Goal: Task Accomplishment & Management: Manage account settings

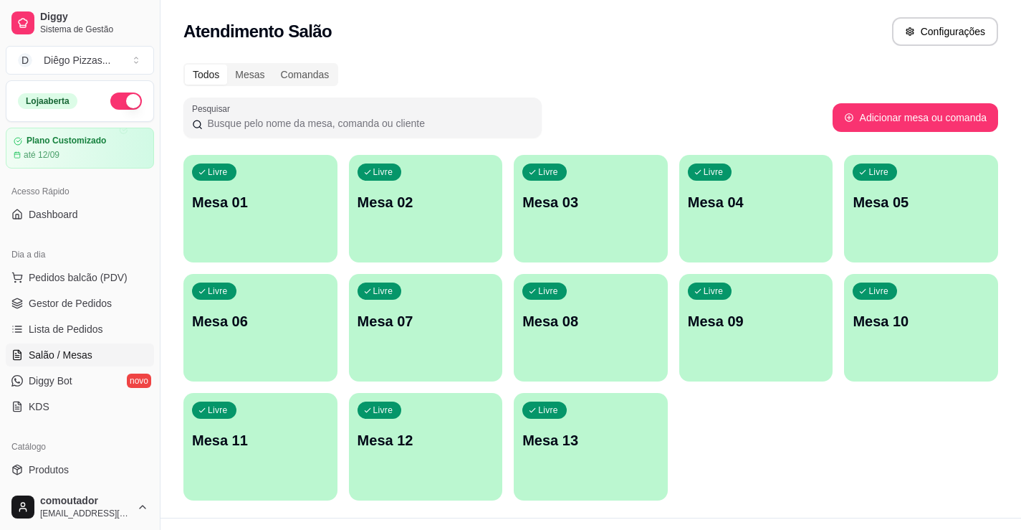
click at [290, 200] on p "Mesa 01" at bounding box center [260, 202] width 137 height 20
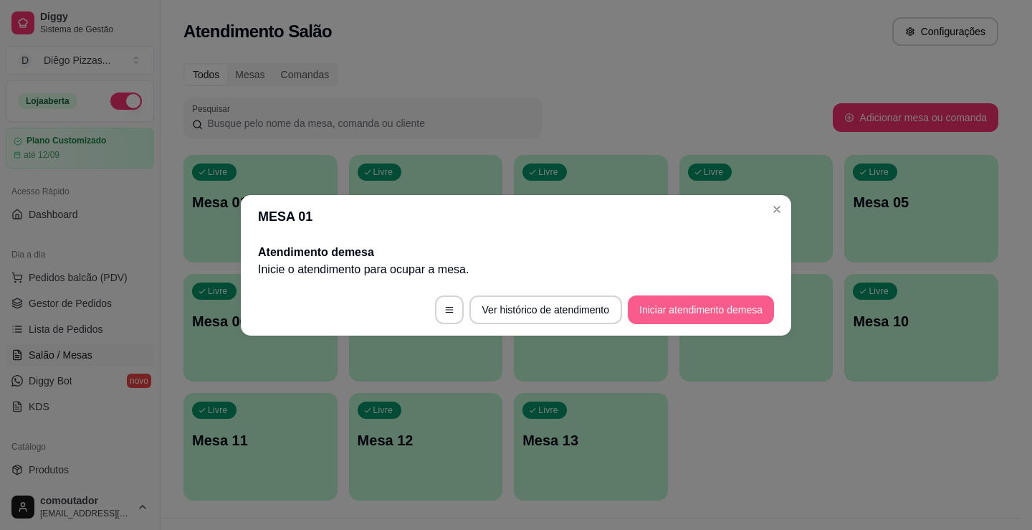
click at [705, 322] on button "Iniciar atendimento de mesa" at bounding box center [701, 309] width 146 height 29
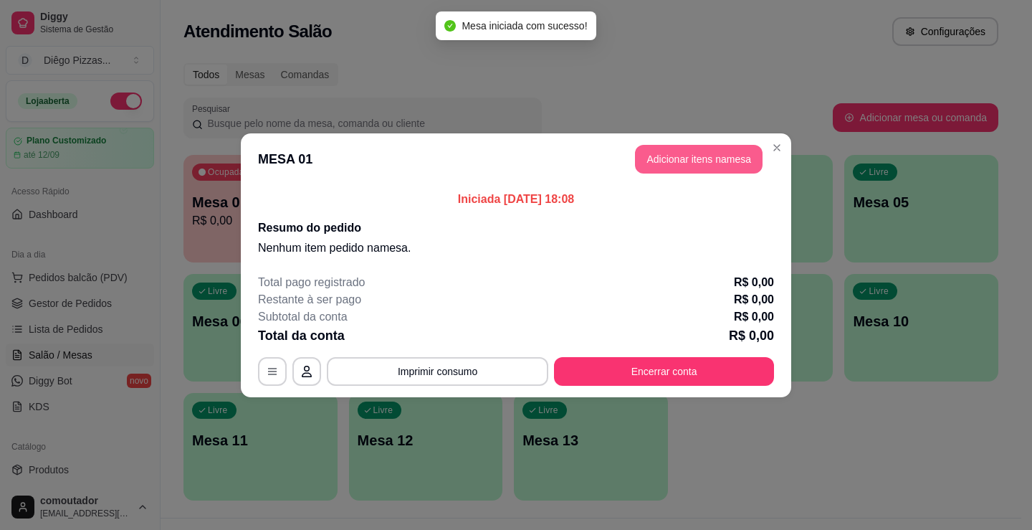
click at [718, 170] on button "Adicionar itens na mesa" at bounding box center [699, 159] width 128 height 29
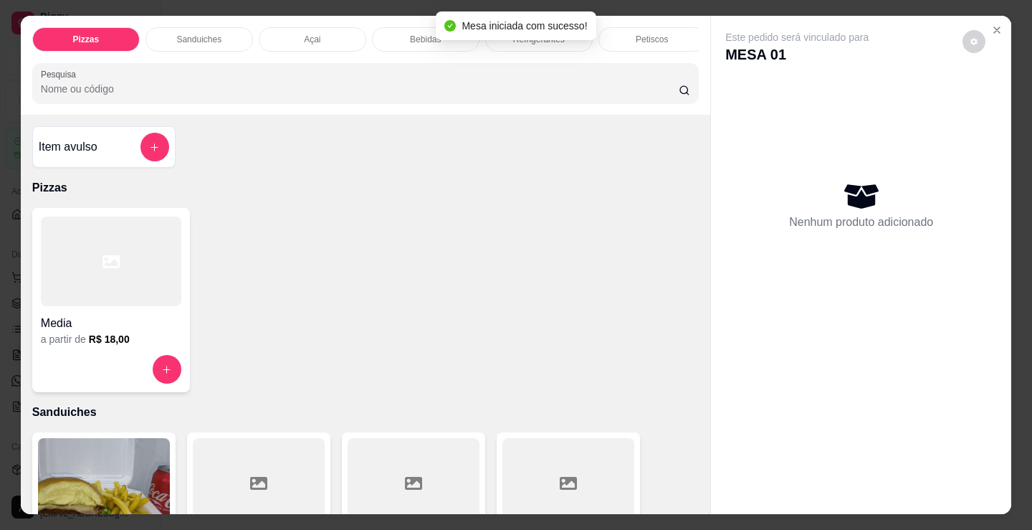
click at [630, 41] on div "Petiscos" at bounding box center [652, 39] width 108 height 24
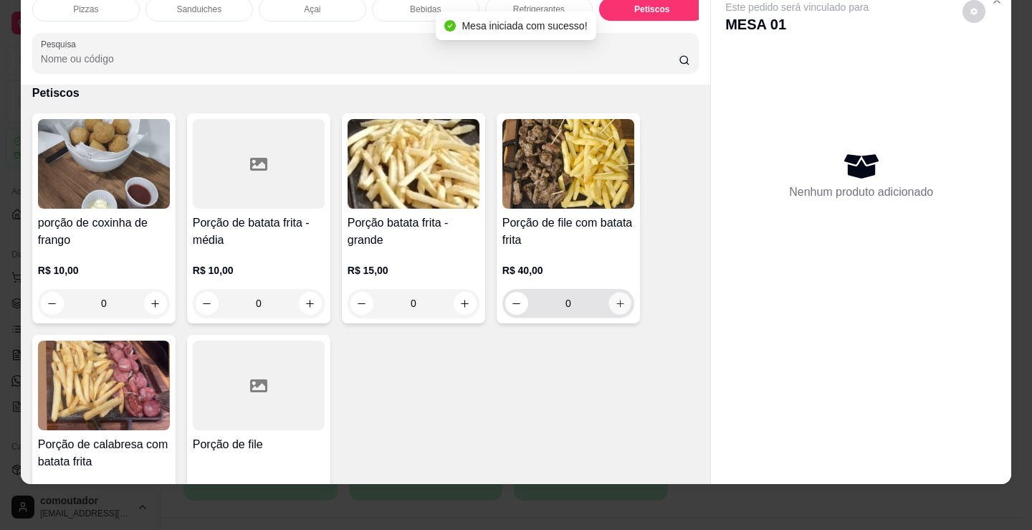
click at [618, 304] on icon "increase-product-quantity" at bounding box center [619, 303] width 7 height 7
type input "1"
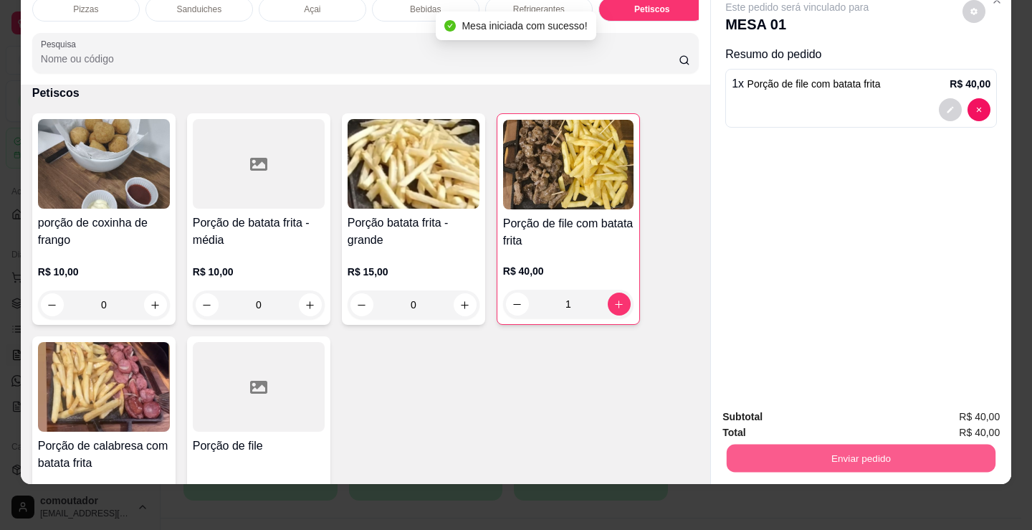
click at [815, 444] on button "Enviar pedido" at bounding box center [861, 458] width 269 height 28
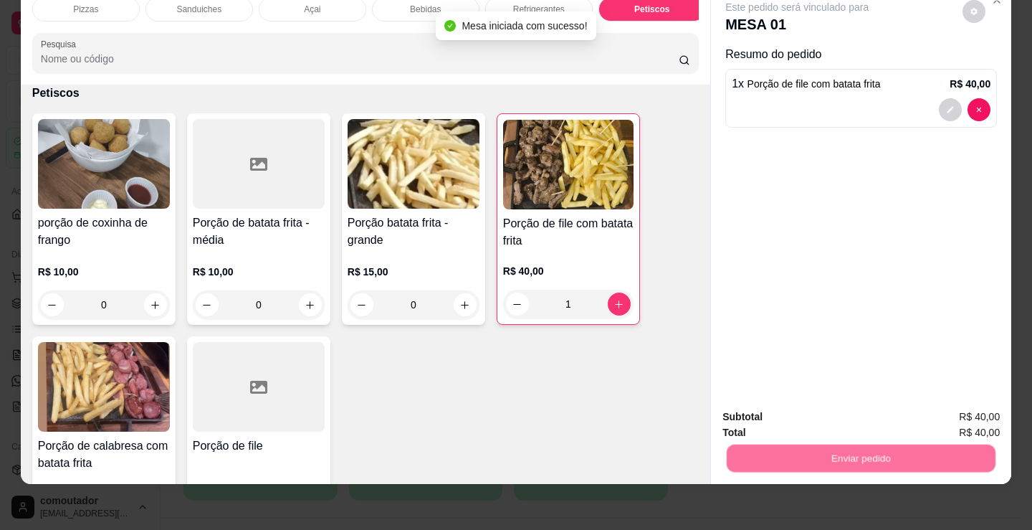
click at [822, 407] on button "Não registrar e enviar pedido" at bounding box center [813, 411] width 149 height 27
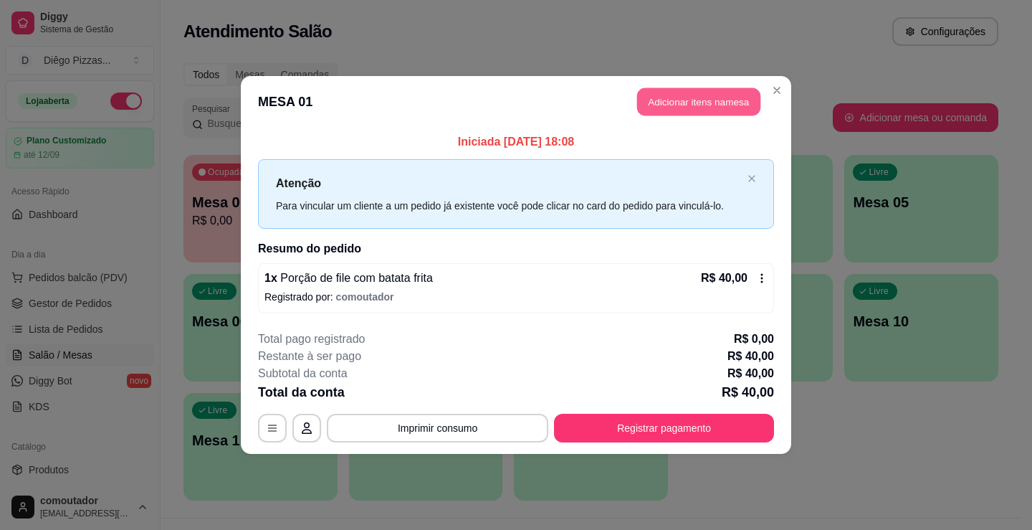
click at [671, 112] on button "Adicionar itens na mesa" at bounding box center [698, 102] width 123 height 28
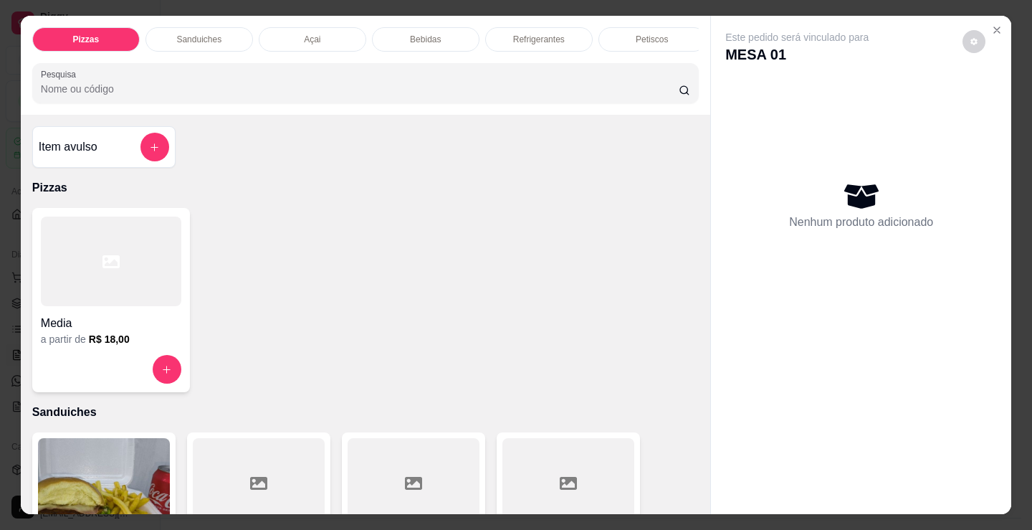
click at [428, 21] on div "Pizzas Sanduiches Açai Bebidas Refrigerantes Petiscos doces Cigarros utensílios…" at bounding box center [365, 65] width 689 height 99
click at [421, 34] on p "Bebidas" at bounding box center [425, 39] width 31 height 11
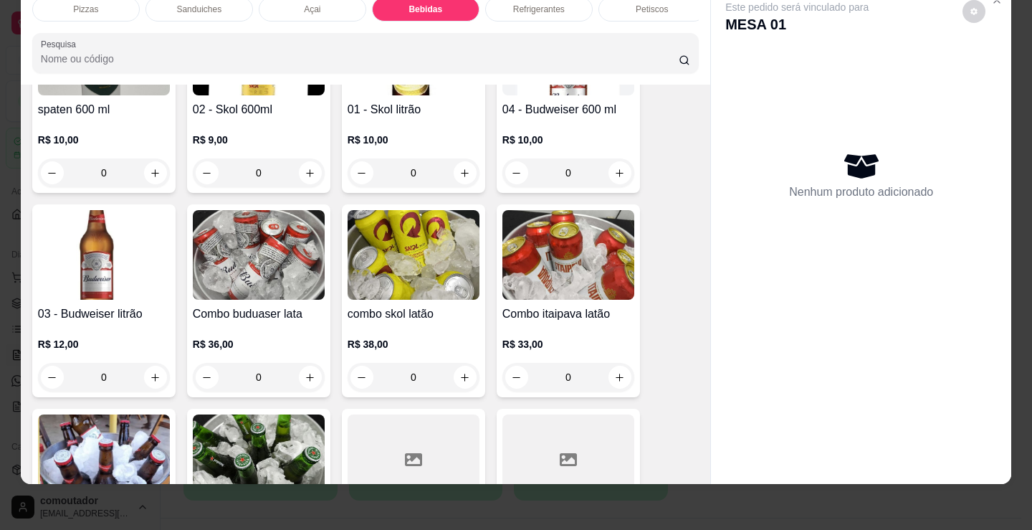
scroll to position [2493, 0]
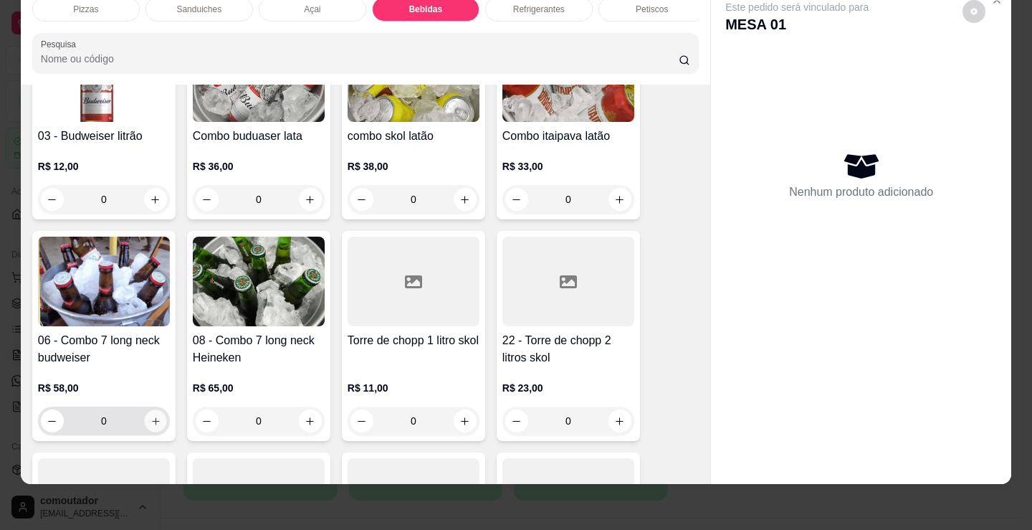
click at [151, 416] on icon "increase-product-quantity" at bounding box center [156, 421] width 11 height 11
type input "1"
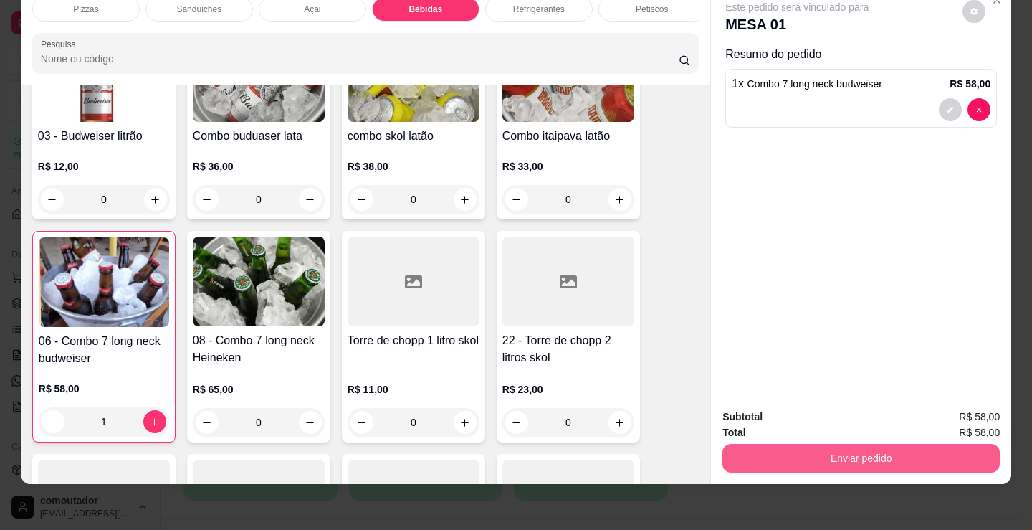
click at [770, 444] on button "Enviar pedido" at bounding box center [860, 458] width 277 height 29
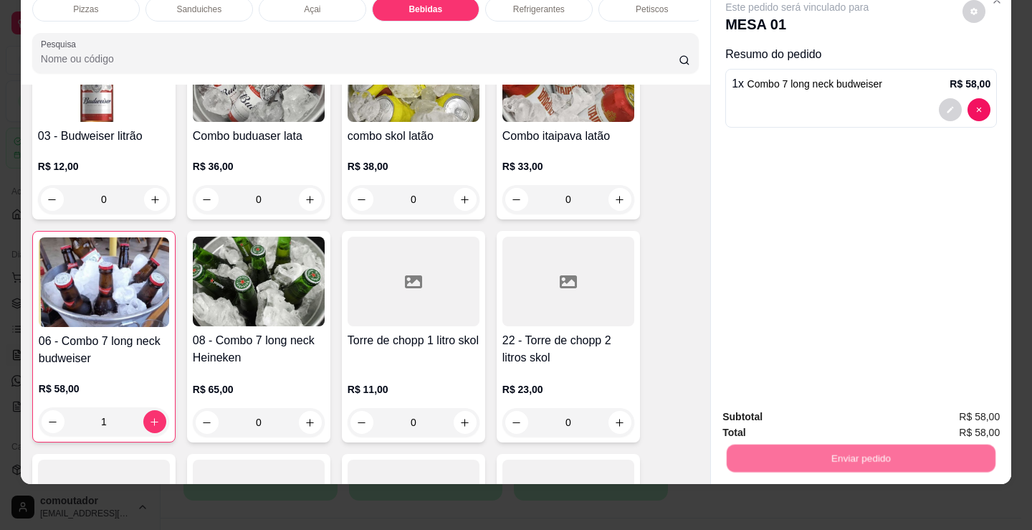
click at [770, 417] on button "Não registrar e enviar pedido" at bounding box center [813, 411] width 149 height 27
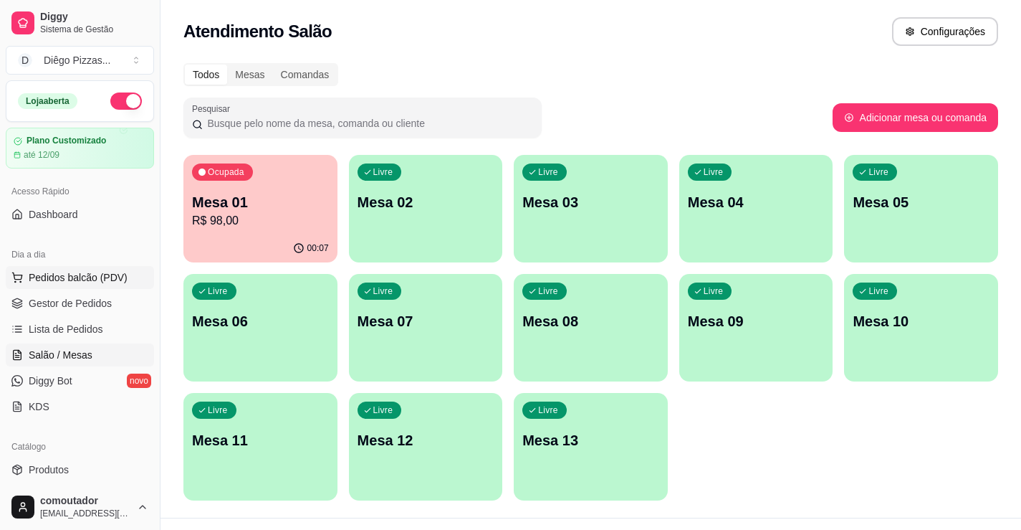
click at [119, 272] on span "Pedidos balcão (PDV)" at bounding box center [78, 277] width 99 height 14
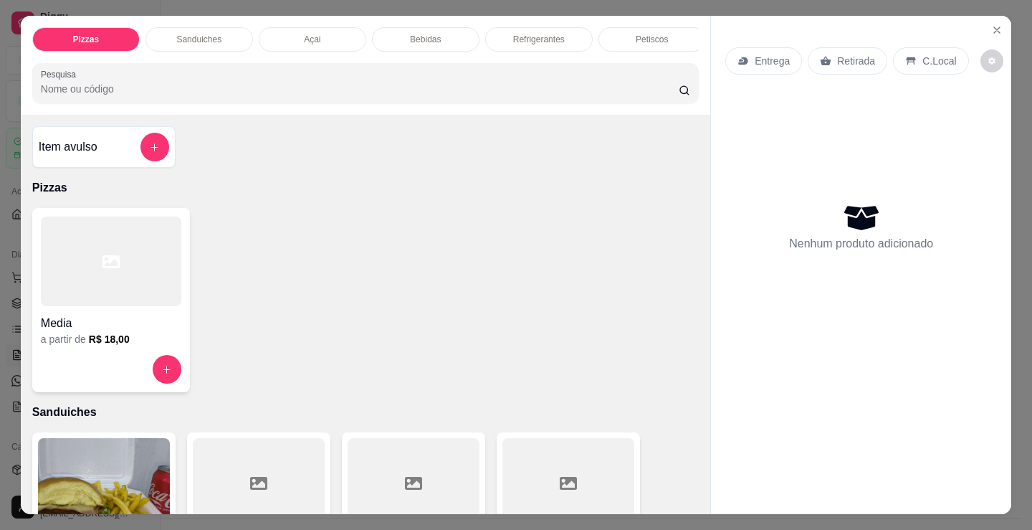
click at [304, 39] on p "Açai" at bounding box center [312, 39] width 16 height 11
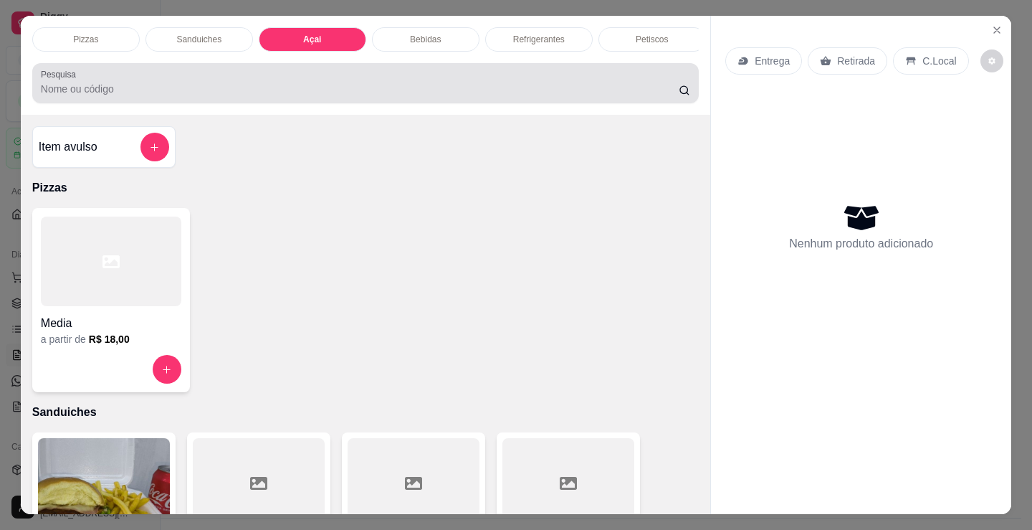
scroll to position [35, 0]
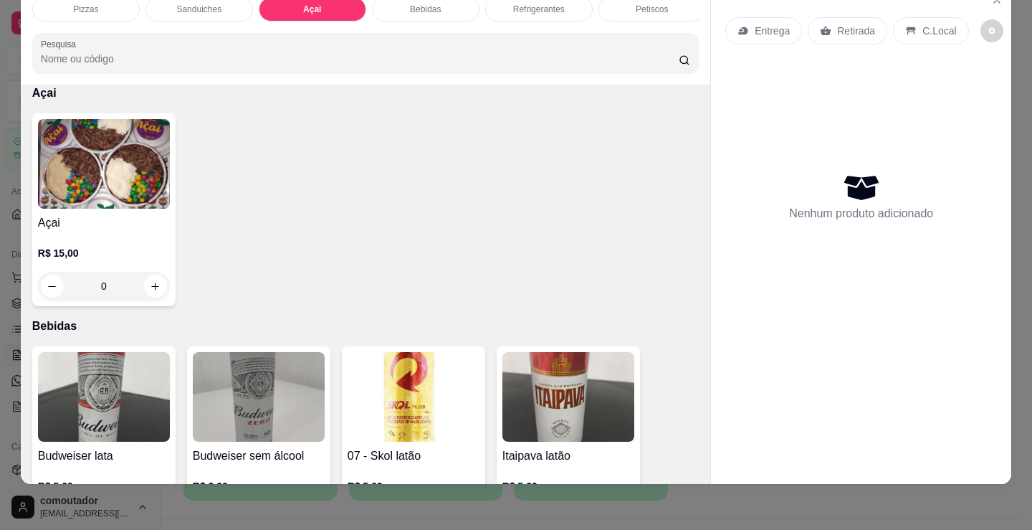
click at [163, 169] on img at bounding box center [104, 164] width 132 height 90
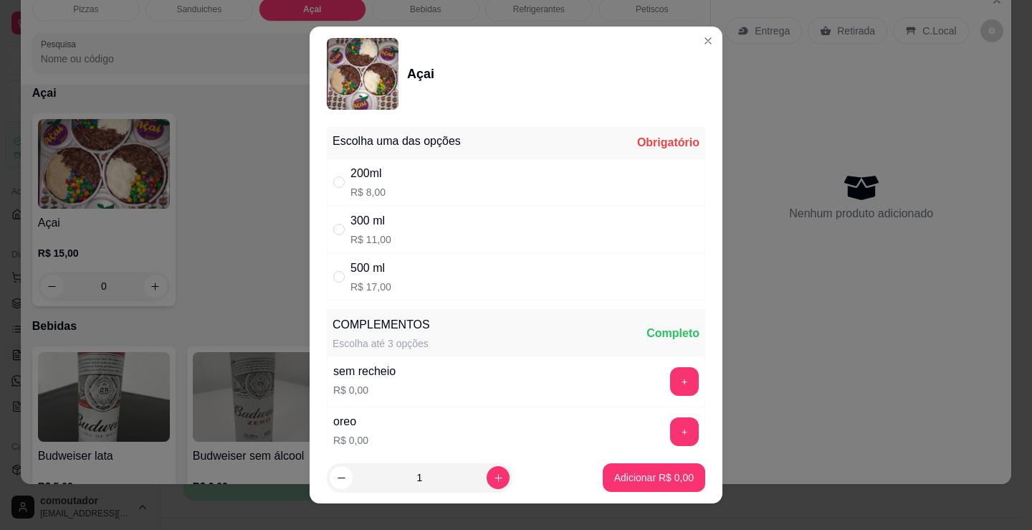
drag, startPoint x: 453, startPoint y: 240, endPoint x: 434, endPoint y: 231, distance: 21.5
click at [453, 239] on div "300 ml R$ 11,00" at bounding box center [516, 229] width 378 height 47
radio input "true"
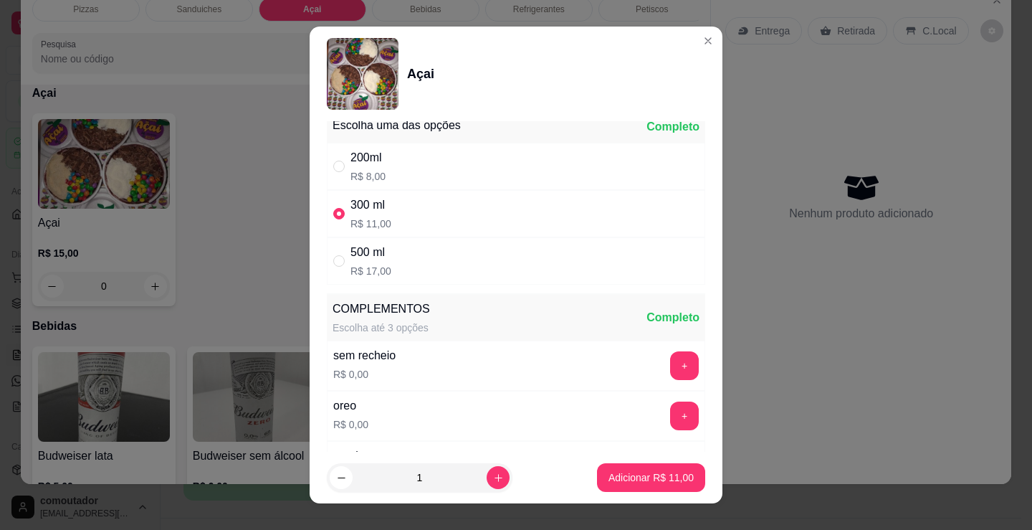
scroll to position [0, 0]
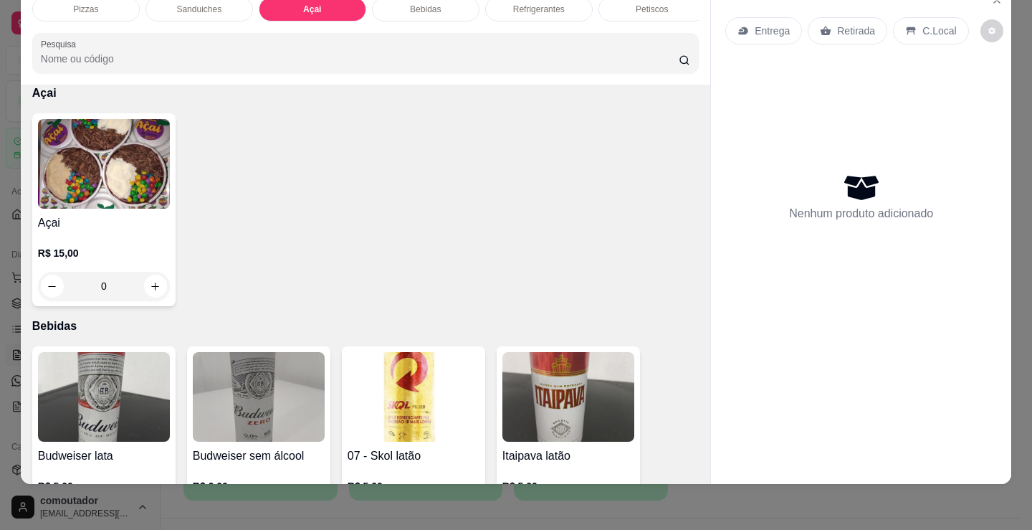
click at [45, 217] on h4 "Açai" at bounding box center [104, 222] width 132 height 17
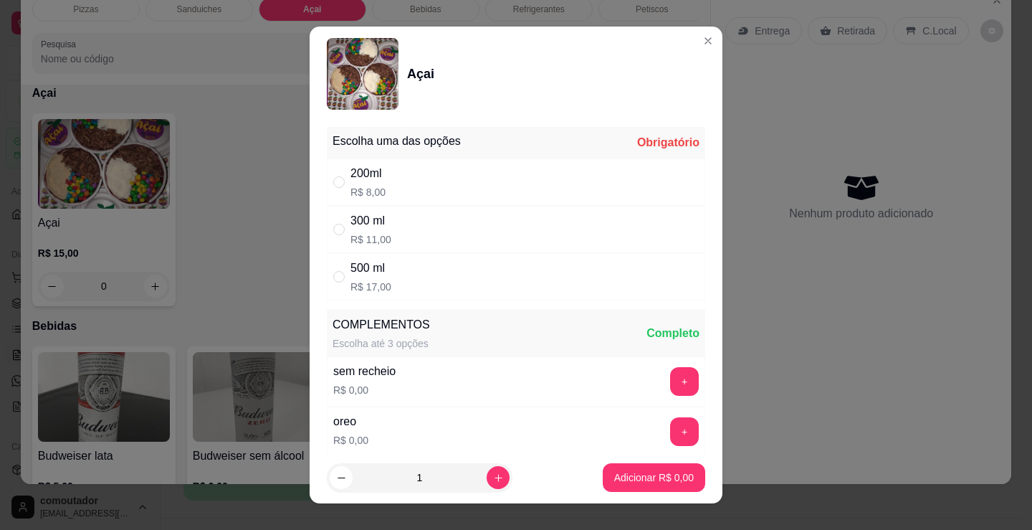
click at [434, 243] on div "300 ml R$ 11,00" at bounding box center [516, 229] width 378 height 47
radio input "true"
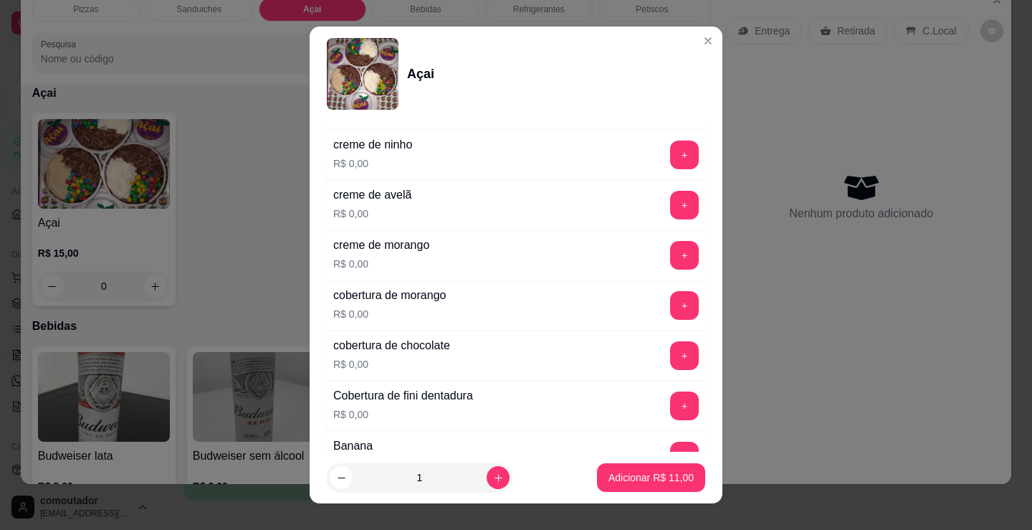
scroll to position [932, 0]
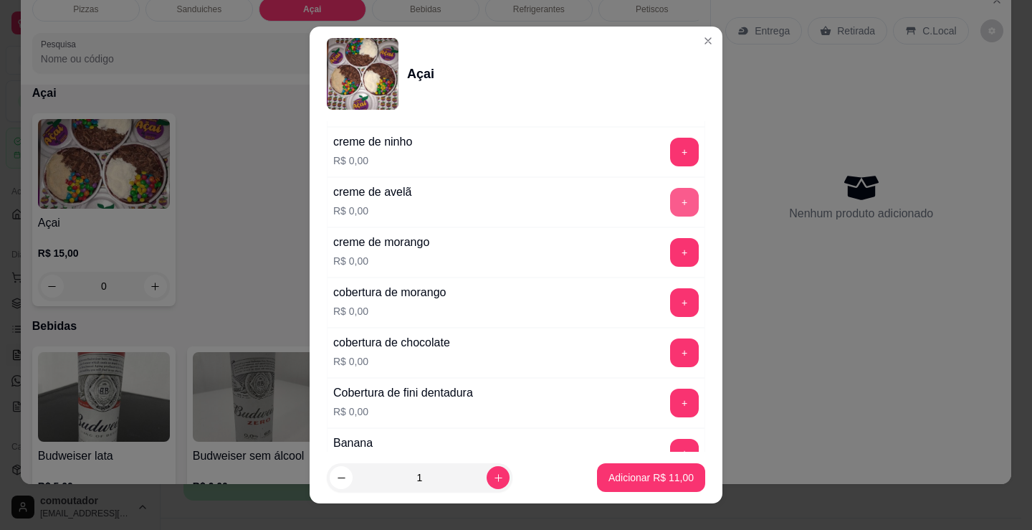
click at [670, 212] on button "+" at bounding box center [684, 202] width 29 height 29
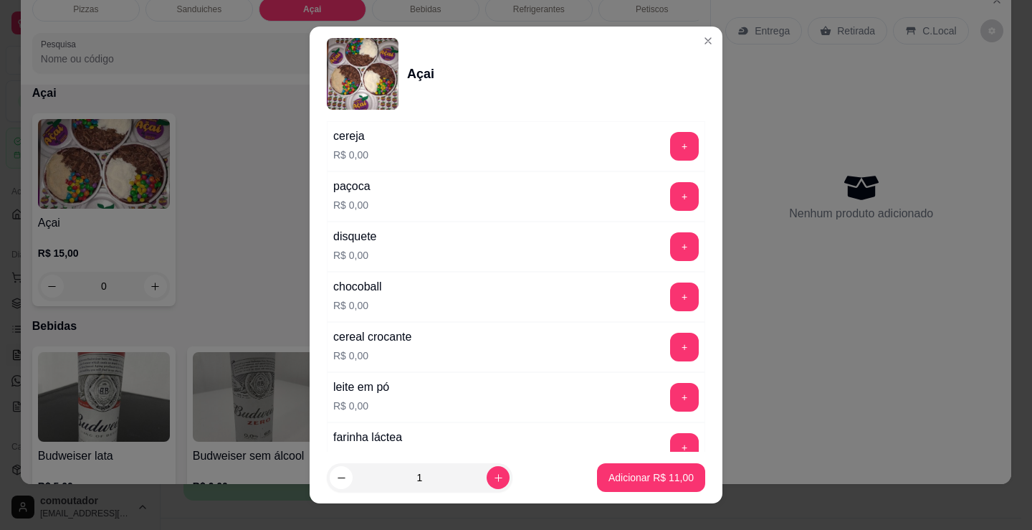
scroll to position [358, 0]
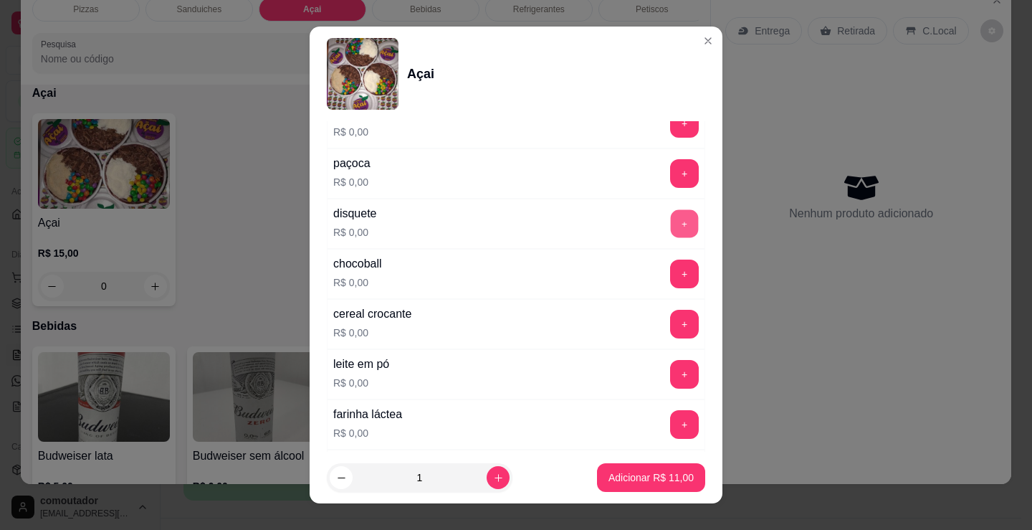
click at [671, 226] on button "+" at bounding box center [685, 224] width 28 height 28
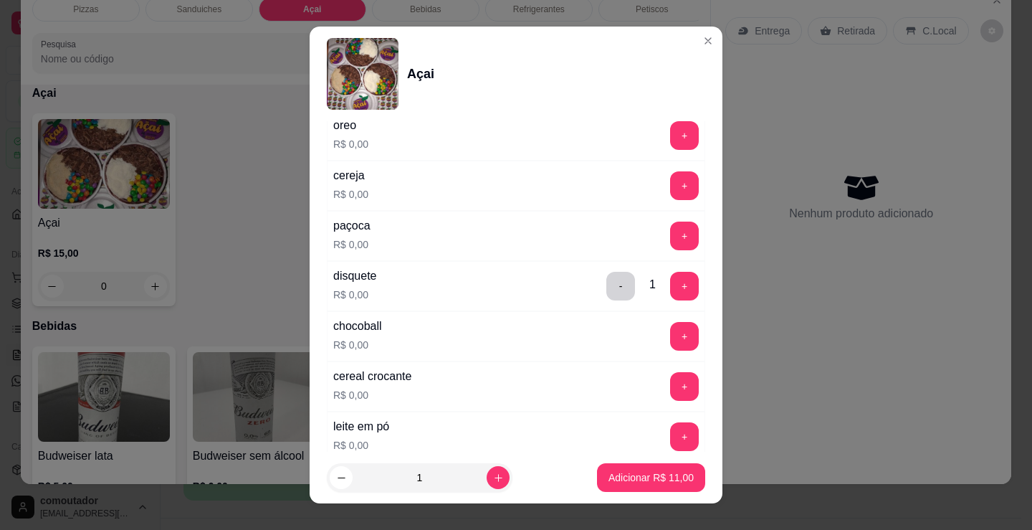
scroll to position [287, 0]
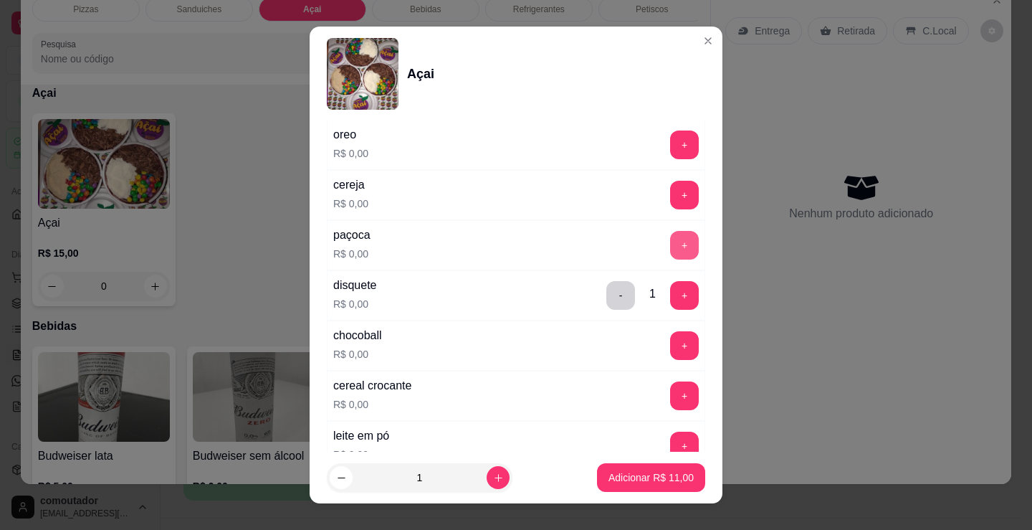
click at [670, 231] on button "+" at bounding box center [684, 245] width 29 height 29
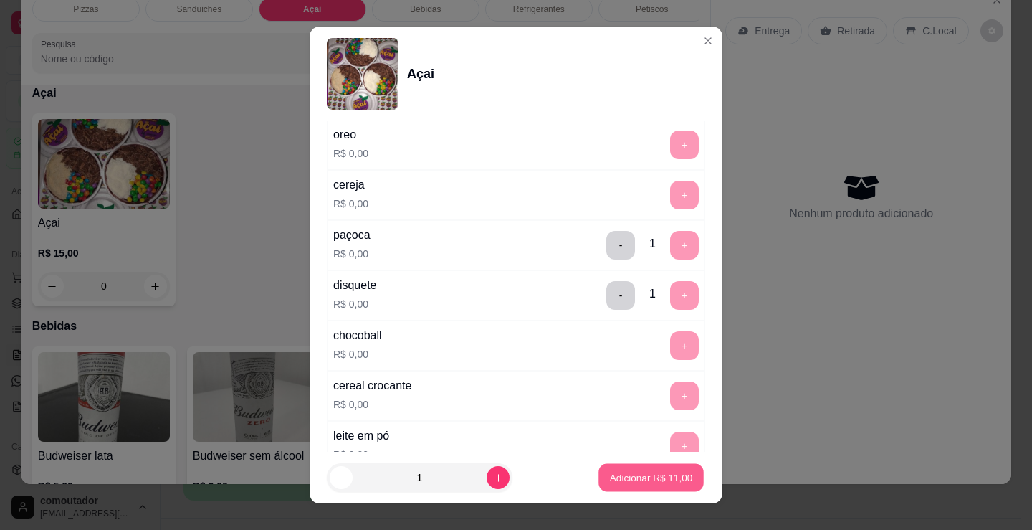
click at [657, 470] on p "Adicionar R$ 11,00" at bounding box center [651, 477] width 83 height 14
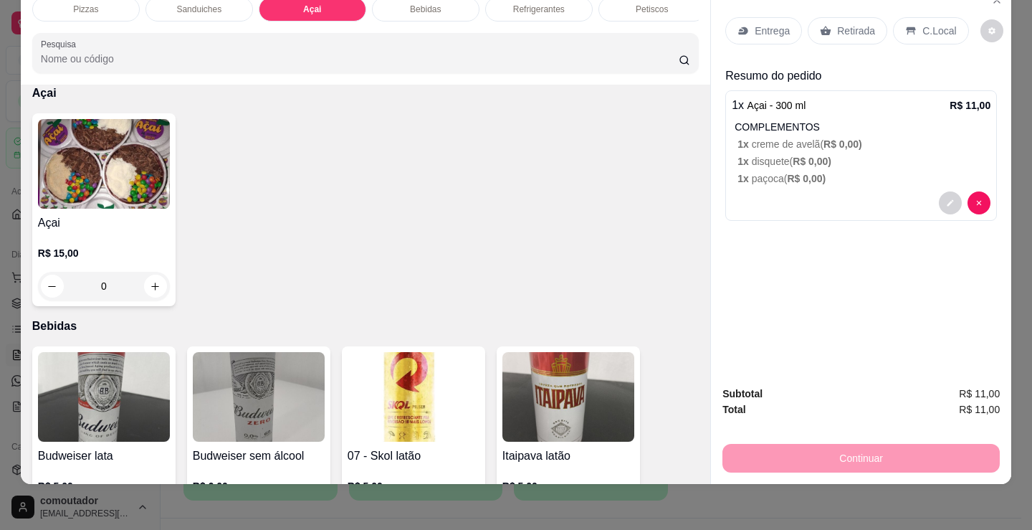
click at [772, 24] on p "Entrega" at bounding box center [772, 31] width 35 height 14
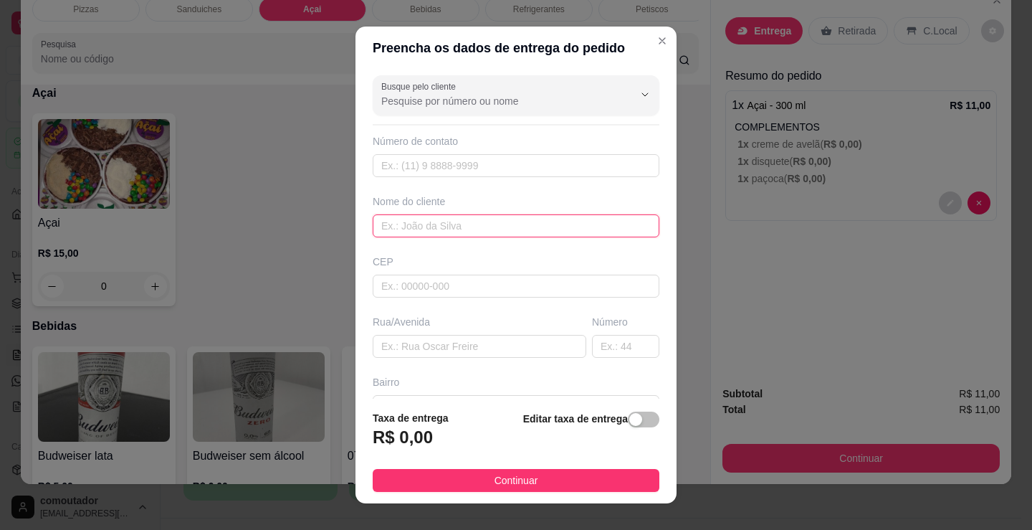
click at [492, 219] on input "text" at bounding box center [516, 225] width 287 height 23
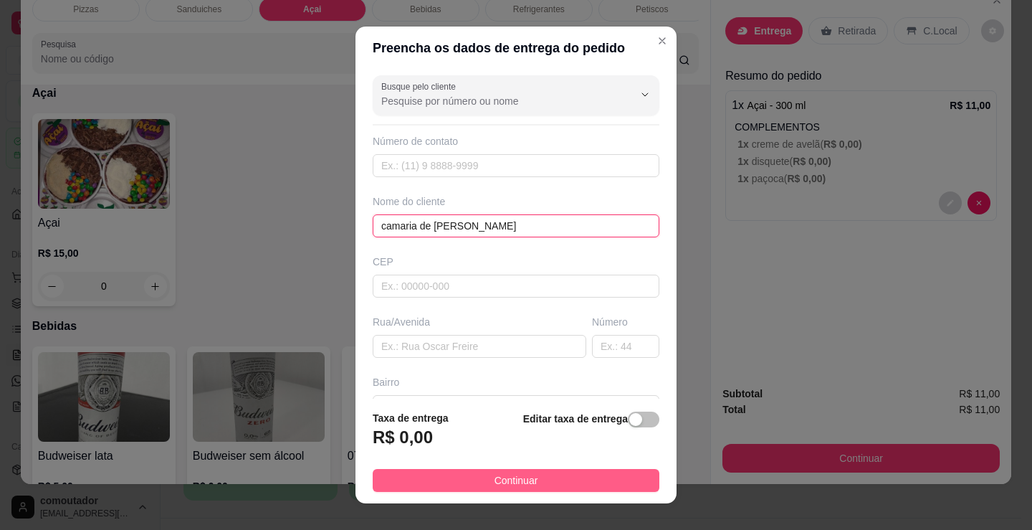
type input "camaria de nelson"
click at [601, 473] on button "Continuar" at bounding box center [516, 480] width 287 height 23
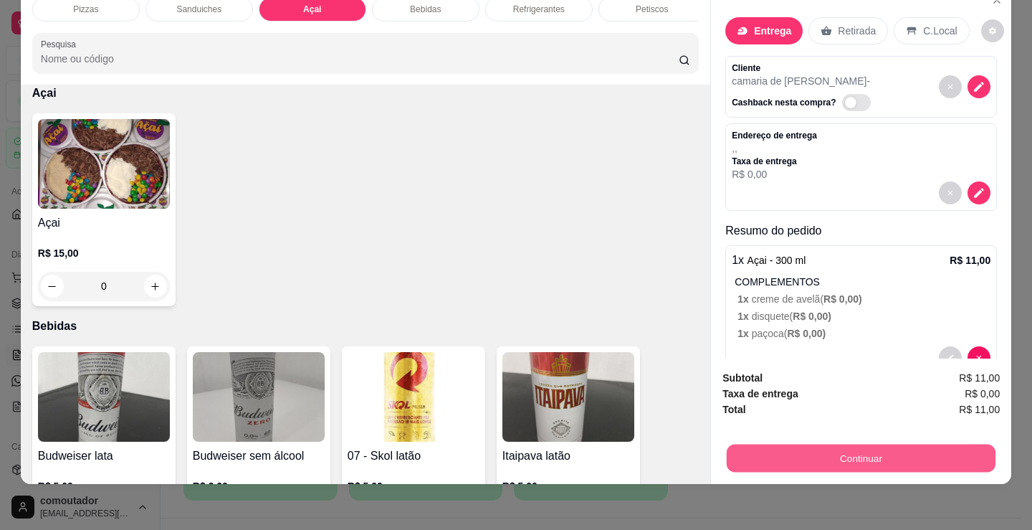
click at [771, 444] on button "Continuar" at bounding box center [861, 458] width 269 height 28
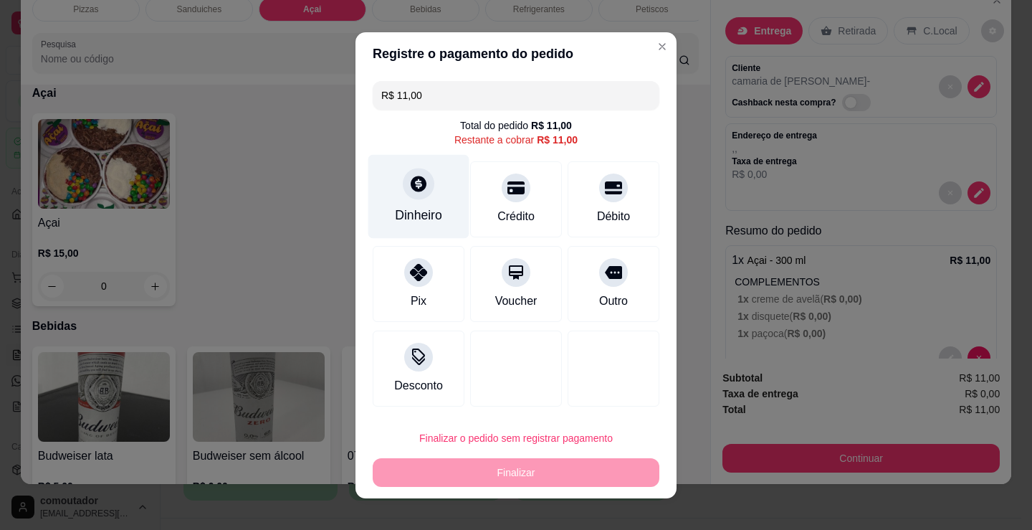
click at [434, 206] on div "Dinheiro" at bounding box center [418, 196] width 101 height 84
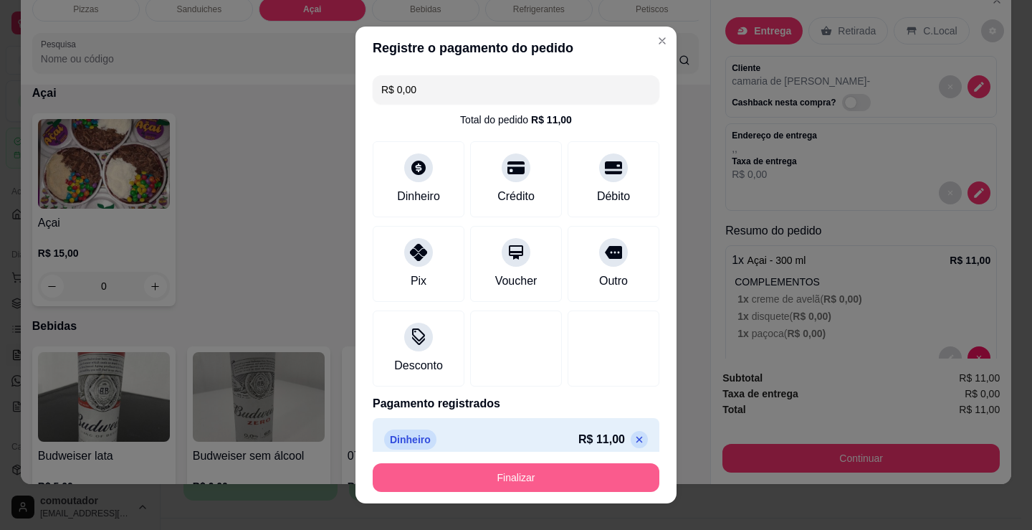
click at [598, 478] on button "Finalizar" at bounding box center [516, 477] width 287 height 29
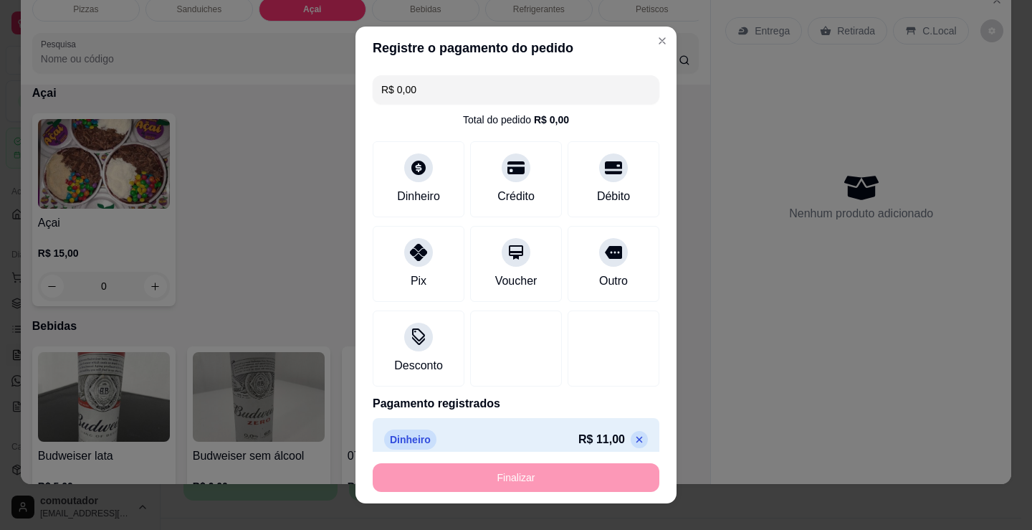
type input "-R$ 11,00"
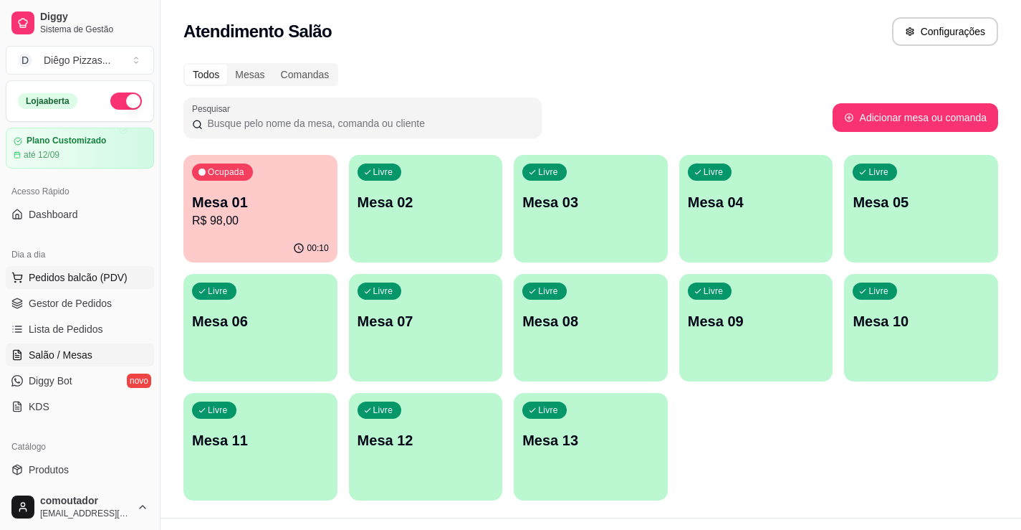
click at [54, 273] on span "Pedidos balcão (PDV)" at bounding box center [78, 277] width 99 height 14
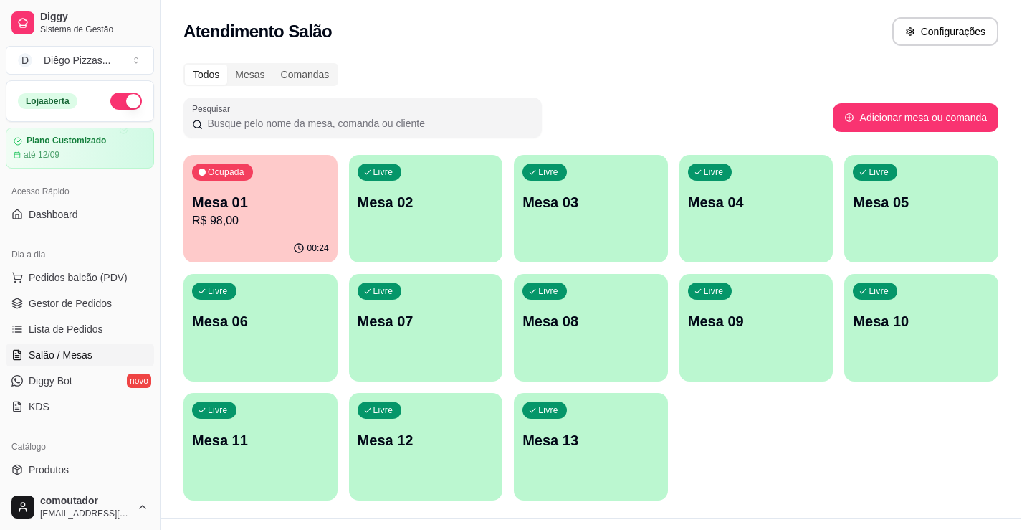
click at [96, 262] on div at bounding box center [111, 261] width 140 height 90
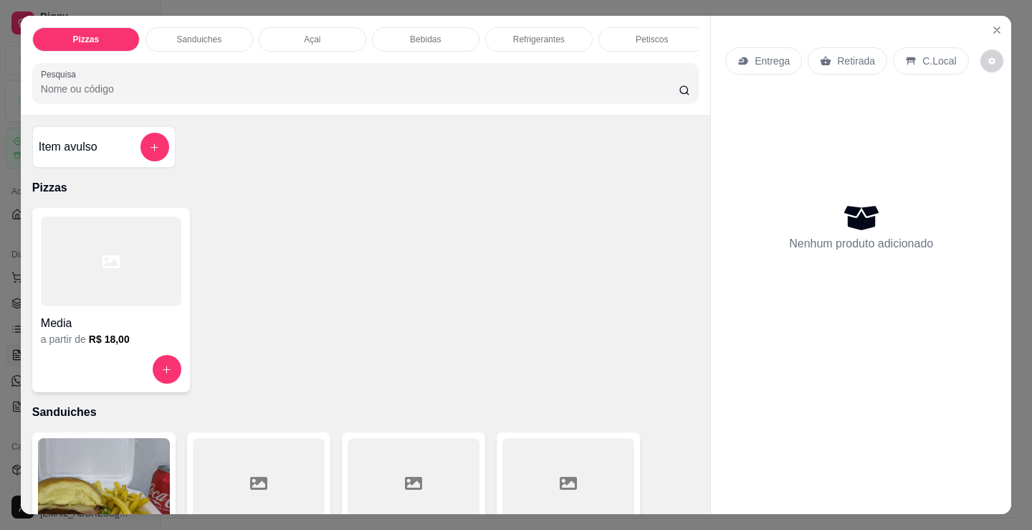
click at [399, 176] on div "Frango Frango, catupiry, azeitona e orégano R$ 18,00" at bounding box center [516, 205] width 431 height 58
checkbox input "true"
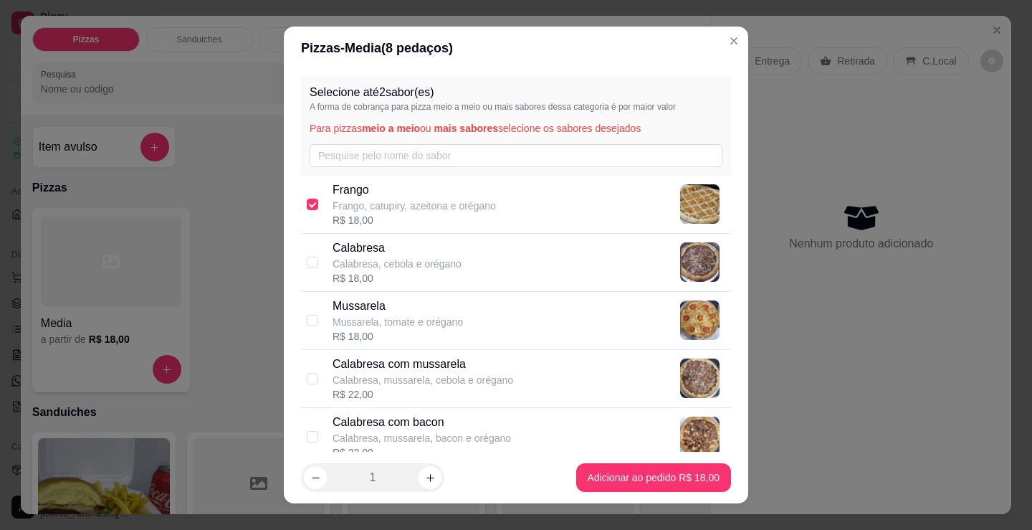
click at [422, 302] on p "Mussarela" at bounding box center [398, 305] width 130 height 17
checkbox input "true"
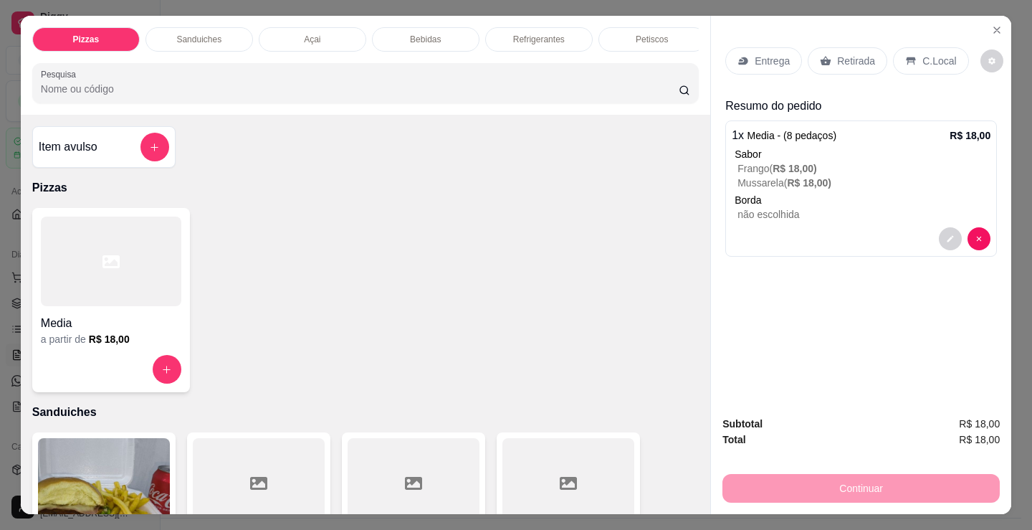
click at [770, 55] on p "Entrega" at bounding box center [772, 61] width 35 height 14
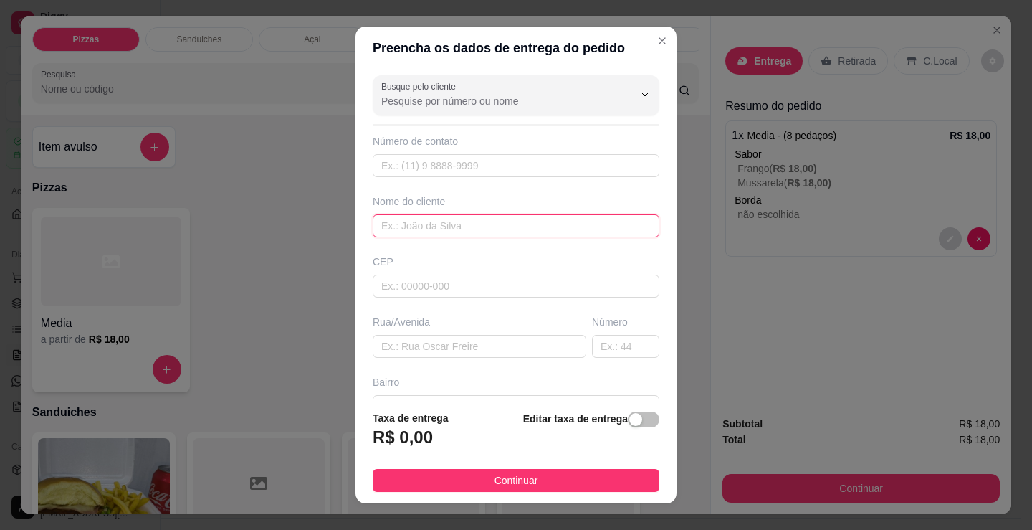
click at [520, 226] on input "text" at bounding box center [516, 225] width 287 height 23
type input "telma"
click at [570, 474] on button "Continuar" at bounding box center [516, 480] width 287 height 23
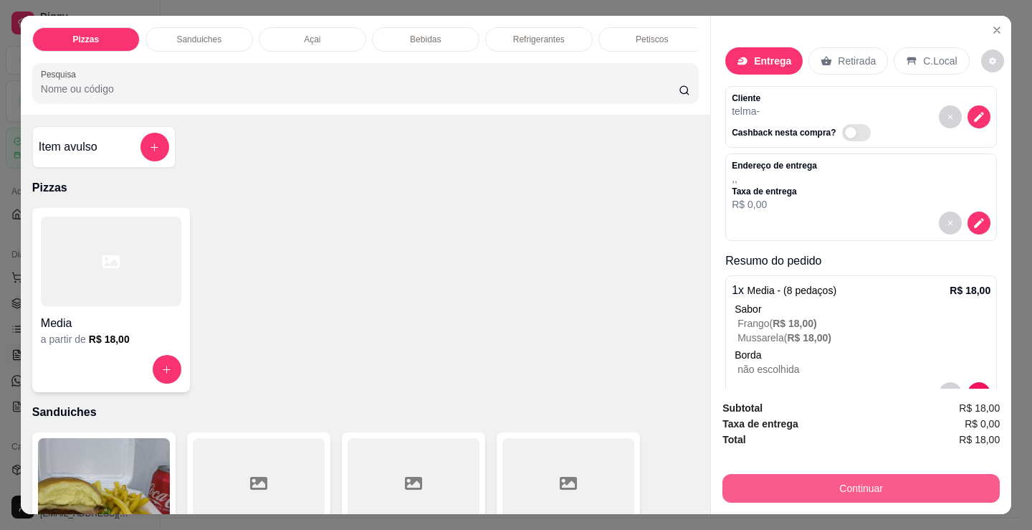
click at [732, 477] on button "Continuar" at bounding box center [860, 488] width 277 height 29
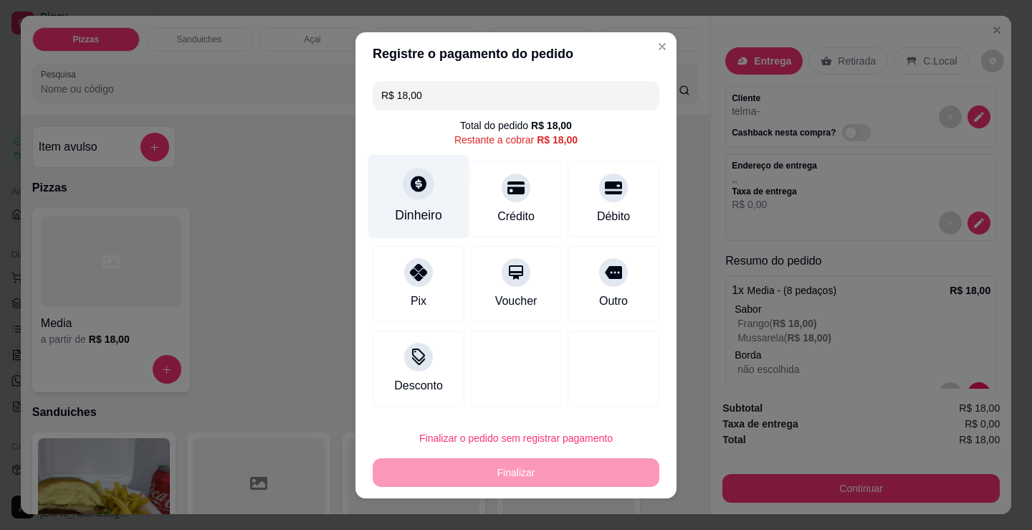
click at [404, 214] on div "Dinheiro" at bounding box center [418, 215] width 47 height 19
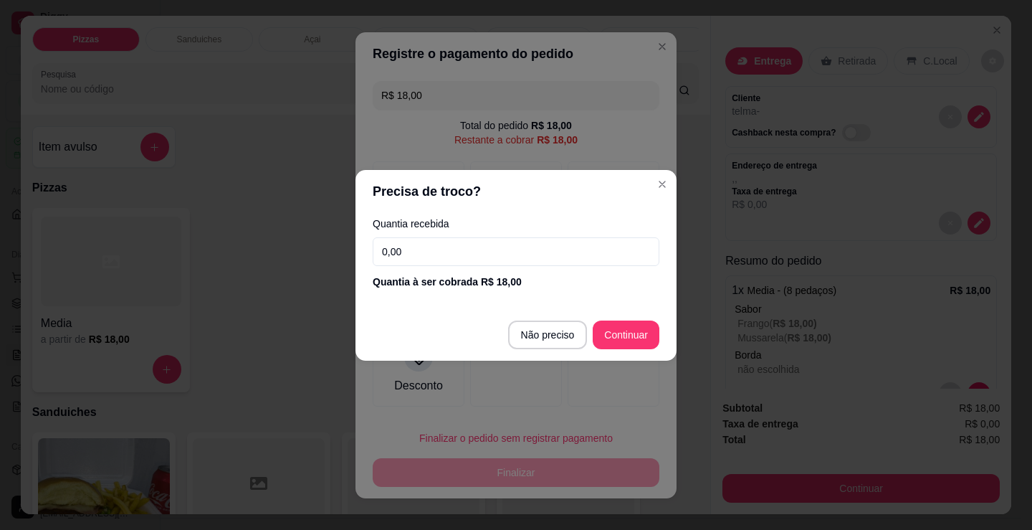
click at [439, 245] on input "0,00" at bounding box center [516, 251] width 287 height 29
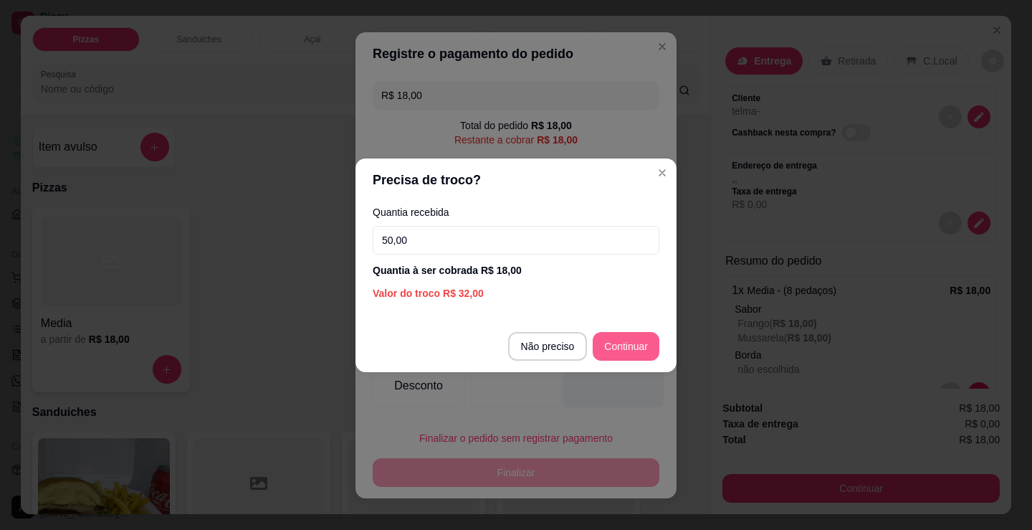
type input "50,00"
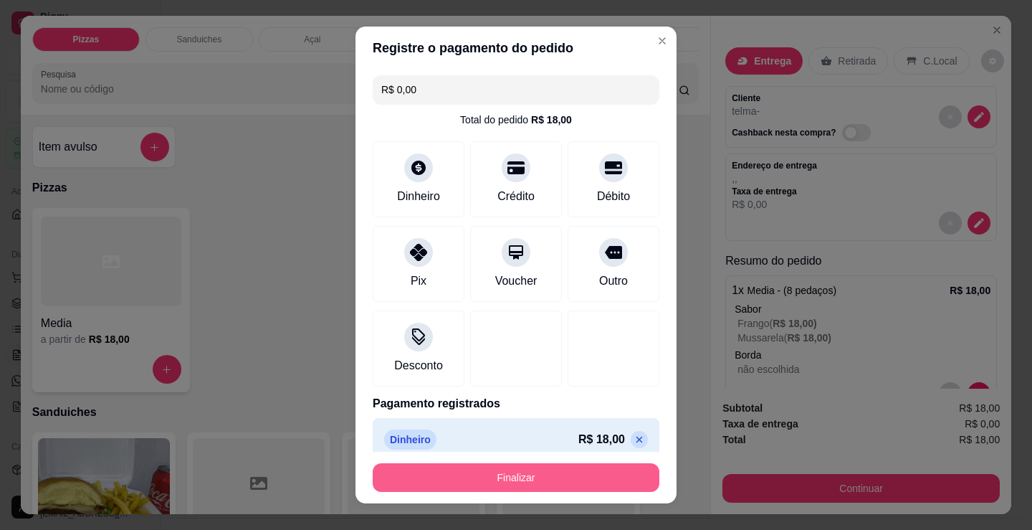
click at [533, 477] on button "Finalizar" at bounding box center [516, 477] width 287 height 29
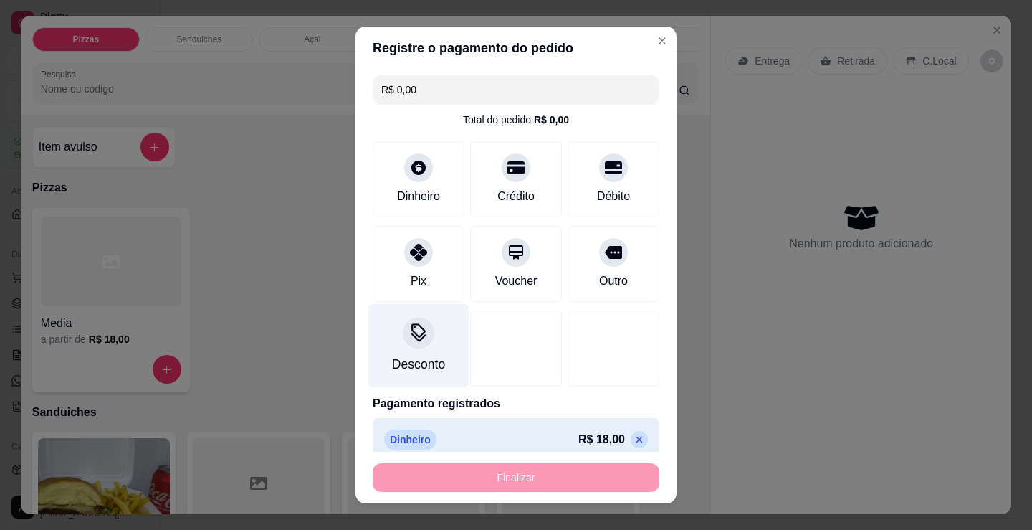
type input "-R$ 18,00"
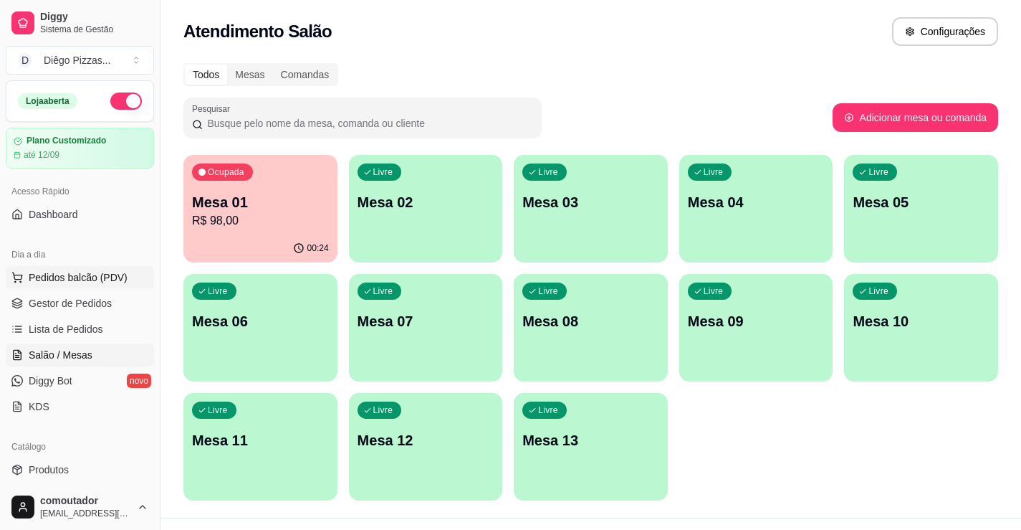
click at [104, 270] on span "Pedidos balcão (PDV)" at bounding box center [78, 277] width 99 height 14
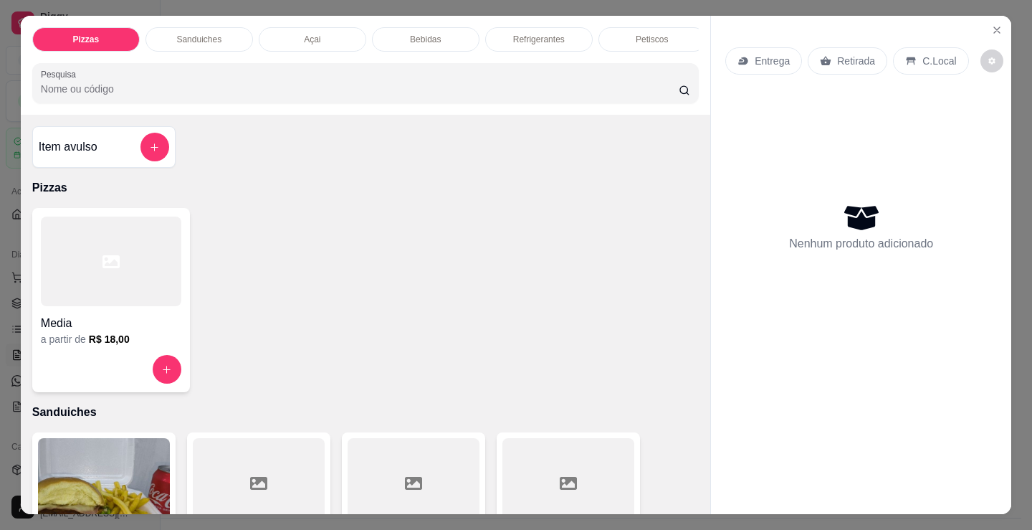
click at [110, 277] on div at bounding box center [111, 261] width 140 height 90
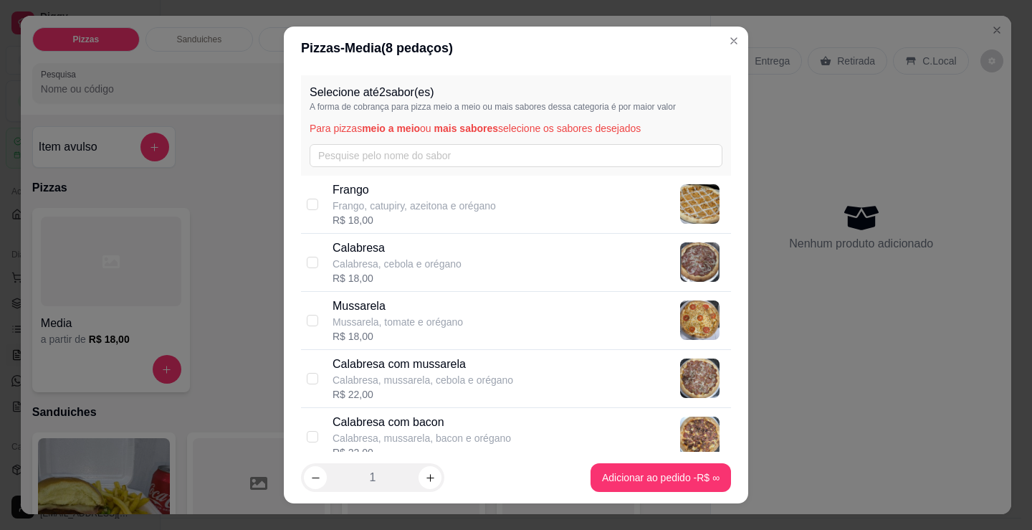
click at [461, 378] on p "Calabresa, mussarela, cebola e orégano" at bounding box center [423, 380] width 181 height 14
checkbox input "true"
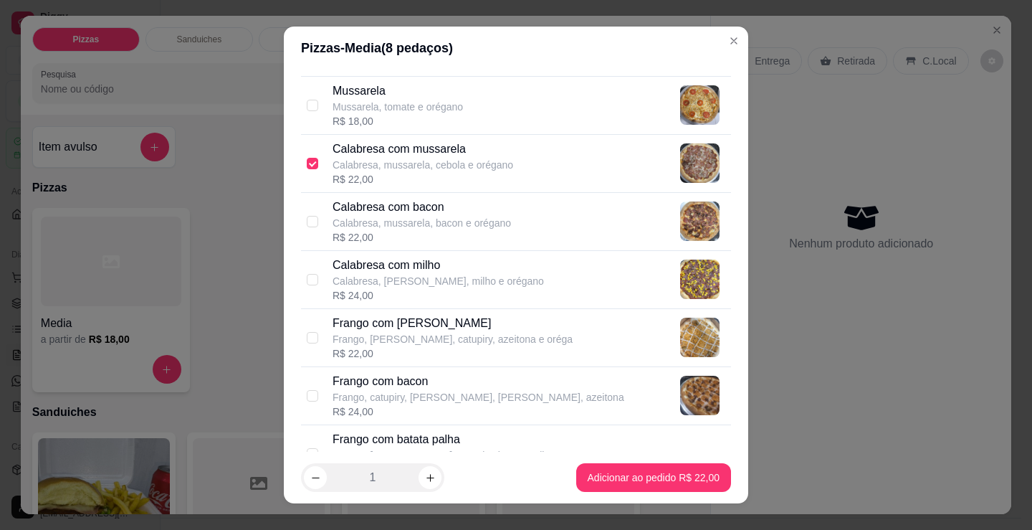
click at [472, 335] on p "Frango, [PERSON_NAME], catupiry, azeitona e oréga" at bounding box center [453, 339] width 240 height 14
checkbox input "true"
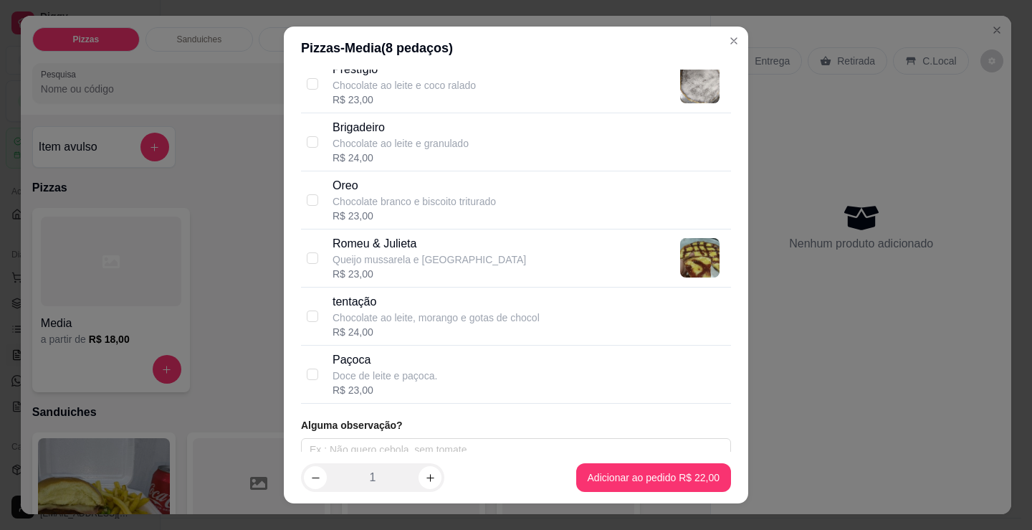
scroll to position [1355, 0]
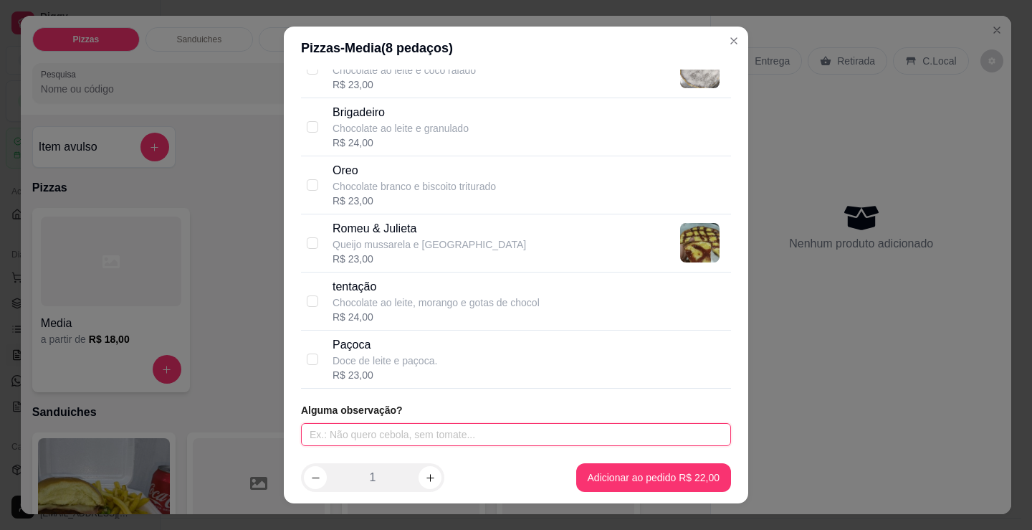
click at [587, 433] on input "text" at bounding box center [516, 434] width 430 height 23
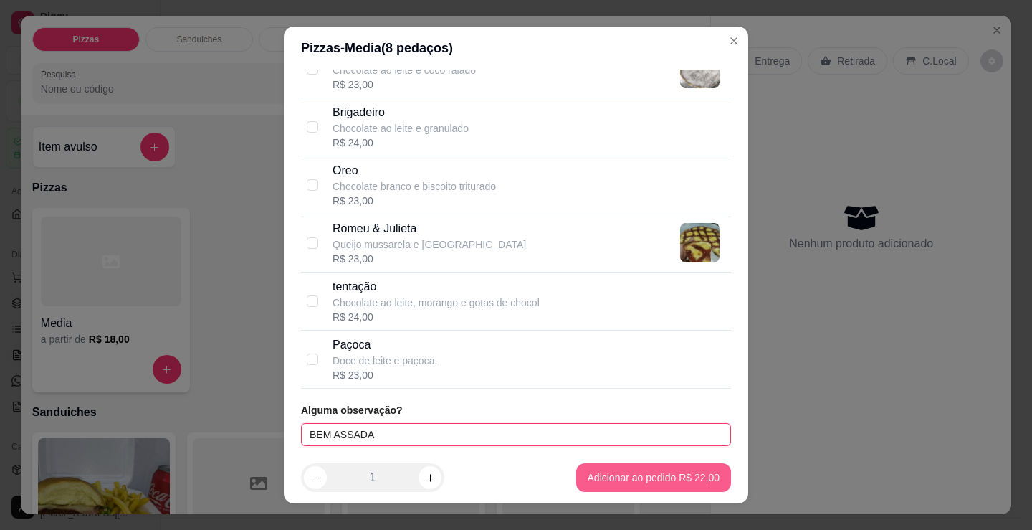
type input "BEM ASSADA"
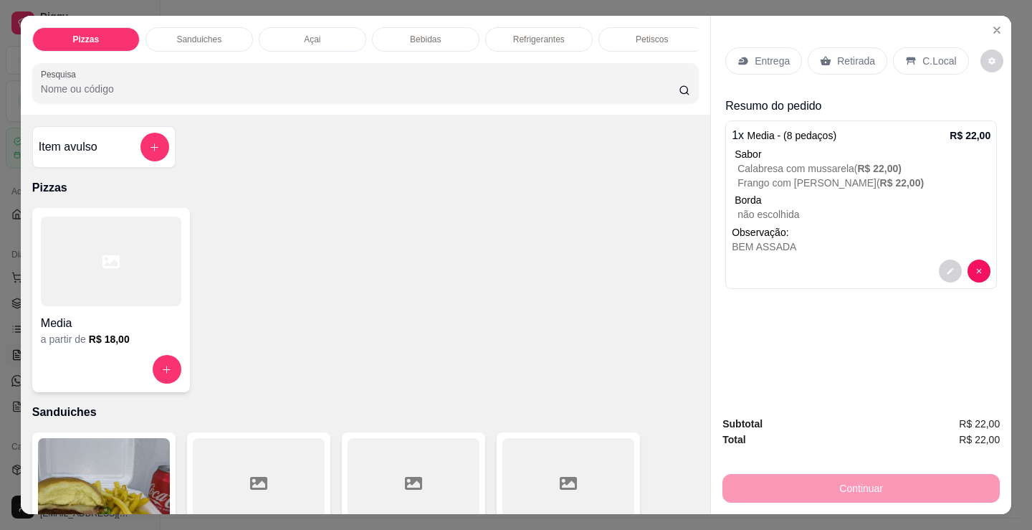
click at [781, 54] on p "Entrega" at bounding box center [772, 61] width 35 height 14
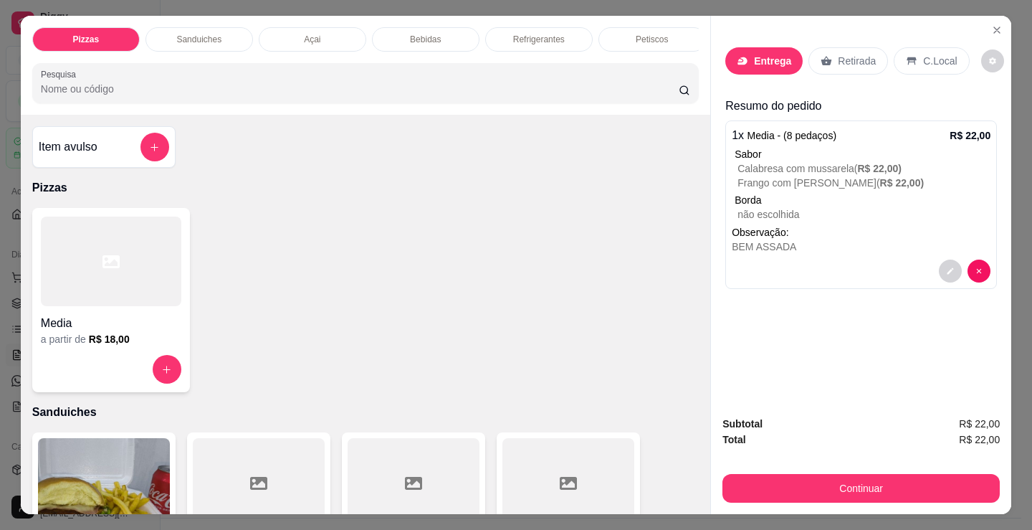
click at [500, 242] on div "Busque pelo cliente Número de contato Nome do cliente CEP Rua/Avenida Número Ba…" at bounding box center [515, 234] width 321 height 329
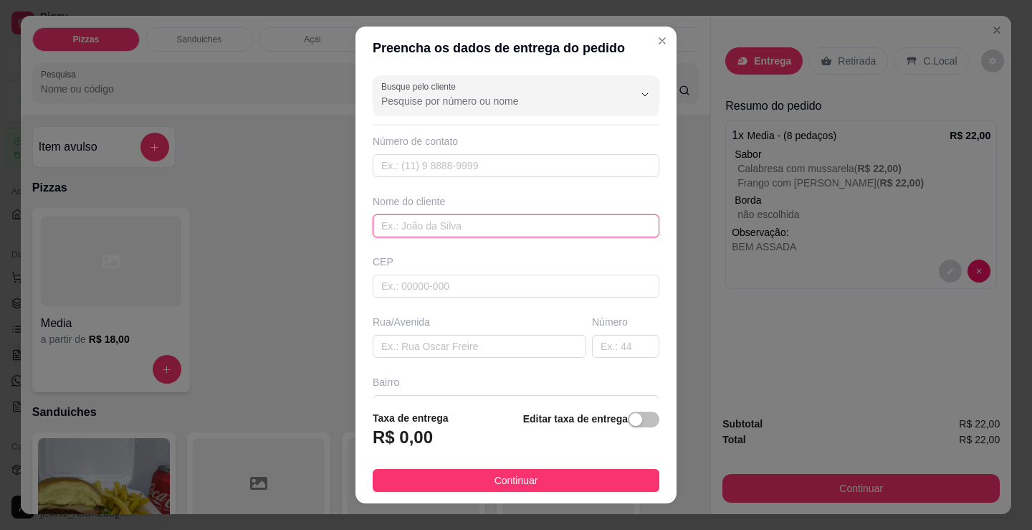
click at [500, 229] on input "text" at bounding box center [516, 225] width 287 height 23
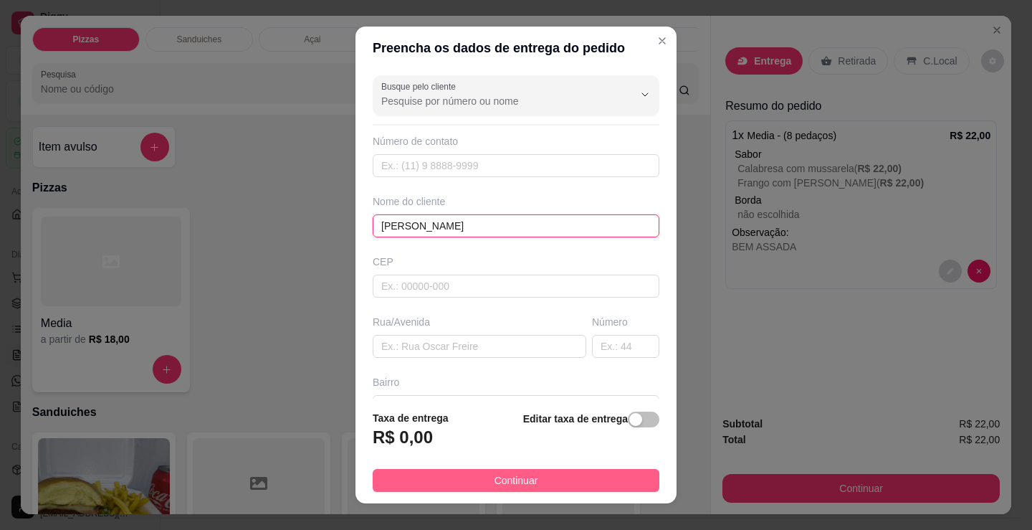
type input "luan barbeiro"
click at [569, 477] on button "Continuar" at bounding box center [516, 480] width 287 height 23
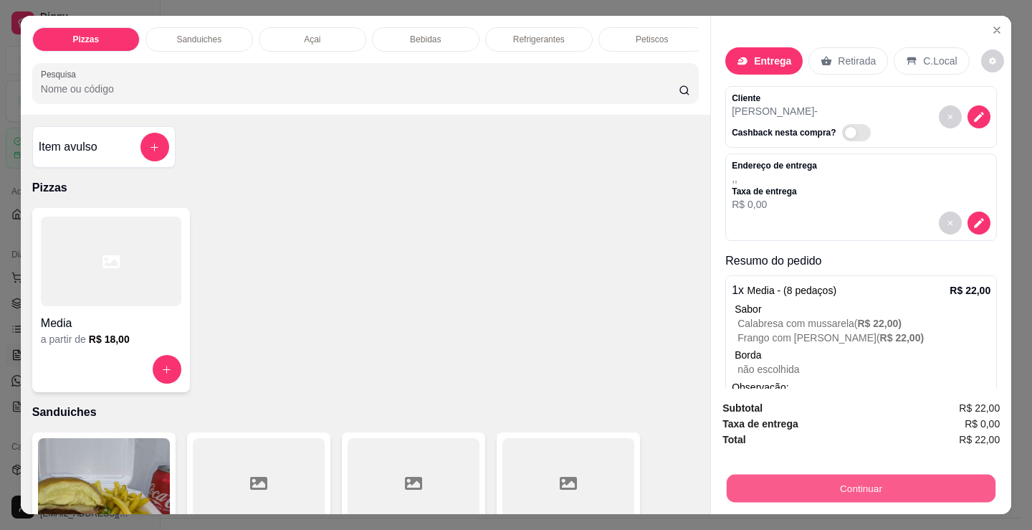
click at [784, 487] on button "Continuar" at bounding box center [861, 488] width 269 height 28
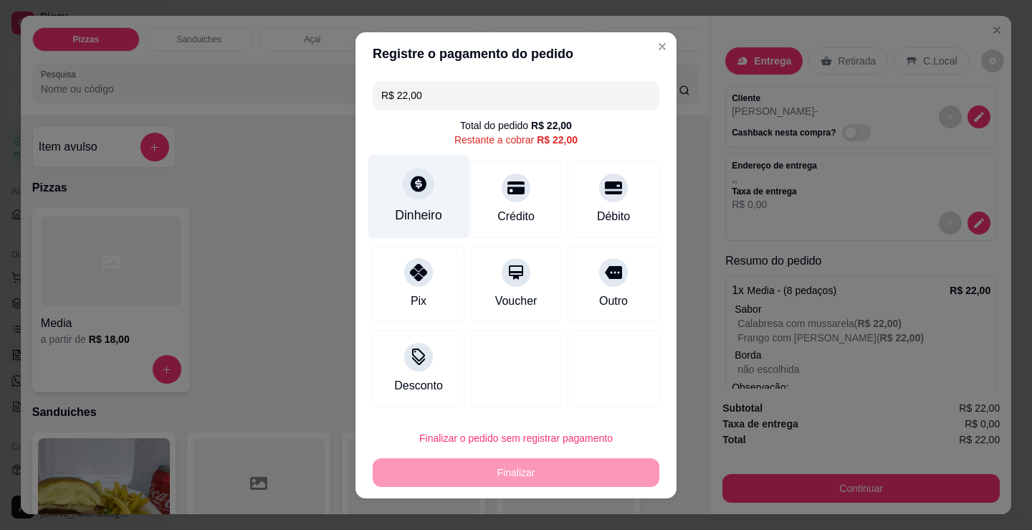
click at [411, 194] on div at bounding box center [419, 184] width 32 height 32
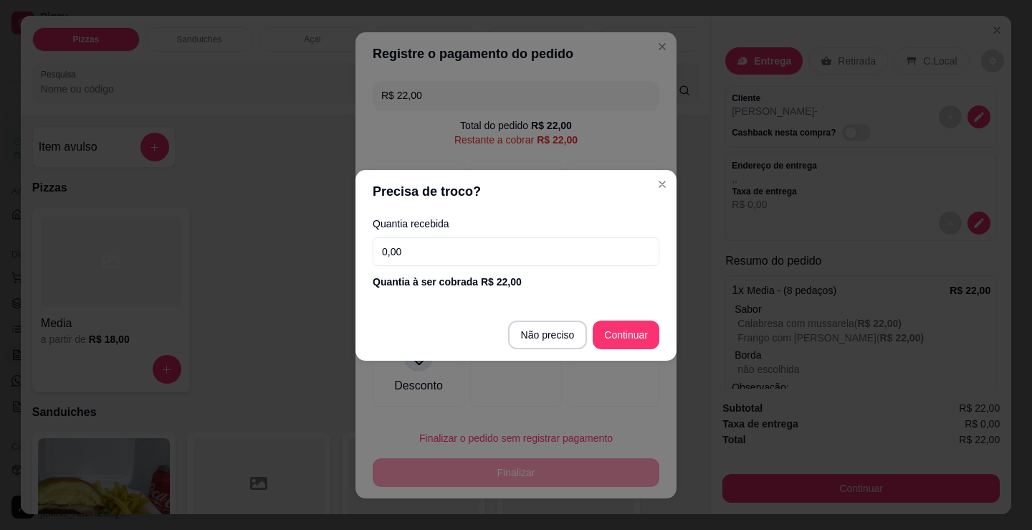
click at [455, 251] on input "0,00" at bounding box center [516, 251] width 287 height 29
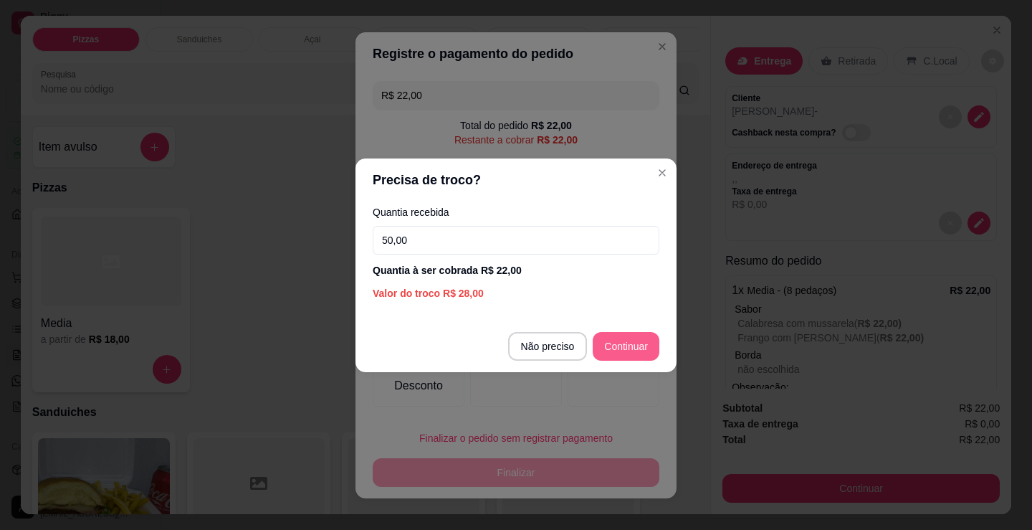
type input "50,00"
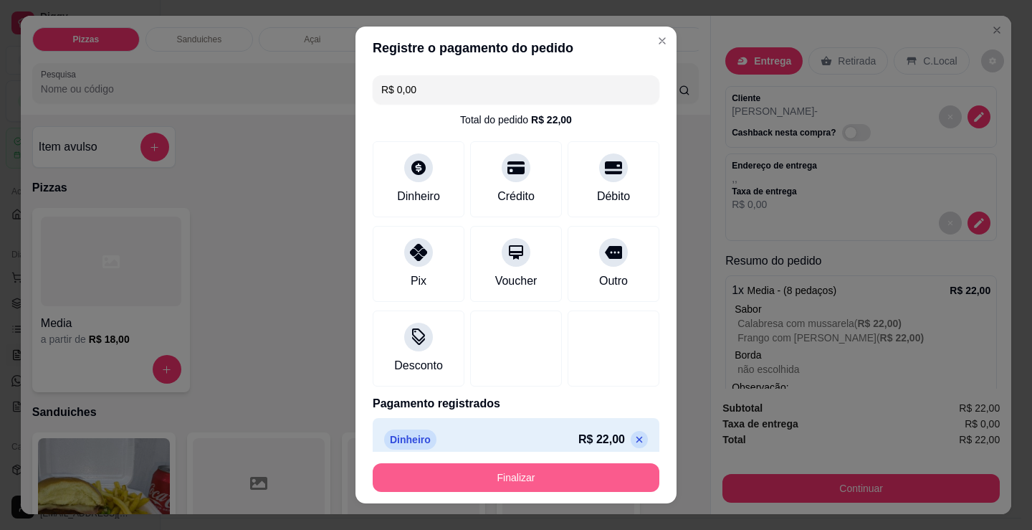
click at [553, 484] on button "Finalizar" at bounding box center [516, 477] width 287 height 29
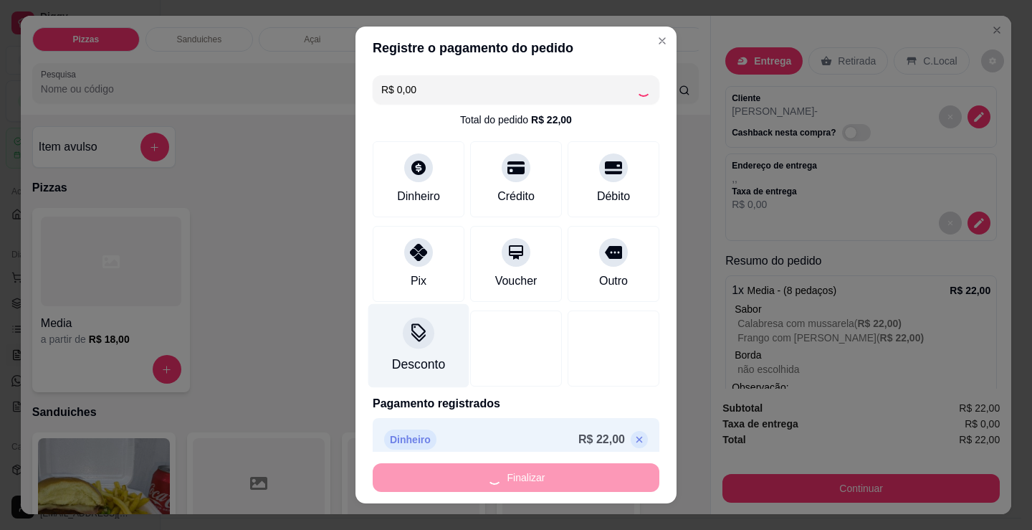
type input "-R$ 22,00"
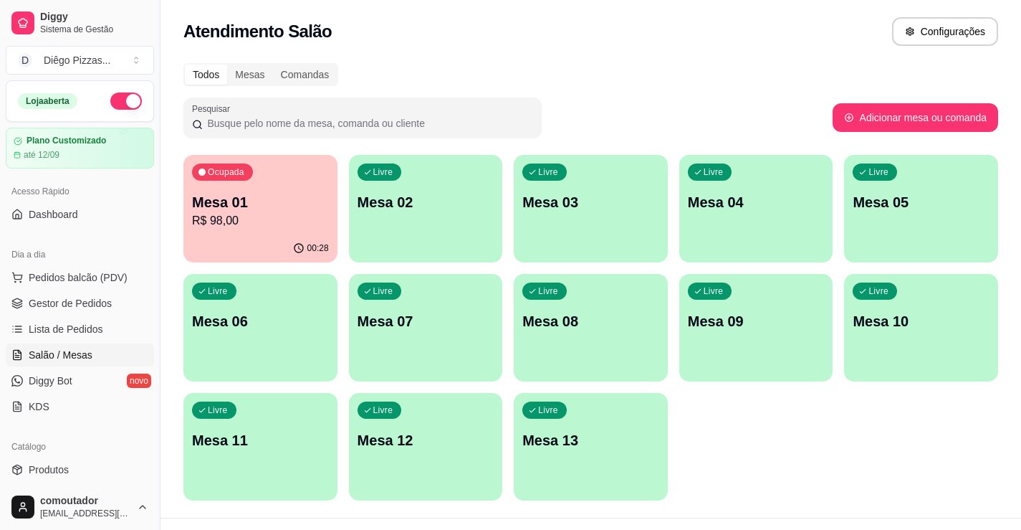
click at [402, 224] on div "Livre Mesa 02" at bounding box center [426, 200] width 154 height 90
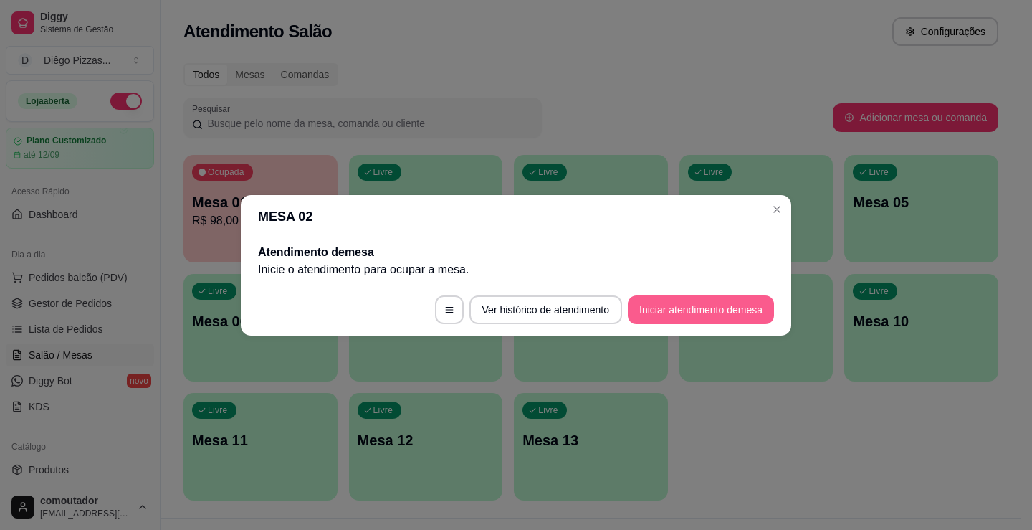
click at [724, 310] on button "Iniciar atendimento de mesa" at bounding box center [701, 309] width 146 height 29
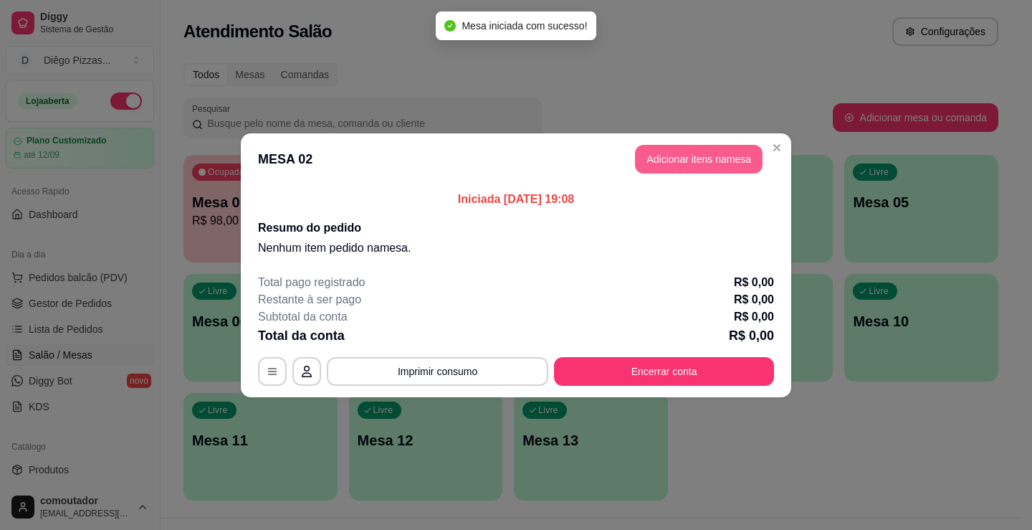
click at [666, 163] on button "Adicionar itens na mesa" at bounding box center [699, 159] width 128 height 29
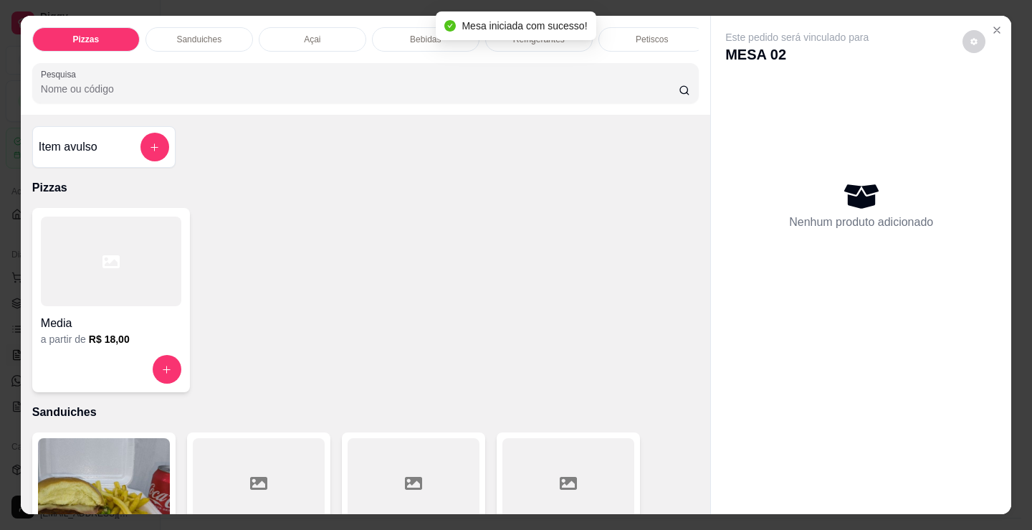
click at [410, 36] on p "Bebidas" at bounding box center [425, 39] width 31 height 11
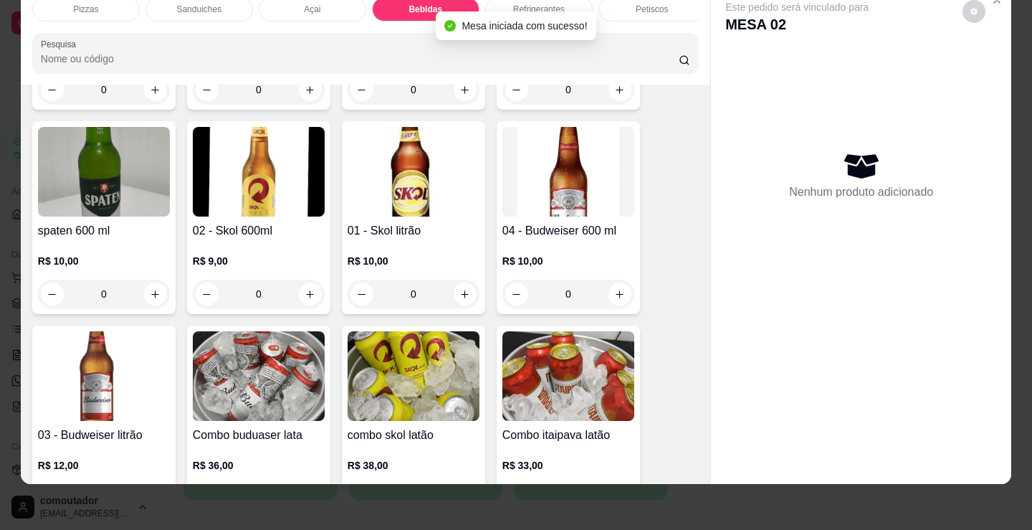
scroll to position [2278, 0]
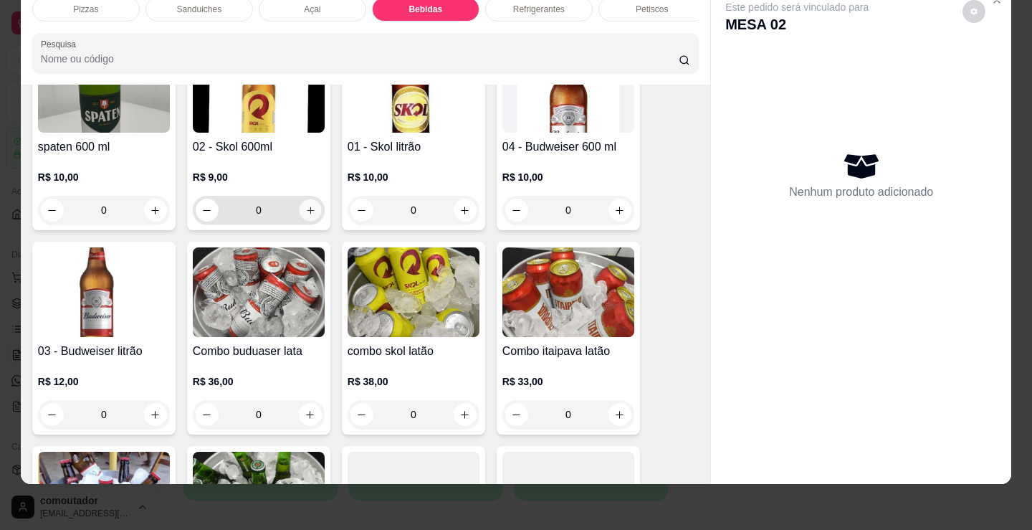
click at [312, 212] on button "increase-product-quantity" at bounding box center [310, 210] width 22 height 22
type input "2"
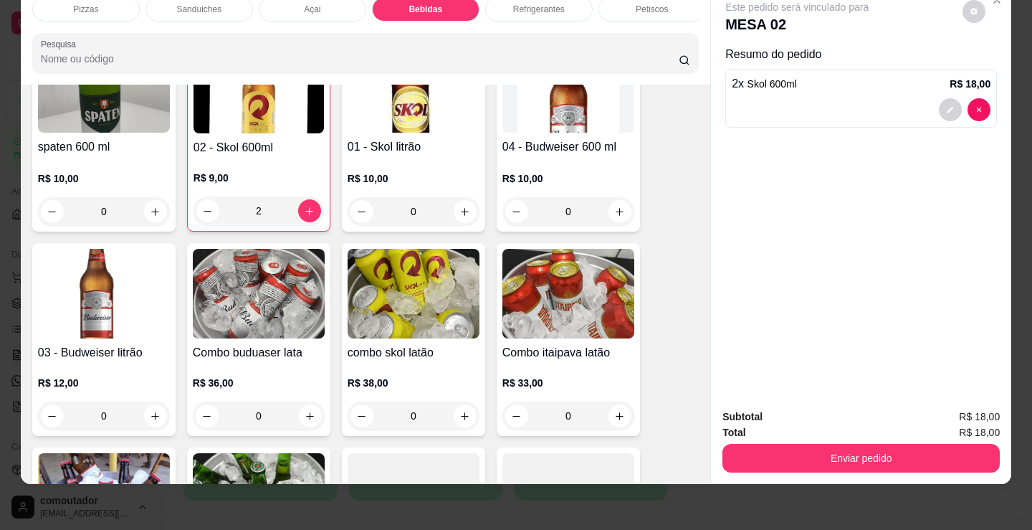
click at [660, 9] on div "Petiscos" at bounding box center [652, 9] width 108 height 24
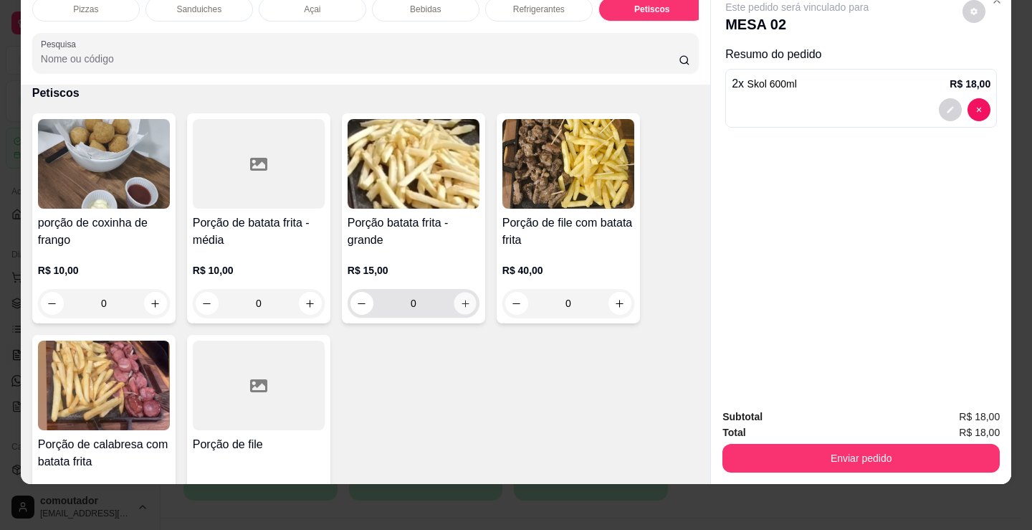
click at [467, 299] on button "increase-product-quantity" at bounding box center [465, 303] width 22 height 22
type input "1"
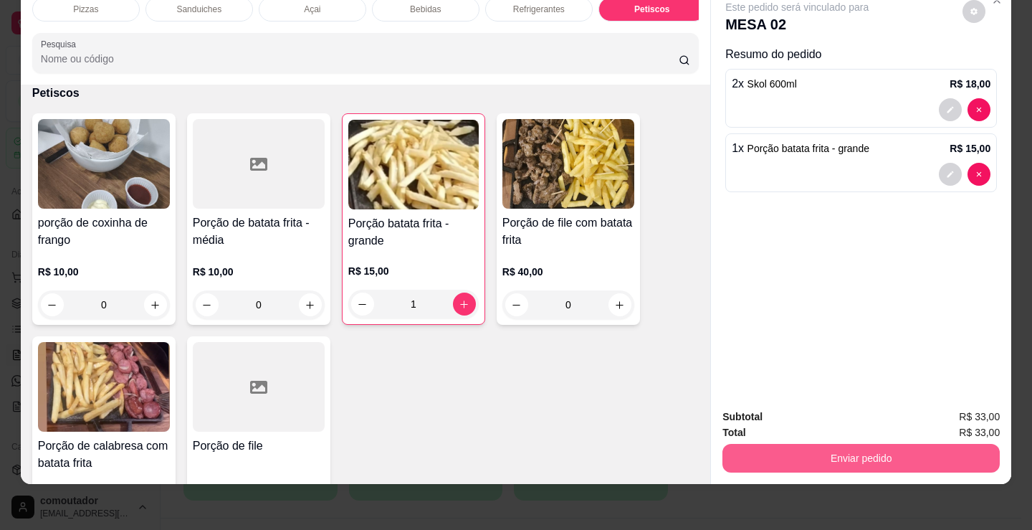
click at [741, 459] on button "Enviar pedido" at bounding box center [860, 458] width 277 height 29
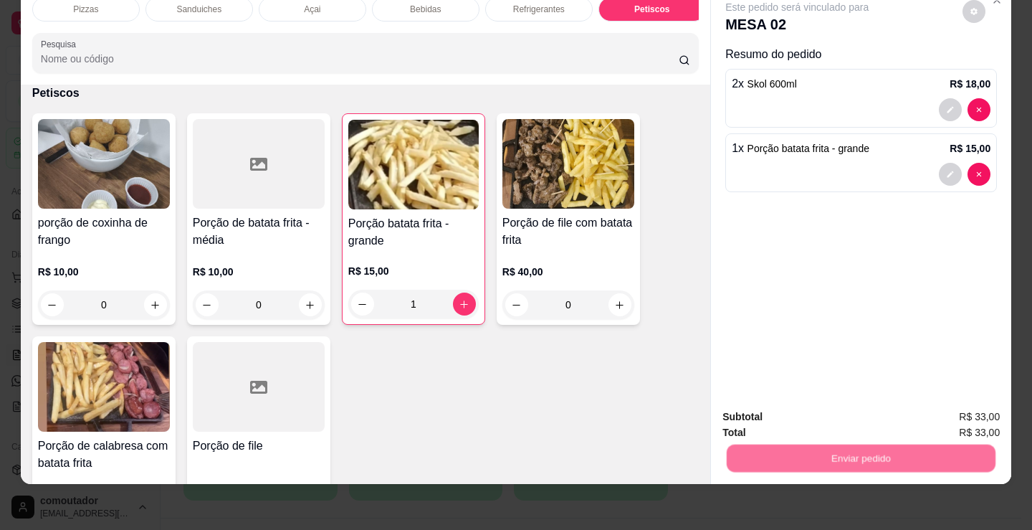
click at [760, 418] on button "Não registrar e enviar pedido" at bounding box center [813, 411] width 149 height 27
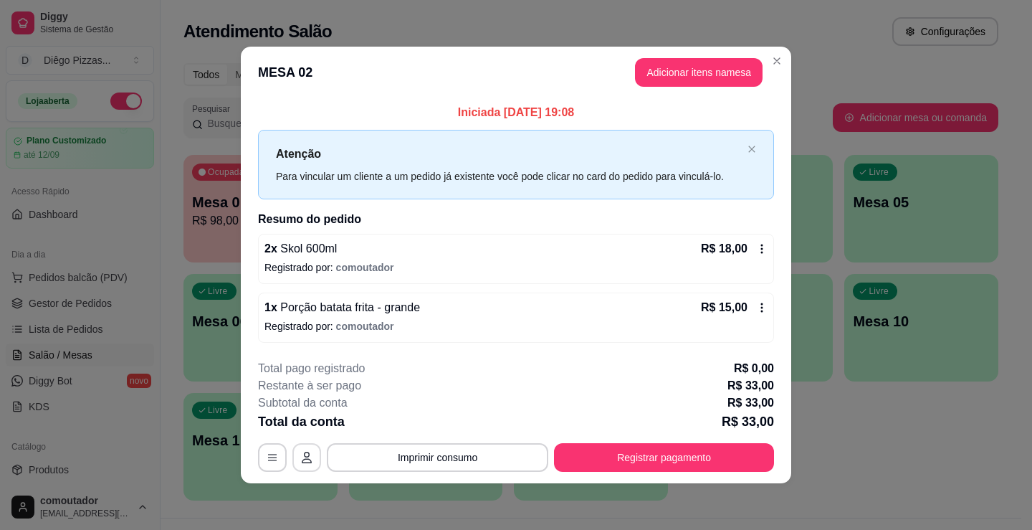
click at [297, 463] on button "button" at bounding box center [306, 457] width 29 height 29
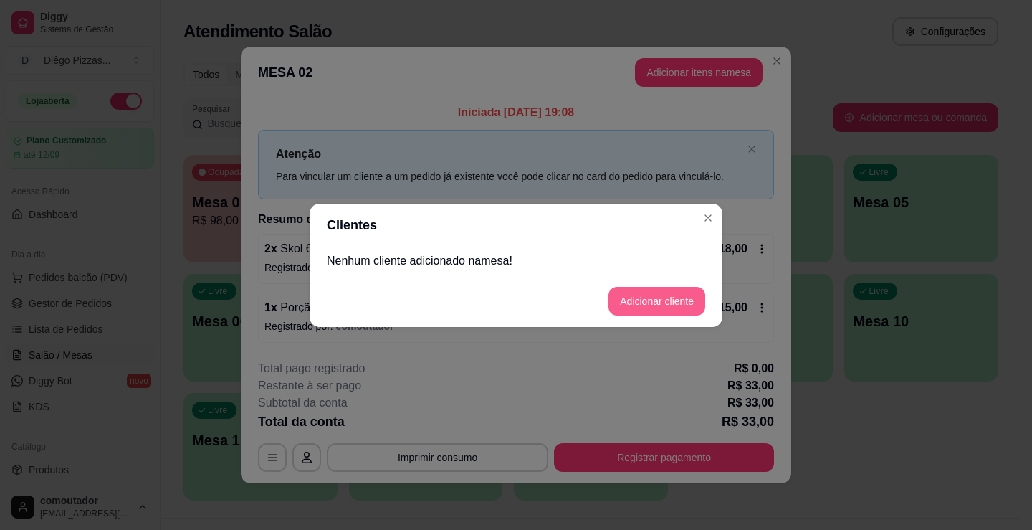
click at [662, 299] on button "Adicionar cliente" at bounding box center [656, 301] width 97 height 29
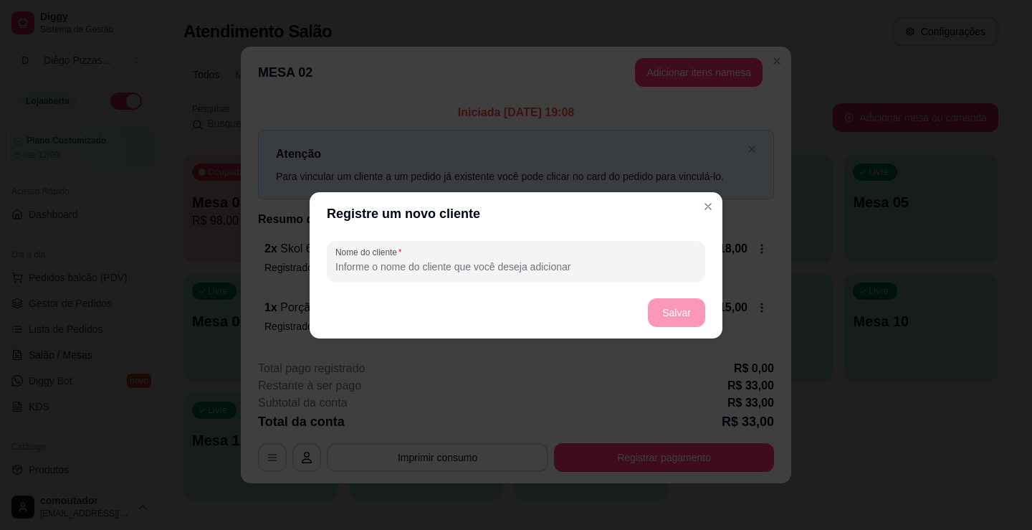
click at [525, 261] on input "Nome do cliente" at bounding box center [515, 266] width 361 height 14
type input "kleber"
click at [693, 312] on button "Salvar" at bounding box center [676, 312] width 57 height 29
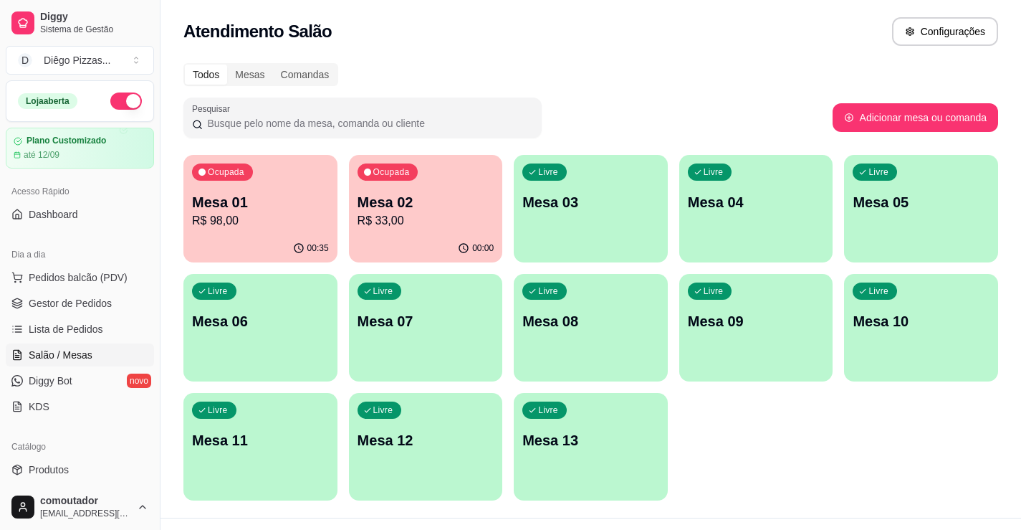
click at [685, 440] on div "Ocupada Mesa 01 R$ 98,00 00:35 Ocupada Mesa 02 R$ 33,00 00:00 Livre Mesa 03 Liv…" at bounding box center [590, 327] width 815 height 345
click at [581, 237] on div "Livre Mesa 03" at bounding box center [591, 200] width 154 height 90
click at [106, 286] on button "Pedidos balcão (PDV)" at bounding box center [80, 277] width 148 height 23
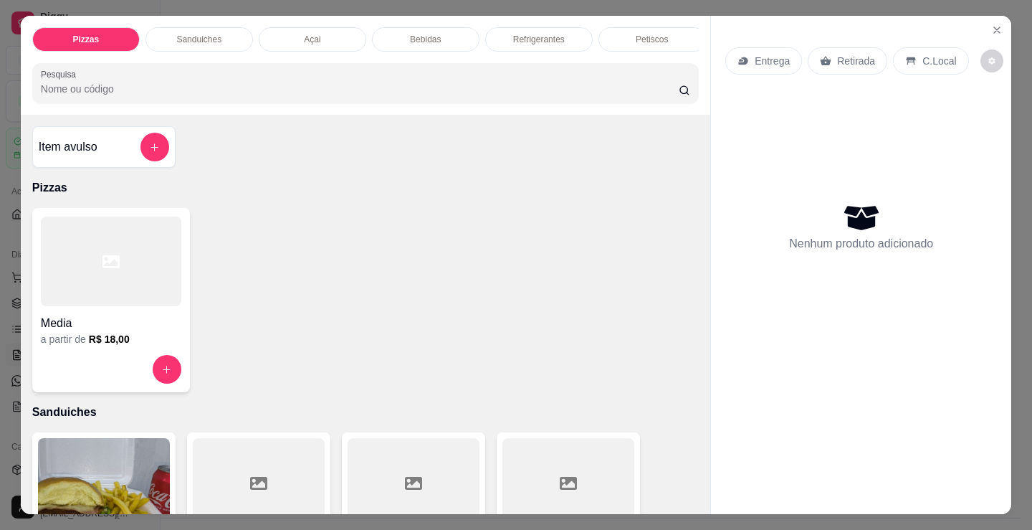
click at [123, 320] on h4 "Media" at bounding box center [111, 323] width 140 height 17
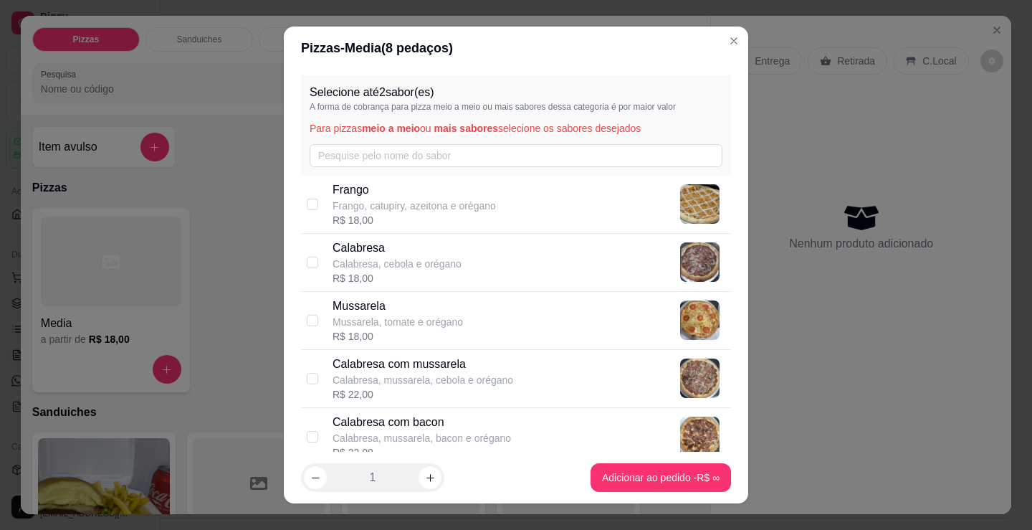
click at [431, 350] on div "Calabresa com mussarela Calabresa, mussarela, cebola e orégano R$ 22,00" at bounding box center [516, 379] width 430 height 58
checkbox input "true"
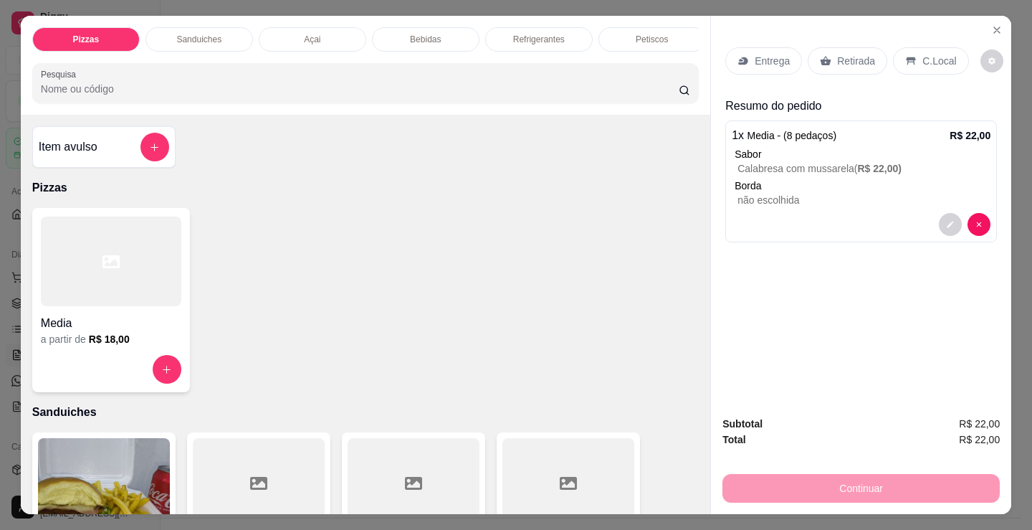
click at [115, 291] on div at bounding box center [111, 261] width 140 height 90
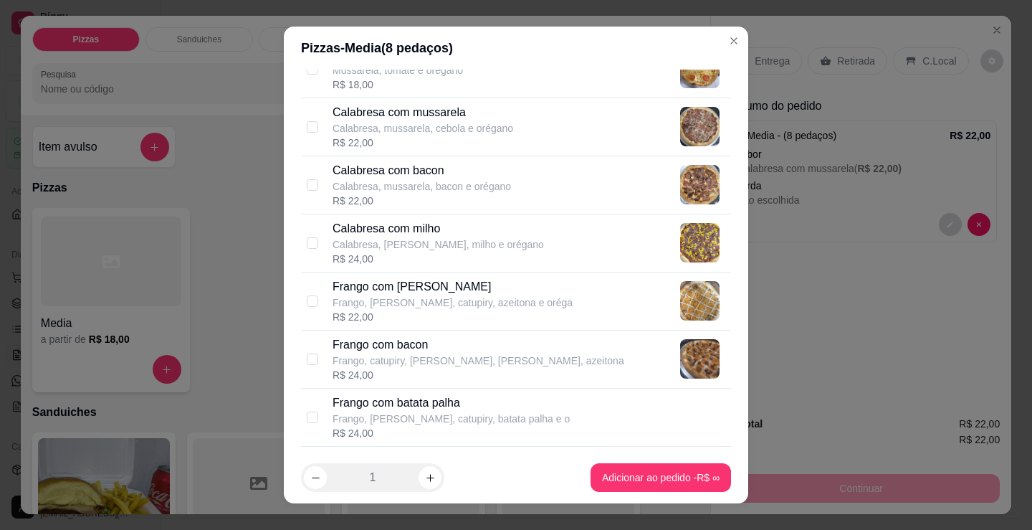
scroll to position [287, 0]
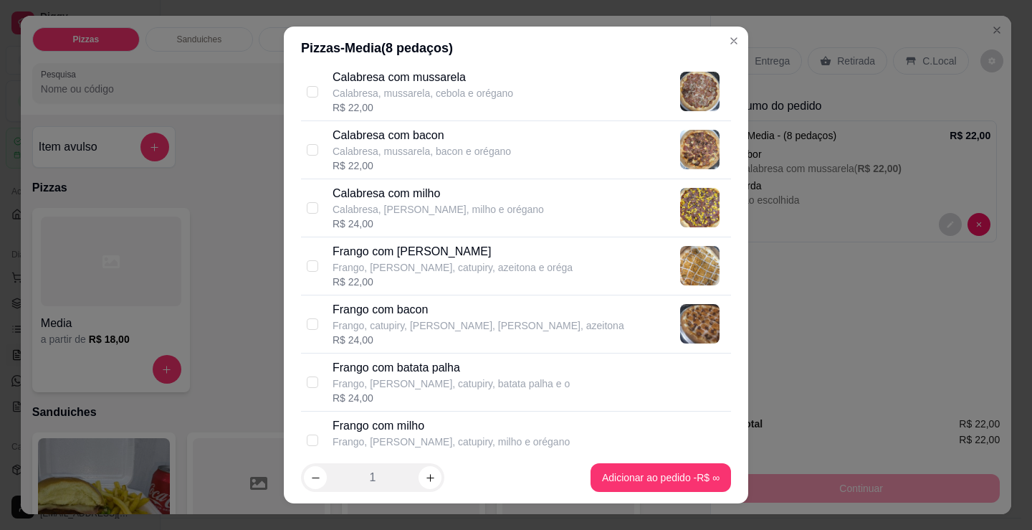
click at [444, 249] on p "Frango com [PERSON_NAME]" at bounding box center [453, 251] width 240 height 17
checkbox input "true"
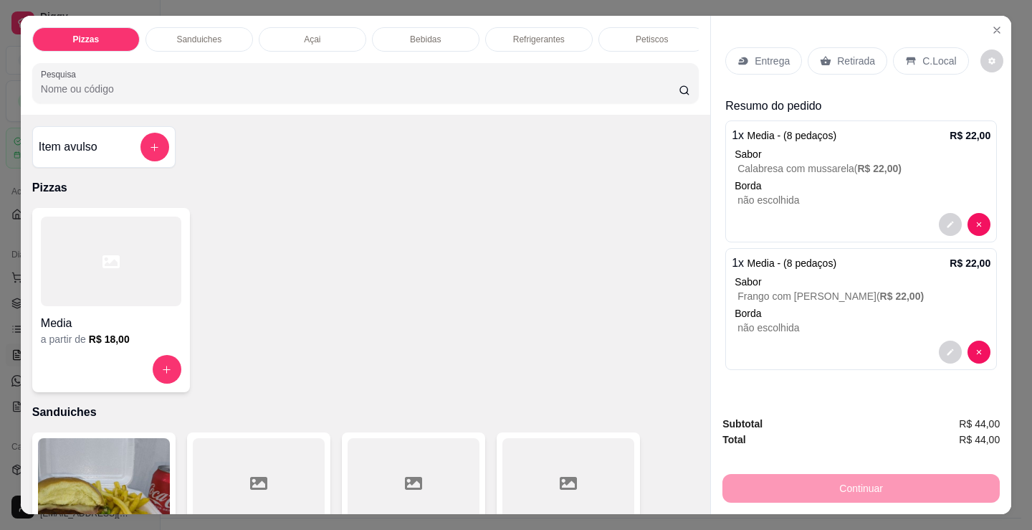
click at [765, 59] on p "Entrega" at bounding box center [772, 61] width 35 height 14
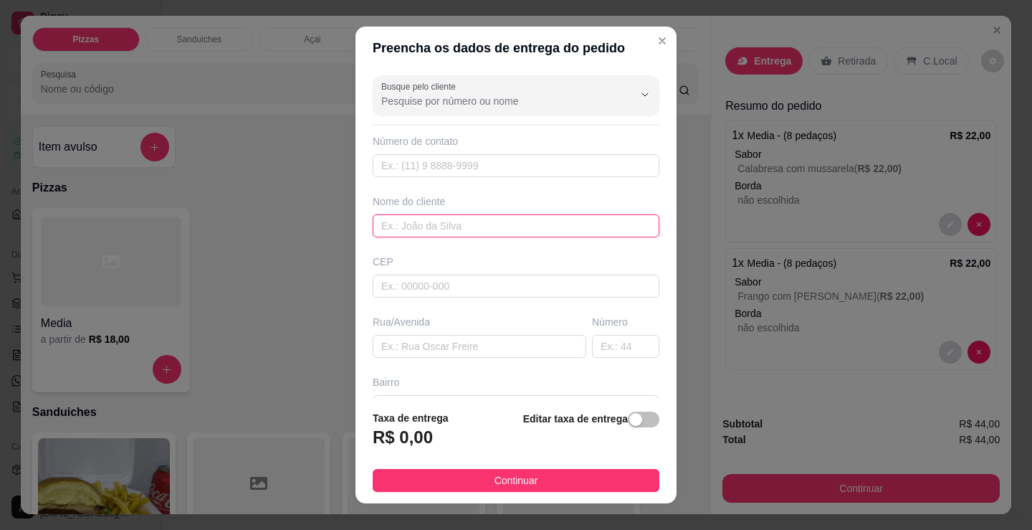
click at [459, 228] on input "text" at bounding box center [516, 225] width 287 height 23
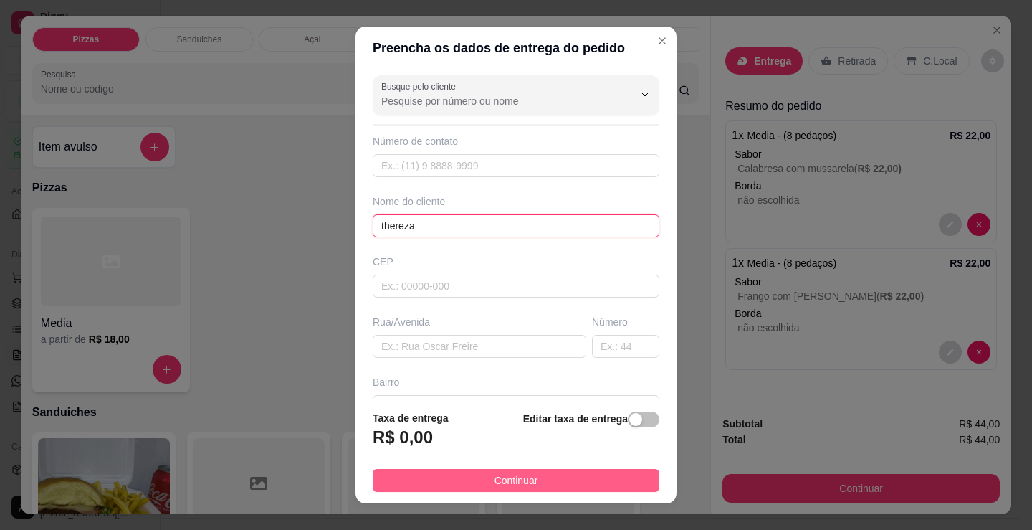
type input "thereza"
click at [515, 488] on span "Continuar" at bounding box center [517, 480] width 44 height 16
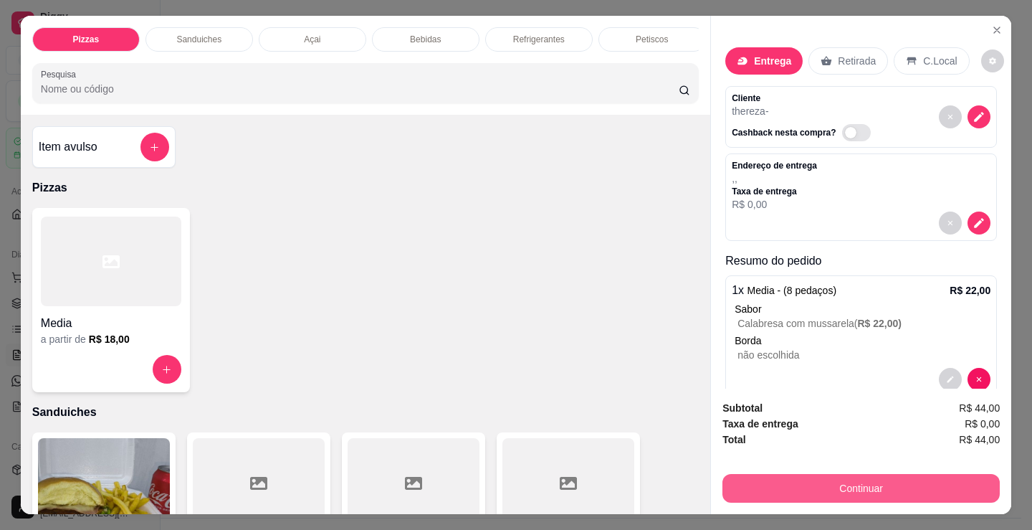
click at [912, 474] on button "Continuar" at bounding box center [860, 488] width 277 height 29
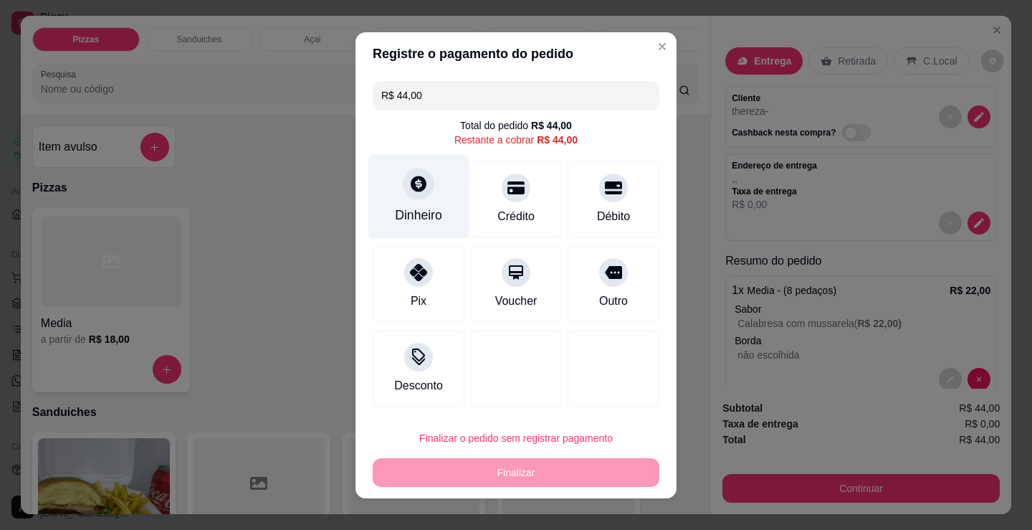
click at [423, 197] on div "Dinheiro" at bounding box center [418, 196] width 101 height 84
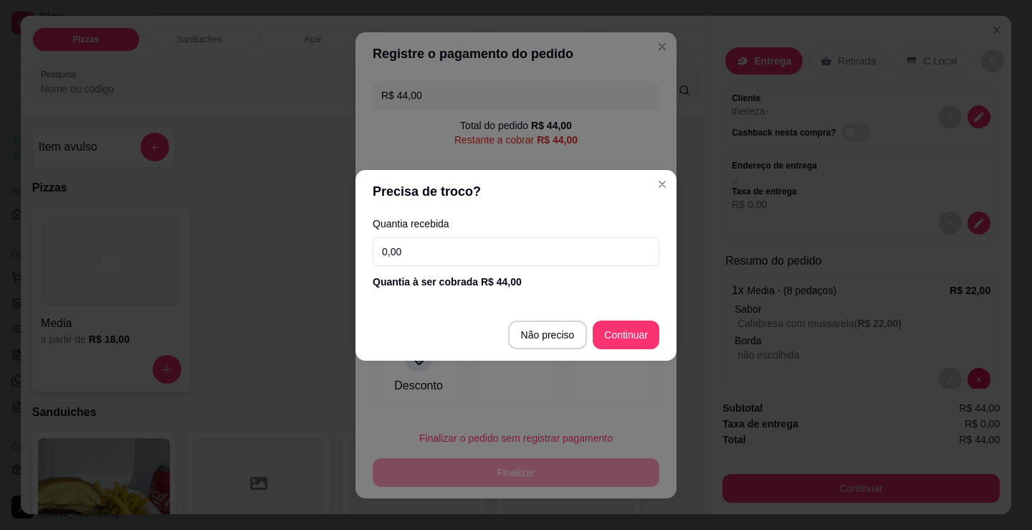
click at [522, 247] on input "0,00" at bounding box center [516, 251] width 287 height 29
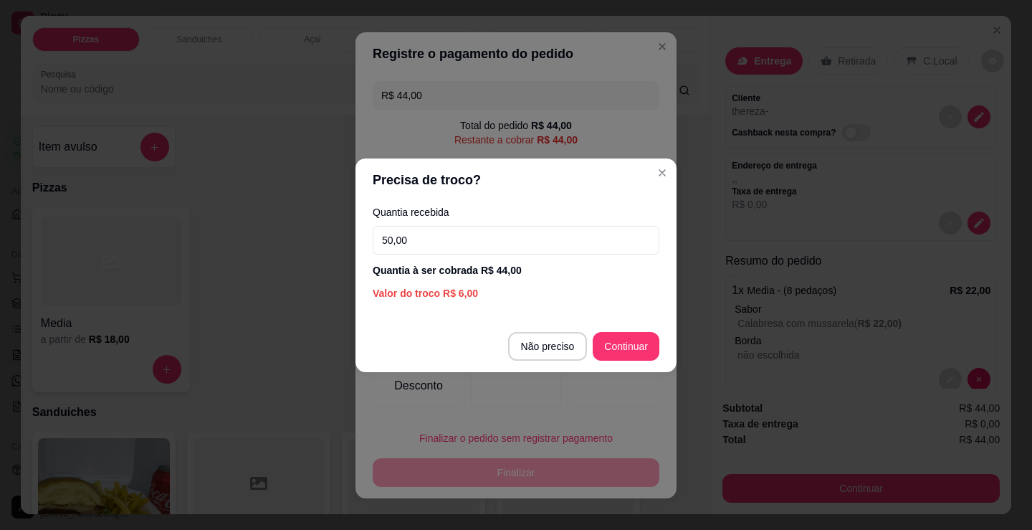
type input "50,00"
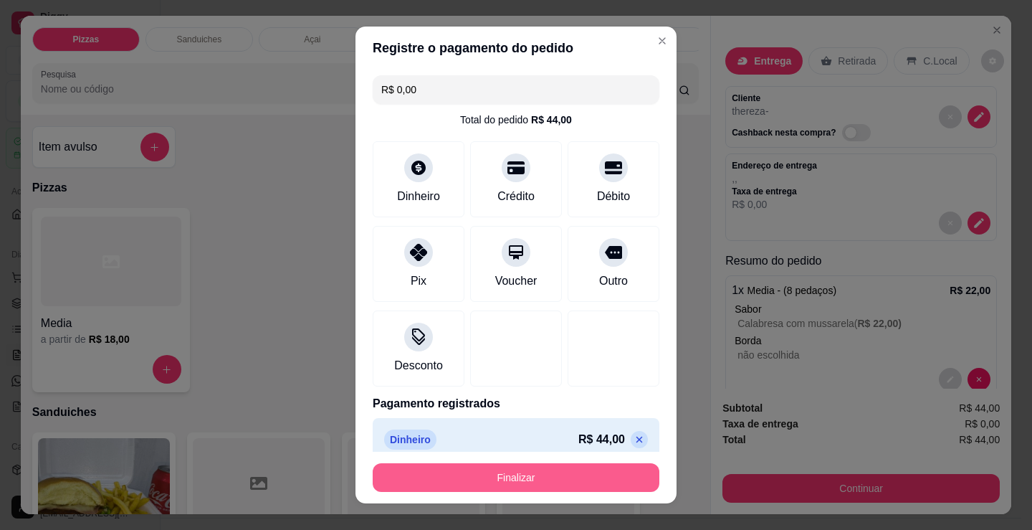
click at [560, 479] on button "Finalizar" at bounding box center [516, 477] width 287 height 29
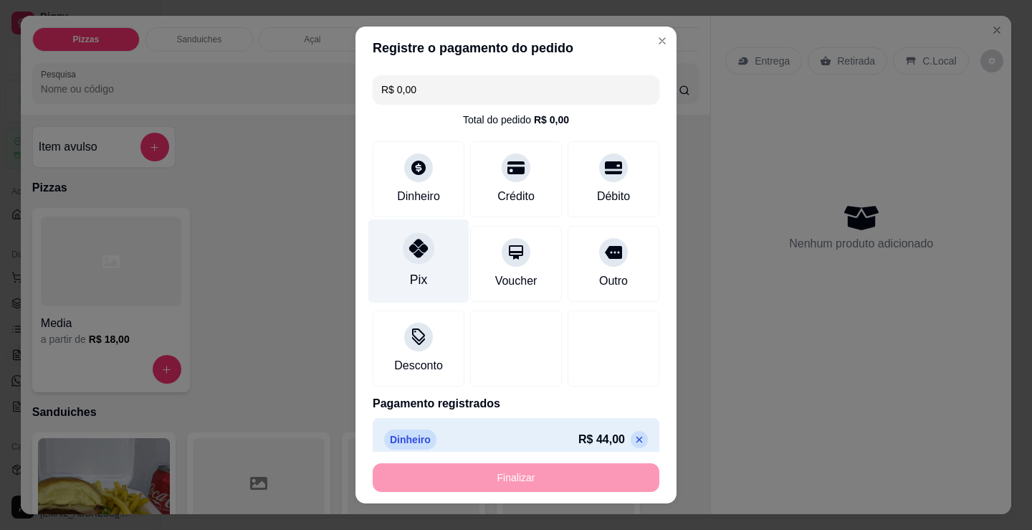
type input "-R$ 44,00"
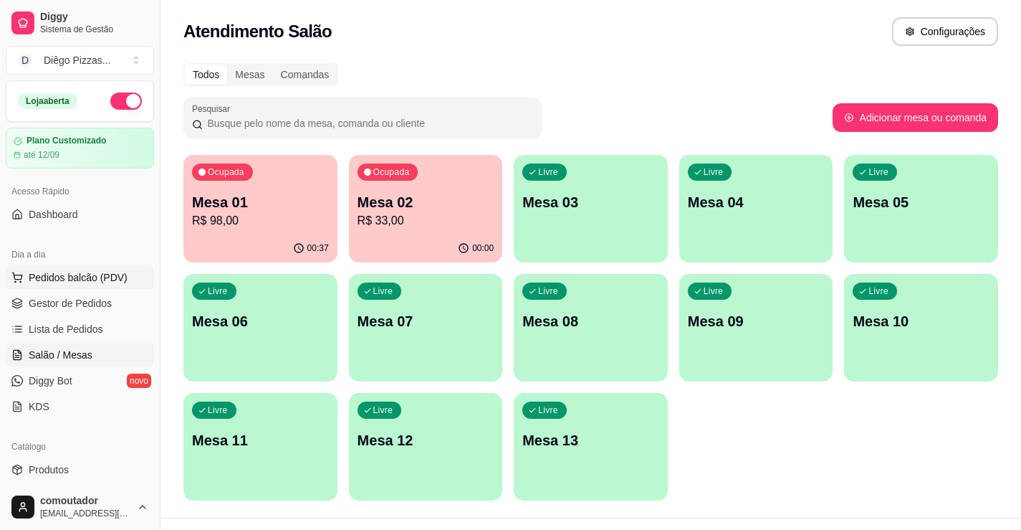
click at [72, 285] on button "Pedidos balcão (PDV)" at bounding box center [80, 277] width 148 height 23
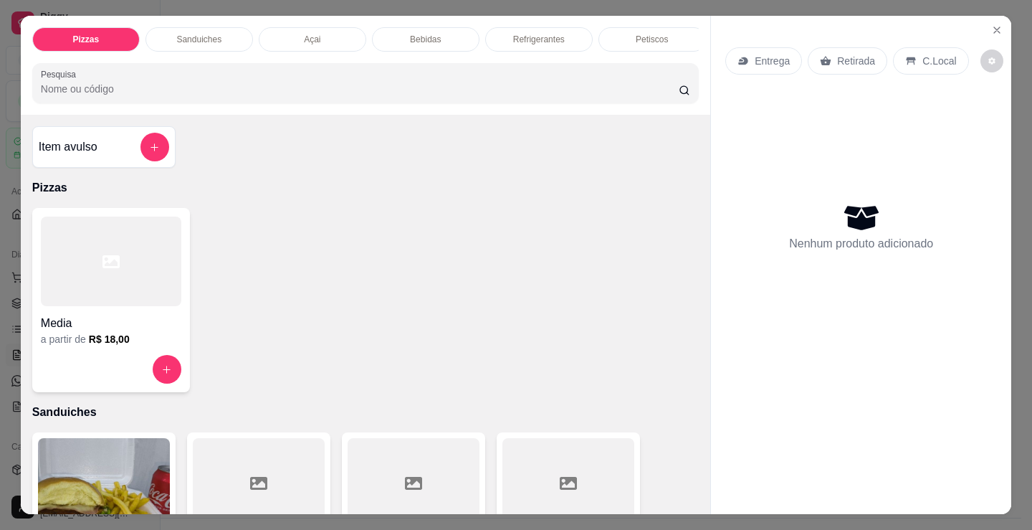
click at [82, 151] on h4 "Item avulso" at bounding box center [68, 146] width 59 height 17
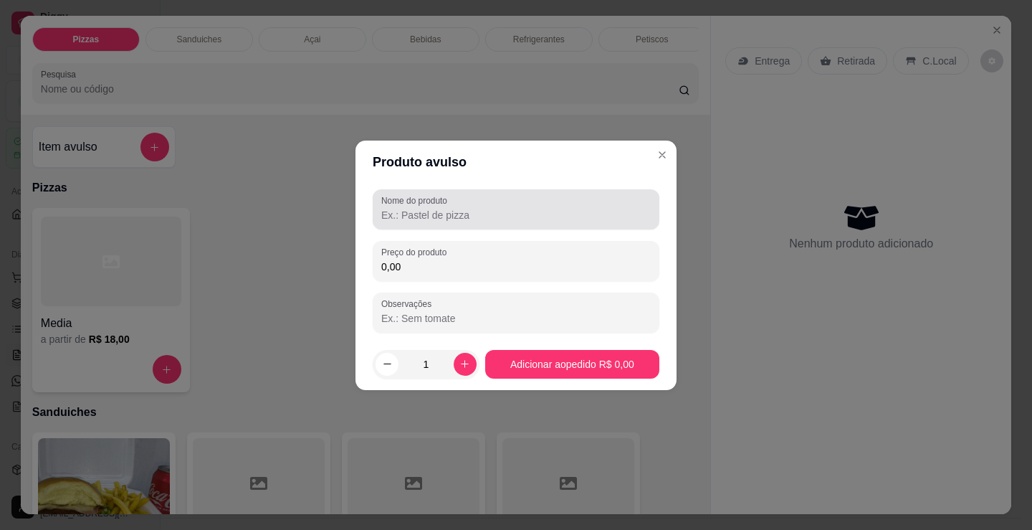
click at [472, 219] on input "Nome do produto" at bounding box center [515, 215] width 269 height 14
type input "pão, 2 carnes de hamburguer , queijo e tomate"
click at [482, 272] on input "0,00" at bounding box center [515, 266] width 269 height 14
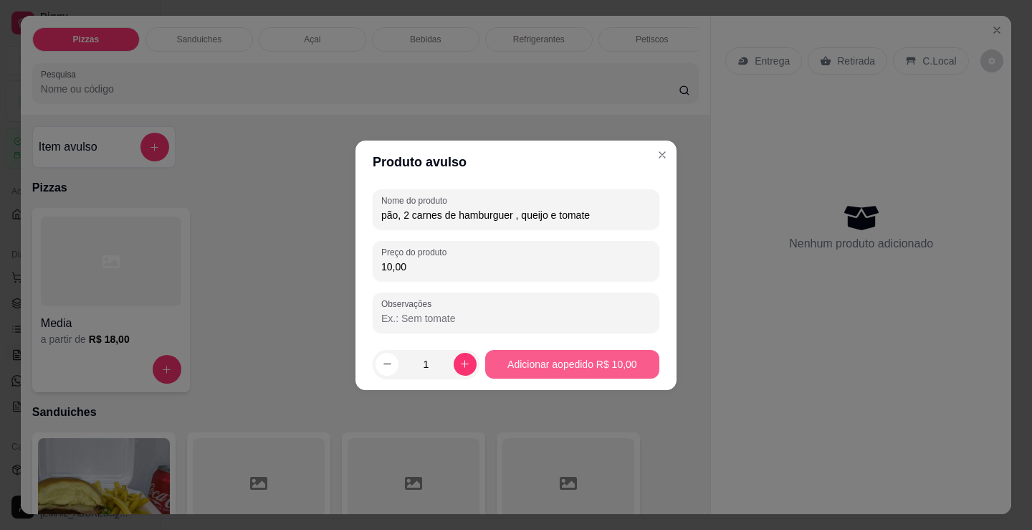
type input "10,00"
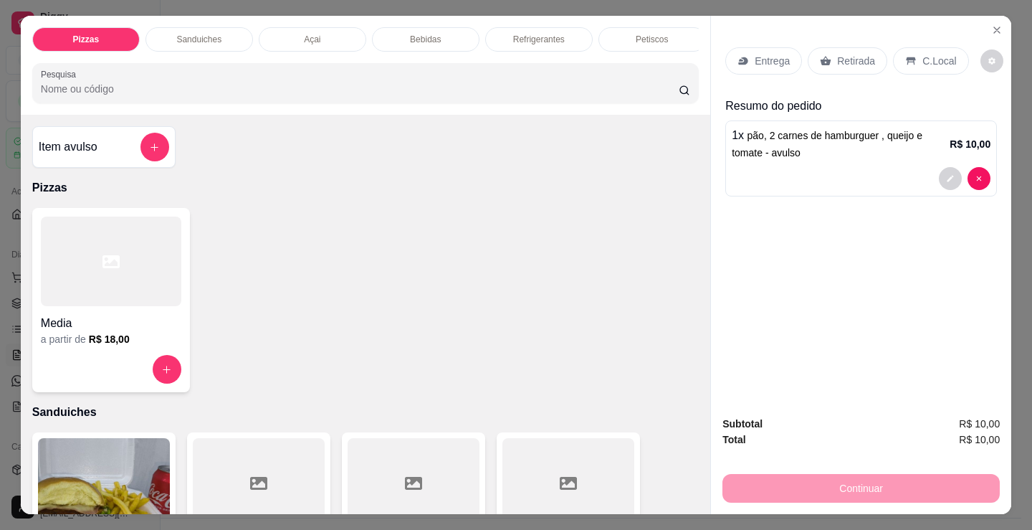
click at [541, 389] on div "Media a partir de R$ 18,00" at bounding box center [365, 300] width 667 height 184
click at [49, 267] on div at bounding box center [111, 261] width 140 height 90
click at [187, 27] on div "Sanduiches" at bounding box center [199, 39] width 108 height 24
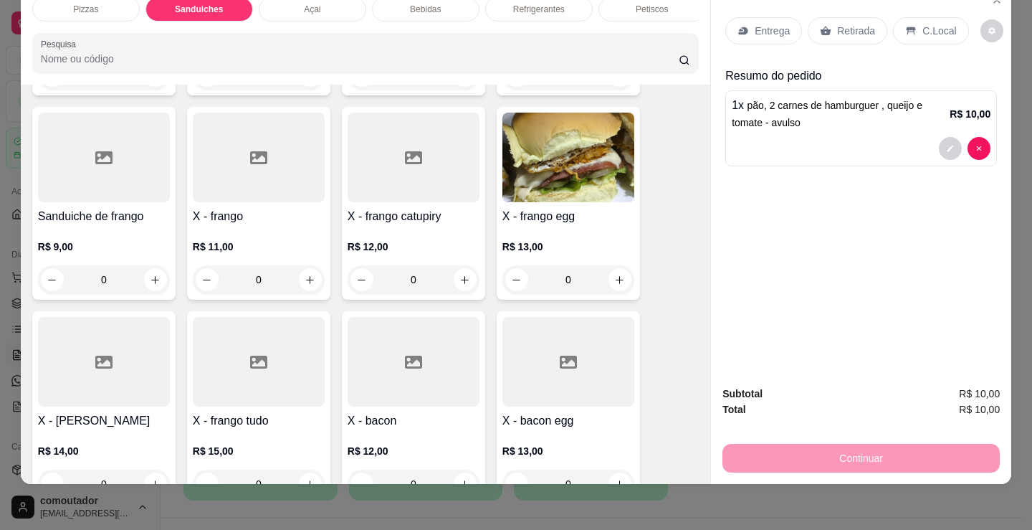
scroll to position [934, 0]
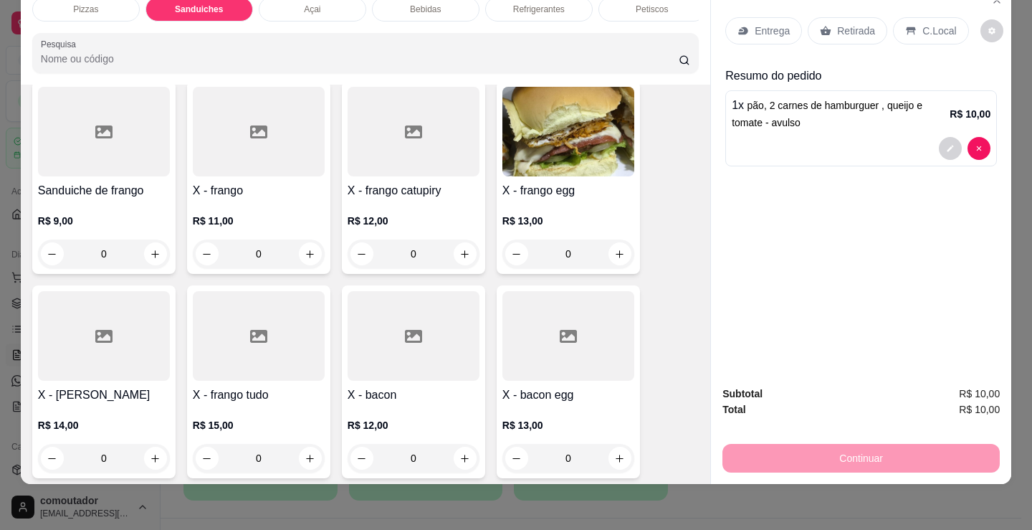
click at [452, 249] on div "0" at bounding box center [414, 253] width 132 height 29
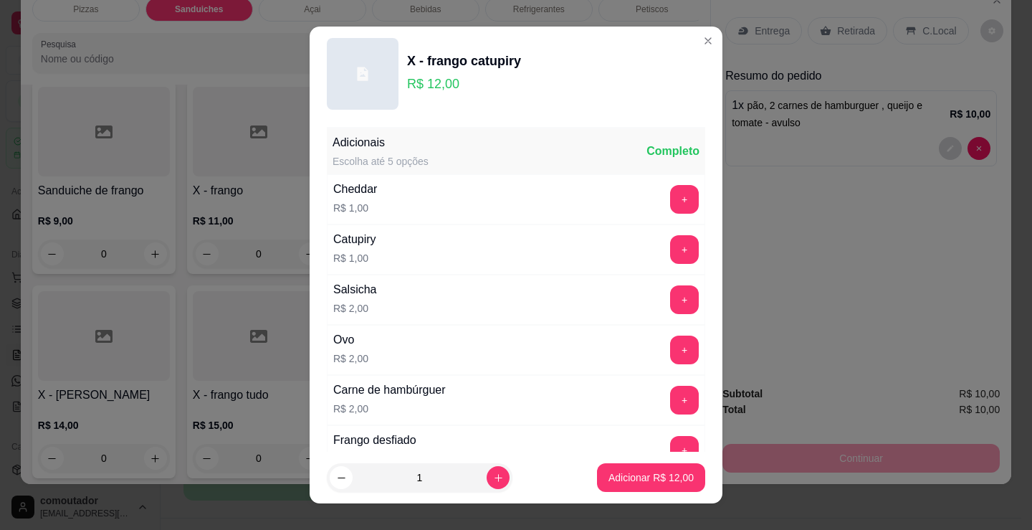
click at [655, 476] on p "Adicionar R$ 12,00" at bounding box center [650, 477] width 85 height 14
type input "1"
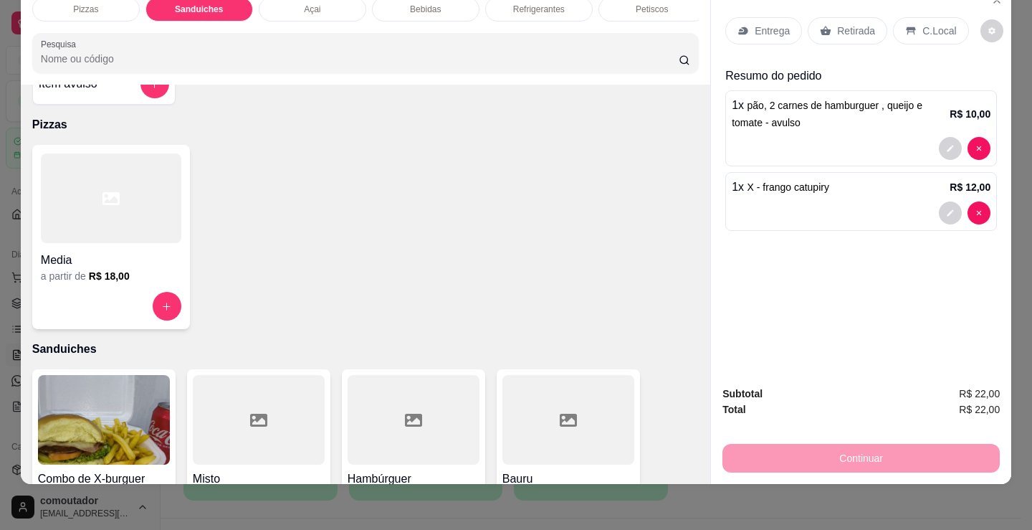
scroll to position [0, 0]
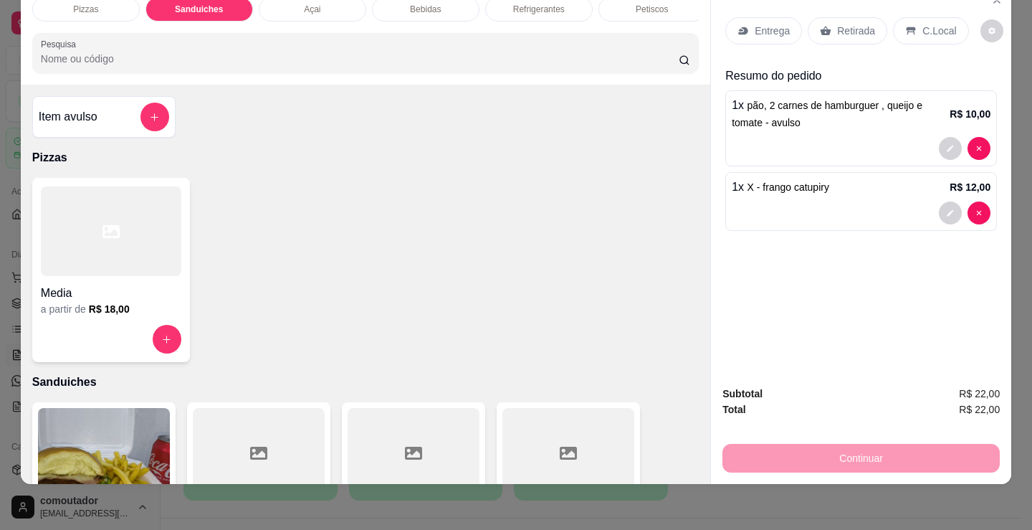
click at [85, 115] on h4 "Item avulso" at bounding box center [68, 116] width 59 height 17
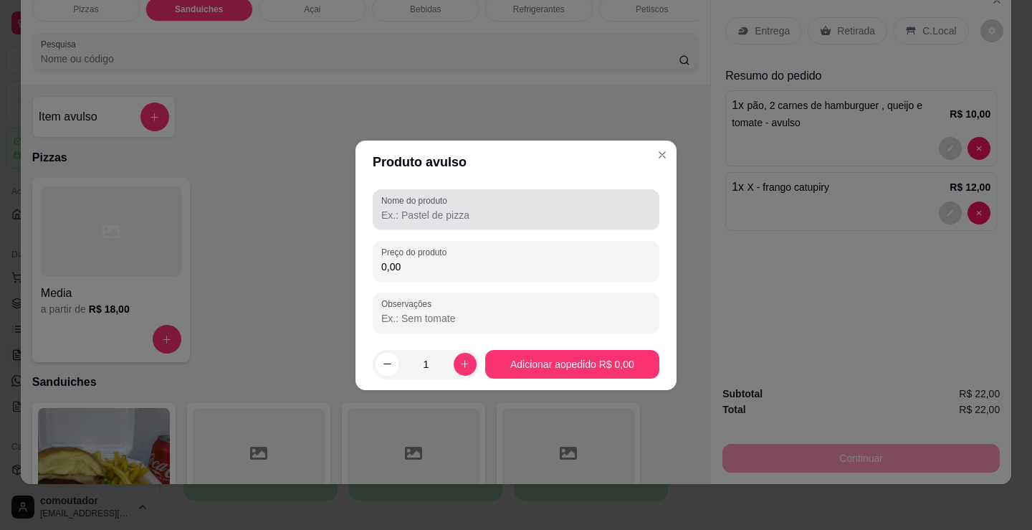
click at [496, 220] on input "Nome do produto" at bounding box center [515, 215] width 269 height 14
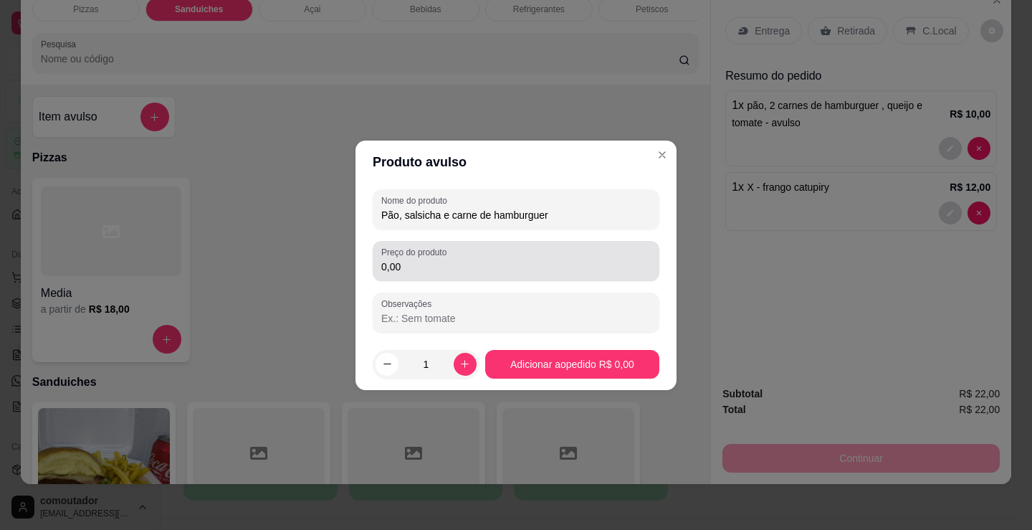
type input "Pão, salsicha e carne de hamburguer"
click at [434, 267] on input "0,00" at bounding box center [515, 266] width 269 height 14
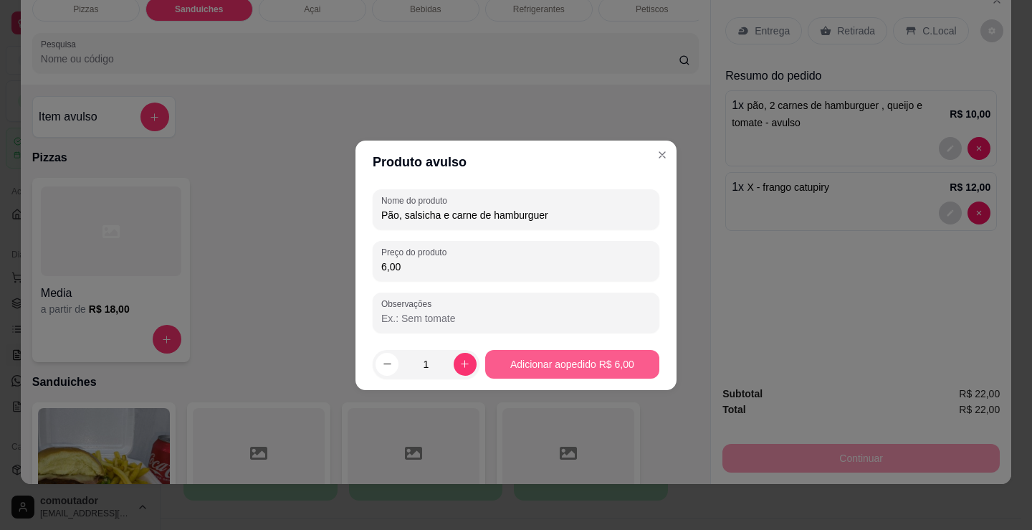
type input "6,00"
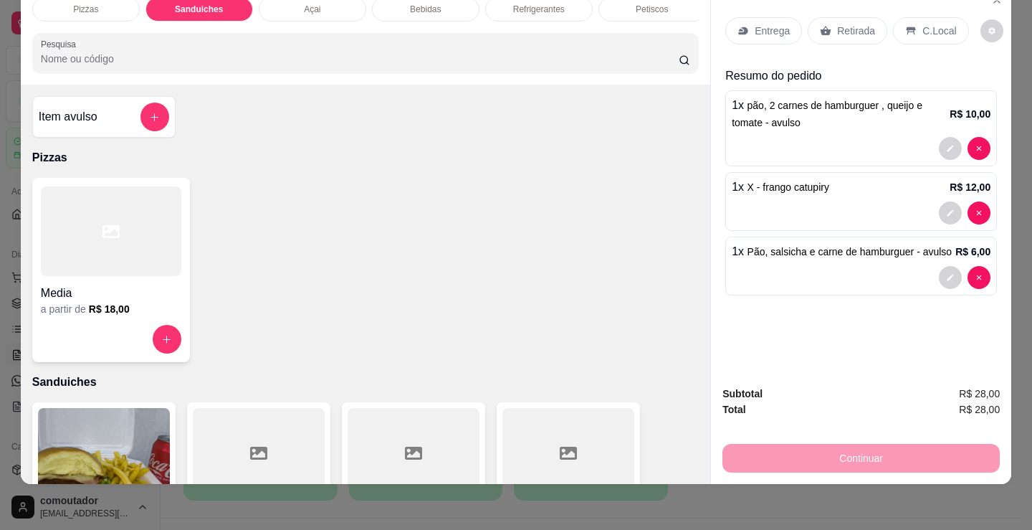
drag, startPoint x: 743, startPoint y: 2, endPoint x: 749, endPoint y: 11, distance: 10.8
click at [744, 6] on div "Entrega Retirada C.Local" at bounding box center [861, 31] width 272 height 50
click at [755, 24] on p "Entrega" at bounding box center [772, 31] width 35 height 14
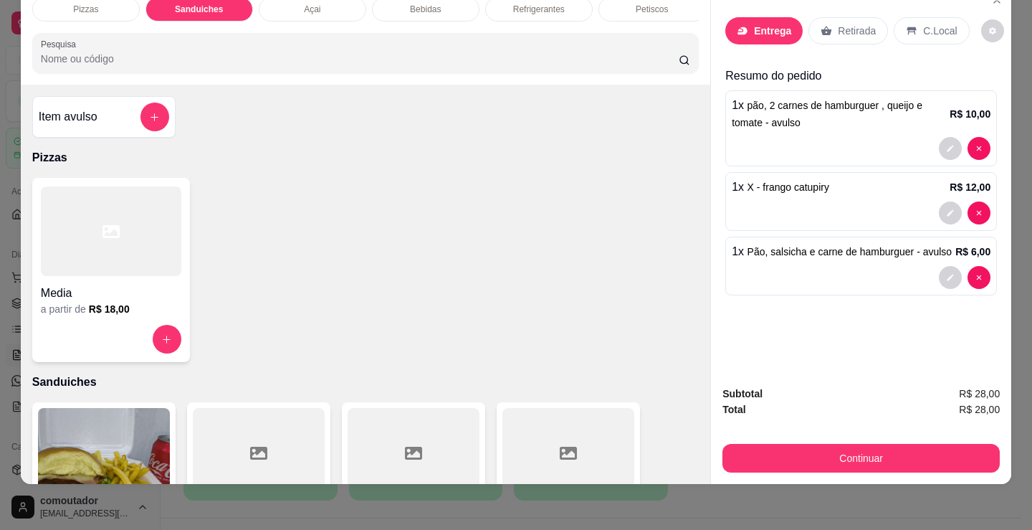
click at [494, 214] on input "text" at bounding box center [516, 225] width 287 height 23
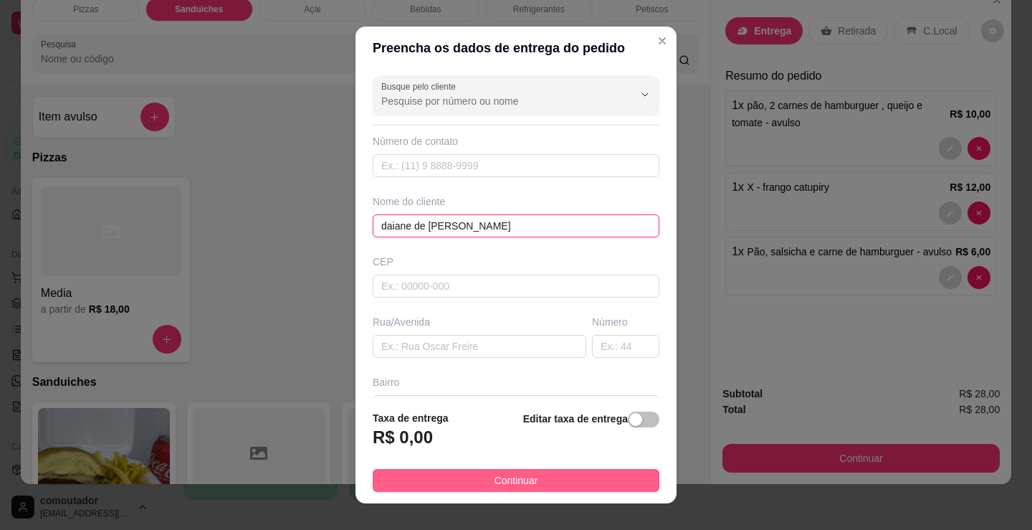
type input "daiane de paulinho"
click at [620, 485] on button "Continuar" at bounding box center [516, 480] width 287 height 23
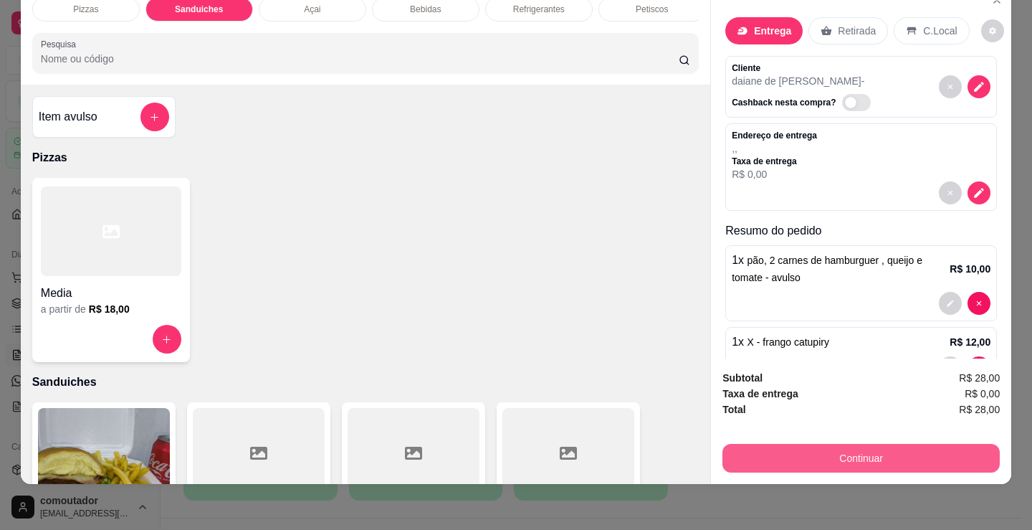
click at [821, 451] on button "Continuar" at bounding box center [860, 458] width 277 height 29
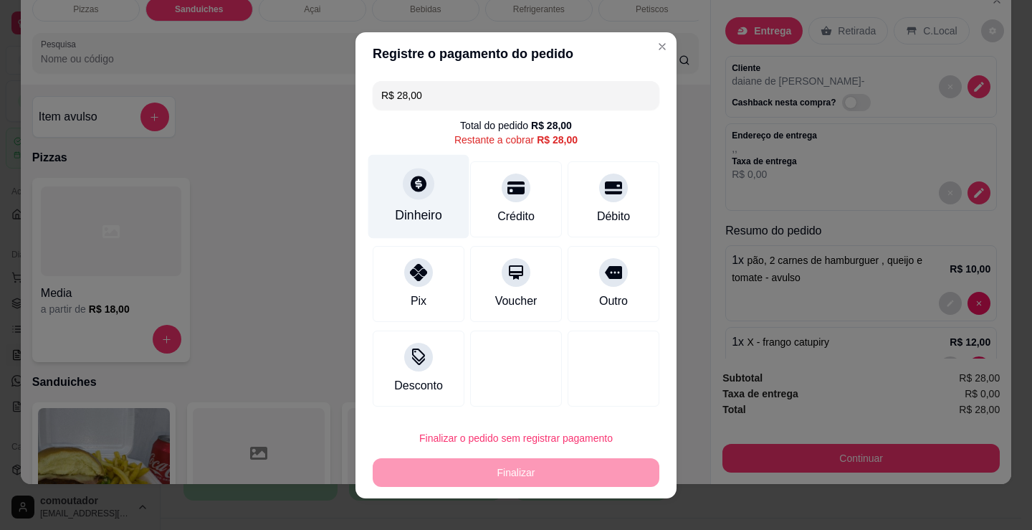
click at [402, 211] on div "Dinheiro" at bounding box center [418, 215] width 47 height 19
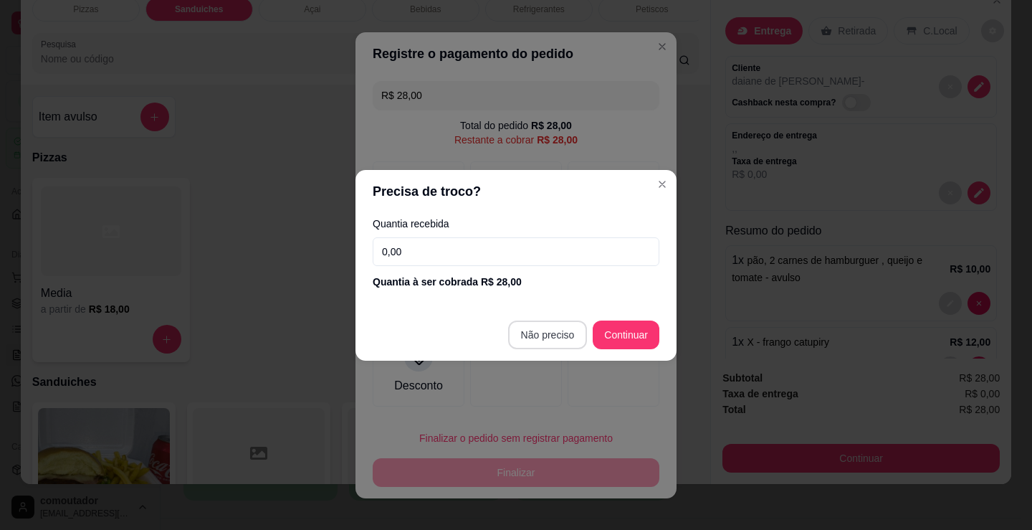
type input "R$ 0,00"
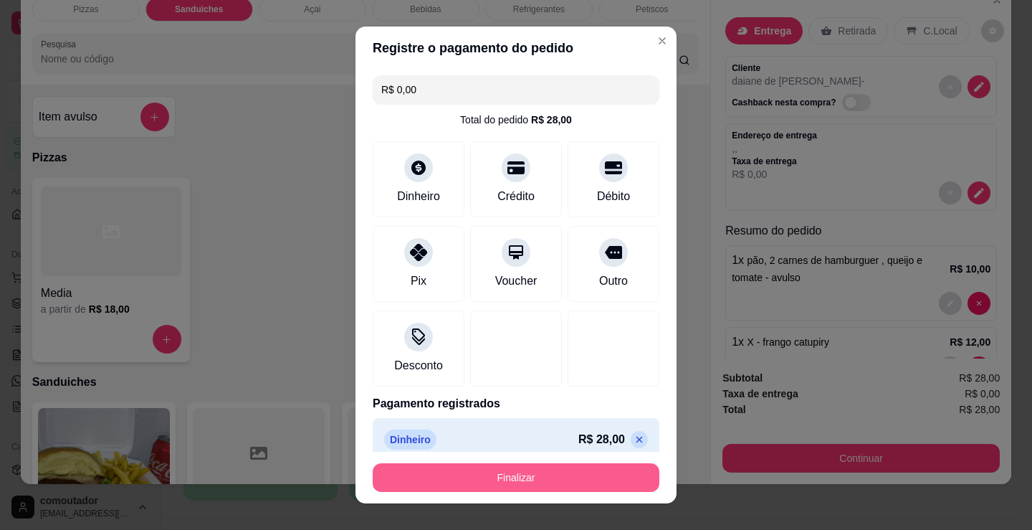
click at [522, 481] on button "Finalizar" at bounding box center [516, 477] width 287 height 29
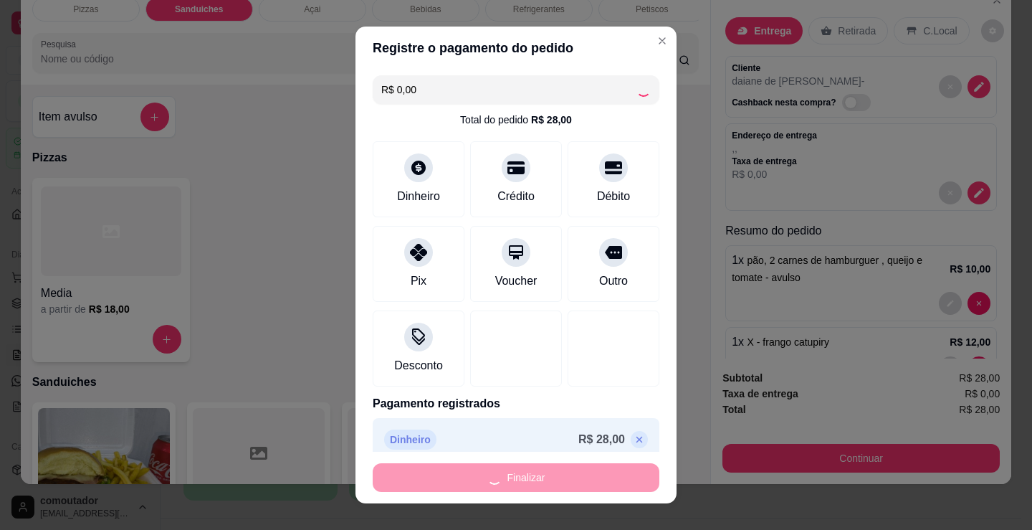
type input "0"
type input "-R$ 28,00"
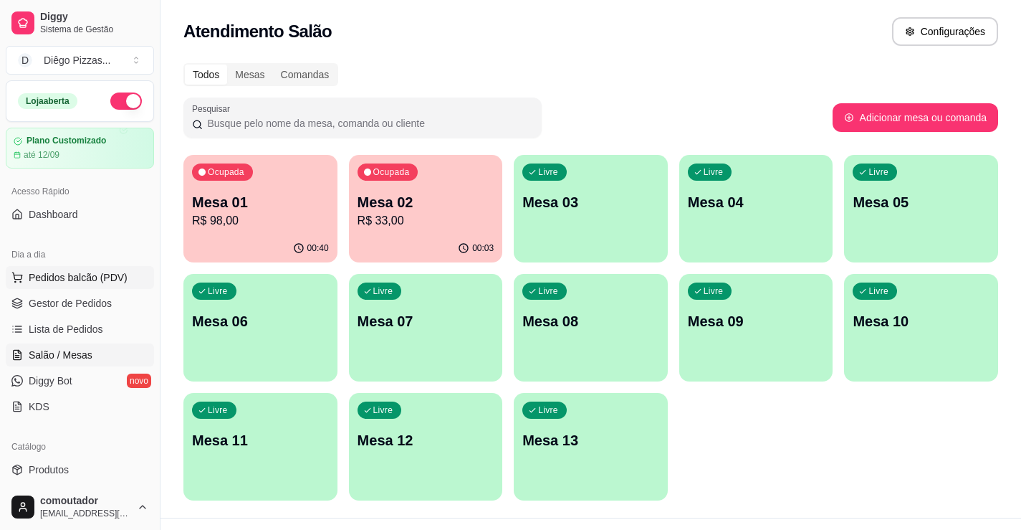
click at [108, 267] on button "Pedidos balcão (PDV)" at bounding box center [80, 277] width 148 height 23
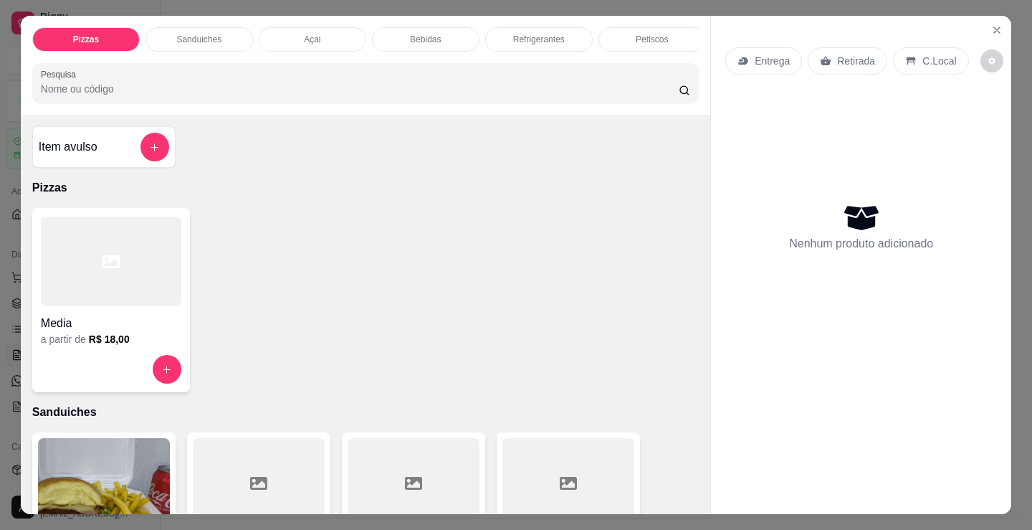
click at [140, 343] on div "a partir de R$ 18,00" at bounding box center [111, 339] width 140 height 14
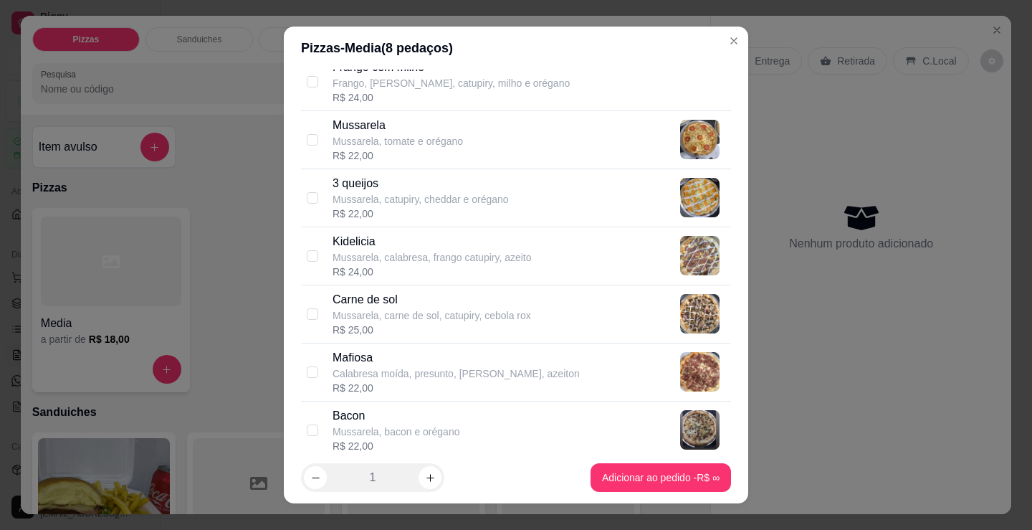
scroll to position [717, 0]
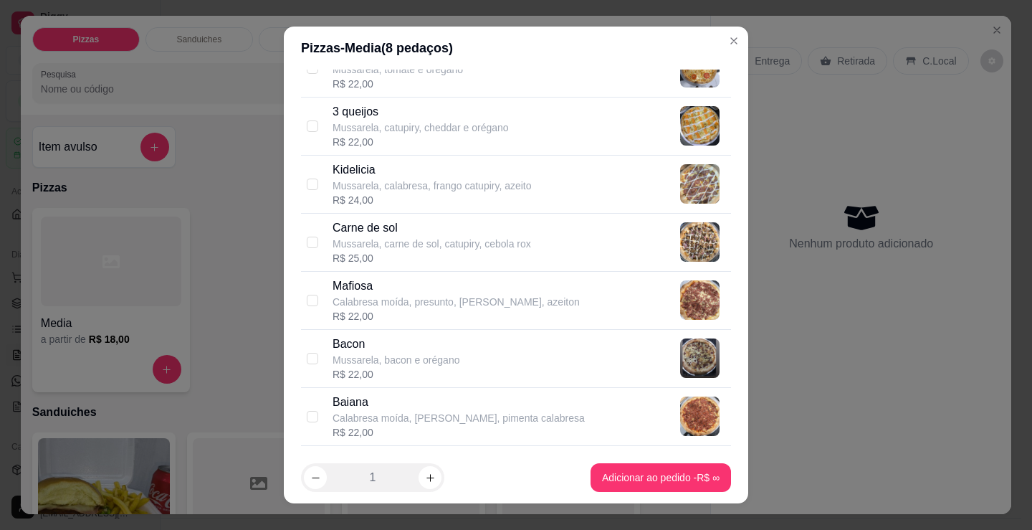
click at [424, 406] on p "Baiana" at bounding box center [459, 401] width 252 height 17
checkbox input "true"
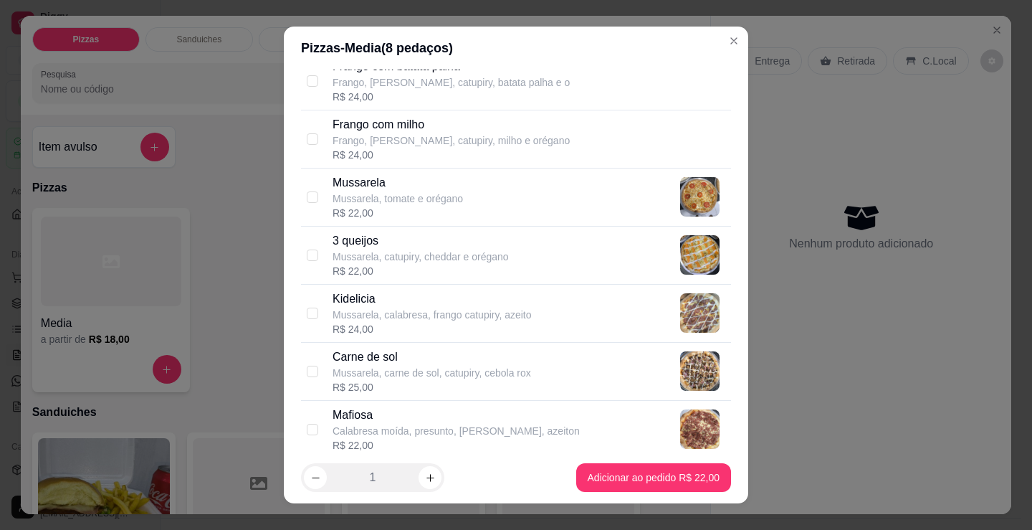
scroll to position [502, 0]
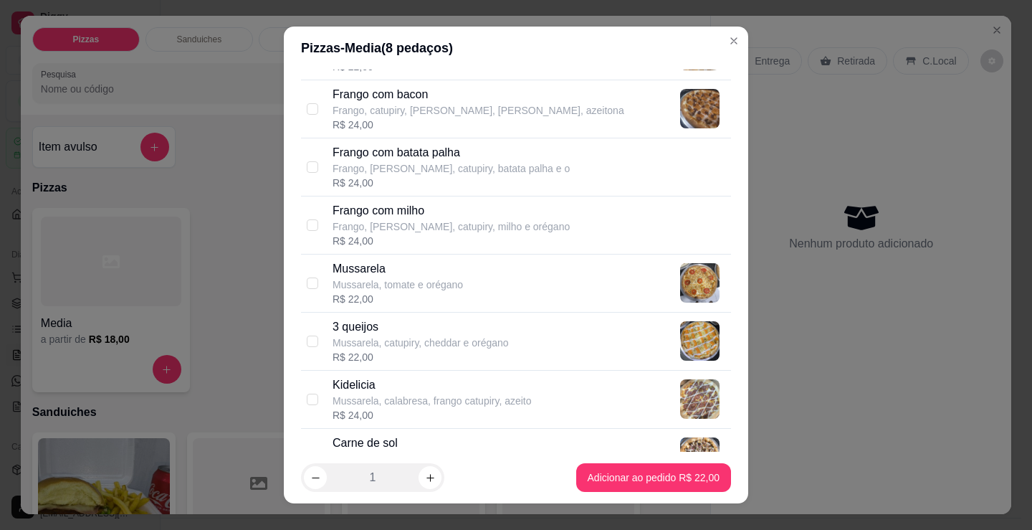
click at [343, 330] on p "3 queijos" at bounding box center [421, 326] width 176 height 17
checkbox input "true"
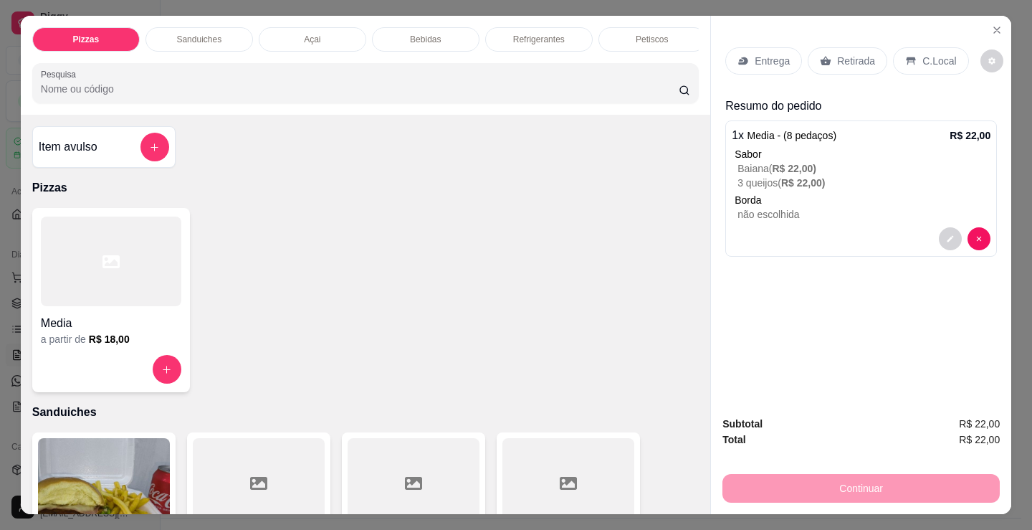
click at [844, 54] on p "Retirada" at bounding box center [856, 61] width 38 height 14
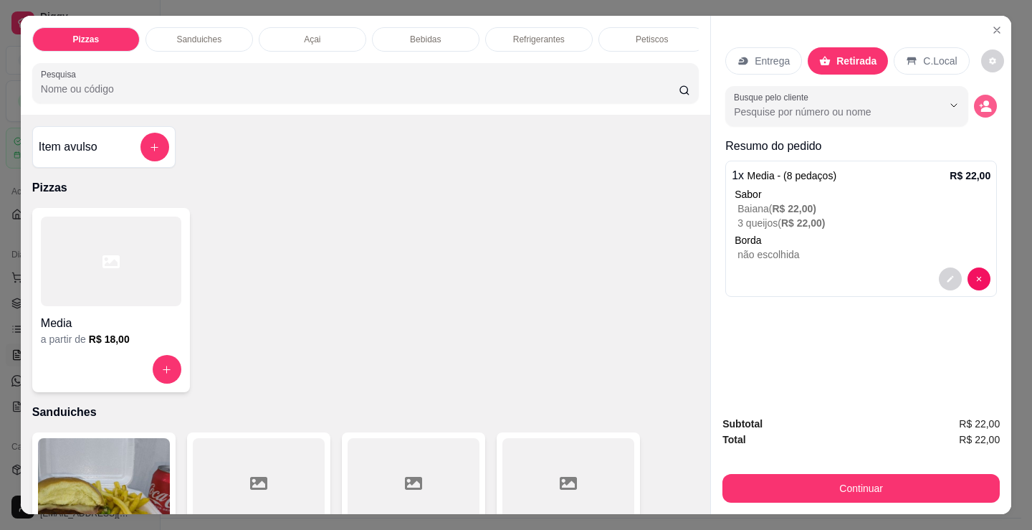
click at [979, 95] on button "decrease-product-quantity" at bounding box center [985, 106] width 23 height 23
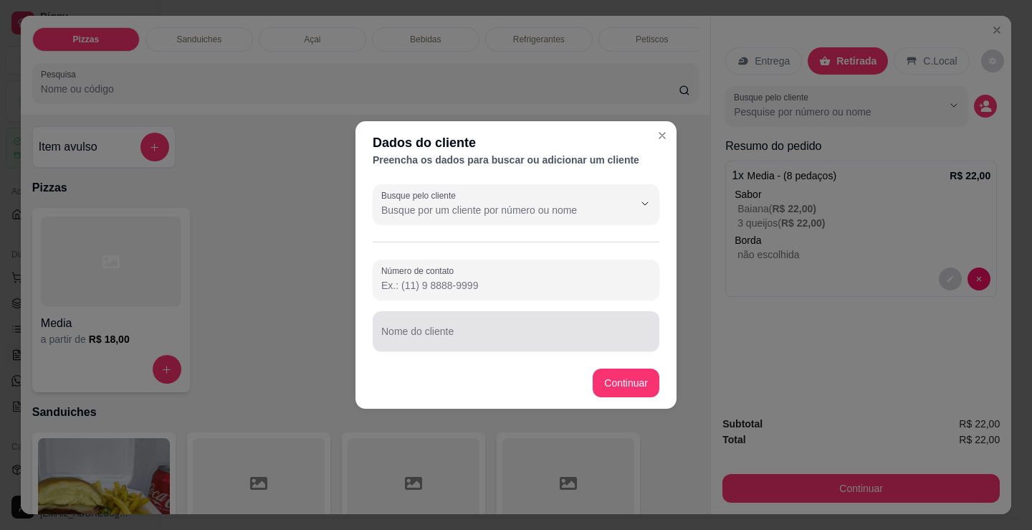
click at [399, 331] on div "Nome do cliente" at bounding box center [516, 331] width 287 height 40
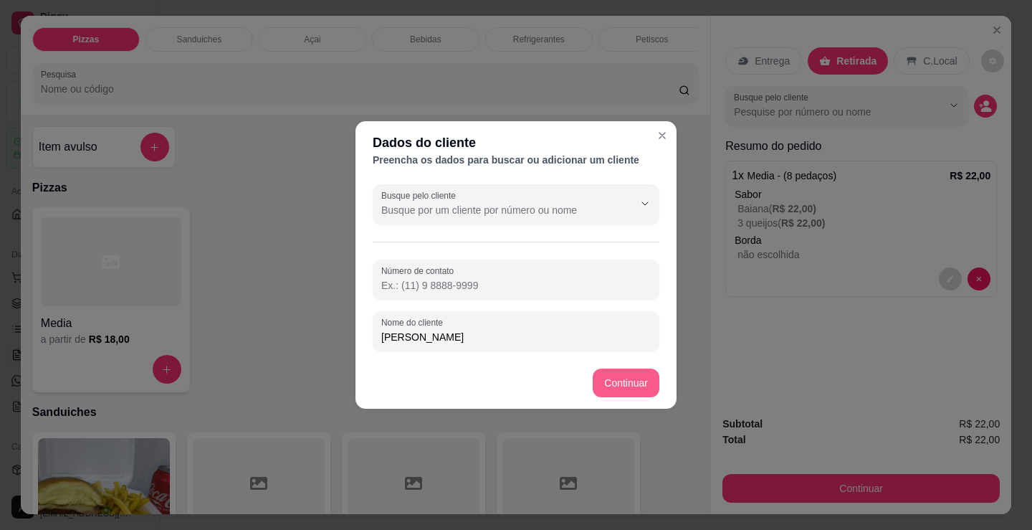
type input "italo dionel"
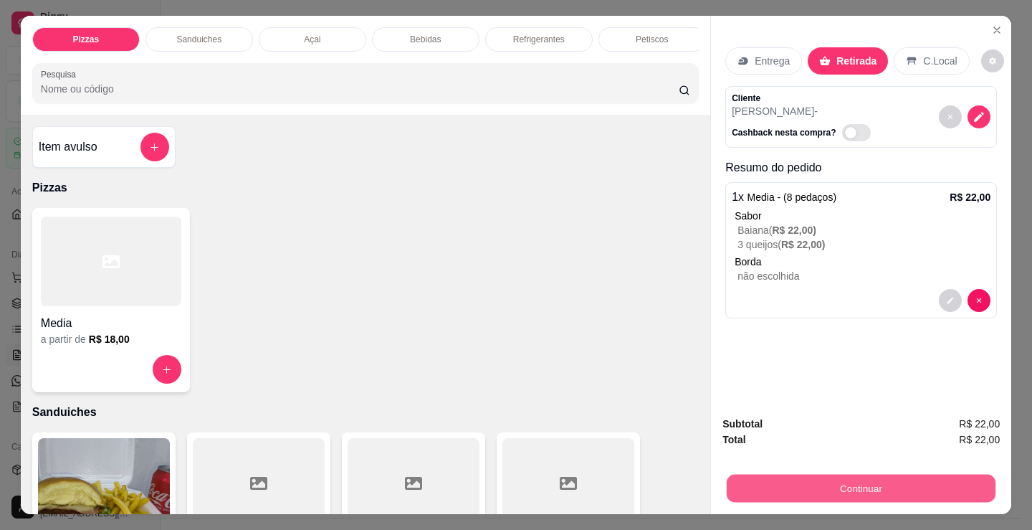
click at [836, 475] on button "Continuar" at bounding box center [861, 488] width 269 height 28
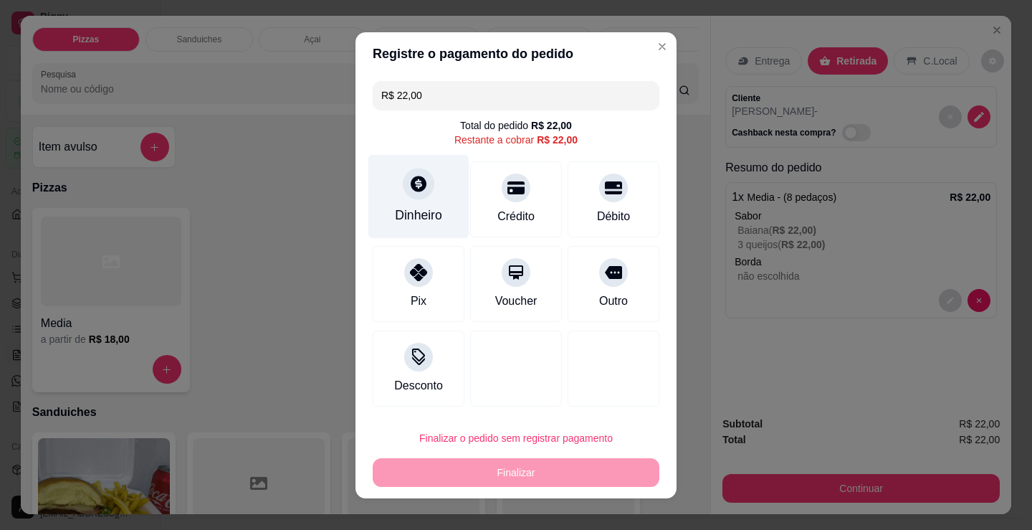
click at [403, 190] on div at bounding box center [419, 184] width 32 height 32
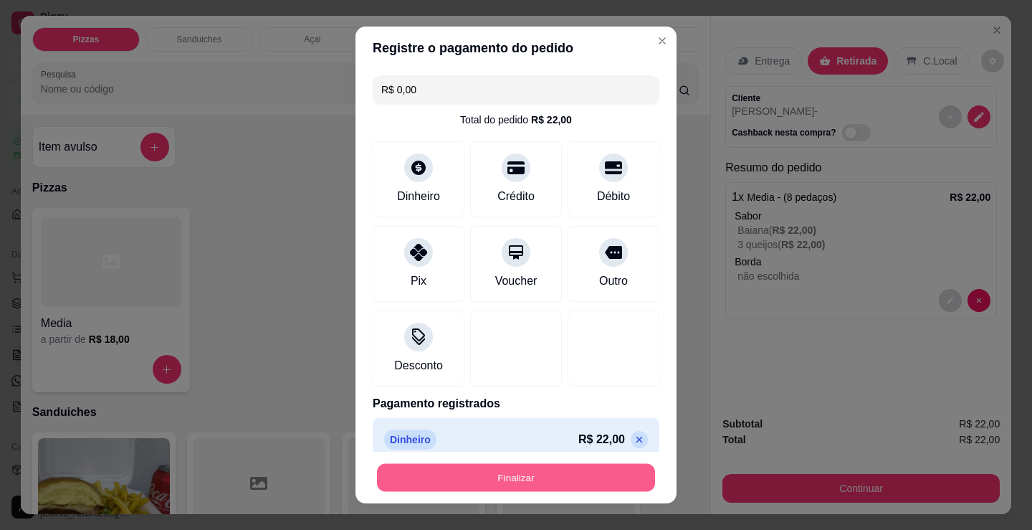
click at [551, 474] on button "Finalizar" at bounding box center [516, 478] width 278 height 28
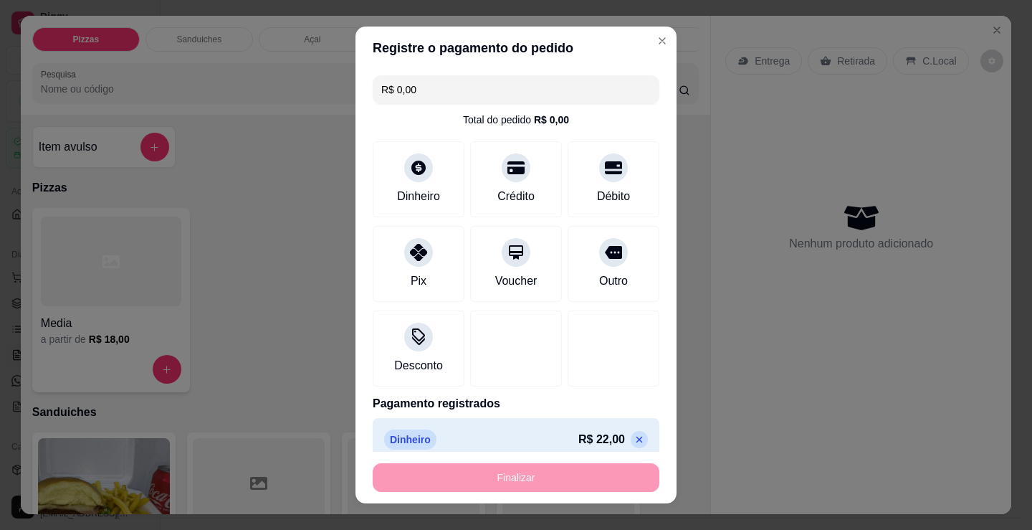
type input "-R$ 22,00"
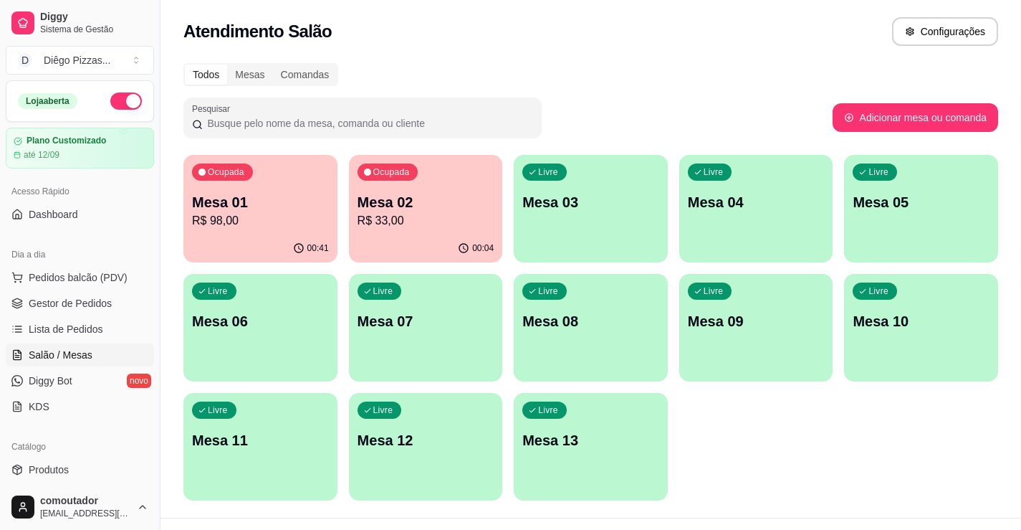
drag, startPoint x: 849, startPoint y: 463, endPoint x: 734, endPoint y: 381, distance: 140.8
click at [846, 454] on div "Ocupada Mesa 01 R$ 98,00 00:41 Ocupada Mesa 02 R$ 33,00 00:04 Livre Mesa 03 Liv…" at bounding box center [590, 327] width 815 height 345
click at [104, 280] on span "Pedidos balcão (PDV)" at bounding box center [78, 277] width 99 height 14
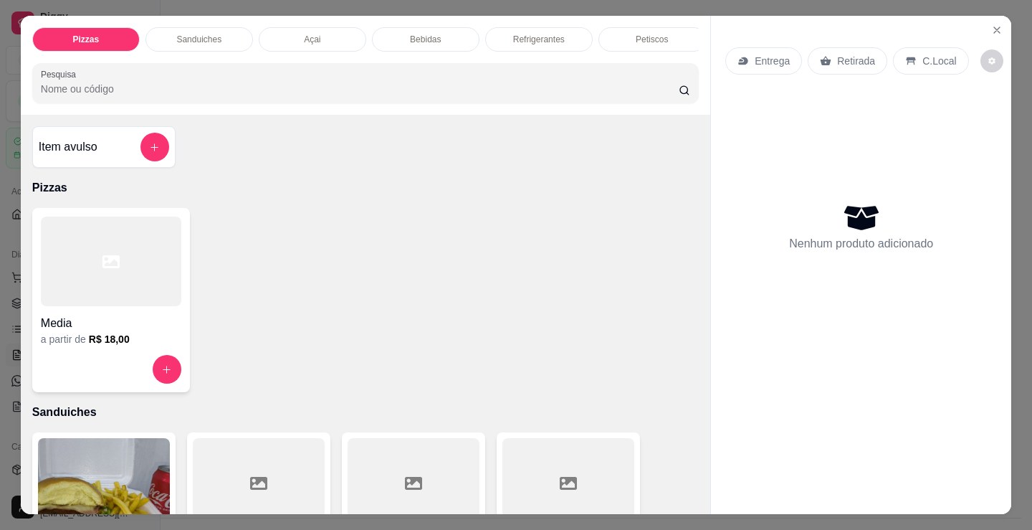
click at [128, 271] on div at bounding box center [111, 261] width 140 height 90
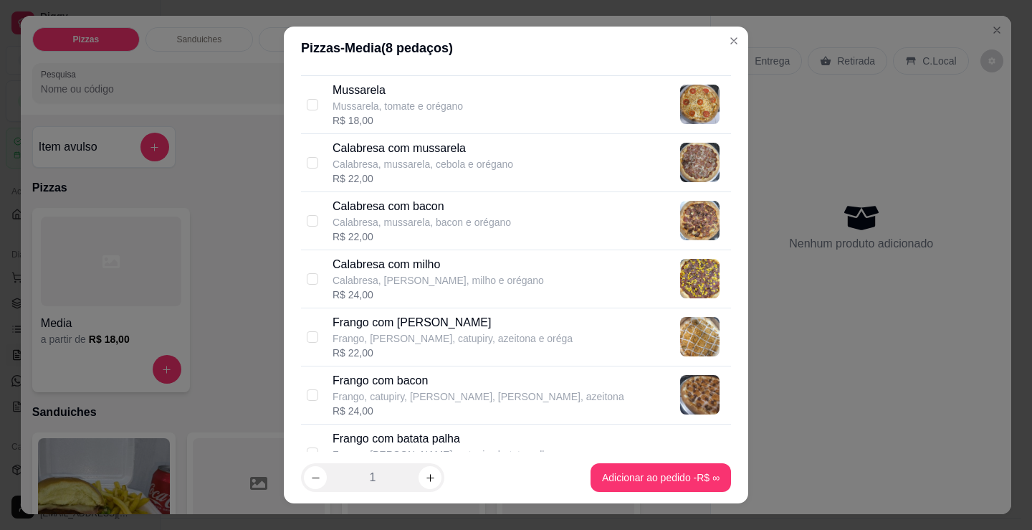
scroll to position [215, 0]
click at [430, 165] on p "Calabresa, mussarela, cebola e orégano" at bounding box center [423, 165] width 181 height 14
checkbox input "true"
click at [487, 342] on p "Frango, [PERSON_NAME], catupiry, azeitona e oréga" at bounding box center [453, 339] width 240 height 14
checkbox input "true"
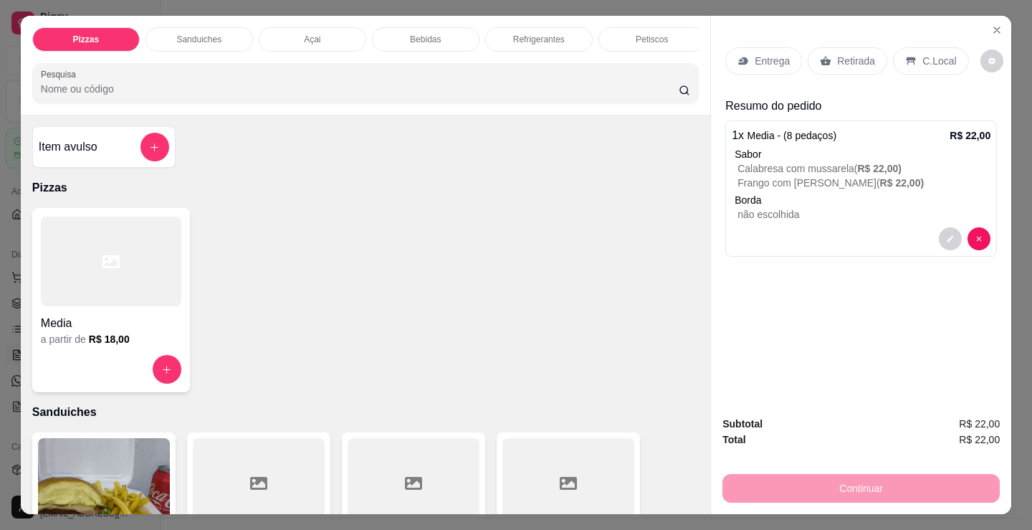
click at [108, 289] on div at bounding box center [111, 261] width 140 height 90
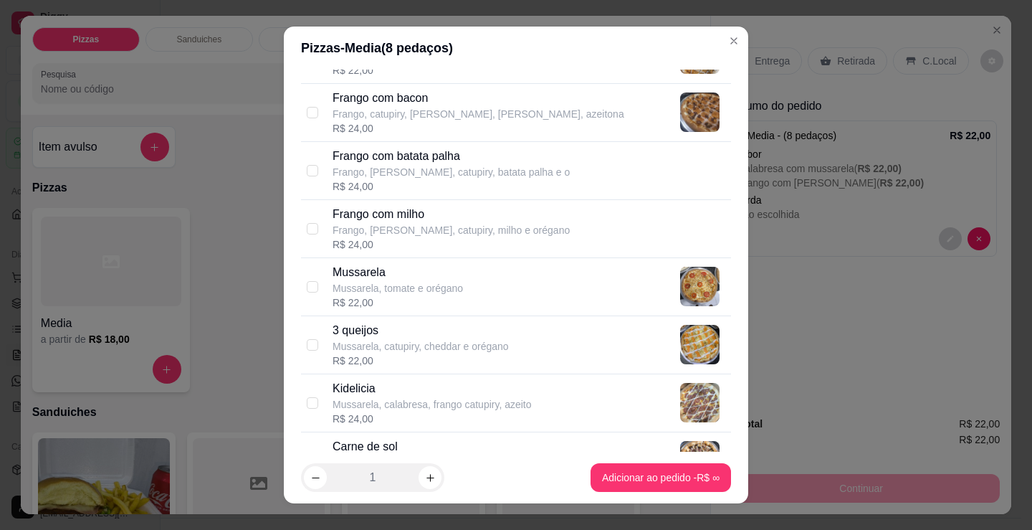
scroll to position [573, 0]
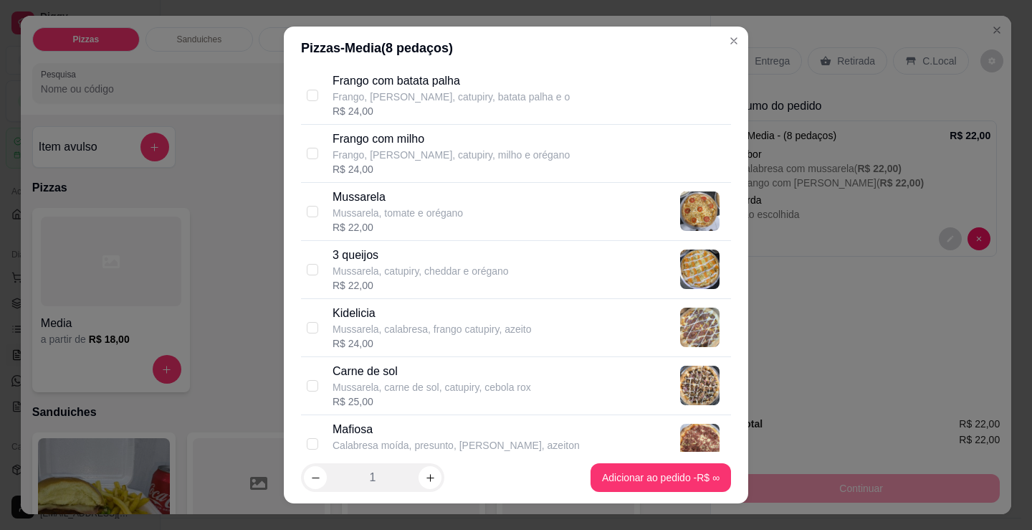
click at [487, 366] on p "Carne de sol" at bounding box center [432, 371] width 199 height 17
checkbox input "true"
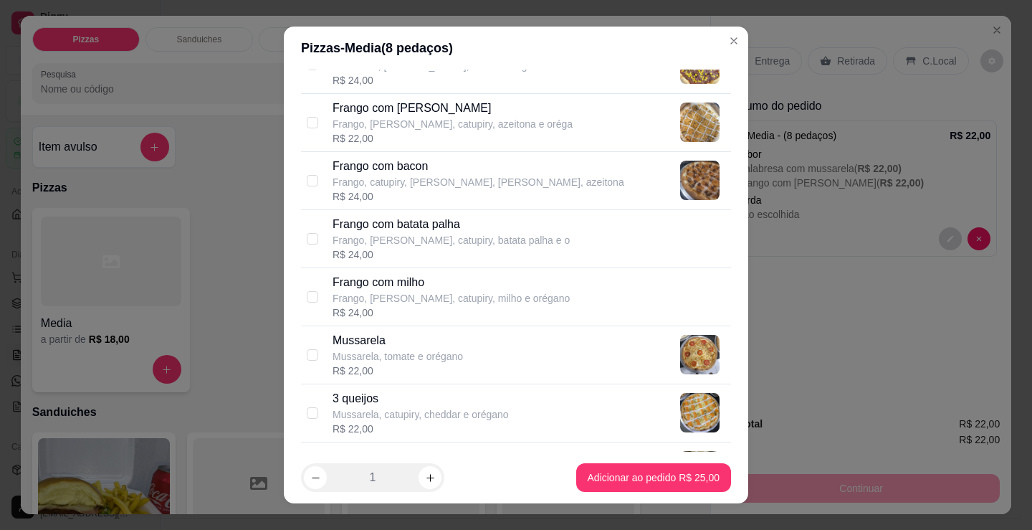
scroll to position [860, 0]
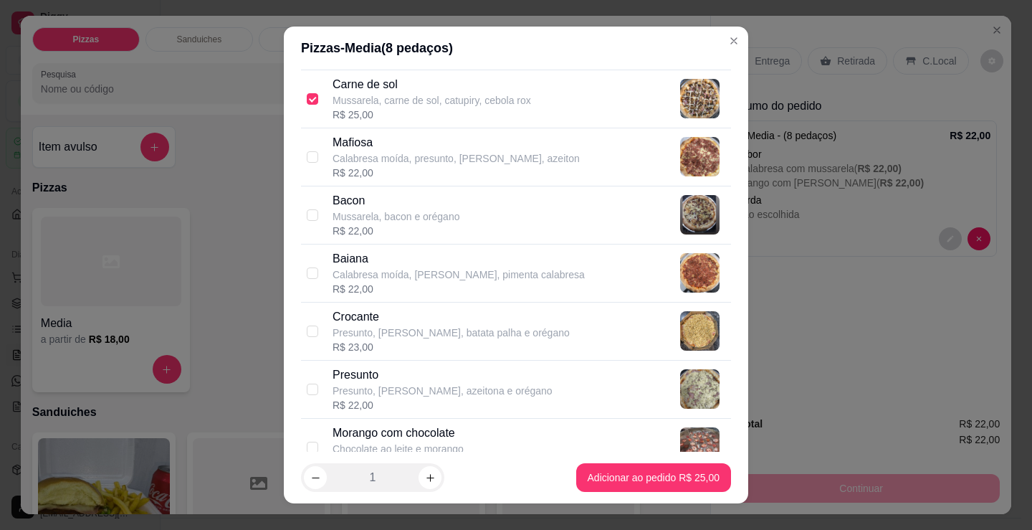
click at [441, 236] on div "R$ 22,00" at bounding box center [396, 231] width 127 height 14
checkbox input "true"
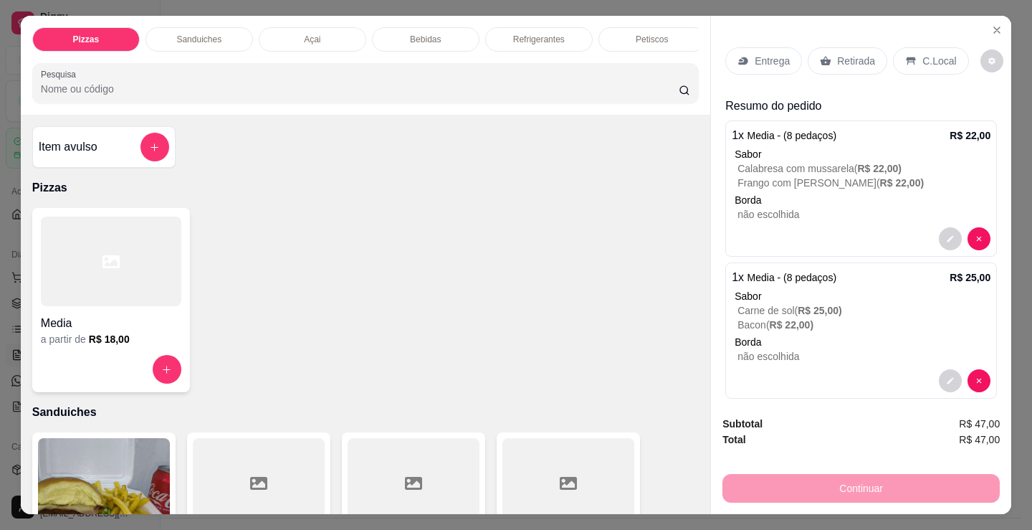
click at [532, 36] on p "Refrigerantes" at bounding box center [539, 39] width 52 height 11
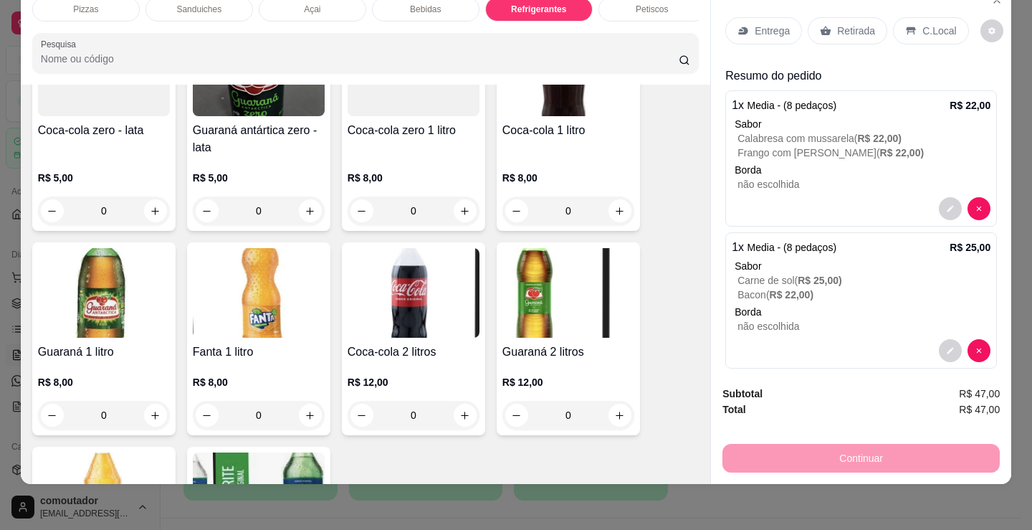
scroll to position [4214, 0]
click at [617, 214] on icon "increase-product-quantity" at bounding box center [619, 210] width 11 height 11
type input "1"
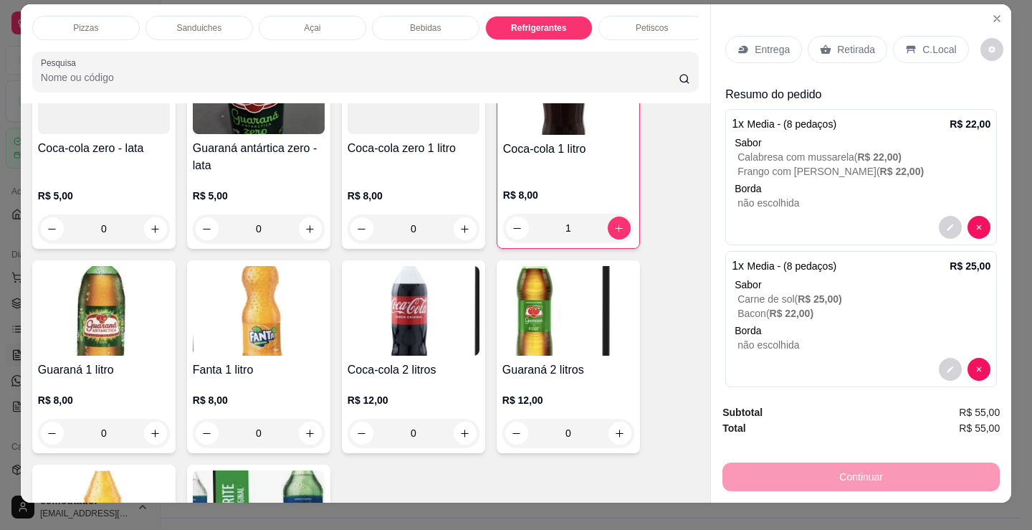
scroll to position [0, 0]
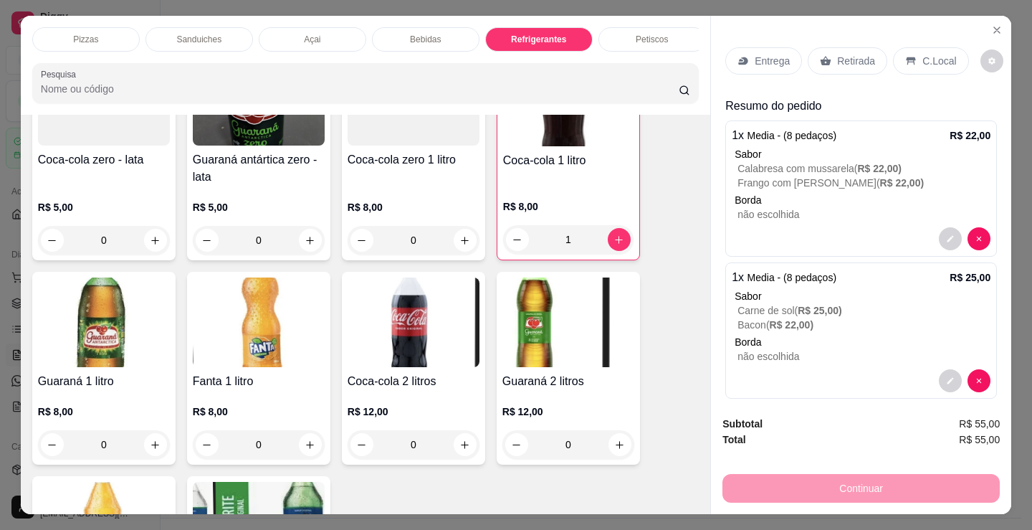
click at [899, 65] on div "C.Local" at bounding box center [930, 60] width 75 height 27
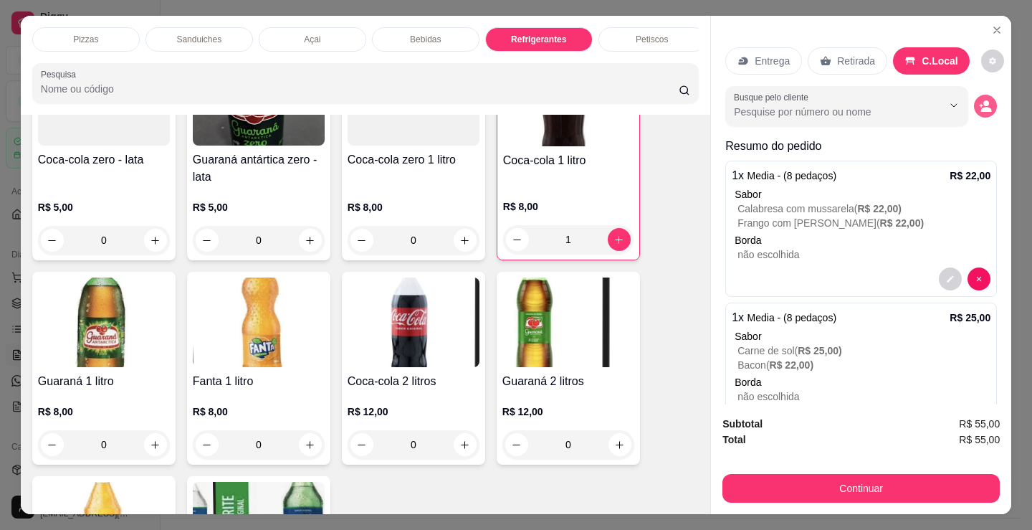
click at [981, 107] on icon "decrease-product-quantity" at bounding box center [986, 109] width 11 height 5
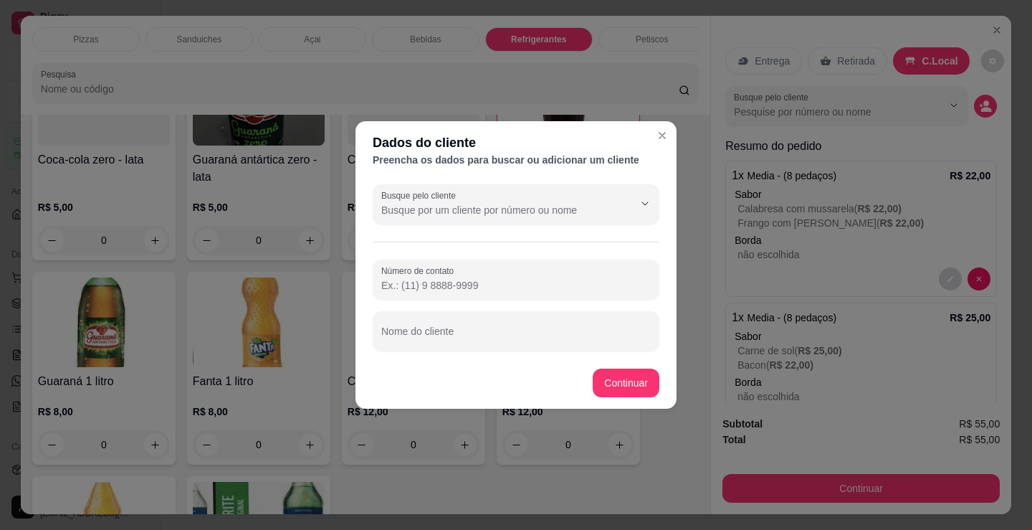
click at [521, 335] on input "Nome do cliente" at bounding box center [515, 337] width 269 height 14
type input "tamires"
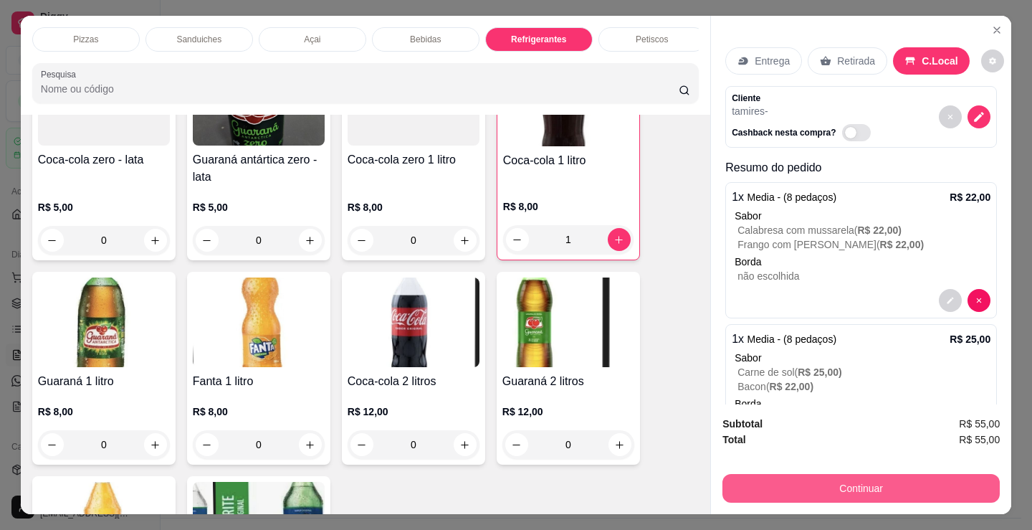
click at [806, 482] on button "Continuar" at bounding box center [860, 488] width 277 height 29
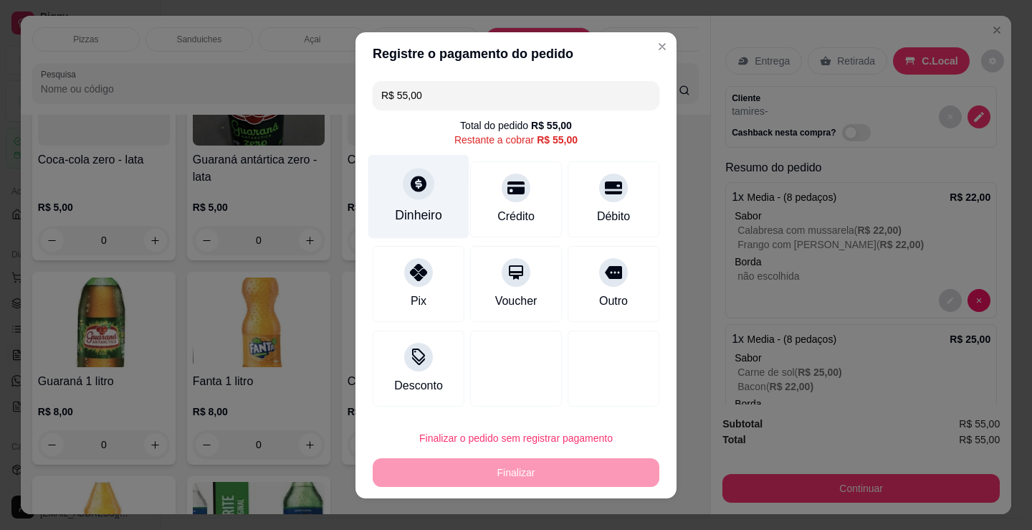
click at [406, 201] on div "Dinheiro" at bounding box center [418, 196] width 101 height 84
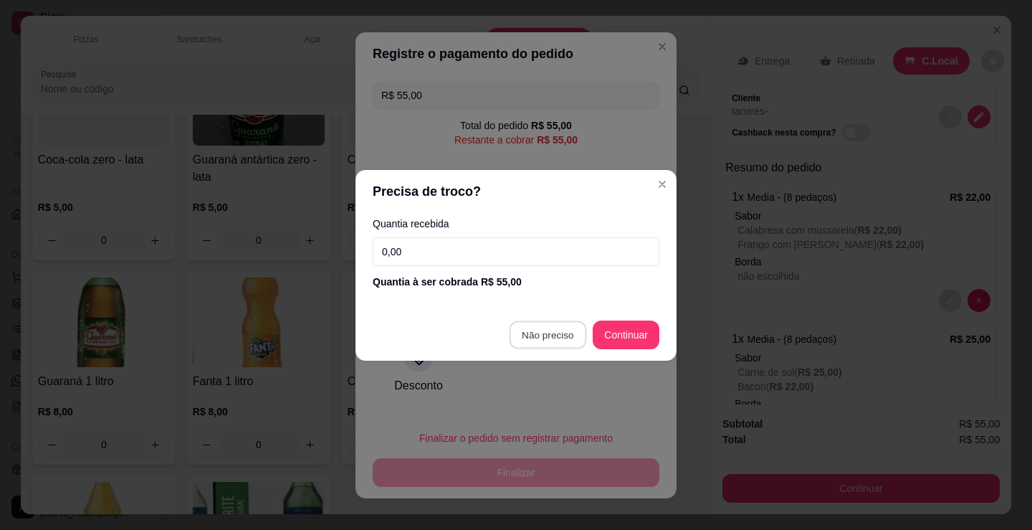
type input "R$ 0,00"
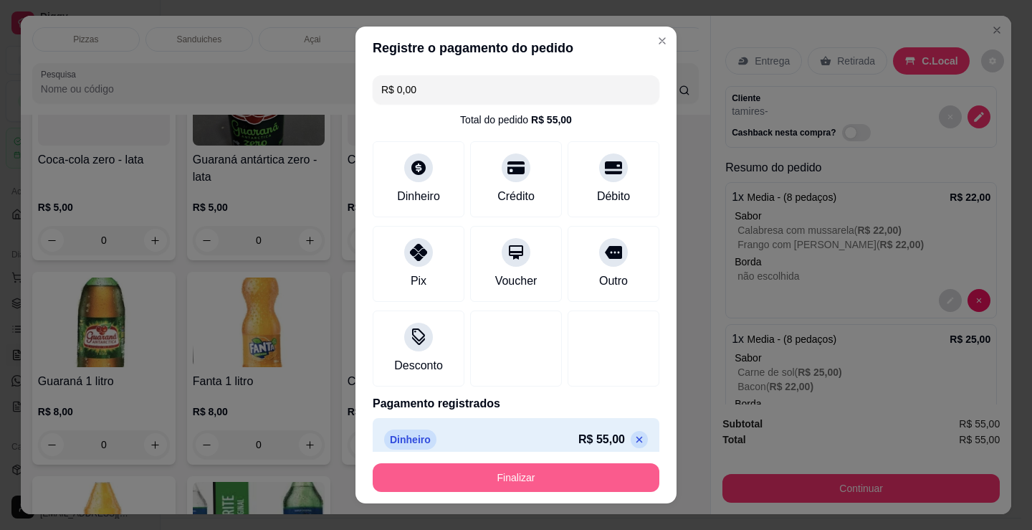
click at [561, 470] on button "Finalizar" at bounding box center [516, 477] width 287 height 29
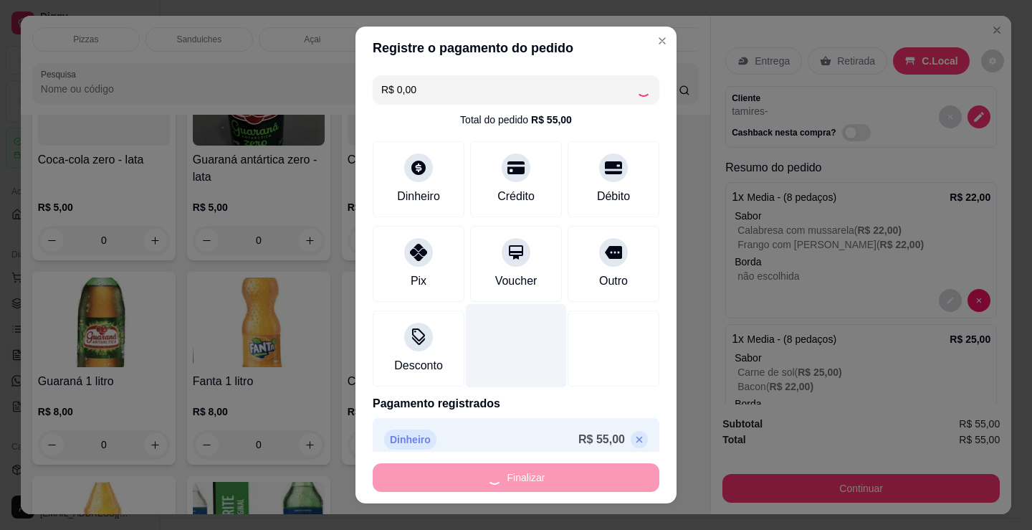
type input "0"
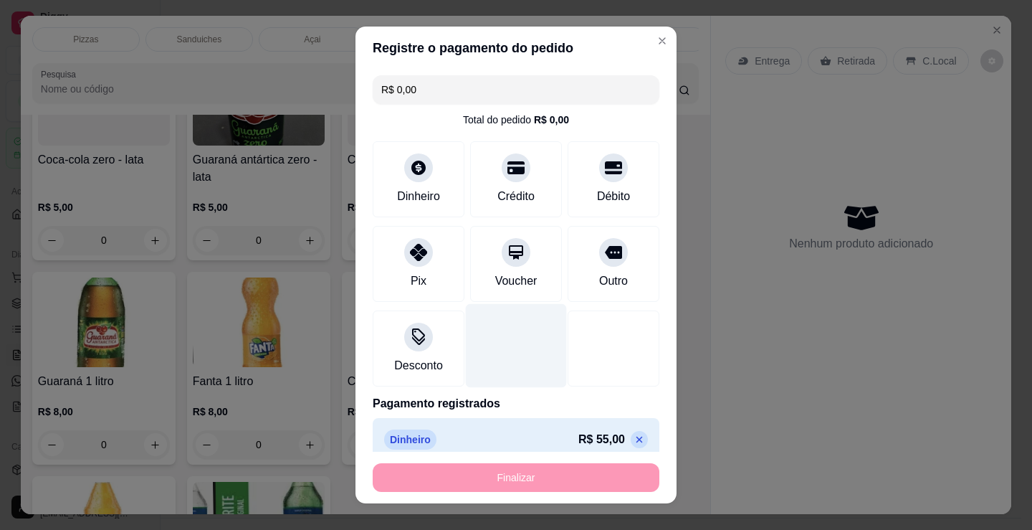
type input "-R$ 55,00"
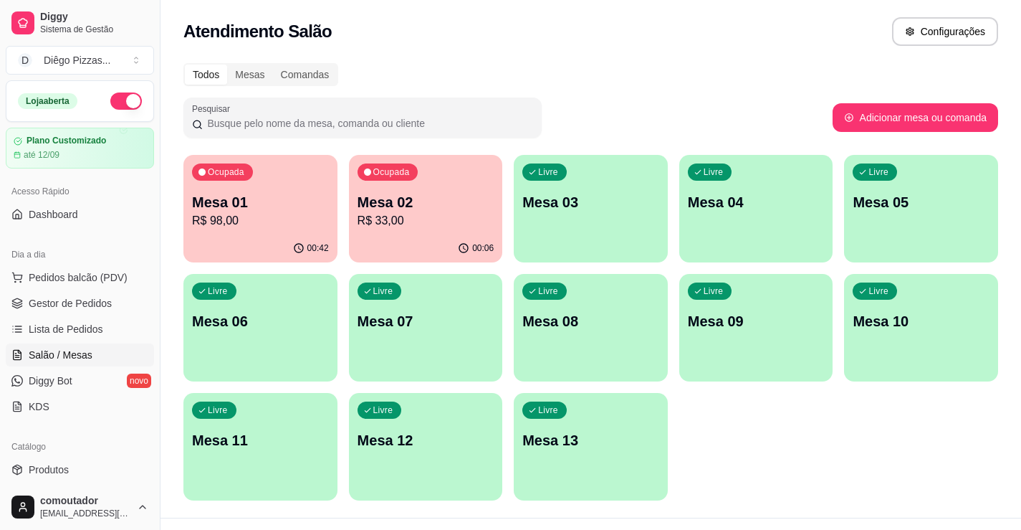
click at [720, 441] on div "Ocupada Mesa 01 R$ 98,00 00:42 Ocupada Mesa 02 R$ 33,00 00:06 Livre Mesa 03 Liv…" at bounding box center [590, 327] width 815 height 345
click at [262, 219] on p "R$ 98,00" at bounding box center [260, 220] width 137 height 17
click at [73, 272] on span "Pedidos balcão (PDV)" at bounding box center [78, 277] width 99 height 14
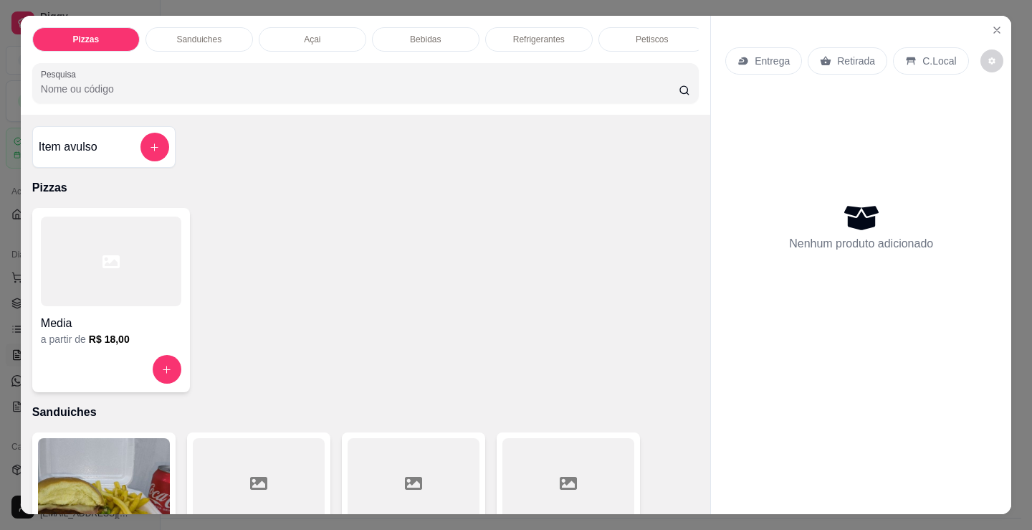
click at [149, 232] on div at bounding box center [111, 261] width 140 height 90
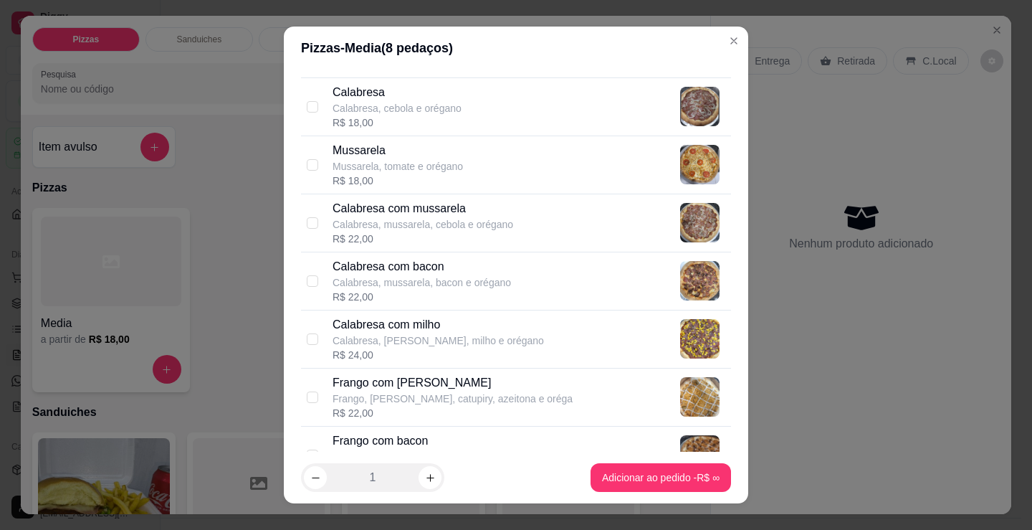
scroll to position [287, 0]
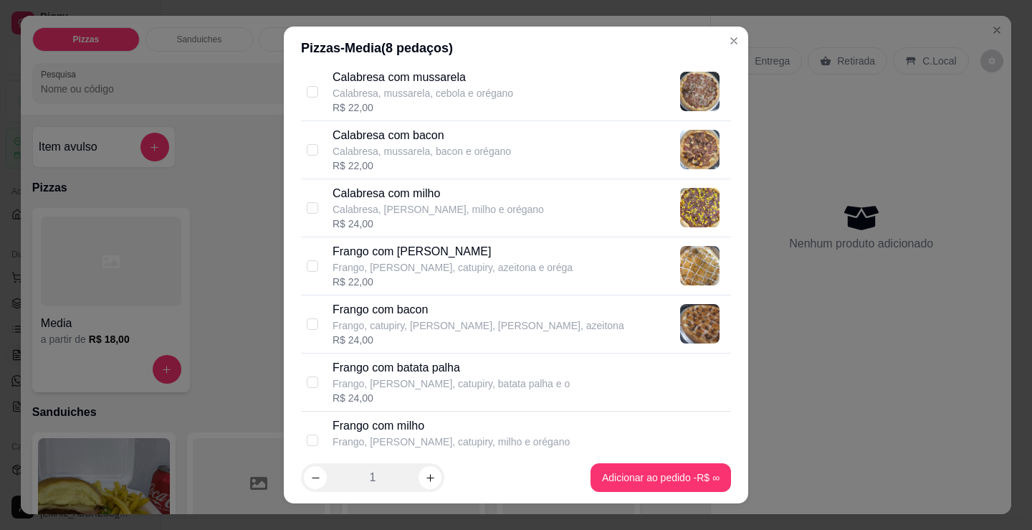
click at [435, 257] on p "Frango com [PERSON_NAME]" at bounding box center [453, 251] width 240 height 17
checkbox input "true"
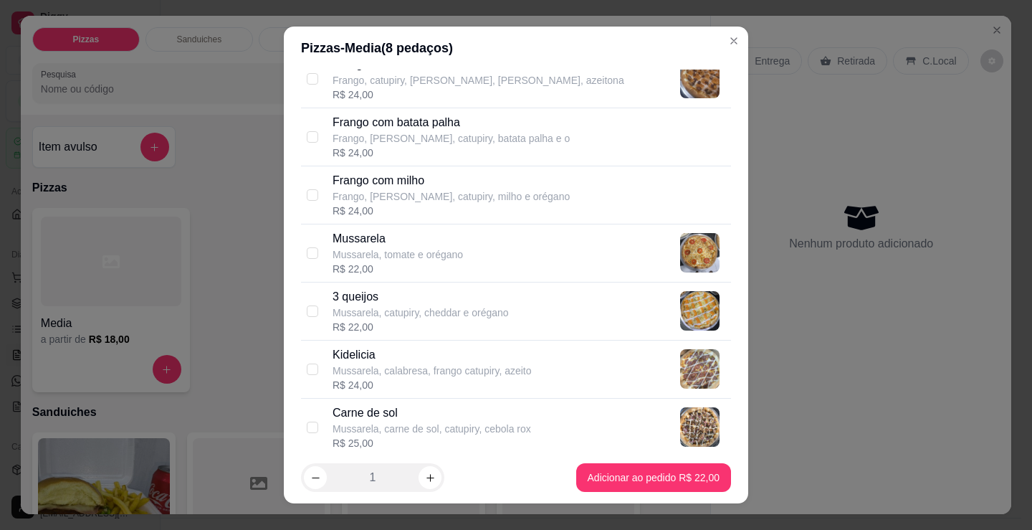
scroll to position [573, 0]
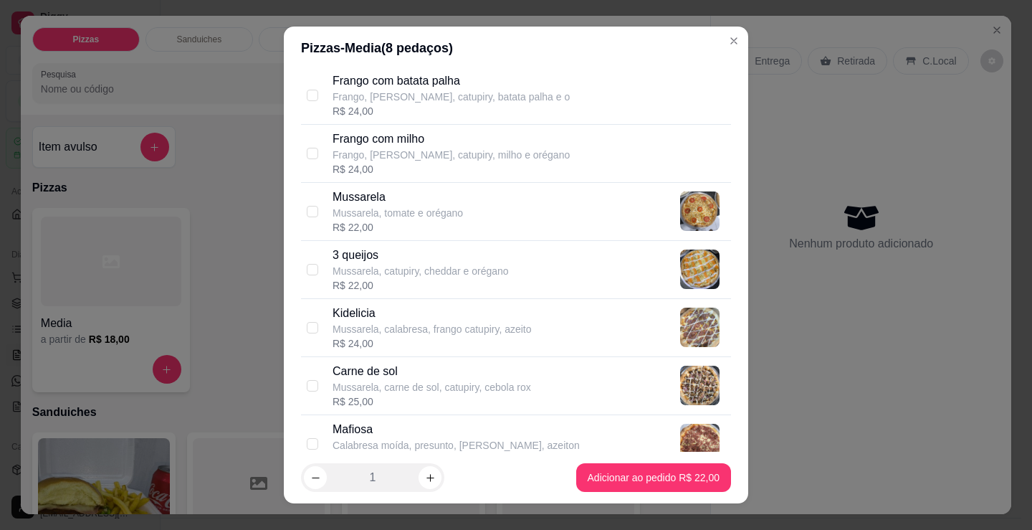
click at [443, 257] on p "3 queijos" at bounding box center [421, 255] width 176 height 17
checkbox input "true"
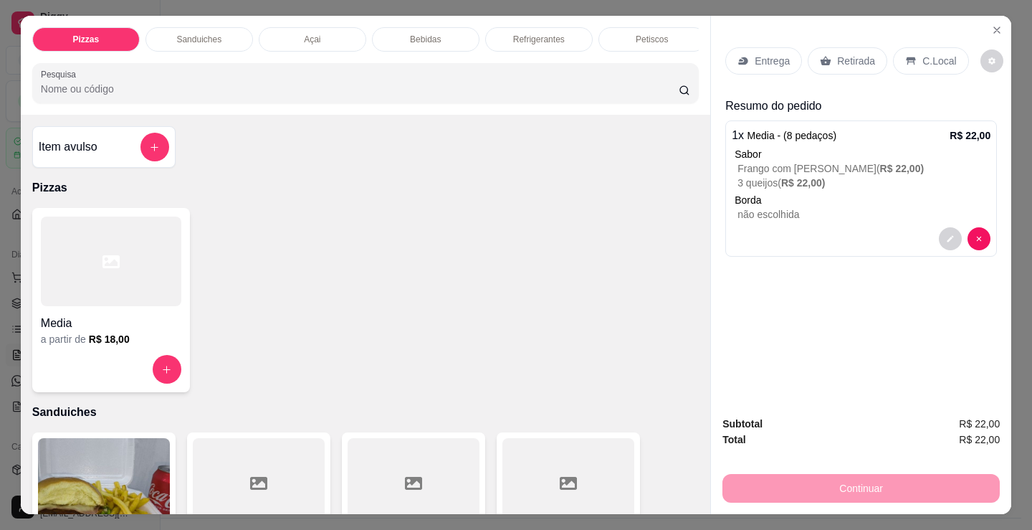
click at [929, 60] on p "C.Local" at bounding box center [939, 61] width 34 height 14
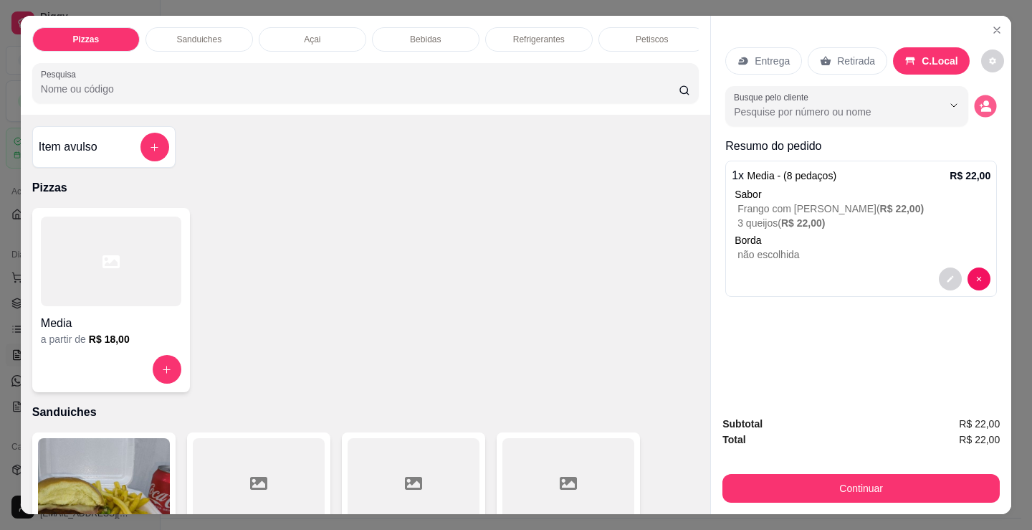
click at [979, 103] on icon "decrease-product-quantity" at bounding box center [985, 106] width 12 height 12
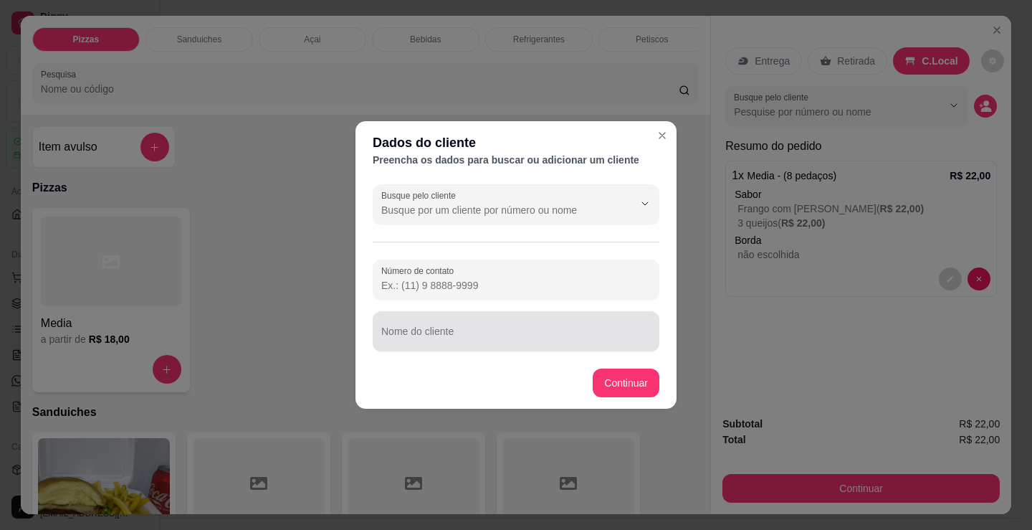
click at [450, 328] on div at bounding box center [515, 331] width 269 height 29
type input "bruno"
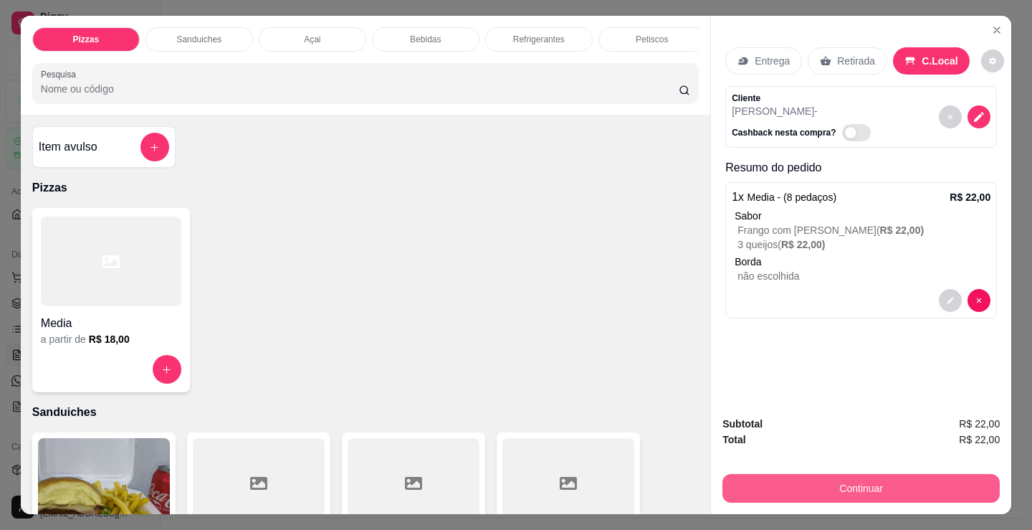
click at [829, 490] on button "Continuar" at bounding box center [860, 488] width 277 height 29
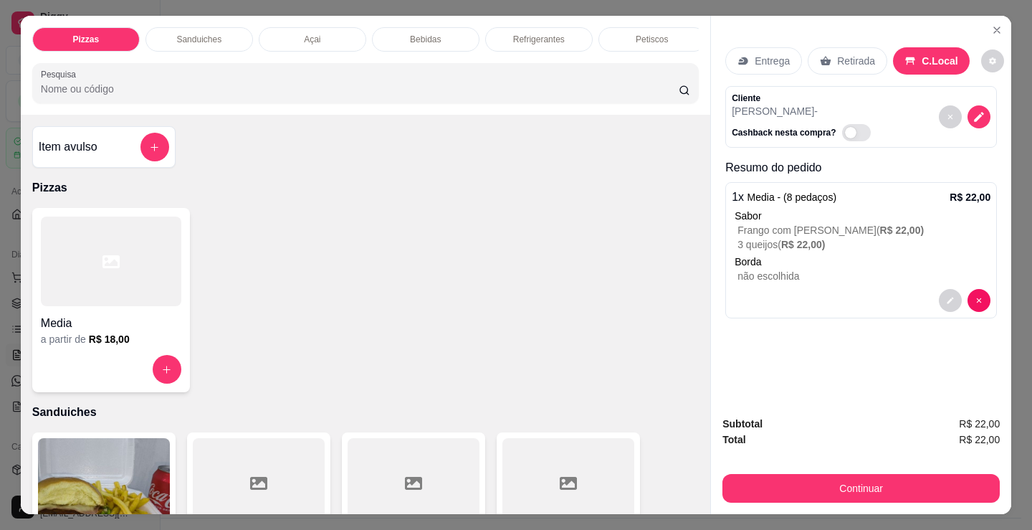
click at [419, 203] on div "Dinheiro" at bounding box center [418, 196] width 101 height 84
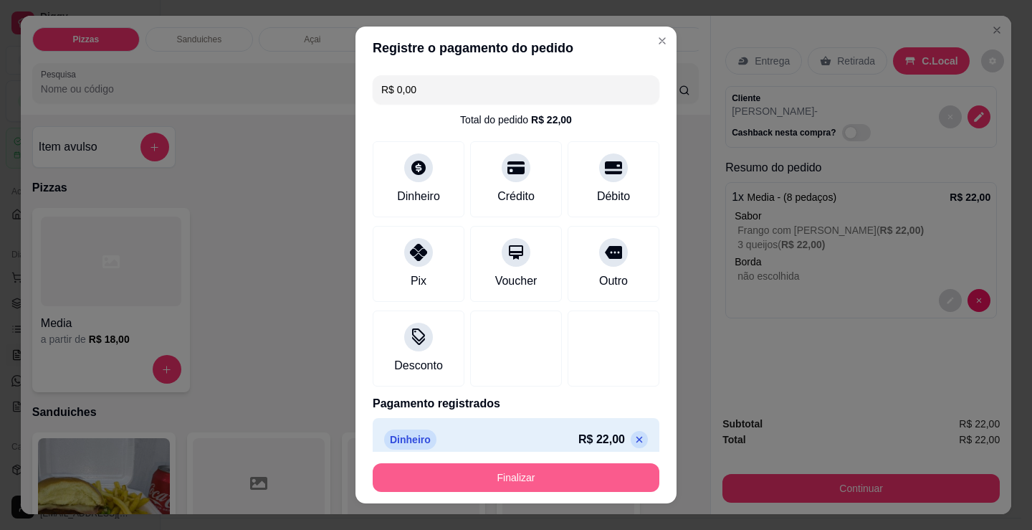
click at [514, 479] on button "Finalizar" at bounding box center [516, 477] width 287 height 29
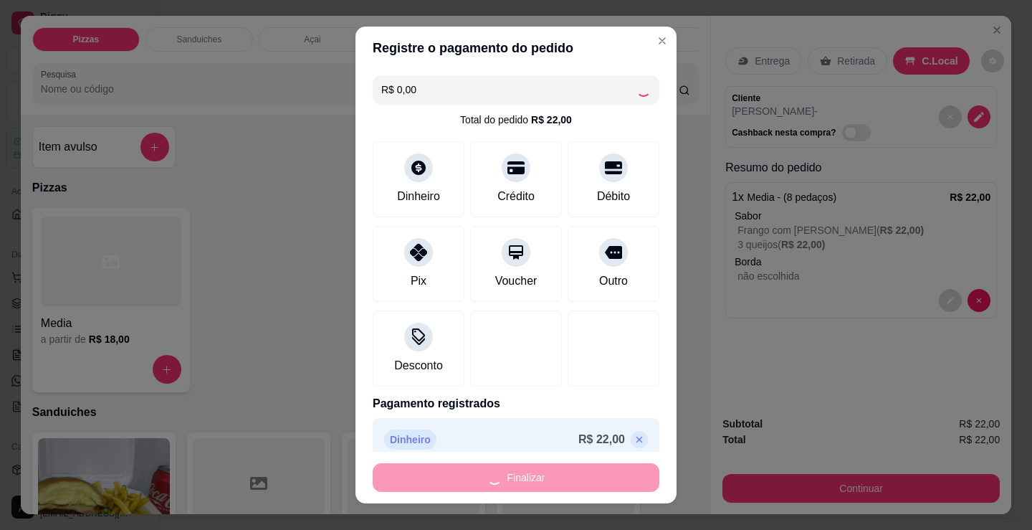
type input "-R$ 22,00"
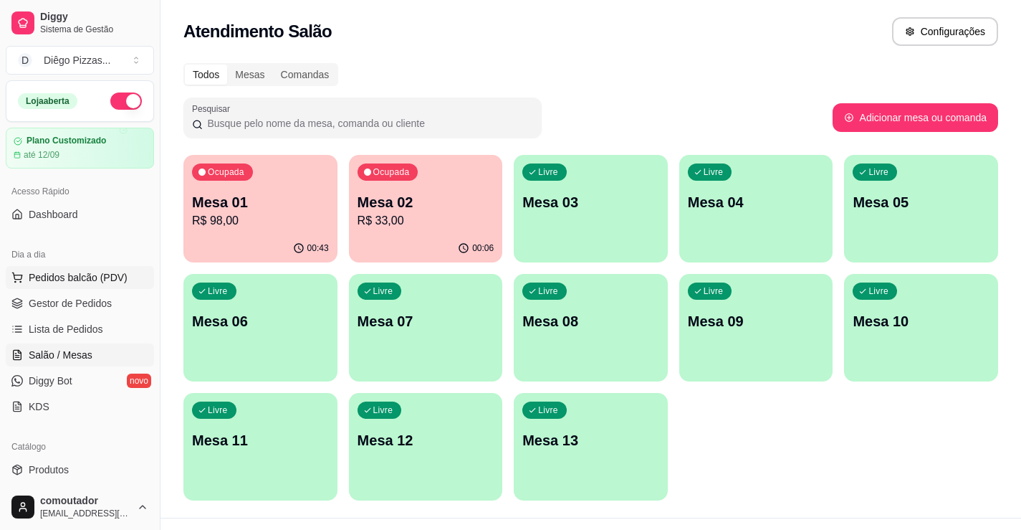
click at [93, 282] on span "Pedidos balcão (PDV)" at bounding box center [78, 277] width 99 height 14
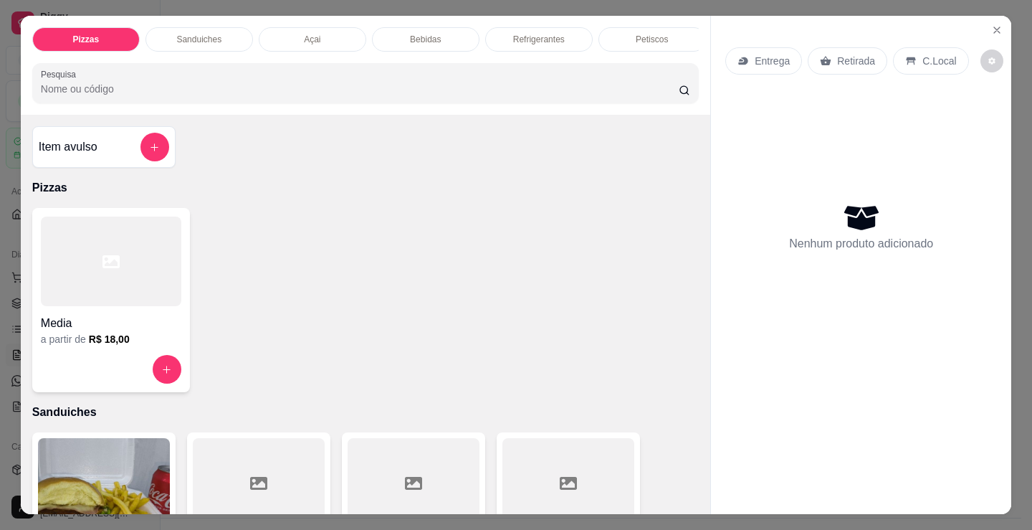
click at [142, 270] on div at bounding box center [111, 261] width 140 height 90
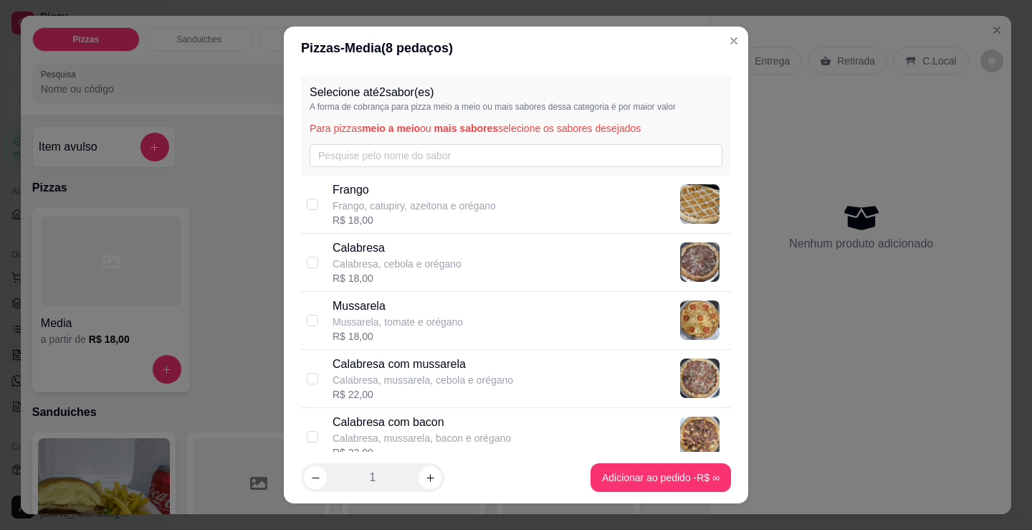
click at [451, 195] on p "Frango" at bounding box center [414, 189] width 163 height 17
checkbox input "true"
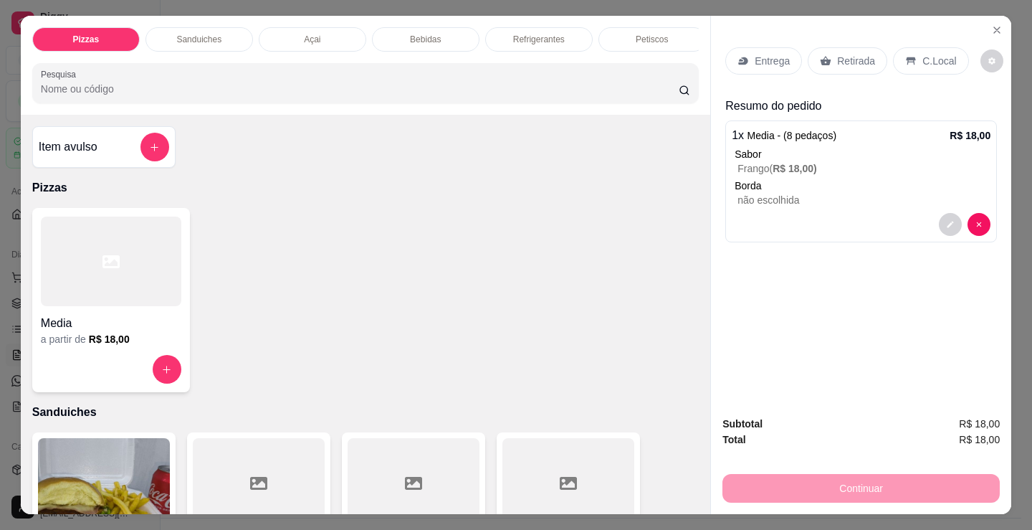
click at [517, 34] on p "Refrigerantes" at bounding box center [539, 39] width 52 height 11
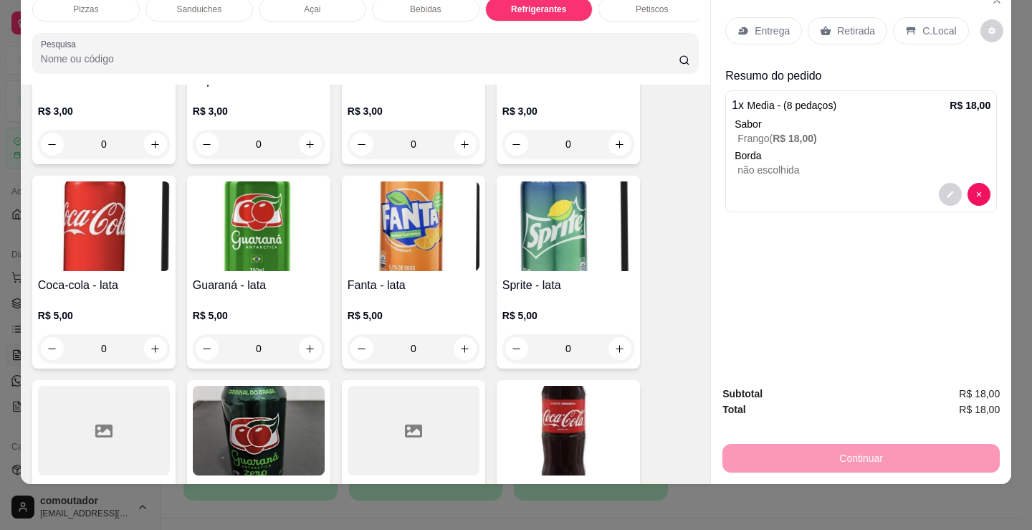
scroll to position [3855, 0]
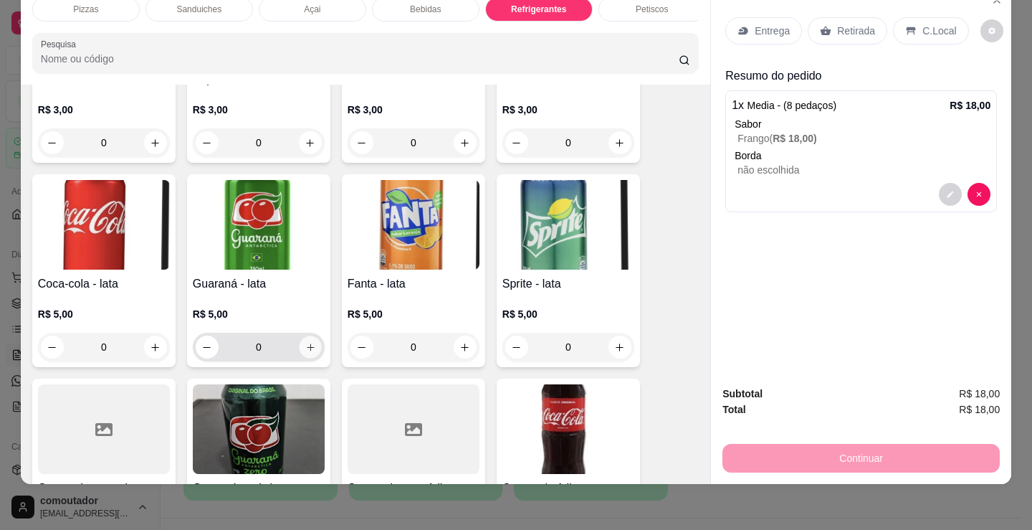
click at [305, 350] on icon "increase-product-quantity" at bounding box center [310, 347] width 11 height 11
type input "1"
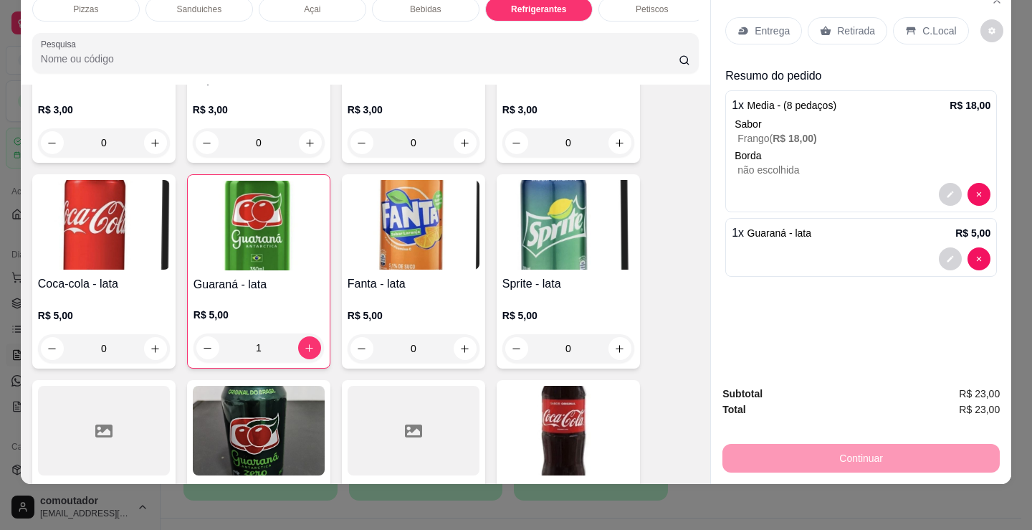
click at [765, 24] on p "Entrega" at bounding box center [772, 31] width 35 height 14
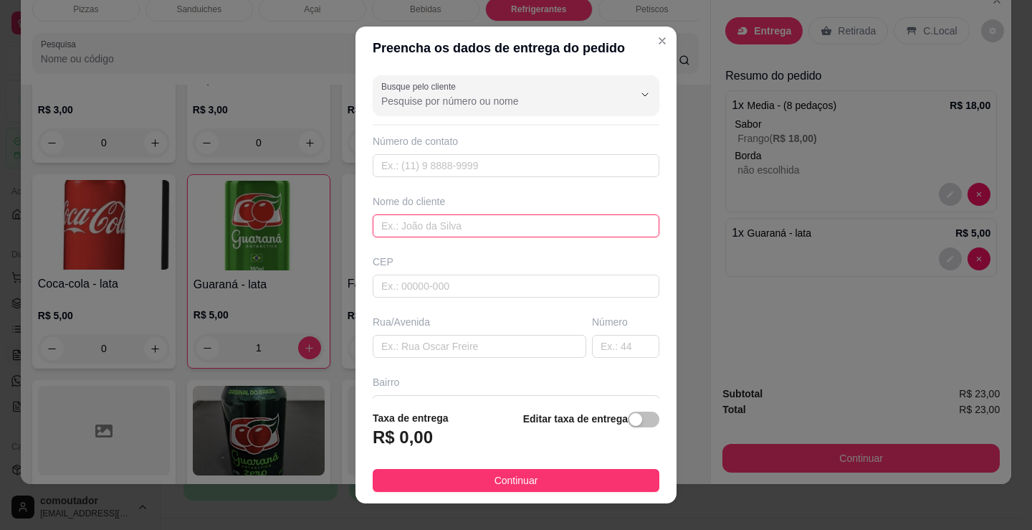
click at [495, 230] on input "text" at bounding box center [516, 225] width 287 height 23
type input "vitoria de nida"
click at [567, 464] on footer "Taxa de entrega R$ 0,00 Editar taxa de entrega Continuar" at bounding box center [515, 450] width 321 height 105
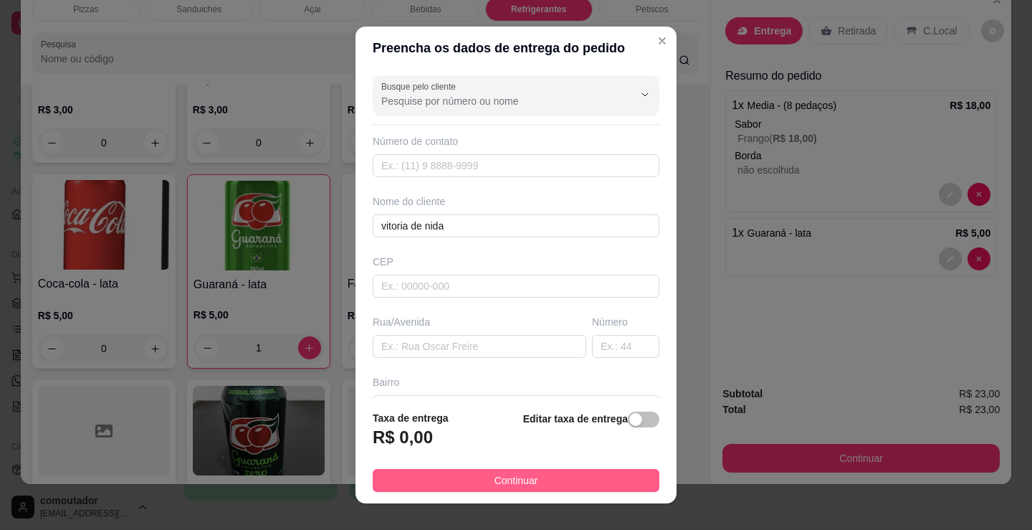
click at [576, 484] on button "Continuar" at bounding box center [516, 480] width 287 height 23
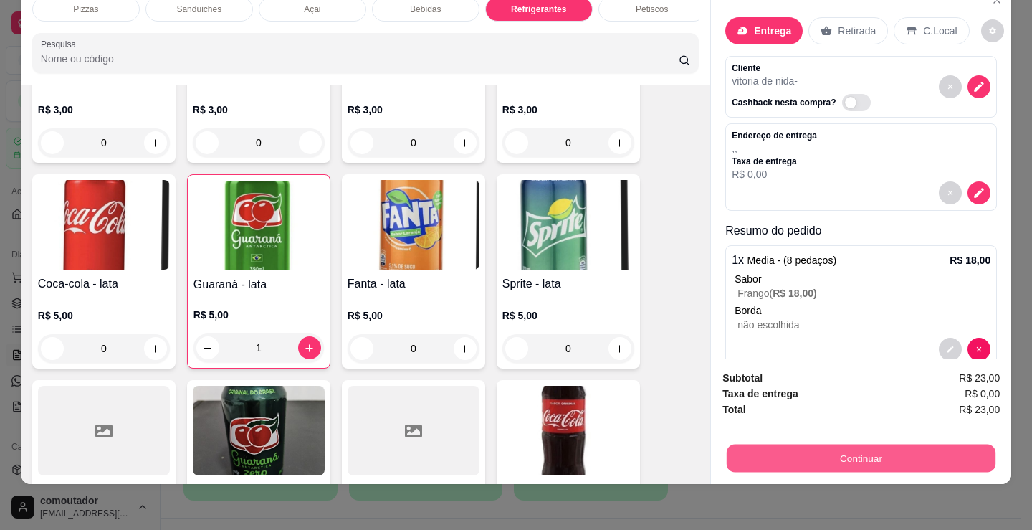
click at [823, 448] on button "Continuar" at bounding box center [861, 458] width 269 height 28
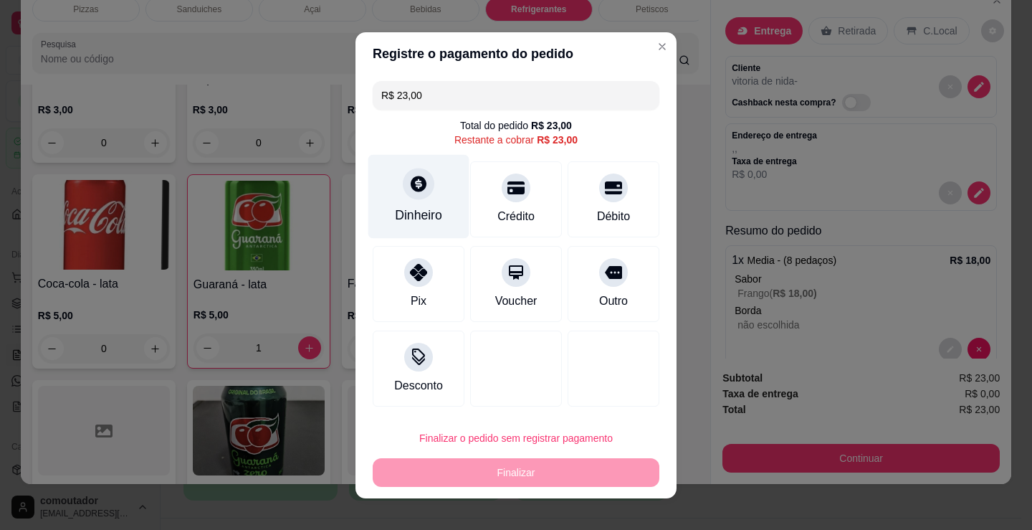
click at [421, 204] on div "Dinheiro" at bounding box center [418, 196] width 101 height 84
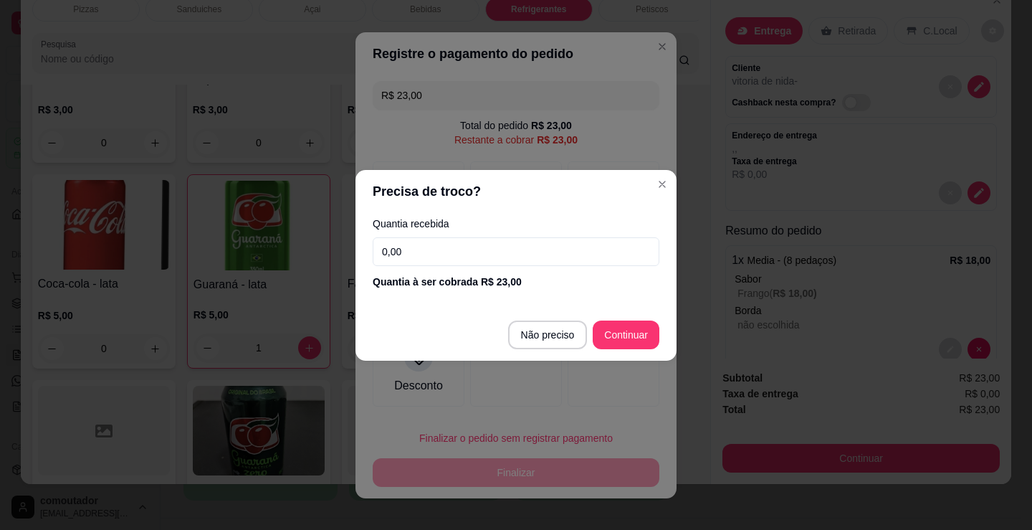
click at [555, 302] on section "Precisa de troco? Quantia recebida 0,00 Quantia à ser cobrada R$ 23,00 Não prec…" at bounding box center [515, 265] width 321 height 191
click at [559, 275] on div "Quantia à ser cobrada R$ 23,00" at bounding box center [516, 282] width 287 height 14
click at [551, 249] on input "0,00" at bounding box center [516, 251] width 287 height 29
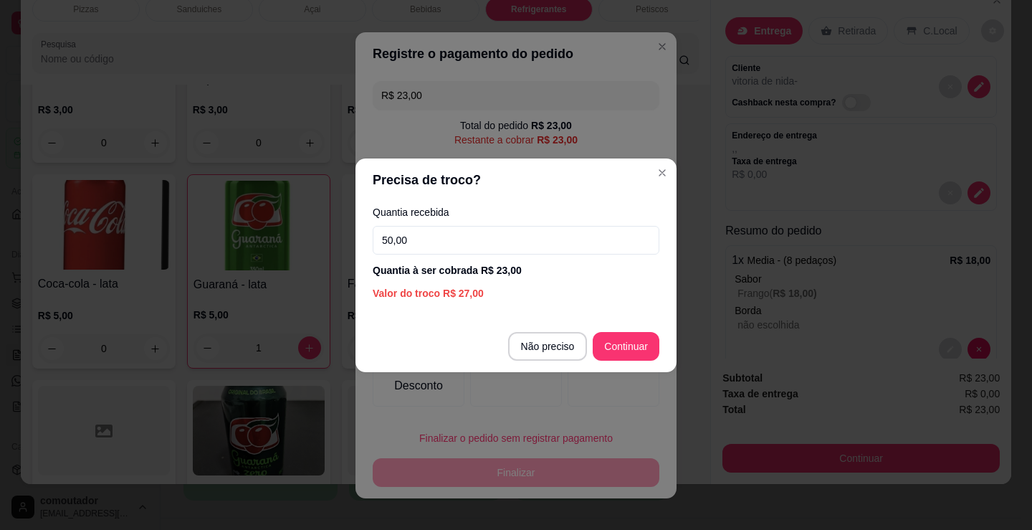
type input "50,00"
type input "R$ 0,00"
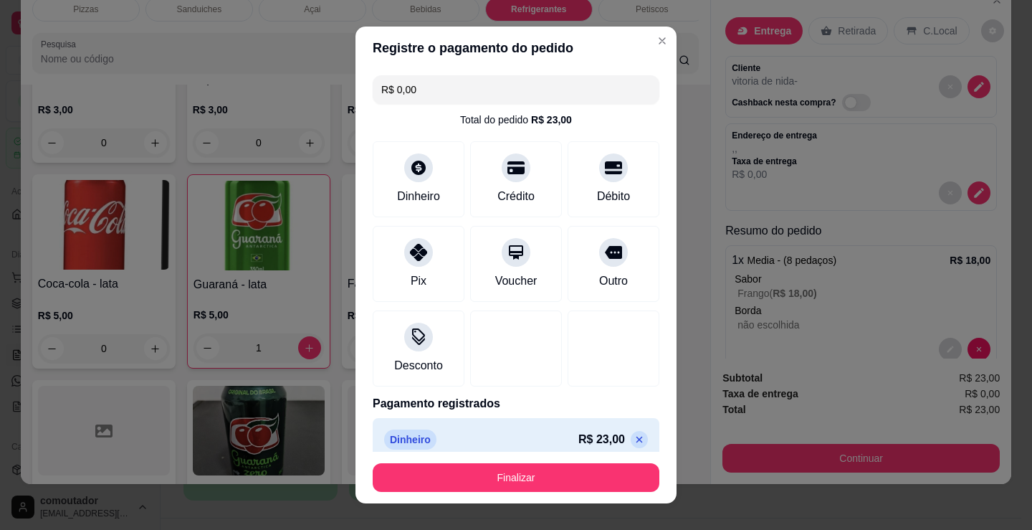
click at [537, 482] on button "Finalizar" at bounding box center [516, 477] width 287 height 29
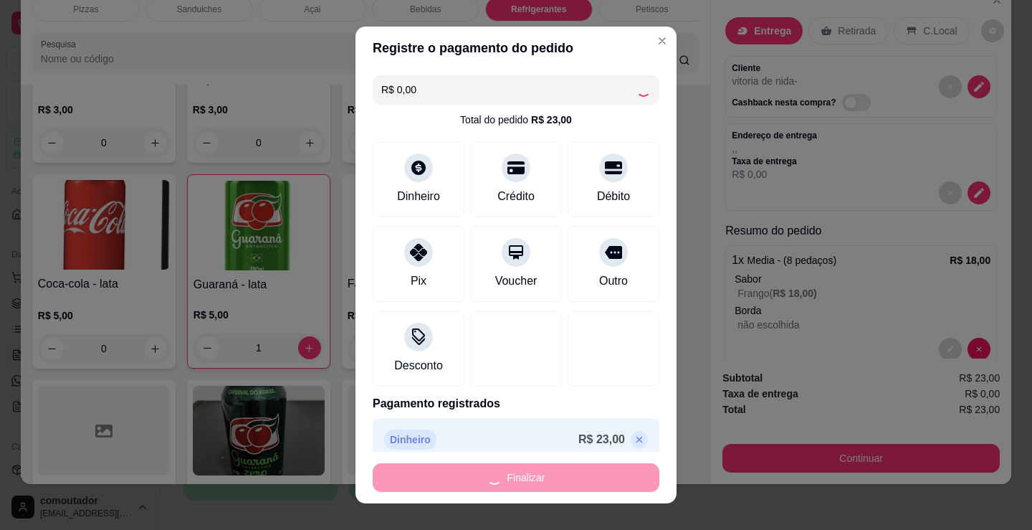
type input "0"
type input "-R$ 23,00"
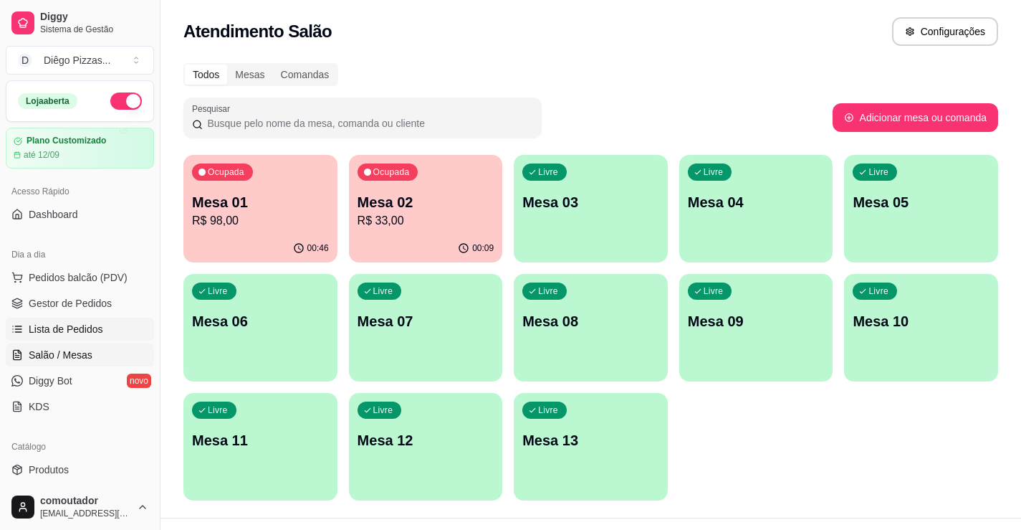
click at [79, 323] on span "Lista de Pedidos" at bounding box center [66, 329] width 75 height 14
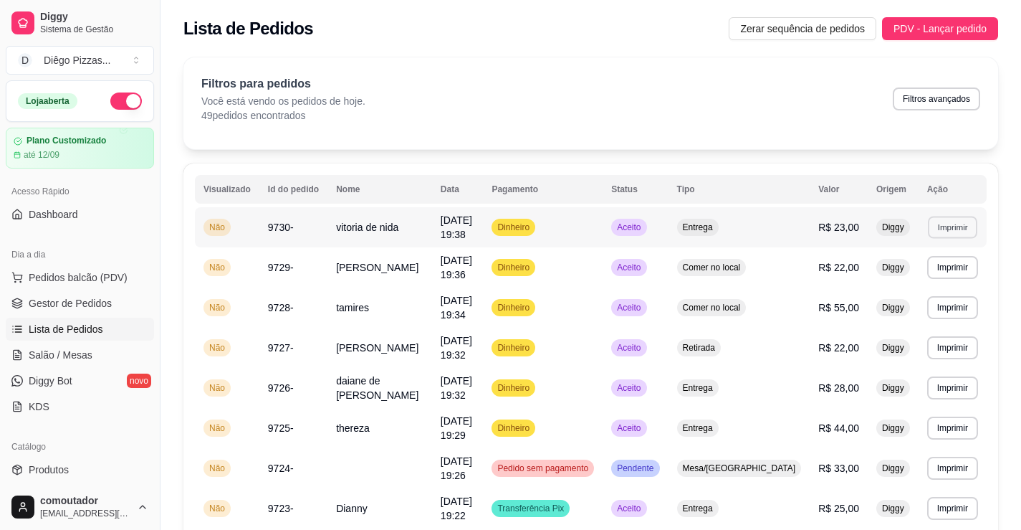
click at [950, 221] on button "Imprimir" at bounding box center [952, 227] width 49 height 22
click at [904, 272] on button "IMPRESSORA" at bounding box center [926, 274] width 104 height 23
click at [96, 277] on span "Pedidos balcão (PDV)" at bounding box center [78, 277] width 99 height 14
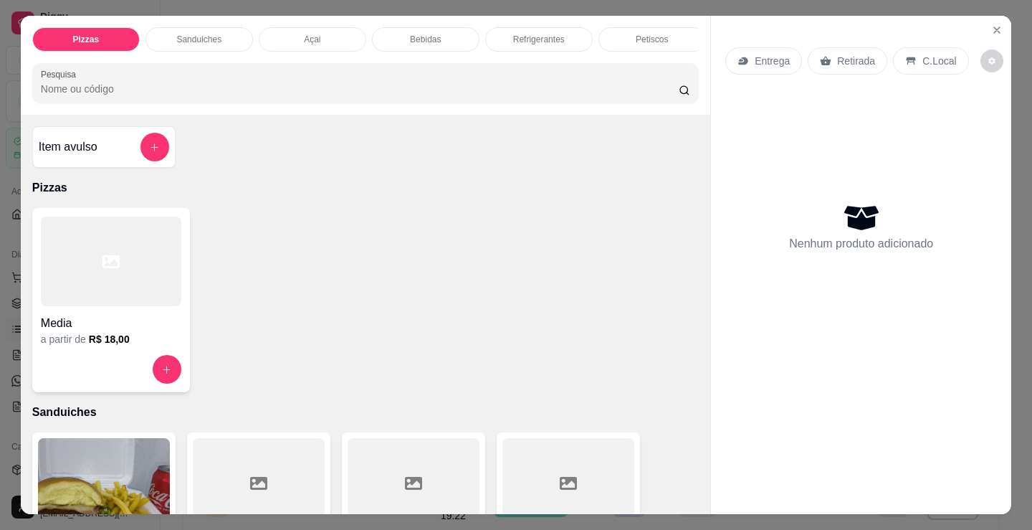
click at [111, 301] on div at bounding box center [111, 261] width 140 height 90
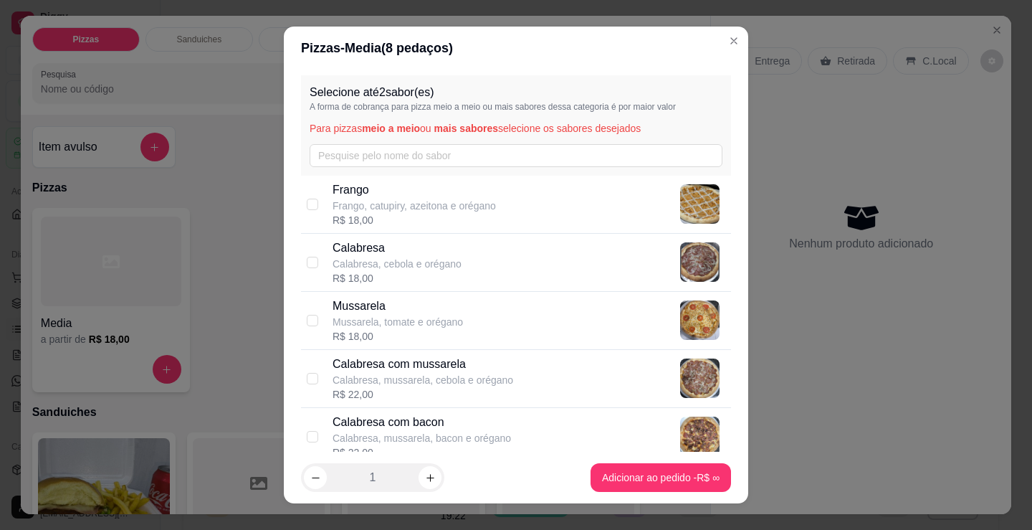
drag, startPoint x: 393, startPoint y: 197, endPoint x: 533, endPoint y: 310, distance: 178.9
click at [396, 197] on p "Frango" at bounding box center [414, 189] width 163 height 17
checkbox input "true"
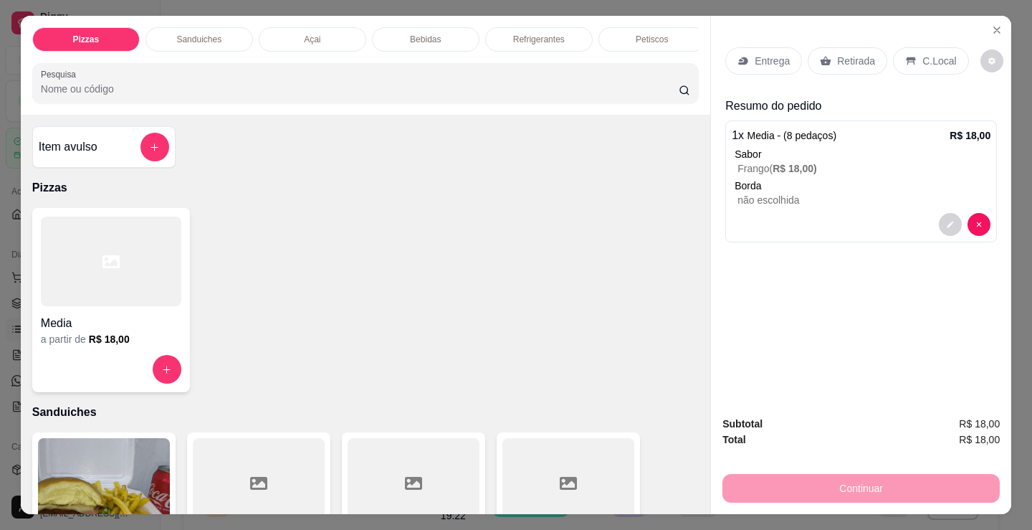
click at [751, 42] on div "Entrega Retirada C.Local" at bounding box center [861, 61] width 272 height 50
click at [758, 54] on p "Entrega" at bounding box center [772, 61] width 35 height 14
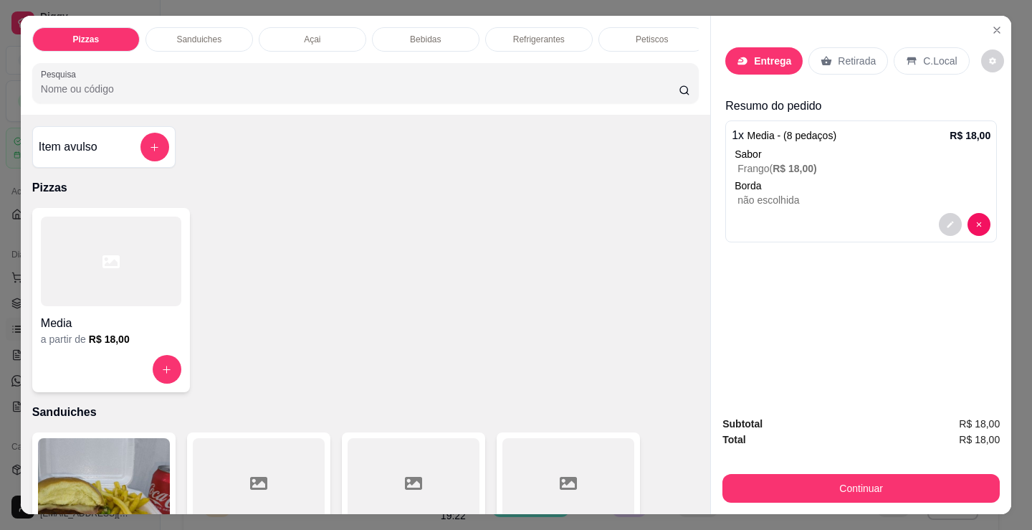
click at [442, 218] on input "text" at bounding box center [516, 225] width 287 height 23
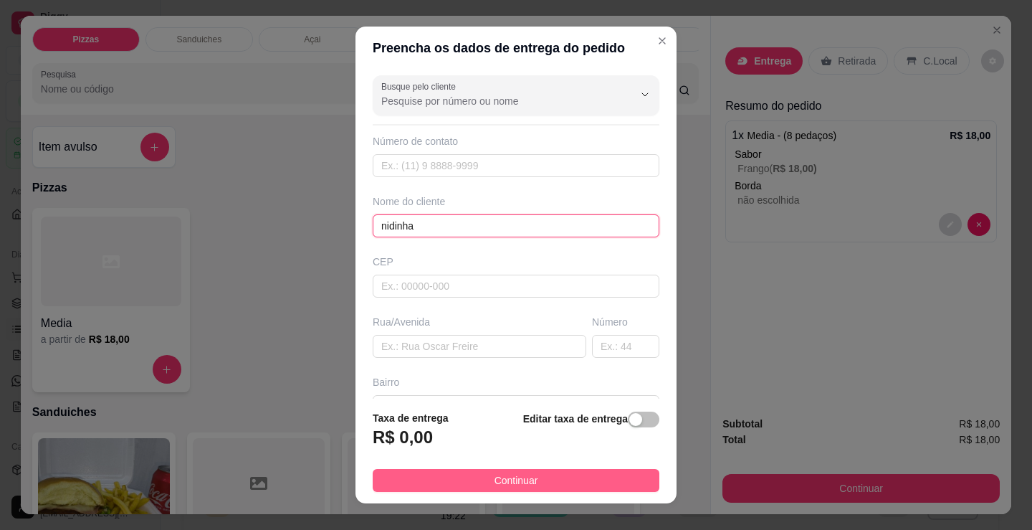
type input "nidinha"
click at [537, 473] on button "Continuar" at bounding box center [516, 480] width 287 height 23
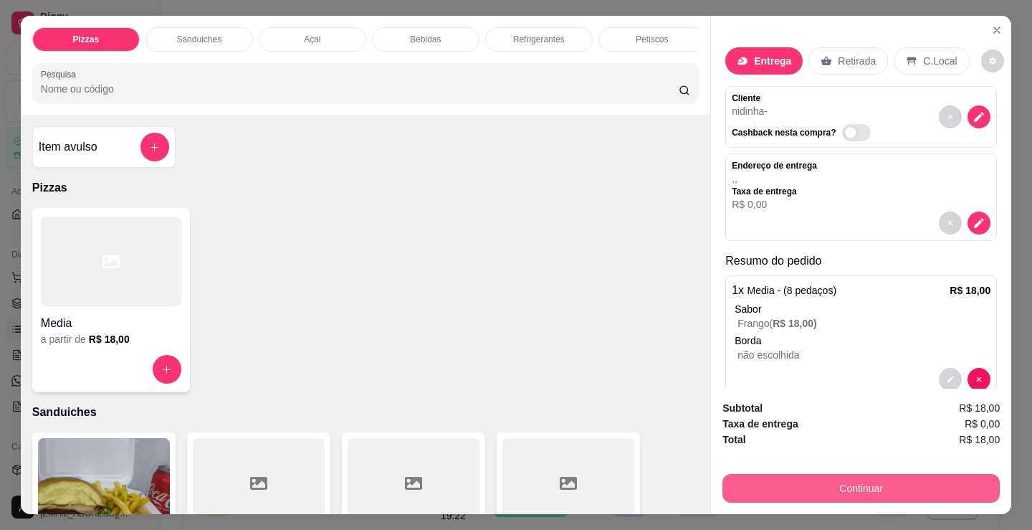
click at [873, 482] on button "Continuar" at bounding box center [860, 488] width 277 height 29
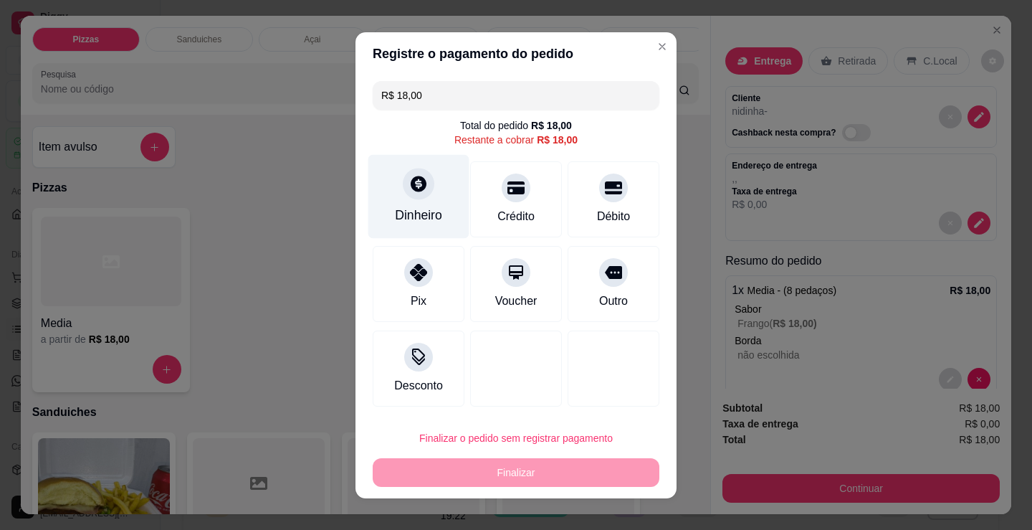
click at [396, 196] on div "Dinheiro" at bounding box center [418, 196] width 101 height 84
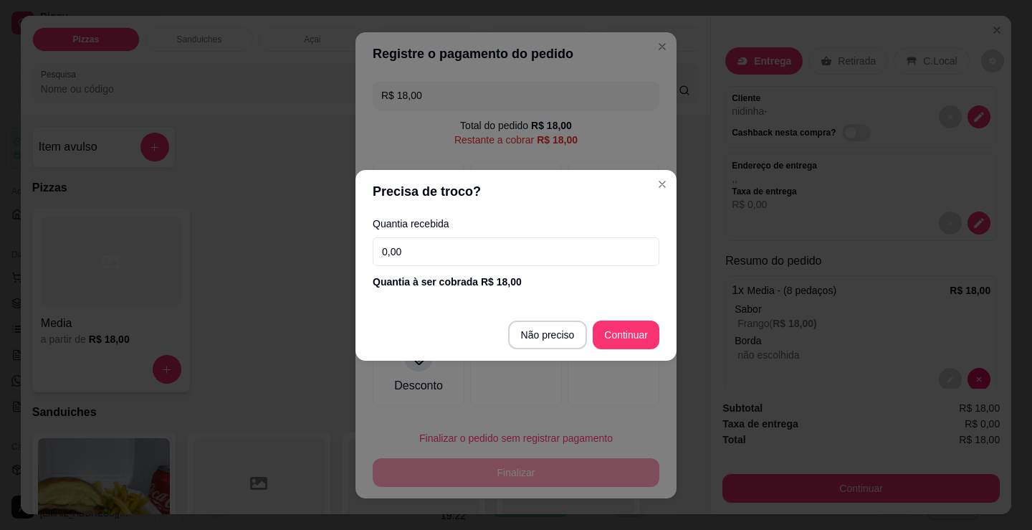
click at [492, 247] on input "0,00" at bounding box center [516, 251] width 287 height 29
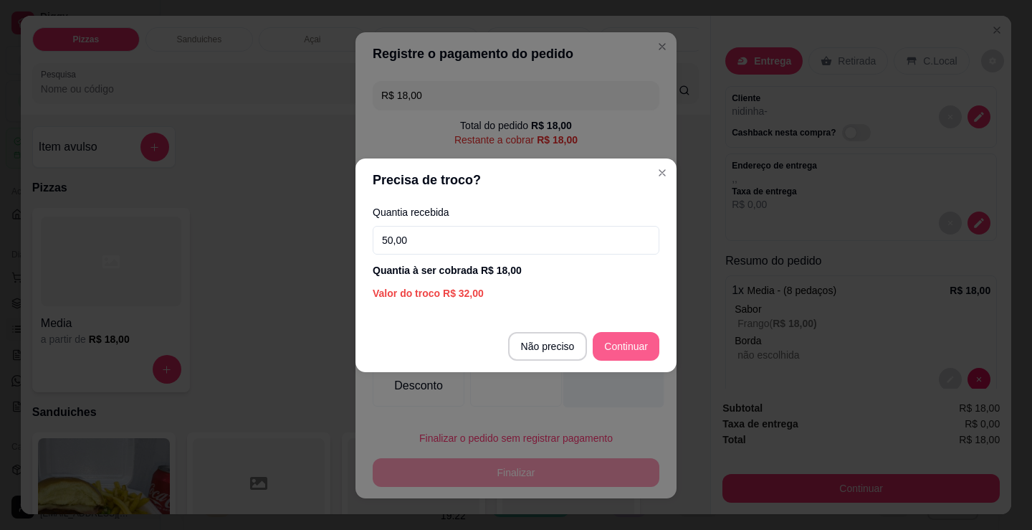
type input "50,00"
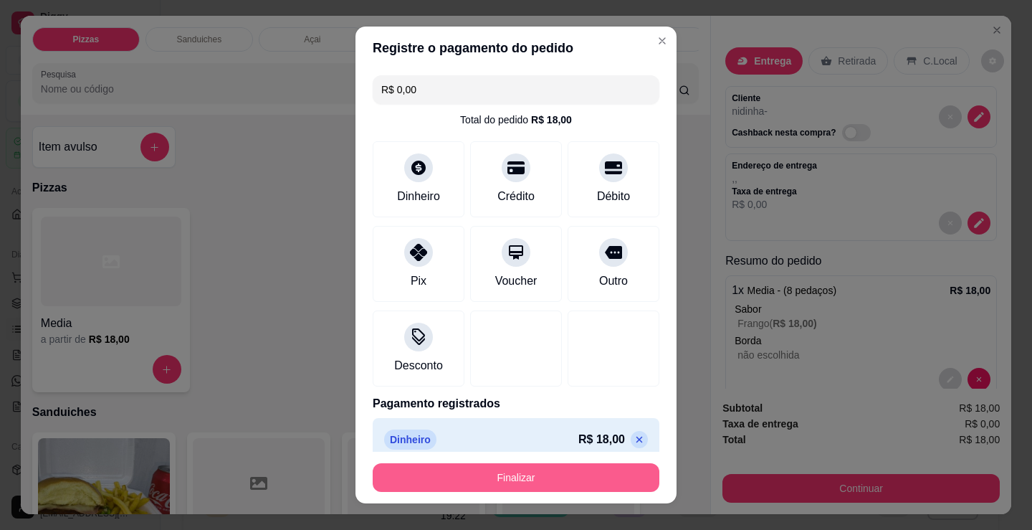
click at [593, 479] on button "Finalizar" at bounding box center [516, 477] width 287 height 29
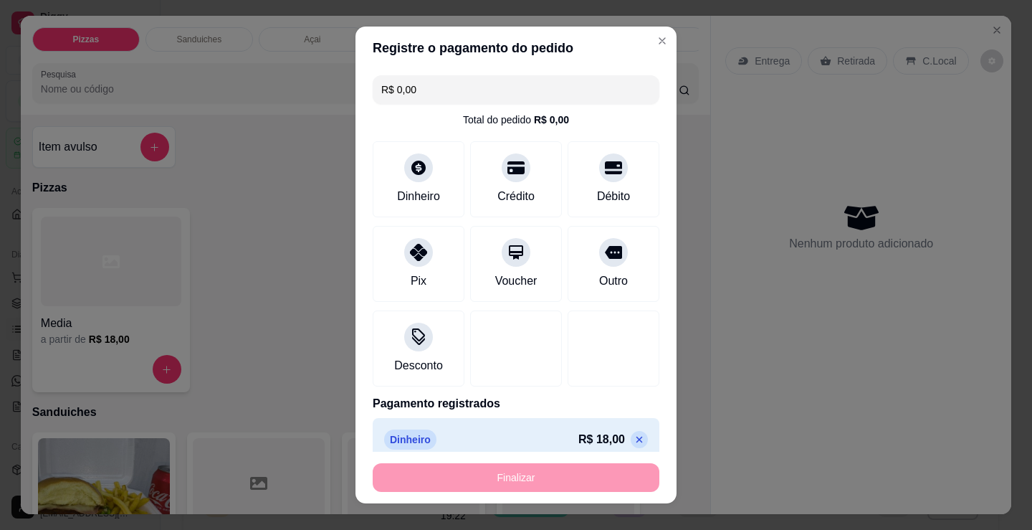
type input "-R$ 18,00"
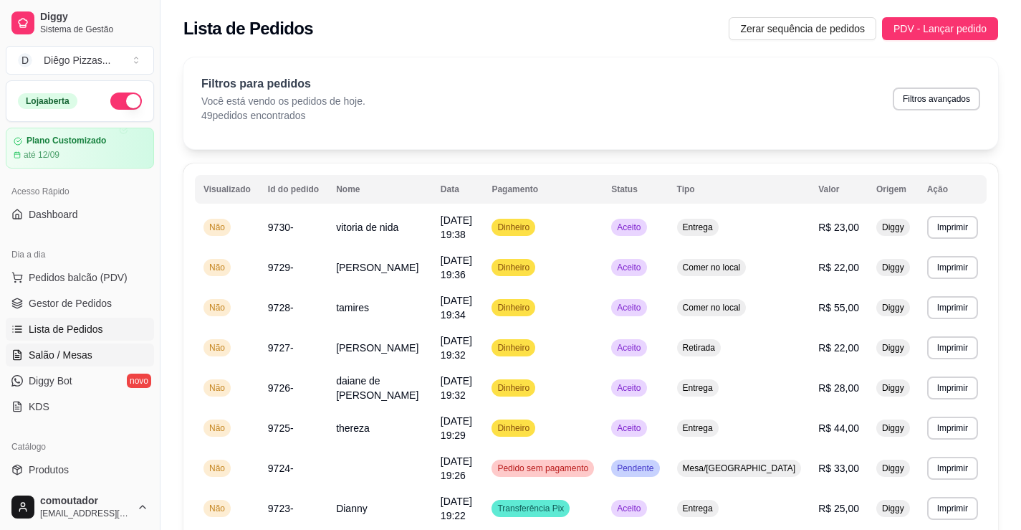
click at [102, 354] on link "Salão / Mesas" at bounding box center [80, 354] width 148 height 23
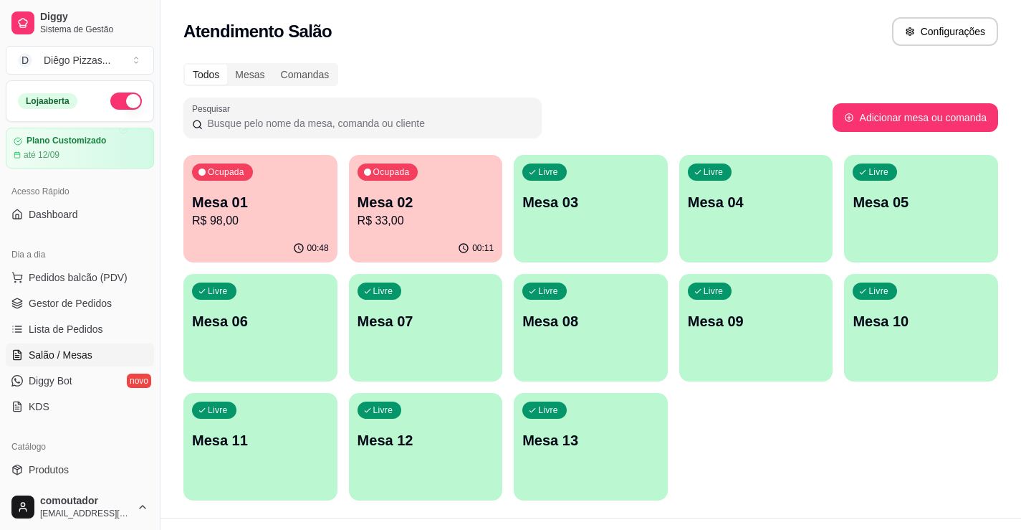
click at [454, 230] on div "Ocupada Mesa 02 R$ 33,00" at bounding box center [426, 195] width 154 height 80
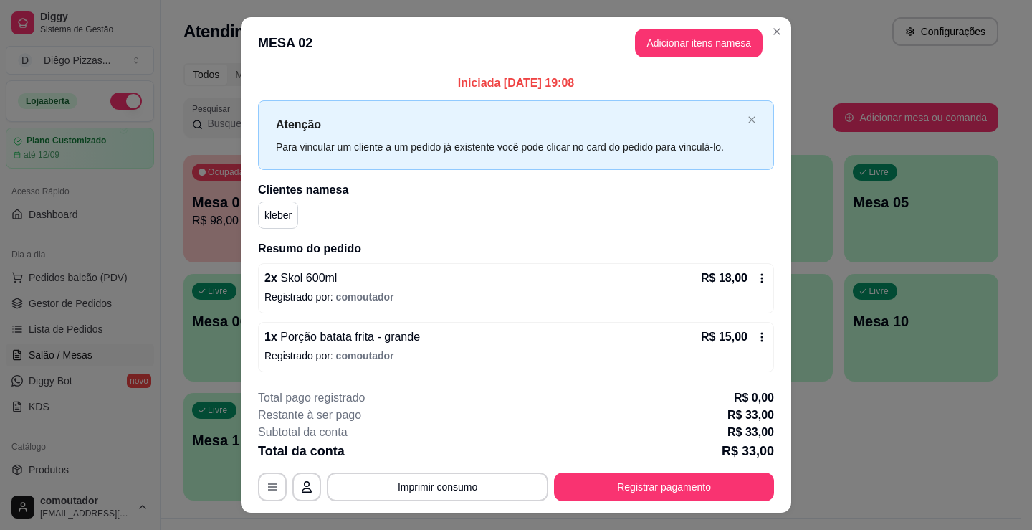
scroll to position [29, 0]
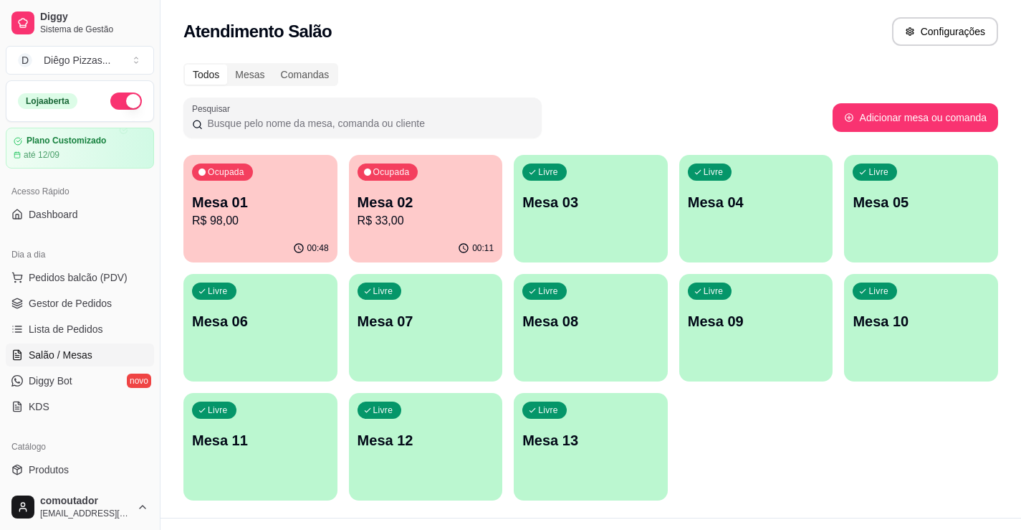
click at [183, 196] on div "Todos Mesas Comandas Pesquisar Adicionar mesa ou comanda Ocupada Mesa 01 R$ 98,…" at bounding box center [591, 285] width 861 height 463
click at [255, 216] on p "R$ 98,00" at bounding box center [260, 220] width 137 height 17
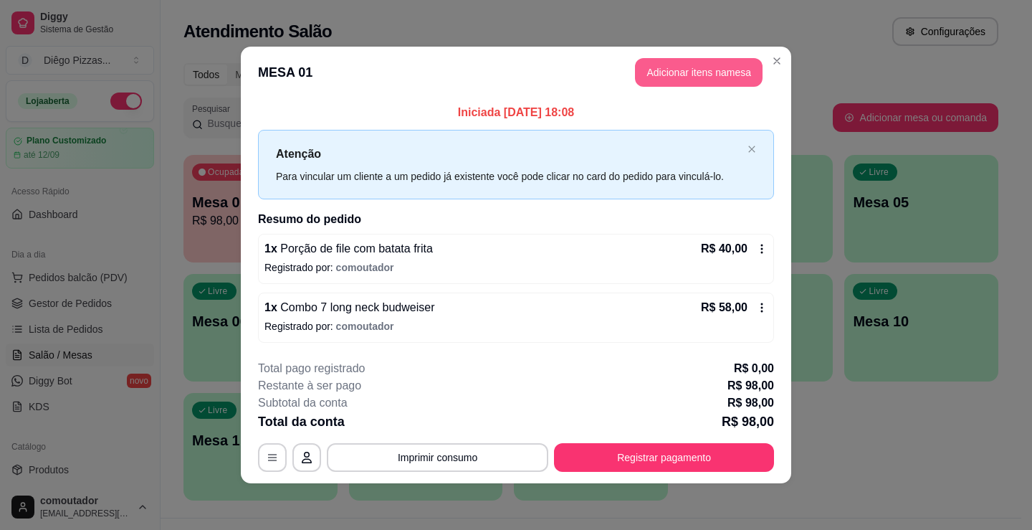
click at [670, 74] on button "Adicionar itens na mesa" at bounding box center [699, 72] width 128 height 29
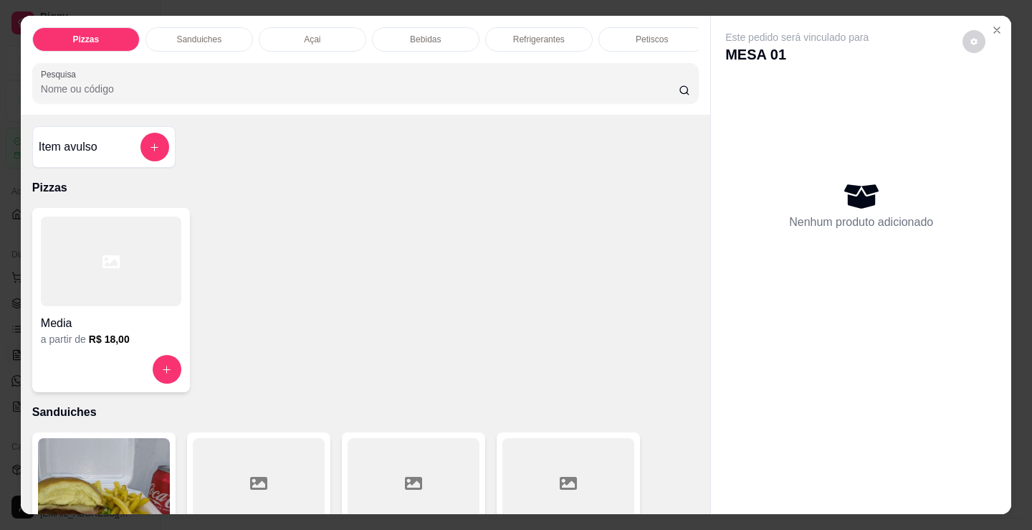
click at [139, 302] on div at bounding box center [111, 261] width 140 height 90
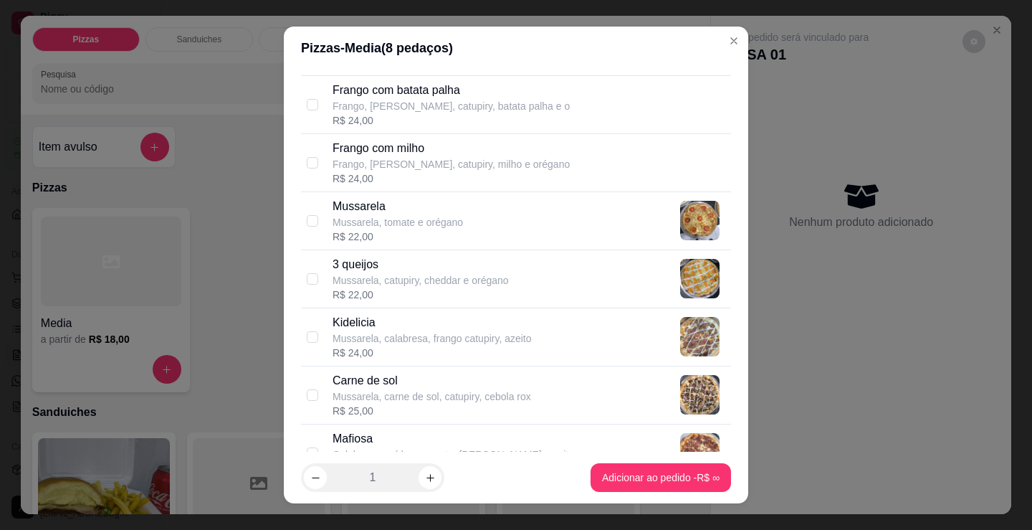
scroll to position [573, 0]
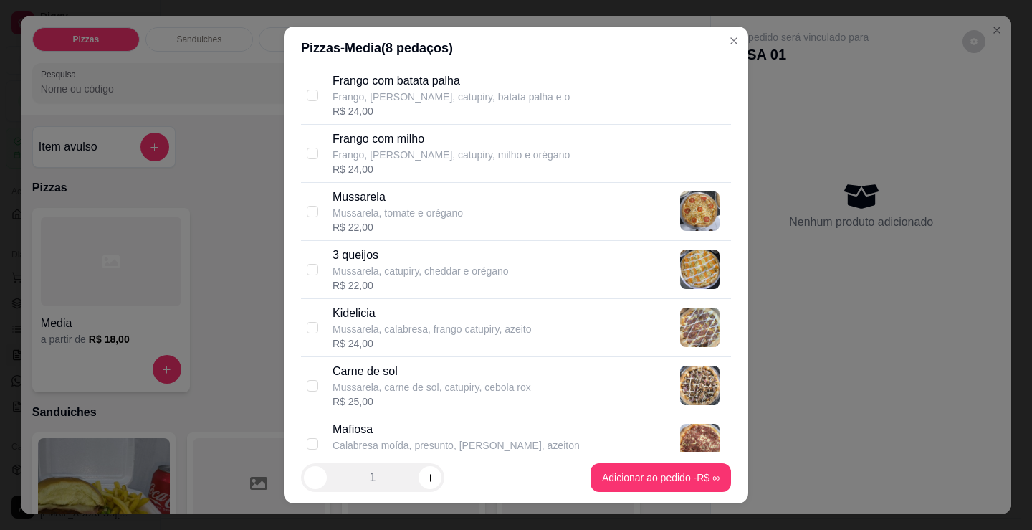
click at [474, 277] on p "Mussarela, catupiry, cheddar e orégano" at bounding box center [421, 271] width 176 height 14
checkbox input "true"
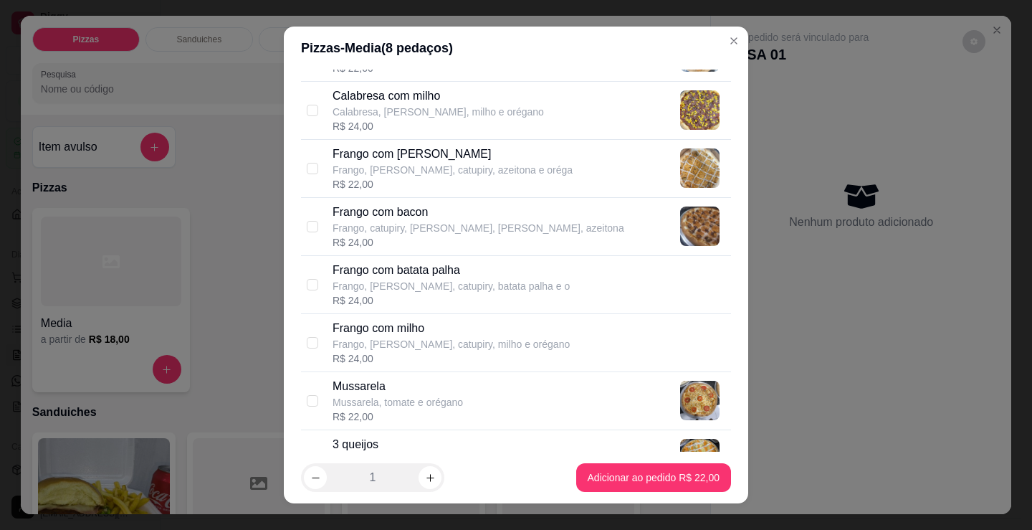
scroll to position [358, 0]
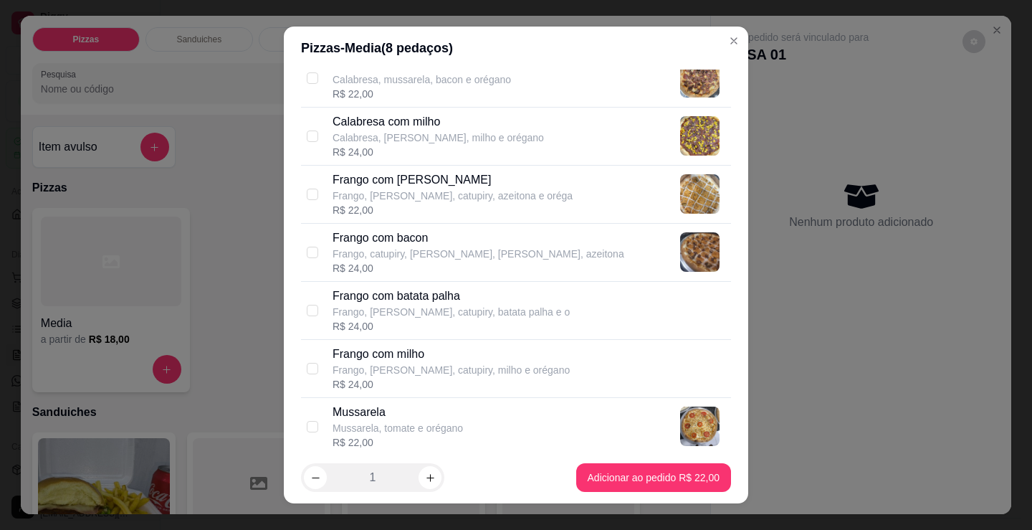
click at [419, 184] on p "Frango com [PERSON_NAME]" at bounding box center [453, 179] width 240 height 17
checkbox input "true"
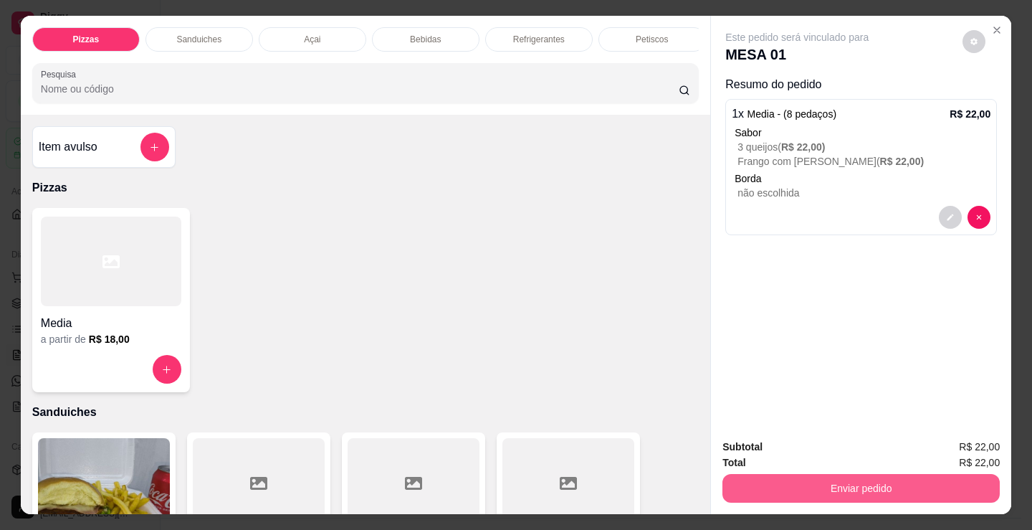
click at [732, 483] on button "Enviar pedido" at bounding box center [860, 488] width 277 height 29
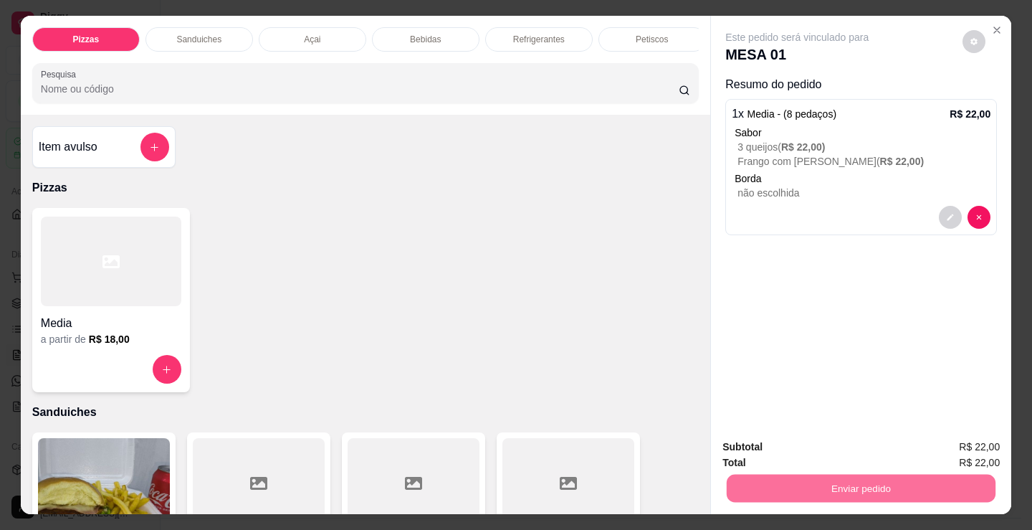
click at [748, 447] on button "Não registrar e enviar pedido" at bounding box center [813, 447] width 149 height 27
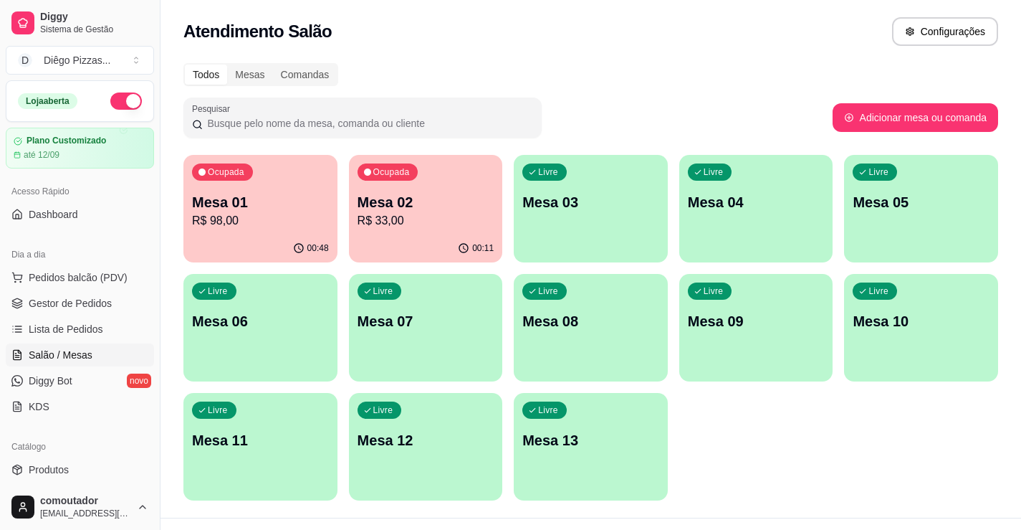
click at [837, 444] on div "Ocupada Mesa 01 R$ 98,00 00:48 Ocupada Mesa 02 R$ 33,00 00:11 Livre Mesa 03 Liv…" at bounding box center [590, 327] width 815 height 345
click at [649, 188] on div "Livre Mesa 03" at bounding box center [591, 200] width 154 height 90
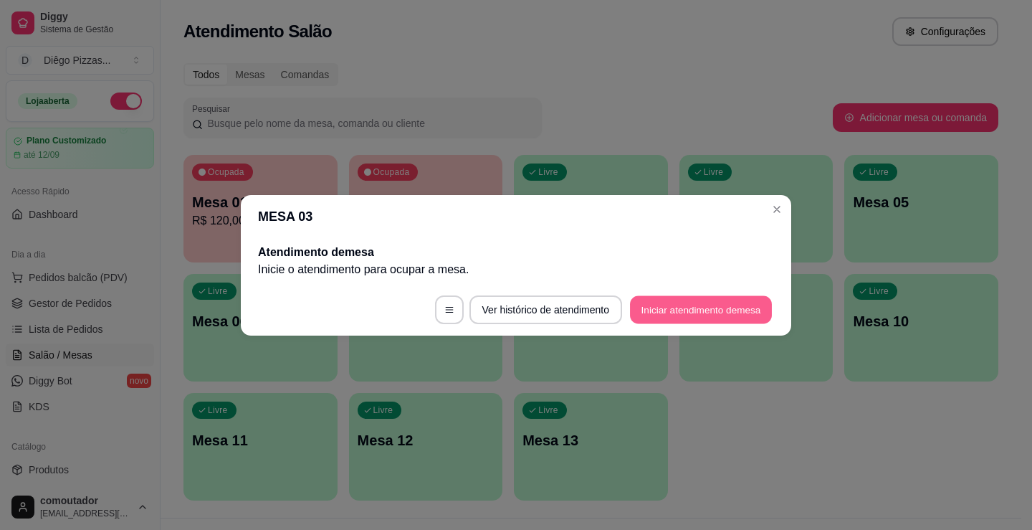
click at [712, 314] on button "Iniciar atendimento de mesa" at bounding box center [701, 309] width 142 height 28
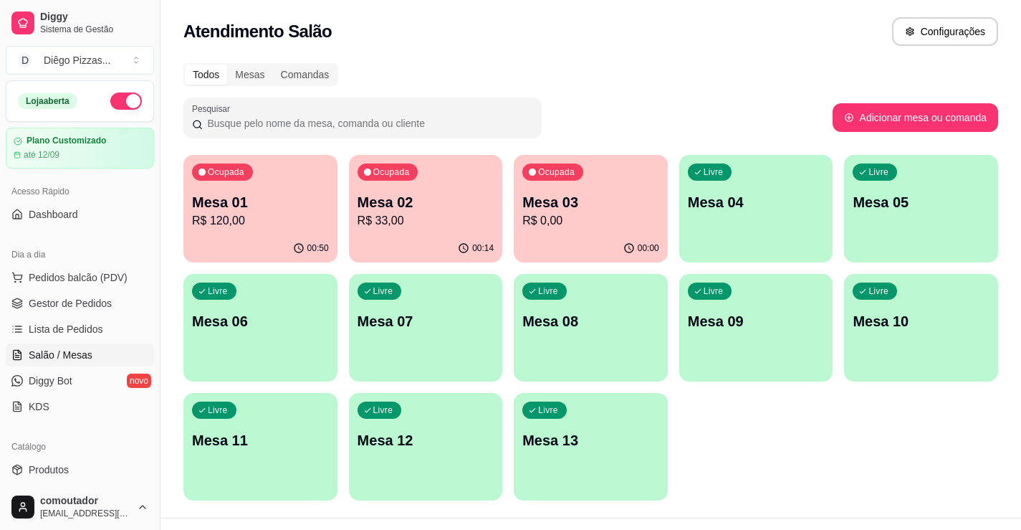
drag, startPoint x: 746, startPoint y: 479, endPoint x: 710, endPoint y: 433, distance: 59.2
click at [746, 479] on div "Ocupada Mesa 01 R$ 120,00 00:50 Ocupada Mesa 02 R$ 33,00 00:14 Ocupada Mesa 03 …" at bounding box center [590, 327] width 815 height 345
click at [566, 241] on div "00:00" at bounding box center [591, 248] width 154 height 28
click at [120, 282] on span "Pedidos balcão (PDV)" at bounding box center [78, 277] width 99 height 14
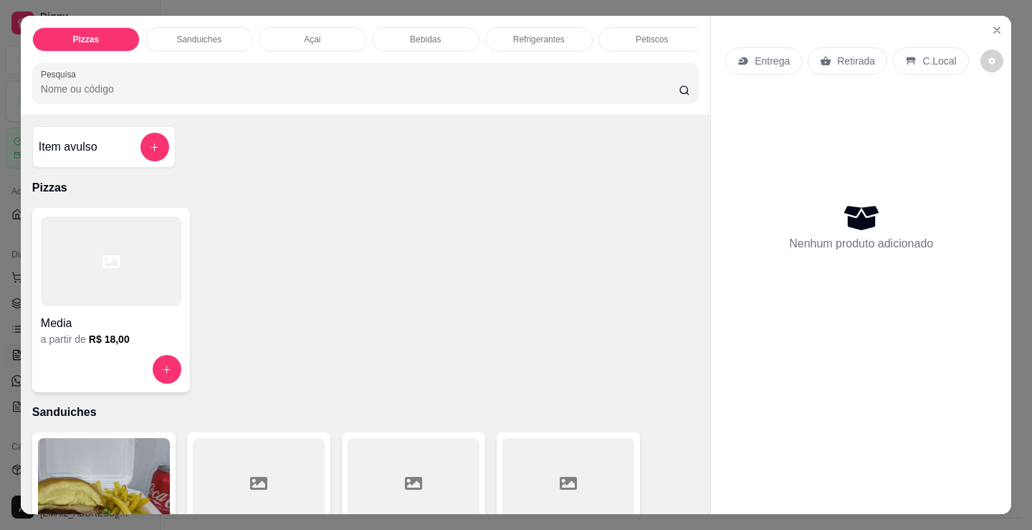
click at [130, 306] on div at bounding box center [111, 261] width 140 height 90
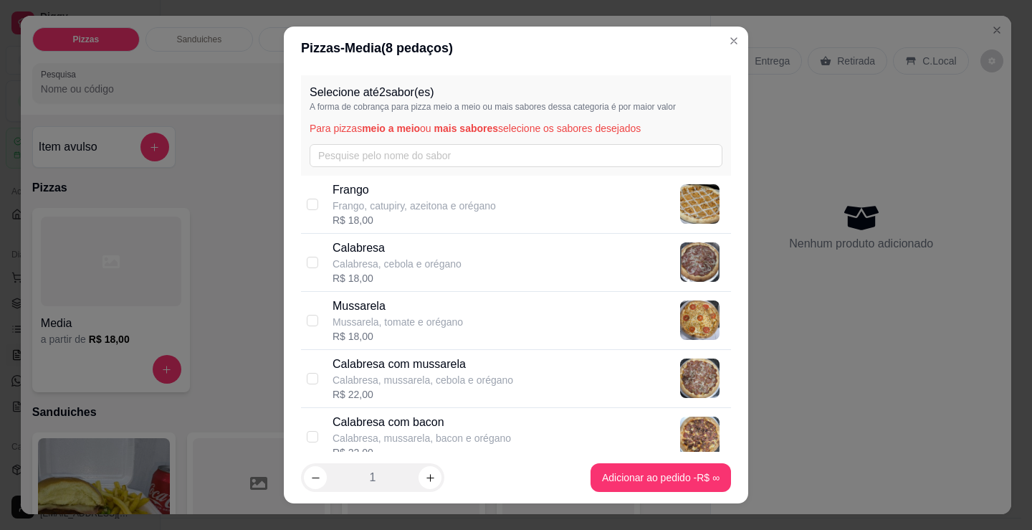
click at [504, 206] on div "Frango Frango, catupiry, azeitona e orégano R$ 18,00" at bounding box center [529, 204] width 393 height 46
checkbox input "true"
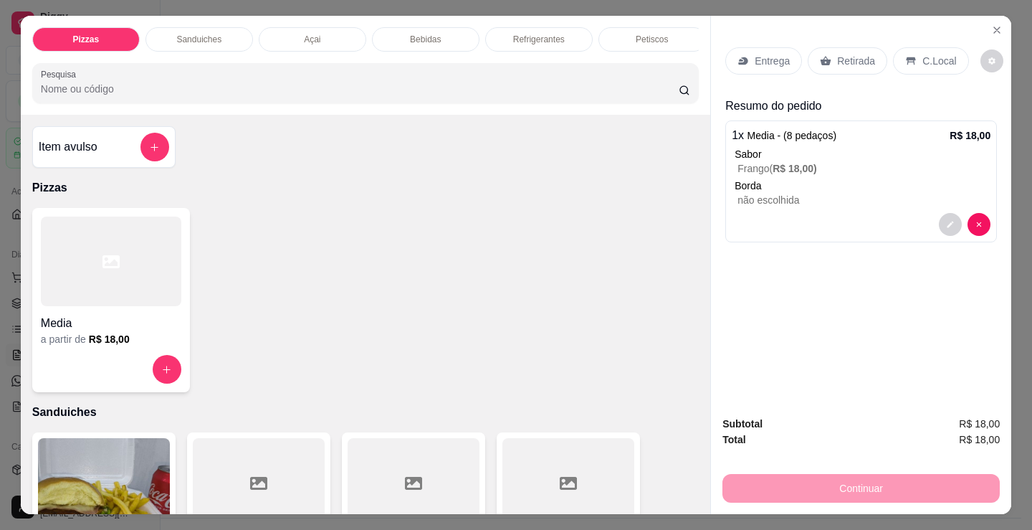
click at [867, 54] on p "Retirada" at bounding box center [856, 61] width 38 height 14
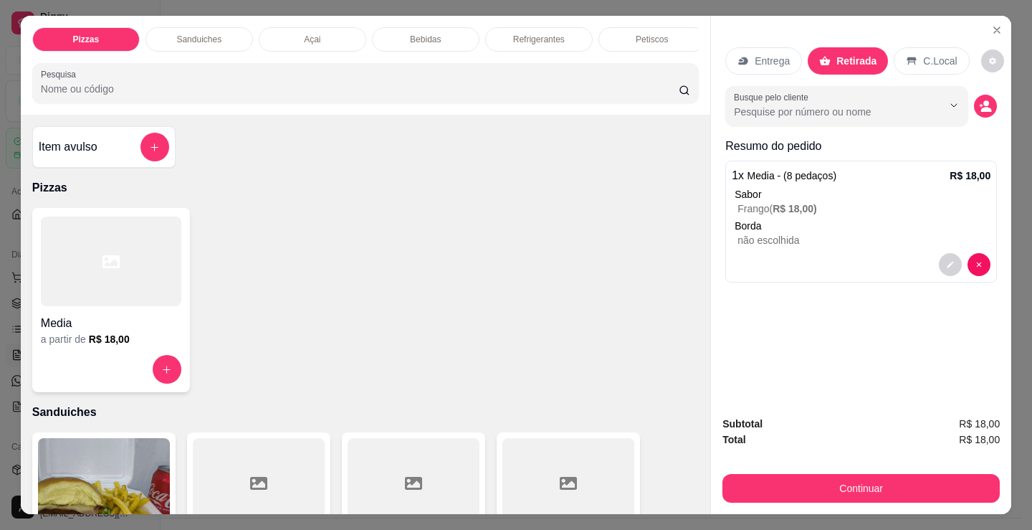
click at [989, 102] on button "decrease-product-quantity" at bounding box center [985, 106] width 23 height 23
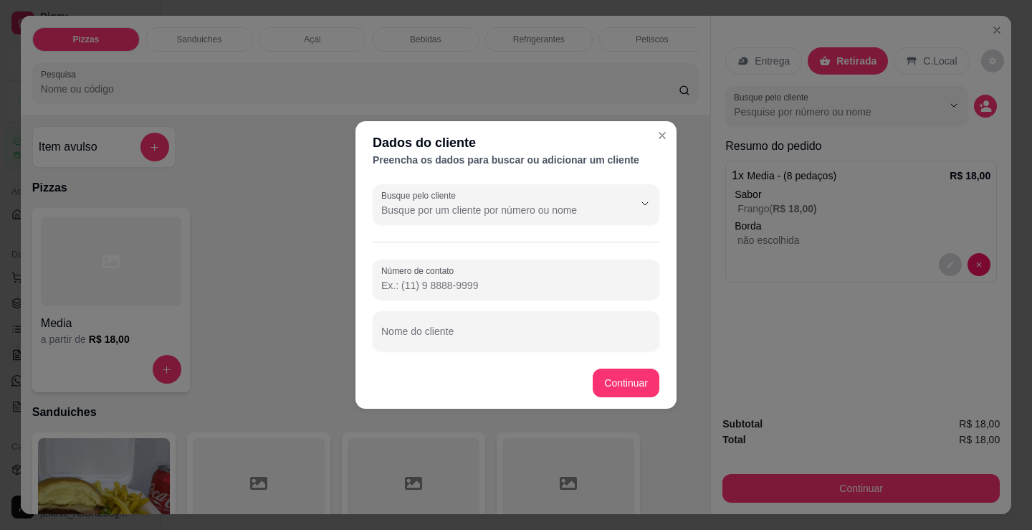
click at [475, 323] on div at bounding box center [515, 331] width 269 height 29
type input "tamires"
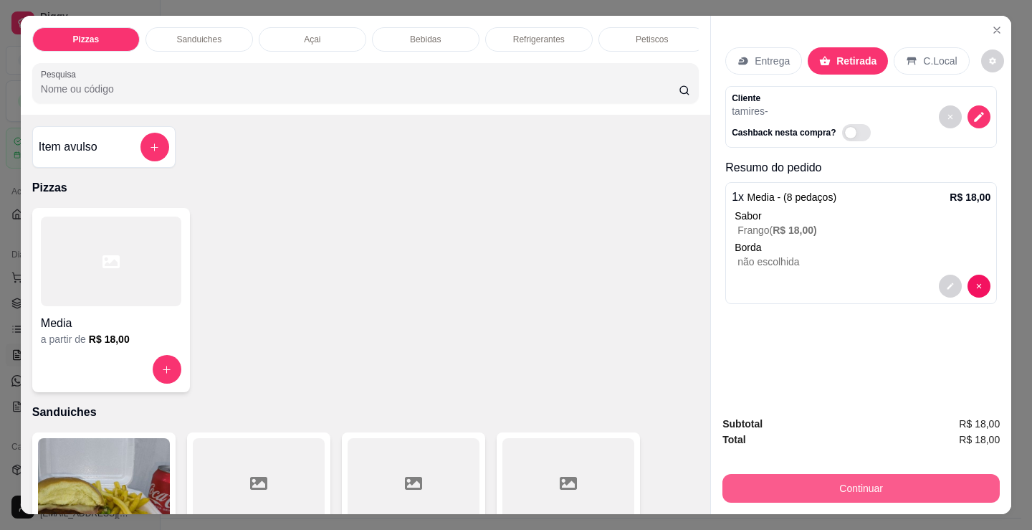
click at [839, 480] on button "Continuar" at bounding box center [860, 488] width 277 height 29
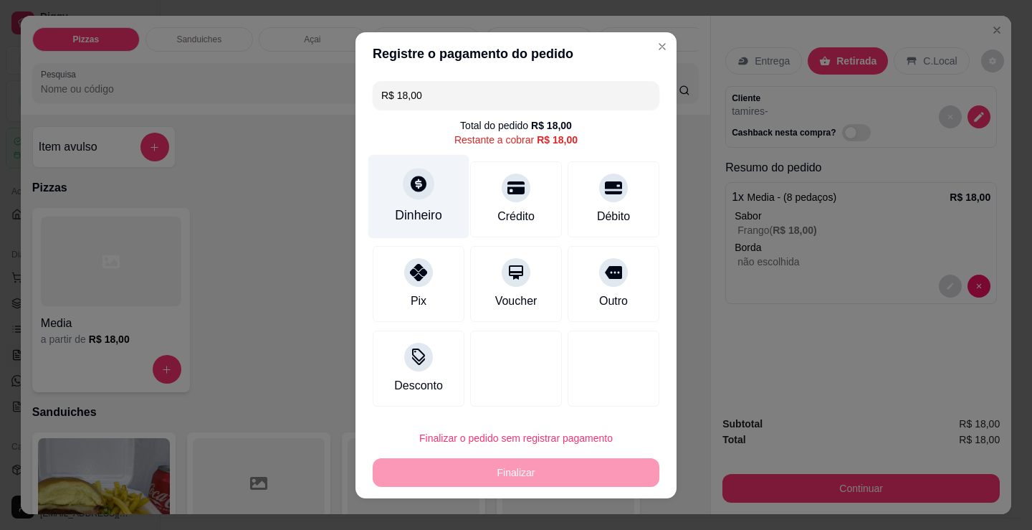
click at [411, 172] on div at bounding box center [419, 184] width 32 height 32
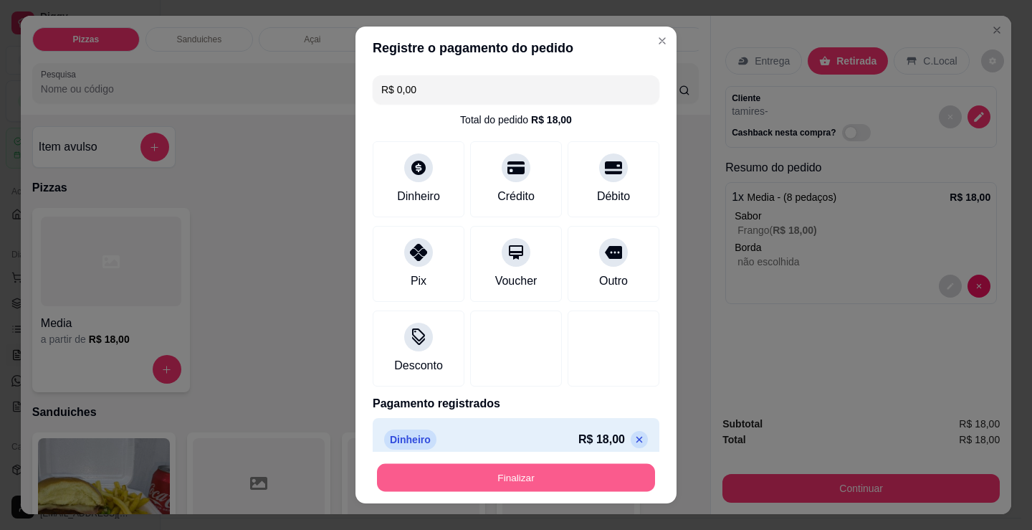
click at [527, 476] on button "Finalizar" at bounding box center [516, 478] width 278 height 28
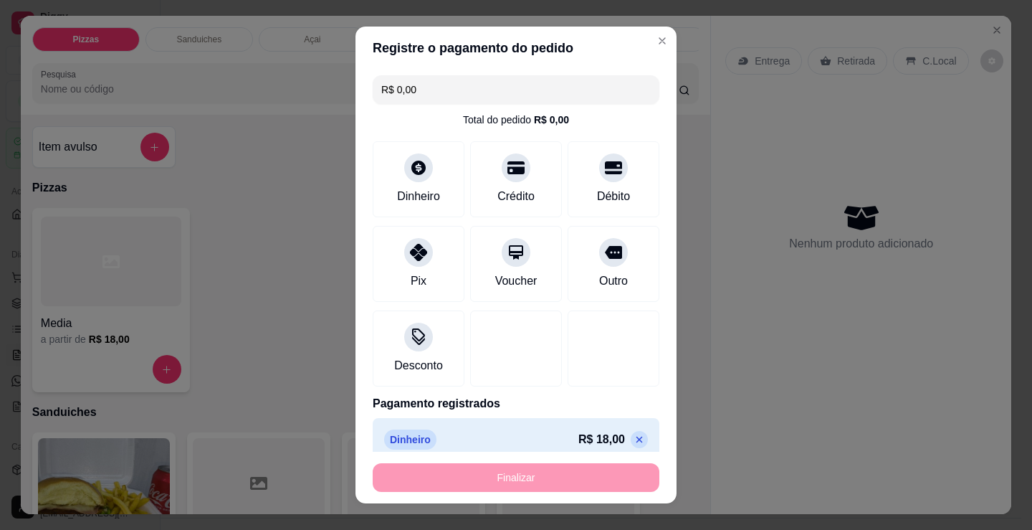
type input "-R$ 18,00"
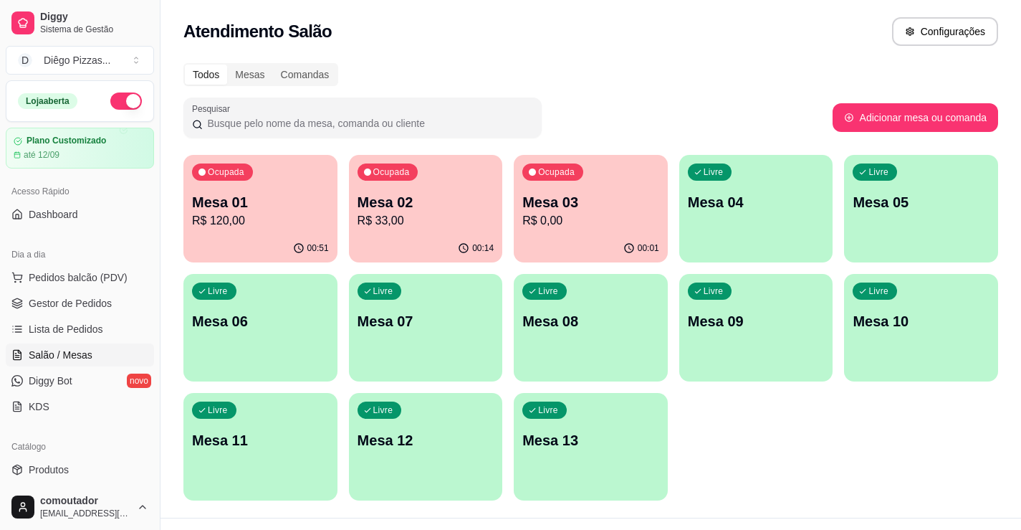
click at [264, 196] on p "Mesa 01" at bounding box center [260, 202] width 137 height 20
click at [414, 194] on p "Mesa 02" at bounding box center [426, 202] width 137 height 20
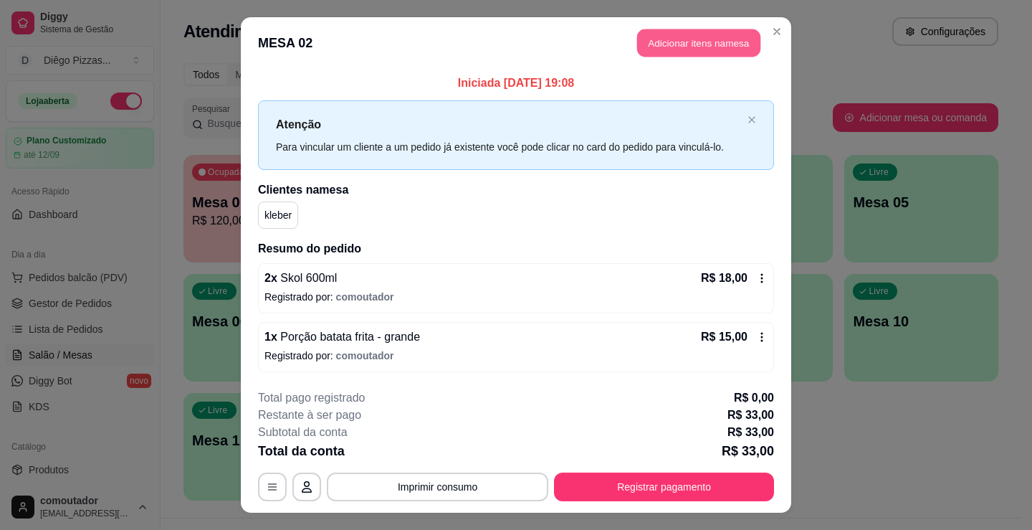
click at [685, 39] on button "Adicionar itens na mesa" at bounding box center [698, 43] width 123 height 28
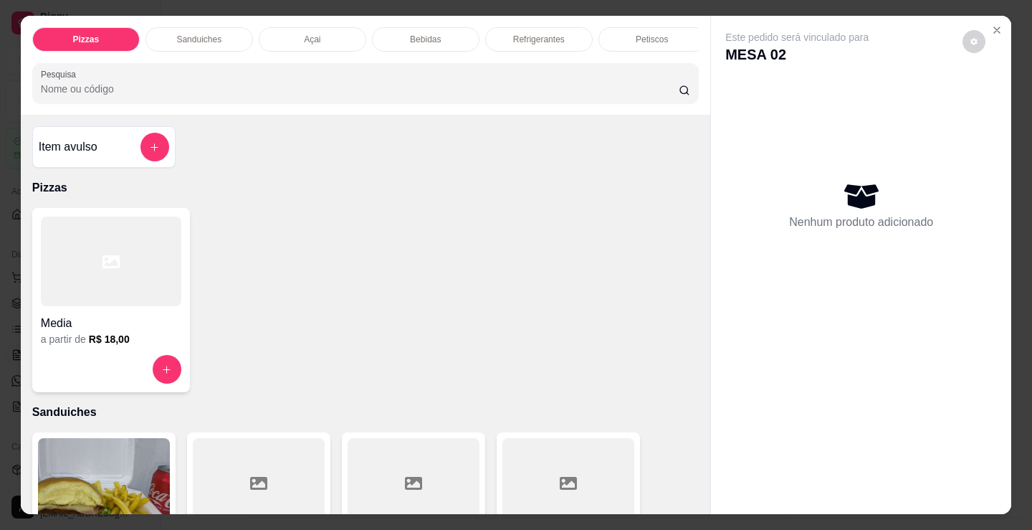
click at [429, 35] on p "Bebidas" at bounding box center [425, 39] width 31 height 11
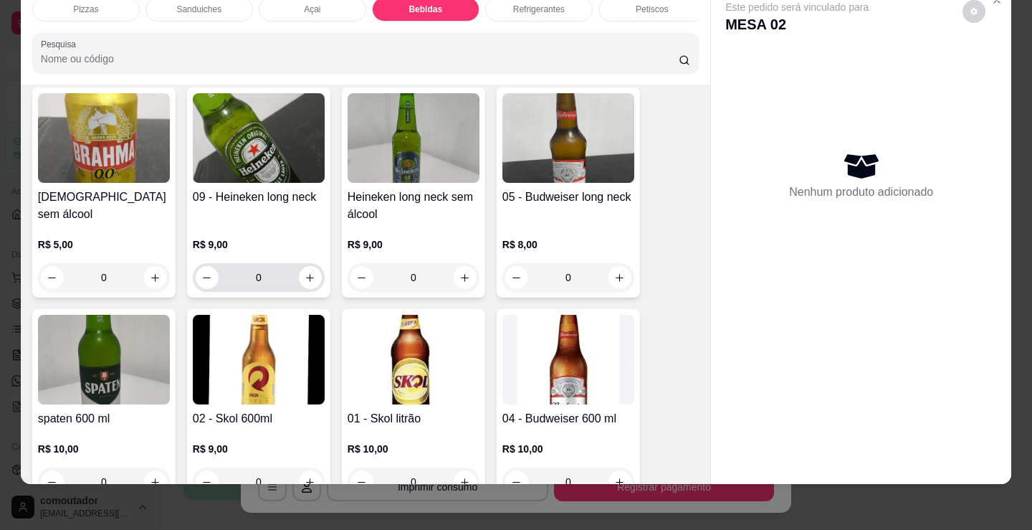
scroll to position [2134, 0]
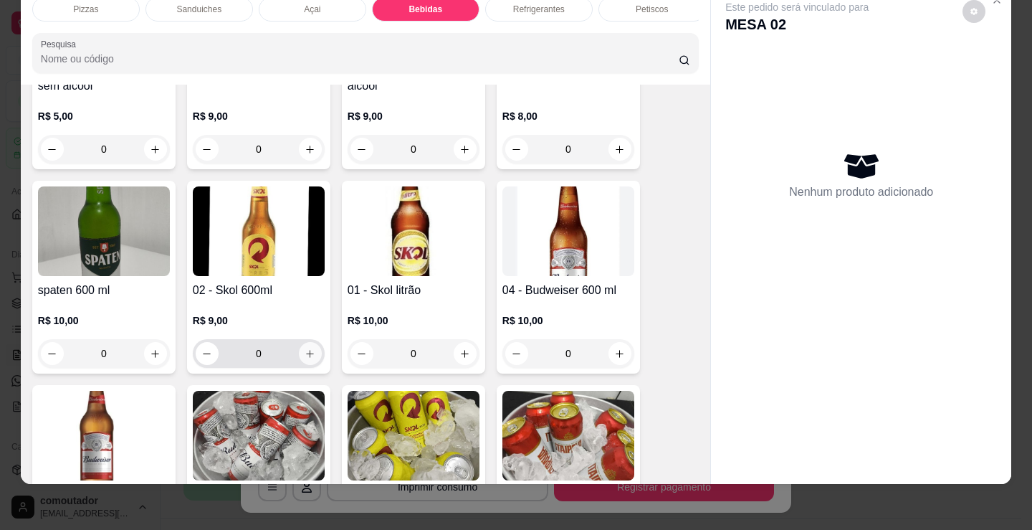
click at [305, 355] on icon "increase-product-quantity" at bounding box center [310, 353] width 11 height 11
type input "1"
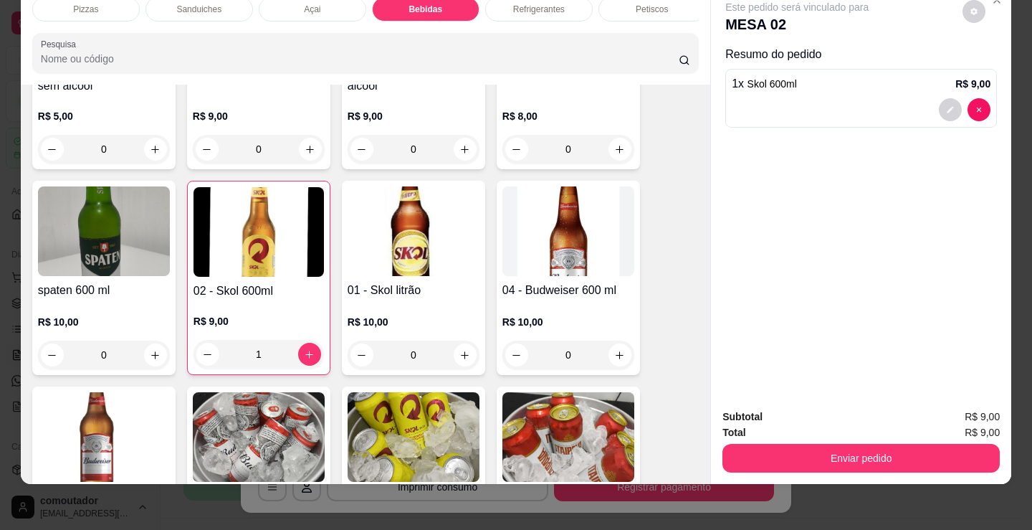
click at [773, 444] on button "Enviar pedido" at bounding box center [860, 458] width 277 height 29
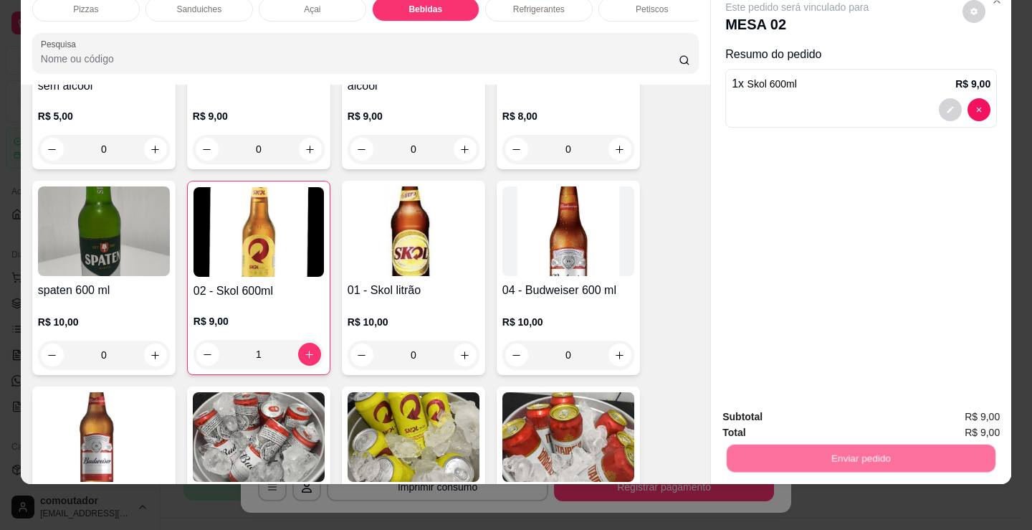
click at [775, 414] on button "Não registrar e enviar pedido" at bounding box center [814, 411] width 145 height 27
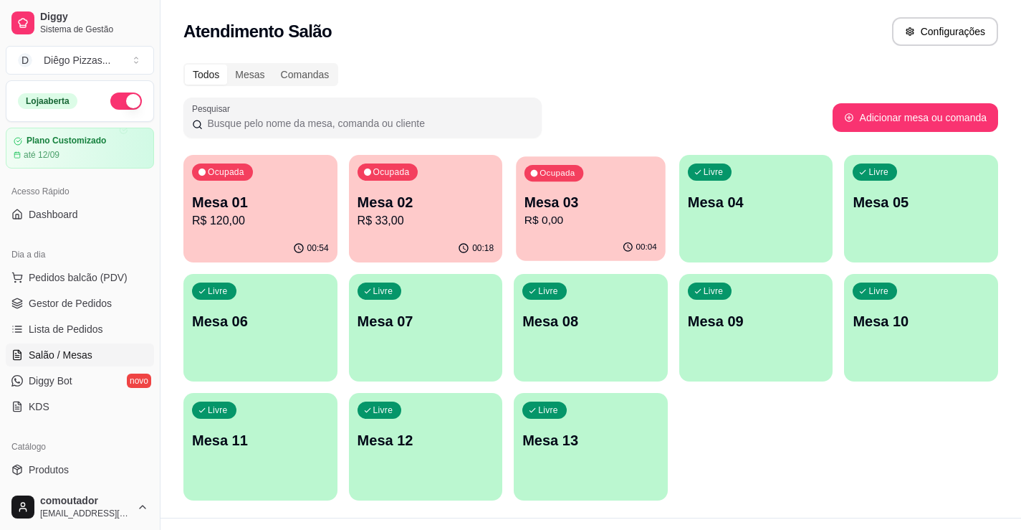
click at [619, 226] on p "R$ 0,00" at bounding box center [591, 220] width 133 height 16
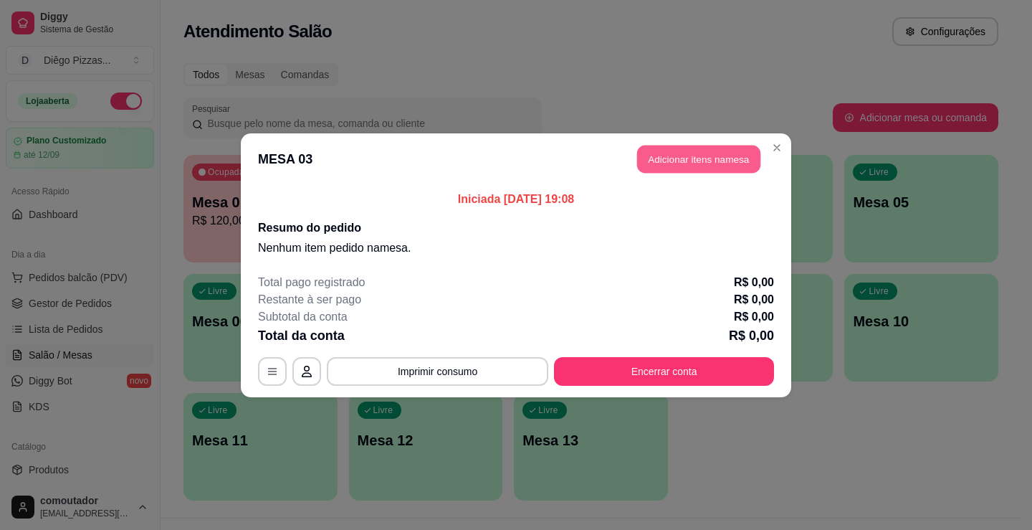
click at [687, 155] on button "Adicionar itens na mesa" at bounding box center [698, 159] width 123 height 28
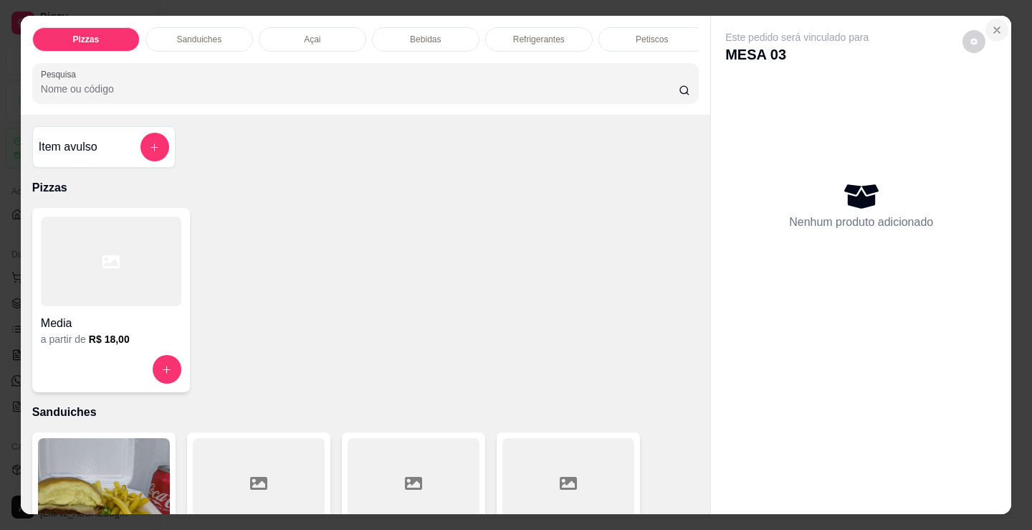
click at [991, 24] on icon "Close" at bounding box center [996, 29] width 11 height 11
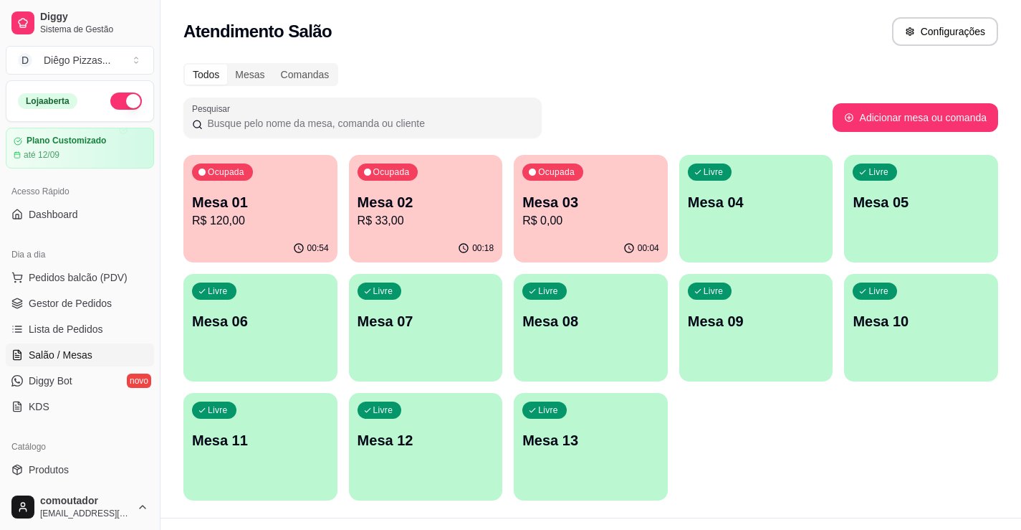
click at [254, 193] on p "Mesa 01" at bounding box center [260, 202] width 137 height 20
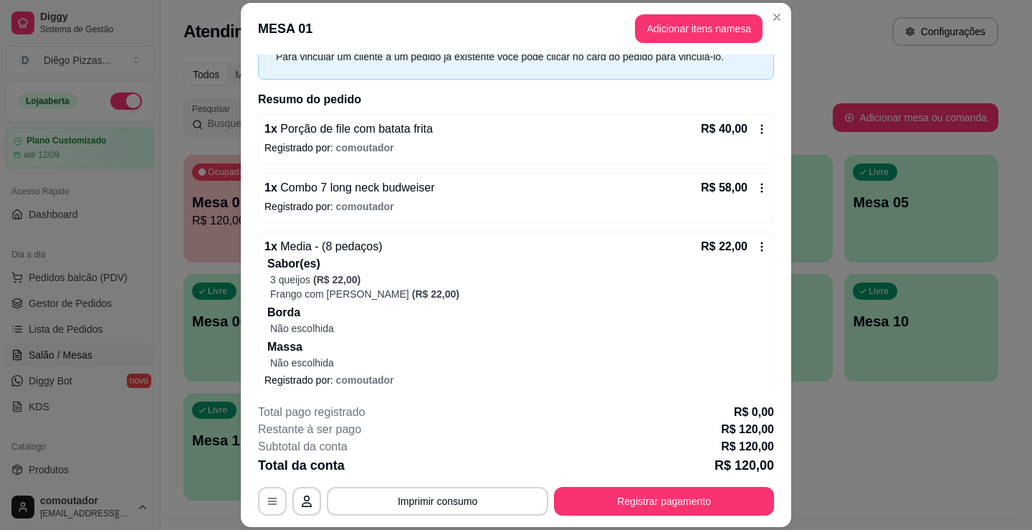
scroll to position [85, 0]
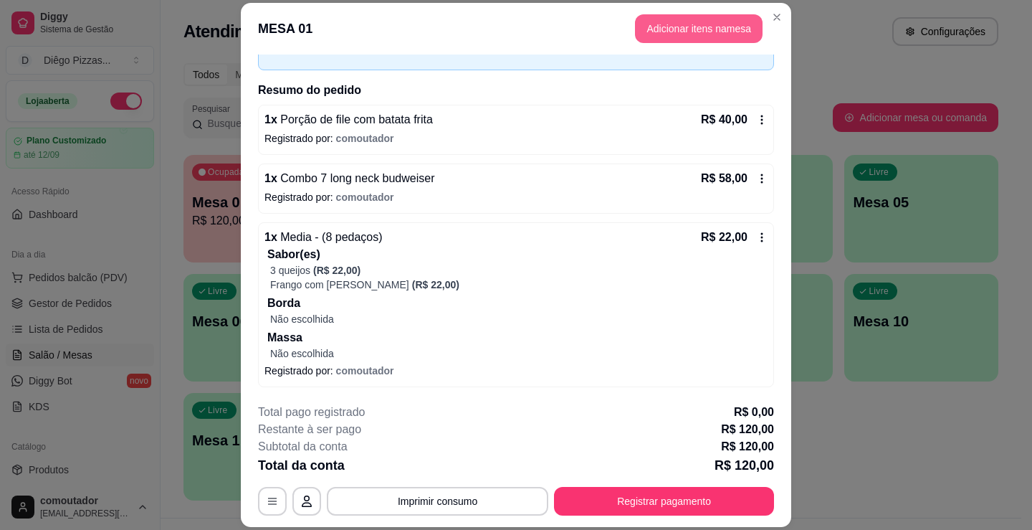
click at [672, 26] on button "Adicionar itens na mesa" at bounding box center [699, 28] width 128 height 29
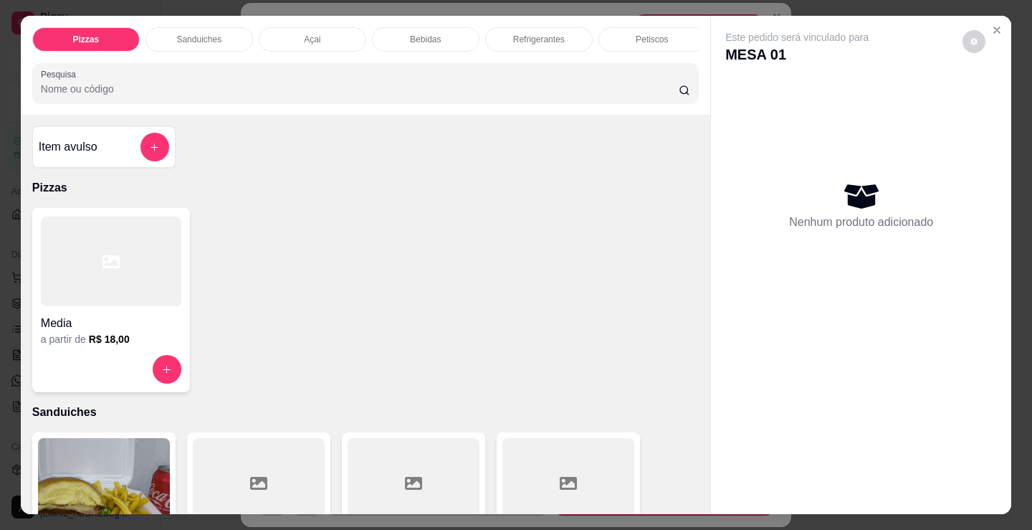
click at [221, 32] on div "Sanduiches" at bounding box center [199, 39] width 108 height 24
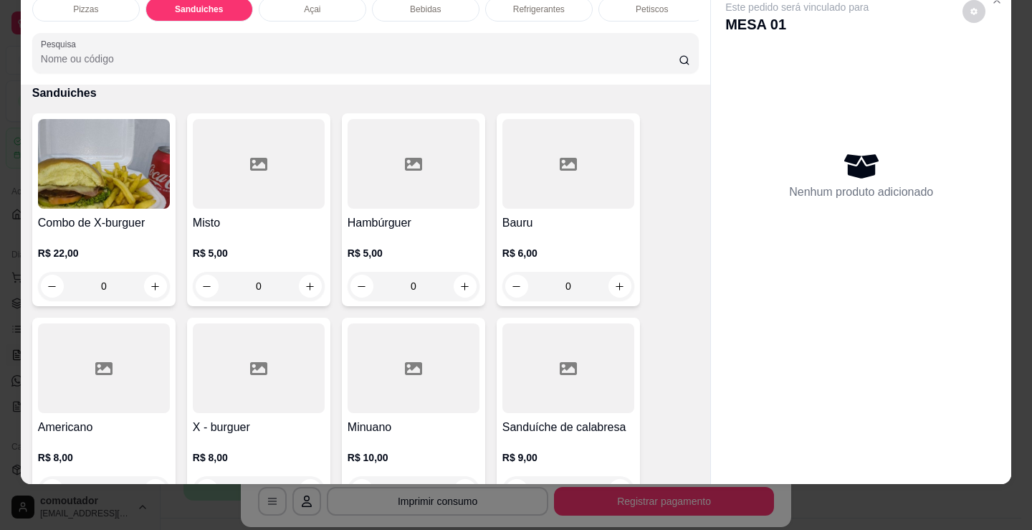
click at [434, 4] on p "Bebidas" at bounding box center [425, 9] width 31 height 11
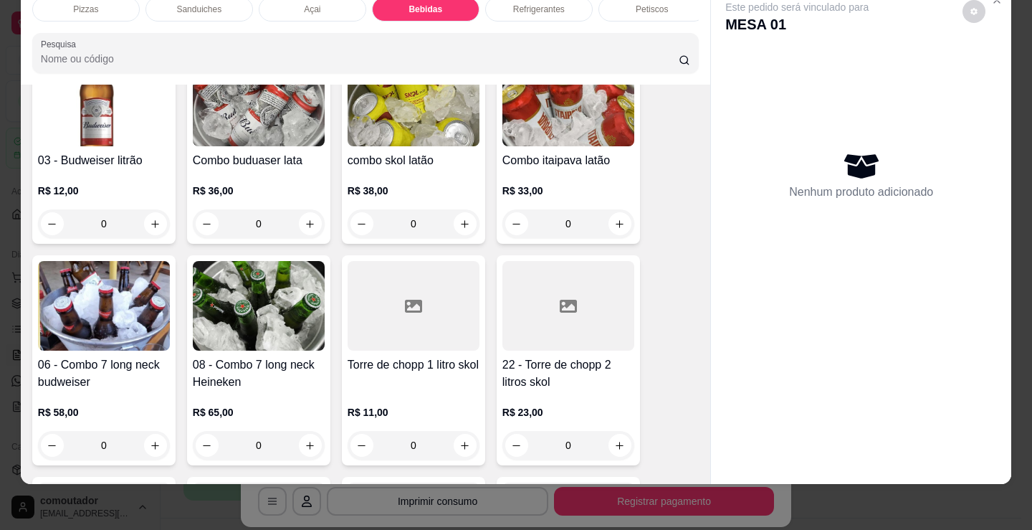
scroll to position [2493, 0]
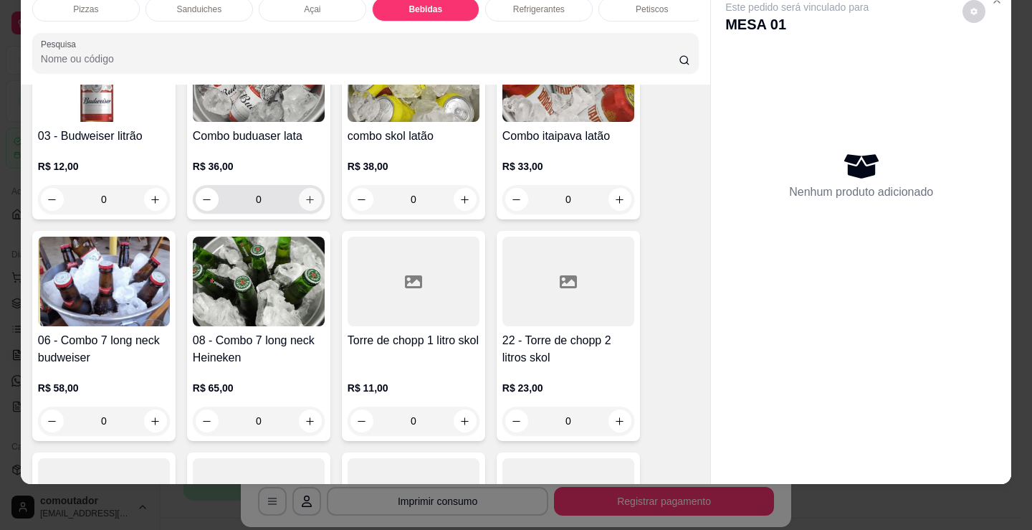
click at [305, 203] on icon "increase-product-quantity" at bounding box center [310, 199] width 11 height 11
type input "1"
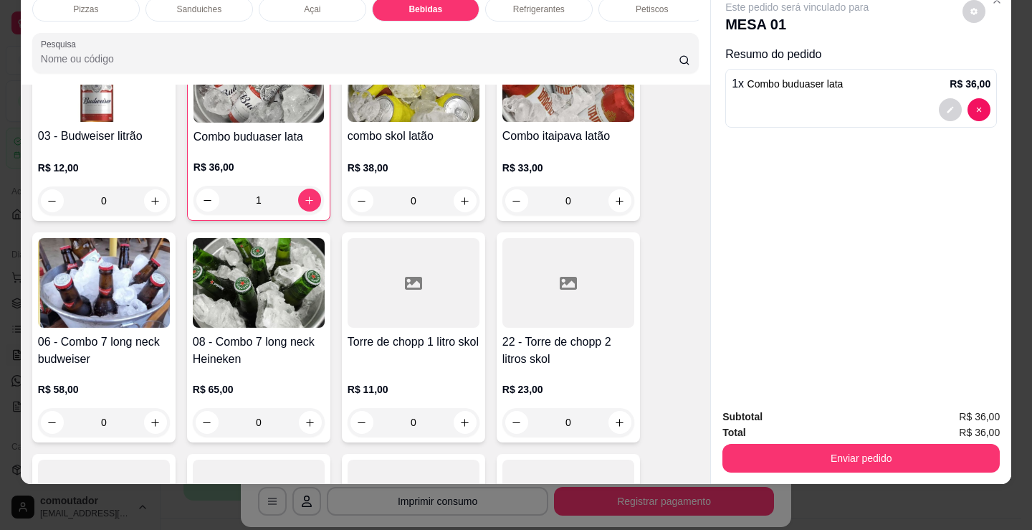
click at [807, 424] on div "Total R$ 36,00" at bounding box center [860, 432] width 277 height 16
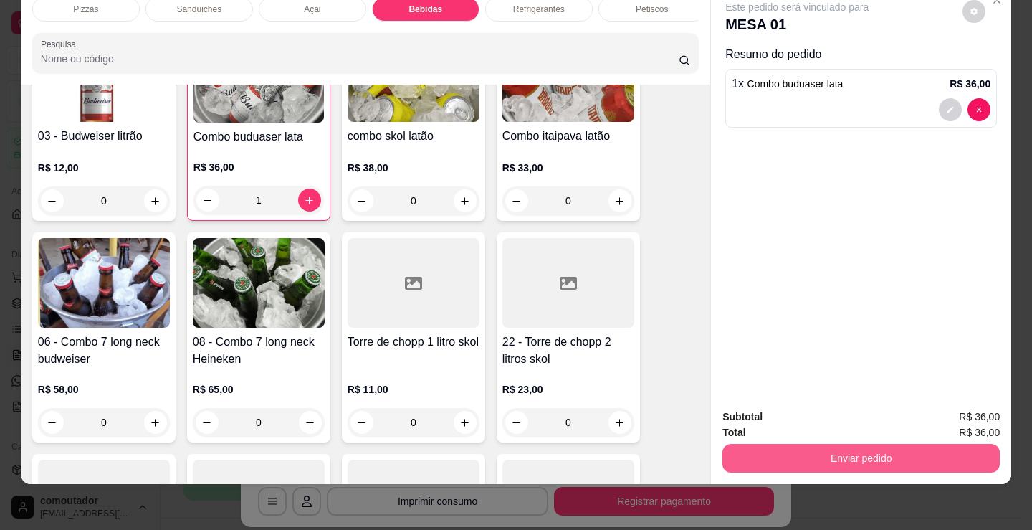
click at [804, 447] on button "Enviar pedido" at bounding box center [860, 458] width 277 height 29
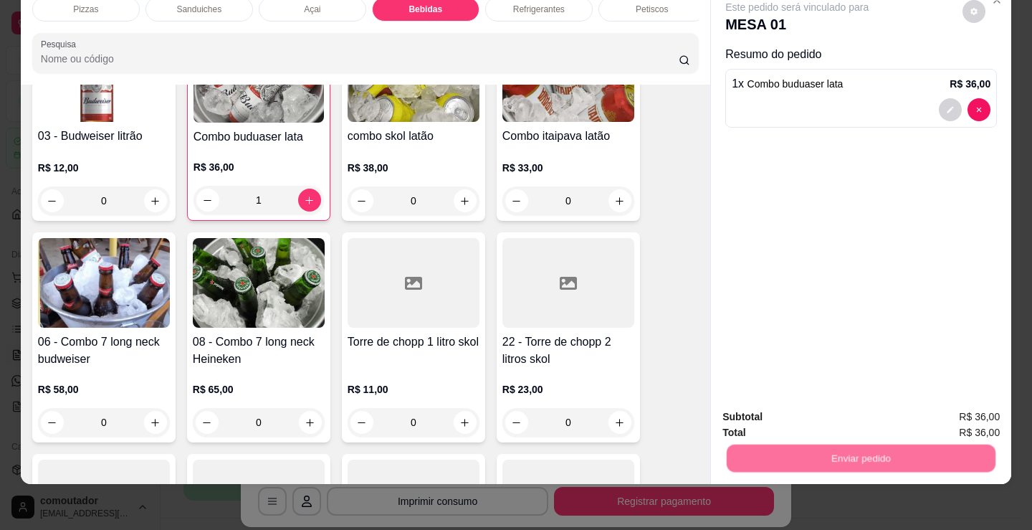
click at [798, 415] on button "Não registrar e enviar pedido" at bounding box center [814, 411] width 145 height 27
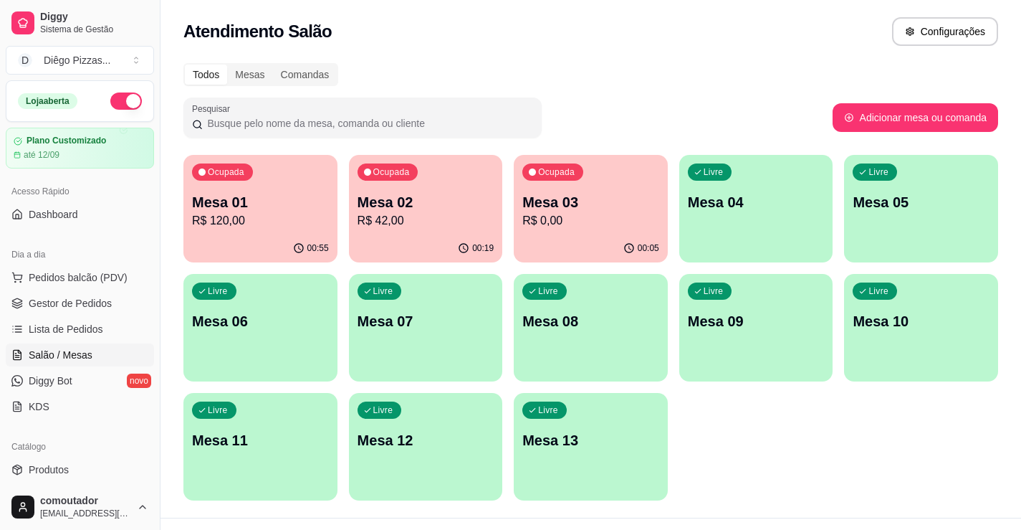
click at [562, 207] on p "Mesa 03" at bounding box center [590, 202] width 137 height 20
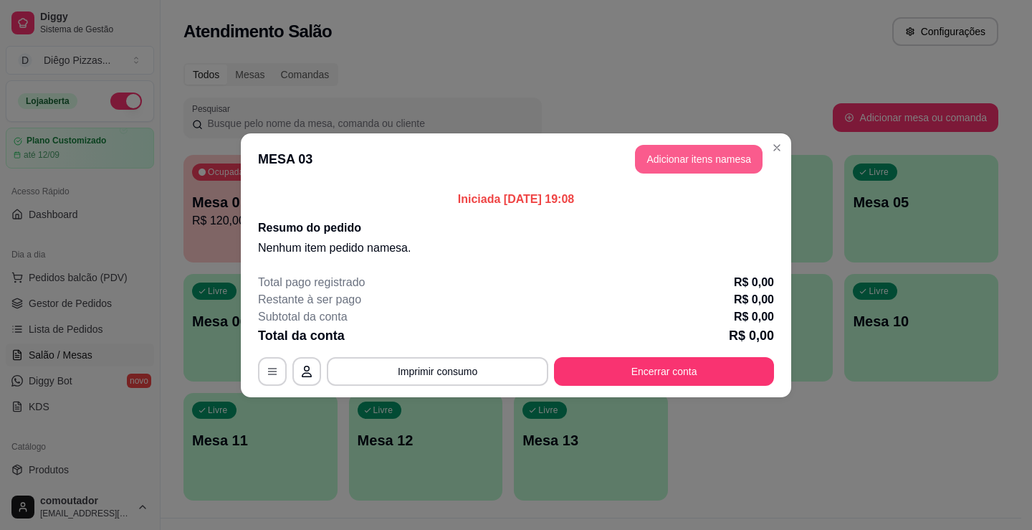
click at [677, 154] on button "Adicionar itens na mesa" at bounding box center [699, 159] width 128 height 29
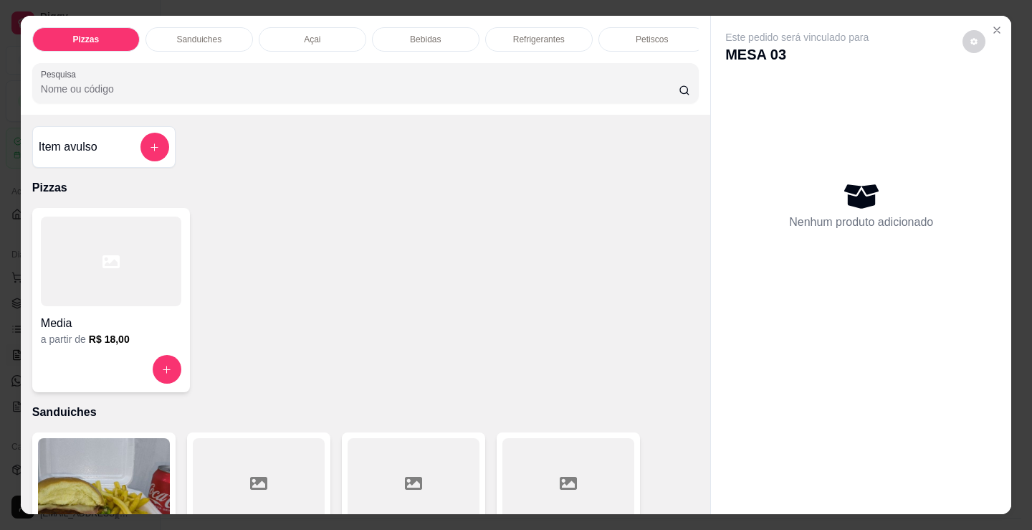
click at [547, 36] on p "Refrigerantes" at bounding box center [539, 39] width 52 height 11
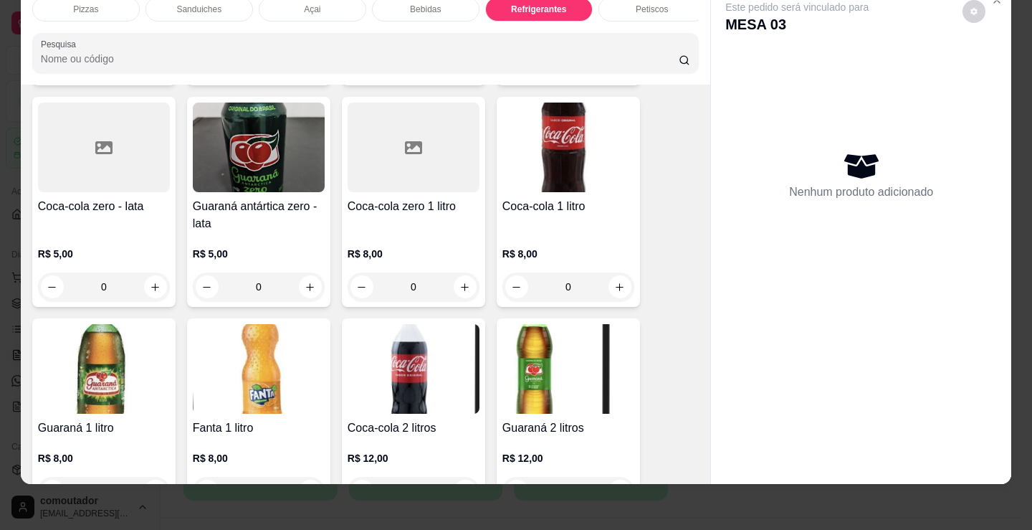
scroll to position [4142, 0]
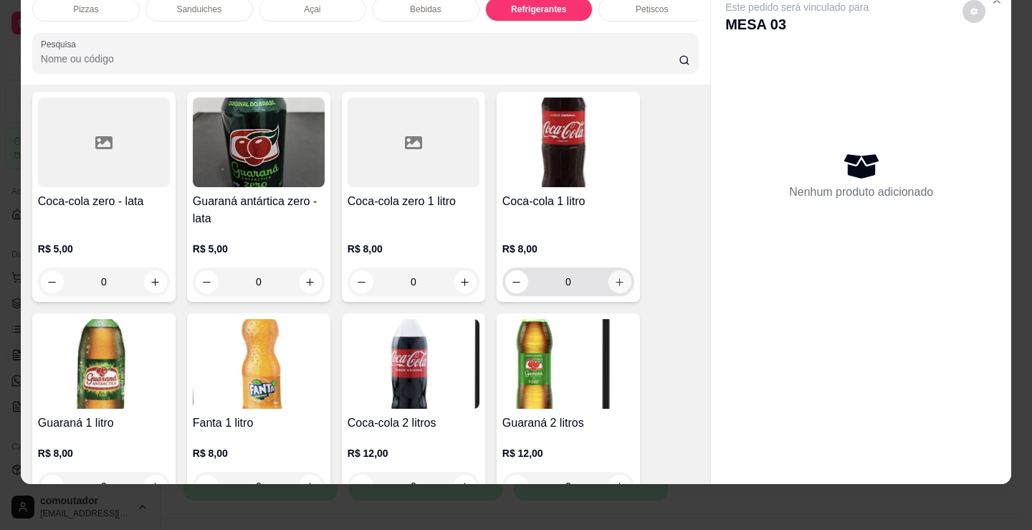
click at [620, 276] on button "increase-product-quantity" at bounding box center [619, 281] width 23 height 23
type input "1"
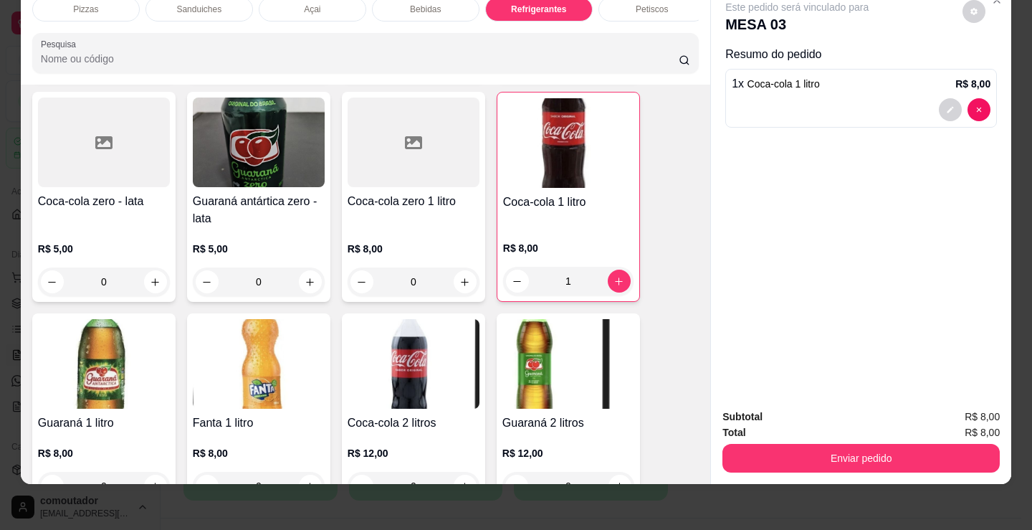
click at [85, 4] on p "Pizzas" at bounding box center [85, 9] width 25 height 11
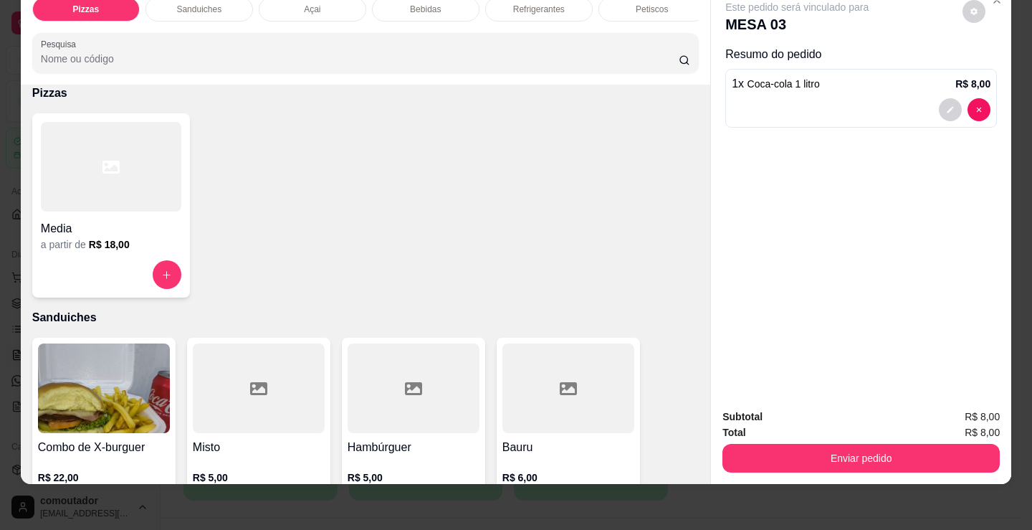
click at [133, 224] on h4 "Media" at bounding box center [111, 228] width 140 height 17
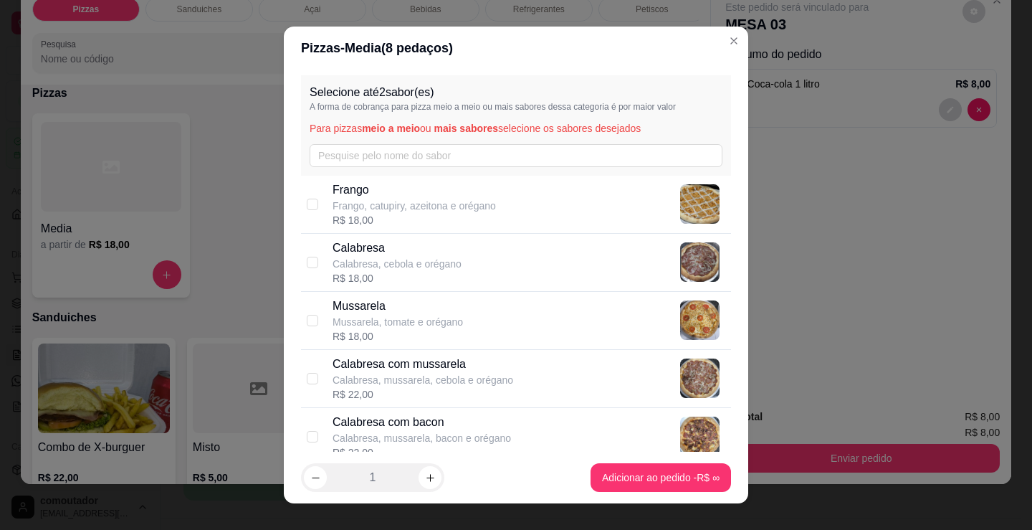
click at [498, 359] on p "Calabresa com mussarela" at bounding box center [423, 363] width 181 height 17
checkbox input "true"
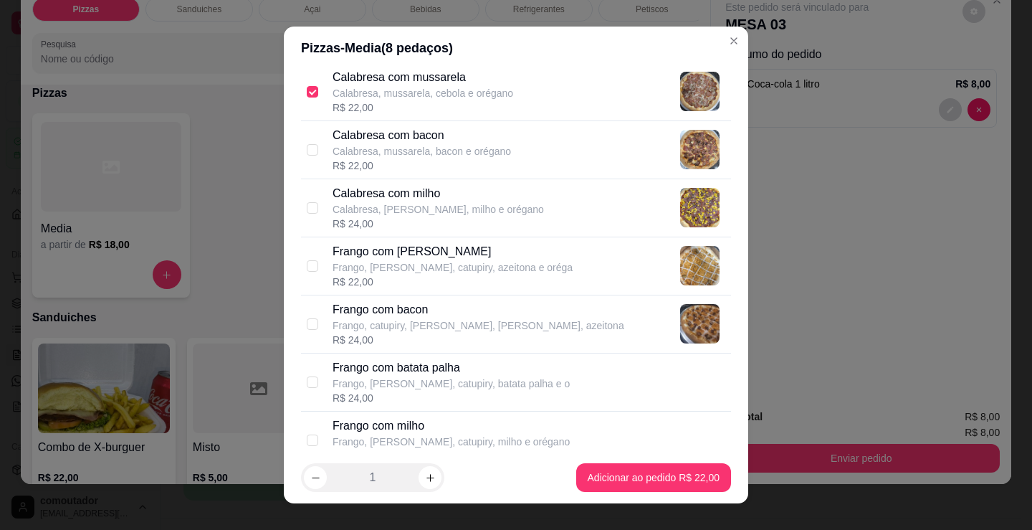
click at [490, 260] on p "Frango, [PERSON_NAME], catupiry, azeitona e oréga" at bounding box center [453, 267] width 240 height 14
checkbox input "true"
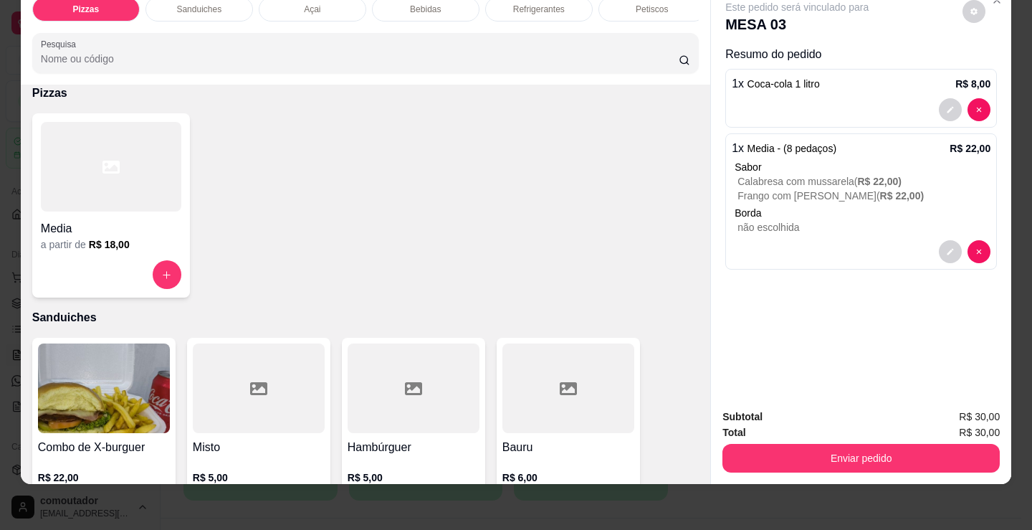
click at [125, 272] on div at bounding box center [111, 274] width 140 height 29
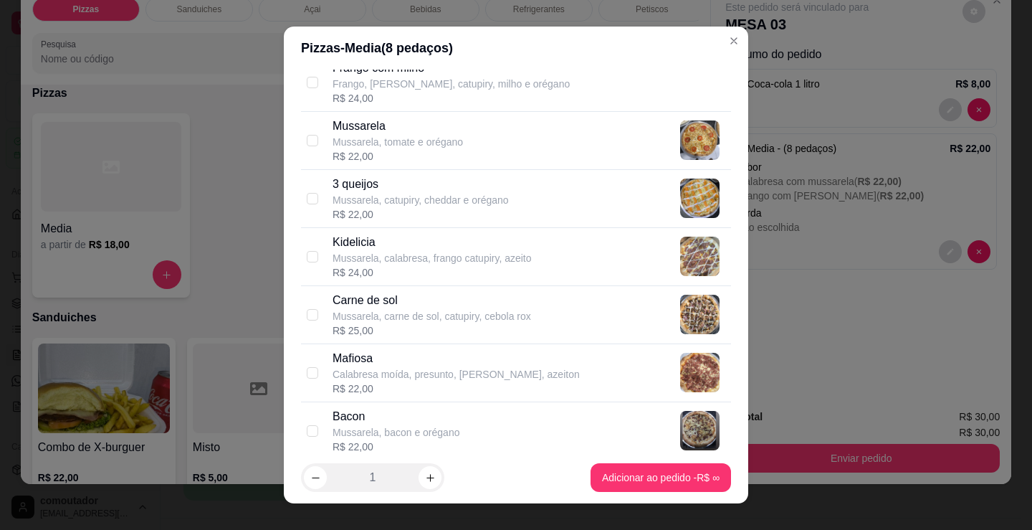
scroll to position [645, 0]
click at [477, 315] on p "Mussarela, carne de sol, catupiry, cebola rox" at bounding box center [432, 315] width 199 height 14
checkbox input "true"
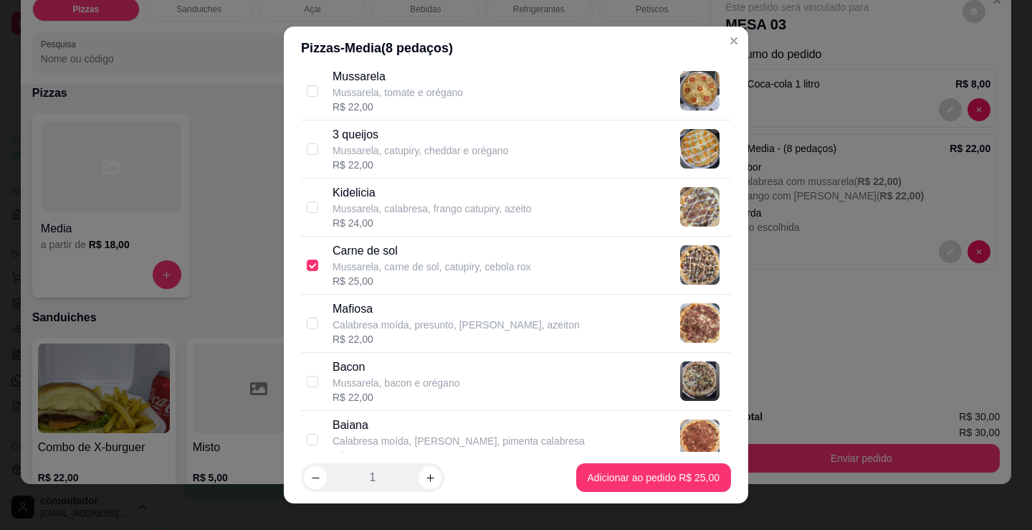
scroll to position [717, 0]
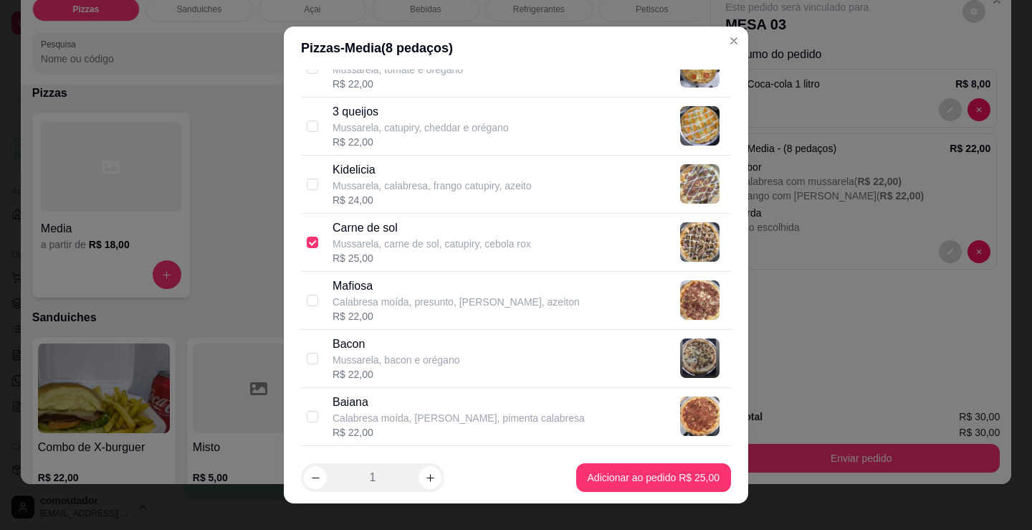
click at [405, 363] on p "Mussarela, bacon e orégano" at bounding box center [396, 360] width 127 height 14
checkbox input "true"
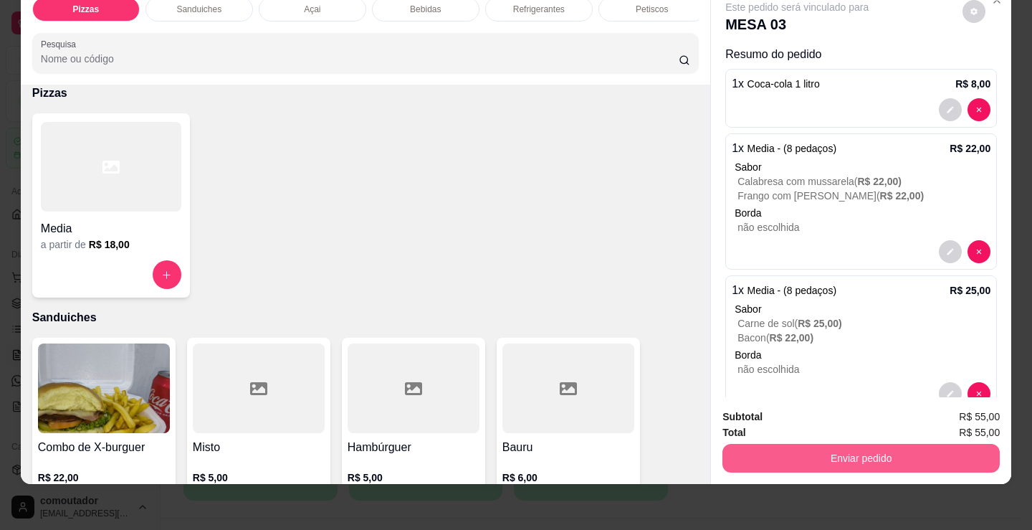
click at [838, 449] on button "Enviar pedido" at bounding box center [860, 458] width 277 height 29
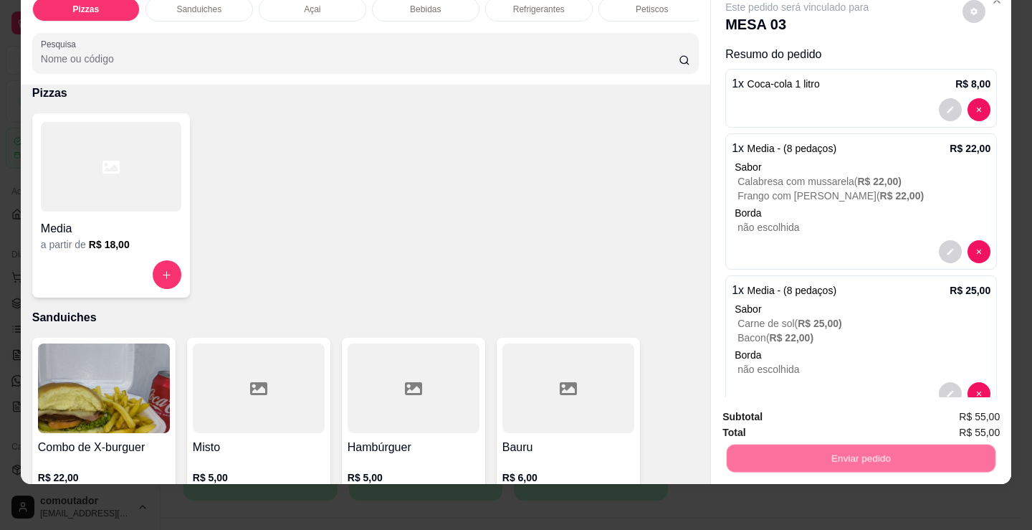
click at [832, 413] on button "Não registrar e enviar pedido" at bounding box center [813, 411] width 149 height 27
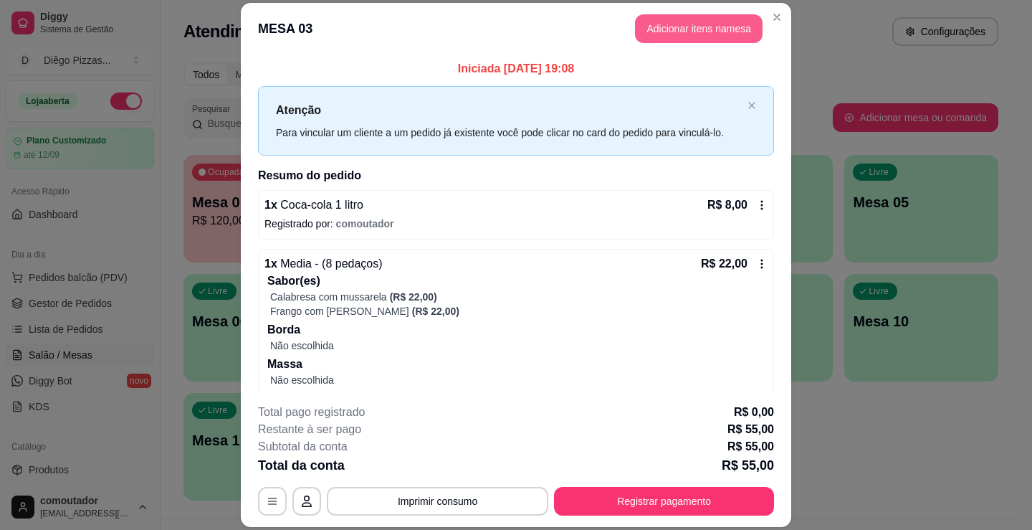
click at [677, 40] on button "Adicionar itens na mesa" at bounding box center [699, 28] width 128 height 29
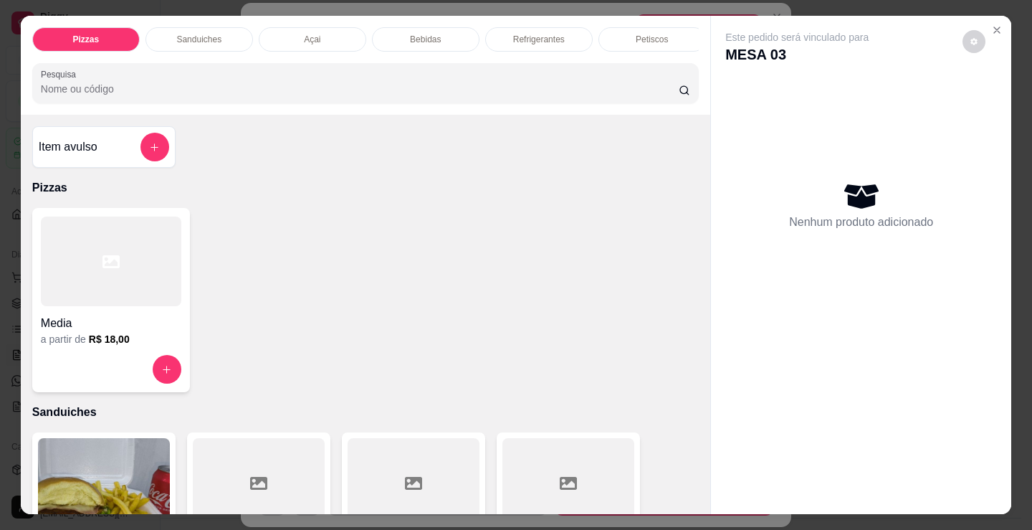
click at [420, 34] on p "Bebidas" at bounding box center [425, 39] width 31 height 11
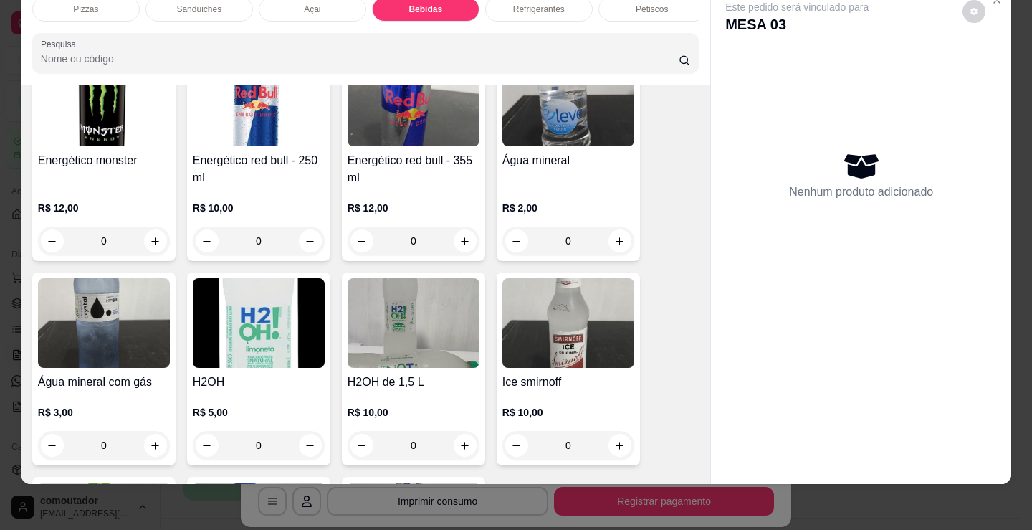
scroll to position [3138, 0]
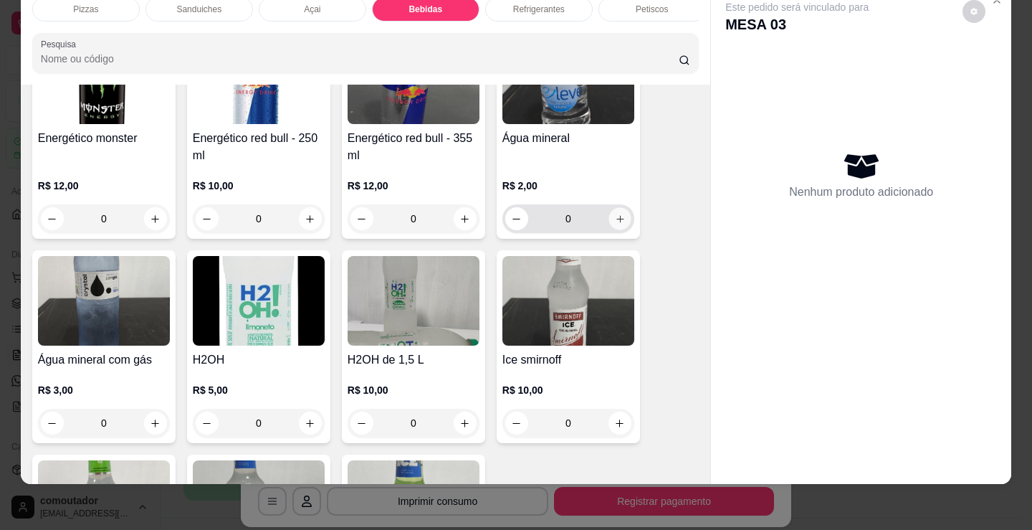
click at [622, 225] on button "increase-product-quantity" at bounding box center [619, 219] width 22 height 22
type input "1"
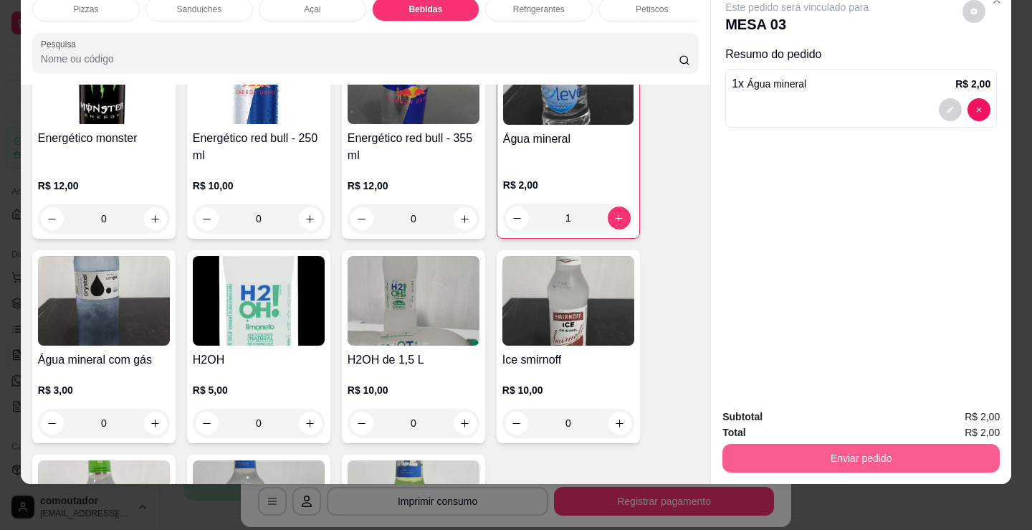
click at [829, 444] on button "Enviar pedido" at bounding box center [860, 458] width 277 height 29
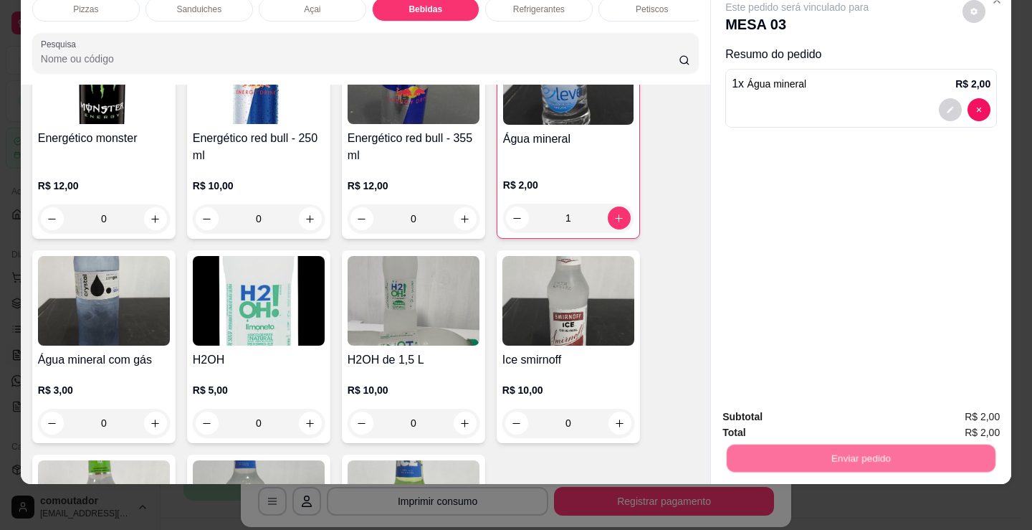
click at [834, 417] on button "Não registrar e enviar pedido" at bounding box center [813, 411] width 149 height 27
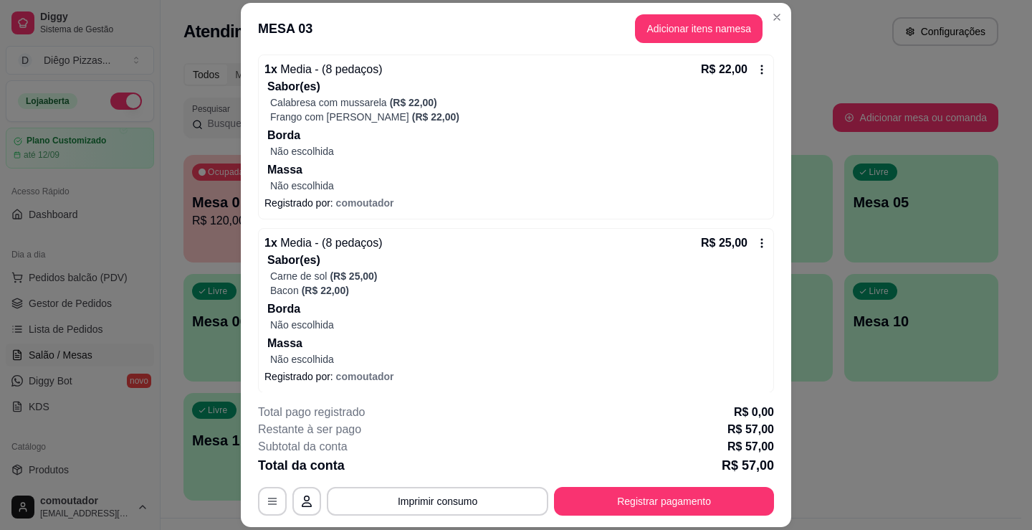
scroll to position [259, 0]
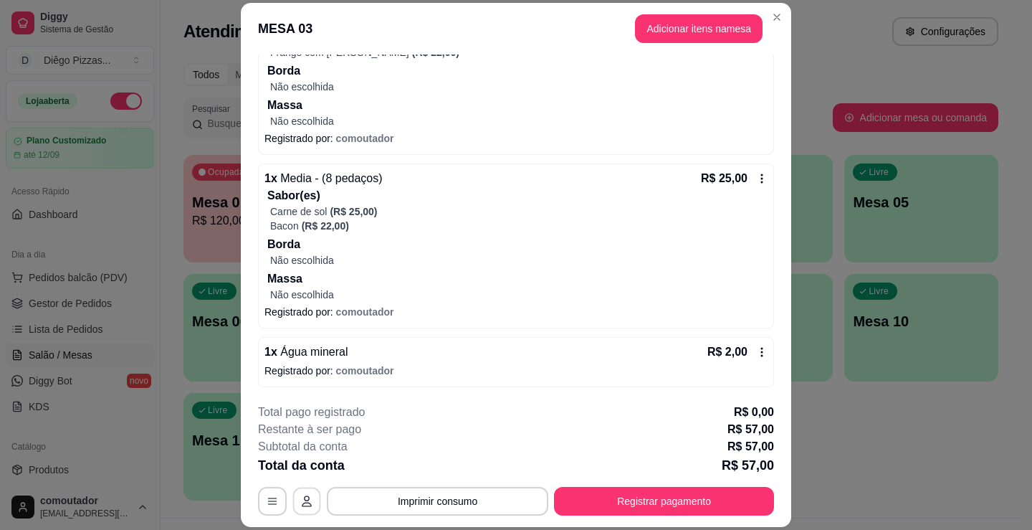
click at [303, 492] on button "button" at bounding box center [307, 501] width 28 height 28
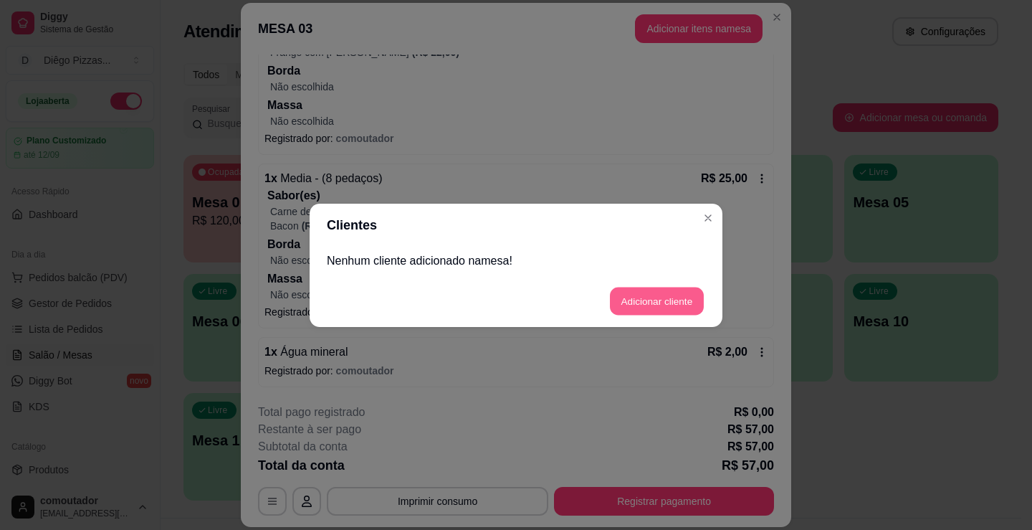
click at [662, 294] on button "Adicionar cliente" at bounding box center [657, 301] width 94 height 28
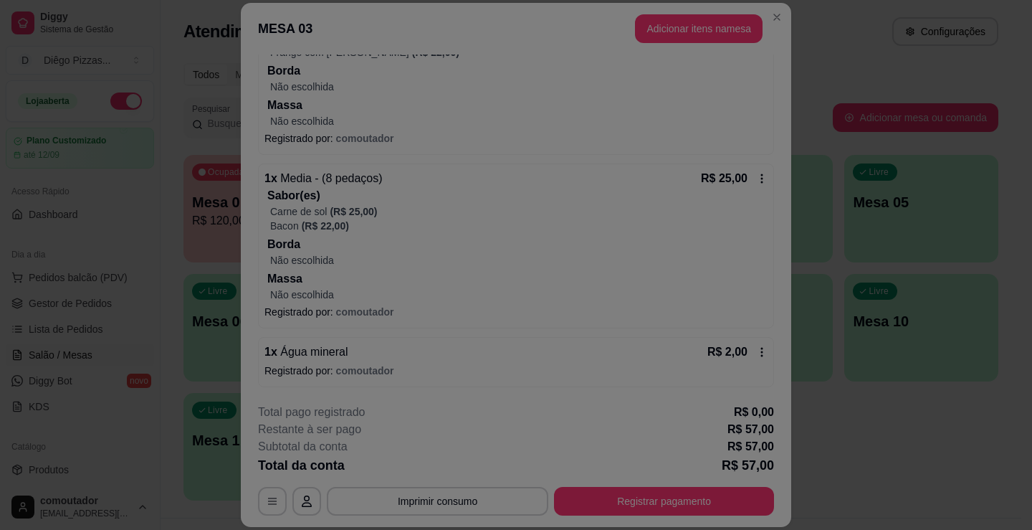
click at [567, 259] on input "Nome do cliente" at bounding box center [516, 266] width 362 height 14
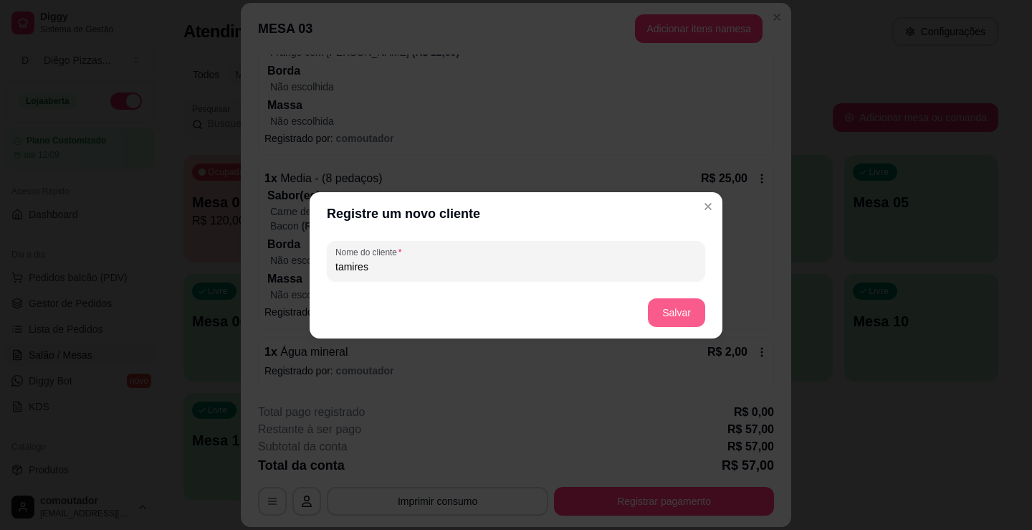
type input "tamires"
click at [674, 317] on button "Salvar" at bounding box center [676, 312] width 57 height 29
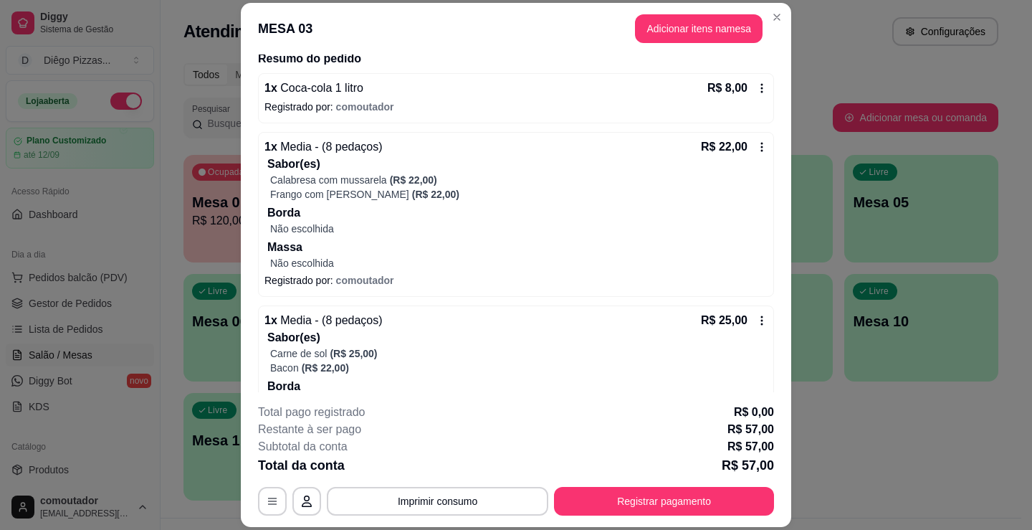
scroll to position [0, 0]
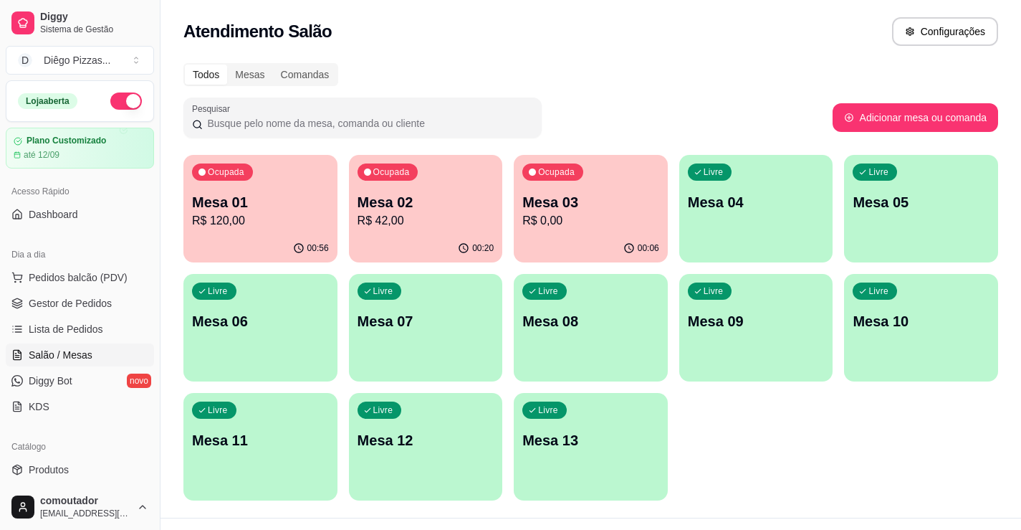
click at [383, 213] on p "R$ 42,00" at bounding box center [426, 220] width 137 height 17
click at [181, 232] on div "Todos Mesas Comandas Pesquisar Adicionar mesa ou comanda Ocupada Mesa 01 R$ 120…" at bounding box center [591, 285] width 861 height 463
click at [239, 230] on div "Ocupada Mesa 01 R$ 120,00" at bounding box center [260, 194] width 149 height 77
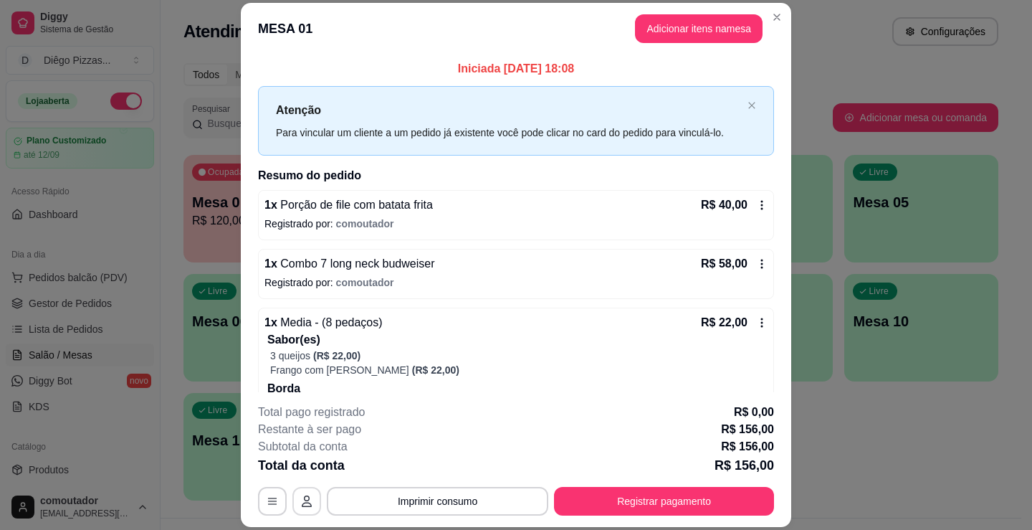
click at [305, 496] on icon "button" at bounding box center [306, 500] width 11 height 11
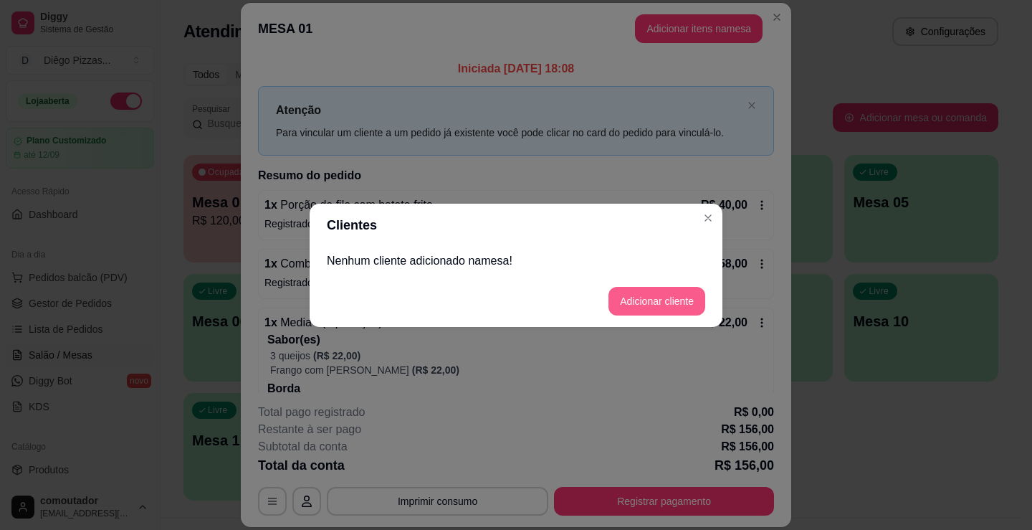
click at [694, 304] on button "Adicionar cliente" at bounding box center [656, 301] width 97 height 29
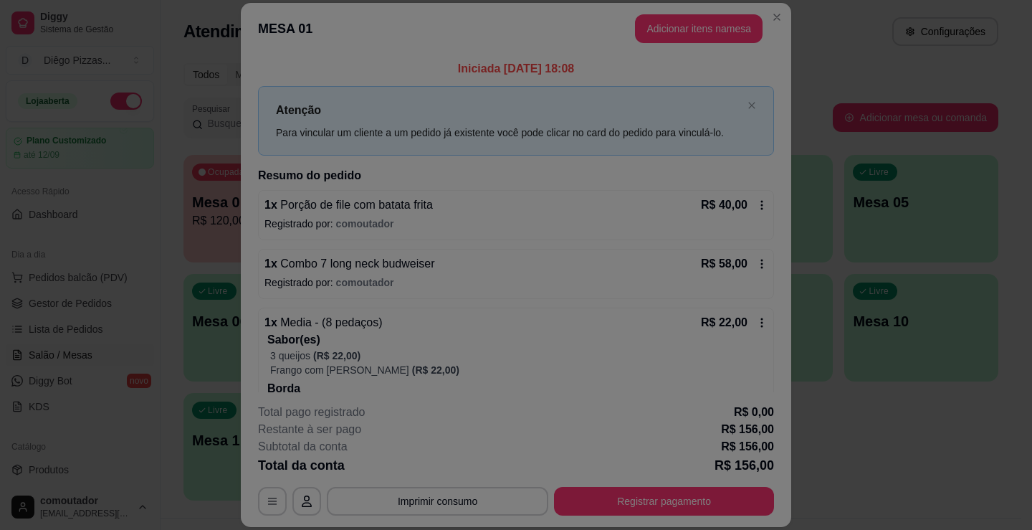
click at [512, 269] on input "Nome do cliente" at bounding box center [515, 266] width 361 height 14
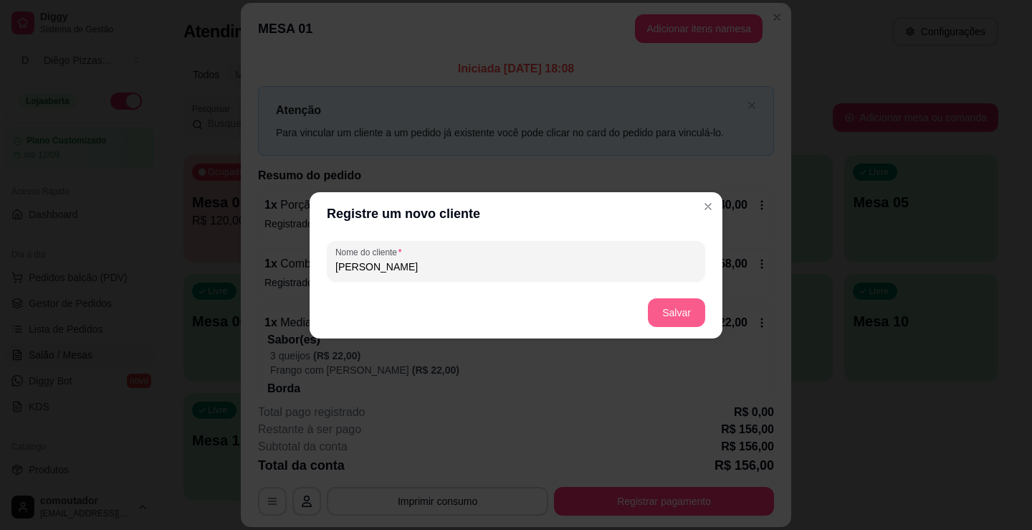
type input "bruno"
click at [673, 315] on button "Salvar" at bounding box center [676, 312] width 57 height 29
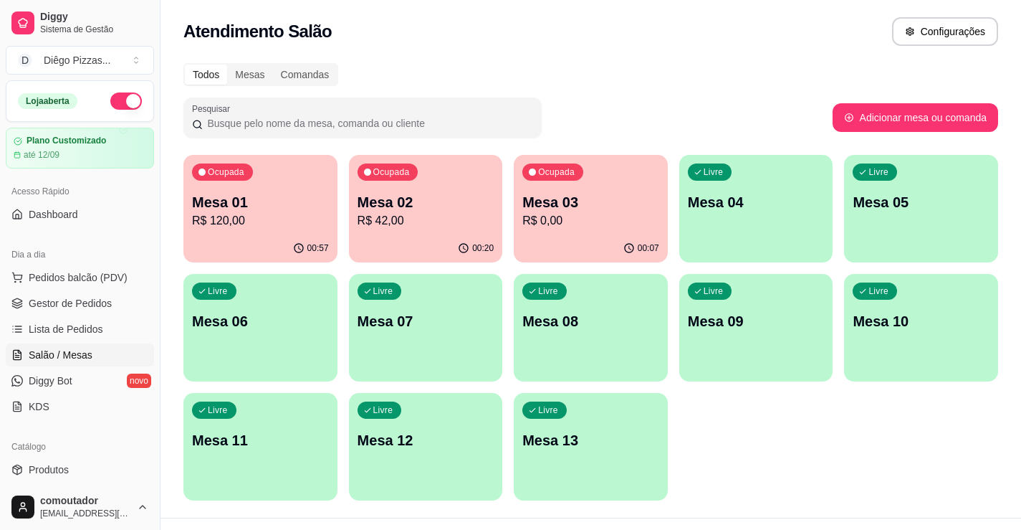
click at [735, 244] on div "Livre Mesa 04" at bounding box center [756, 200] width 154 height 90
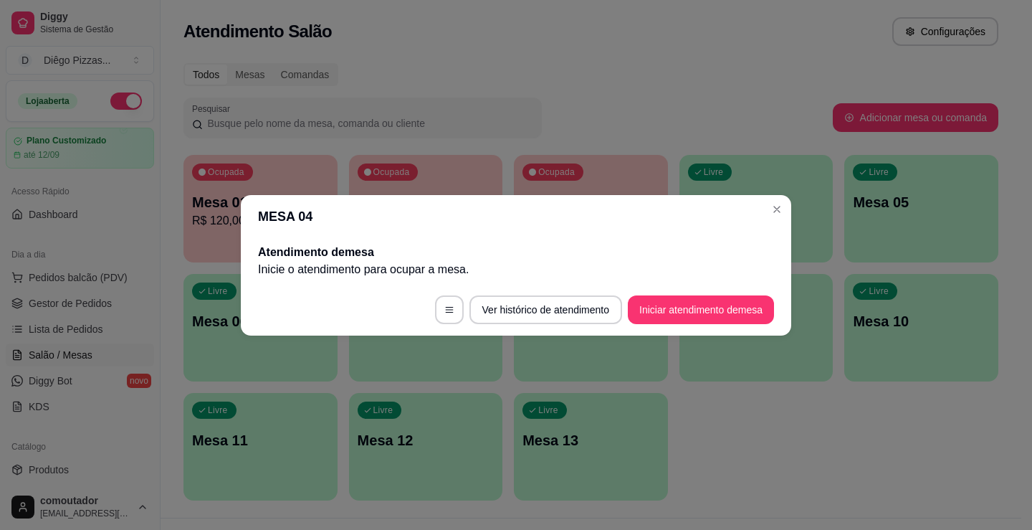
click at [734, 312] on button "Iniciar atendimento de mesa" at bounding box center [701, 309] width 146 height 29
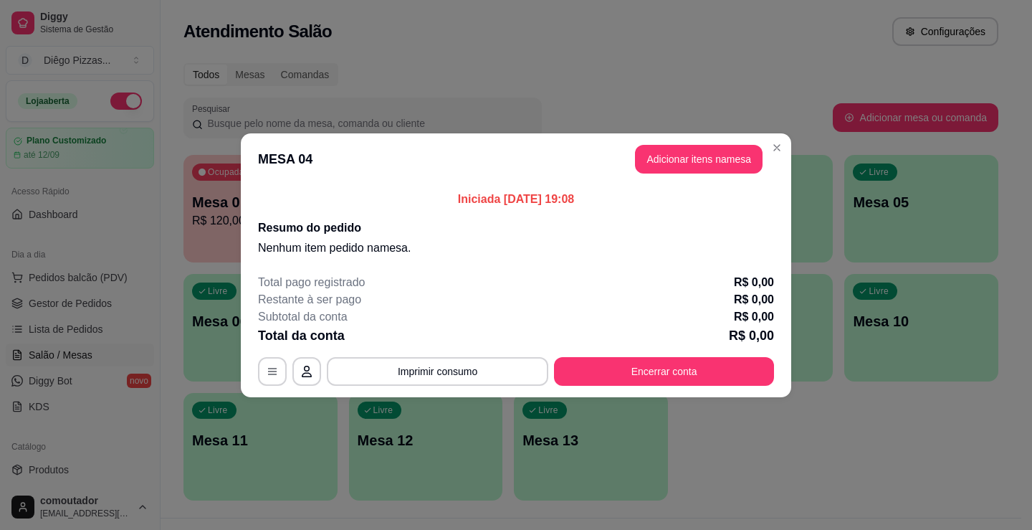
click at [697, 171] on button "Adicionar itens na mesa" at bounding box center [699, 159] width 128 height 29
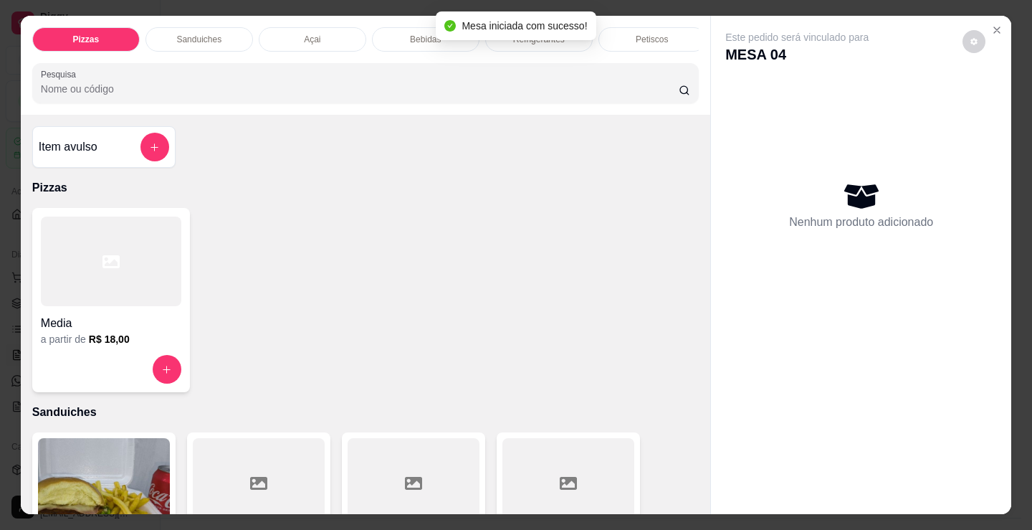
click at [429, 39] on p "Bebidas" at bounding box center [425, 39] width 31 height 11
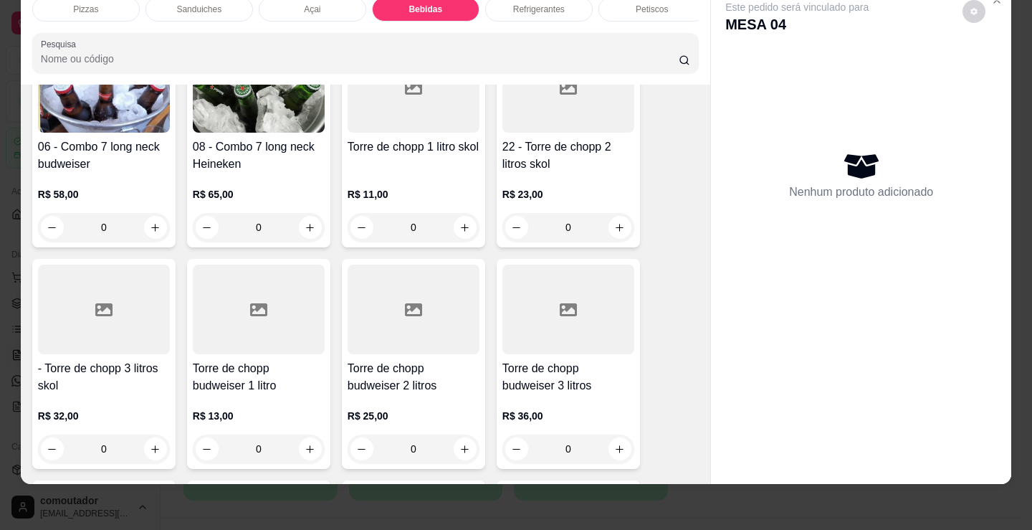
scroll to position [2708, 0]
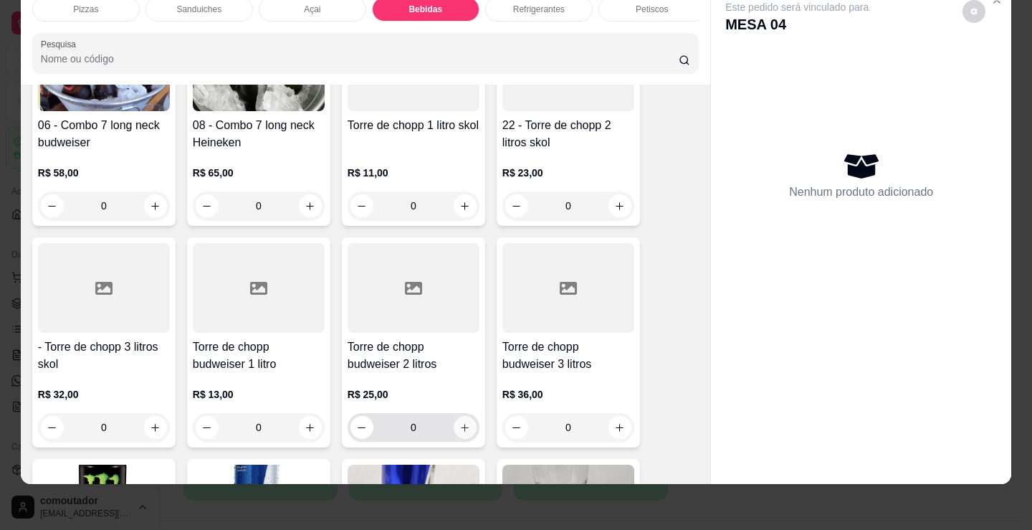
click at [464, 431] on icon "increase-product-quantity" at bounding box center [464, 427] width 11 height 11
type input "1"
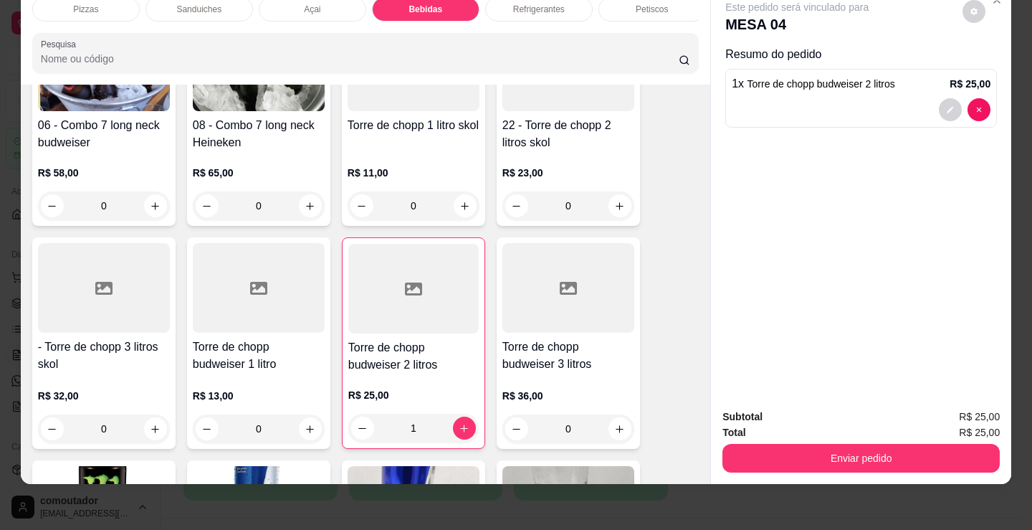
click at [659, 6] on div "Petiscos" at bounding box center [652, 9] width 108 height 24
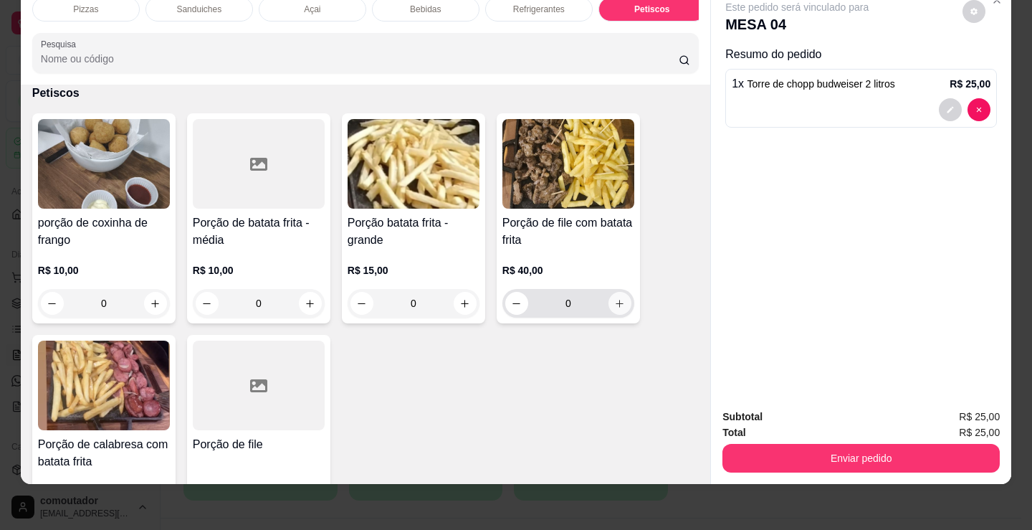
click at [631, 307] on div "Porção de file com batata frita R$ 40,00 0" at bounding box center [568, 218] width 143 height 210
click at [621, 305] on input "Observações do cliente" at bounding box center [516, 304] width 364 height 14
click at [622, 299] on button "increase-product-quantity" at bounding box center [619, 303] width 23 height 23
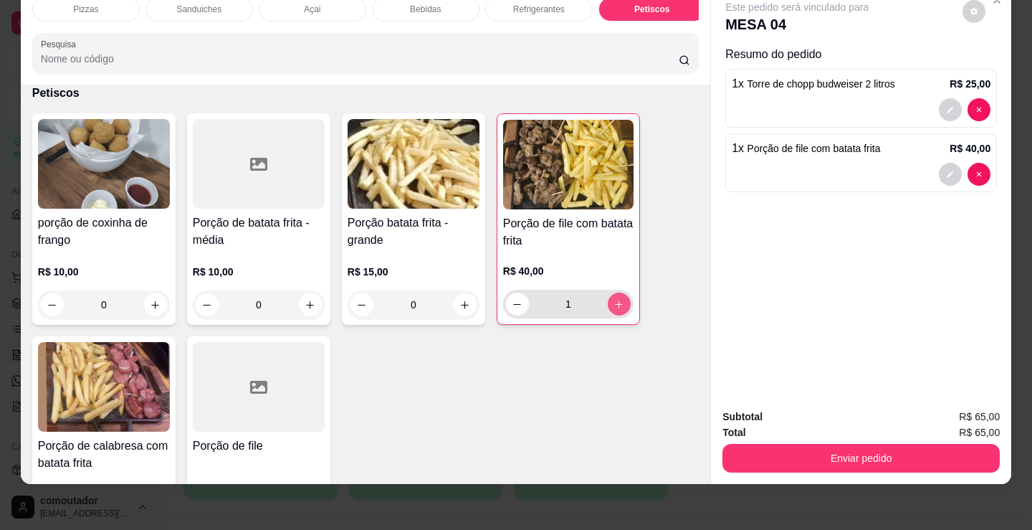
type input "1"
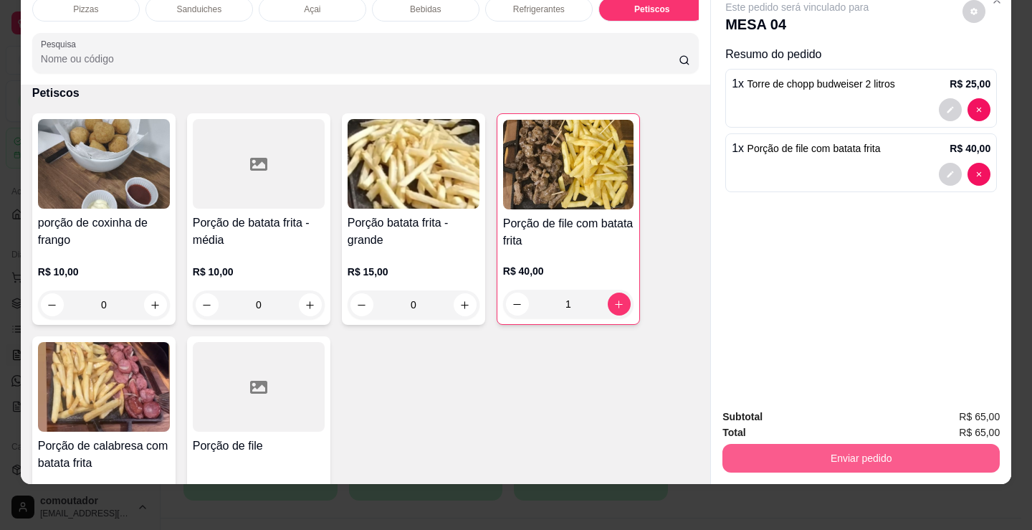
click at [875, 444] on button "Enviar pedido" at bounding box center [860, 458] width 277 height 29
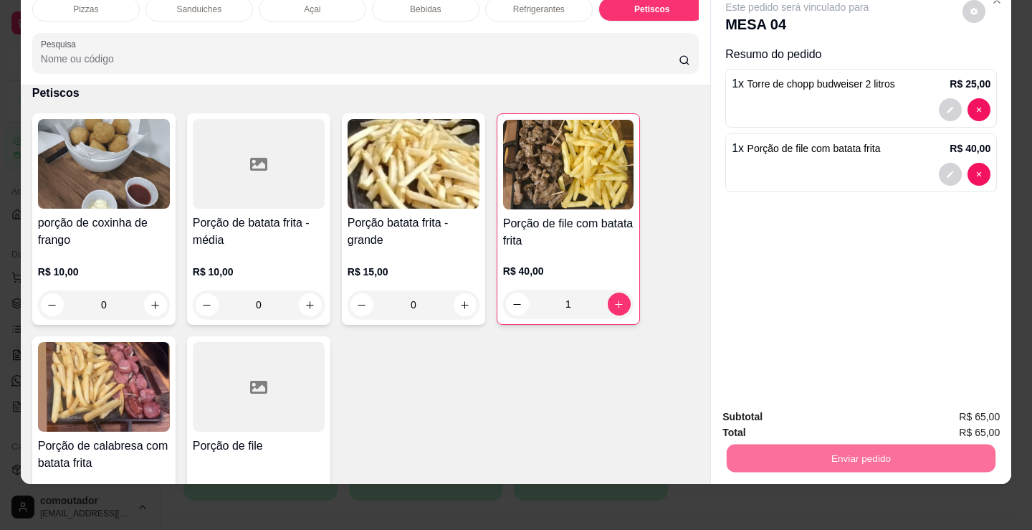
click at [854, 411] on button "Não registrar e enviar pedido" at bounding box center [814, 411] width 145 height 27
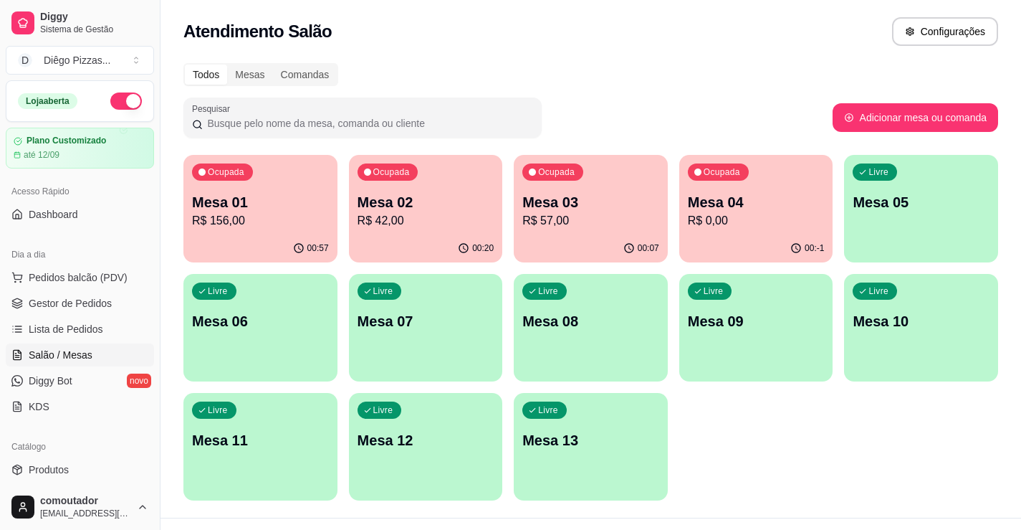
click at [605, 224] on p "R$ 57,00" at bounding box center [590, 220] width 137 height 17
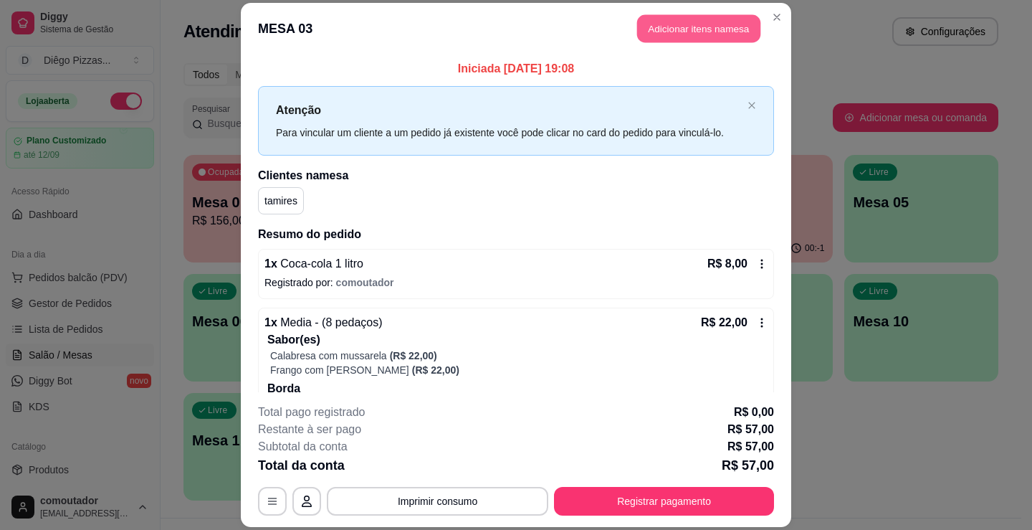
click at [669, 27] on button "Adicionar itens na mesa" at bounding box center [698, 28] width 123 height 28
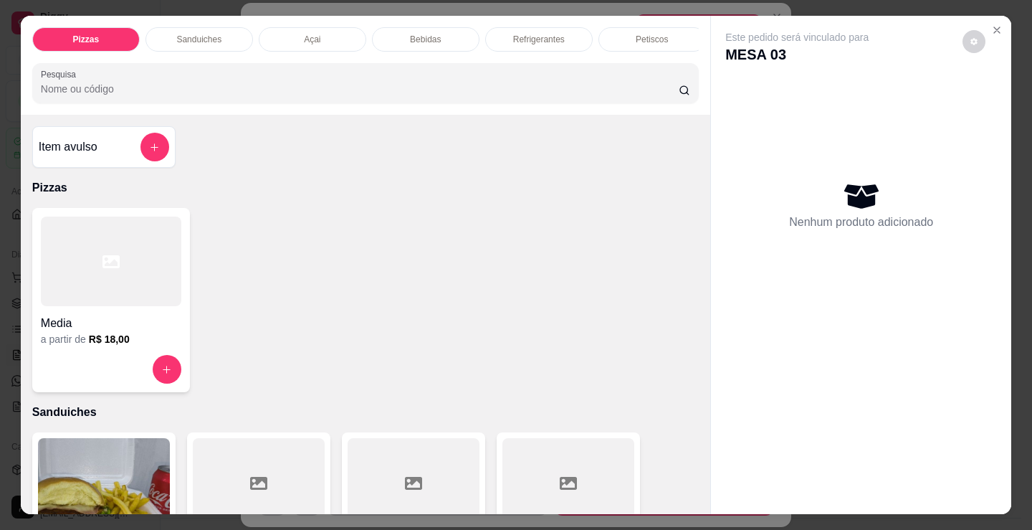
click at [453, 30] on div "Bebidas" at bounding box center [426, 39] width 108 height 24
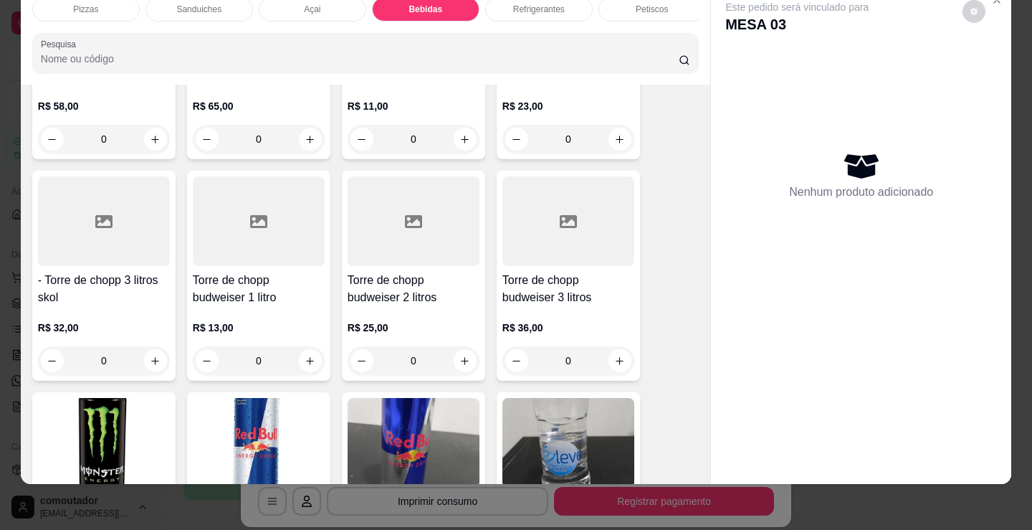
scroll to position [2779, 0]
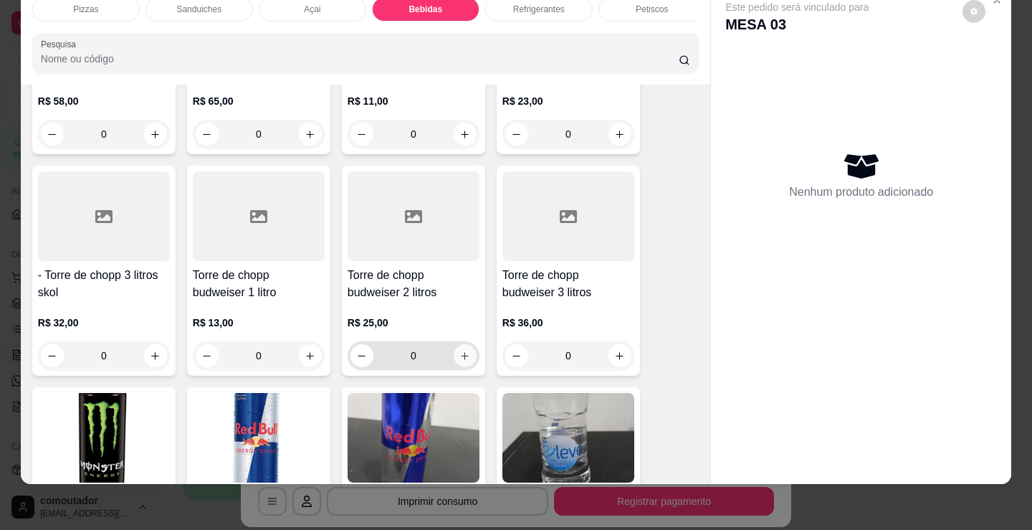
click at [461, 350] on button "increase-product-quantity" at bounding box center [465, 355] width 23 height 23
type input "1"
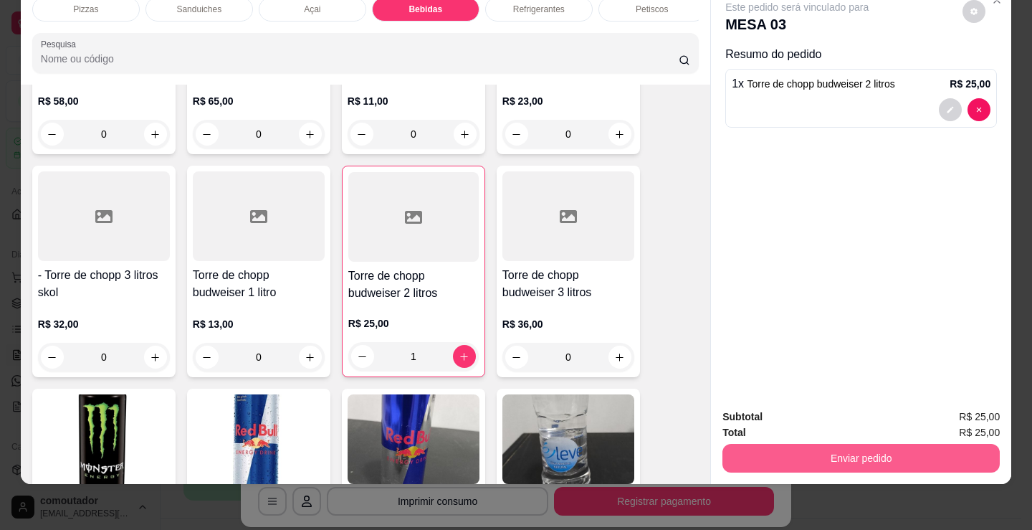
click at [760, 447] on button "Enviar pedido" at bounding box center [860, 458] width 277 height 29
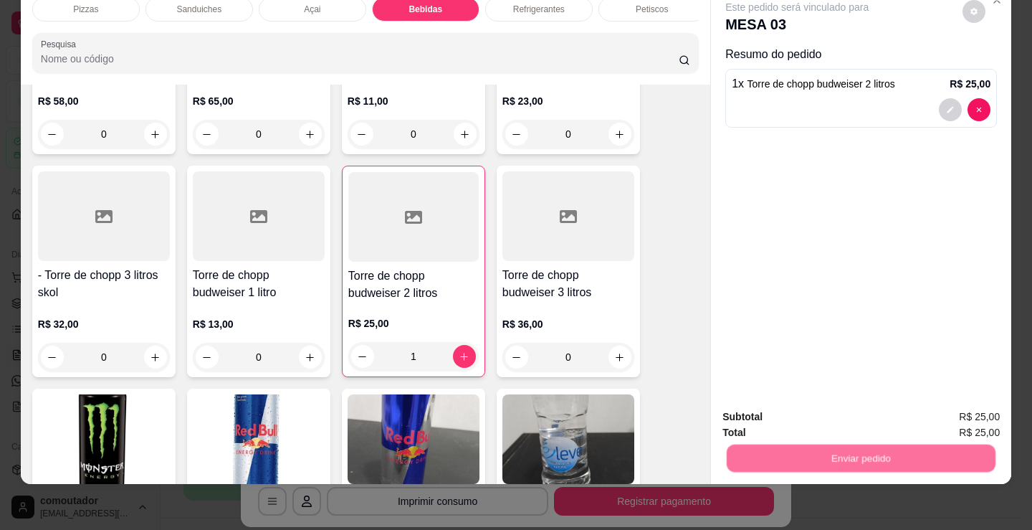
click at [773, 409] on button "Não registrar e enviar pedido" at bounding box center [813, 411] width 149 height 27
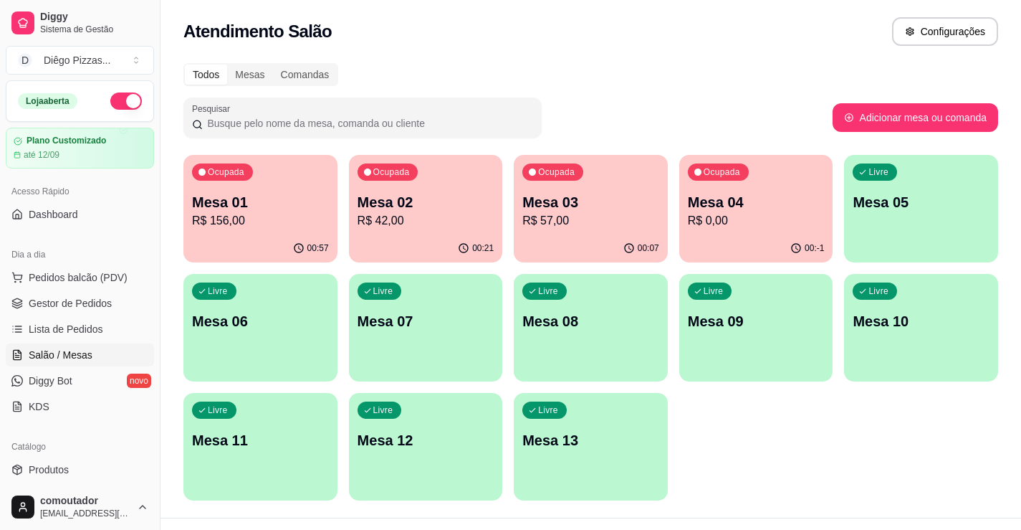
click at [542, 220] on p "R$ 57,00" at bounding box center [590, 220] width 137 height 17
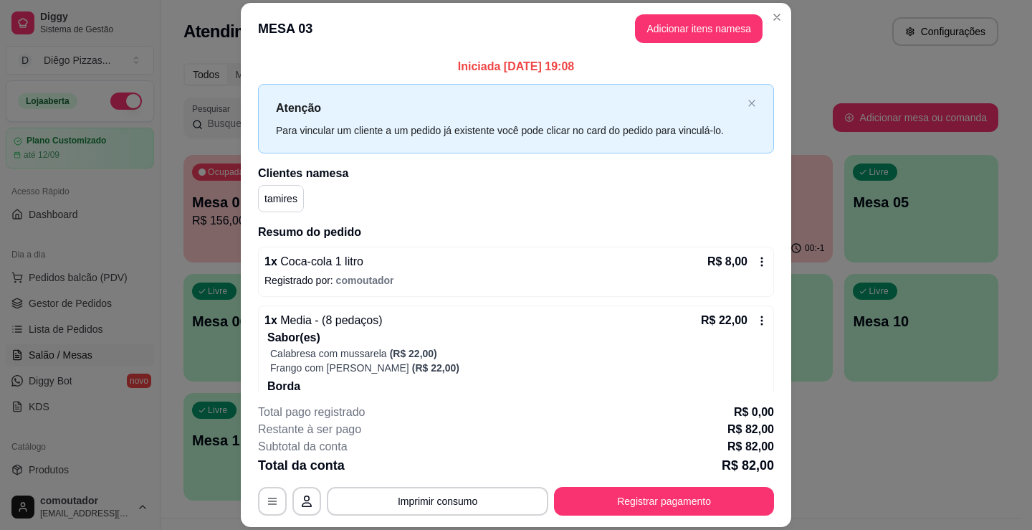
scroll to position [0, 0]
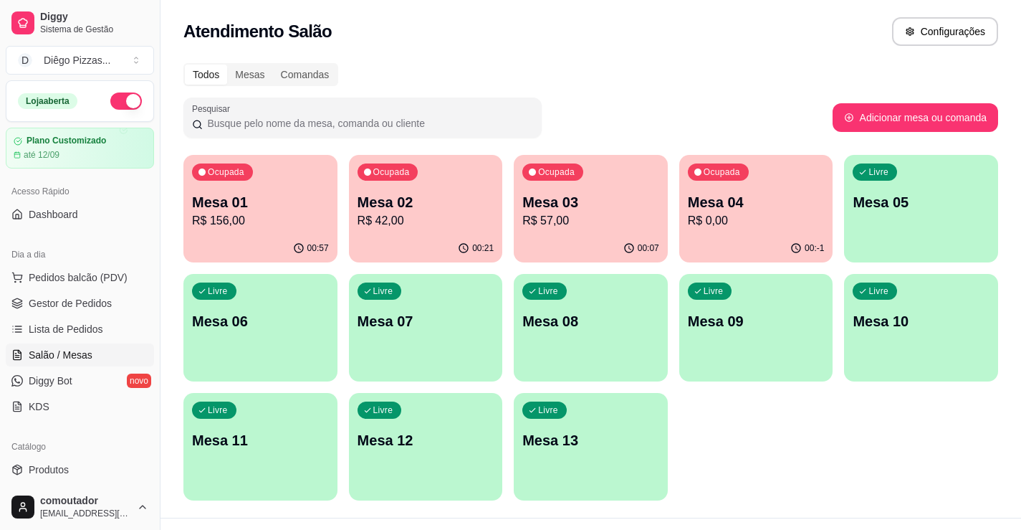
click at [392, 210] on p "Mesa 02" at bounding box center [426, 202] width 137 height 20
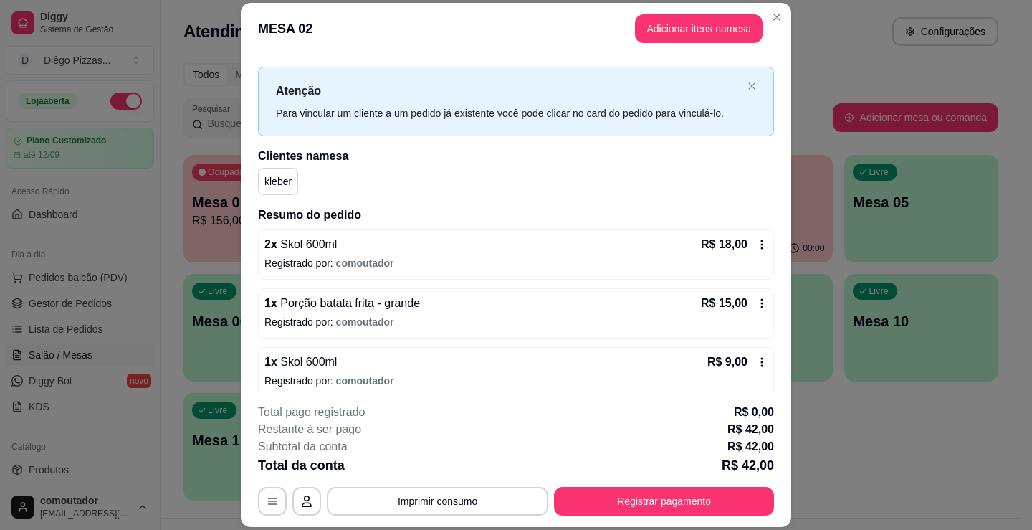
scroll to position [29, 0]
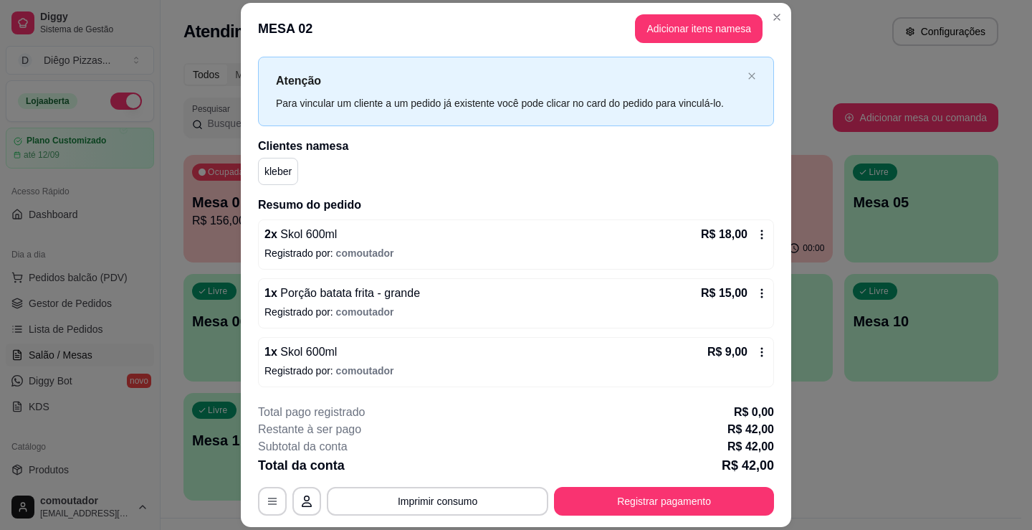
click at [495, 366] on p "Registrado por: comoutador" at bounding box center [515, 370] width 503 height 14
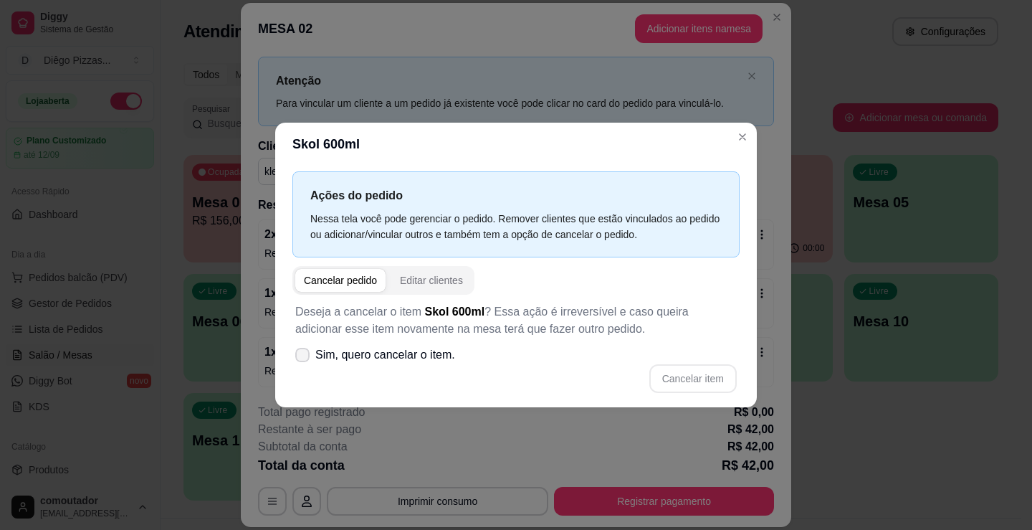
click at [419, 358] on span "Sim, quero cancelar o item." at bounding box center [385, 354] width 140 height 17
click at [304, 358] on input "Sim, quero cancelar o item." at bounding box center [299, 361] width 9 height 9
checkbox input "true"
click at [717, 380] on button "Cancelar item" at bounding box center [692, 378] width 87 height 29
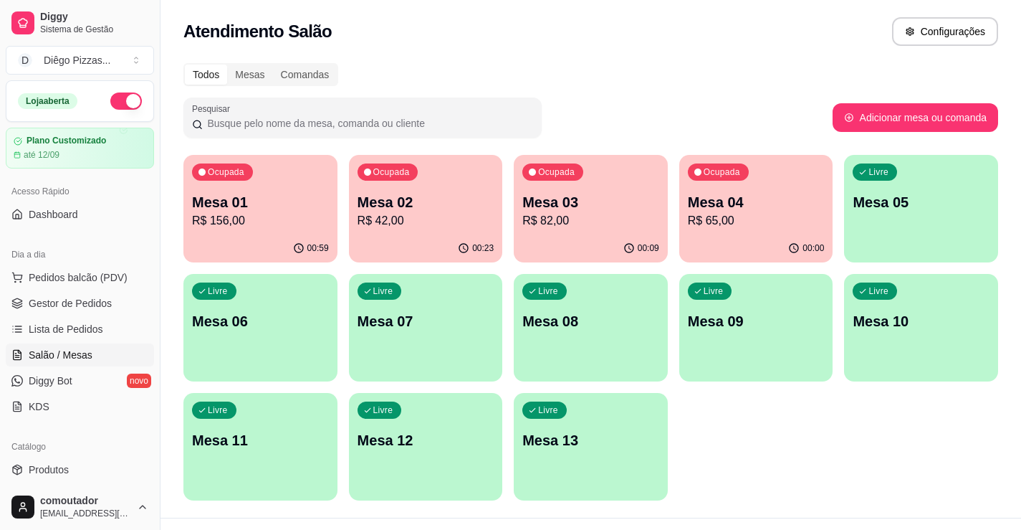
click at [731, 392] on div "Ocupada Mesa 01 R$ 156,00 00:59 Ocupada Mesa 02 R$ 42,00 00:23 Ocupada Mesa 03 …" at bounding box center [590, 327] width 815 height 345
click at [767, 240] on div "00:01" at bounding box center [756, 247] width 149 height 27
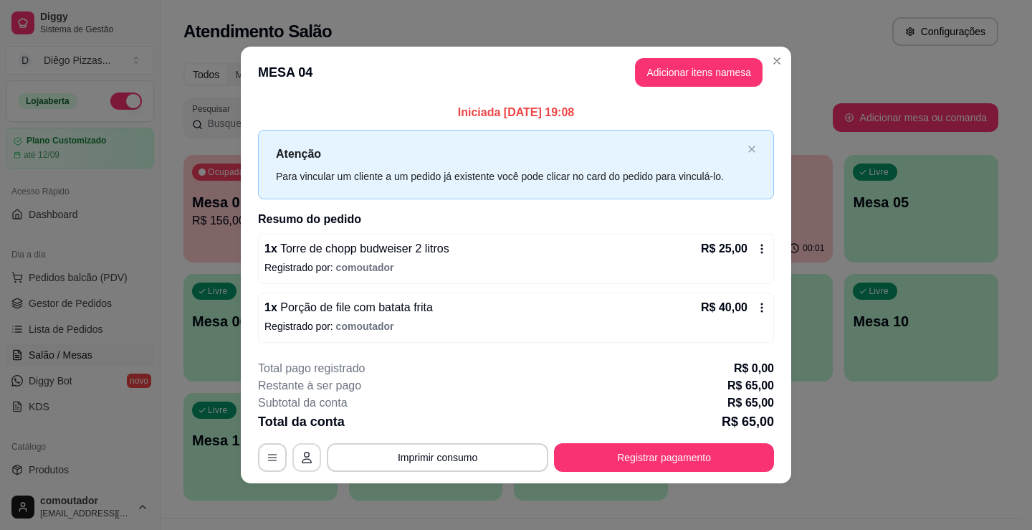
click at [302, 454] on icon "button" at bounding box center [306, 457] width 11 height 11
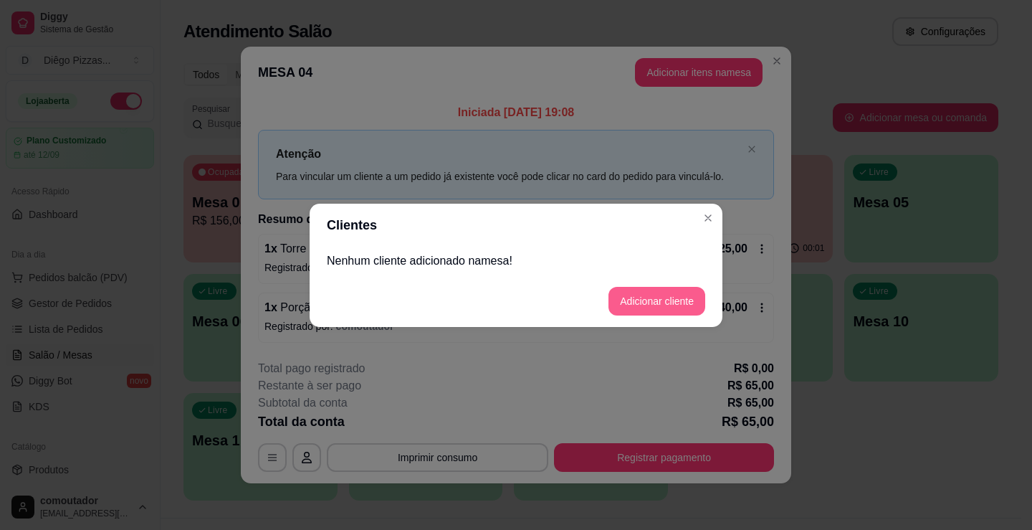
click at [645, 309] on button "Adicionar cliente" at bounding box center [656, 301] width 97 height 29
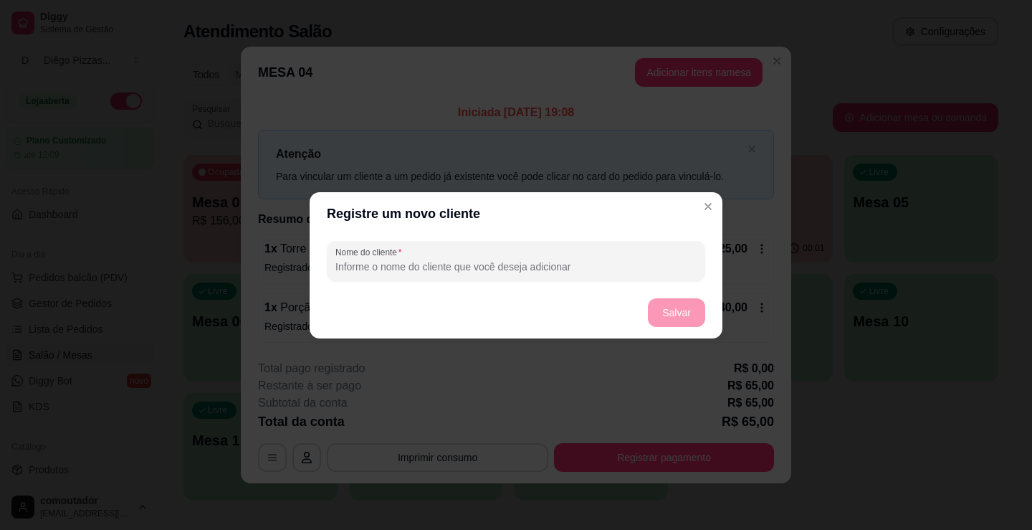
click at [545, 265] on input "Nome do cliente" at bounding box center [515, 266] width 361 height 14
type input "[PERSON_NAME]"
click at [665, 315] on button "Salvar" at bounding box center [676, 312] width 57 height 29
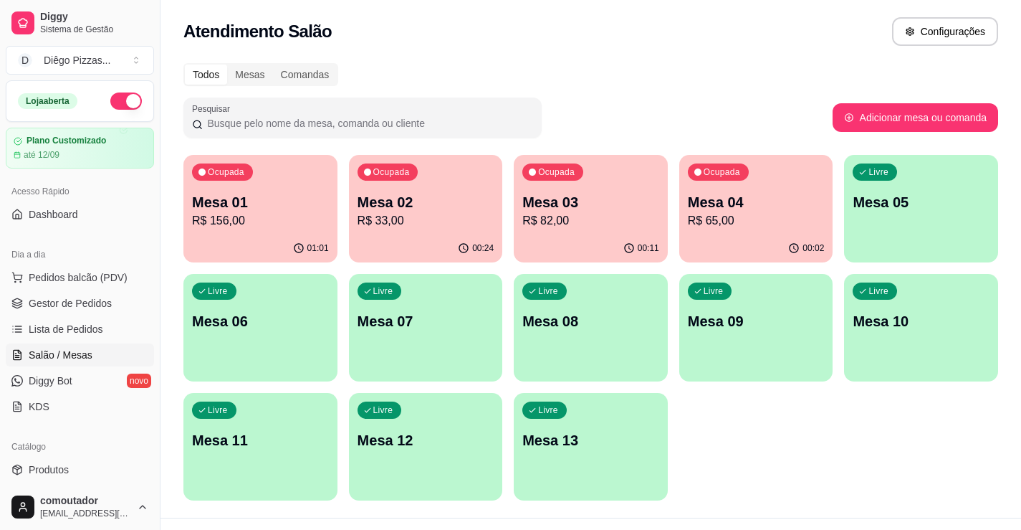
click at [805, 429] on div "Ocupada Mesa 01 R$ 156,00 01:01 Ocupada Mesa 02 R$ 33,00 00:24 Ocupada Mesa 03 …" at bounding box center [590, 327] width 815 height 345
click at [730, 216] on p "R$ 65,00" at bounding box center [756, 220] width 137 height 17
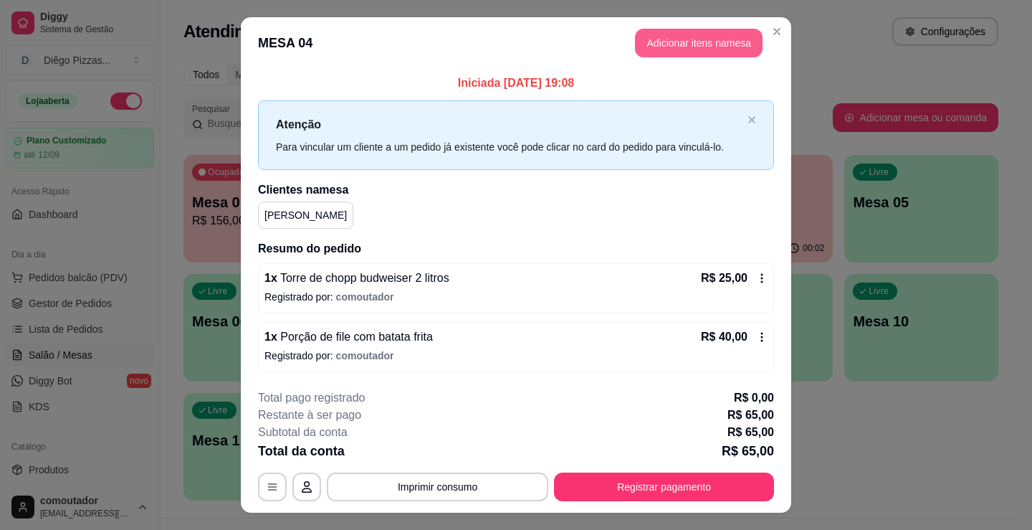
click at [680, 44] on button "Adicionar itens na mesa" at bounding box center [699, 43] width 128 height 29
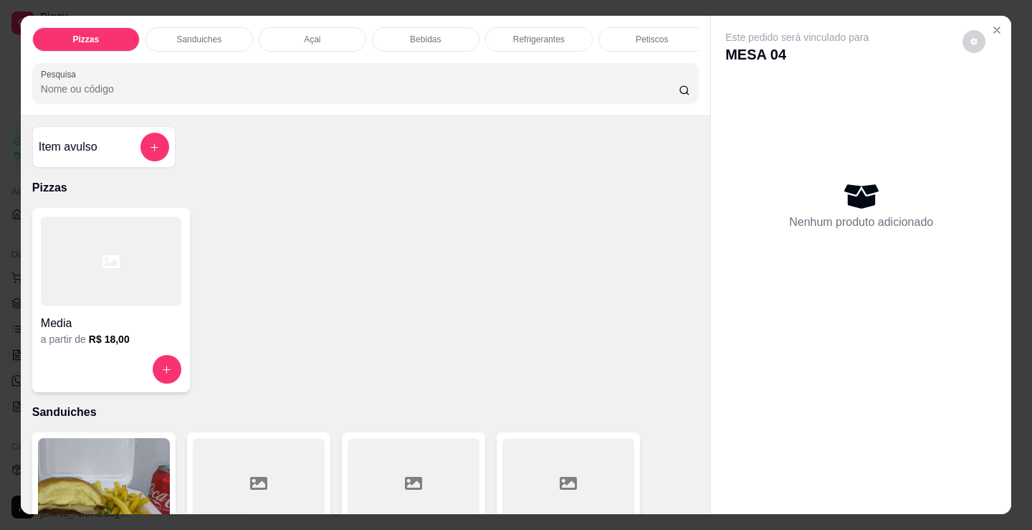
click at [652, 34] on p "Petiscos" at bounding box center [652, 39] width 32 height 11
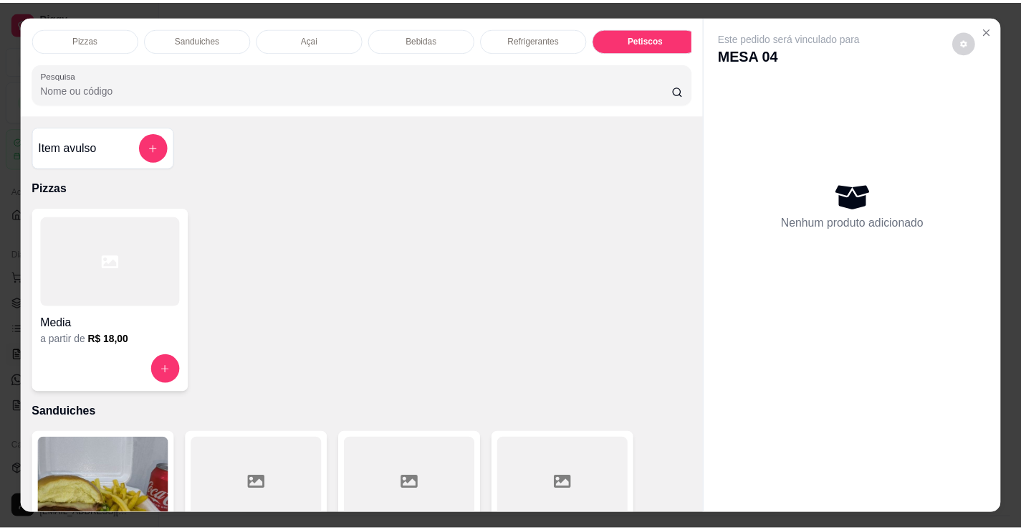
scroll to position [35, 0]
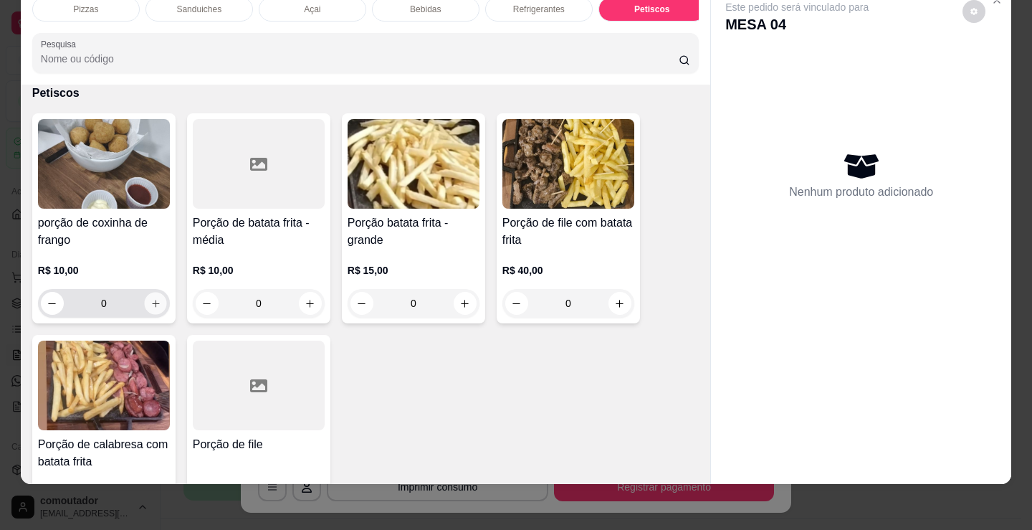
click at [158, 305] on button "increase-product-quantity" at bounding box center [155, 303] width 22 height 22
type input "1"
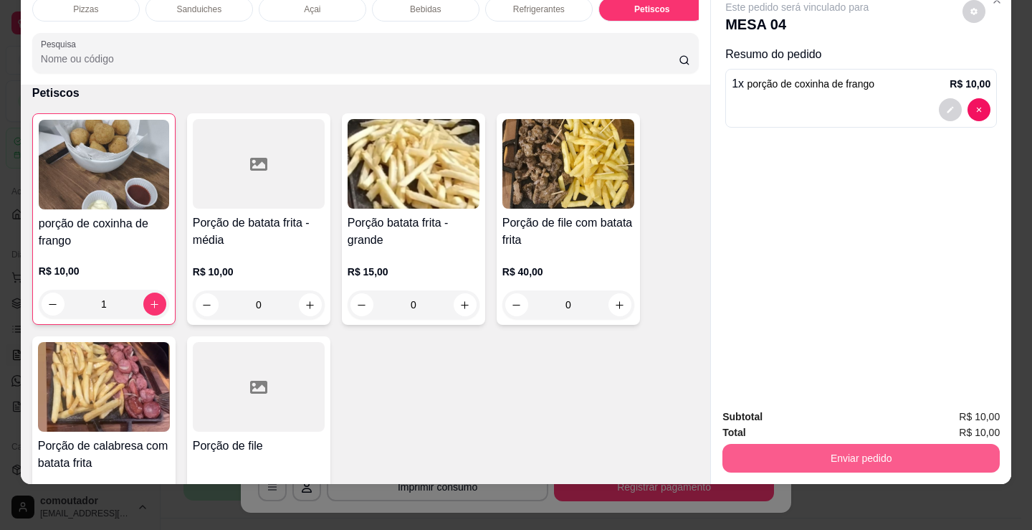
click at [803, 447] on button "Enviar pedido" at bounding box center [860, 458] width 277 height 29
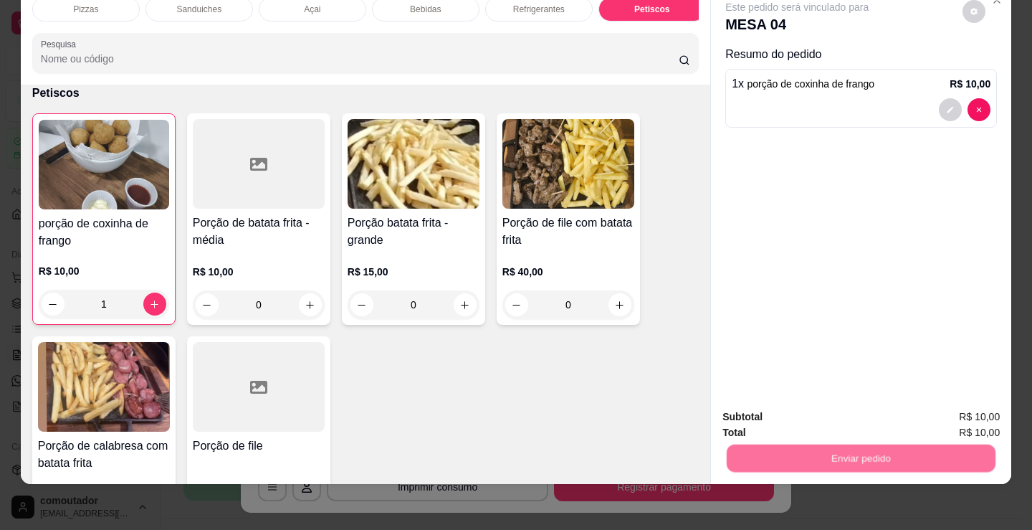
click at [801, 421] on button "Não registrar e enviar pedido" at bounding box center [814, 411] width 145 height 27
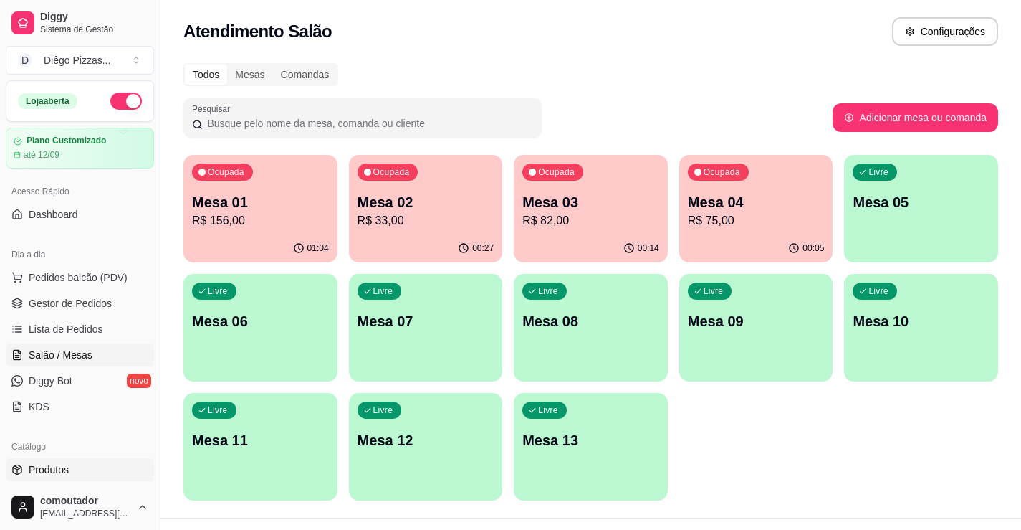
click at [80, 469] on link "Produtos" at bounding box center [80, 469] width 148 height 23
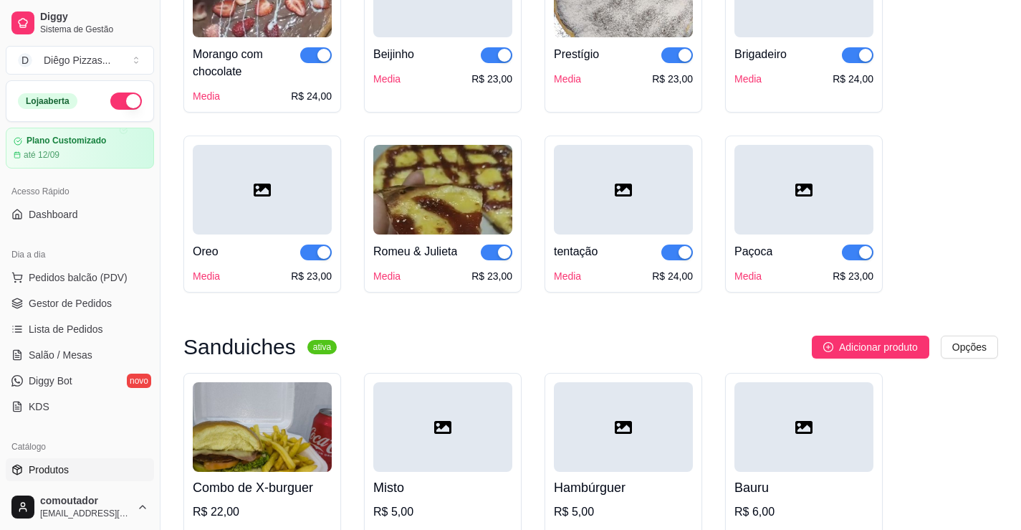
scroll to position [1218, 0]
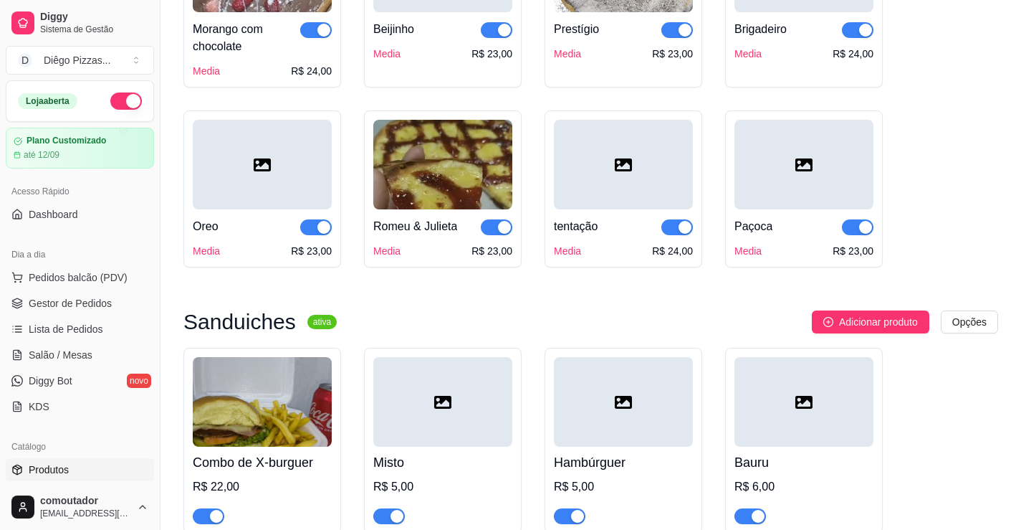
click at [683, 231] on div "button" at bounding box center [685, 227] width 13 height 13
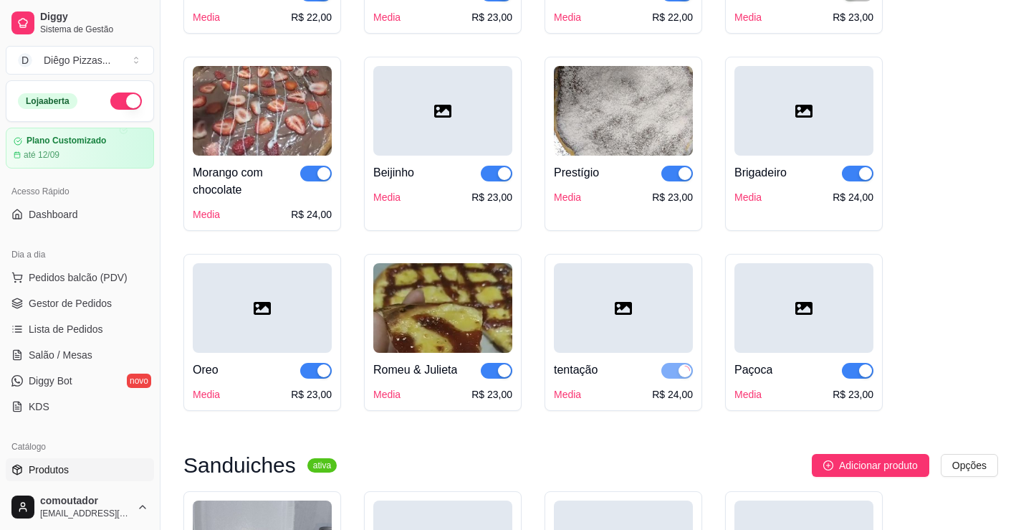
click at [308, 173] on span "button" at bounding box center [316, 174] width 32 height 16
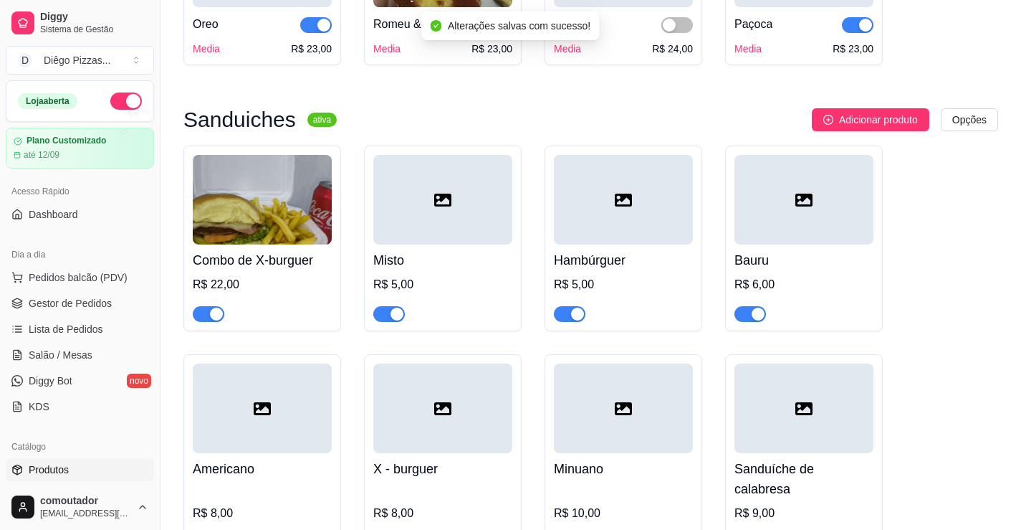
scroll to position [1290, 0]
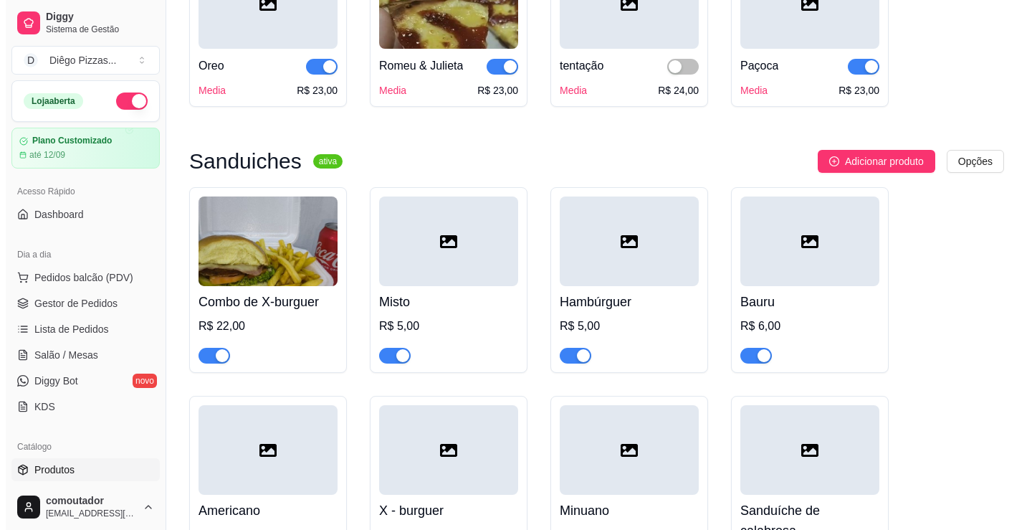
scroll to position [1433, 0]
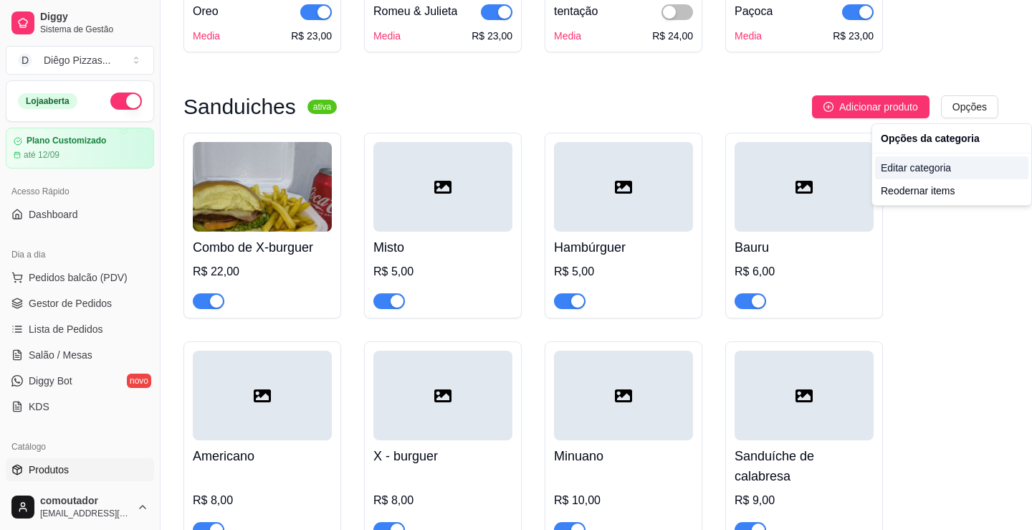
click at [927, 169] on div "Editar categoria" at bounding box center [951, 167] width 153 height 23
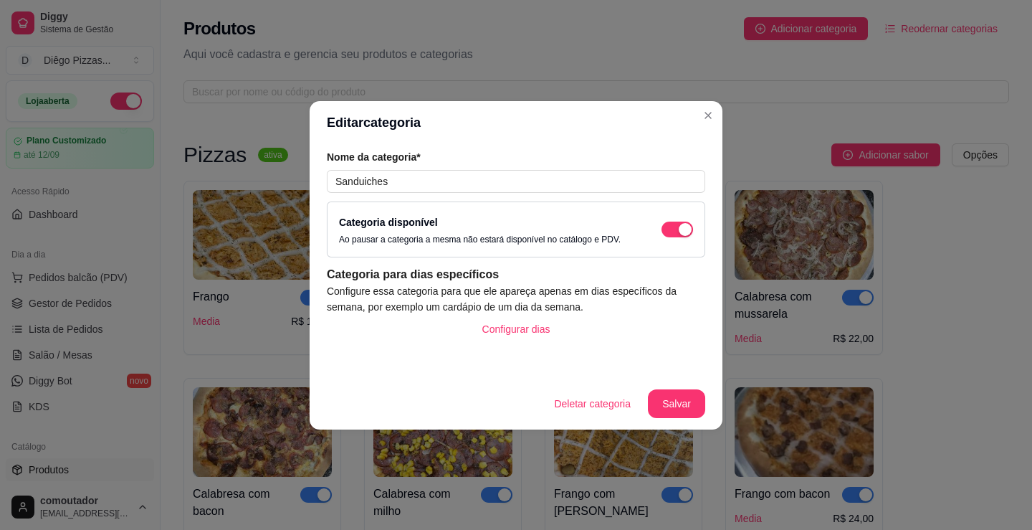
scroll to position [1278, 0]
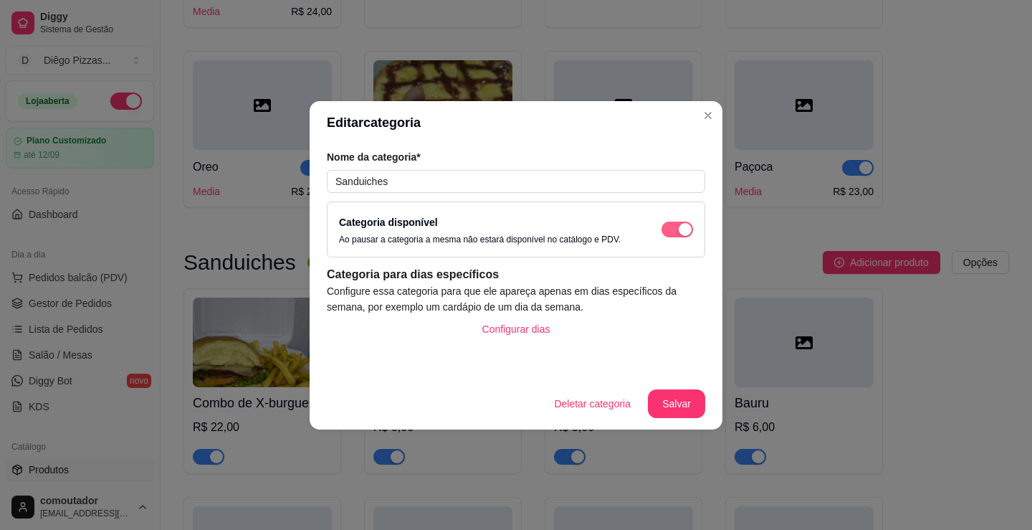
click at [676, 231] on span "button" at bounding box center [678, 229] width 32 height 16
click at [657, 403] on button "Salvar" at bounding box center [676, 403] width 57 height 29
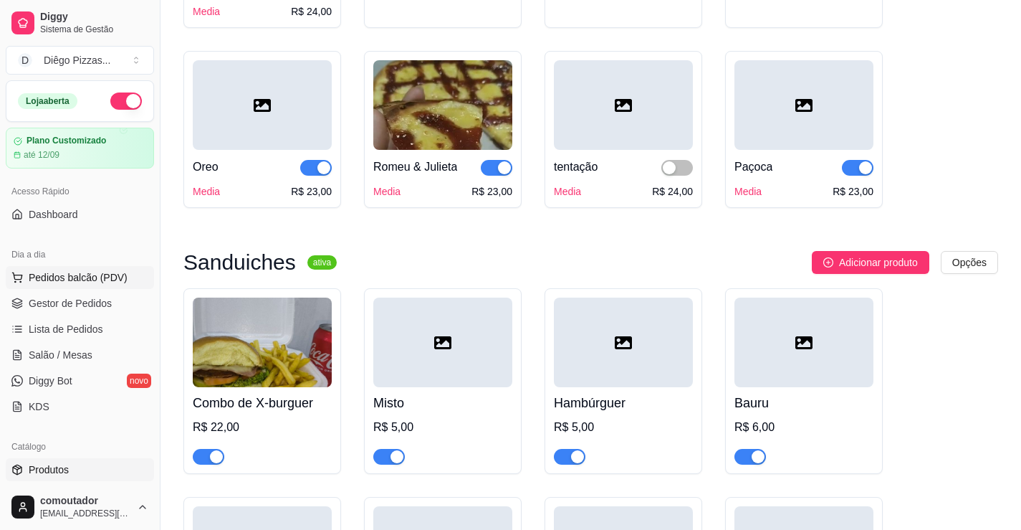
click at [62, 285] on button "Pedidos balcão (PDV)" at bounding box center [80, 277] width 148 height 23
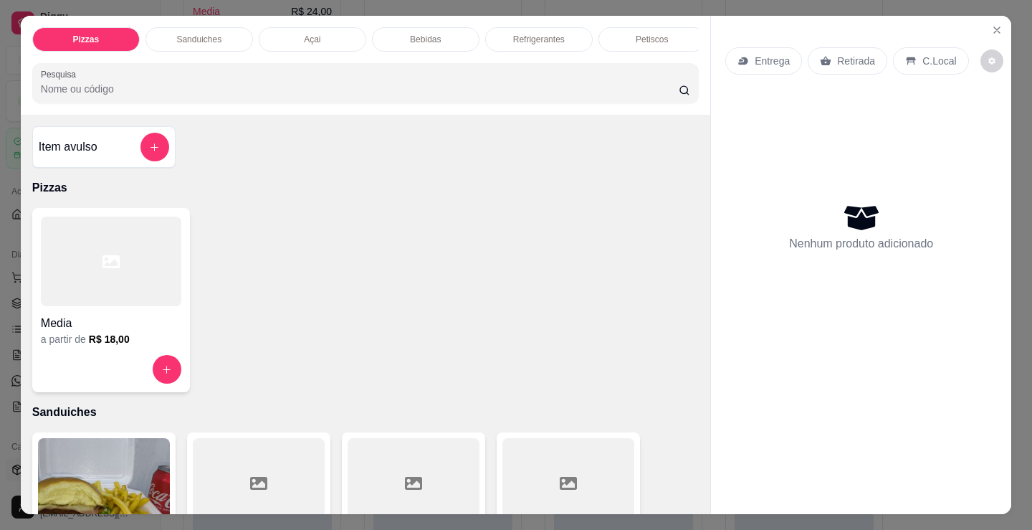
click at [200, 41] on div "Sanduiches" at bounding box center [199, 39] width 108 height 24
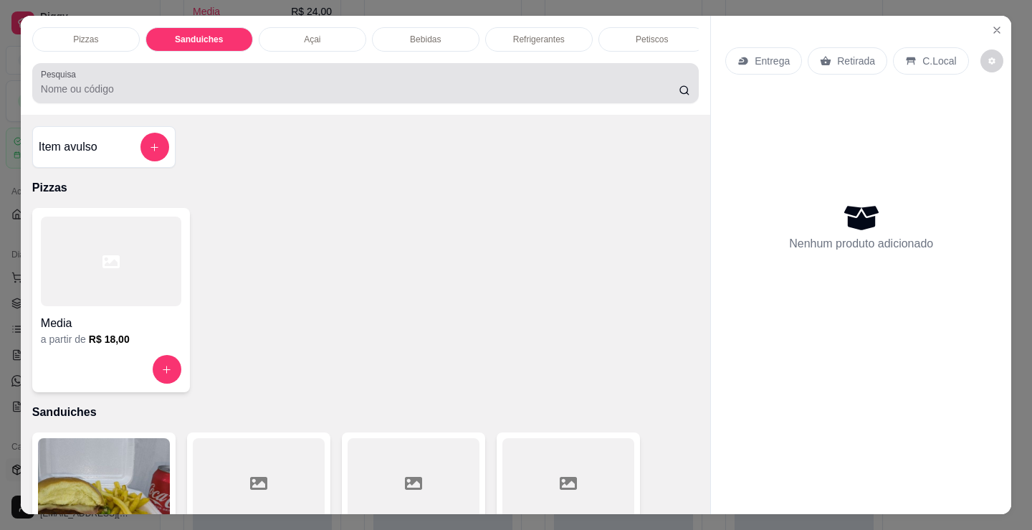
scroll to position [35, 0]
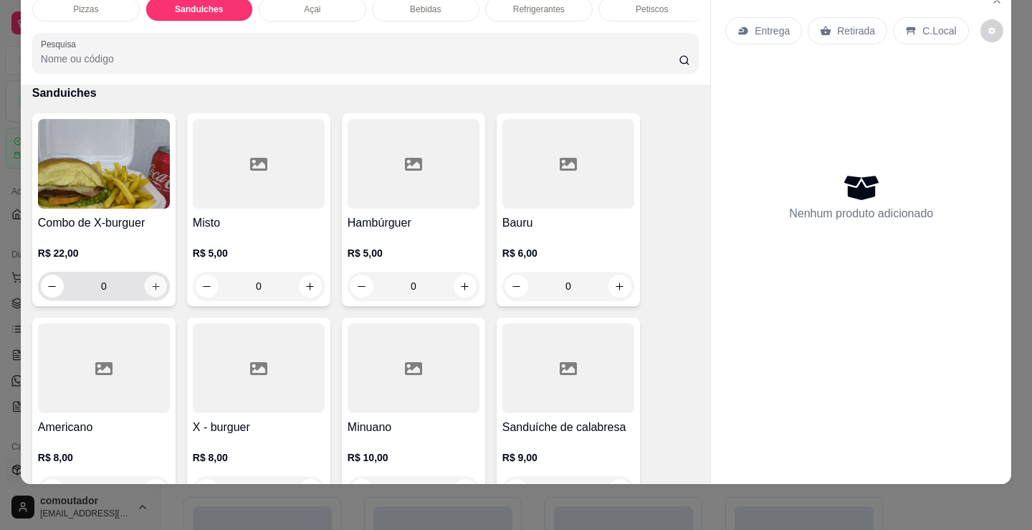
click at [153, 286] on icon "increase-product-quantity" at bounding box center [156, 286] width 11 height 11
type input "1"
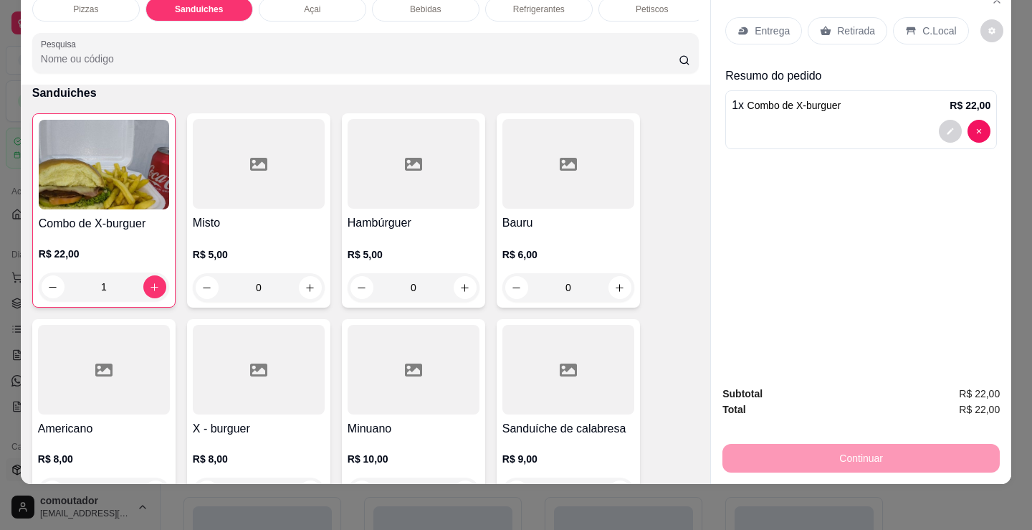
click at [862, 457] on div "Continuar" at bounding box center [860, 456] width 277 height 32
click at [862, 449] on div "Continuar" at bounding box center [860, 456] width 277 height 32
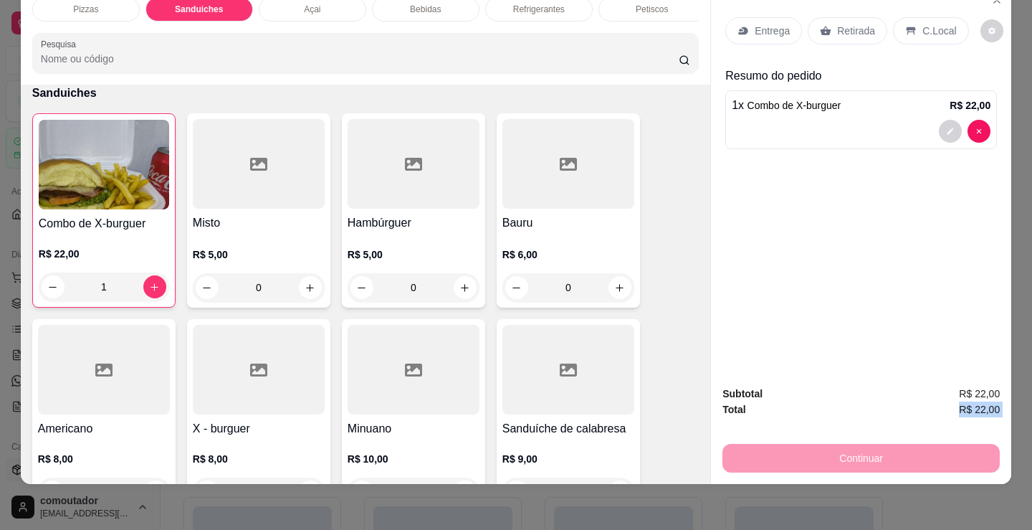
click at [855, 447] on div "Continuar" at bounding box center [860, 456] width 277 height 32
click at [755, 24] on p "Entrega" at bounding box center [772, 31] width 35 height 14
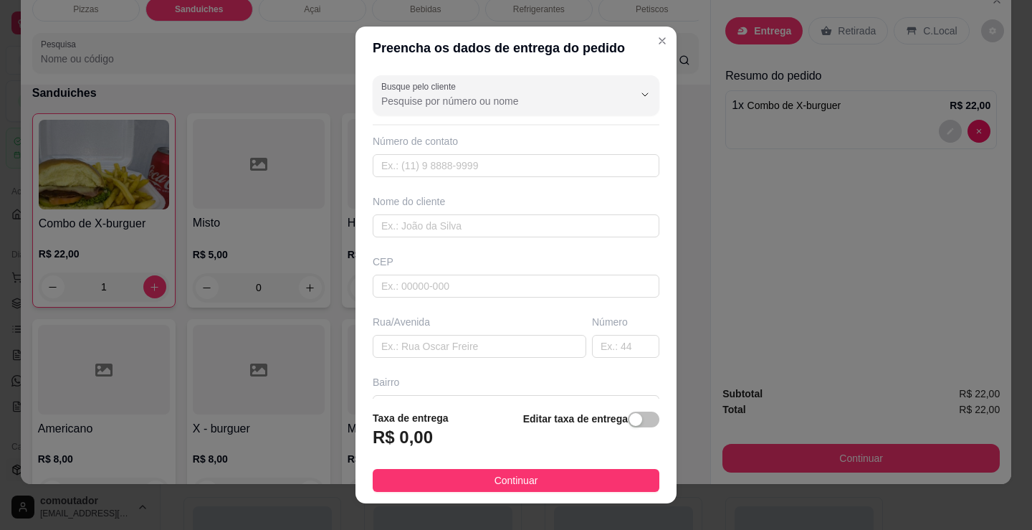
click at [533, 251] on div "Busque pelo cliente Número de contato Nome do cliente CEP Rua/Avenida Número Ba…" at bounding box center [515, 234] width 321 height 329
click at [523, 219] on input "text" at bounding box center [516, 225] width 287 height 23
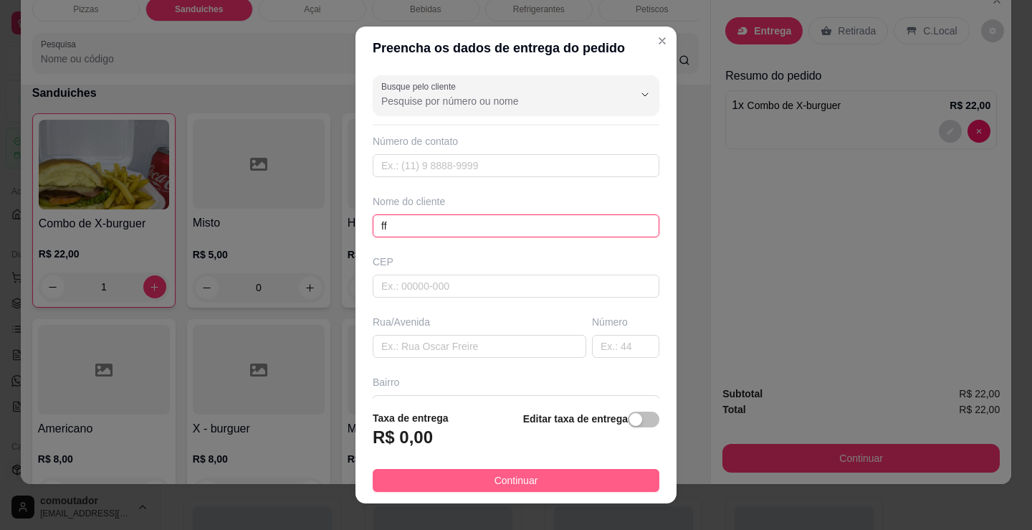
type input "ff"
click at [517, 487] on span "Continuar" at bounding box center [517, 480] width 44 height 16
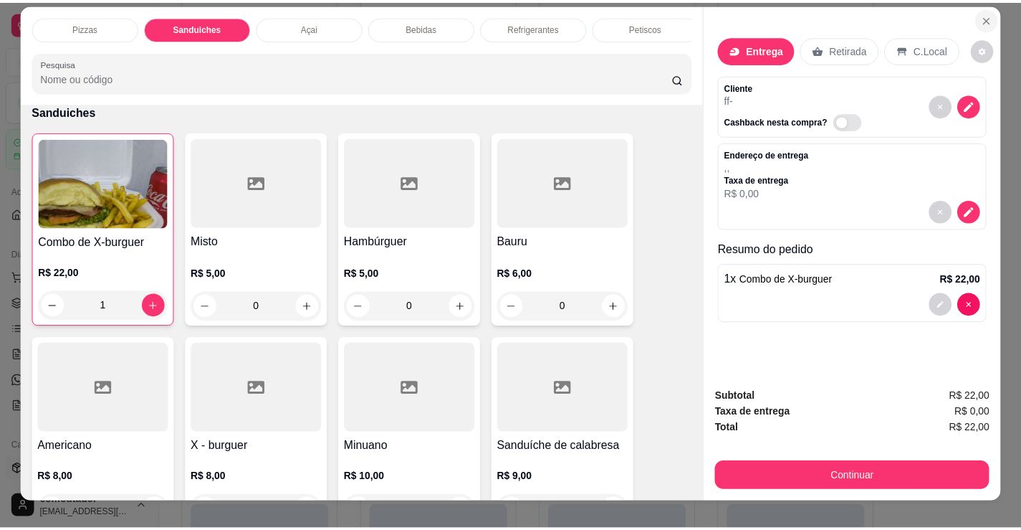
scroll to position [0, 0]
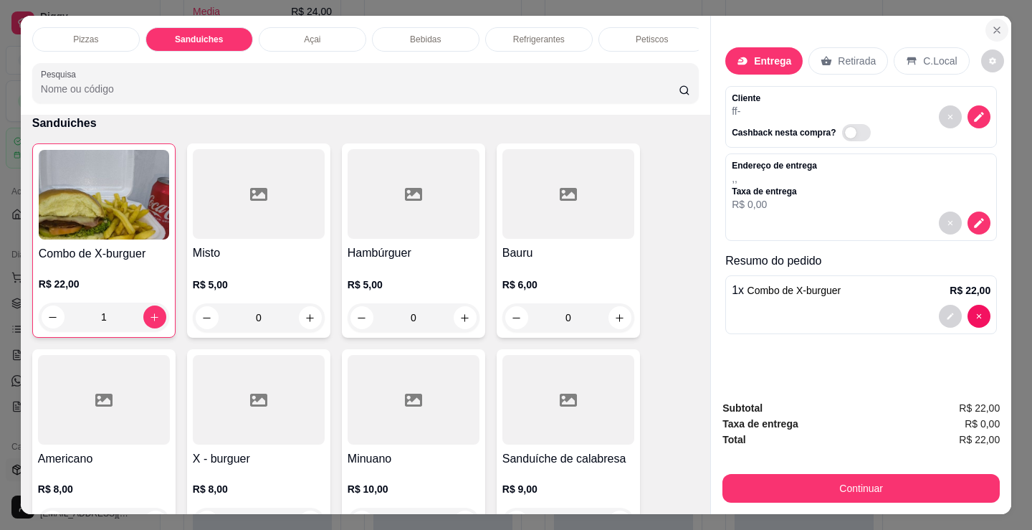
click at [998, 28] on button "Close" at bounding box center [996, 30] width 23 height 23
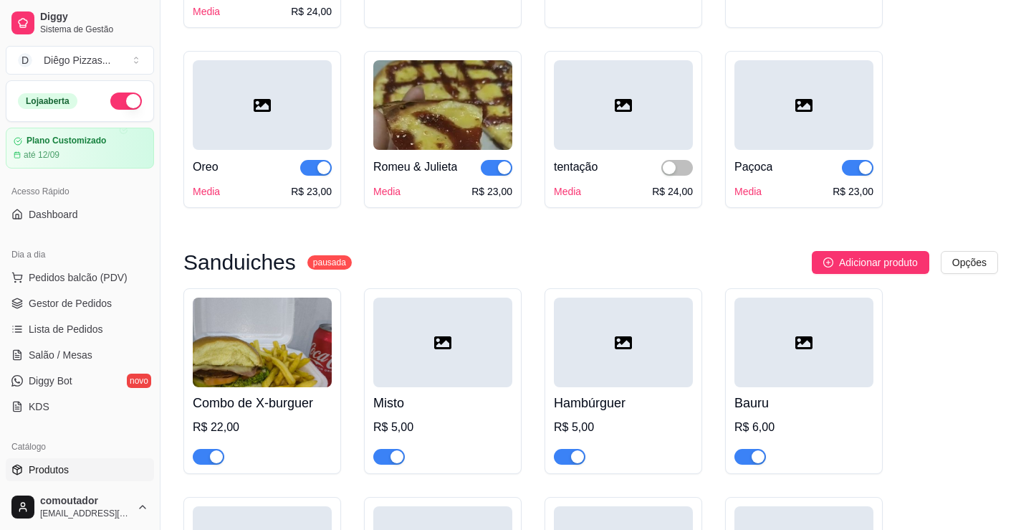
click at [67, 472] on span "Produtos" at bounding box center [49, 469] width 40 height 14
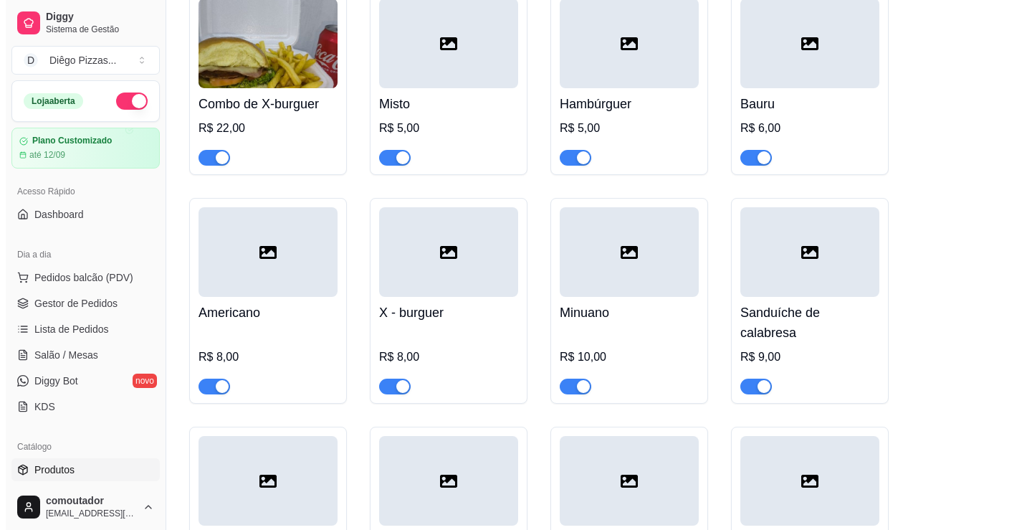
scroll to position [1290, 0]
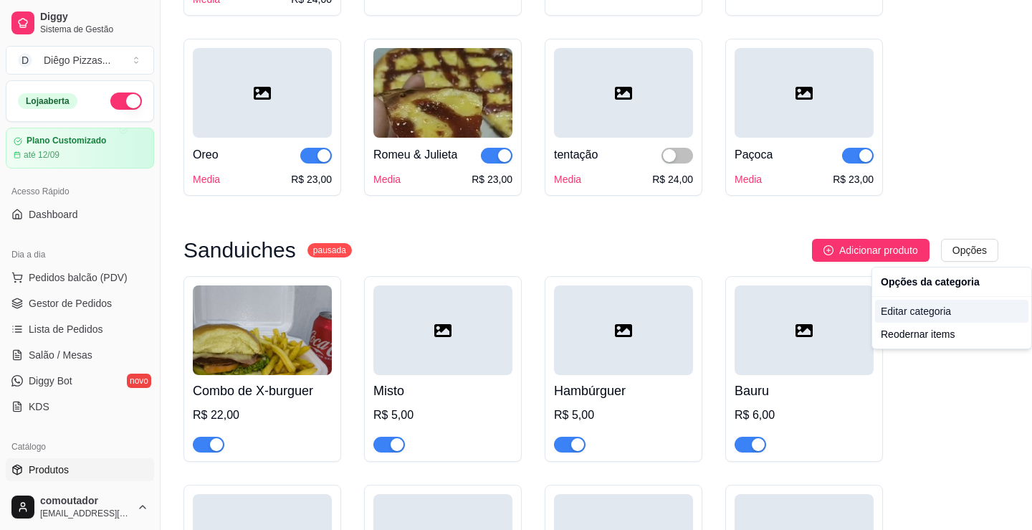
click at [960, 314] on div "Editar categoria" at bounding box center [951, 311] width 153 height 23
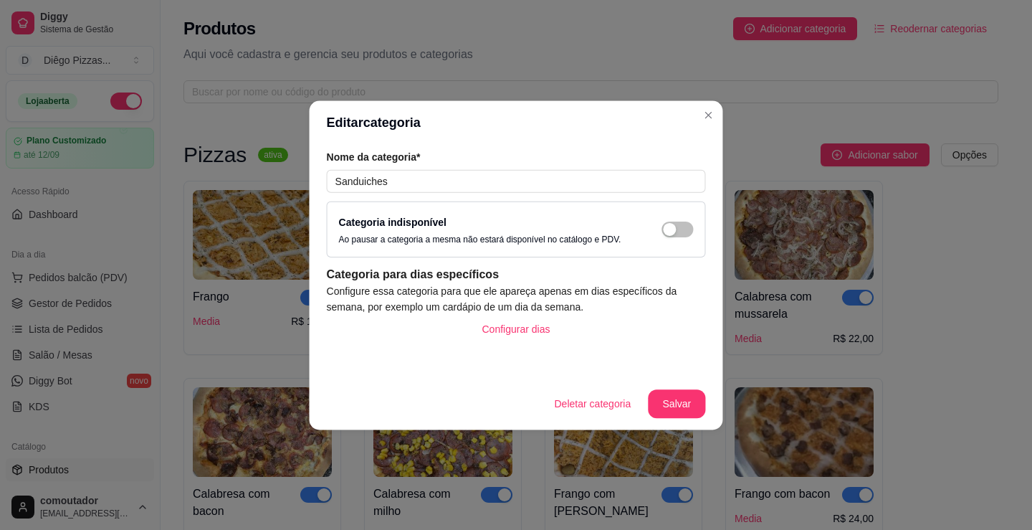
scroll to position [1278, 0]
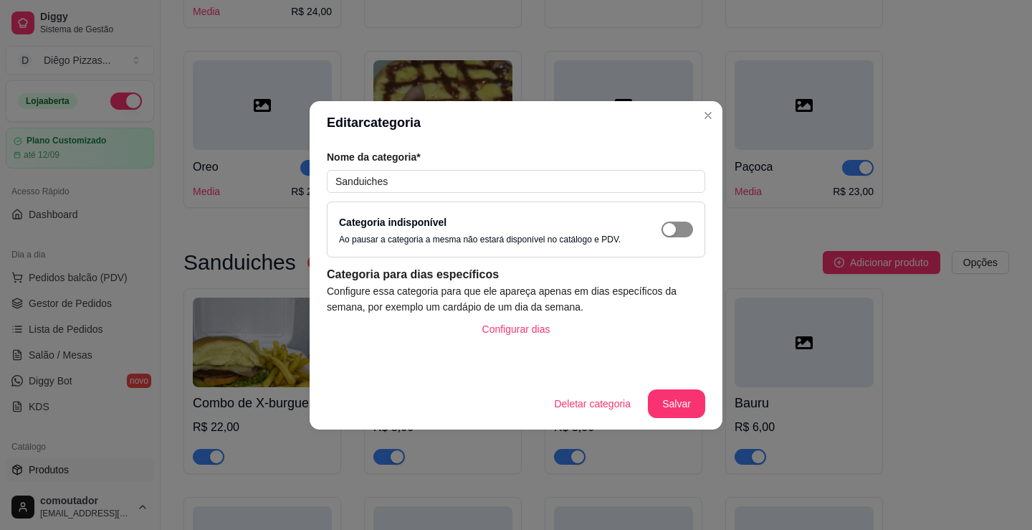
click at [667, 228] on div "button" at bounding box center [669, 229] width 13 height 13
click at [682, 404] on button "Salvar" at bounding box center [676, 403] width 57 height 29
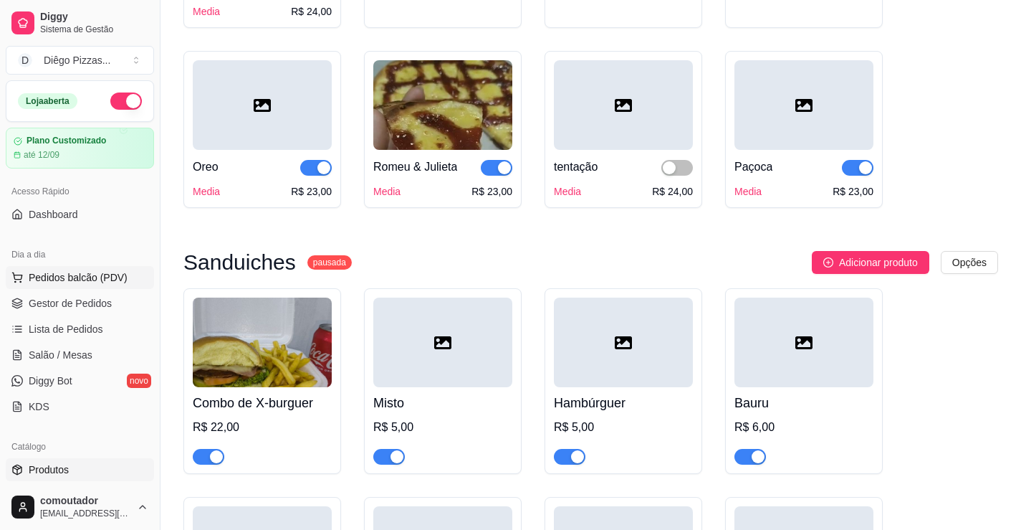
click at [58, 282] on span "Pedidos balcão (PDV)" at bounding box center [78, 277] width 99 height 14
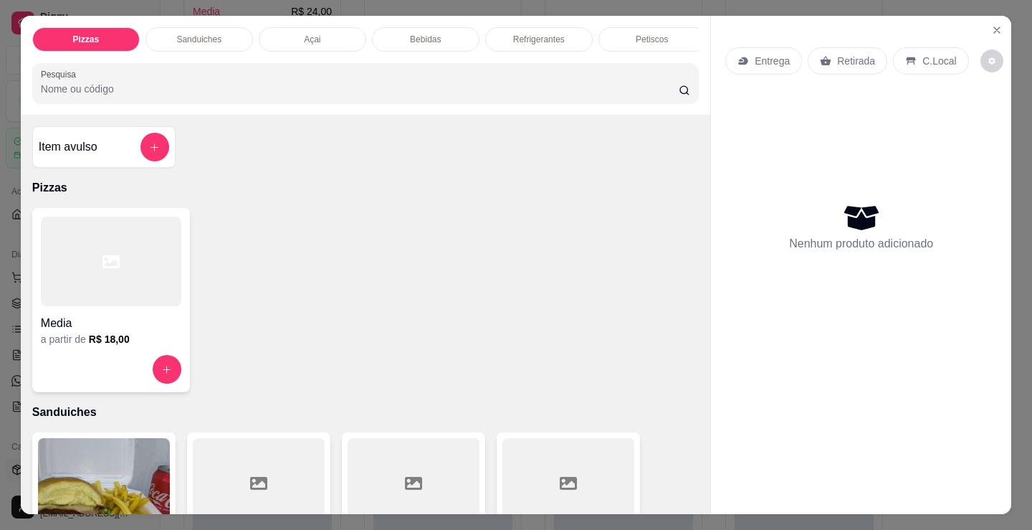
click at [195, 37] on p "Sanduiches" at bounding box center [198, 39] width 45 height 11
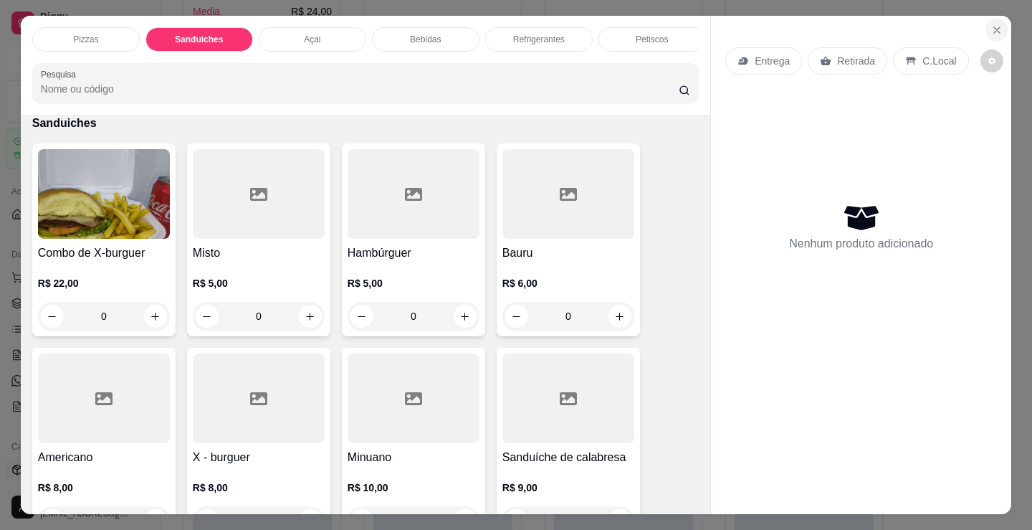
click at [988, 19] on button "Close" at bounding box center [996, 30] width 23 height 23
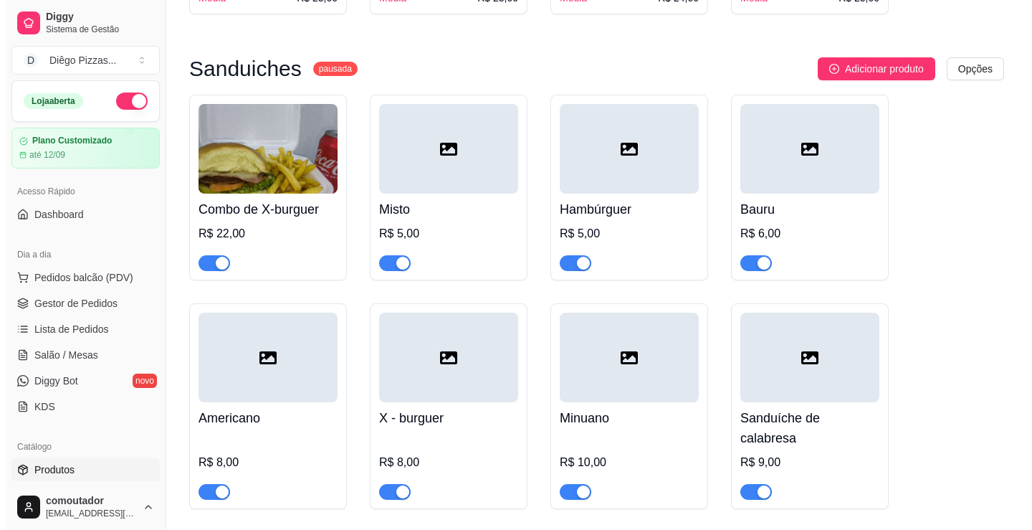
scroll to position [1493, 0]
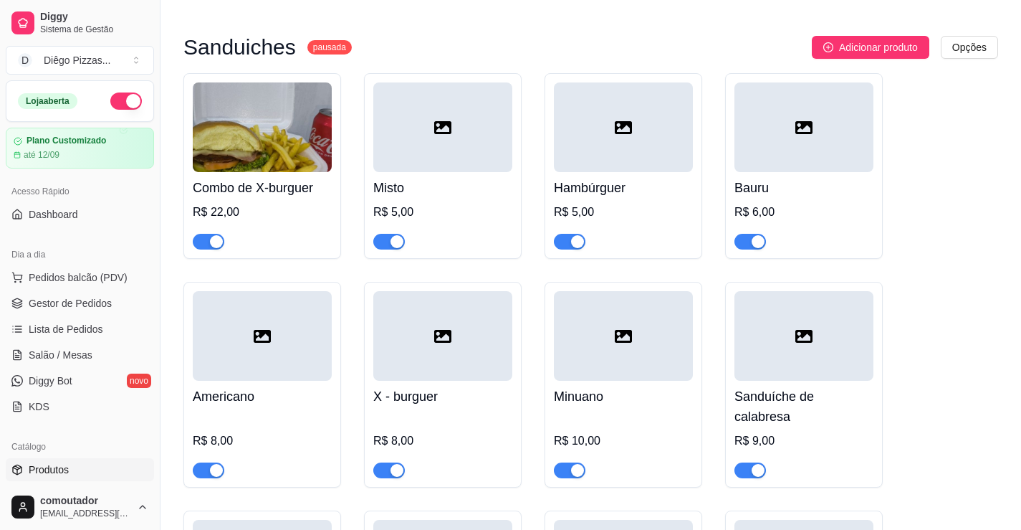
click at [205, 236] on div at bounding box center [209, 240] width 32 height 17
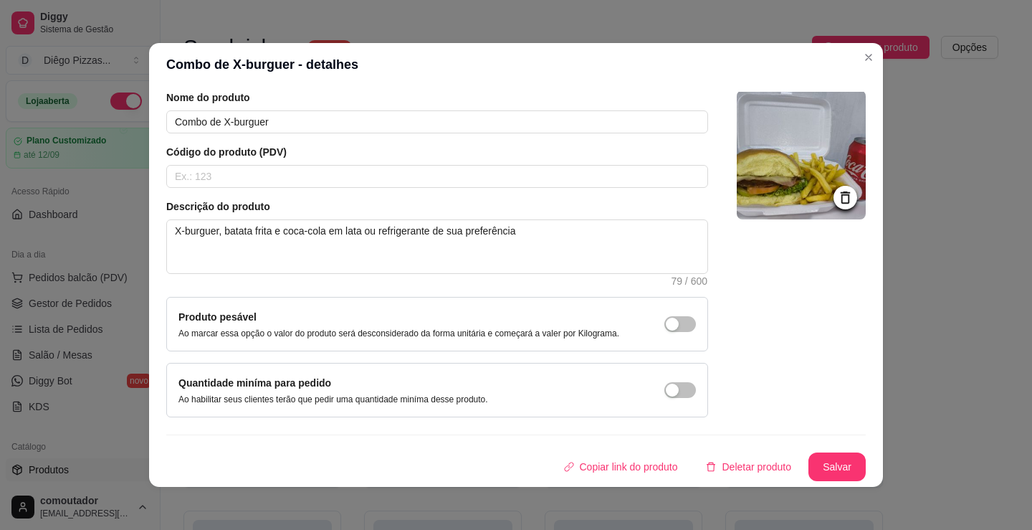
scroll to position [3, 0]
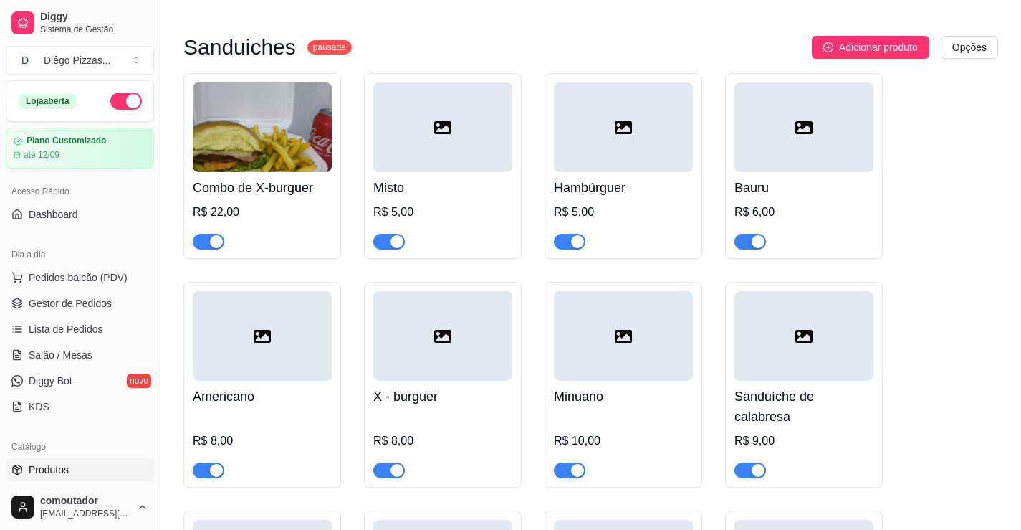
click at [201, 244] on span "button" at bounding box center [209, 242] width 32 height 16
click at [246, 182] on h4 "Combo de X-burguer" at bounding box center [262, 188] width 139 height 20
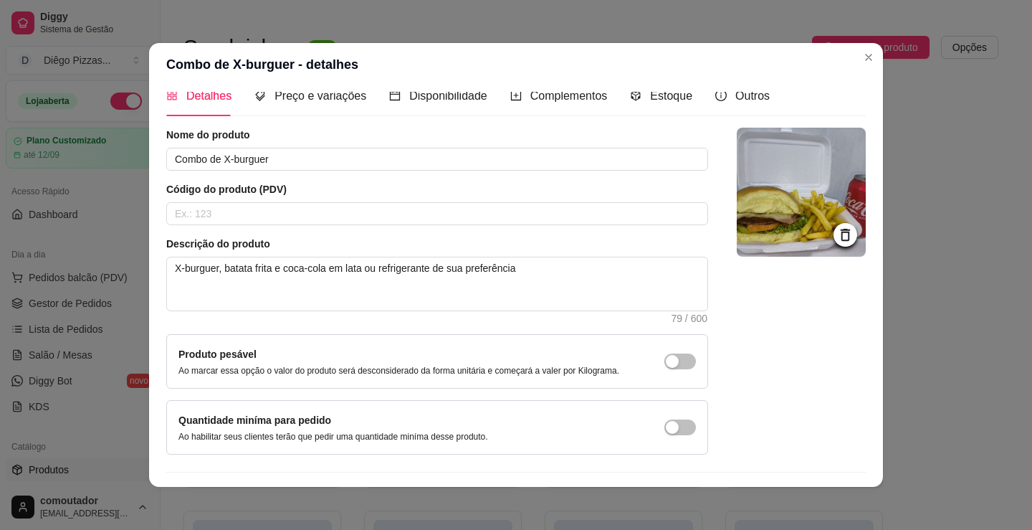
scroll to position [0, 0]
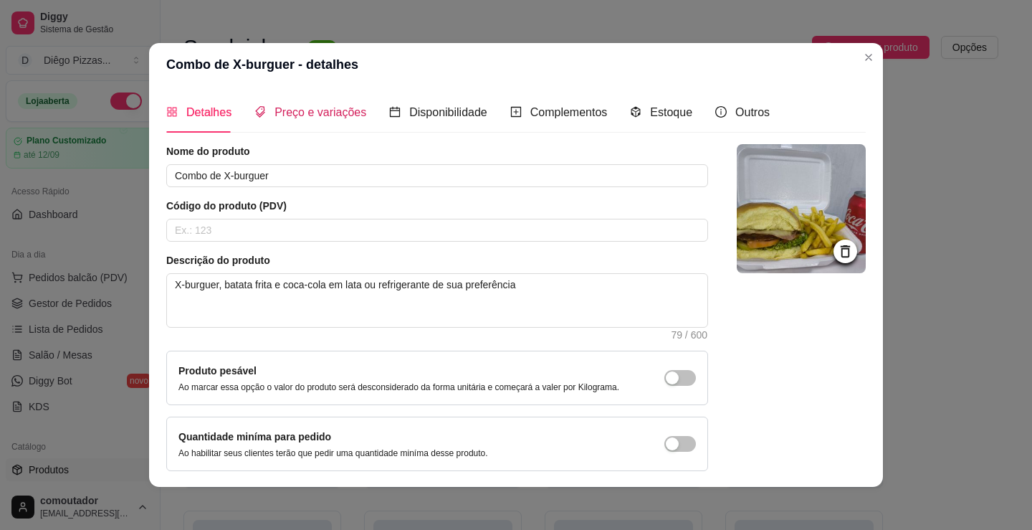
click at [305, 110] on span "Preço e variações" at bounding box center [321, 112] width 92 height 12
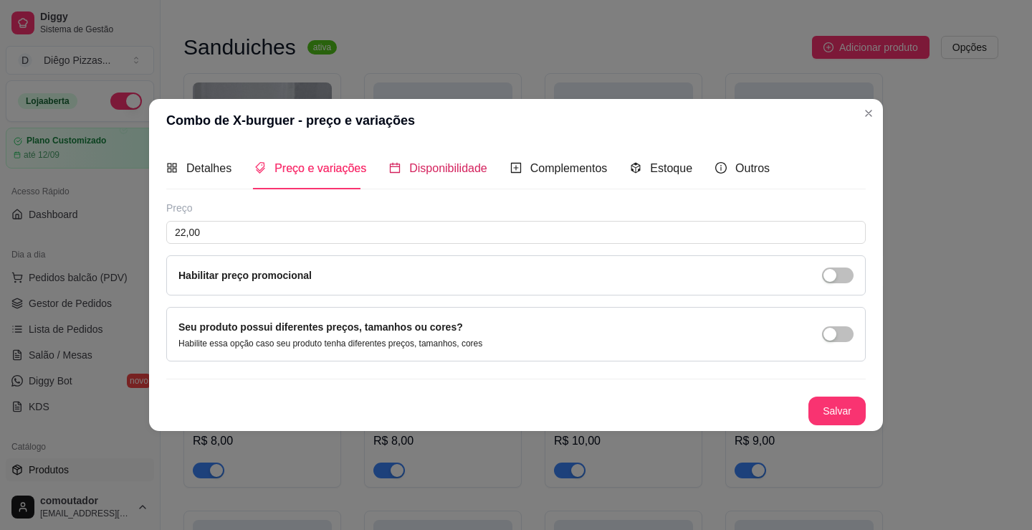
click at [454, 163] on span "Disponibilidade" at bounding box center [448, 168] width 78 height 12
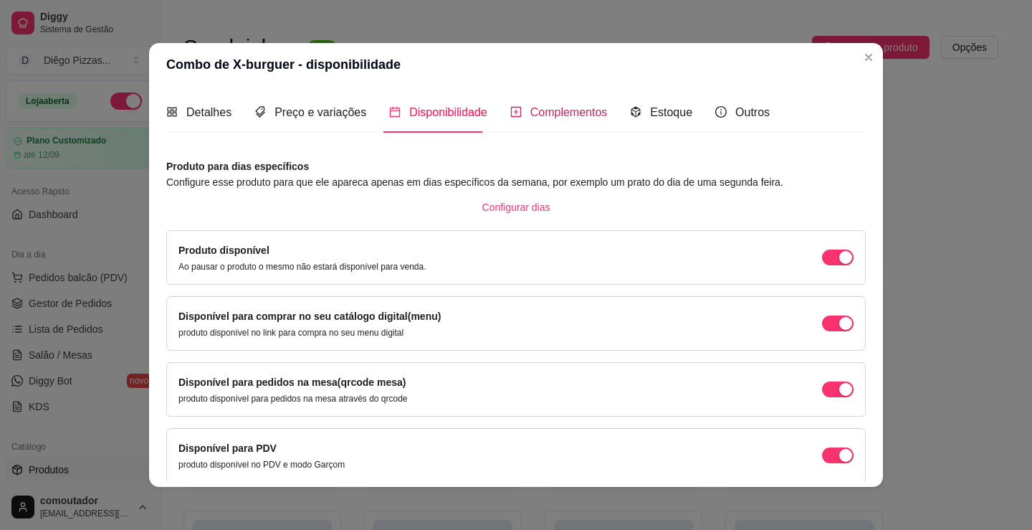
click at [560, 117] on span "Complementos" at bounding box center [568, 112] width 77 height 12
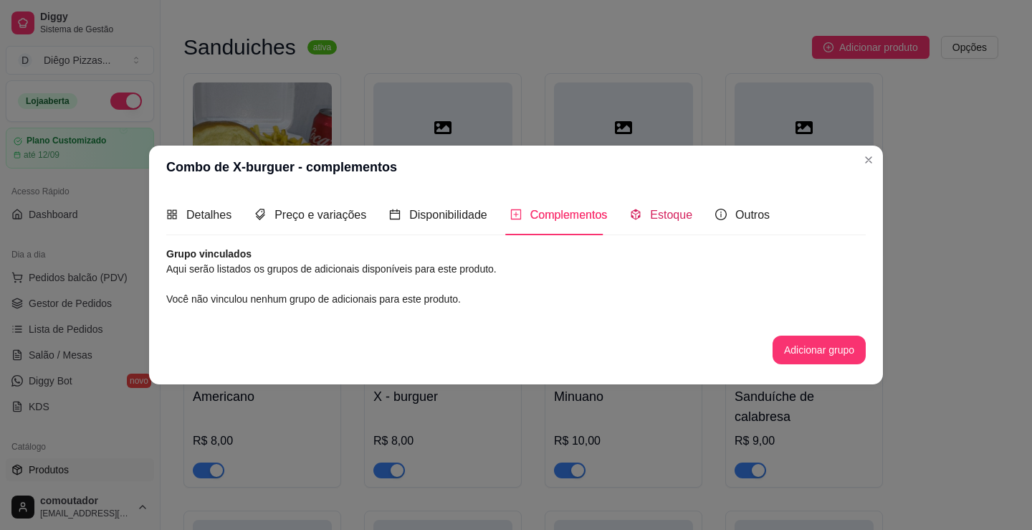
click at [662, 219] on span "Estoque" at bounding box center [671, 215] width 42 height 12
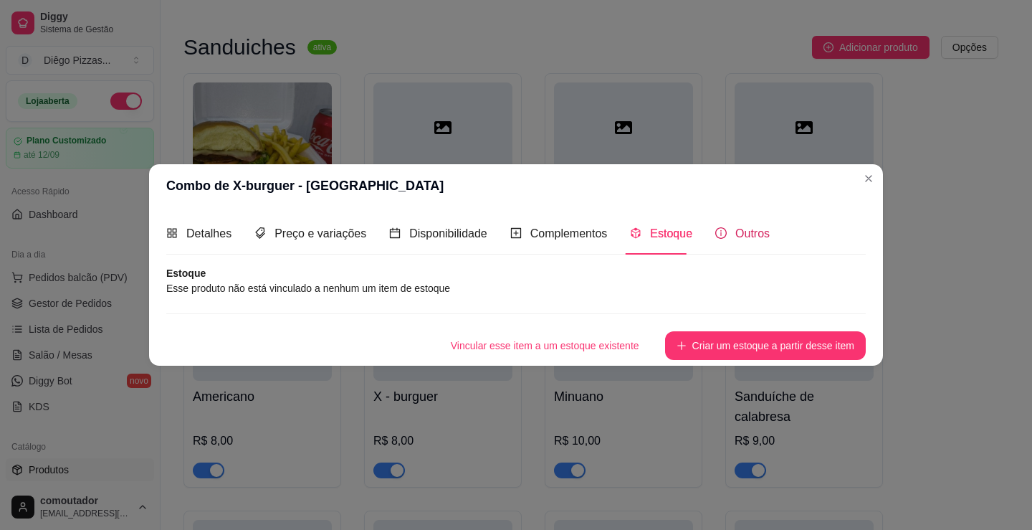
drag, startPoint x: 722, startPoint y: 229, endPoint x: 876, endPoint y: 214, distance: 154.8
click at [722, 229] on div "Outros" at bounding box center [742, 233] width 54 height 18
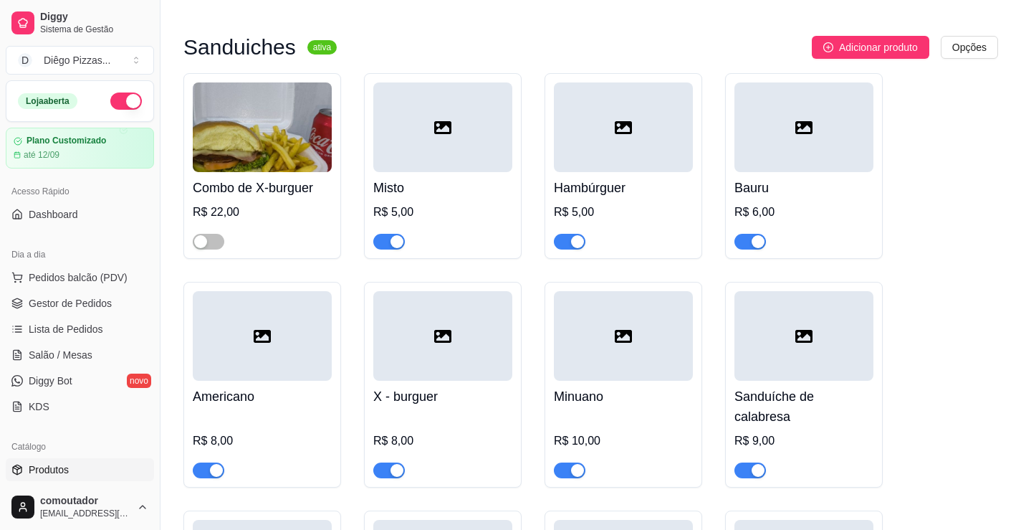
click at [390, 242] on button "button" at bounding box center [389, 242] width 32 height 16
click at [573, 245] on div "button" at bounding box center [577, 241] width 13 height 13
click at [749, 249] on span "button" at bounding box center [751, 242] width 32 height 16
click at [386, 243] on span "button" at bounding box center [389, 242] width 32 height 16
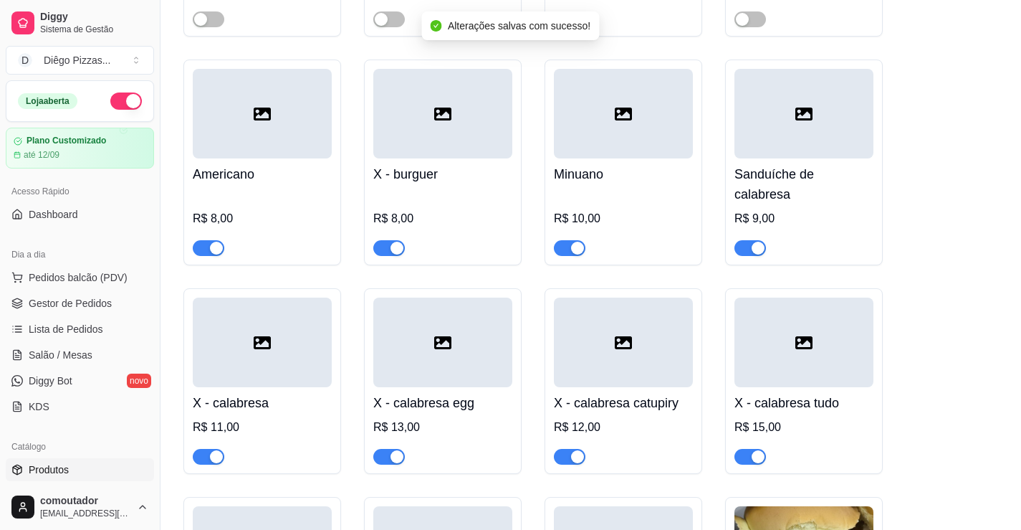
scroll to position [1780, 0]
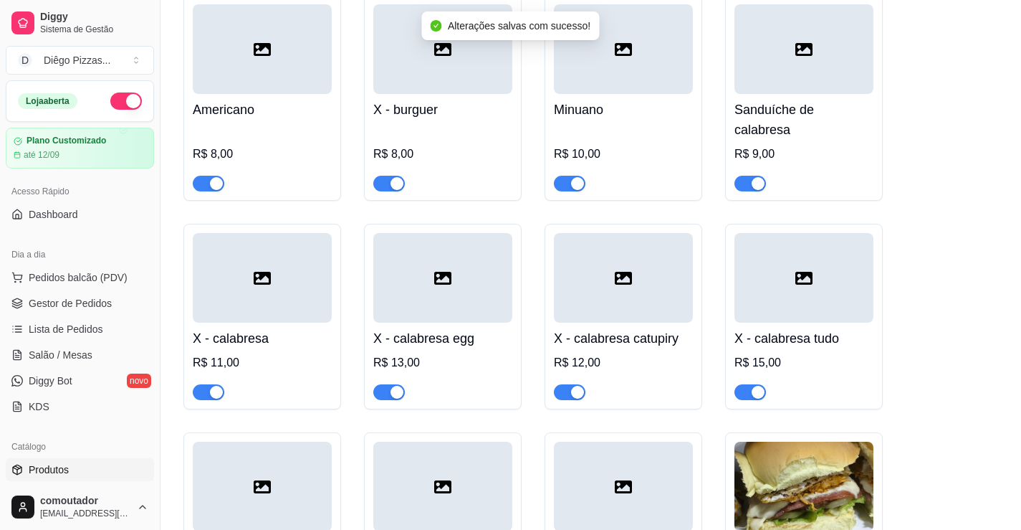
click at [211, 177] on div "button" at bounding box center [216, 183] width 13 height 13
click at [197, 384] on span "button" at bounding box center [209, 392] width 32 height 16
click at [398, 386] on div "button" at bounding box center [397, 392] width 13 height 13
click at [397, 177] on div "button" at bounding box center [397, 183] width 13 height 13
click at [561, 176] on span "button" at bounding box center [570, 184] width 32 height 16
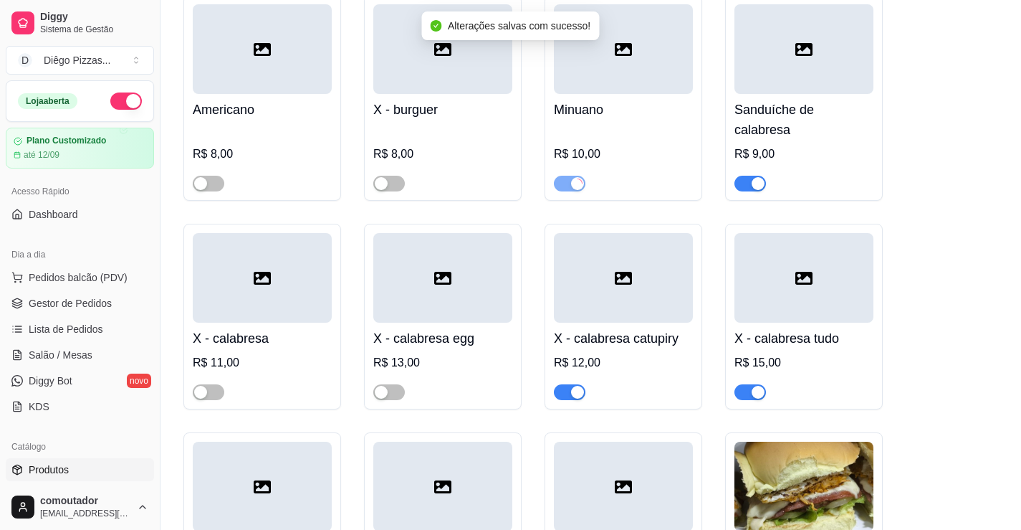
click at [567, 384] on span "button" at bounding box center [570, 392] width 32 height 16
click at [761, 177] on div "button" at bounding box center [758, 183] width 13 height 13
click at [757, 386] on div "button" at bounding box center [758, 392] width 13 height 13
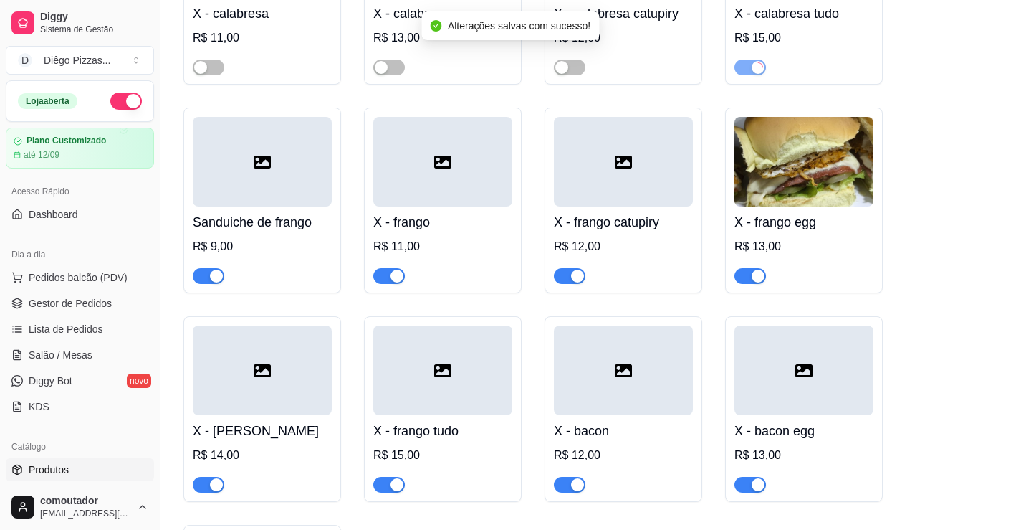
scroll to position [2138, 0]
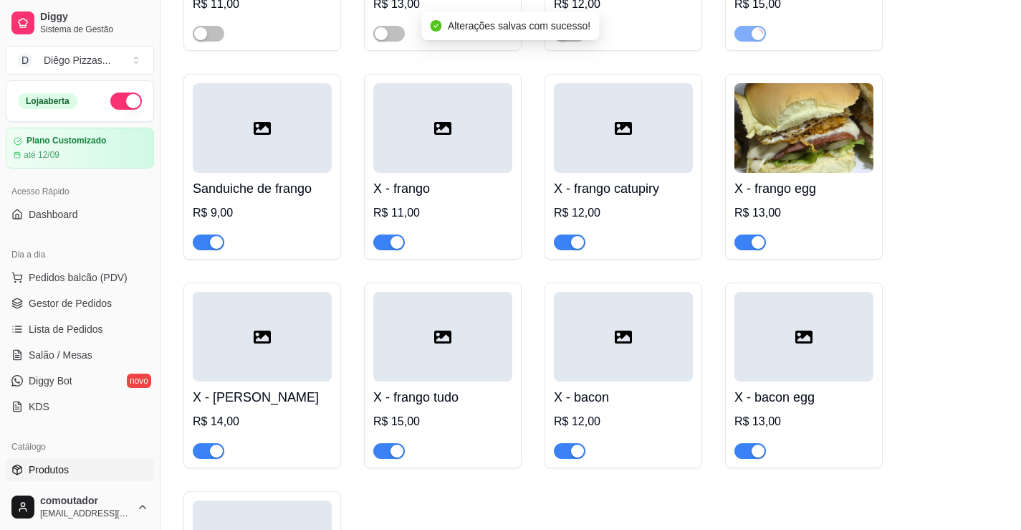
click at [206, 234] on span "button" at bounding box center [209, 242] width 32 height 16
click at [207, 443] on span "button" at bounding box center [209, 451] width 32 height 16
click at [401, 236] on div "button" at bounding box center [397, 242] width 13 height 13
click at [383, 443] on span "button" at bounding box center [389, 451] width 32 height 16
click at [209, 234] on span "button" at bounding box center [209, 242] width 32 height 16
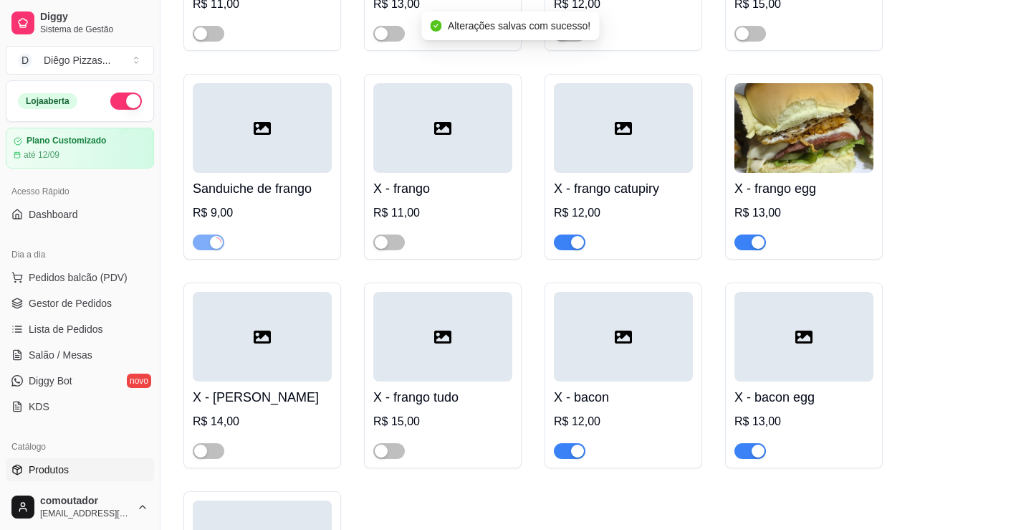
click at [581, 236] on div "button" at bounding box center [577, 242] width 13 height 13
click at [563, 443] on span "button" at bounding box center [570, 451] width 32 height 16
click at [755, 236] on div "button" at bounding box center [758, 242] width 13 height 13
click at [755, 444] on div "button" at bounding box center [758, 450] width 13 height 13
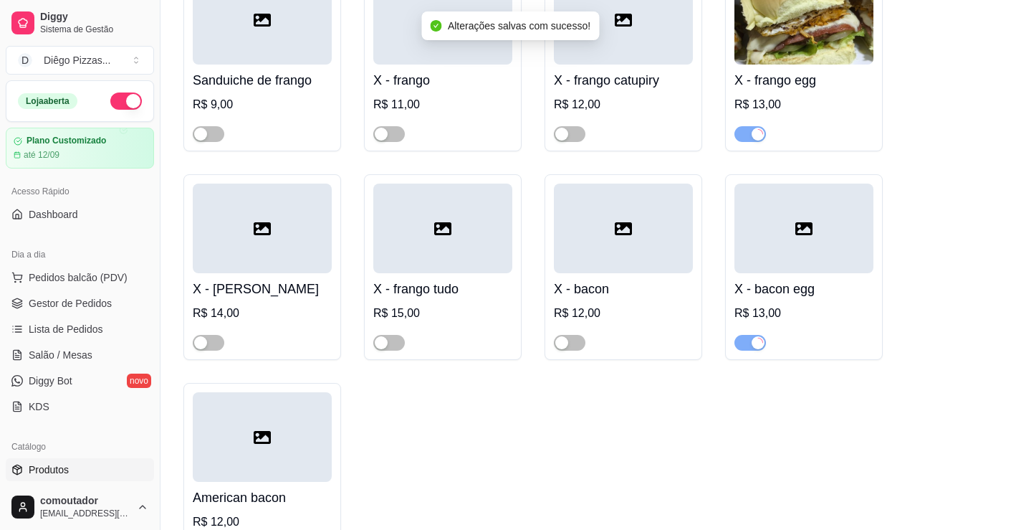
scroll to position [2281, 0]
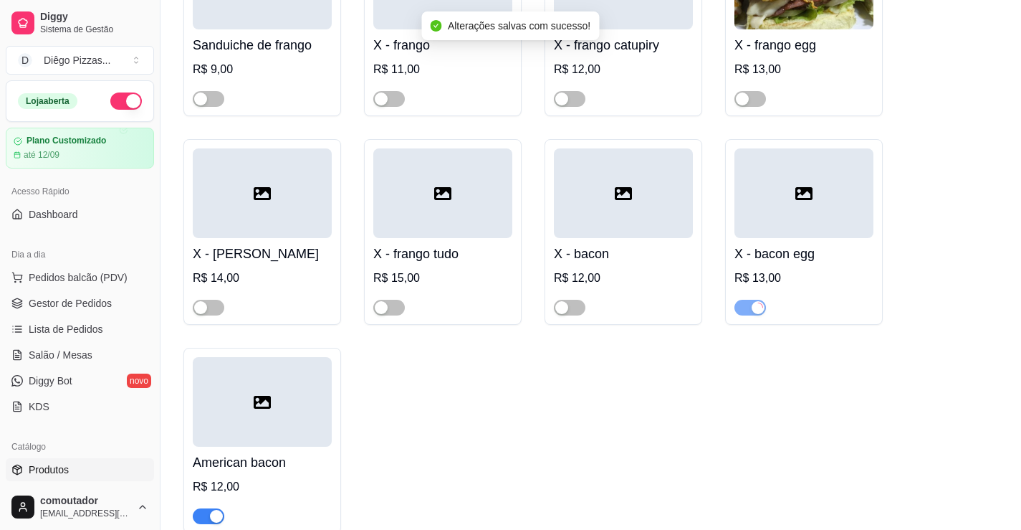
click at [206, 508] on span "button" at bounding box center [209, 516] width 32 height 16
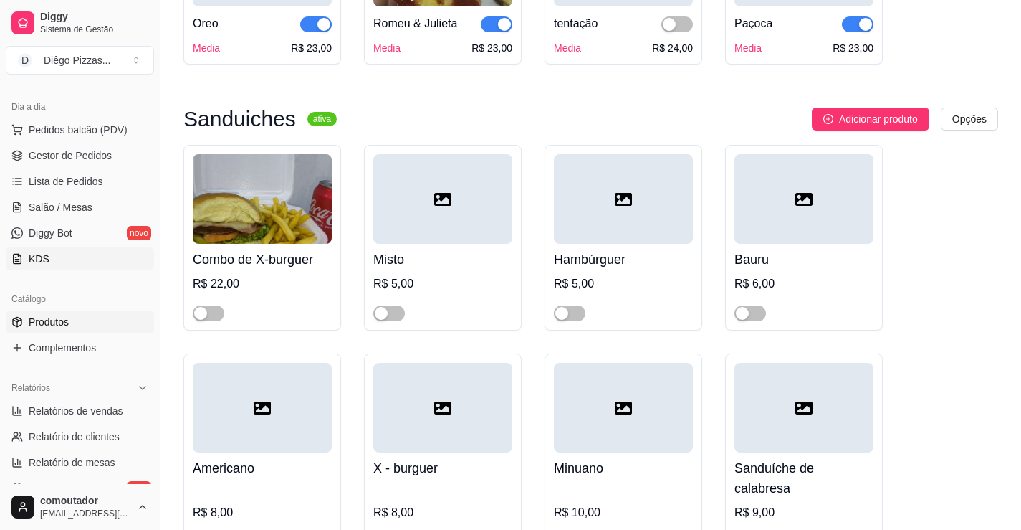
scroll to position [143, 0]
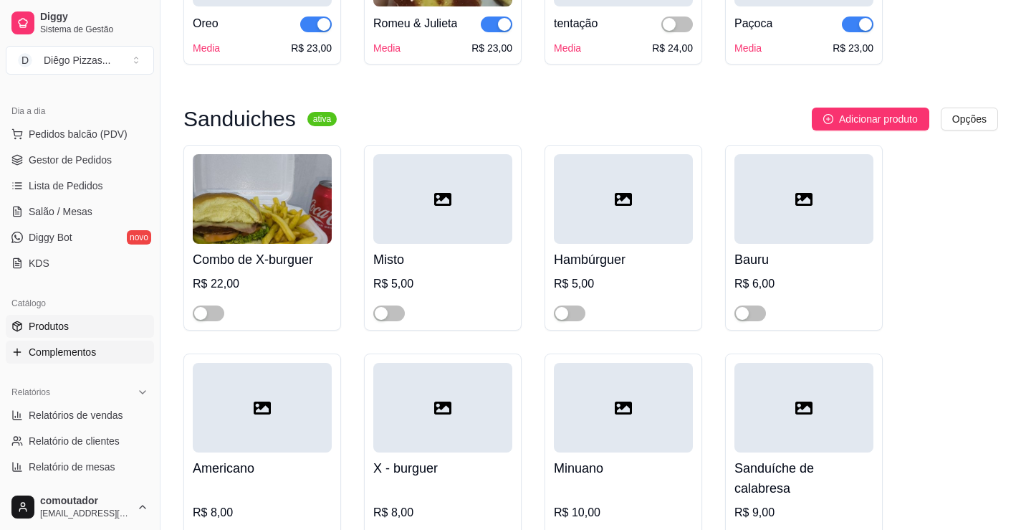
click at [67, 348] on span "Complementos" at bounding box center [62, 352] width 67 height 14
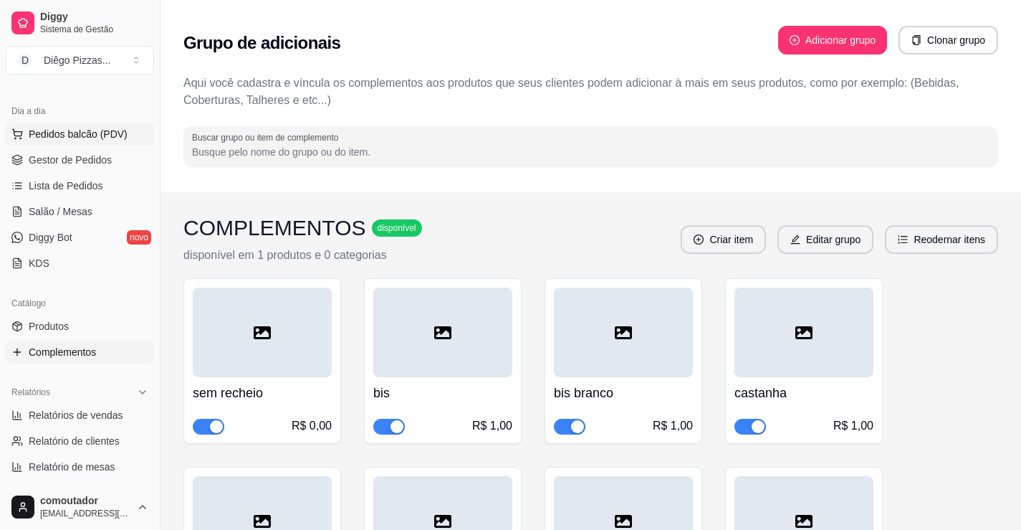
click at [80, 140] on span "Pedidos balcão (PDV)" at bounding box center [78, 134] width 99 height 14
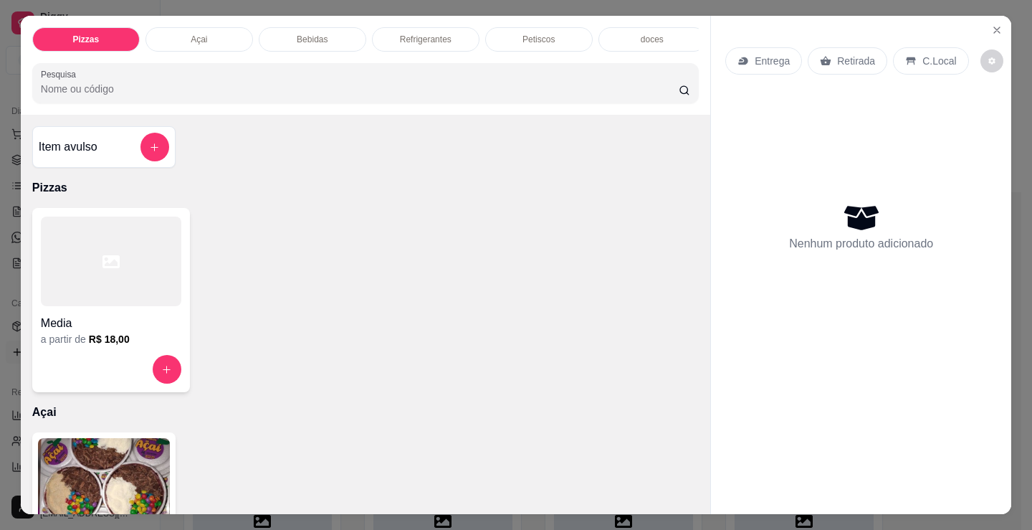
click at [231, 33] on div "Açai" at bounding box center [199, 39] width 108 height 24
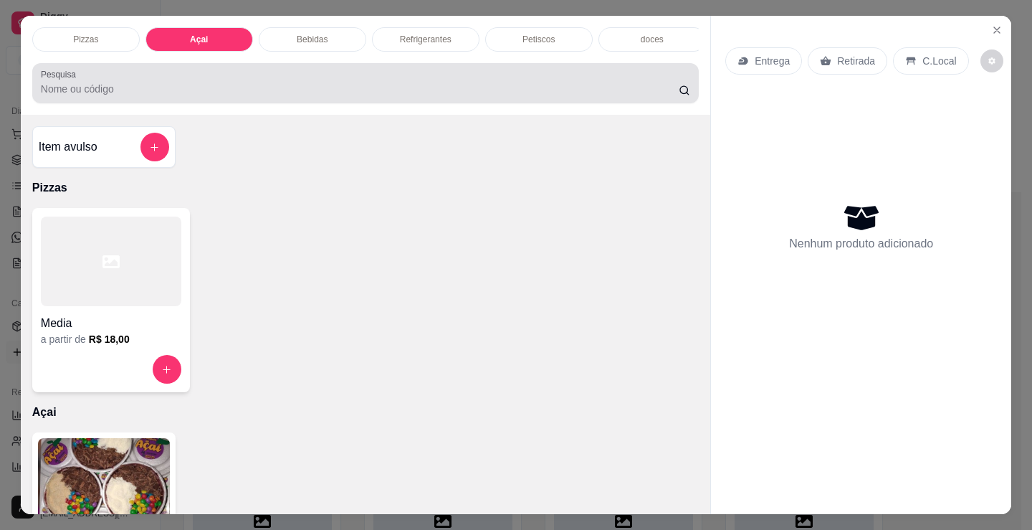
scroll to position [35, 0]
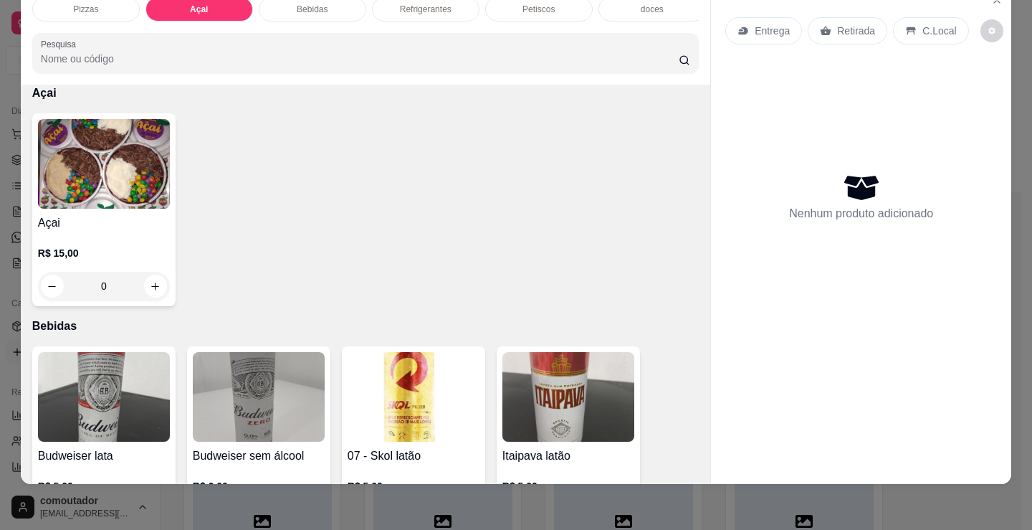
click at [146, 237] on div "R$ 15,00 0" at bounding box center [104, 265] width 132 height 69
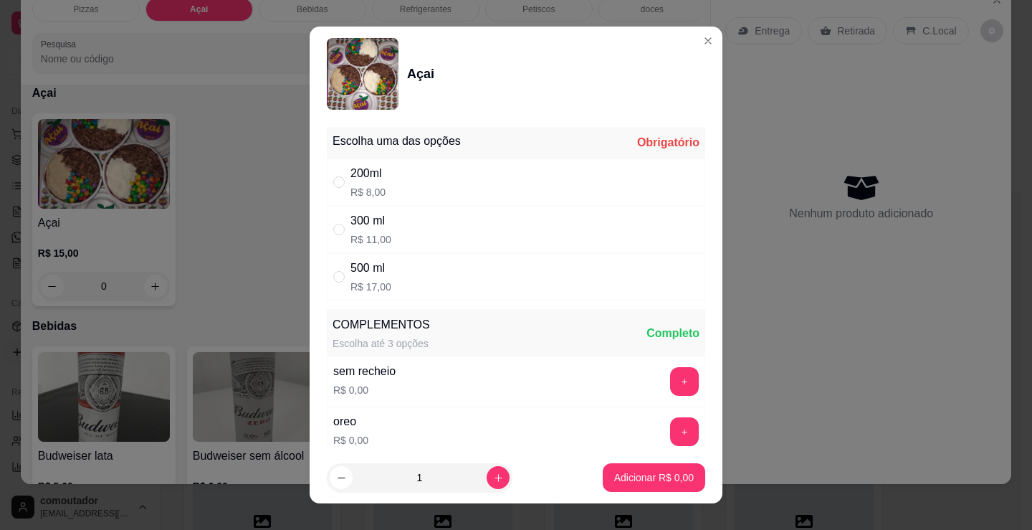
click at [463, 177] on div "200ml R$ 8,00" at bounding box center [516, 181] width 378 height 47
radio input "true"
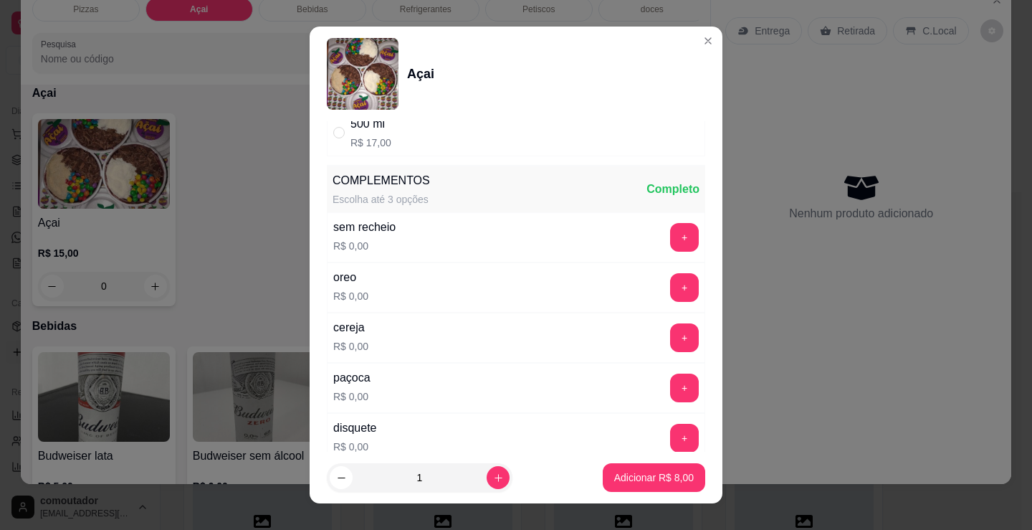
scroll to position [143, 0]
click at [670, 285] on button "+" at bounding box center [684, 288] width 29 height 29
click at [606, 291] on button "-" at bounding box center [620, 288] width 29 height 29
click at [670, 341] on button "+" at bounding box center [684, 338] width 29 height 29
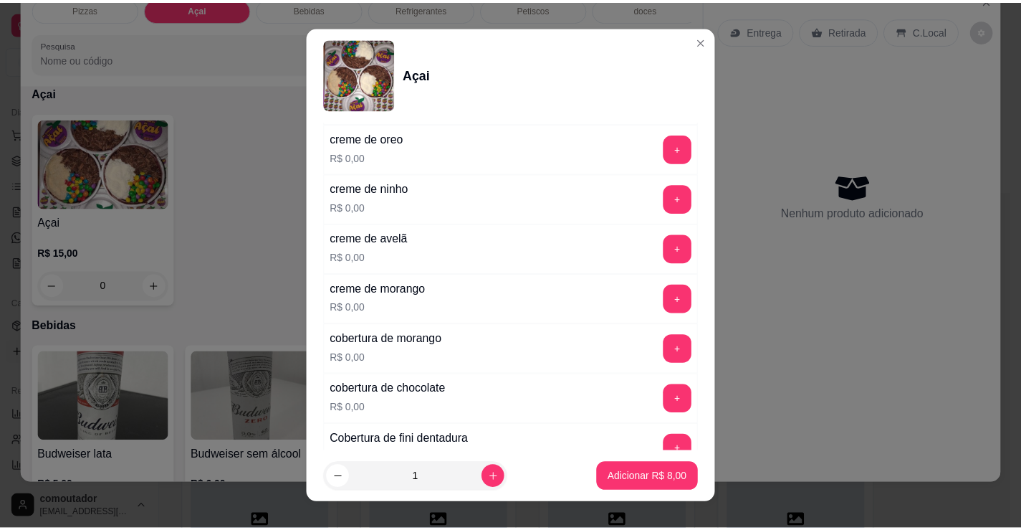
scroll to position [860, 0]
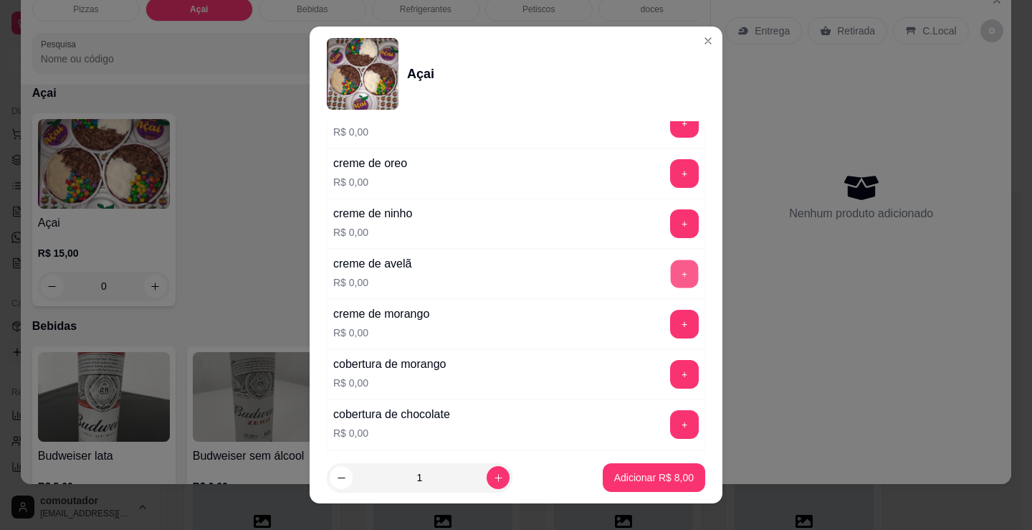
click at [671, 279] on button "+" at bounding box center [685, 274] width 28 height 28
click at [670, 226] on button "+" at bounding box center [684, 223] width 29 height 29
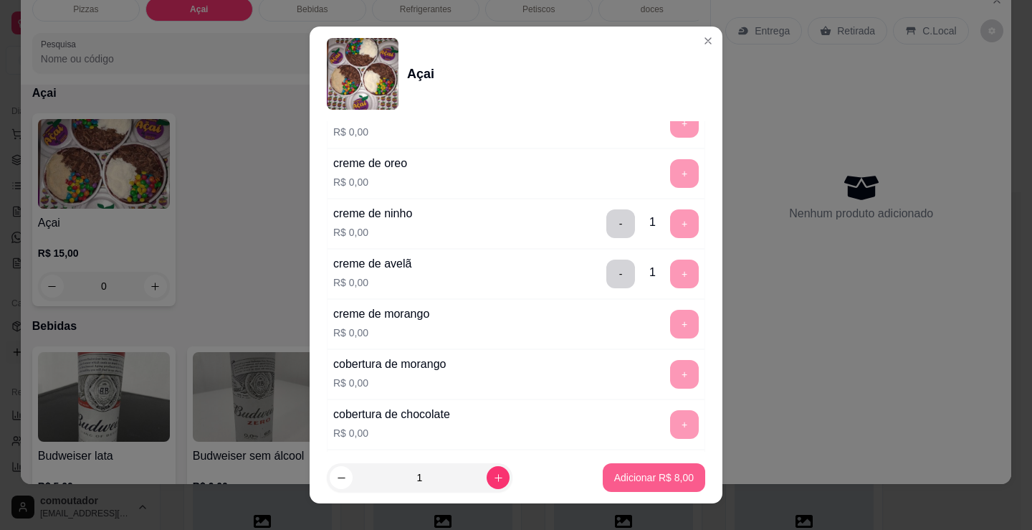
click at [636, 483] on p "Adicionar R$ 8,00" at bounding box center [654, 477] width 80 height 14
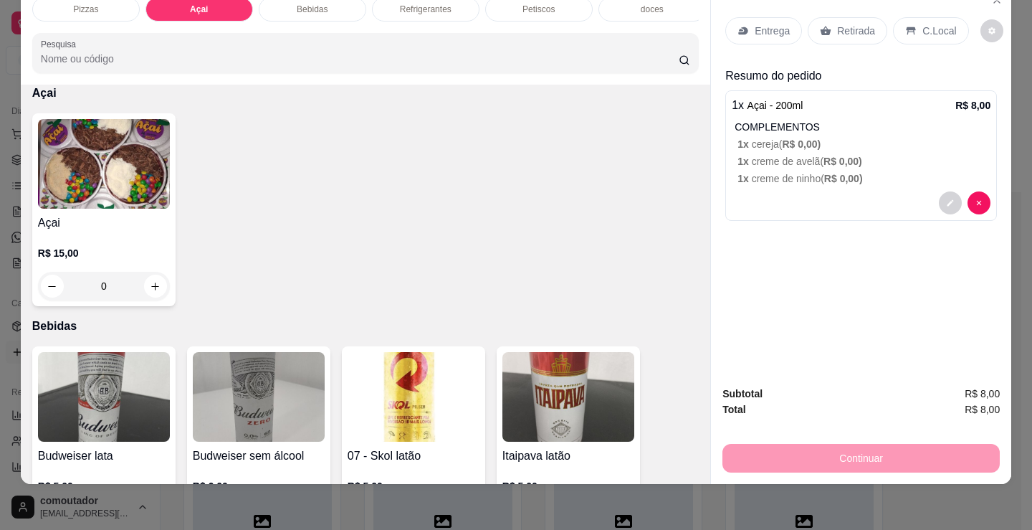
click at [847, 156] on span "R$ 0,00 )" at bounding box center [843, 161] width 39 height 11
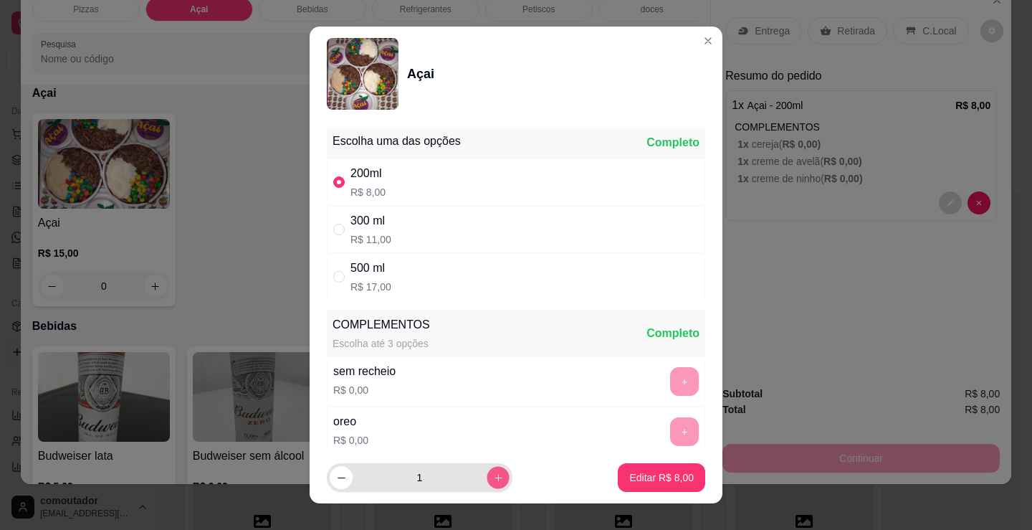
click at [493, 473] on icon "increase-product-quantity" at bounding box center [498, 477] width 11 height 11
type input "3"
click at [665, 484] on p "Editar R$ 24,00" at bounding box center [658, 477] width 67 height 14
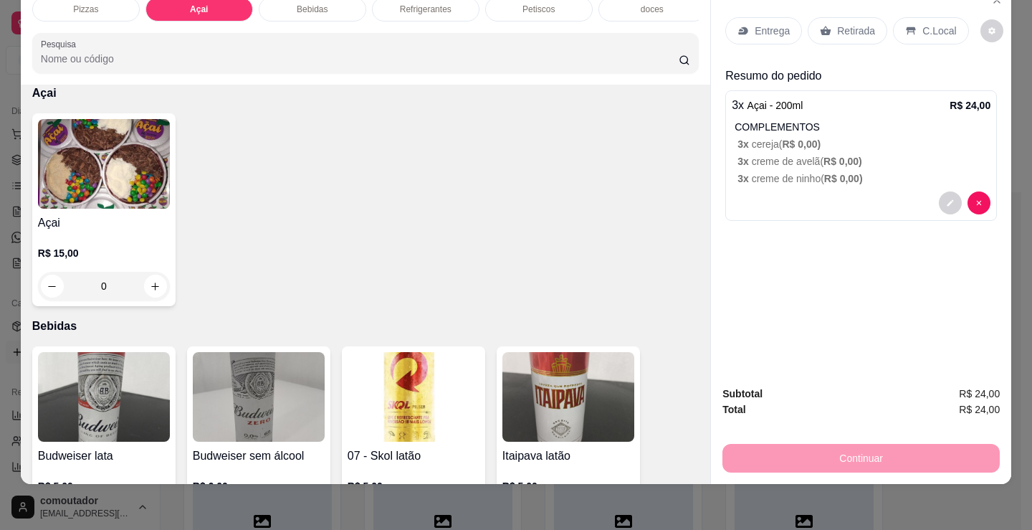
click at [862, 24] on p "Retirada" at bounding box center [856, 31] width 38 height 14
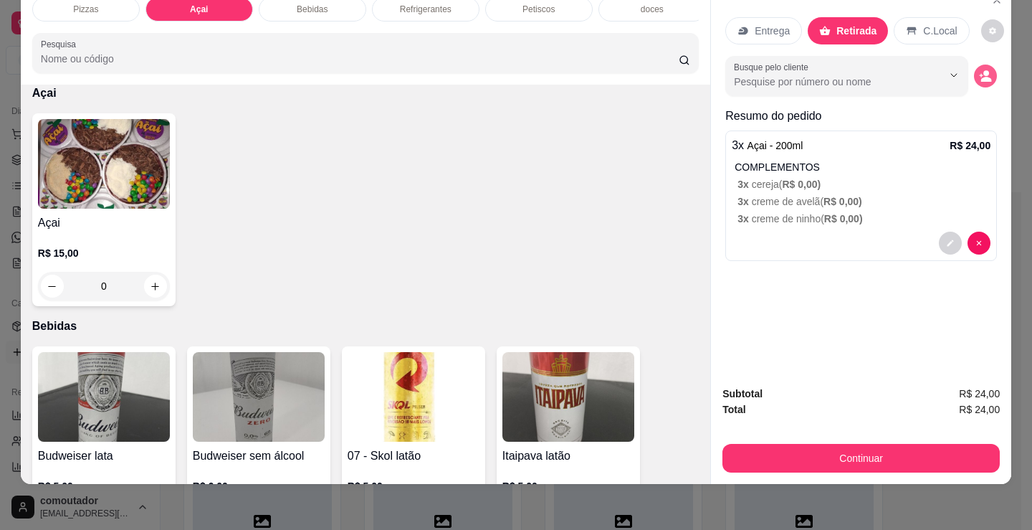
click at [979, 70] on icon "decrease-product-quantity" at bounding box center [985, 76] width 13 height 13
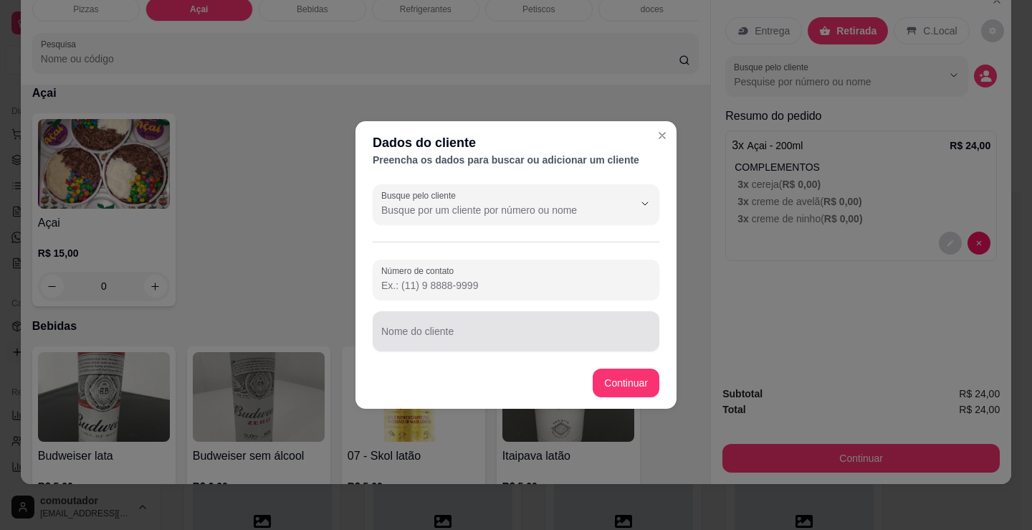
drag, startPoint x: 540, startPoint y: 324, endPoint x: 553, endPoint y: 327, distance: 13.2
click at [540, 324] on div at bounding box center [515, 331] width 269 height 29
type input "filho de [PERSON_NAME]"
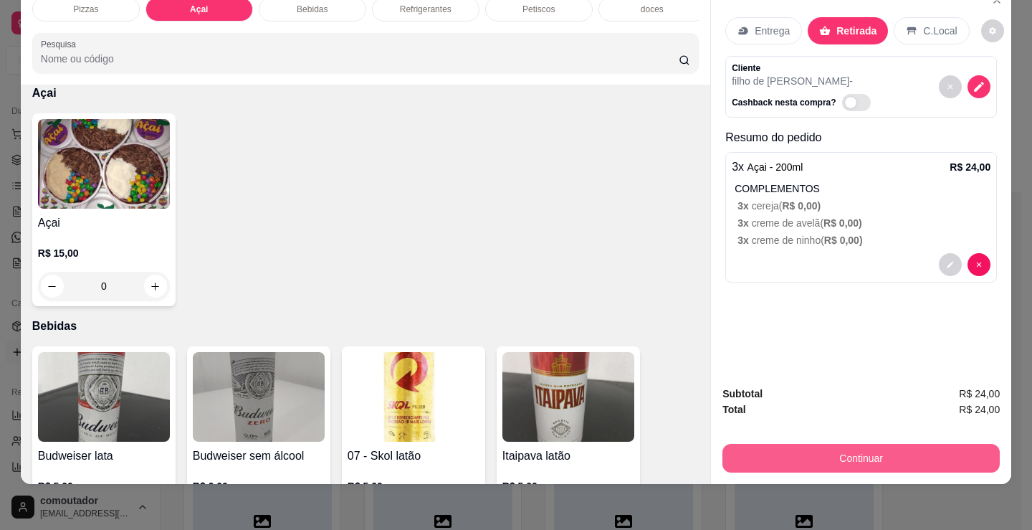
click at [799, 452] on button "Continuar" at bounding box center [860, 458] width 277 height 29
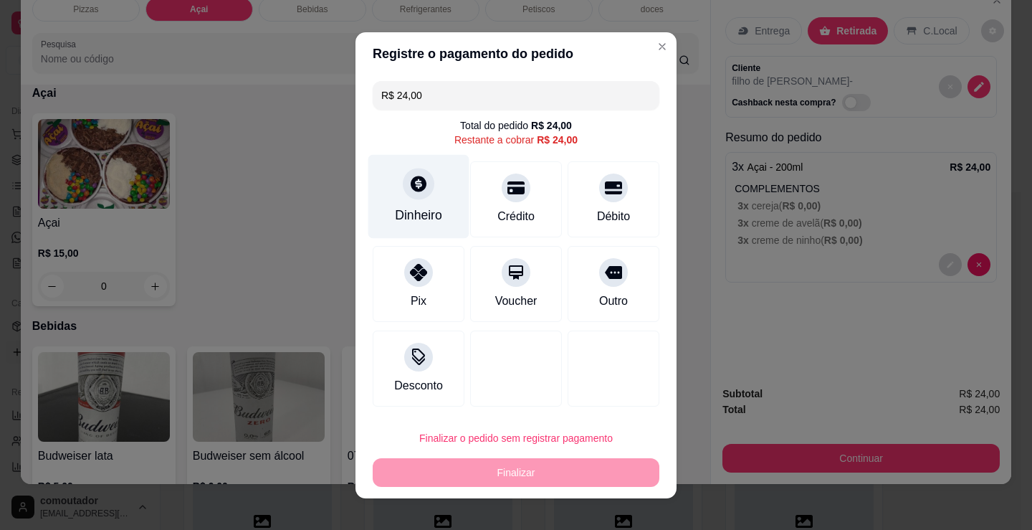
click at [409, 200] on div "Dinheiro" at bounding box center [418, 196] width 101 height 84
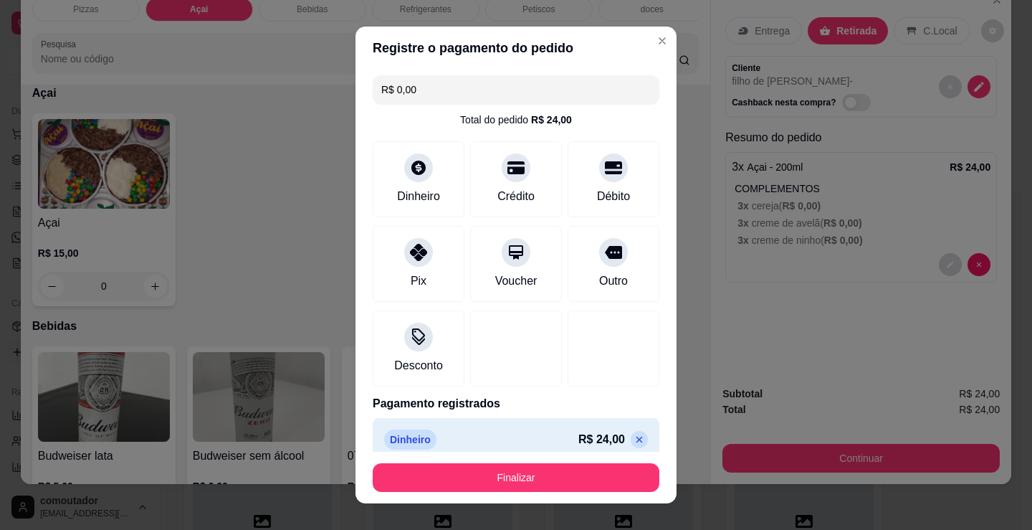
click at [533, 461] on footer "Finalizar" at bounding box center [515, 478] width 321 height 52
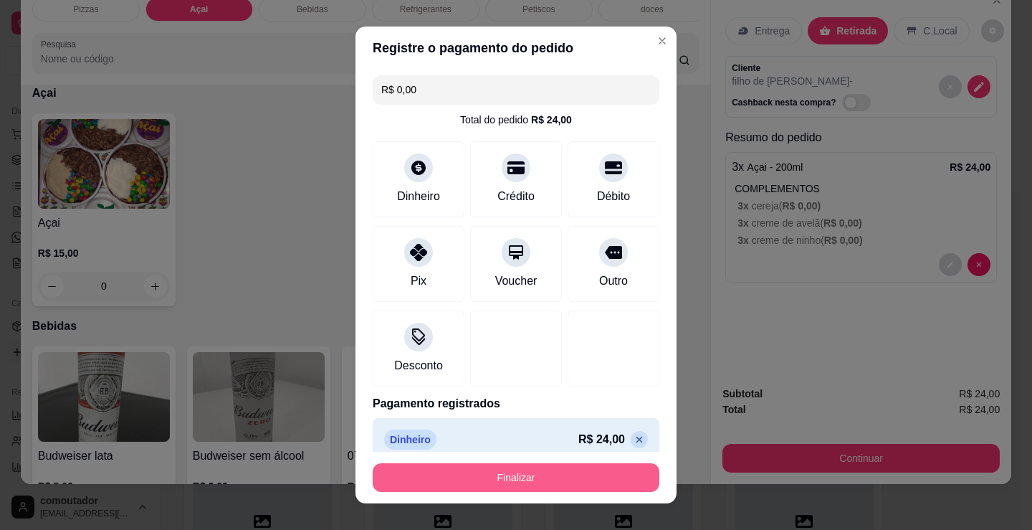
click at [533, 467] on button "Finalizar" at bounding box center [516, 477] width 287 height 29
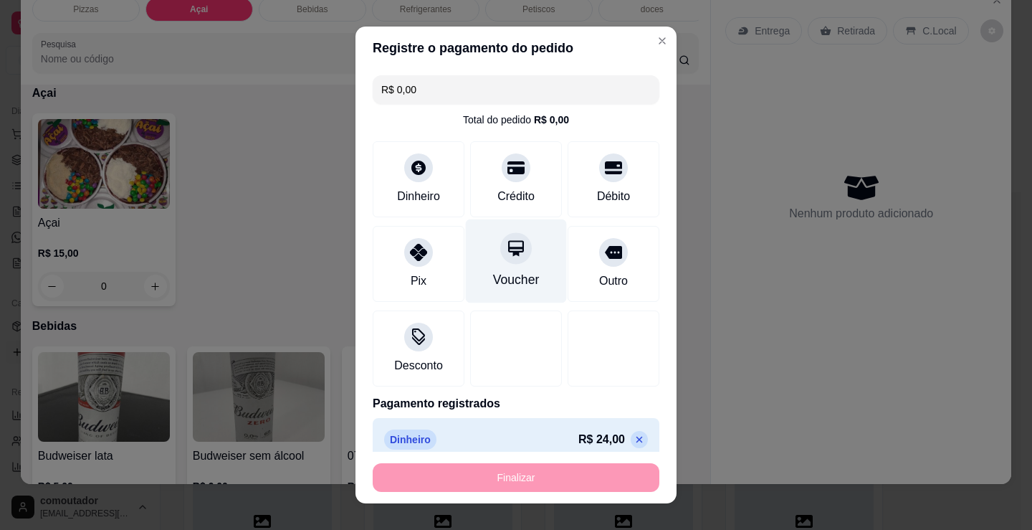
type input "-R$ 24,00"
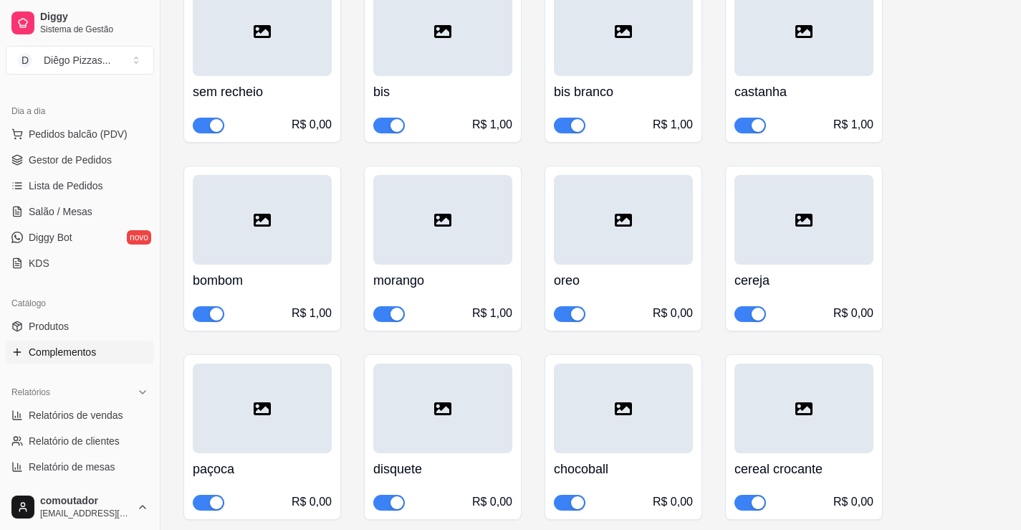
scroll to position [287, 0]
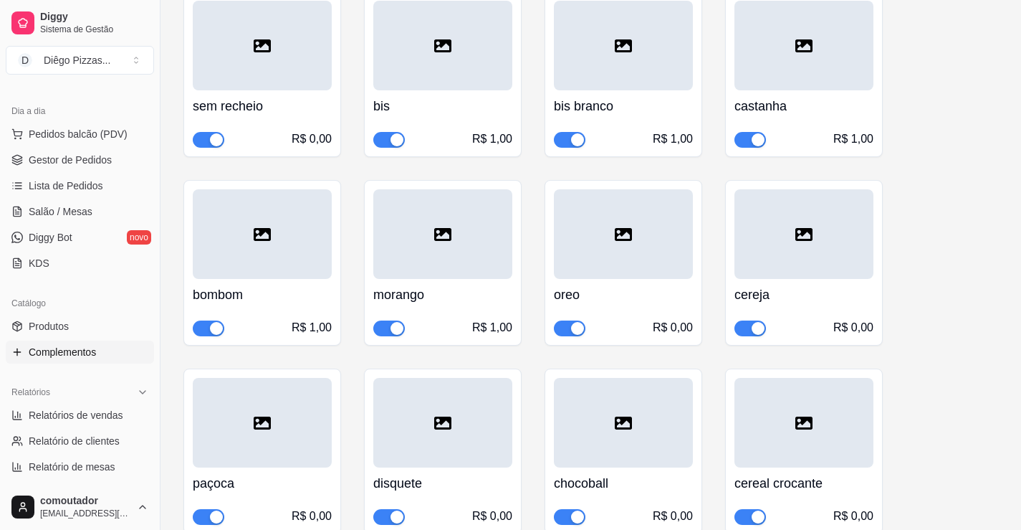
click at [381, 328] on span "button" at bounding box center [389, 328] width 32 height 16
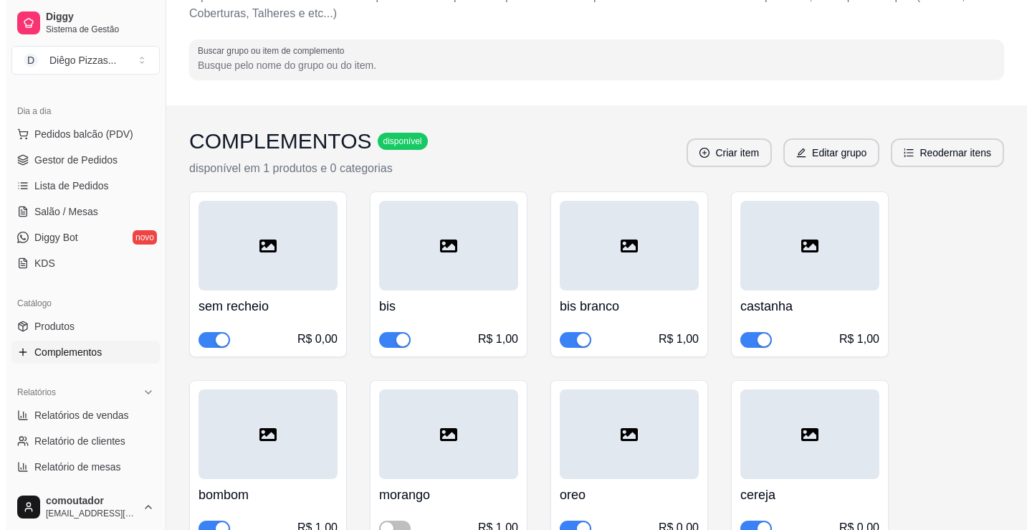
scroll to position [0, 0]
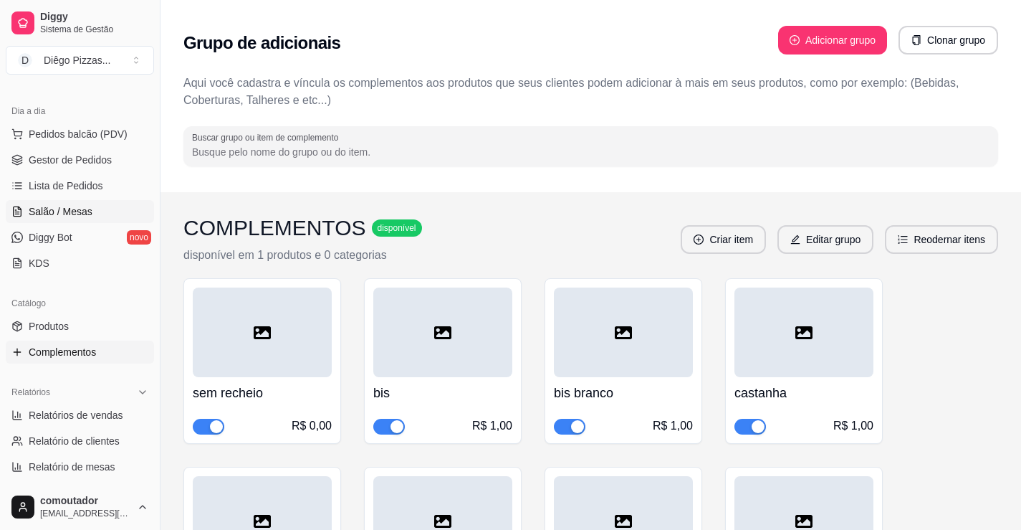
click at [62, 208] on span "Salão / Mesas" at bounding box center [61, 211] width 64 height 14
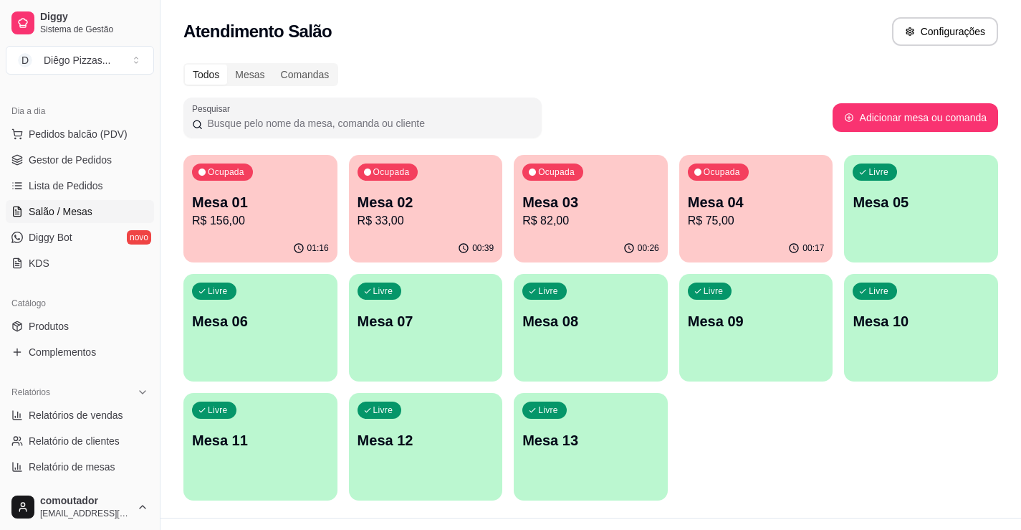
click at [880, 226] on div "Livre Mesa 05" at bounding box center [921, 200] width 154 height 90
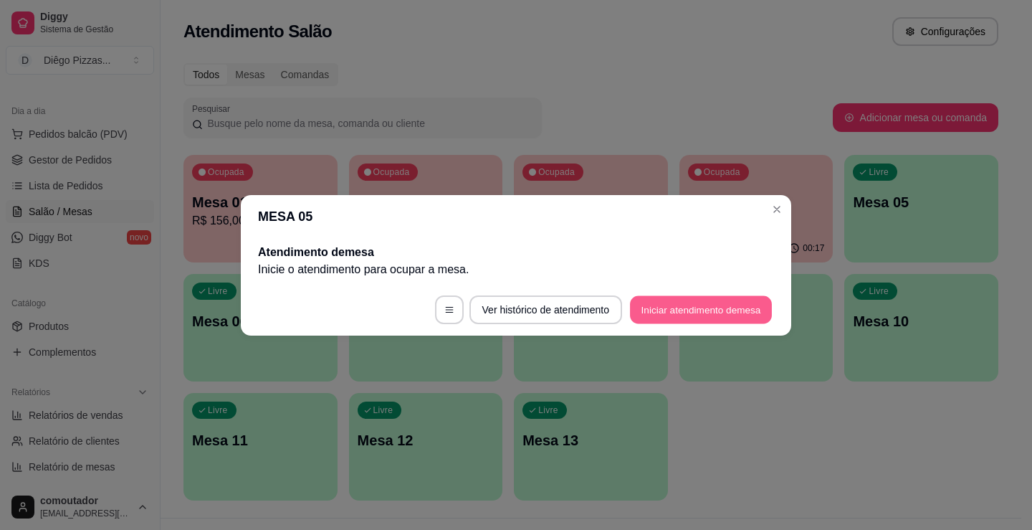
click at [690, 318] on button "Iniciar atendimento de mesa" at bounding box center [701, 309] width 142 height 28
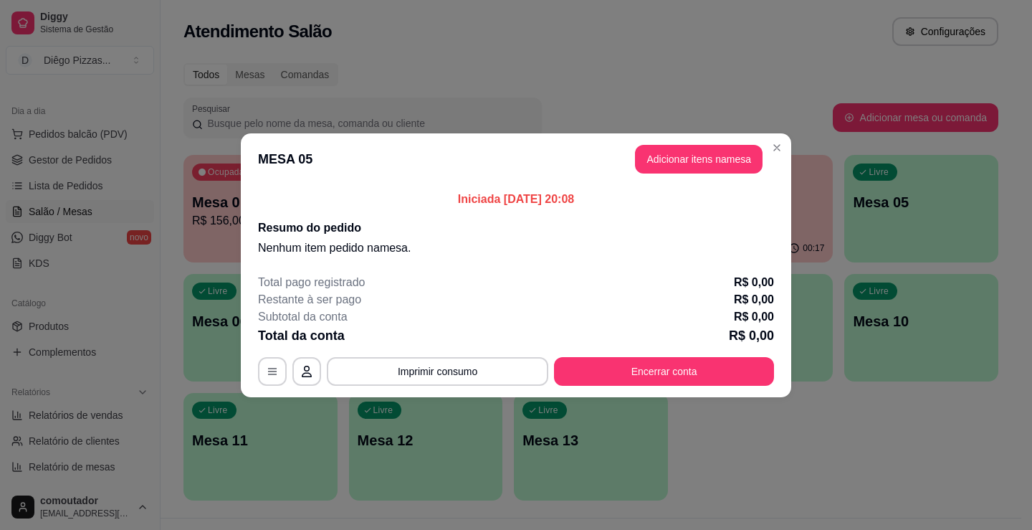
click at [737, 168] on button "Adicionar itens na mesa" at bounding box center [699, 159] width 128 height 29
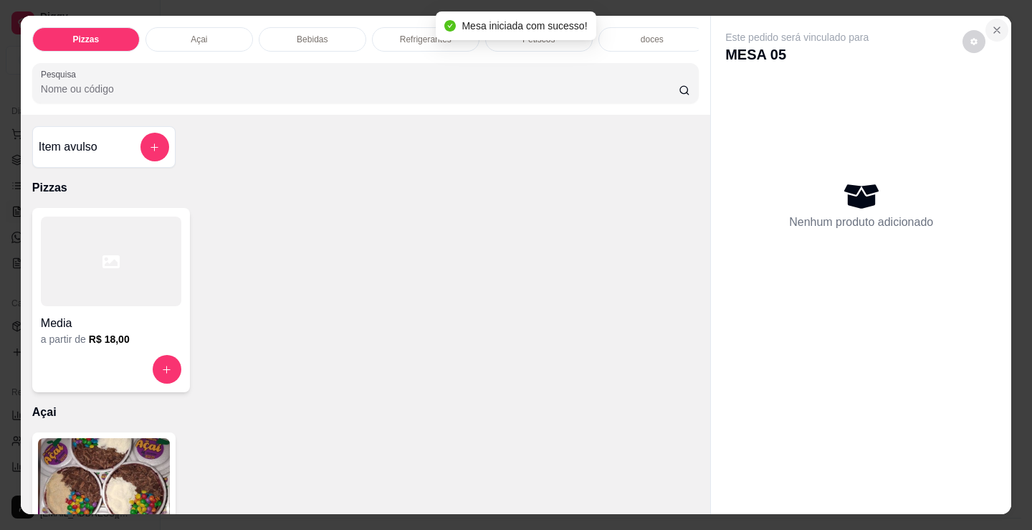
click at [991, 27] on icon "Close" at bounding box center [996, 29] width 11 height 11
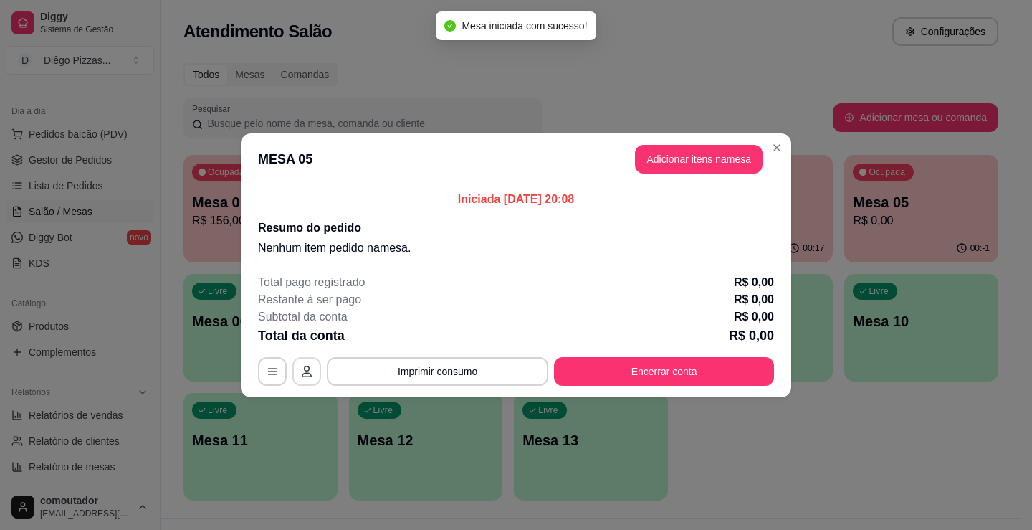
click at [307, 366] on icon "button" at bounding box center [306, 371] width 11 height 11
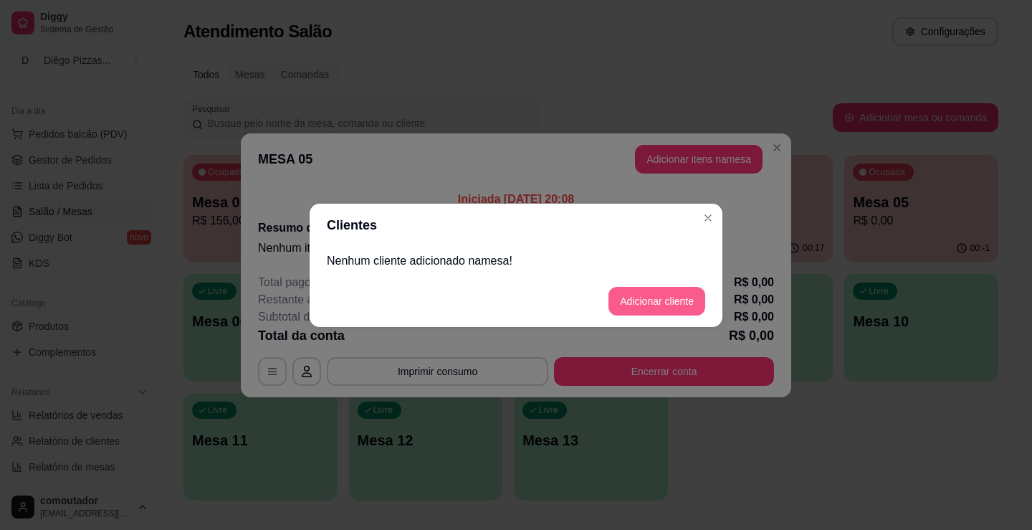
click at [637, 304] on button "Adicionar cliente" at bounding box center [656, 301] width 97 height 29
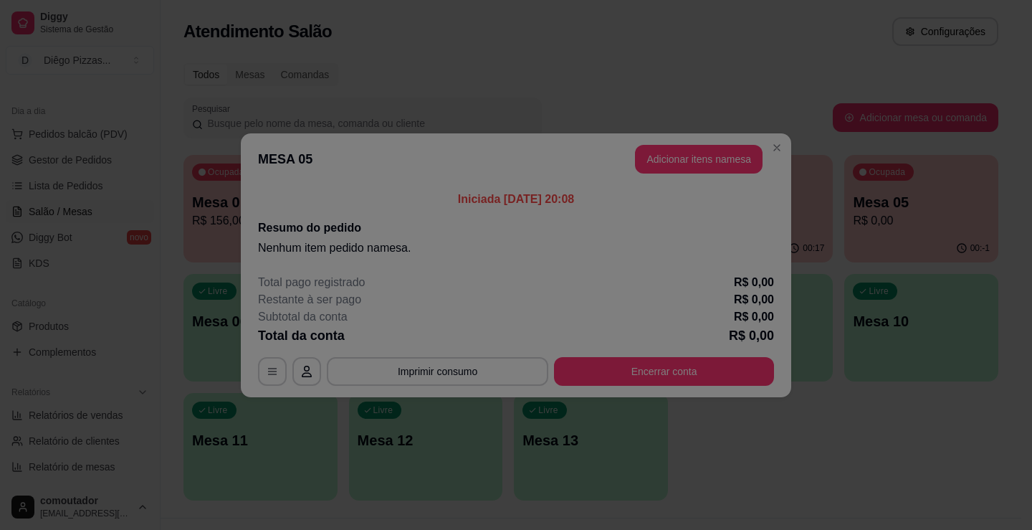
click at [535, 277] on div "Nome do cliente" at bounding box center [516, 260] width 378 height 40
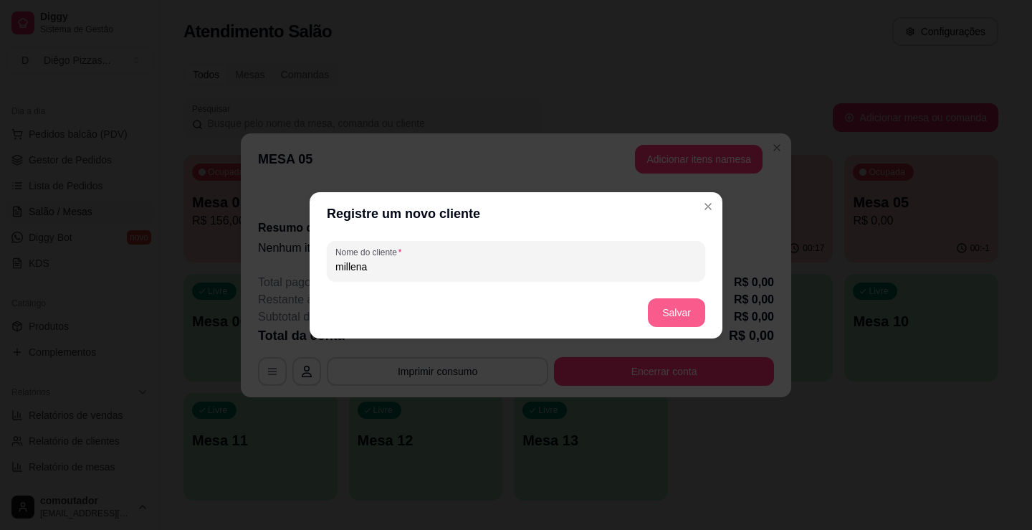
type input "millena"
click at [686, 321] on button "Salvar" at bounding box center [676, 312] width 57 height 29
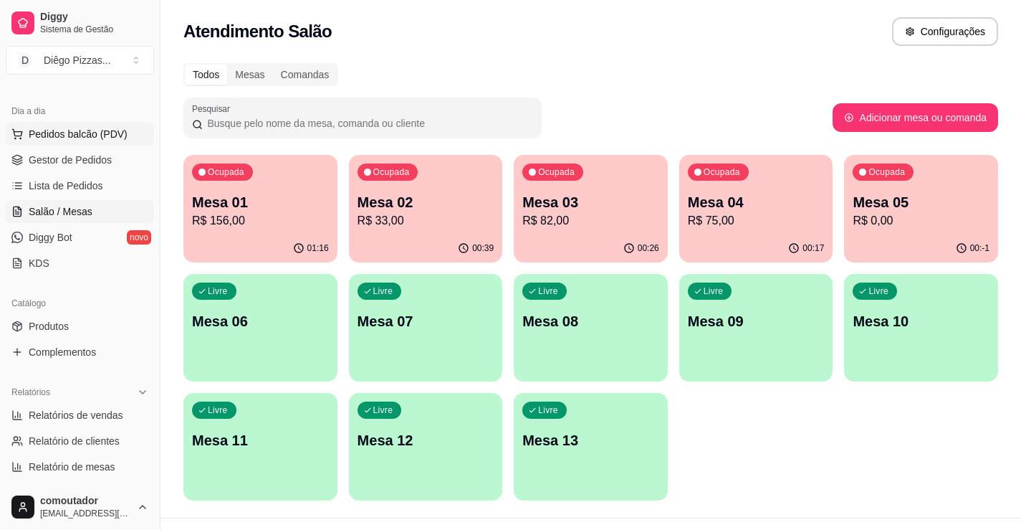
click at [65, 141] on button "Pedidos balcão (PDV)" at bounding box center [80, 134] width 148 height 23
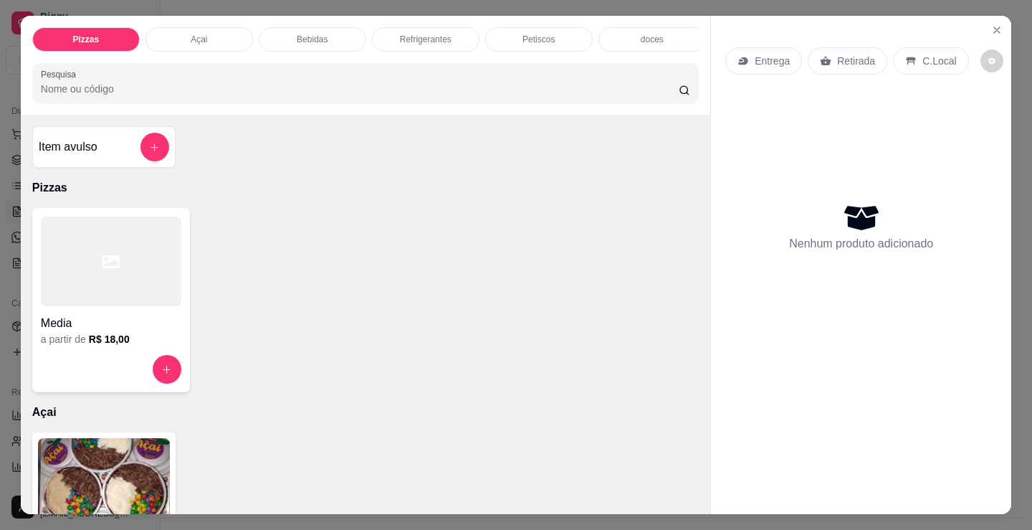
click at [315, 27] on div "Bebidas" at bounding box center [313, 39] width 108 height 24
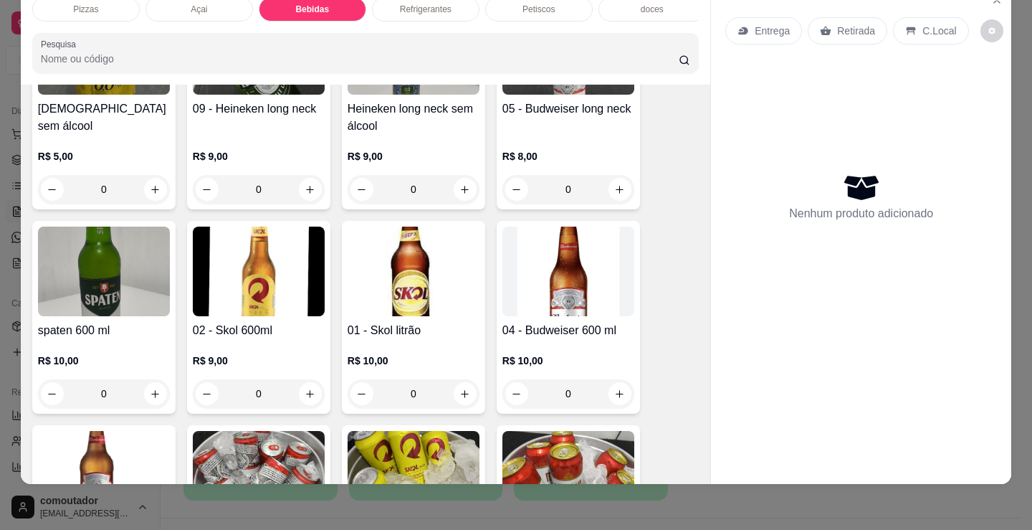
scroll to position [880, 0]
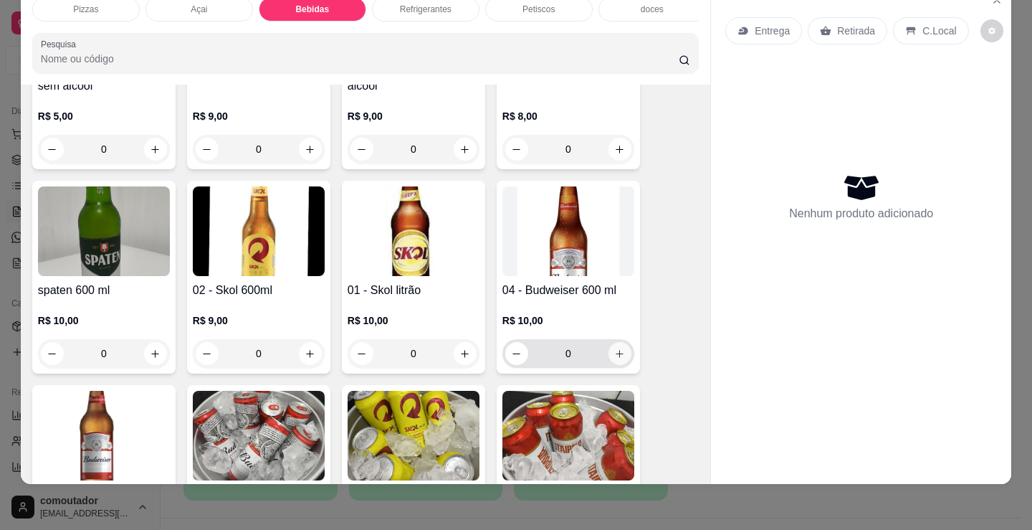
click at [613, 362] on button "increase-product-quantity" at bounding box center [619, 353] width 23 height 23
type input "1"
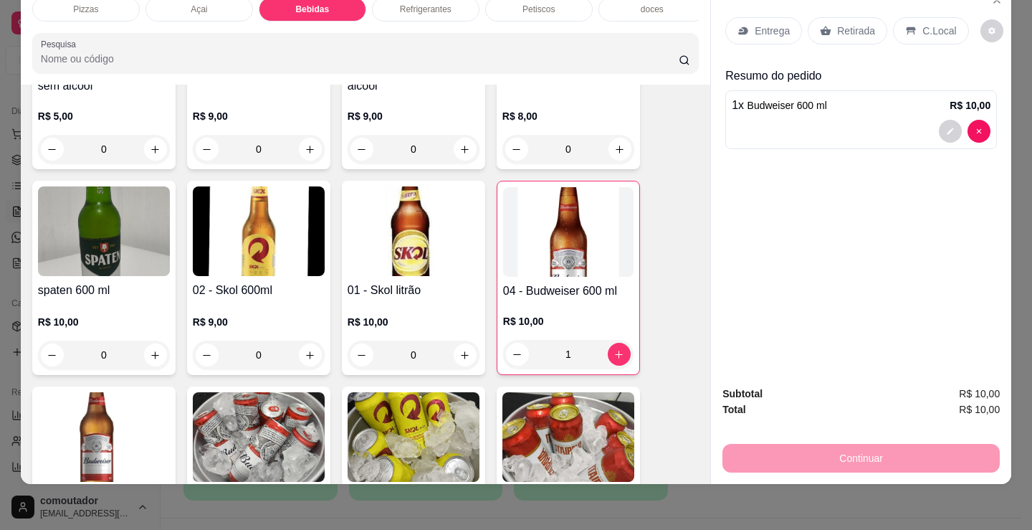
click at [1006, 15] on div "Entrega Retirada C.Local Resumo do pedido 1 x Budweiser 600 ml R$ 10,00" at bounding box center [861, 180] width 300 height 388
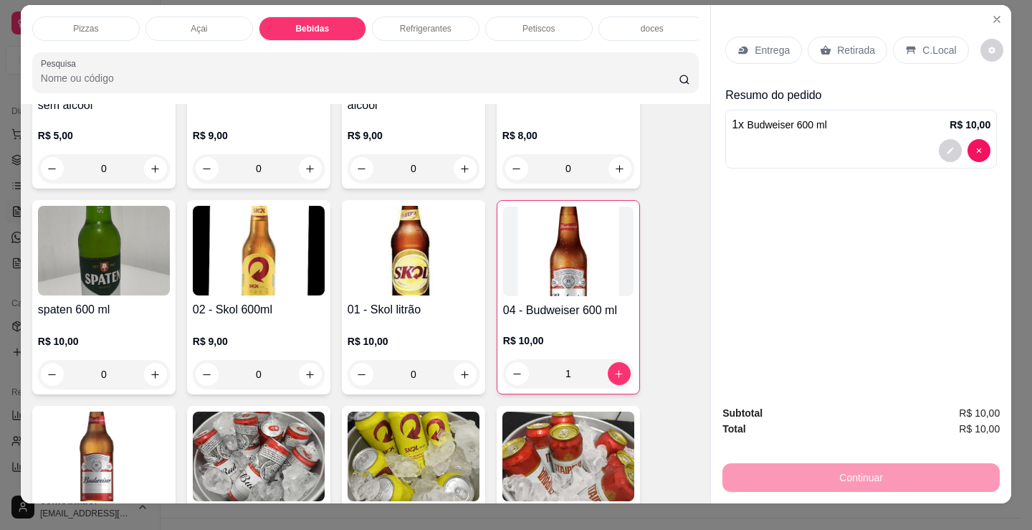
scroll to position [0, 0]
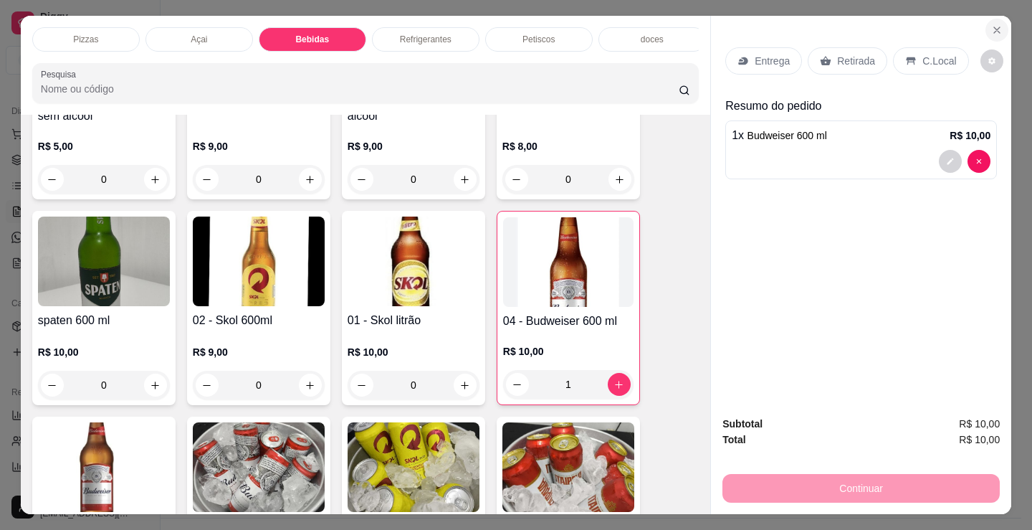
click at [995, 24] on icon "Close" at bounding box center [996, 29] width 11 height 11
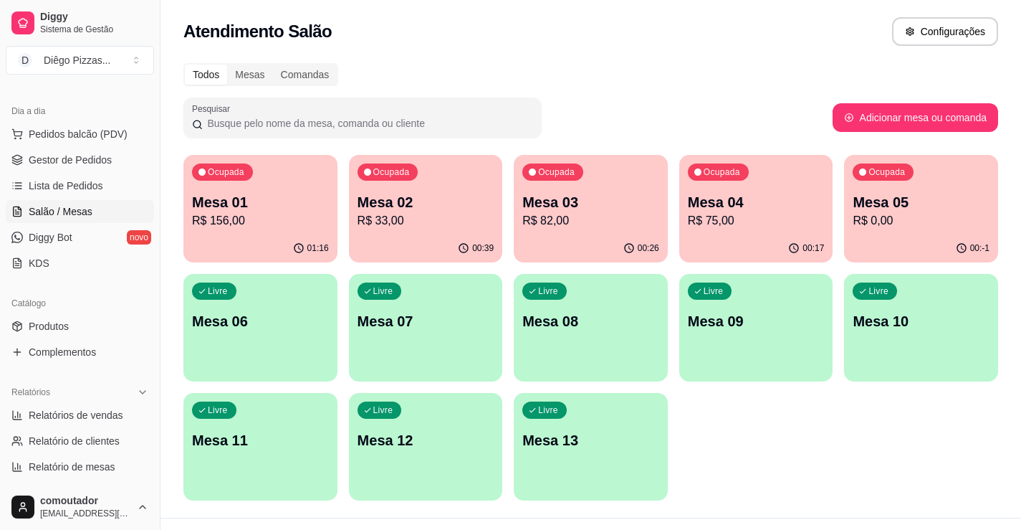
click at [954, 215] on p "R$ 0,00" at bounding box center [921, 220] width 137 height 17
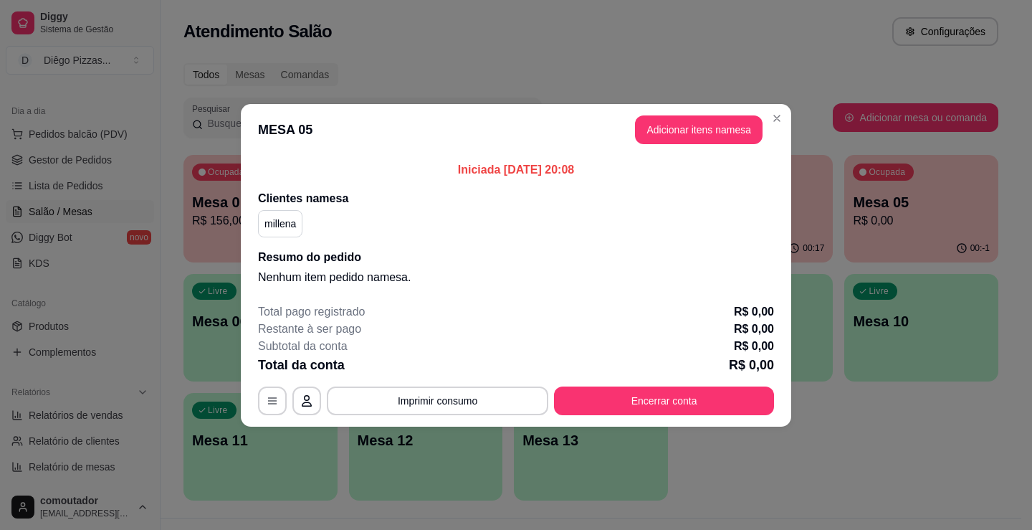
click at [711, 113] on header "MESA 05 Adicionar itens na mesa" at bounding box center [516, 130] width 550 height 52
click at [700, 122] on button "Adicionar itens na mesa" at bounding box center [699, 129] width 128 height 29
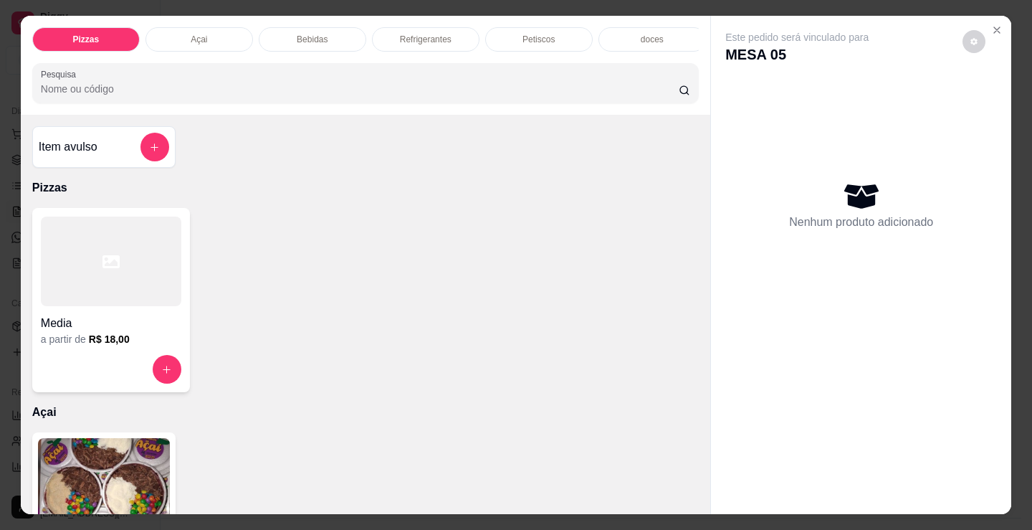
click at [553, 29] on div "Petiscos" at bounding box center [539, 39] width 108 height 24
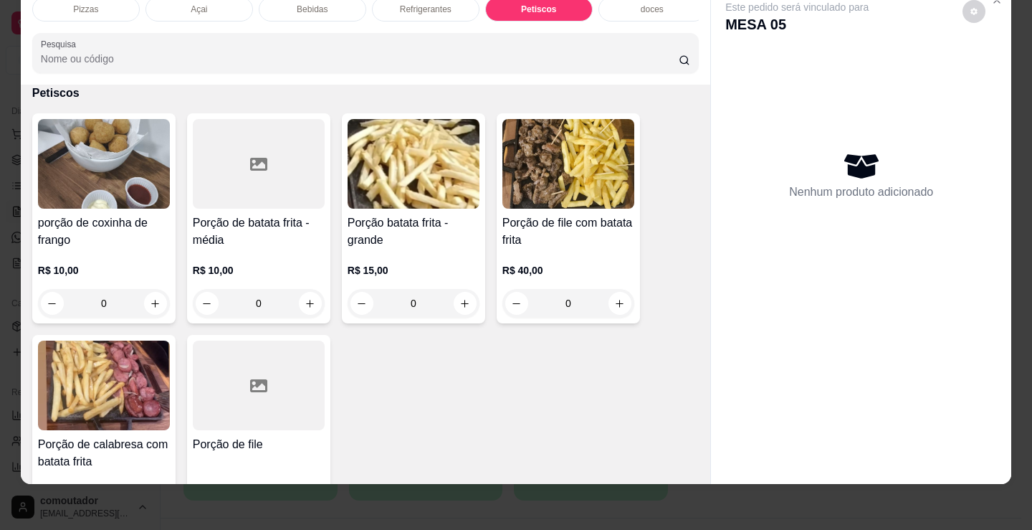
click at [310, 8] on div "Bebidas" at bounding box center [313, 9] width 108 height 24
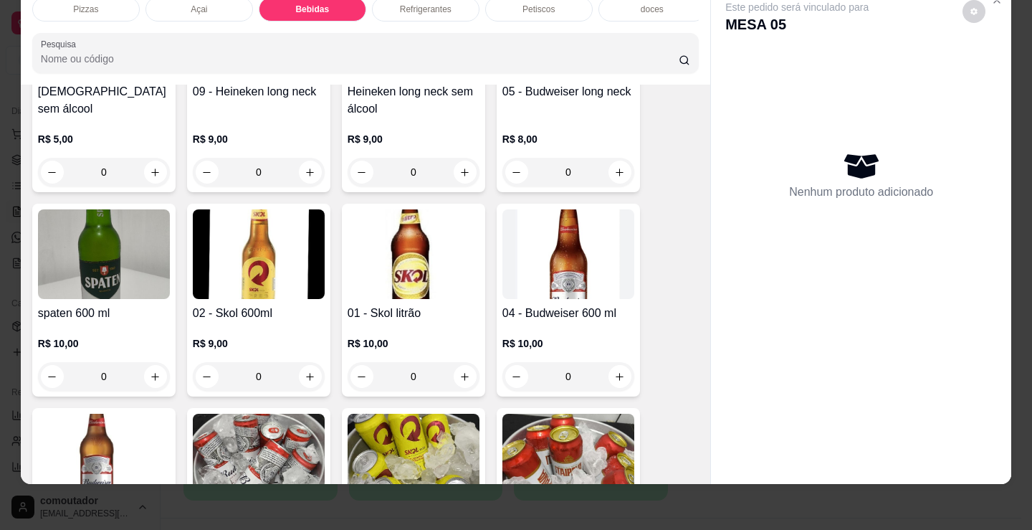
scroll to position [880, 0]
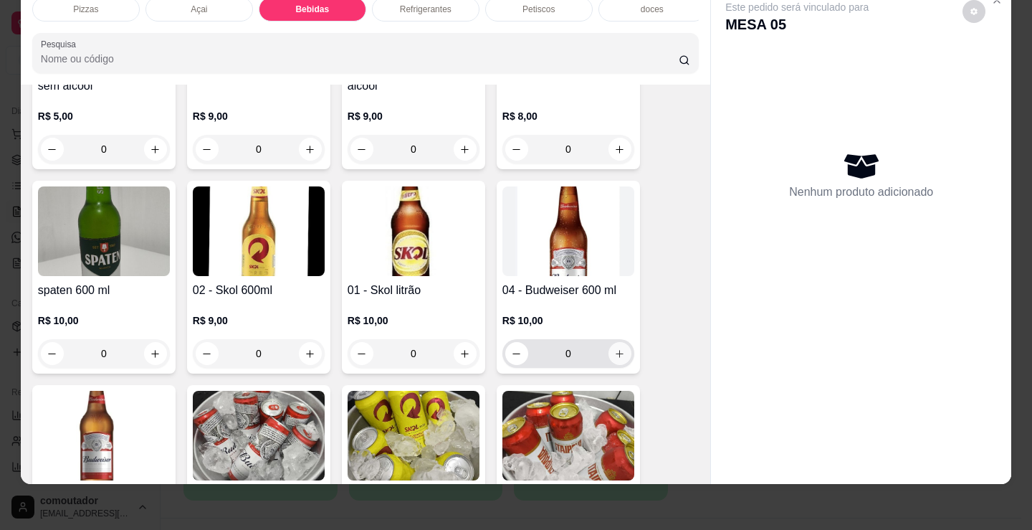
click at [613, 362] on button "increase-product-quantity" at bounding box center [619, 353] width 23 height 23
type input "1"
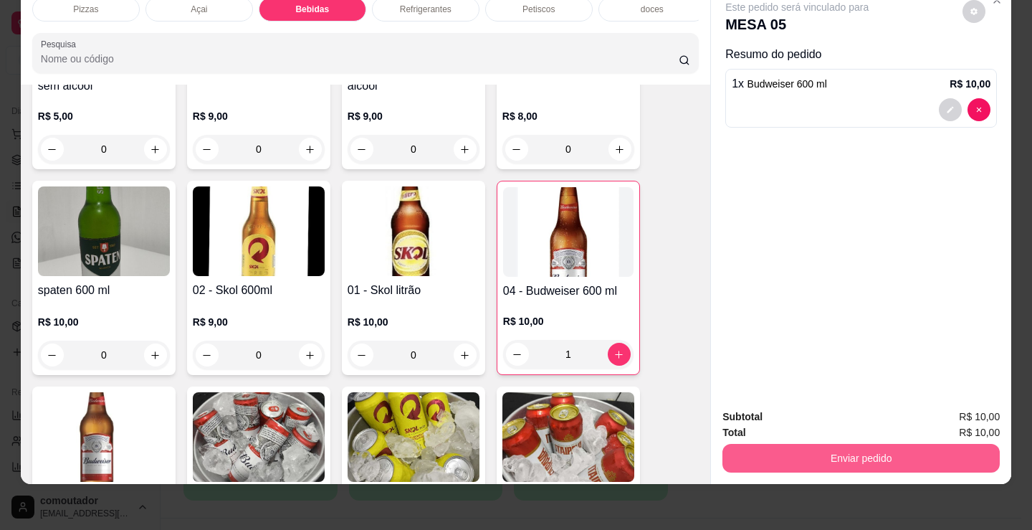
click at [824, 444] on button "Enviar pedido" at bounding box center [860, 458] width 277 height 29
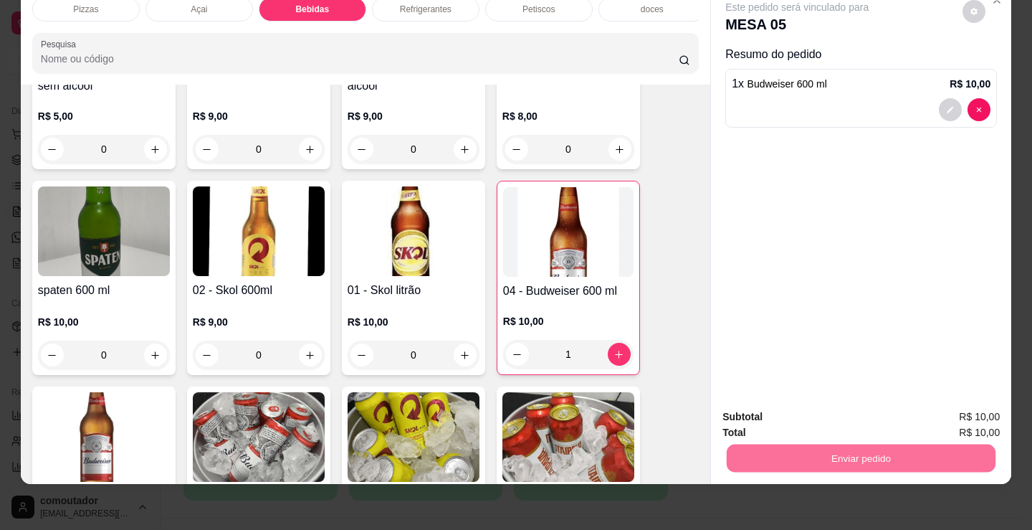
click at [807, 415] on button "Não registrar e enviar pedido" at bounding box center [814, 411] width 145 height 27
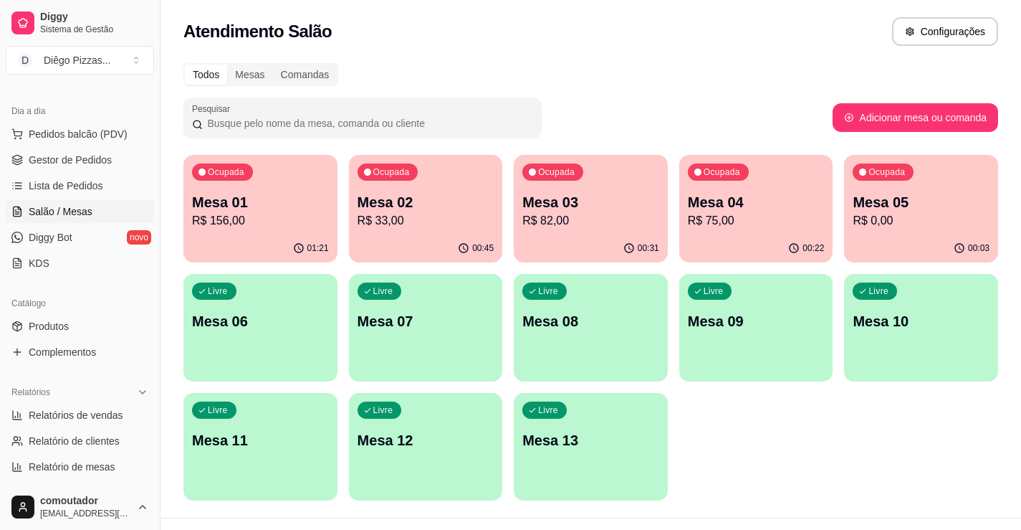
click at [716, 245] on div "00:22" at bounding box center [756, 248] width 154 height 28
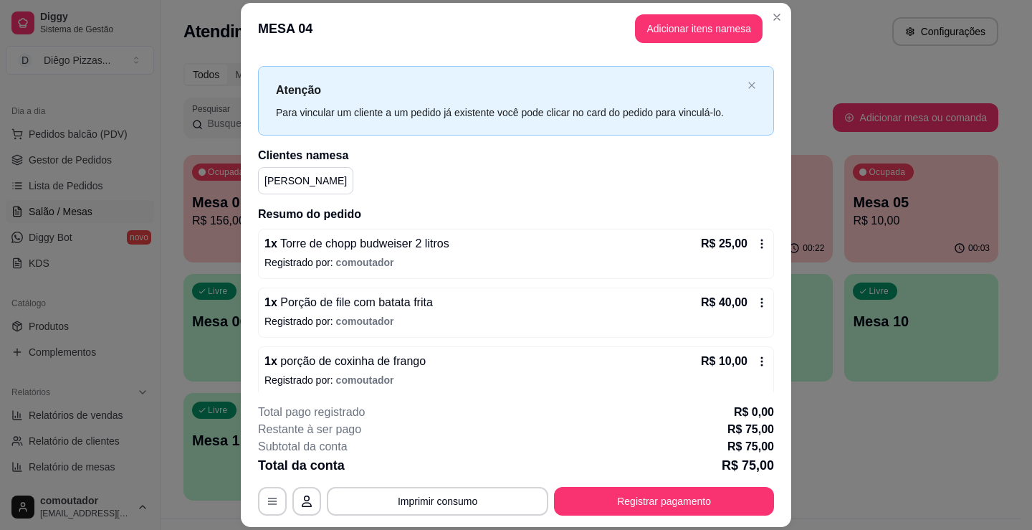
scroll to position [29, 0]
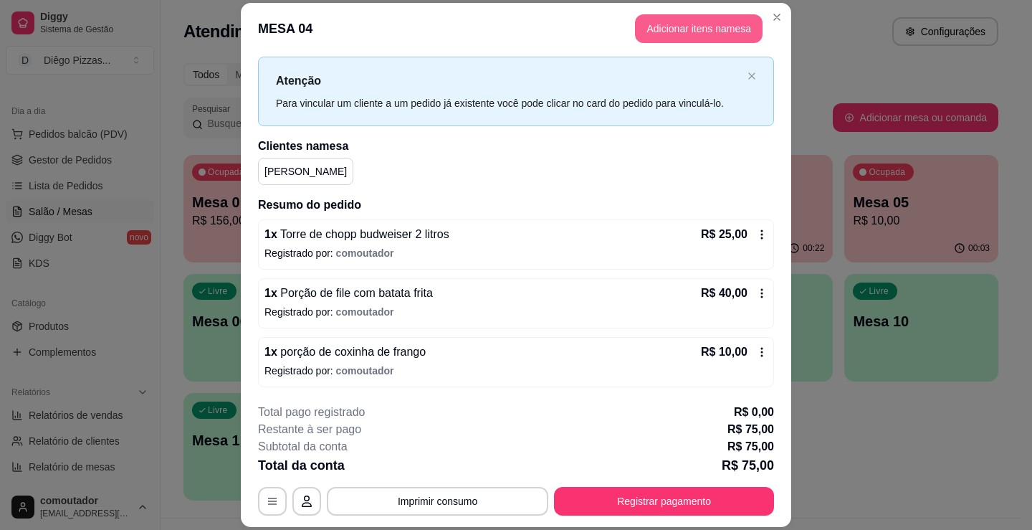
click at [667, 22] on button "Adicionar itens na mesa" at bounding box center [699, 28] width 128 height 29
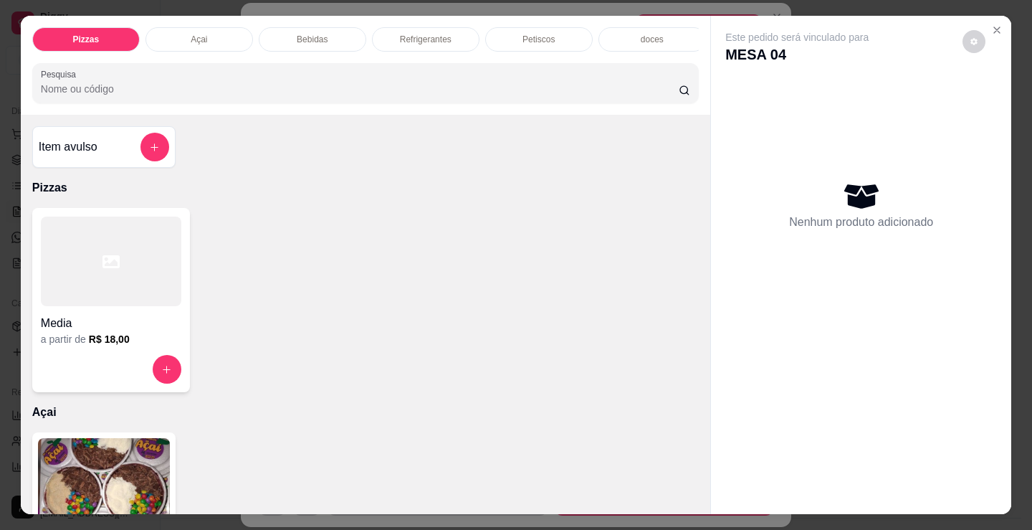
click at [459, 34] on div "Refrigerantes" at bounding box center [426, 39] width 108 height 24
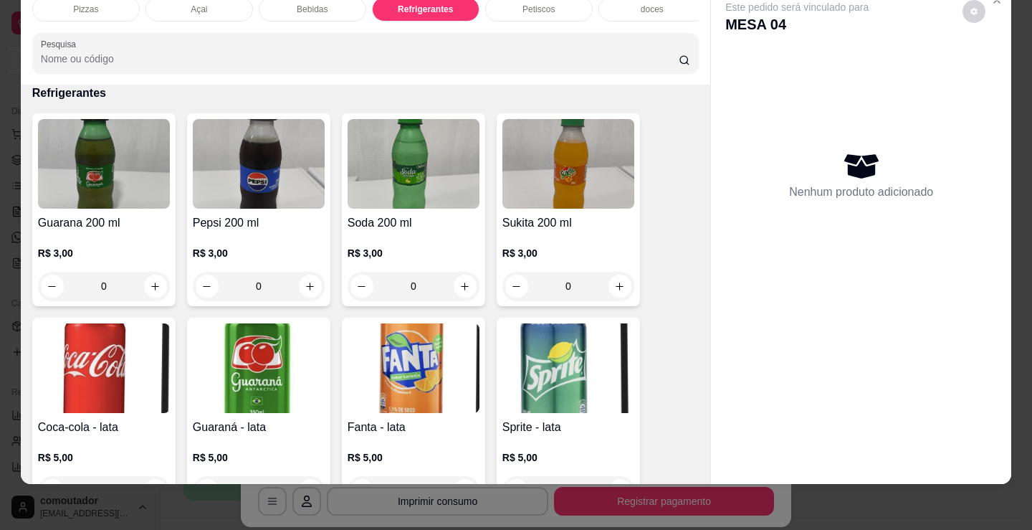
scroll to position [2529, 0]
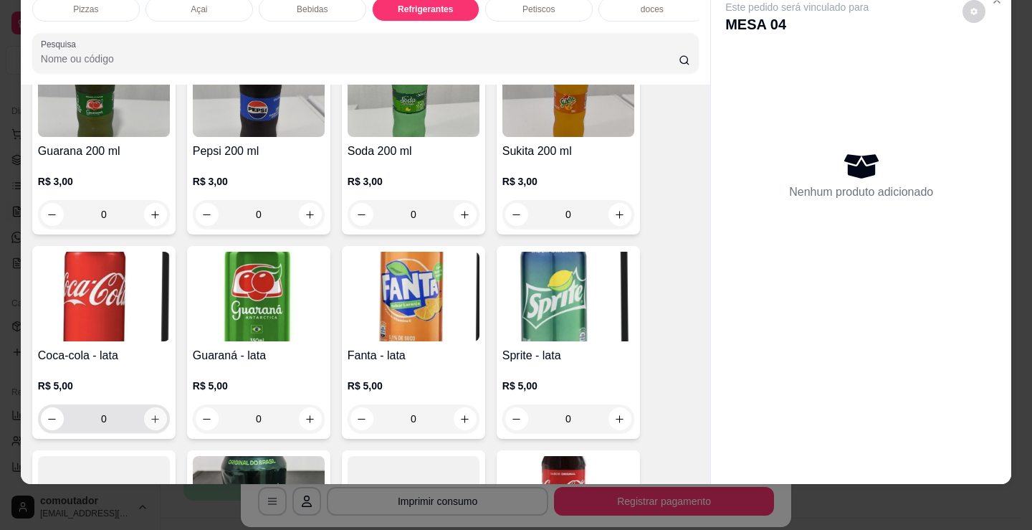
click at [150, 421] on icon "increase-product-quantity" at bounding box center [155, 419] width 11 height 11
type input "1"
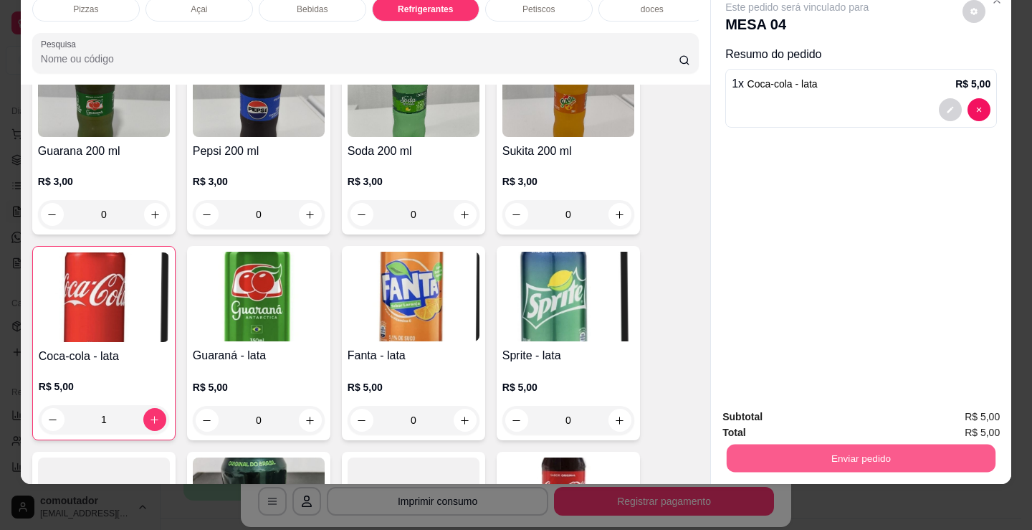
click at [851, 444] on button "Enviar pedido" at bounding box center [861, 458] width 269 height 28
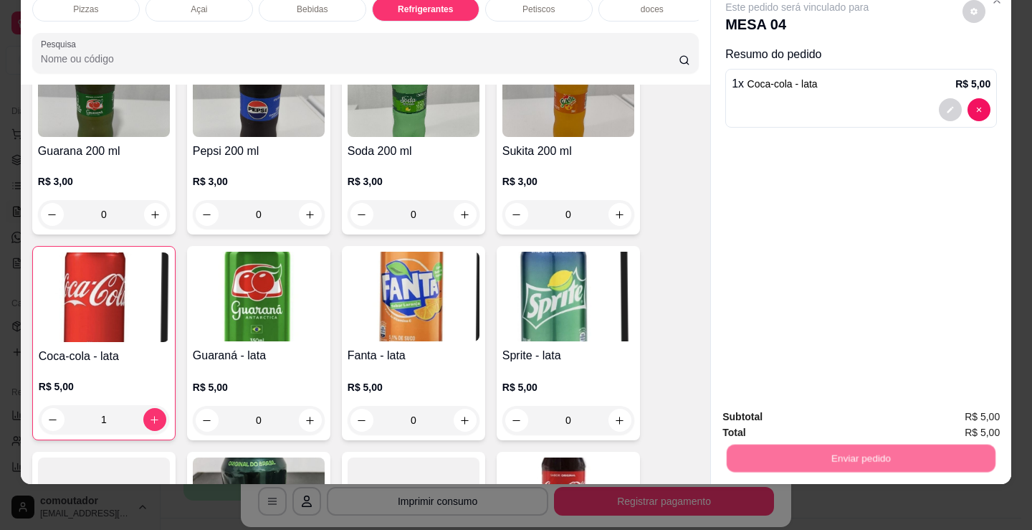
click at [834, 411] on button "Não registrar e enviar pedido" at bounding box center [813, 411] width 149 height 27
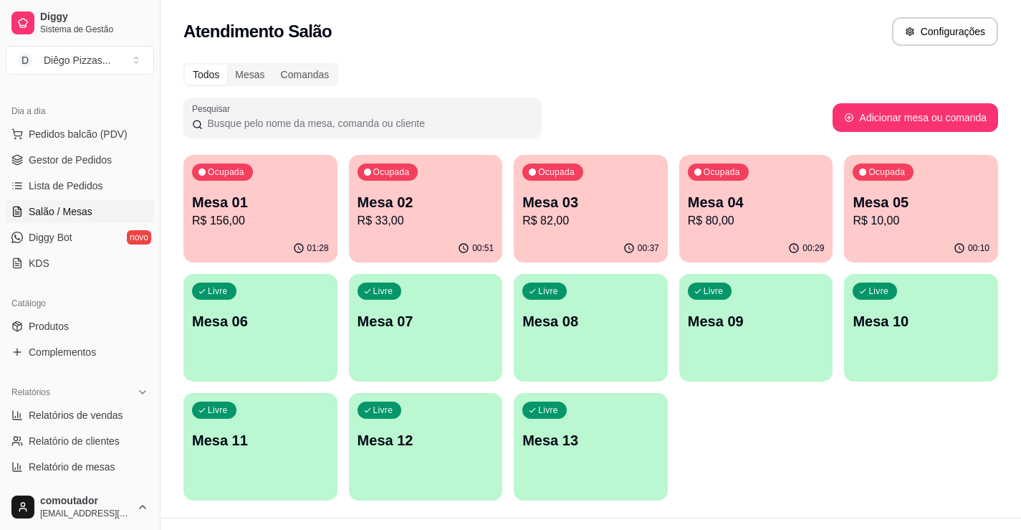
click at [898, 220] on p "R$ 10,00" at bounding box center [921, 220] width 137 height 17
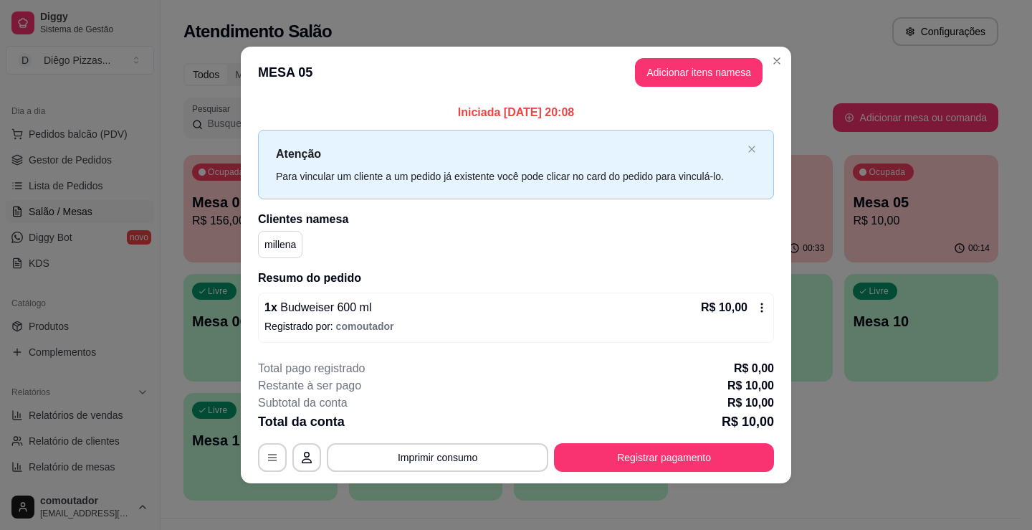
click at [789, 411] on footer "**********" at bounding box center [516, 415] width 550 height 135
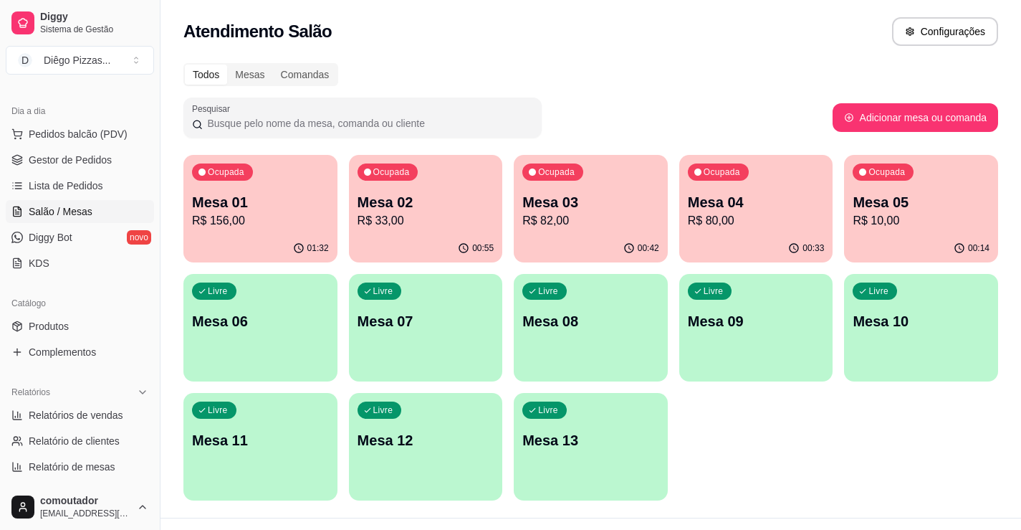
click at [824, 234] on div "00:33" at bounding box center [756, 248] width 154 height 28
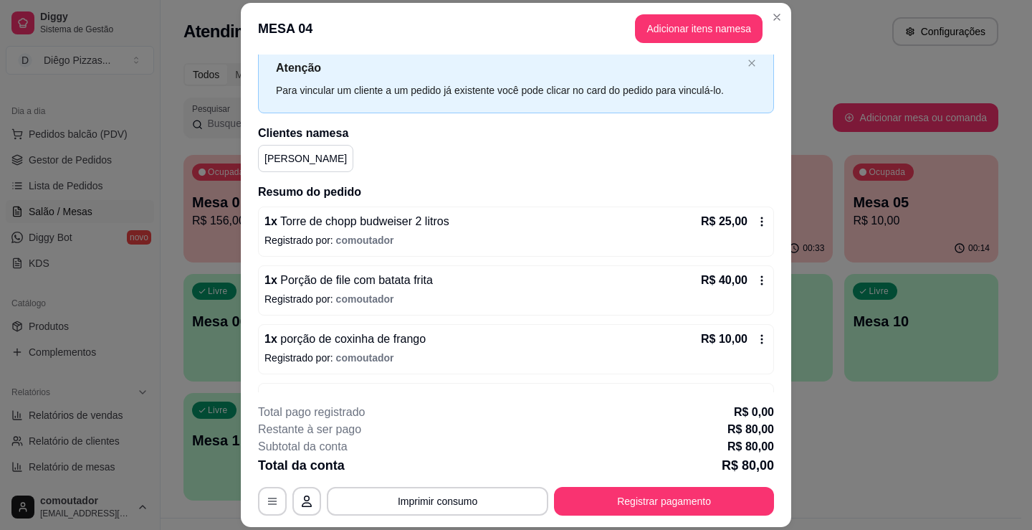
scroll to position [88, 0]
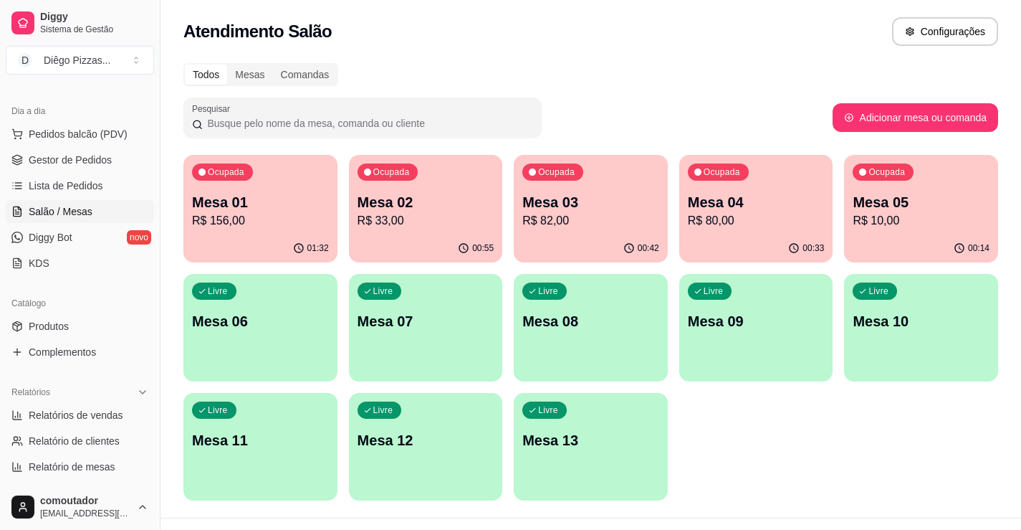
click at [544, 210] on p "Mesa 03" at bounding box center [590, 202] width 137 height 20
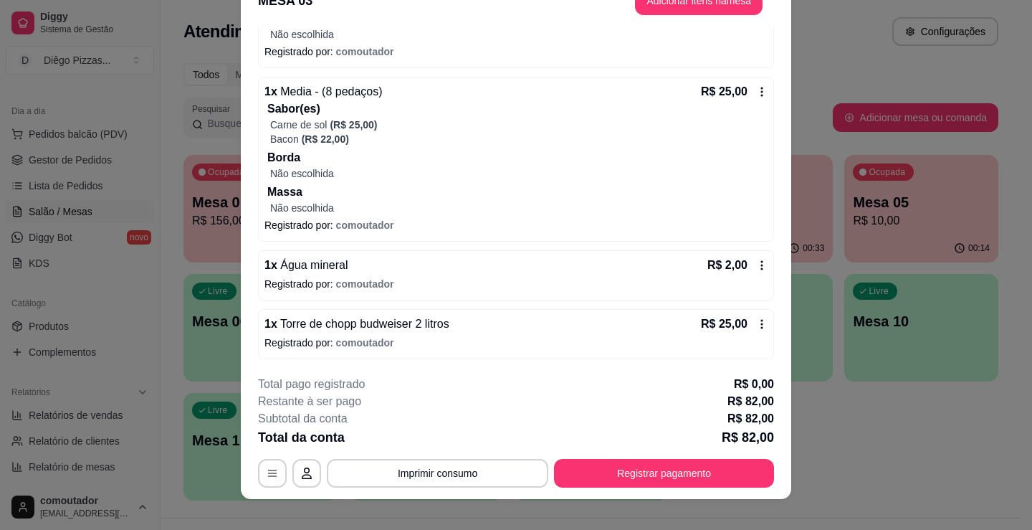
scroll to position [43, 0]
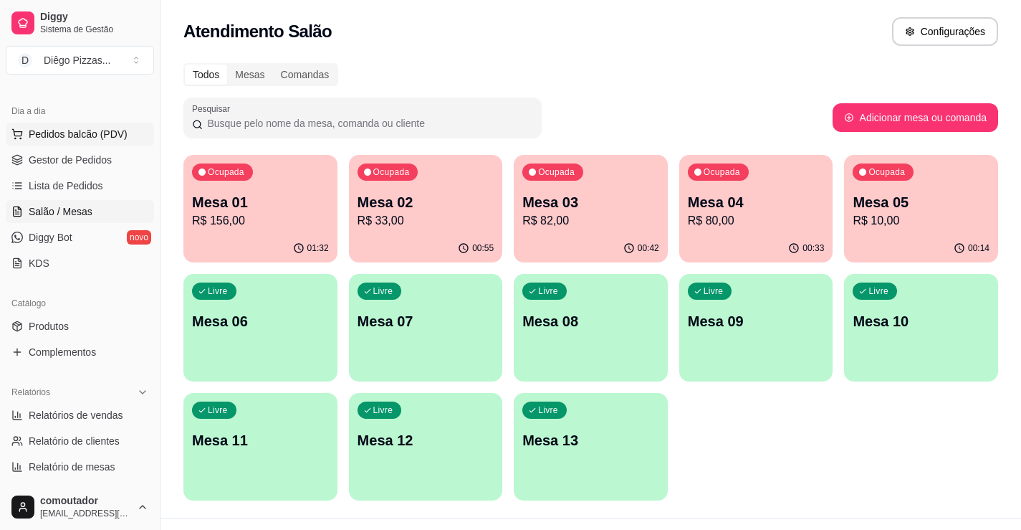
click at [86, 139] on span "Pedidos balcão (PDV)" at bounding box center [78, 134] width 99 height 14
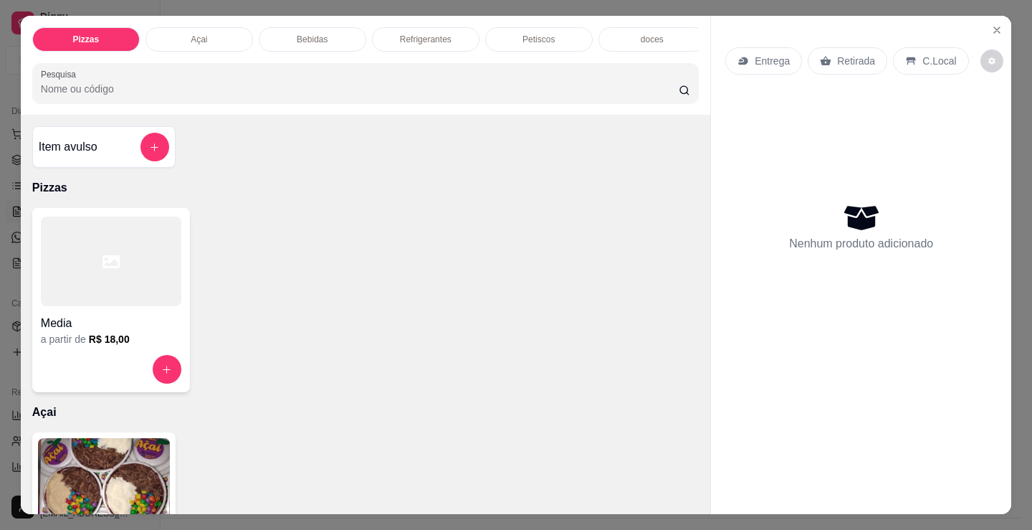
click at [106, 261] on icon at bounding box center [110, 261] width 17 height 13
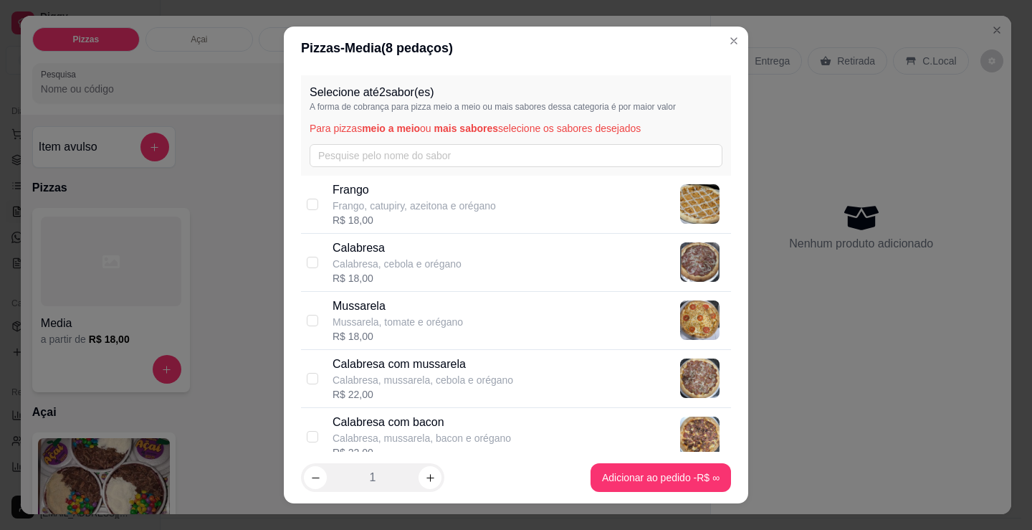
click at [351, 264] on p "Calabresa, cebola e orégano" at bounding box center [397, 264] width 129 height 14
checkbox input "true"
click at [354, 332] on div "R$ 18,00" at bounding box center [398, 336] width 130 height 14
checkbox input "true"
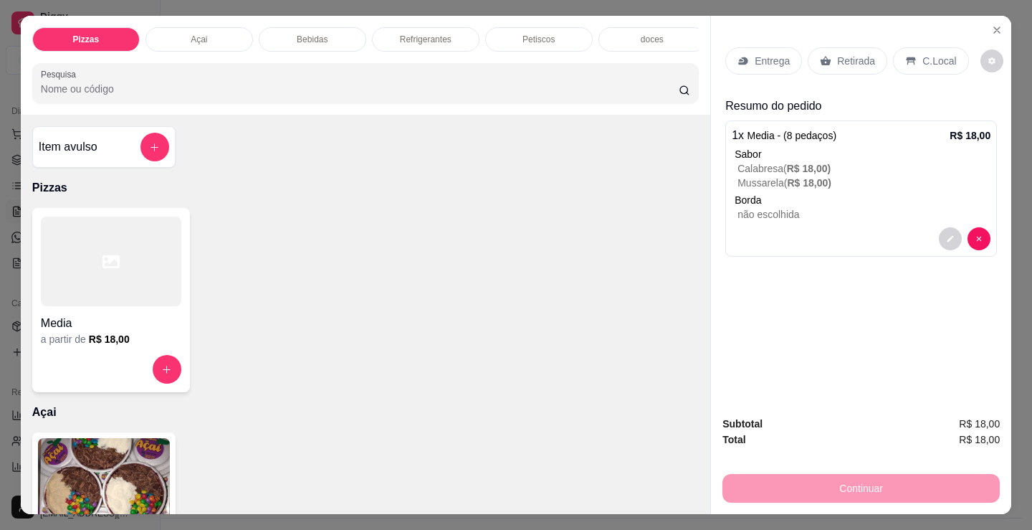
click at [449, 374] on div "Media a partir de R$ 18,00" at bounding box center [365, 300] width 667 height 184
click at [755, 54] on p "Entrega" at bounding box center [772, 61] width 35 height 14
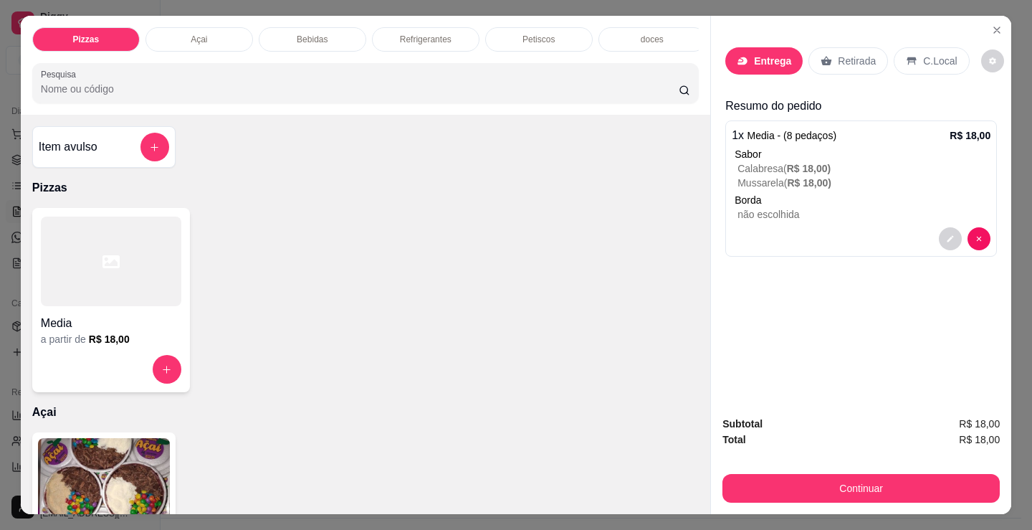
click at [378, 225] on input "text" at bounding box center [516, 225] width 287 height 23
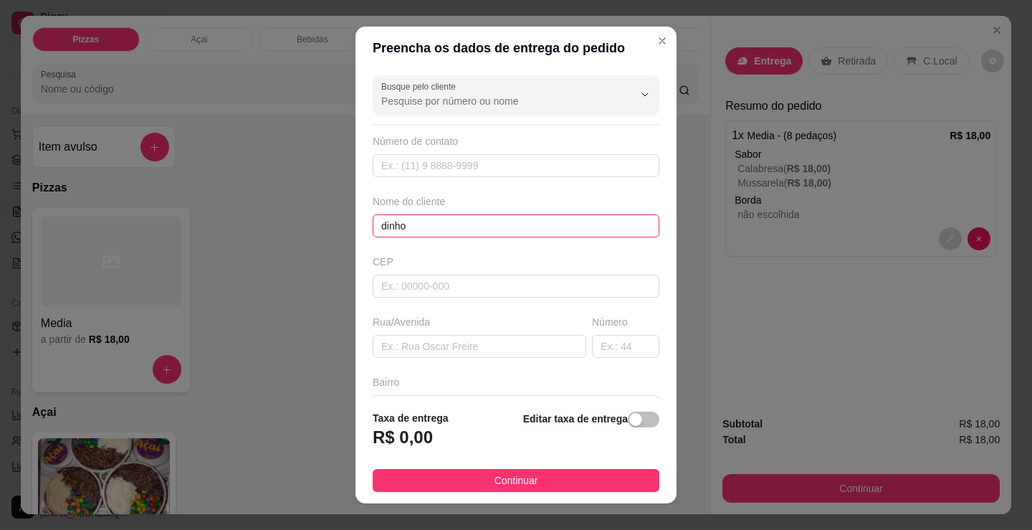
type input "dinho"
click at [570, 473] on button "Continuar" at bounding box center [516, 480] width 287 height 23
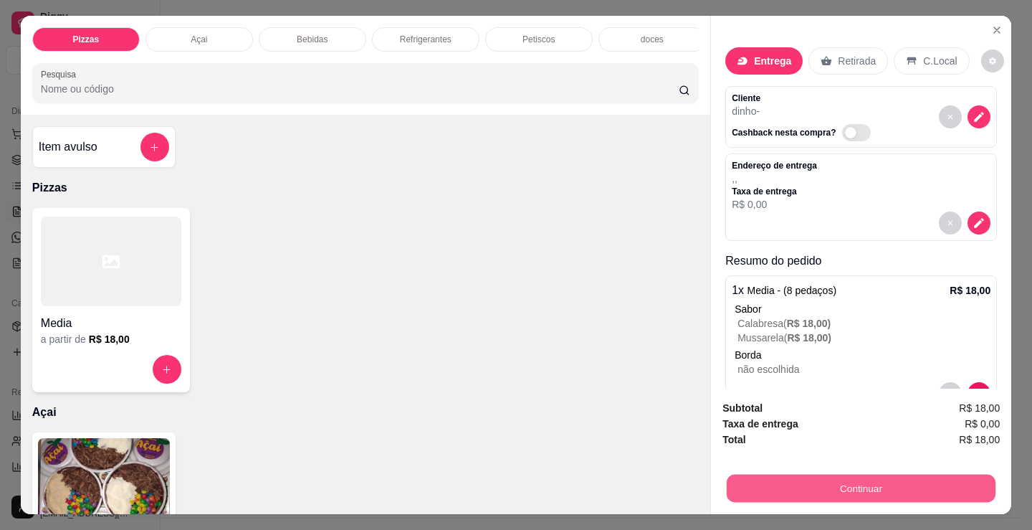
click at [741, 484] on button "Continuar" at bounding box center [861, 488] width 269 height 28
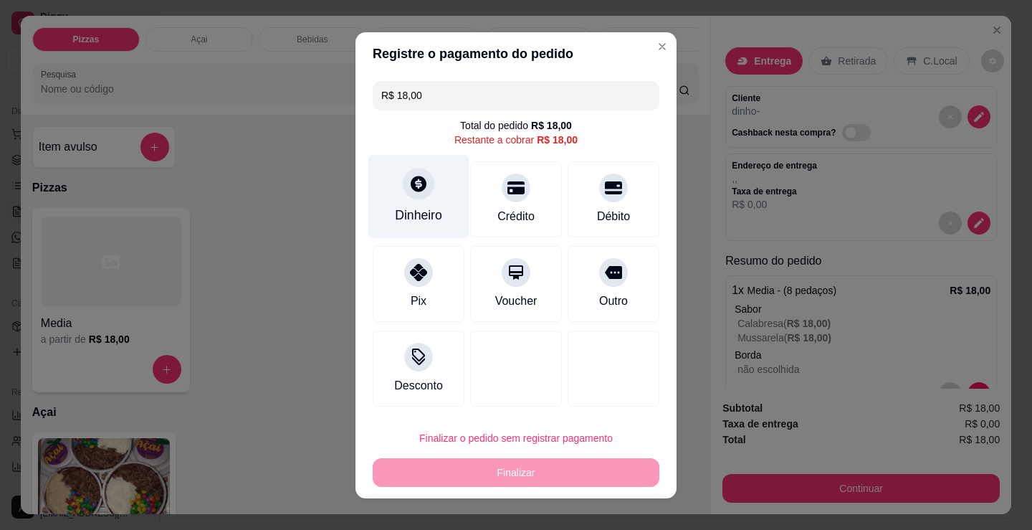
click at [417, 201] on div "Dinheiro" at bounding box center [418, 196] width 101 height 84
click at [530, 258] on input "0,00" at bounding box center [516, 251] width 287 height 29
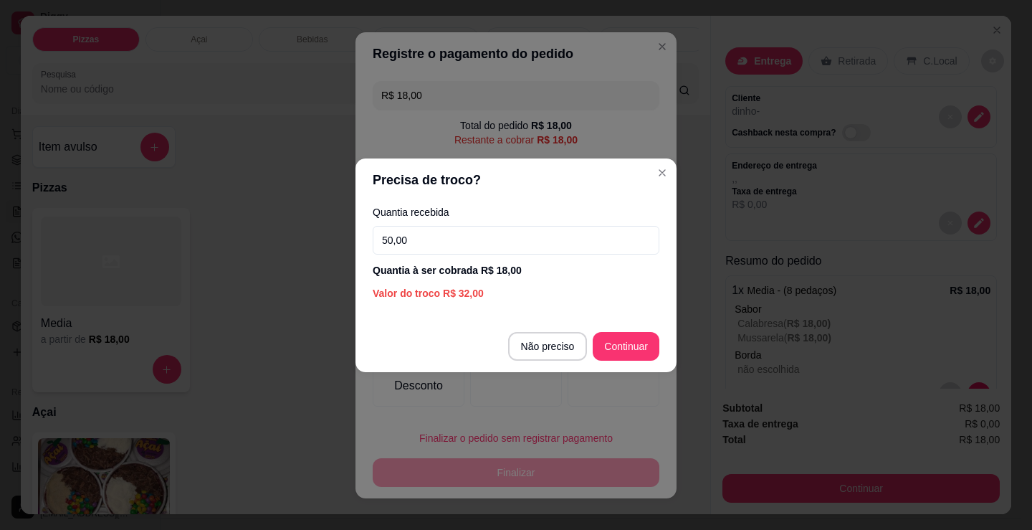
click at [491, 312] on section "Precisa de troco? Quantia recebida 50,00 Quantia à ser cobrada R$ 18,00 Valor d…" at bounding box center [515, 265] width 321 height 214
drag, startPoint x: 487, startPoint y: 244, endPoint x: 180, endPoint y: 199, distance: 310.8
click at [150, 211] on div "Precisa de troco? Quantia recebida 50,00 Quantia à ser cobrada R$ 18,00 Valor d…" at bounding box center [516, 265] width 1032 height 530
type input "20,00"
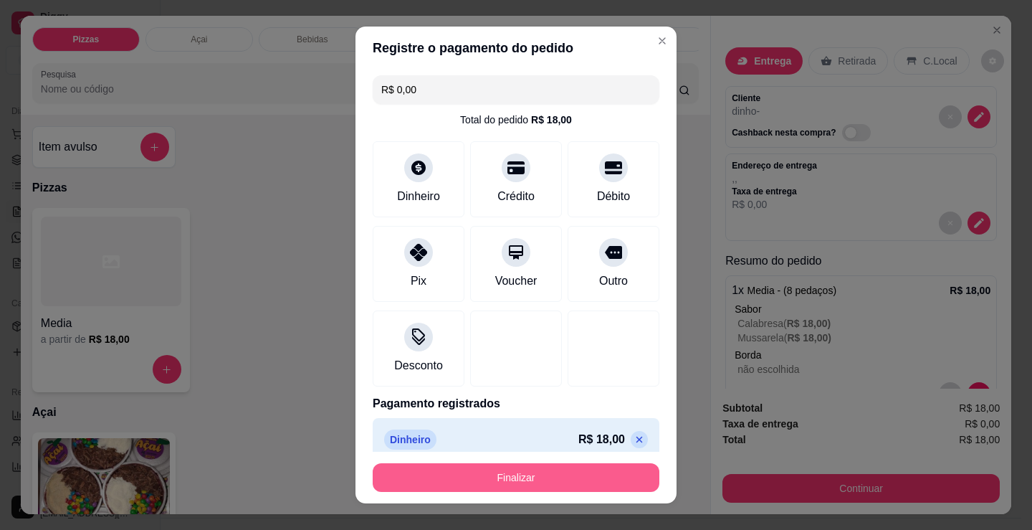
click at [518, 475] on button "Finalizar" at bounding box center [516, 477] width 287 height 29
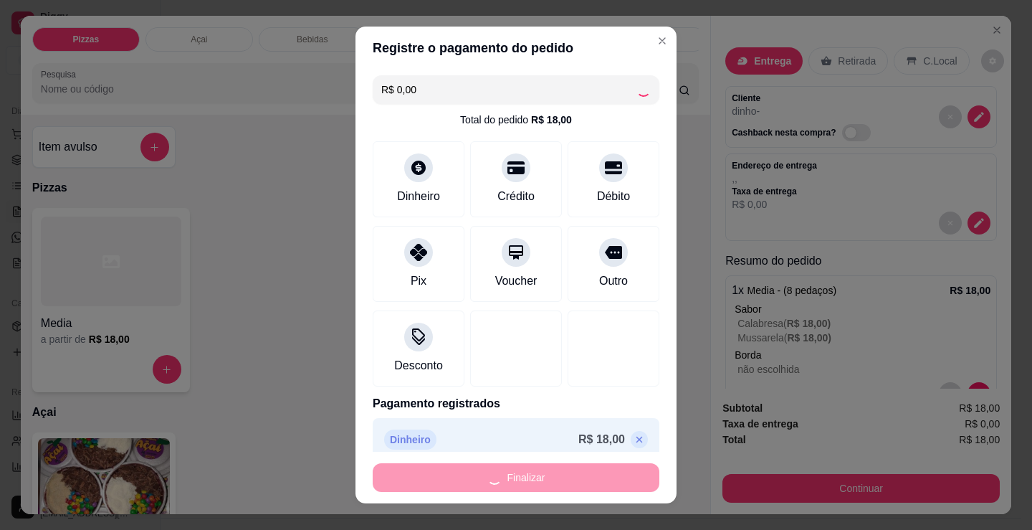
type input "-R$ 18,00"
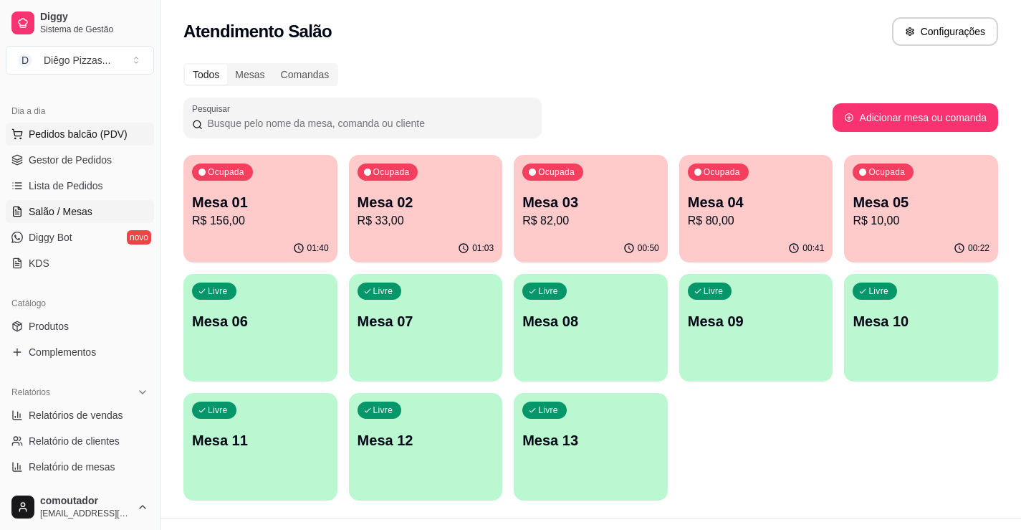
click at [51, 135] on span "Pedidos balcão (PDV)" at bounding box center [78, 134] width 99 height 14
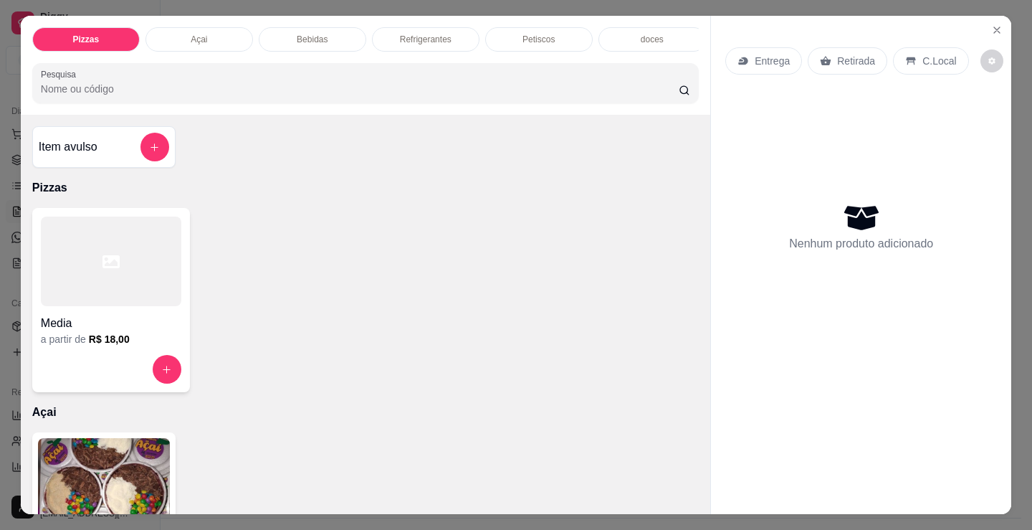
click at [77, 319] on div "Media" at bounding box center [111, 319] width 140 height 26
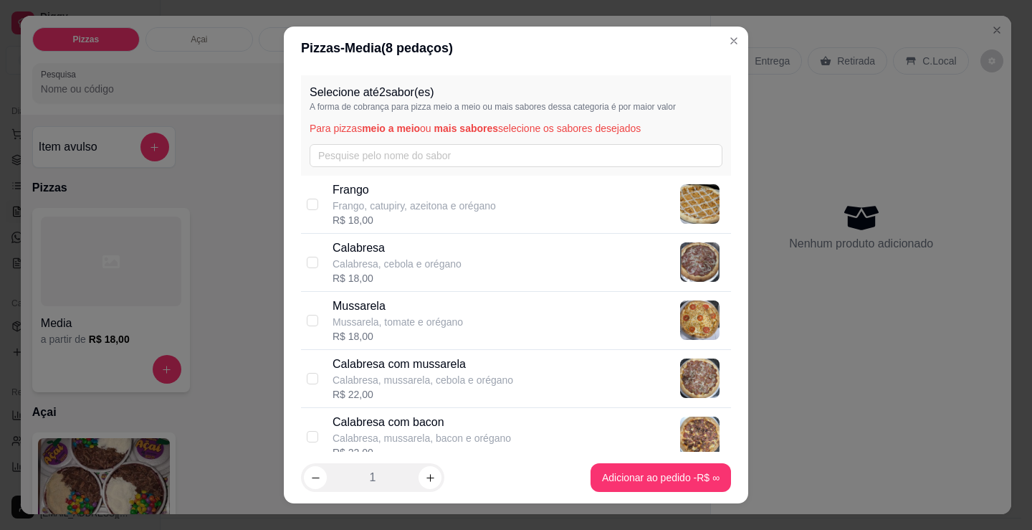
click at [554, 364] on div "Calabresa com mussarela Calabresa, mussarela, cebola e orégano R$ 22,00" at bounding box center [529, 378] width 393 height 46
checkbox input "true"
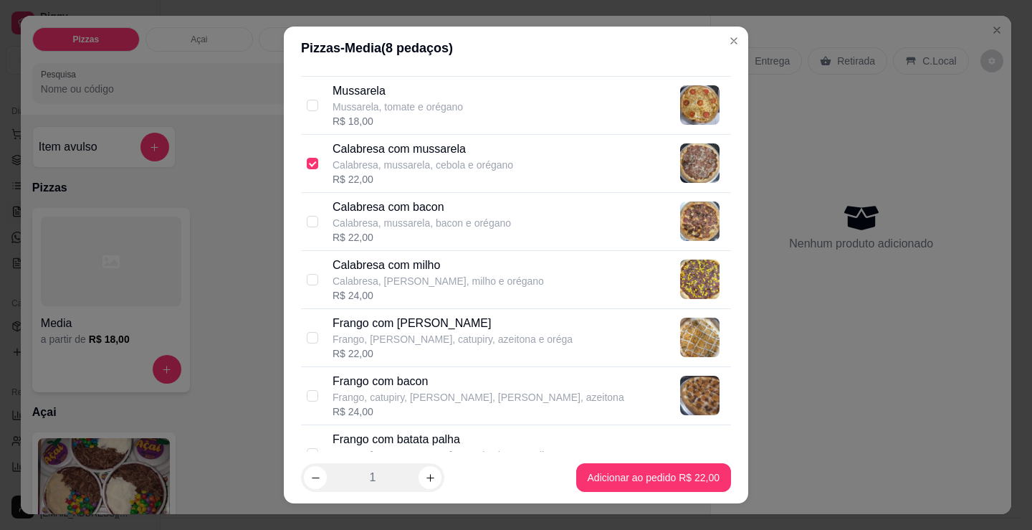
click at [515, 326] on p "Frango com [PERSON_NAME]" at bounding box center [453, 323] width 240 height 17
checkbox input "true"
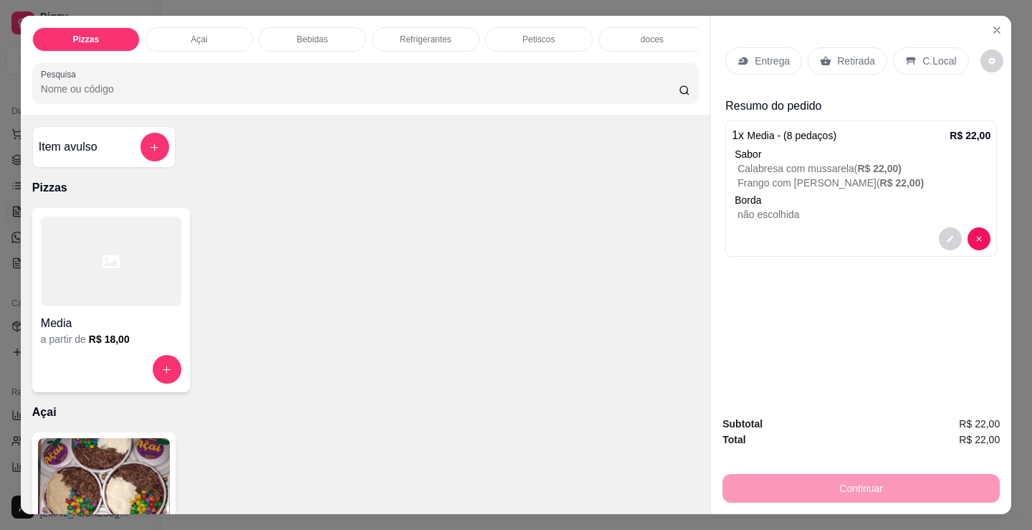
click at [773, 59] on p "Entrega" at bounding box center [772, 61] width 35 height 14
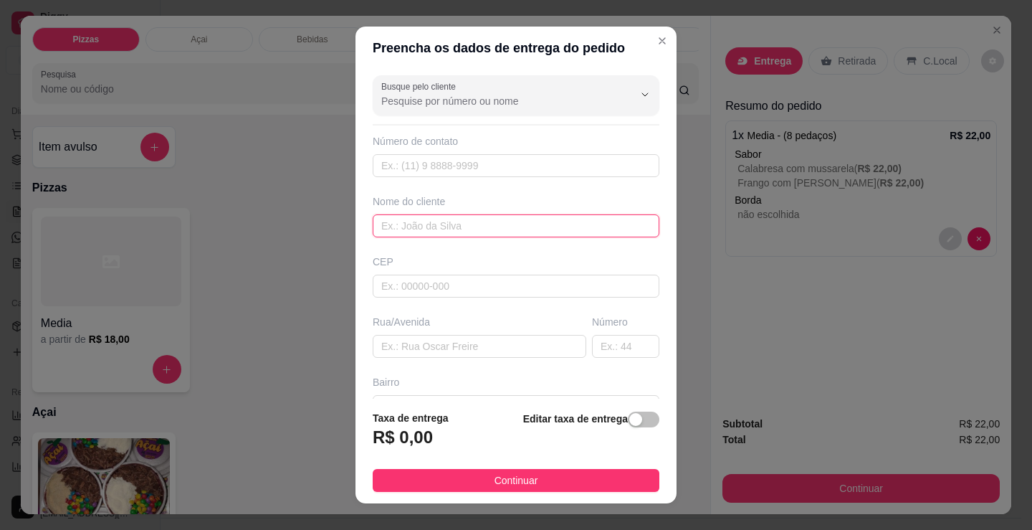
click at [525, 234] on input "text" at bounding box center [516, 225] width 287 height 23
click at [379, 226] on input "tereza" at bounding box center [516, 225] width 287 height 23
type input "thereza"
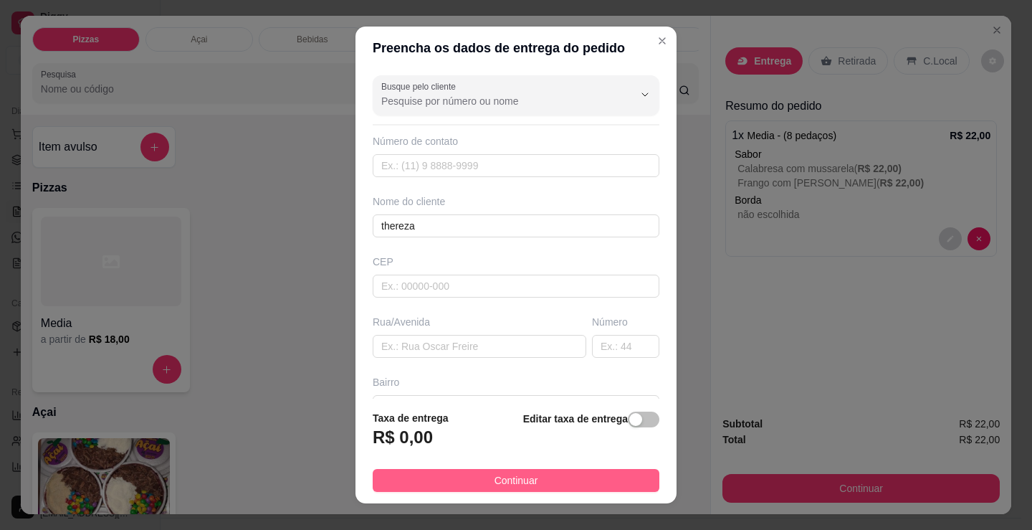
click at [540, 484] on button "Continuar" at bounding box center [516, 480] width 287 height 23
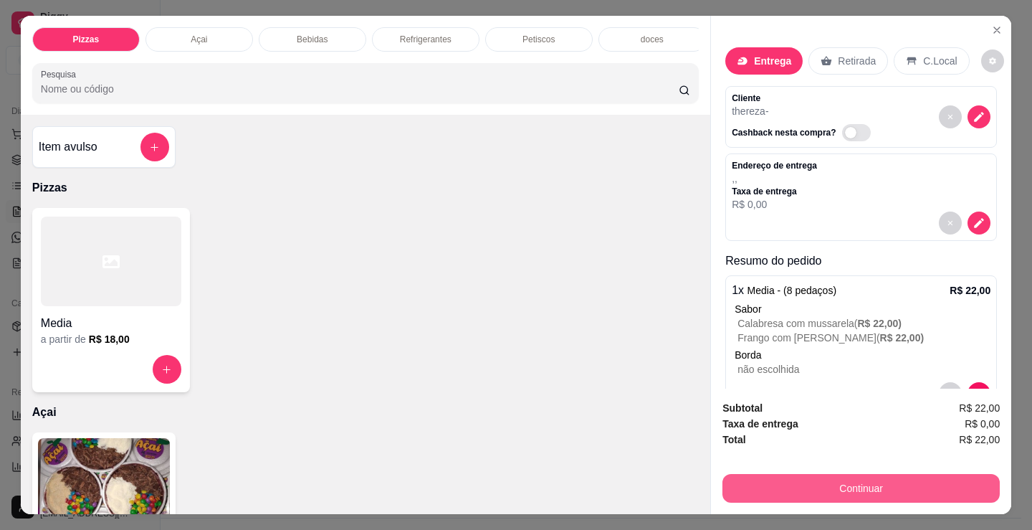
click at [853, 482] on button "Continuar" at bounding box center [860, 488] width 277 height 29
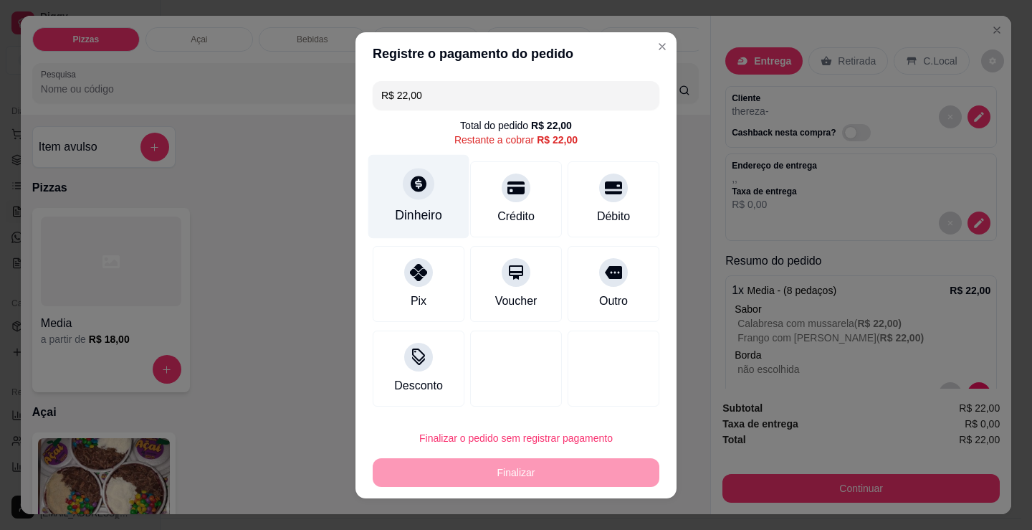
click at [410, 205] on div "Dinheiro" at bounding box center [418, 196] width 101 height 84
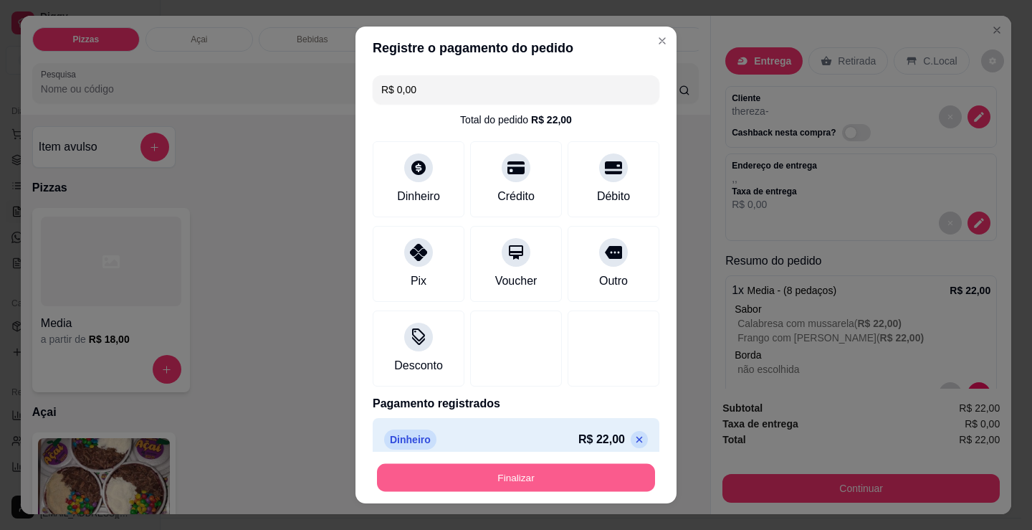
click at [561, 484] on button "Finalizar" at bounding box center [516, 478] width 278 height 28
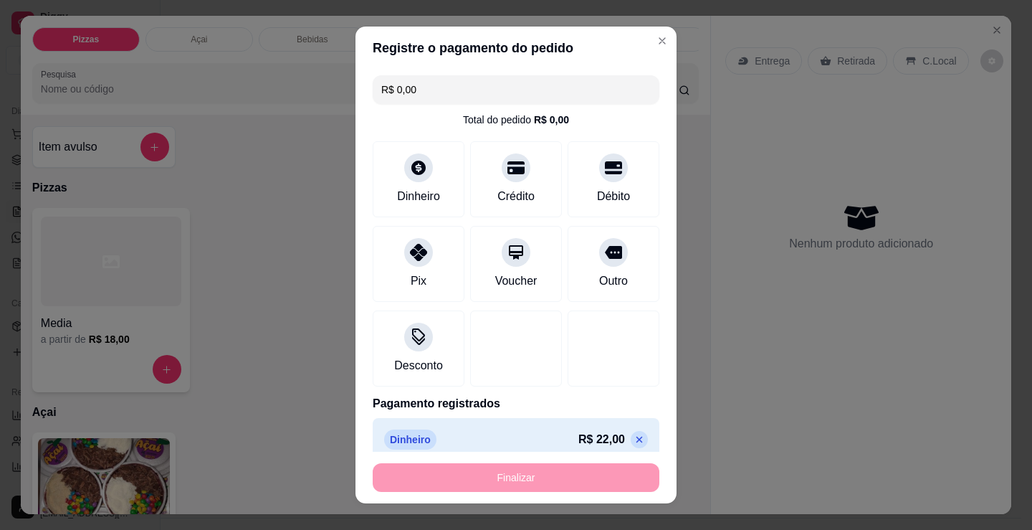
type input "-R$ 22,00"
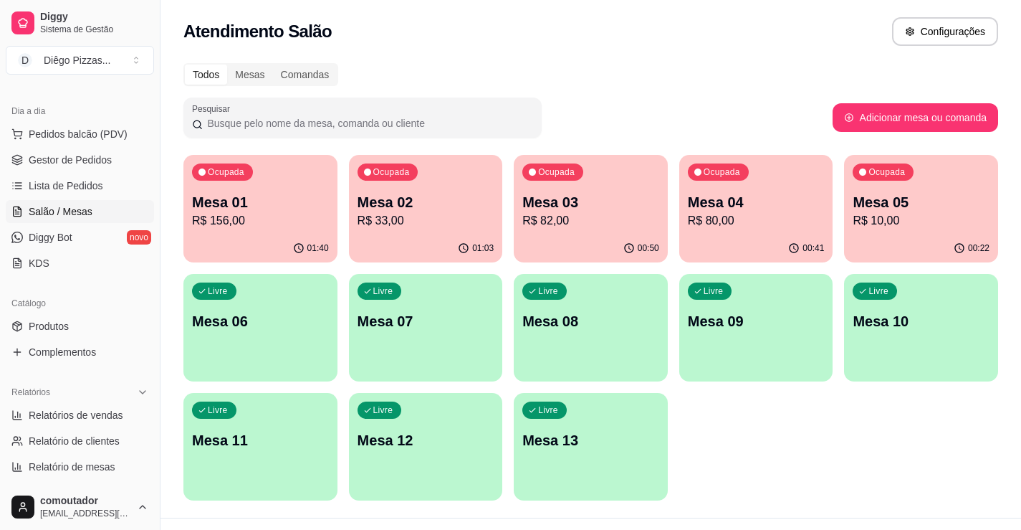
click at [815, 197] on p "Mesa 04" at bounding box center [756, 202] width 137 height 20
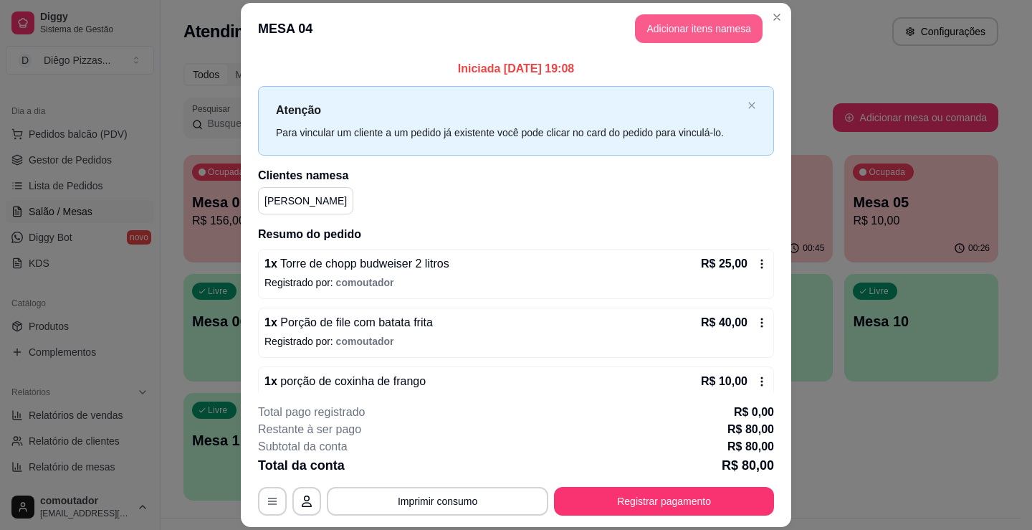
click at [678, 30] on button "Adicionar itens na mesa" at bounding box center [699, 28] width 128 height 29
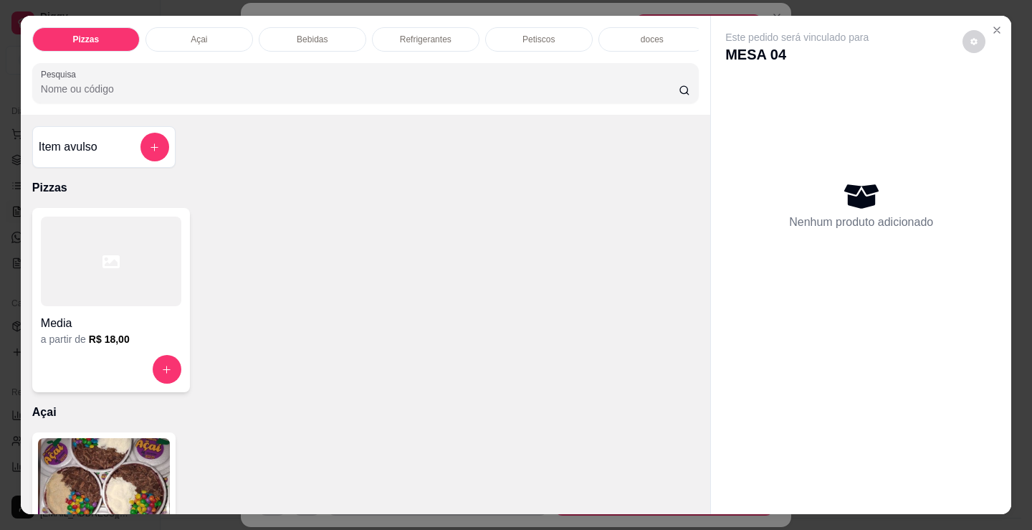
click at [454, 32] on div "Refrigerantes" at bounding box center [426, 39] width 108 height 24
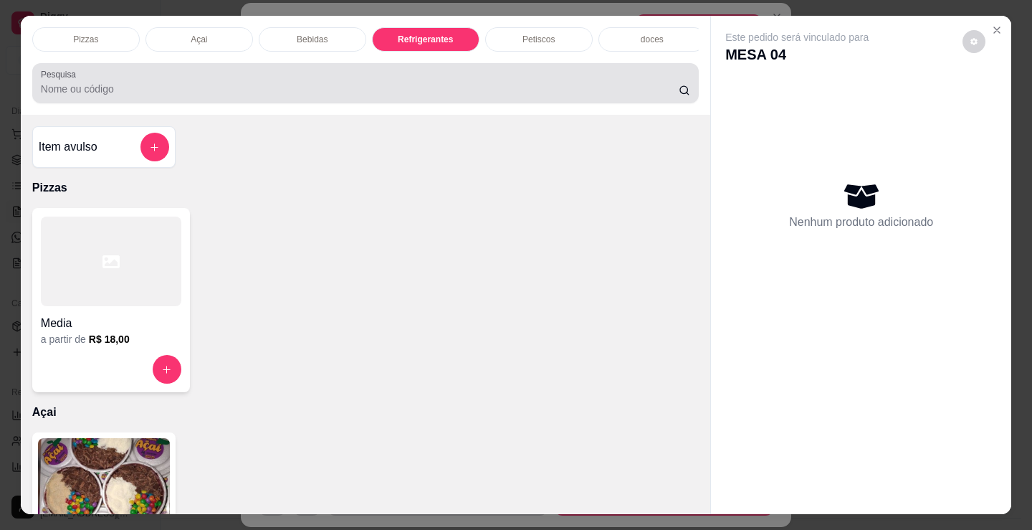
scroll to position [35, 0]
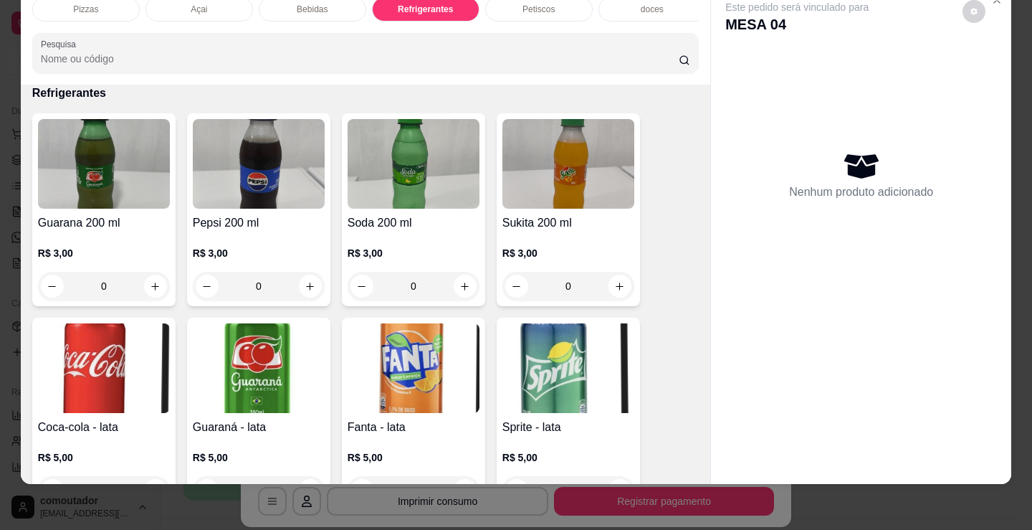
click at [302, 4] on p "Bebidas" at bounding box center [312, 9] width 31 height 11
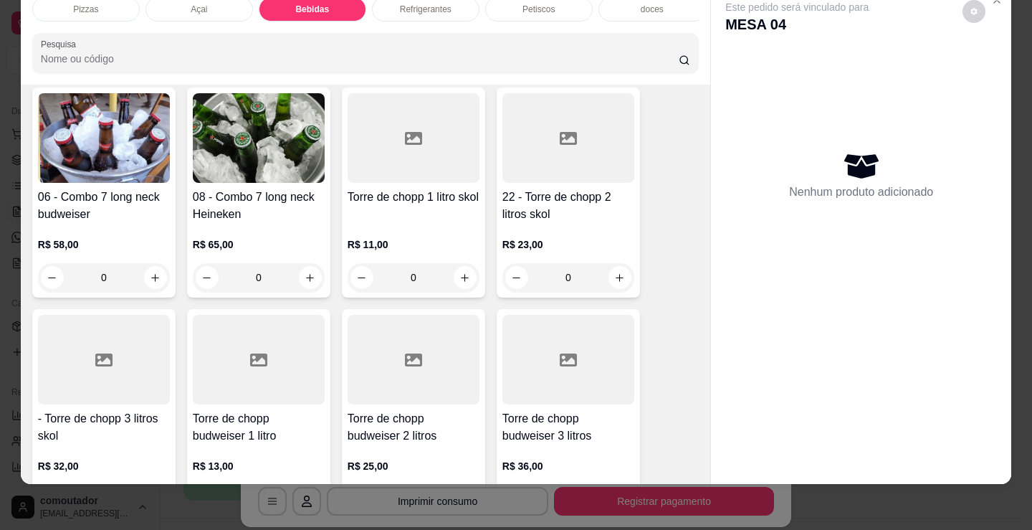
scroll to position [1453, 0]
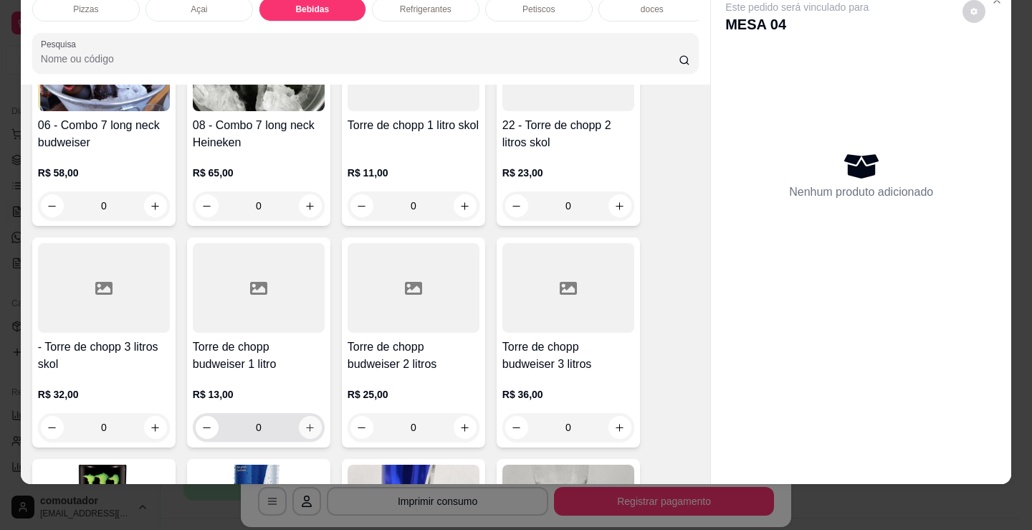
click at [309, 427] on icon "increase-product-quantity" at bounding box center [310, 427] width 11 height 11
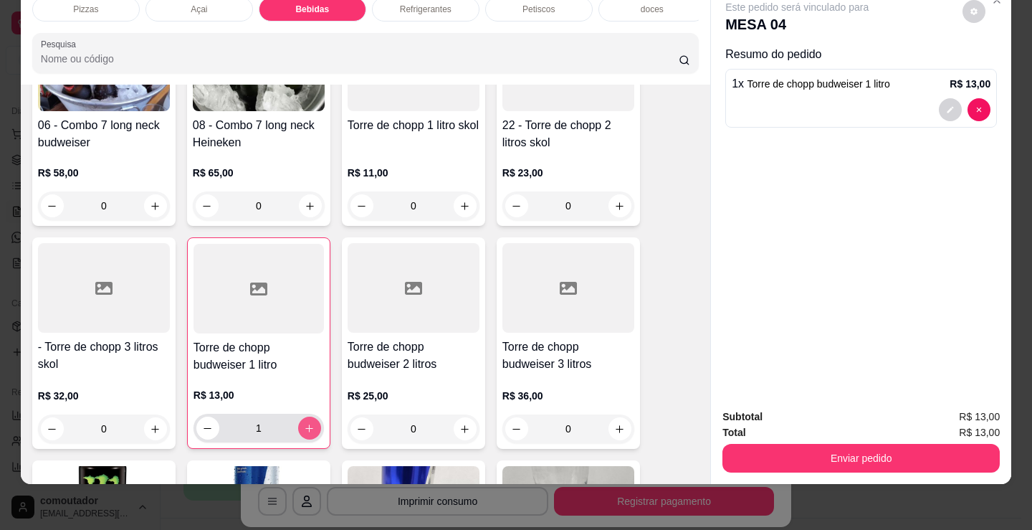
type input "1"
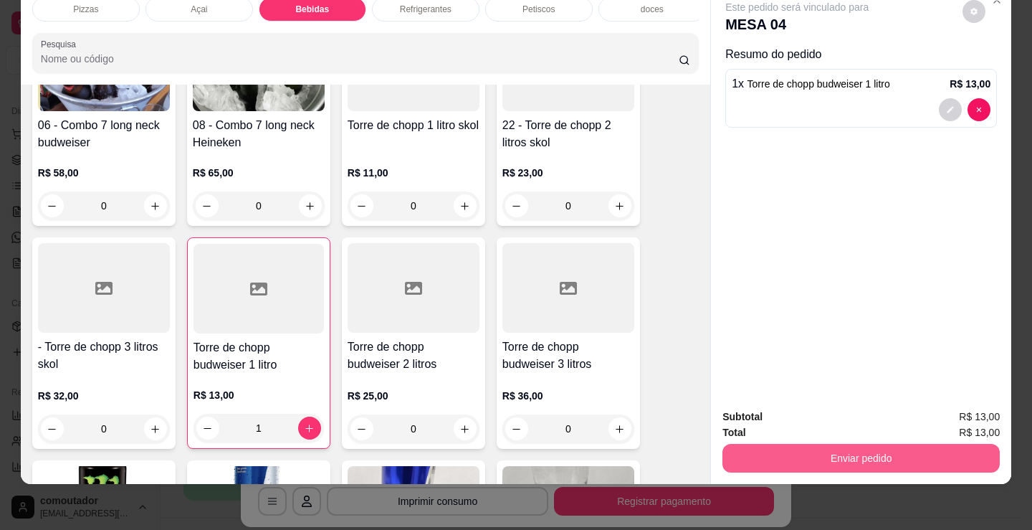
click at [750, 449] on button "Enviar pedido" at bounding box center [860, 458] width 277 height 29
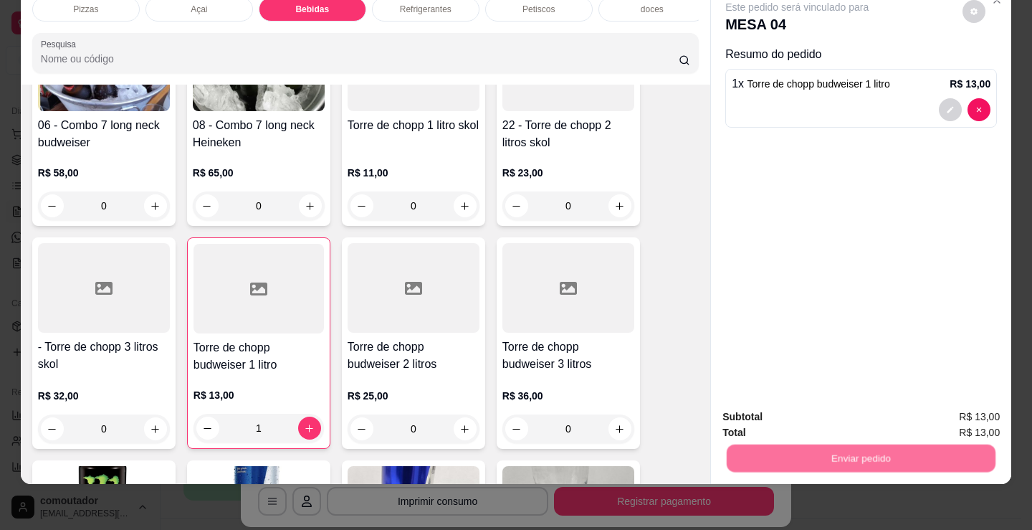
click at [750, 416] on button "Não registrar e enviar pedido" at bounding box center [813, 411] width 149 height 27
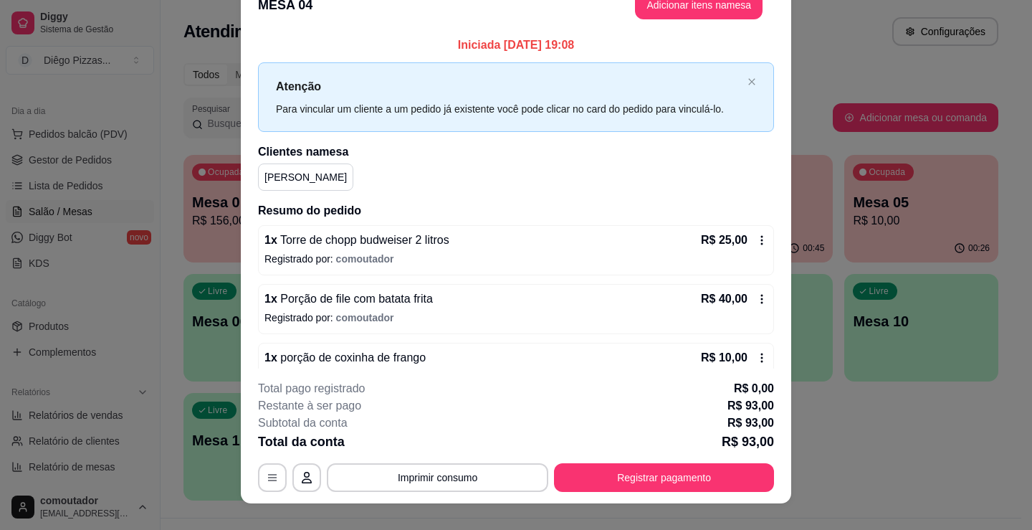
scroll to position [43, 0]
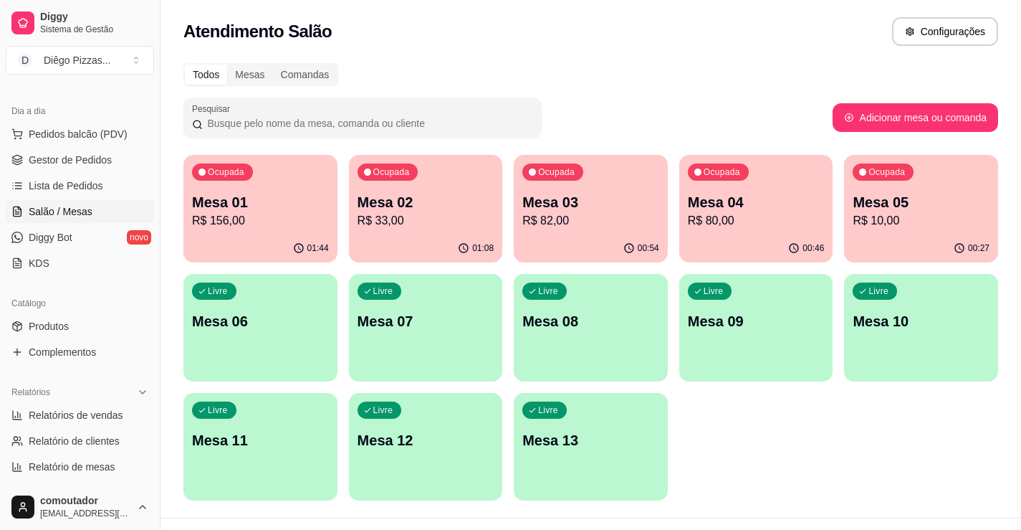
click at [315, 218] on p "R$ 156,00" at bounding box center [260, 220] width 137 height 17
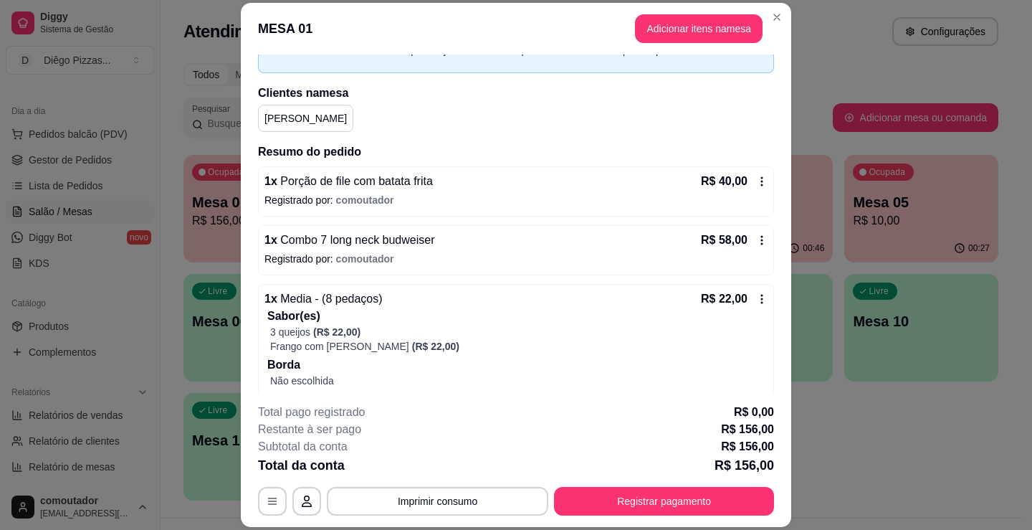
scroll to position [203, 0]
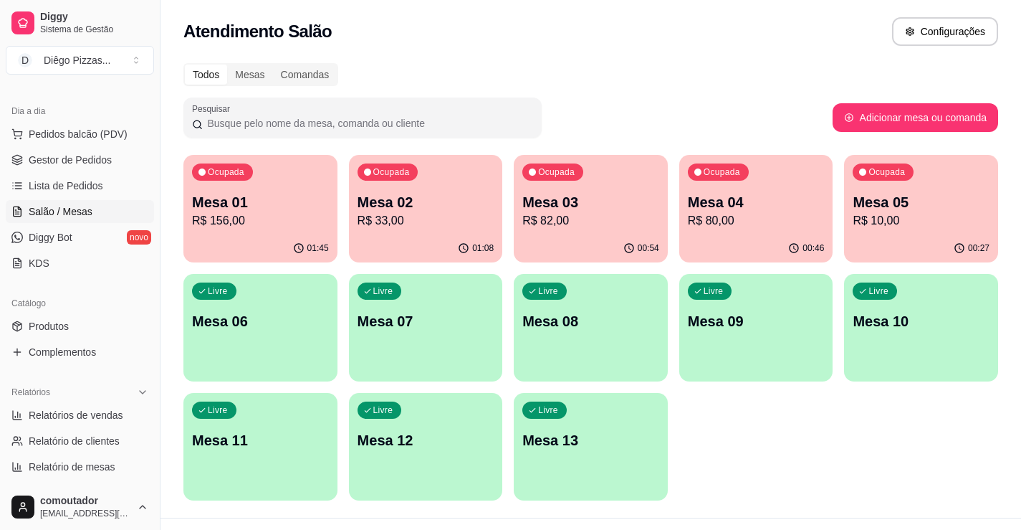
click at [410, 199] on p "Mesa 02" at bounding box center [426, 202] width 137 height 20
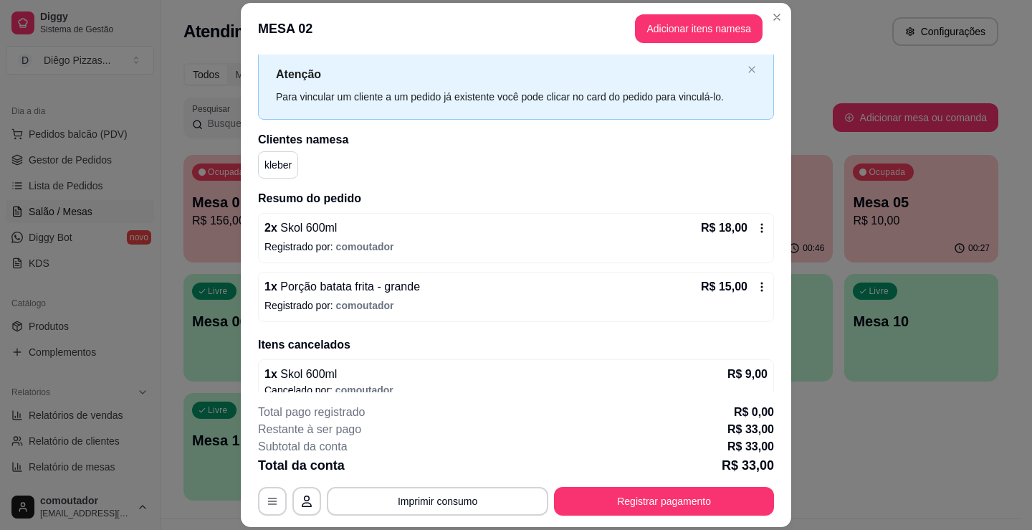
scroll to position [52, 0]
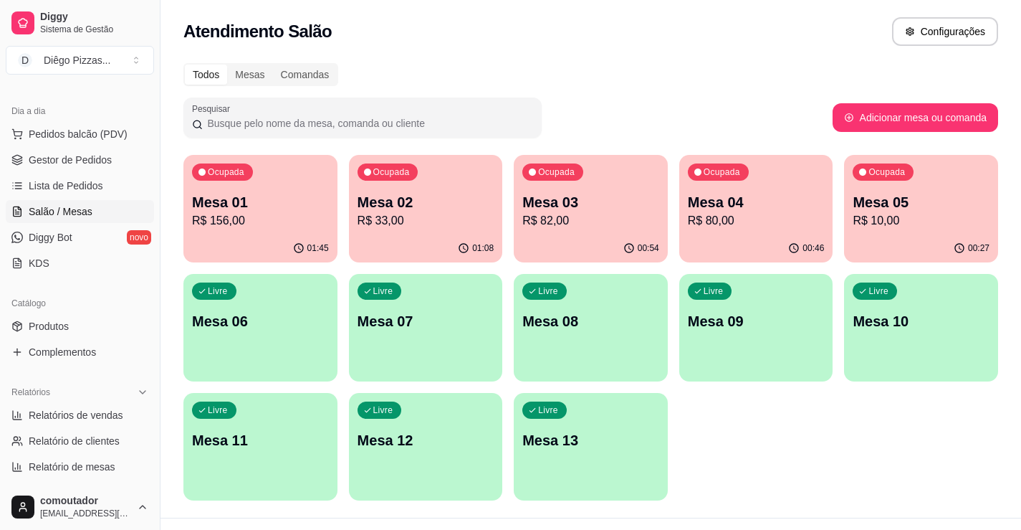
click at [596, 227] on p "R$ 82,00" at bounding box center [590, 220] width 137 height 17
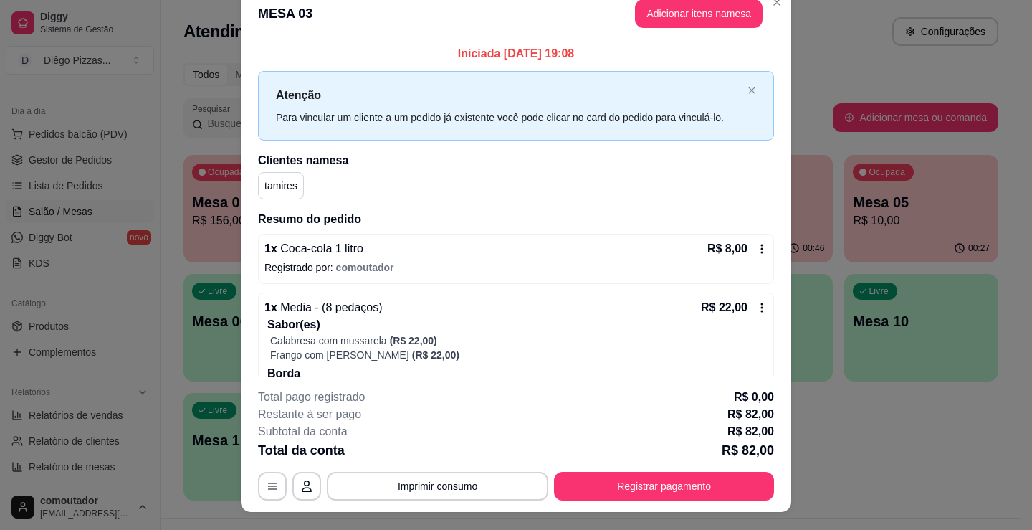
scroll to position [0, 0]
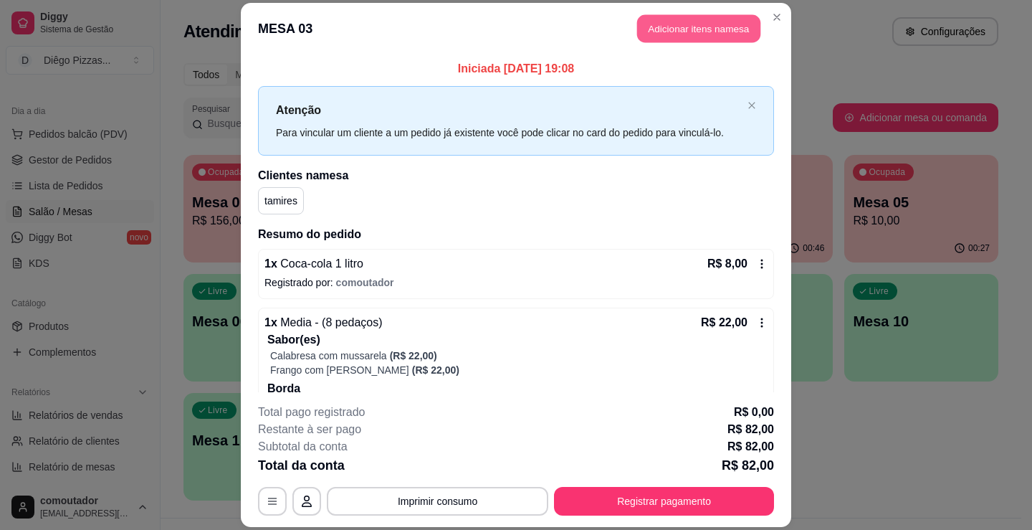
click at [678, 22] on button "Adicionar itens na mesa" at bounding box center [698, 28] width 123 height 28
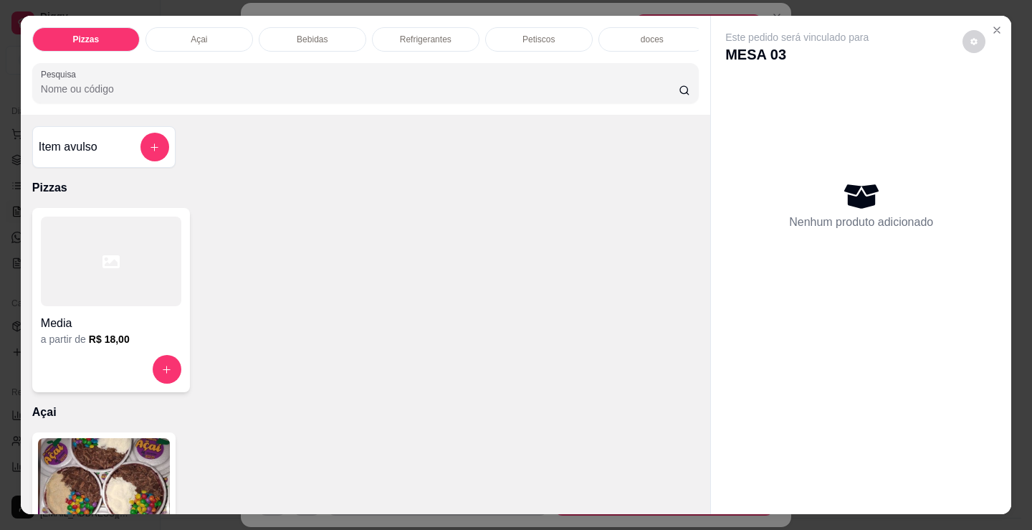
click at [89, 269] on div at bounding box center [111, 261] width 140 height 90
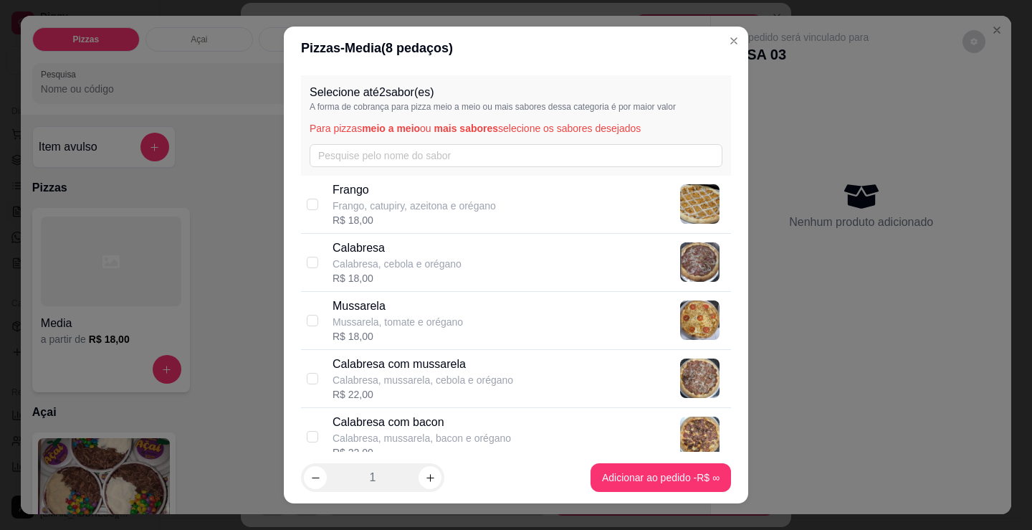
click at [467, 253] on div "Calabresa Calabresa, cebola e orégano R$ 18,00" at bounding box center [529, 262] width 393 height 46
checkbox input "true"
click at [459, 210] on p "Frango, catupiry, azeitona e orégano" at bounding box center [414, 206] width 163 height 14
checkbox input "true"
click at [461, 259] on div "Calabresa Calabresa, cebola e orégano R$ 18,00" at bounding box center [529, 262] width 393 height 46
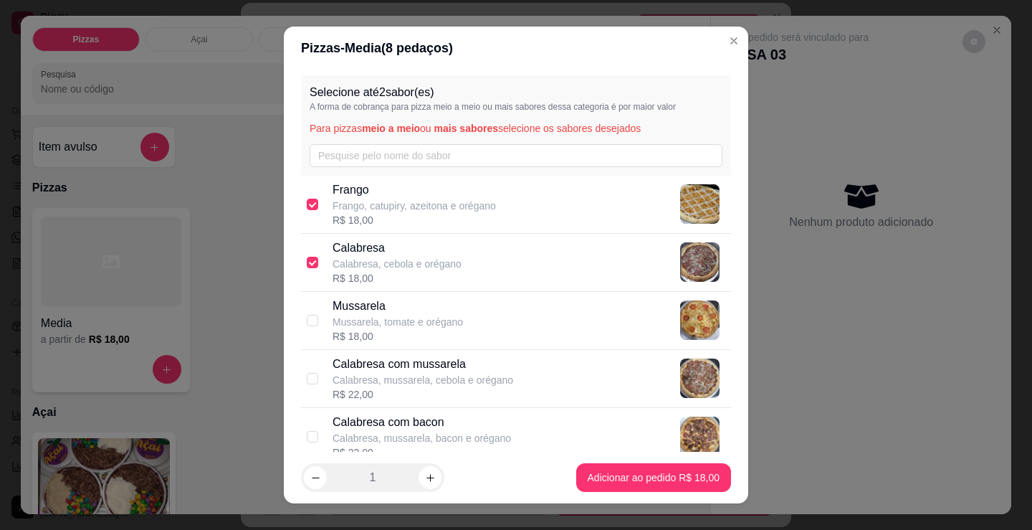
checkbox input "false"
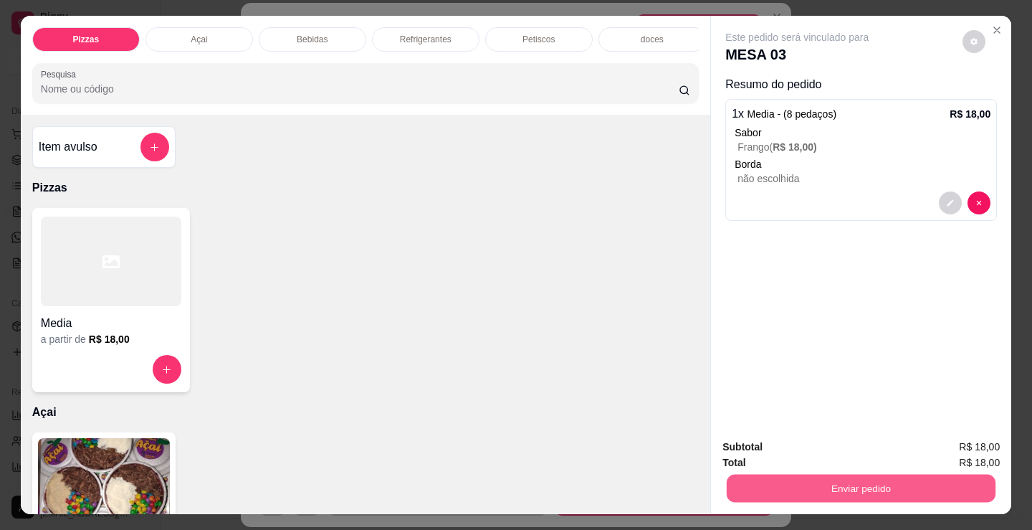
click at [767, 487] on button "Enviar pedido" at bounding box center [861, 488] width 269 height 28
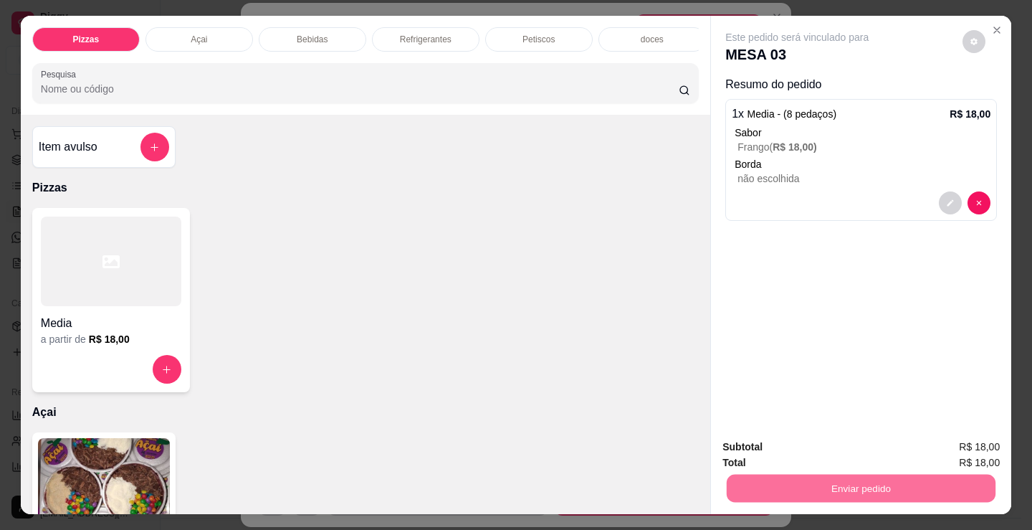
click at [761, 449] on button "Não registrar e enviar pedido" at bounding box center [814, 447] width 145 height 27
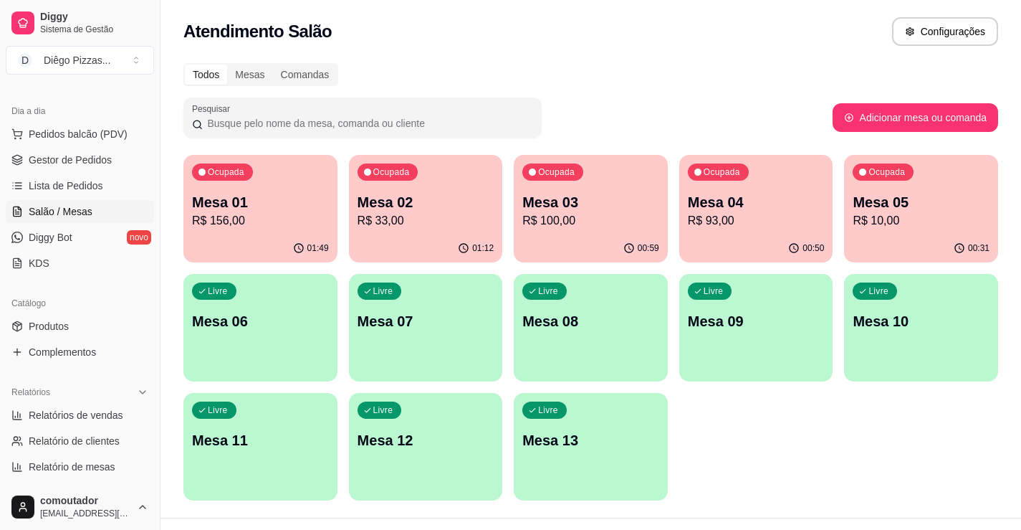
click at [382, 211] on p "Mesa 02" at bounding box center [426, 202] width 137 height 20
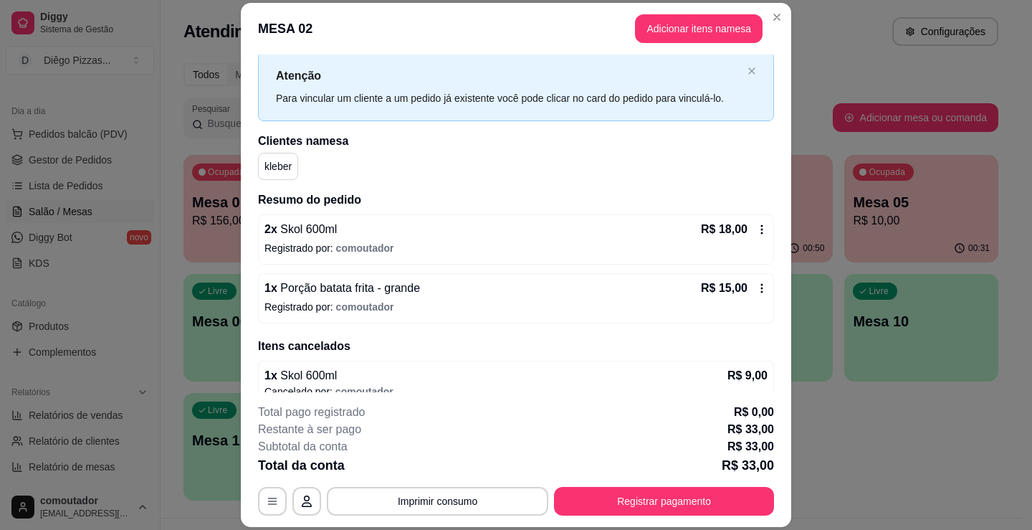
scroll to position [52, 0]
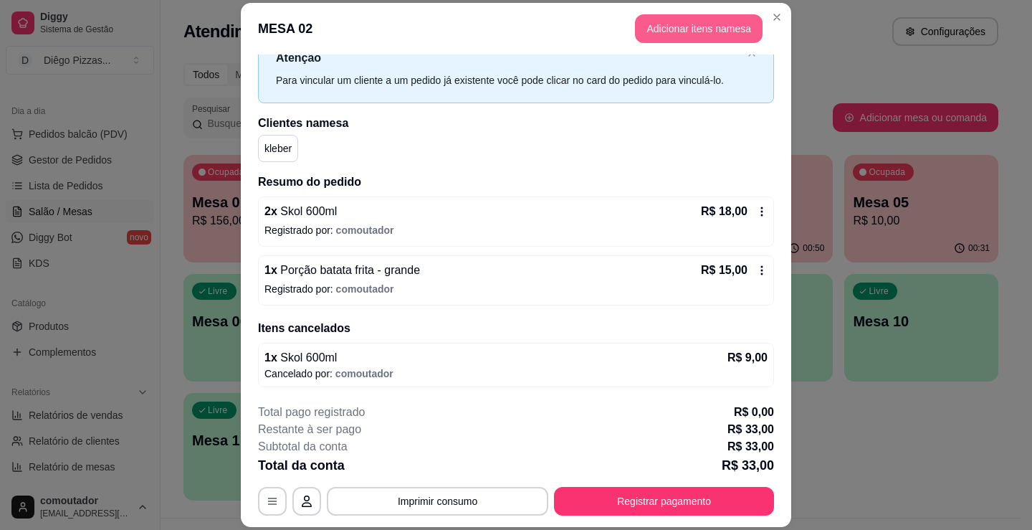
click at [697, 35] on button "Adicionar itens na mesa" at bounding box center [699, 28] width 128 height 29
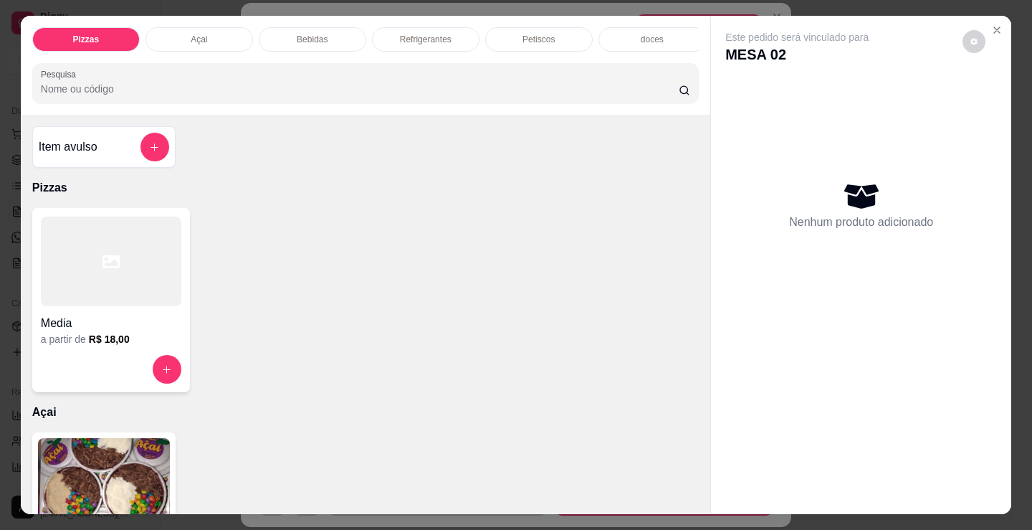
click at [333, 38] on div "Bebidas" at bounding box center [313, 39] width 108 height 24
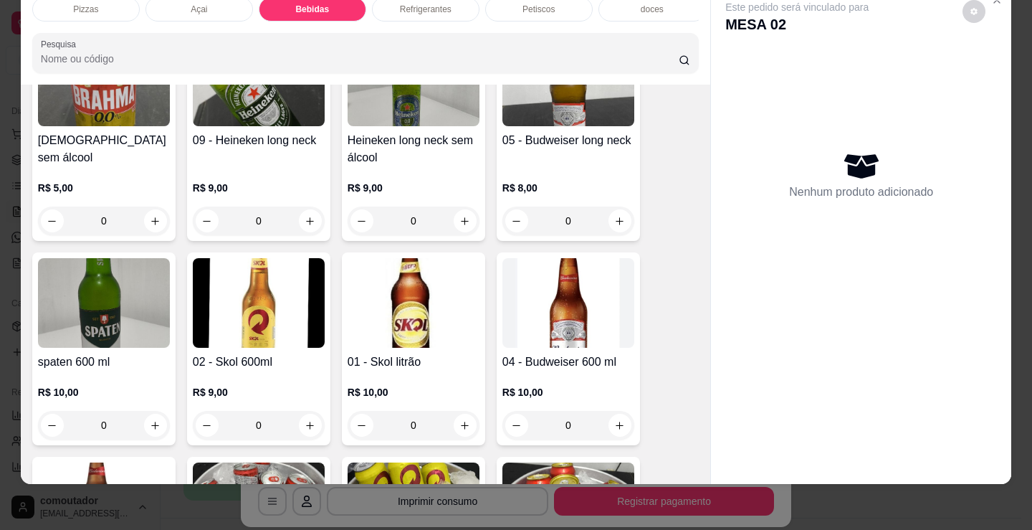
scroll to position [880, 0]
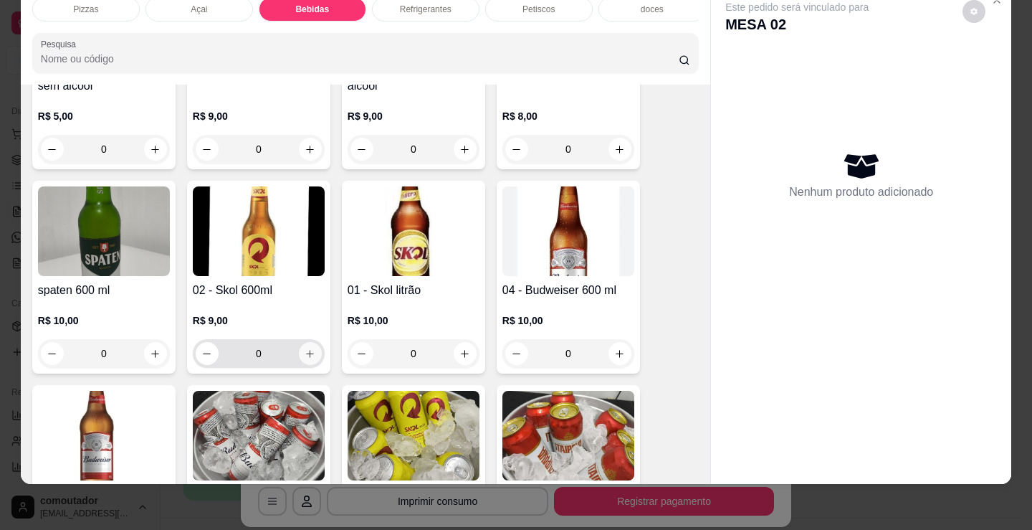
click at [305, 352] on icon "increase-product-quantity" at bounding box center [310, 353] width 11 height 11
type input "1"
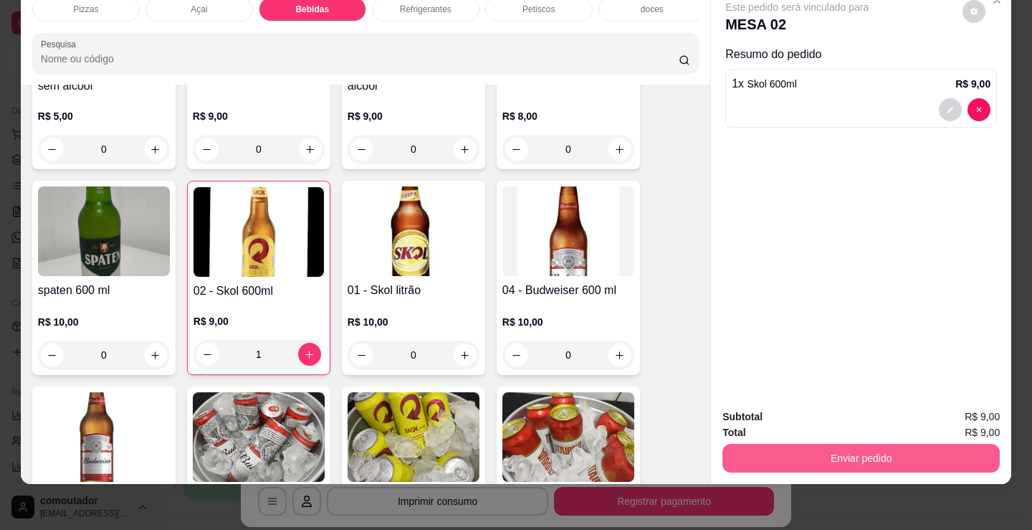
click at [798, 454] on button "Enviar pedido" at bounding box center [860, 458] width 277 height 29
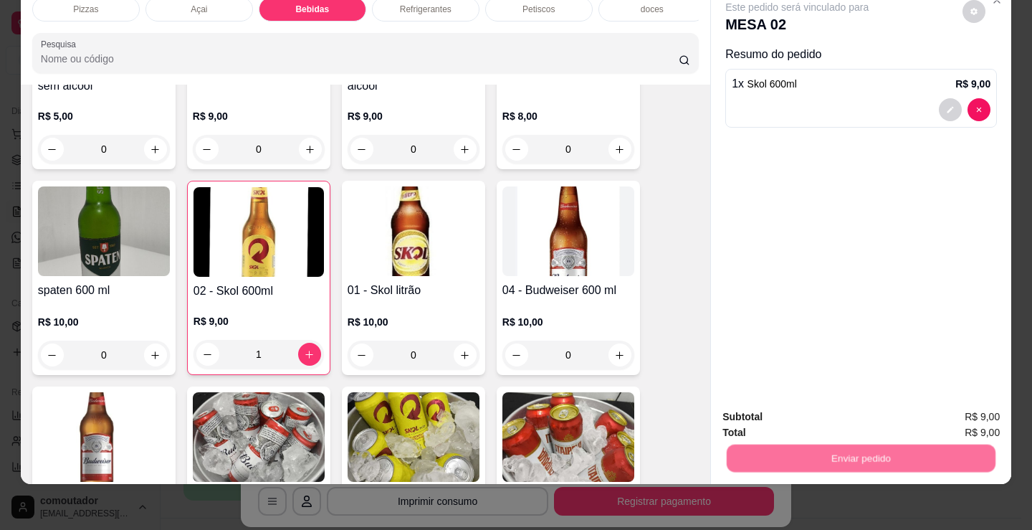
click at [755, 405] on button "Não registrar e enviar pedido" at bounding box center [814, 411] width 145 height 27
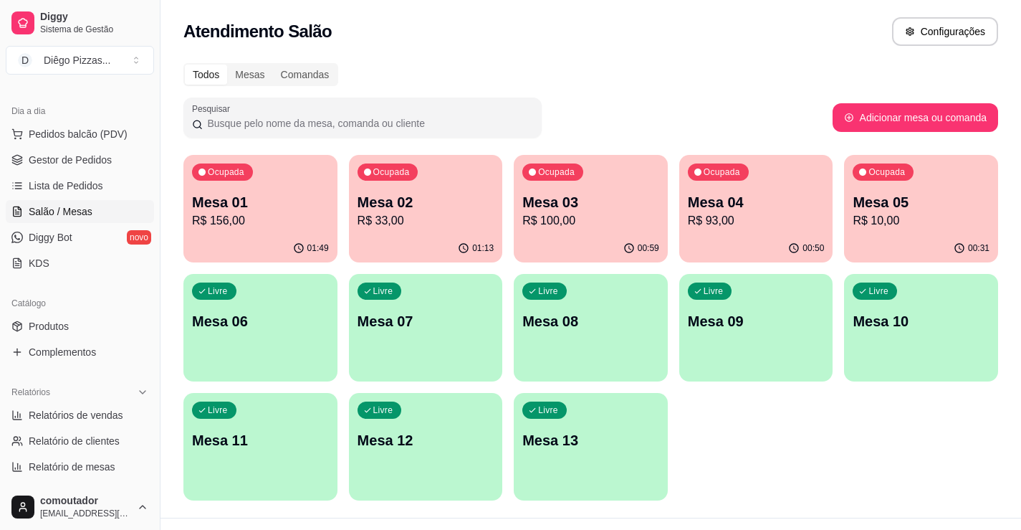
click at [251, 199] on p "Mesa 01" at bounding box center [260, 202] width 137 height 20
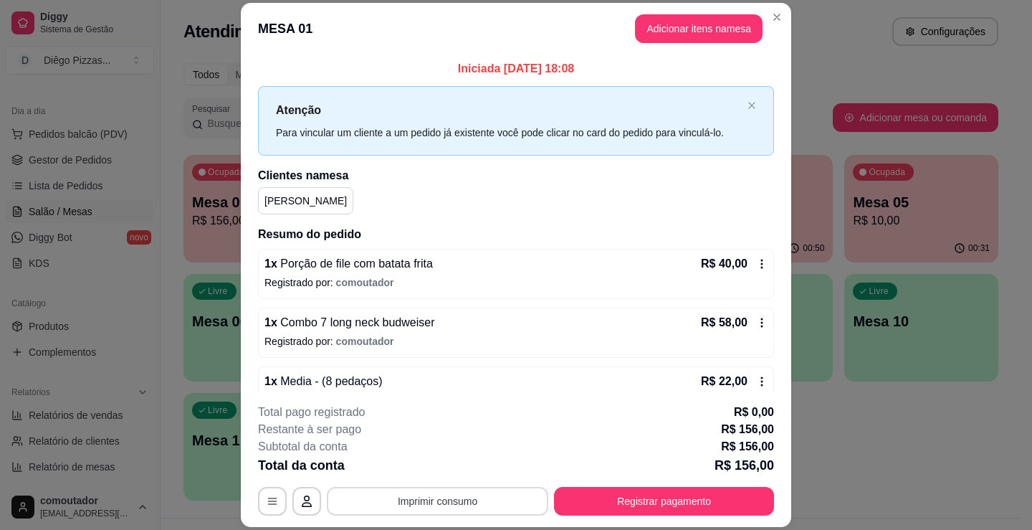
click at [419, 506] on button "Imprimir consumo" at bounding box center [437, 501] width 221 height 29
click at [411, 475] on button "IMPRESSORA" at bounding box center [437, 468] width 104 height 23
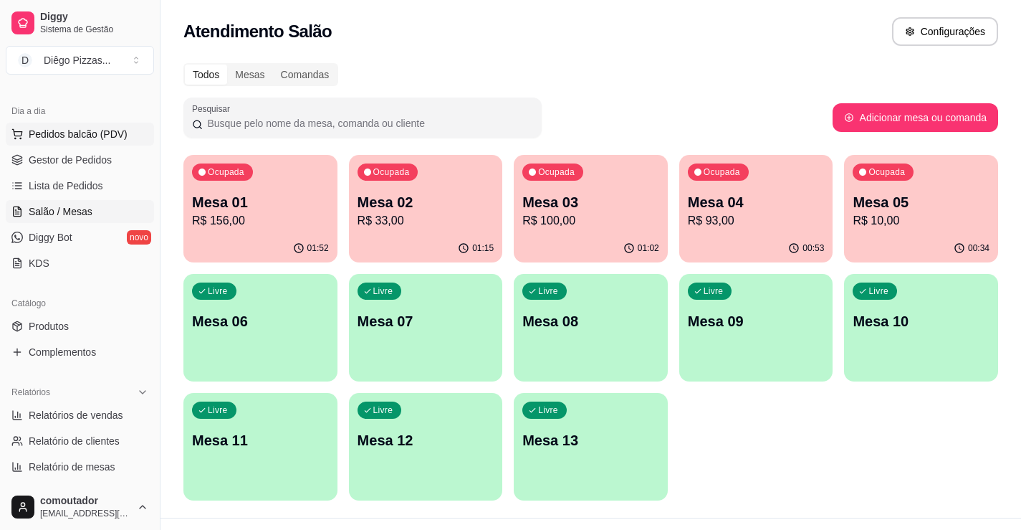
click at [92, 125] on button "Pedidos balcão (PDV)" at bounding box center [80, 134] width 148 height 23
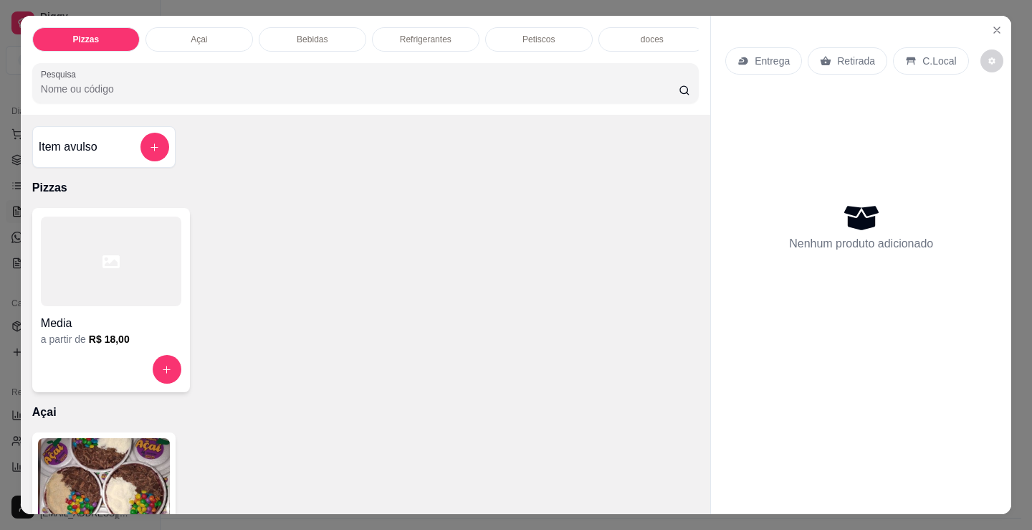
click at [121, 280] on div at bounding box center [111, 261] width 140 height 90
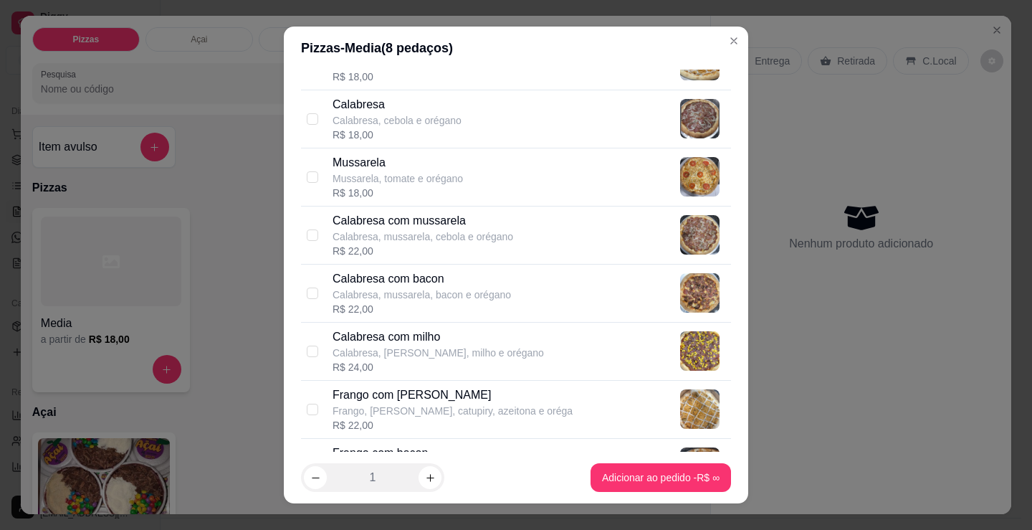
click at [369, 219] on p "Calabresa com mussarela" at bounding box center [423, 220] width 181 height 17
checkbox input "true"
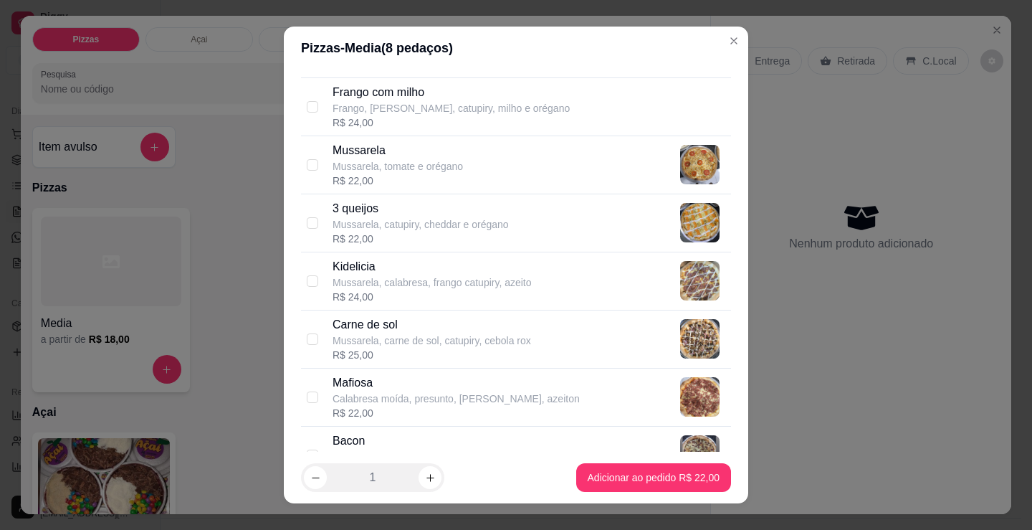
scroll to position [593, 0]
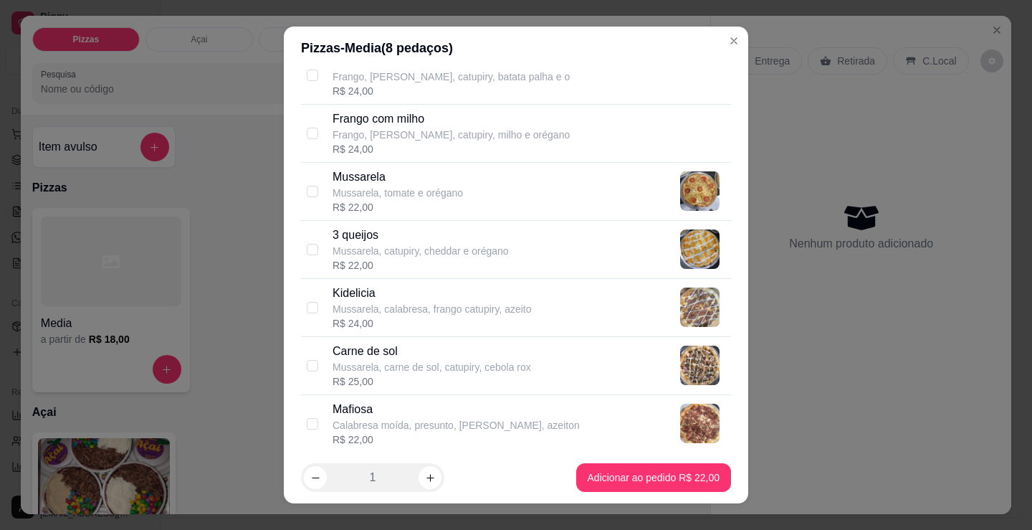
click at [430, 416] on p "Mafiosa" at bounding box center [456, 409] width 247 height 17
checkbox input "true"
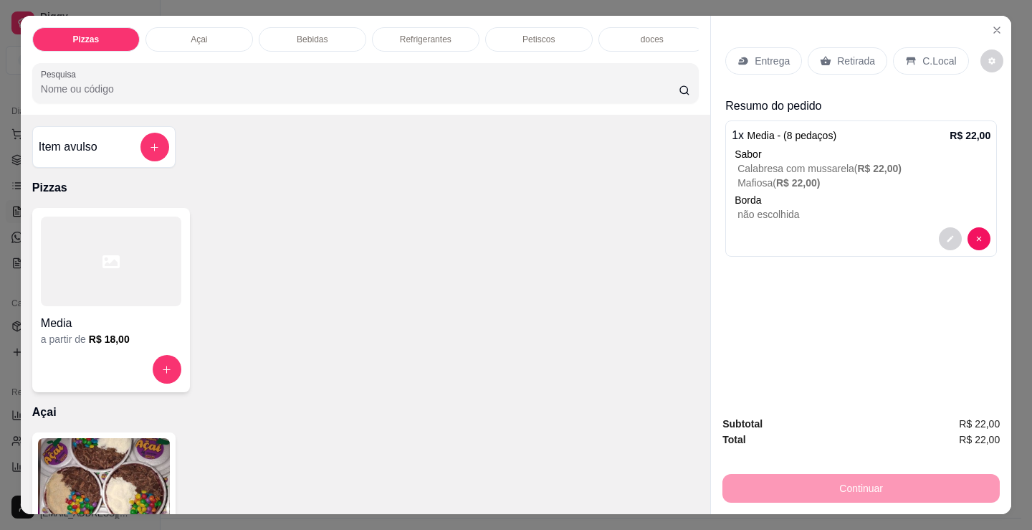
click at [790, 153] on div "Sabor" at bounding box center [863, 154] width 256 height 14
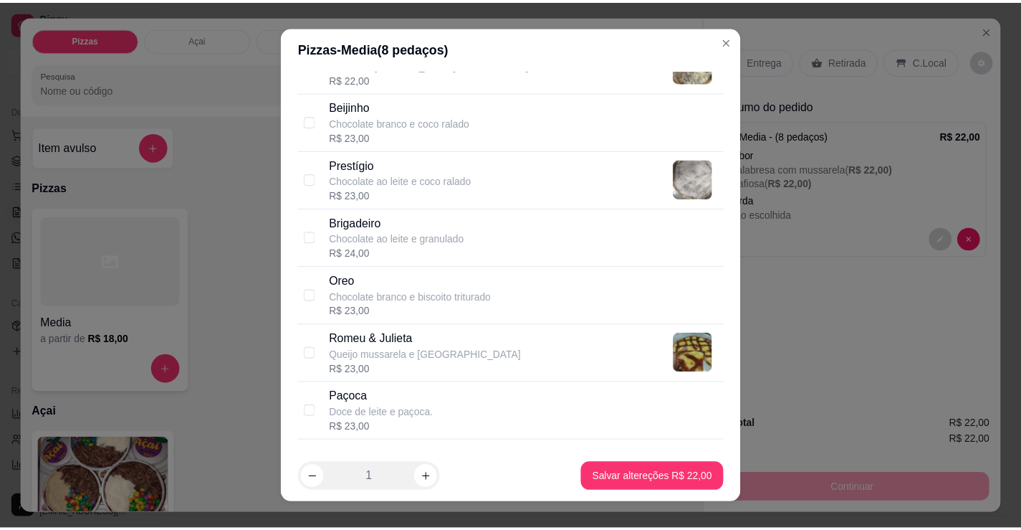
scroll to position [1238, 0]
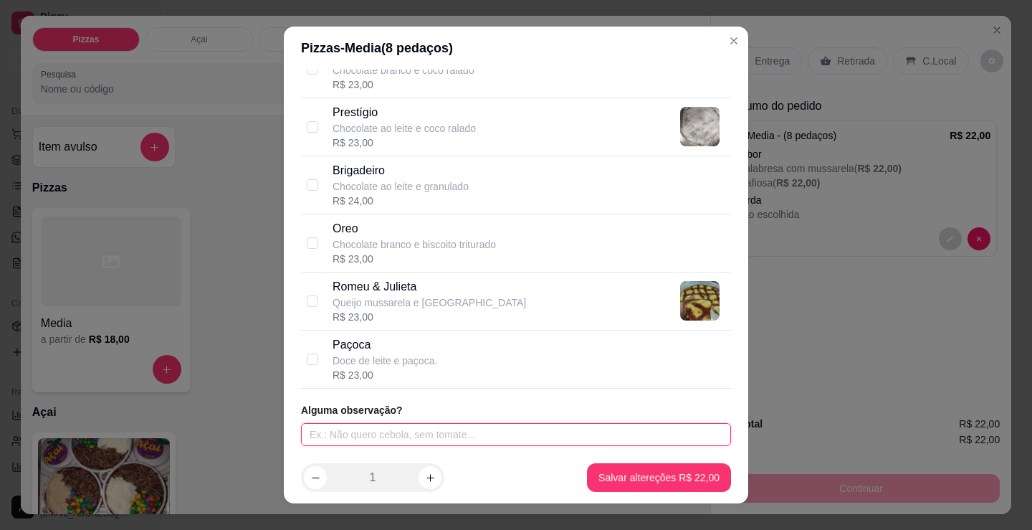
click at [460, 441] on input "text" at bounding box center [516, 434] width 430 height 23
type input "SEM CEBOLA"
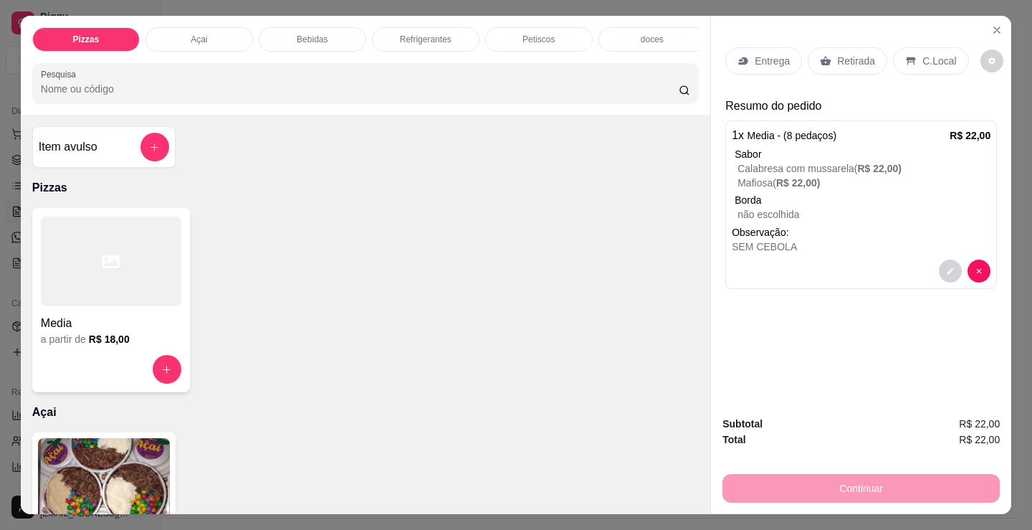
click at [798, 57] on div "Entrega Retirada C.Local" at bounding box center [846, 60] width 243 height 27
click at [765, 58] on p "Entrega" at bounding box center [772, 61] width 35 height 14
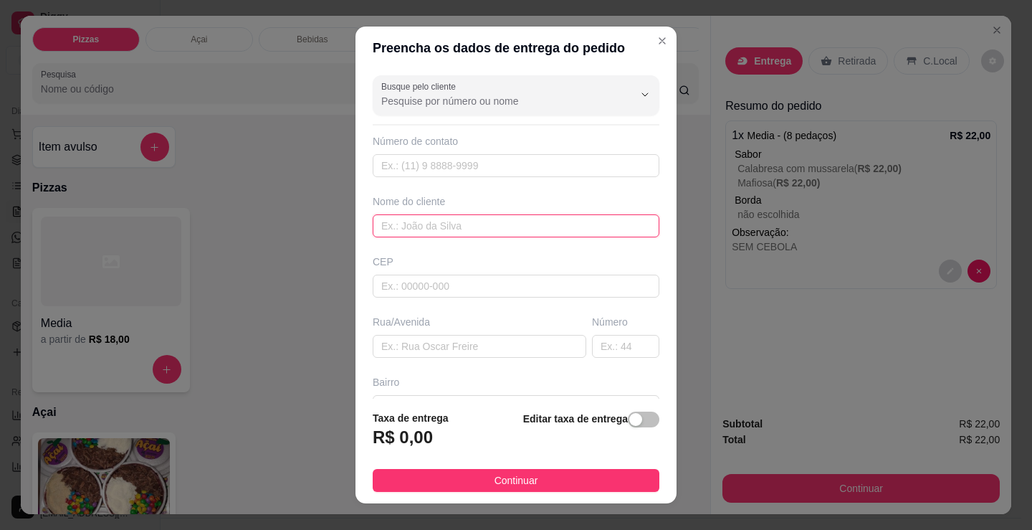
click at [456, 220] on input "text" at bounding box center [516, 225] width 287 height 23
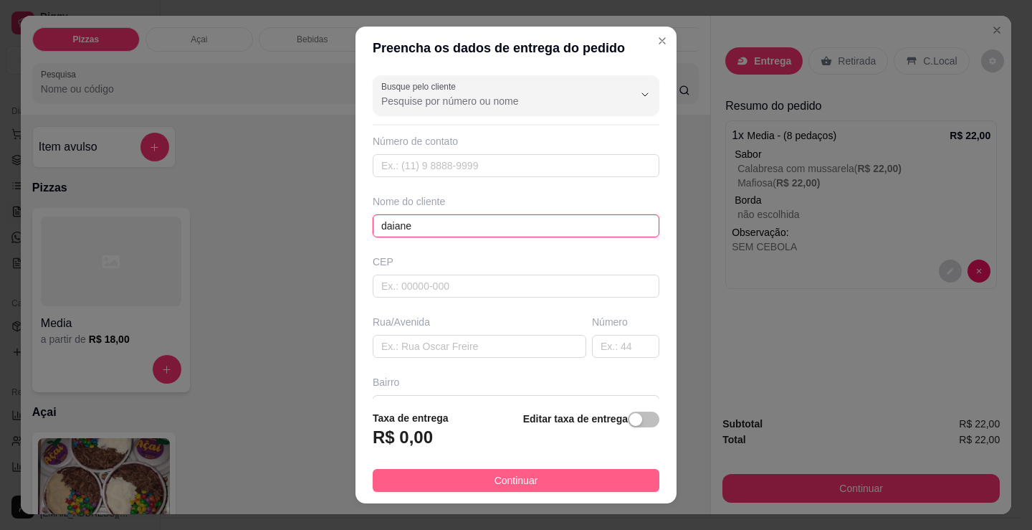
type input "daiane"
click at [520, 478] on span "Continuar" at bounding box center [517, 480] width 44 height 16
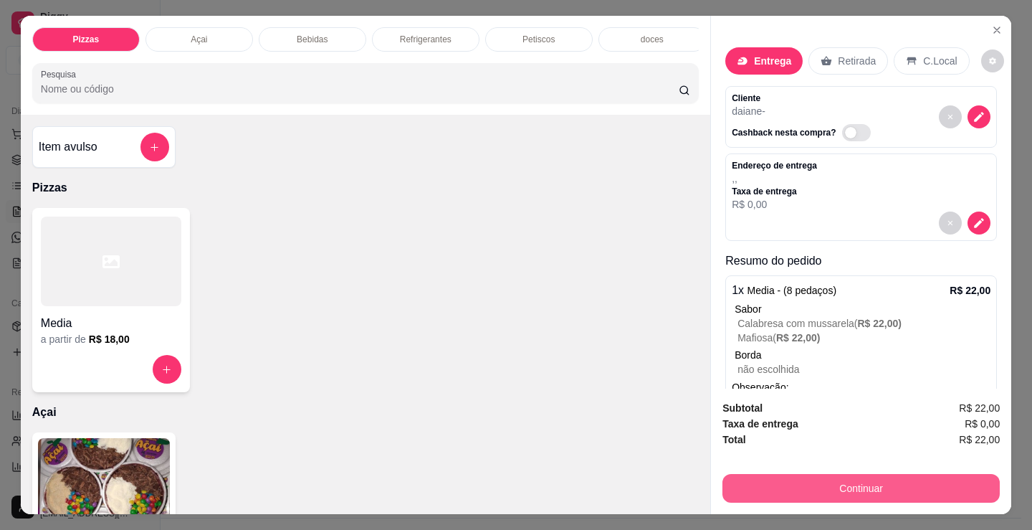
click at [844, 478] on button "Continuar" at bounding box center [860, 488] width 277 height 29
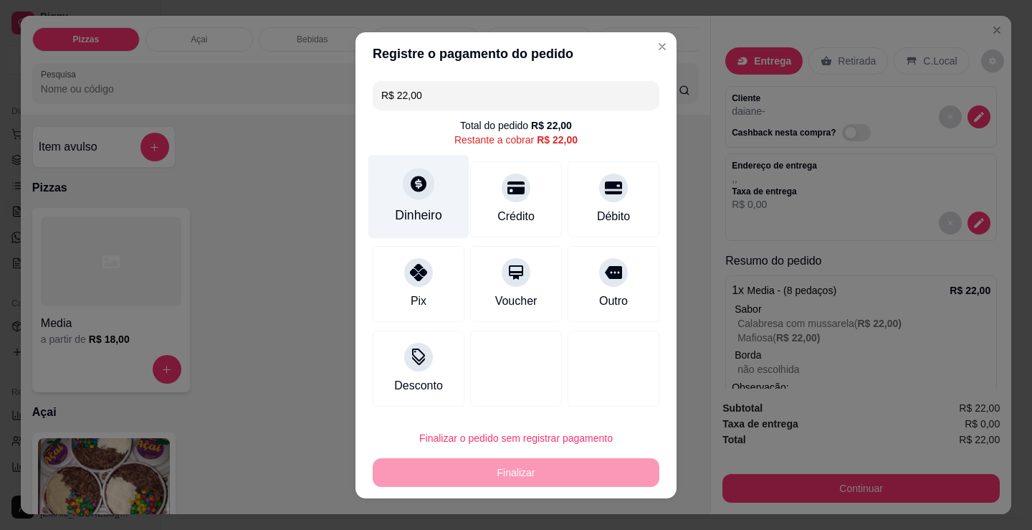
click at [406, 199] on div "Dinheiro" at bounding box center [418, 196] width 101 height 84
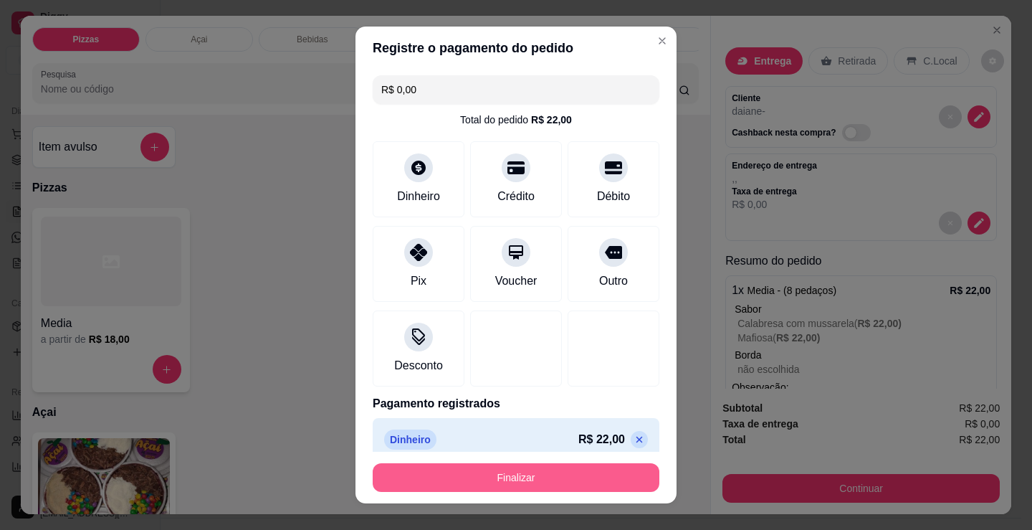
click at [538, 478] on button "Finalizar" at bounding box center [516, 477] width 287 height 29
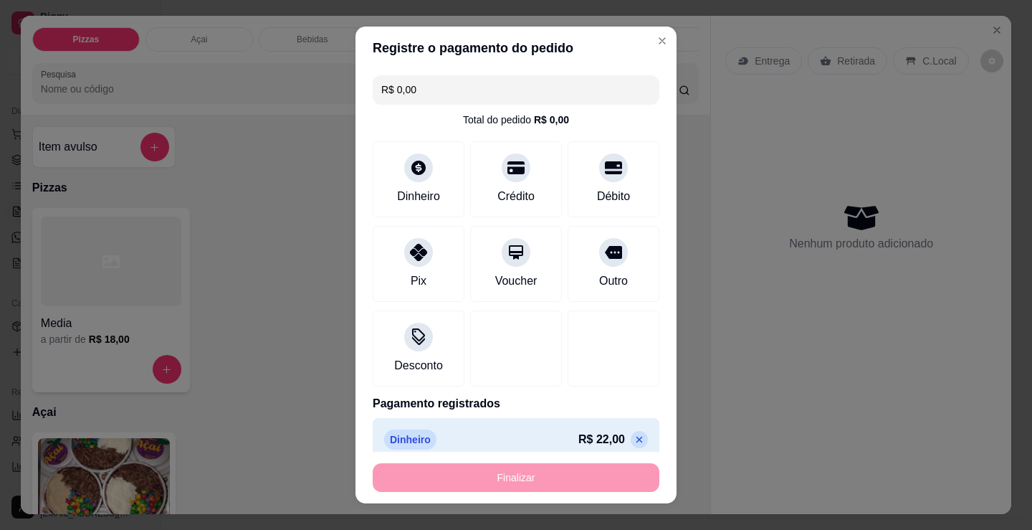
type input "-R$ 22,00"
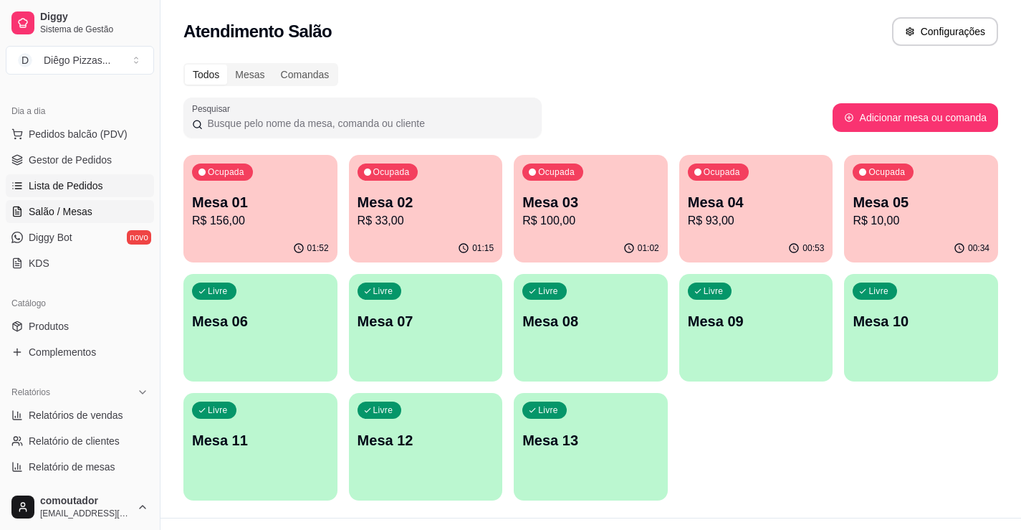
click at [89, 183] on span "Lista de Pedidos" at bounding box center [66, 185] width 75 height 14
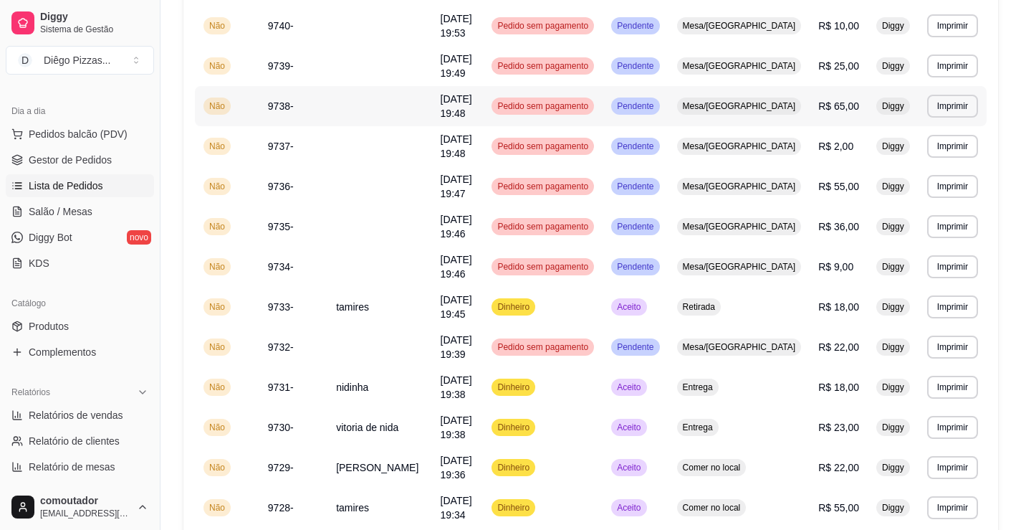
scroll to position [813, 0]
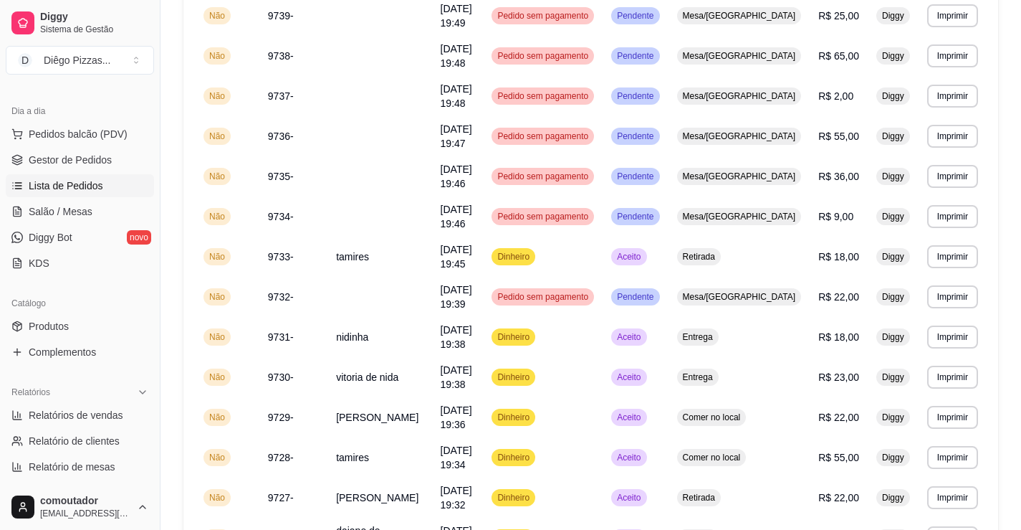
drag, startPoint x: 443, startPoint y: 469, endPoint x: 325, endPoint y: 431, distance: 124.2
click at [78, 210] on span "Salão / Mesas" at bounding box center [61, 211] width 64 height 14
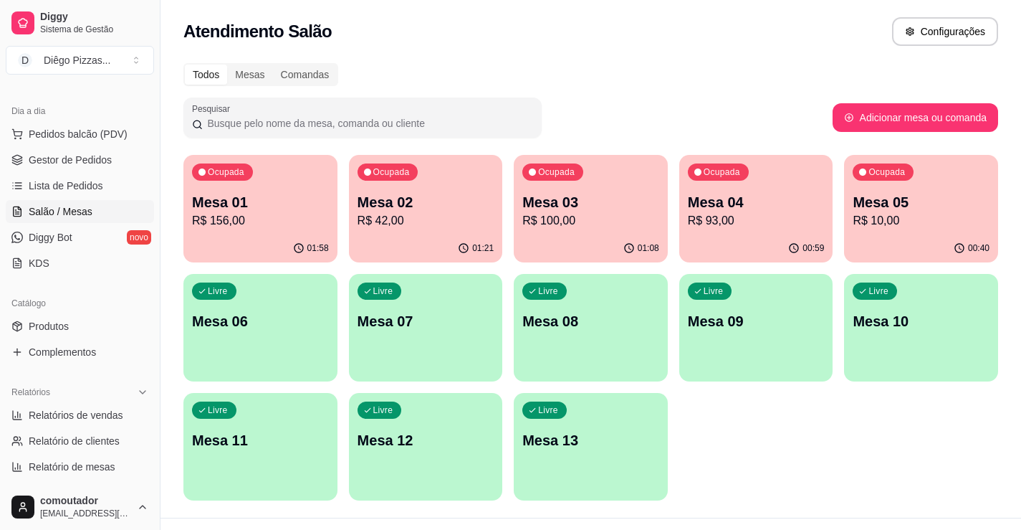
click at [231, 211] on div "Mesa 01 R$ 156,00" at bounding box center [260, 210] width 137 height 37
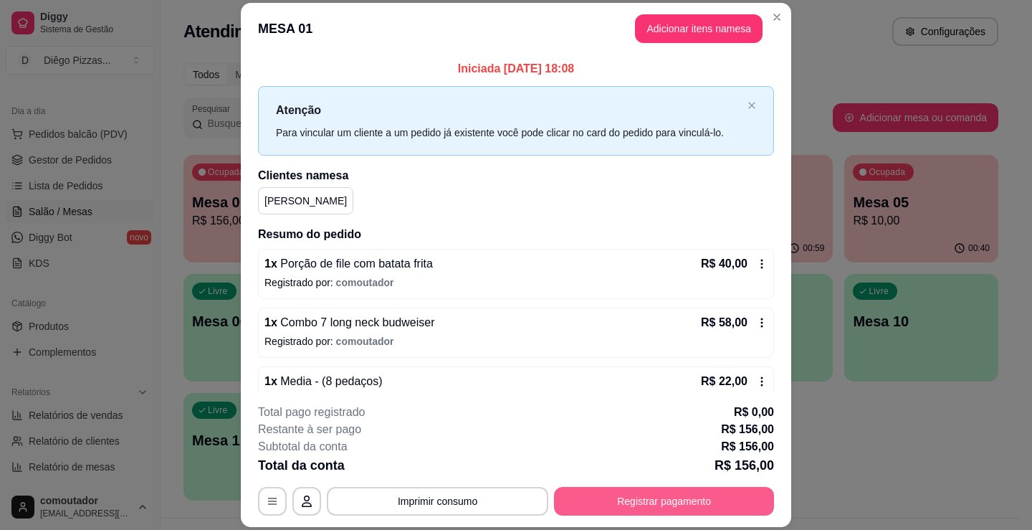
click at [671, 507] on button "Registrar pagamento" at bounding box center [664, 501] width 220 height 29
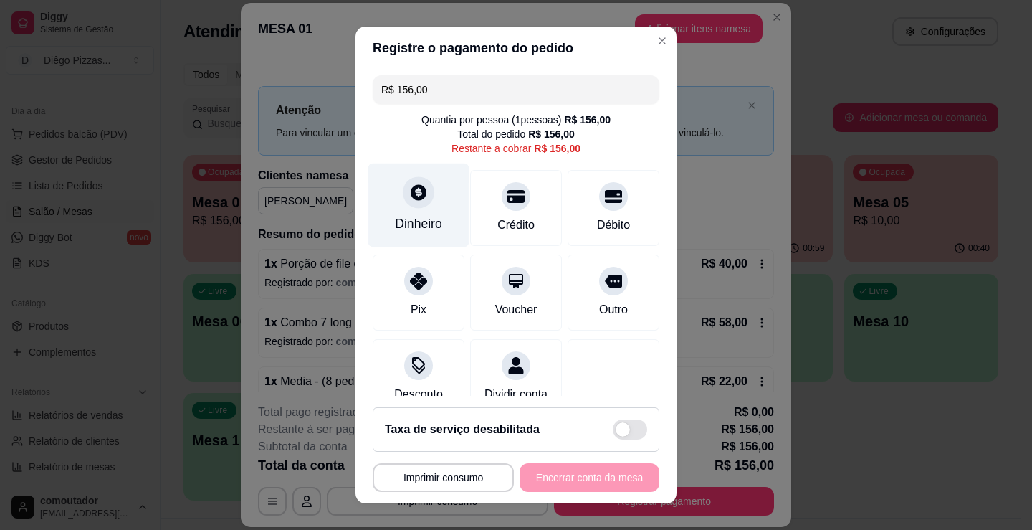
click at [411, 214] on div "Dinheiro" at bounding box center [418, 205] width 101 height 84
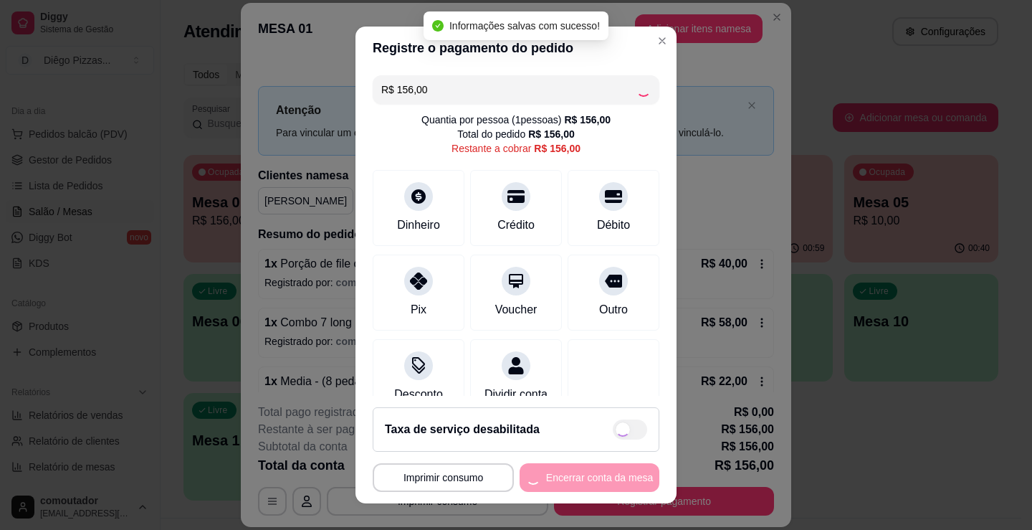
type input "R$ 0,00"
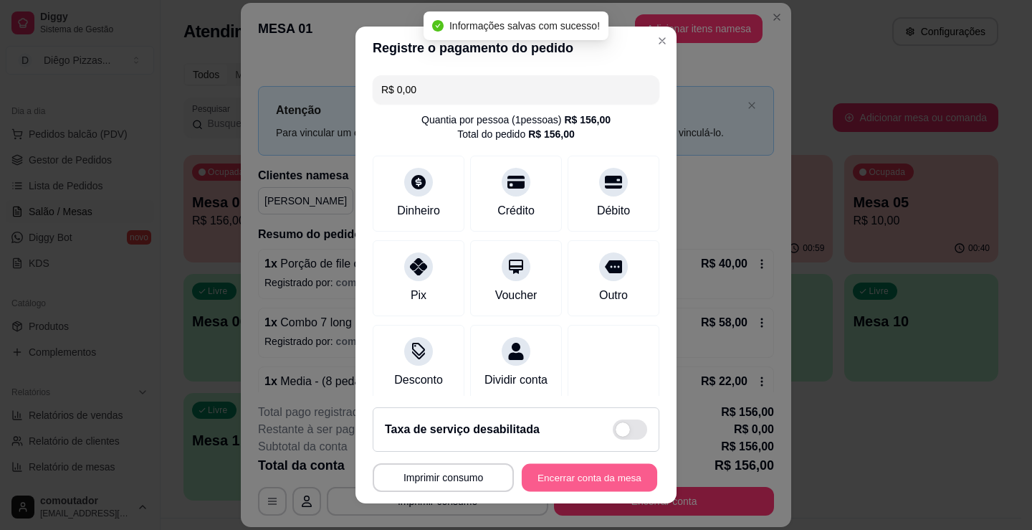
click at [581, 481] on button "Encerrar conta da mesa" at bounding box center [589, 478] width 135 height 28
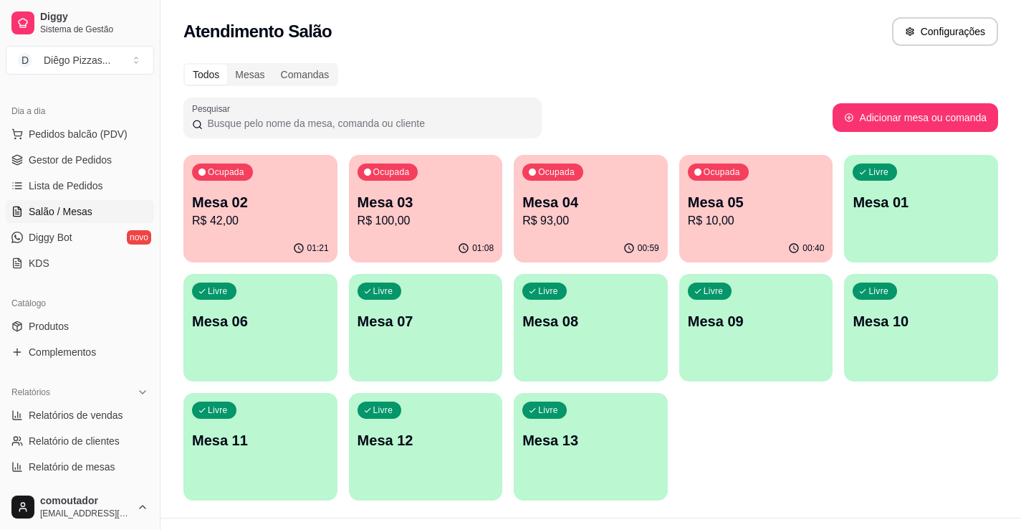
click at [411, 206] on p "Mesa 03" at bounding box center [426, 202] width 137 height 20
click at [793, 422] on div "Ocupada Mesa 02 R$ 42,00 01:21 Ocupada Mesa 03 R$ 100,00 01:08 Ocupada Mesa 04 …" at bounding box center [590, 327] width 815 height 345
click at [763, 202] on p "Mesa 05" at bounding box center [756, 202] width 137 height 20
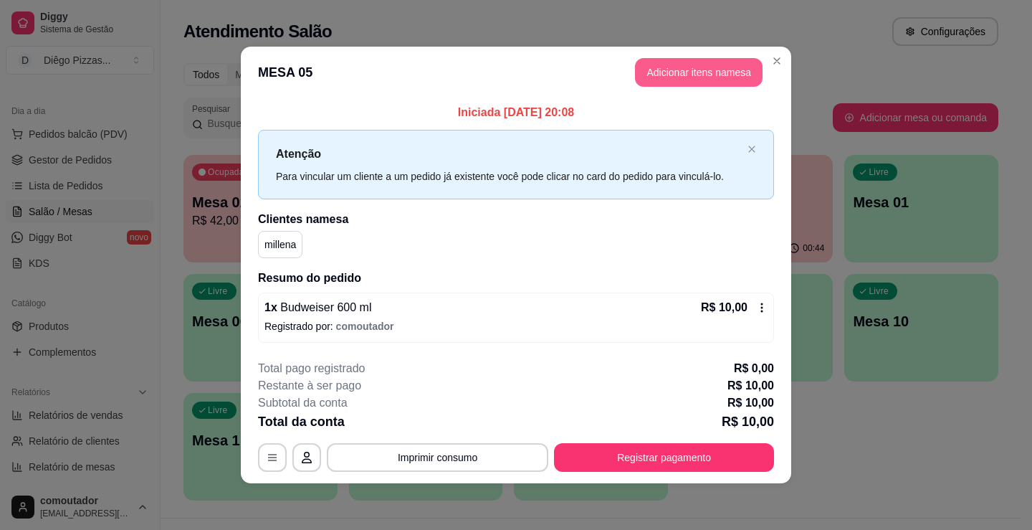
click at [673, 67] on button "Adicionar itens na mesa" at bounding box center [699, 72] width 128 height 29
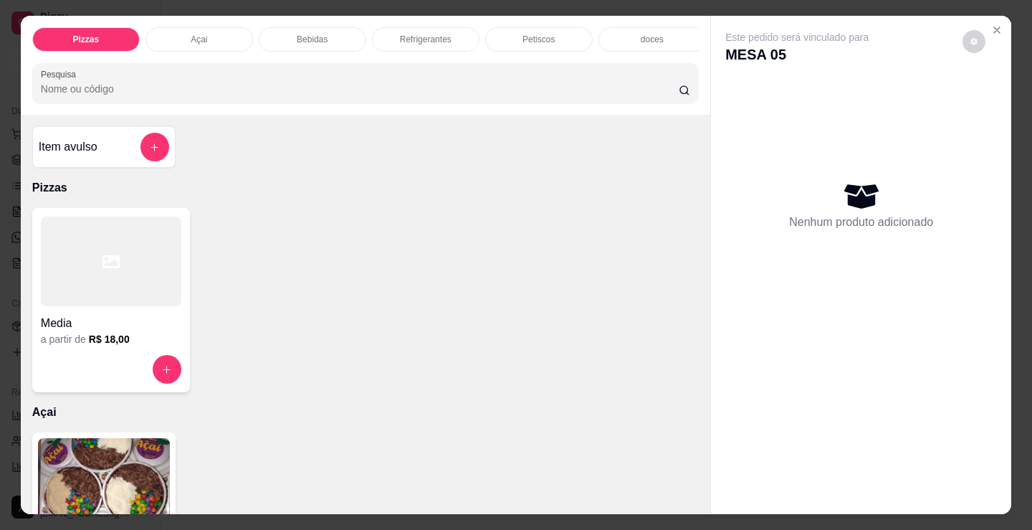
click at [401, 34] on p "Refrigerantes" at bounding box center [426, 39] width 52 height 11
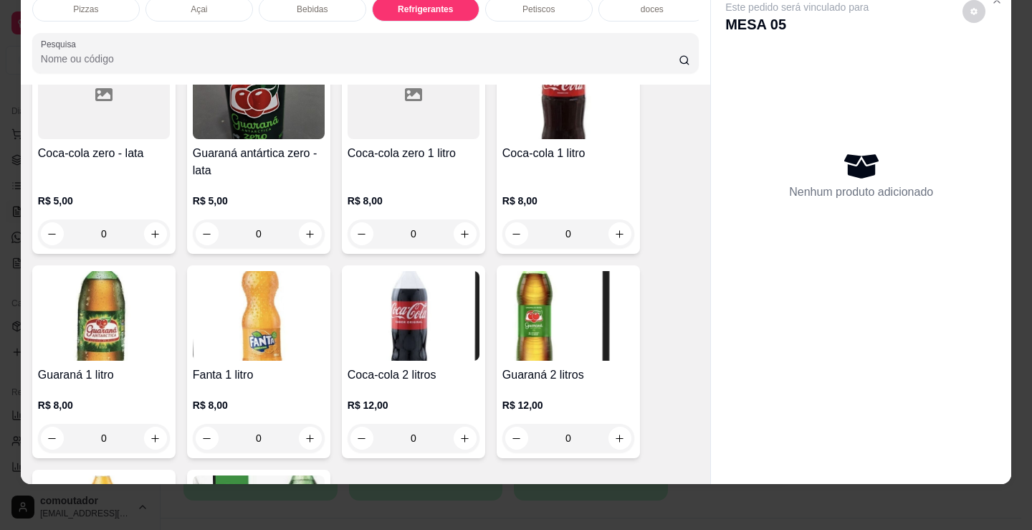
scroll to position [2959, 0]
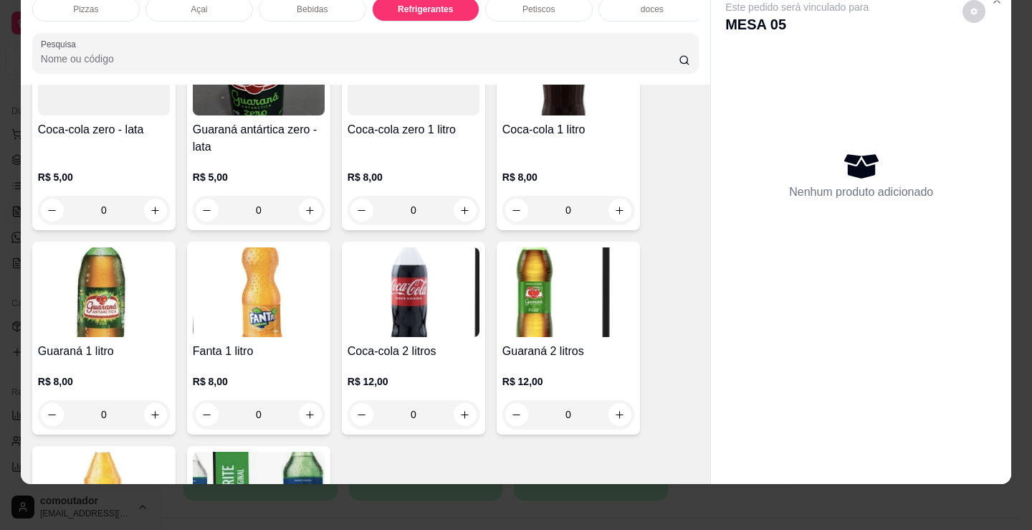
click at [300, 4] on p "Bebidas" at bounding box center [312, 9] width 31 height 11
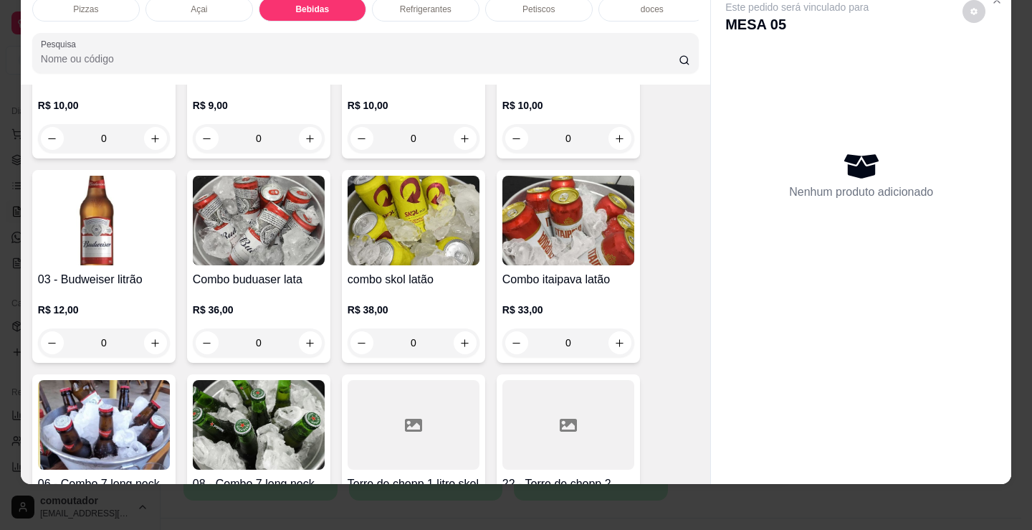
scroll to position [1023, 0]
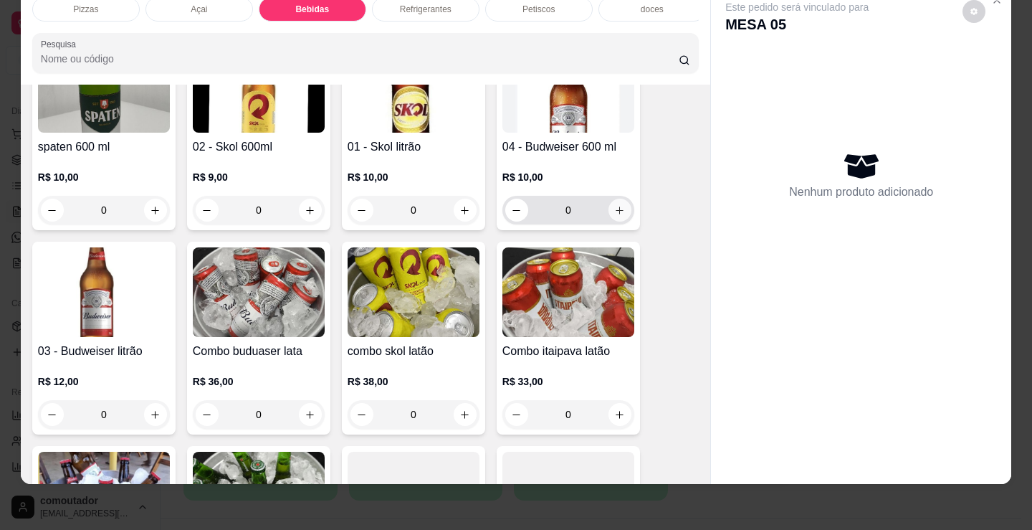
click at [614, 211] on icon "increase-product-quantity" at bounding box center [619, 210] width 11 height 11
type input "1"
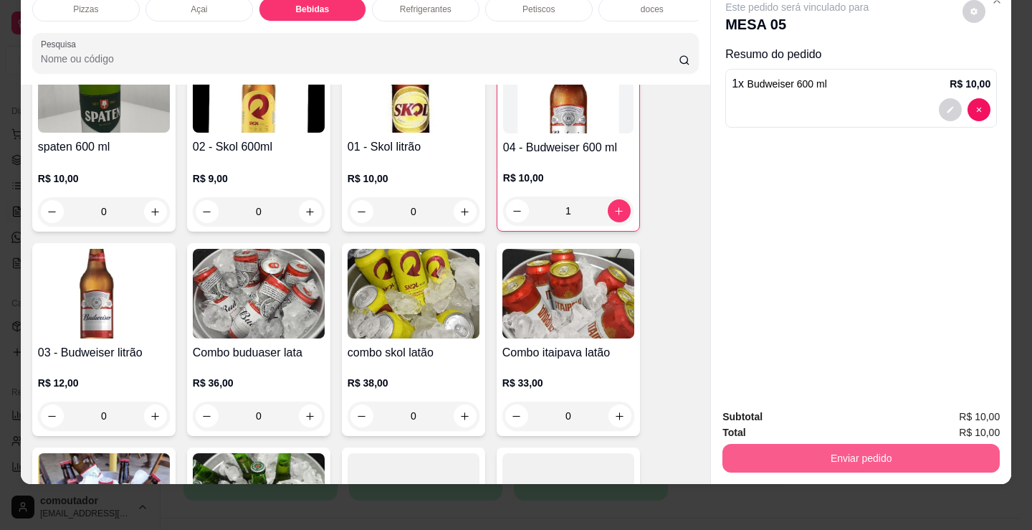
click at [833, 444] on button "Enviar pedido" at bounding box center [860, 458] width 277 height 29
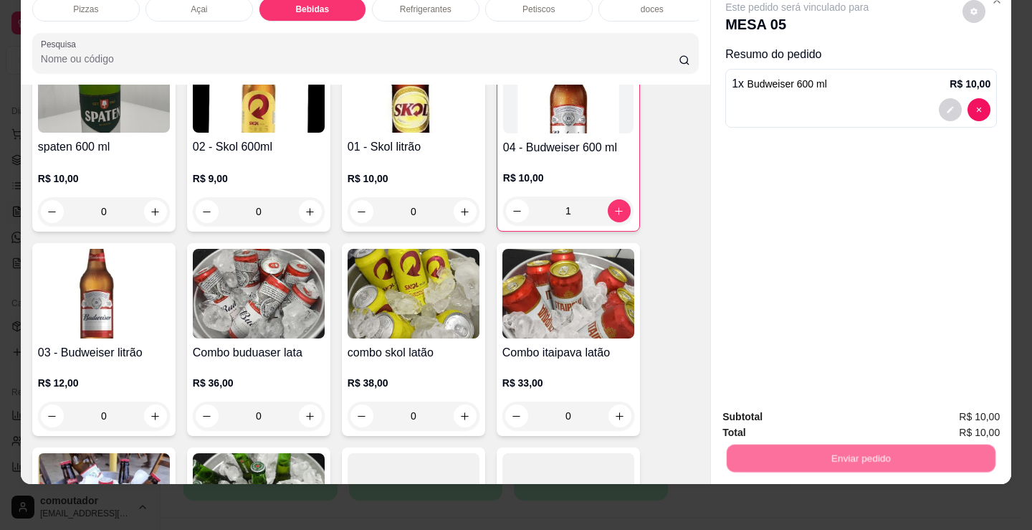
click at [831, 416] on button "Não registrar e enviar pedido" at bounding box center [813, 411] width 149 height 27
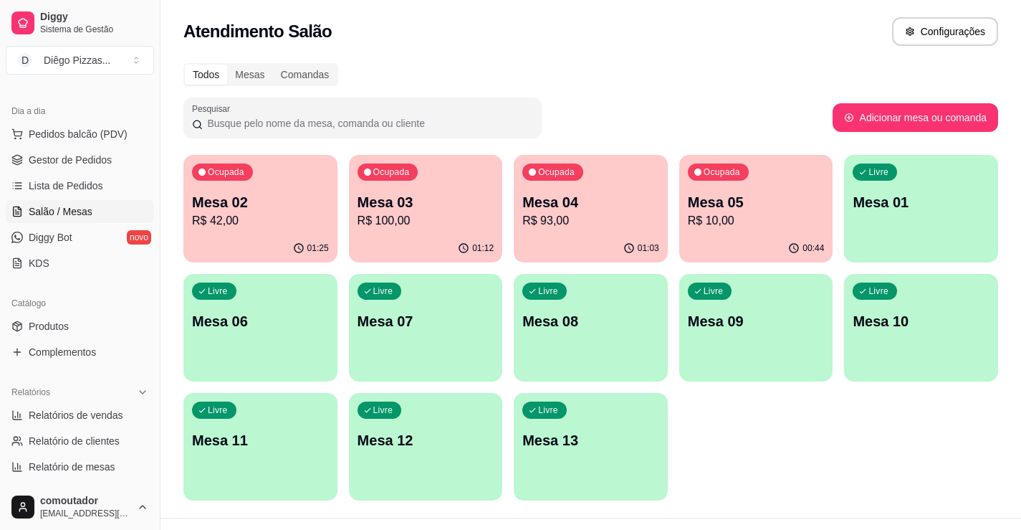
click at [420, 220] on p "R$ 100,00" at bounding box center [426, 220] width 137 height 17
click at [249, 226] on p "R$ 42,00" at bounding box center [260, 220] width 137 height 17
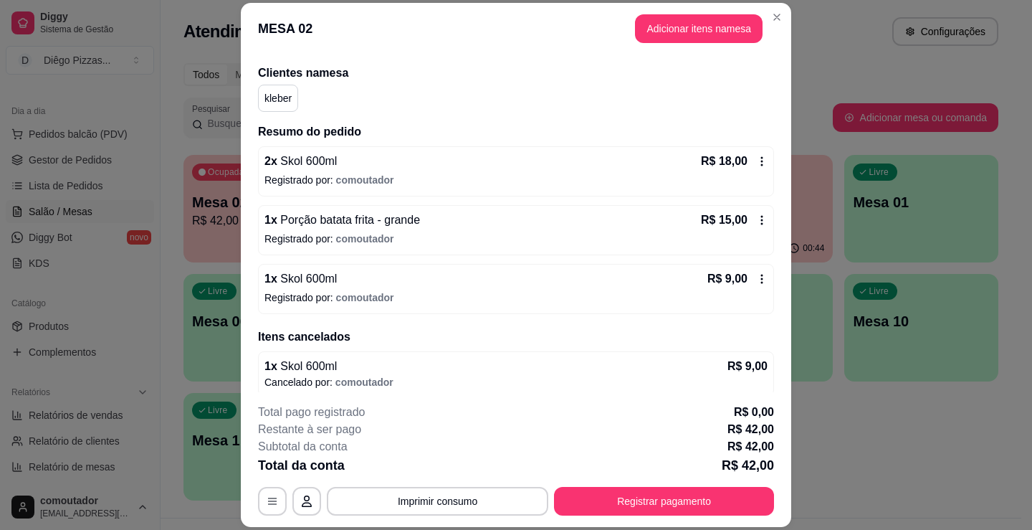
scroll to position [111, 0]
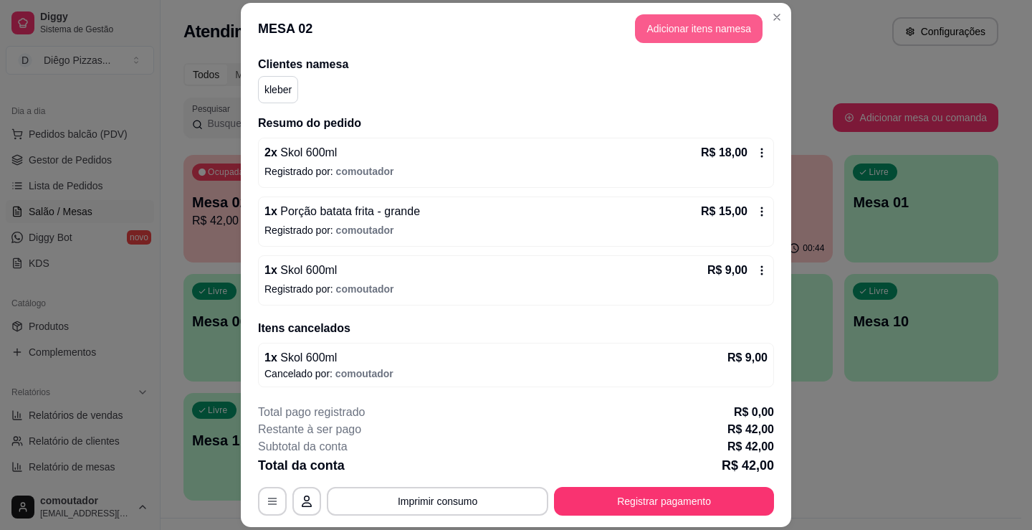
click at [659, 27] on button "Adicionar itens na mesa" at bounding box center [699, 28] width 128 height 29
click at [404, 34] on p "Refrigerantes" at bounding box center [426, 39] width 52 height 11
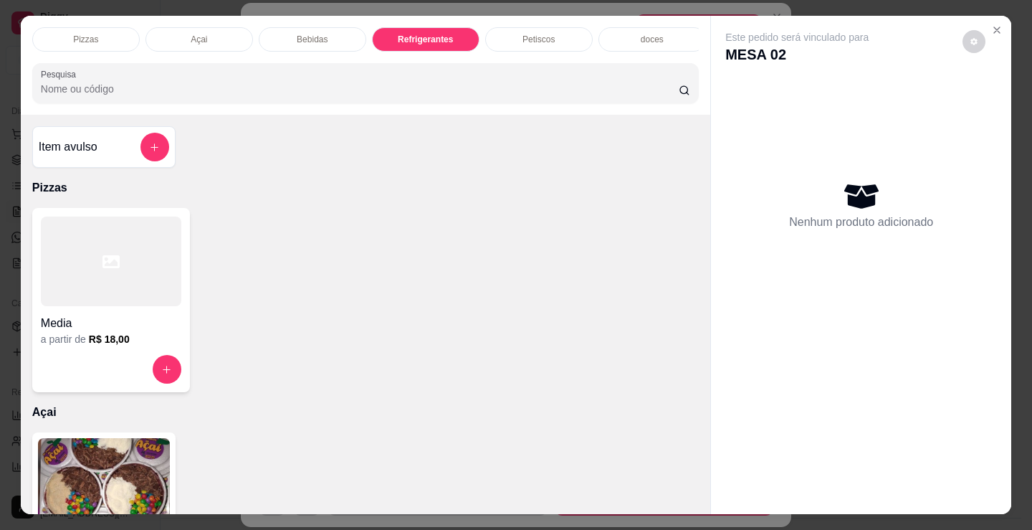
scroll to position [35, 0]
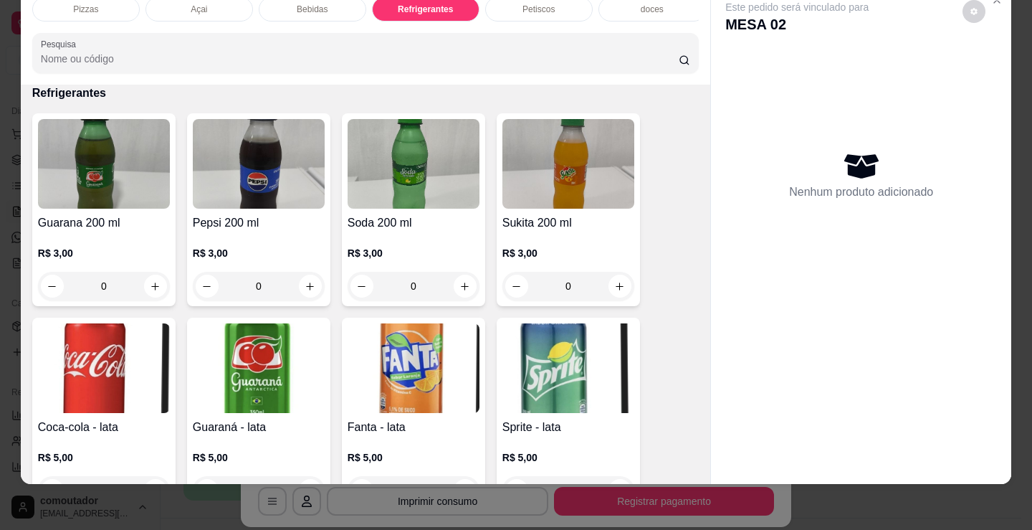
click at [304, 5] on div "Bebidas" at bounding box center [313, 9] width 108 height 24
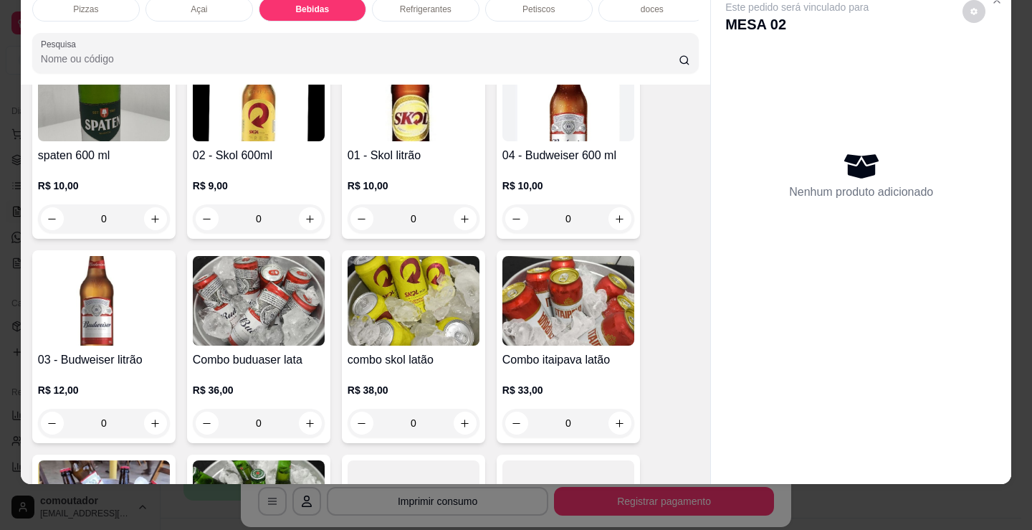
scroll to position [1023, 0]
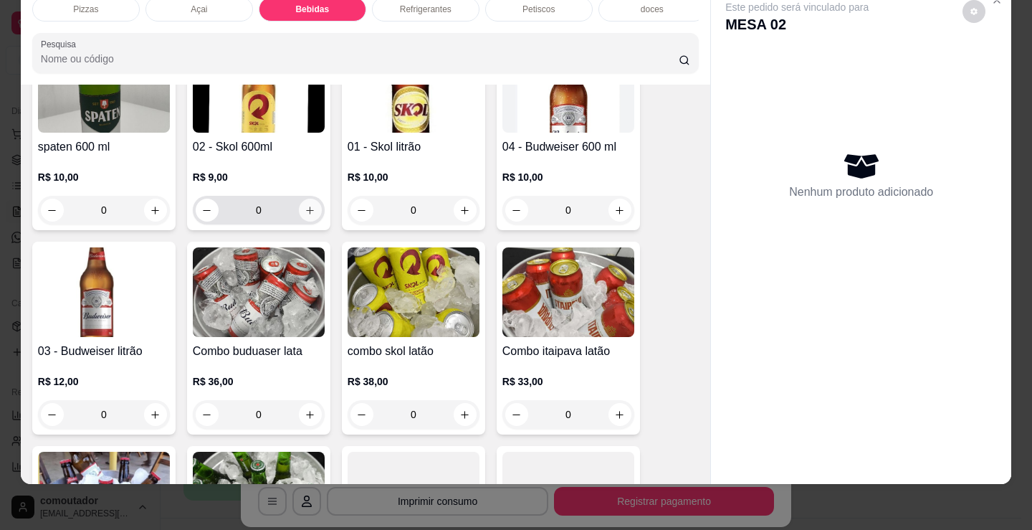
click at [313, 212] on button "increase-product-quantity" at bounding box center [310, 210] width 23 height 23
type input "1"
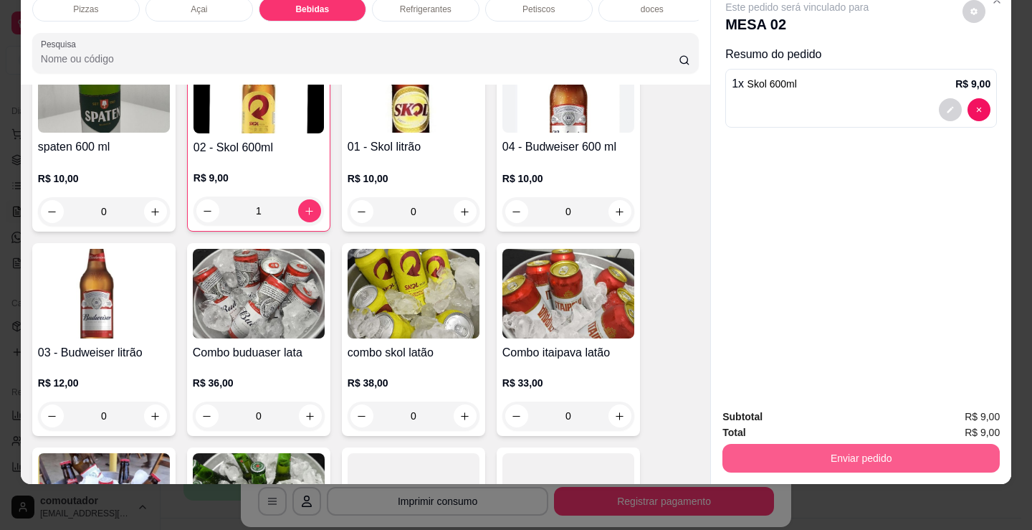
click at [856, 445] on button "Enviar pedido" at bounding box center [860, 458] width 277 height 29
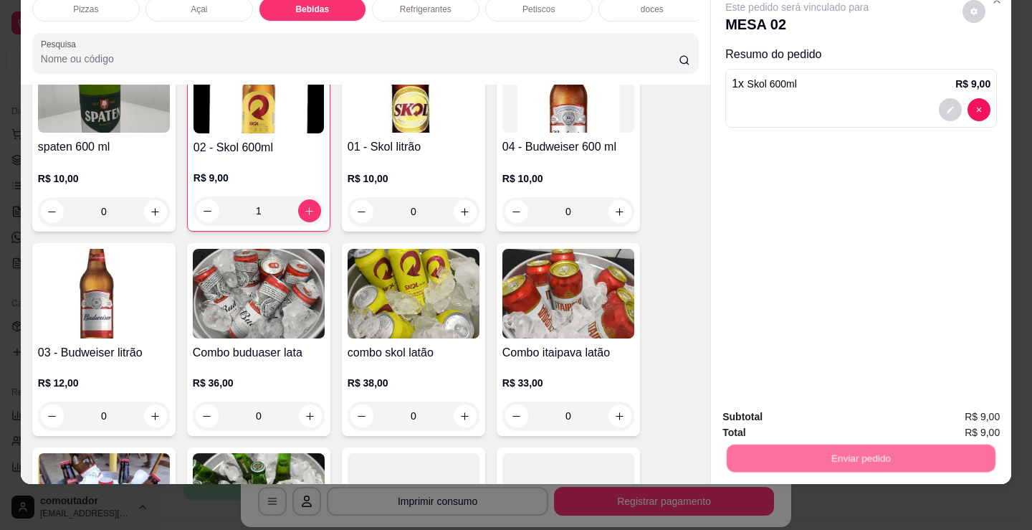
click at [826, 412] on button "Não registrar e enviar pedido" at bounding box center [813, 411] width 149 height 27
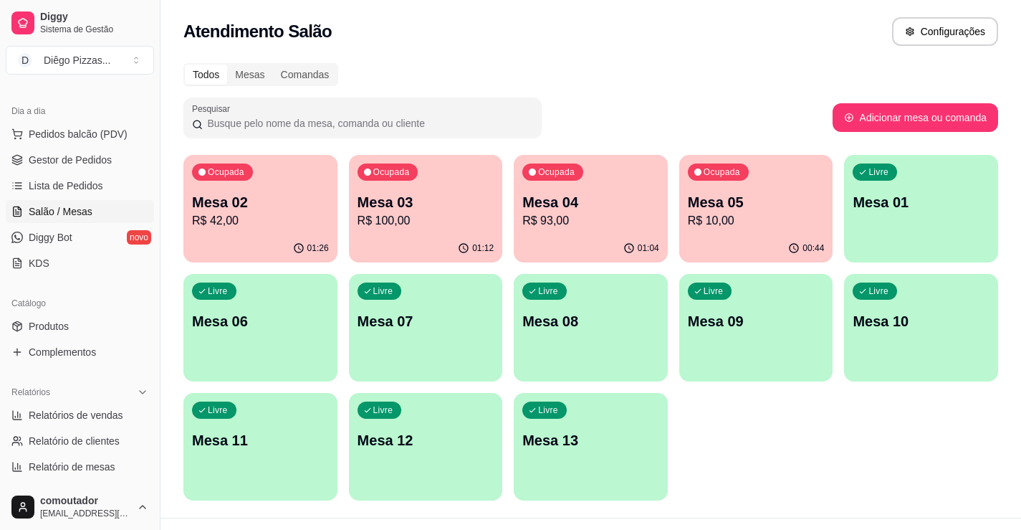
click at [731, 244] on div "00:44" at bounding box center [756, 248] width 154 height 28
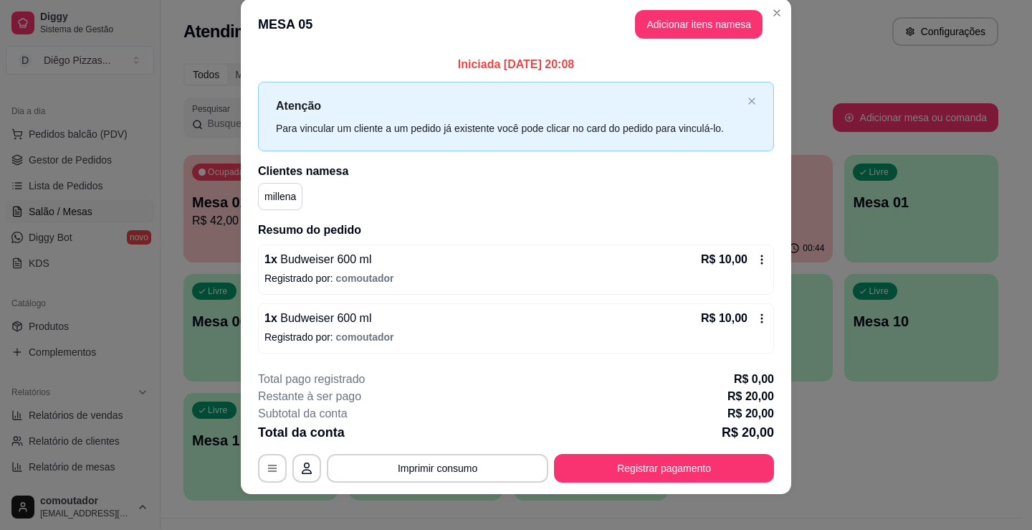
scroll to position [29, 0]
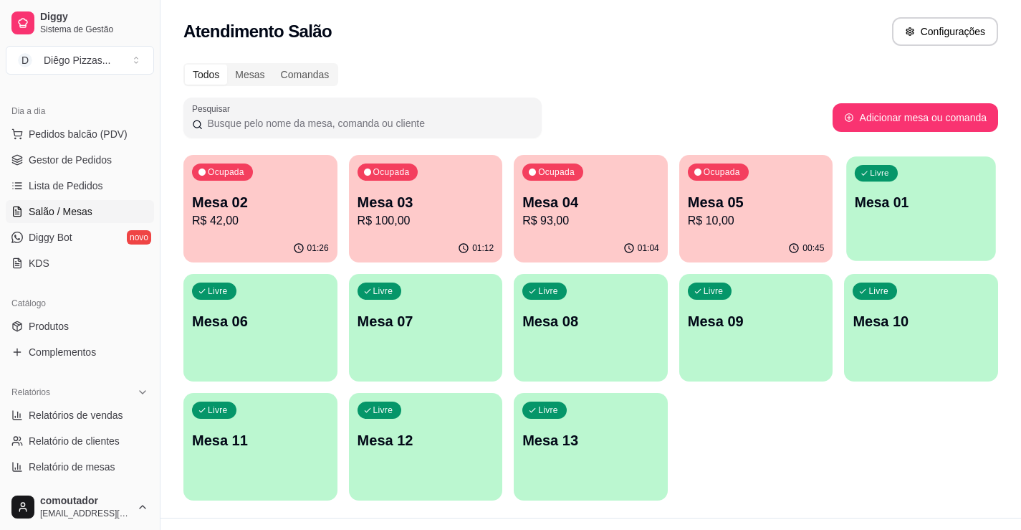
click at [892, 211] on p "Mesa 01" at bounding box center [921, 202] width 133 height 19
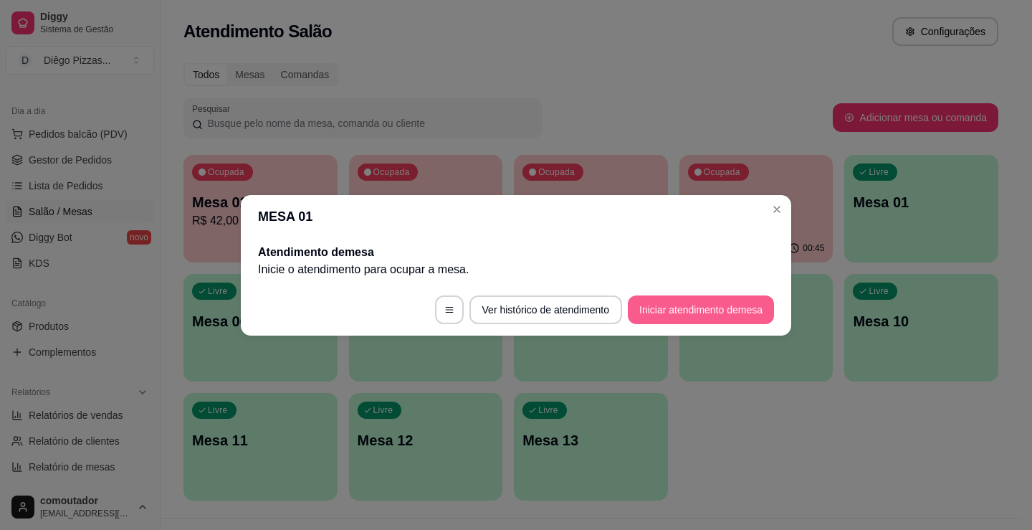
click at [738, 305] on button "Iniciar atendimento de mesa" at bounding box center [701, 309] width 146 height 29
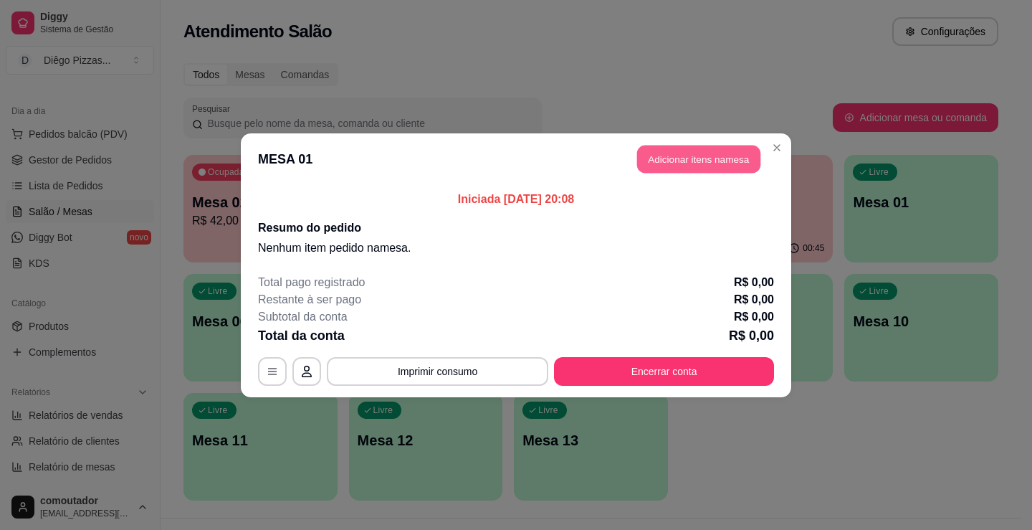
click at [722, 161] on button "Adicionar itens na mesa" at bounding box center [698, 159] width 123 height 28
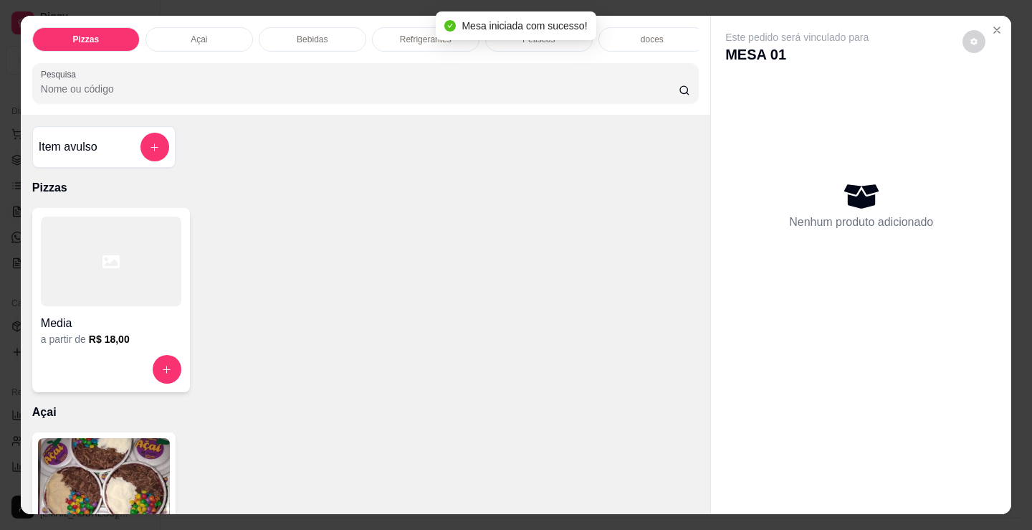
click at [530, 28] on span "Mesa iniciada com sucesso!" at bounding box center [524, 25] width 125 height 11
click at [535, 39] on div "Mesa iniciada com sucesso!" at bounding box center [516, 25] width 160 height 29
click at [568, 44] on div "Petiscos" at bounding box center [539, 39] width 108 height 24
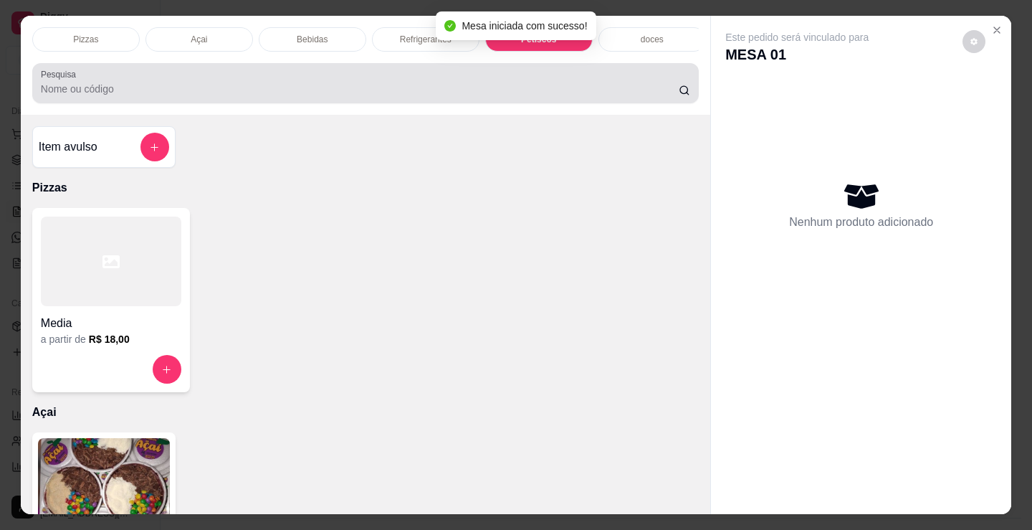
scroll to position [35, 0]
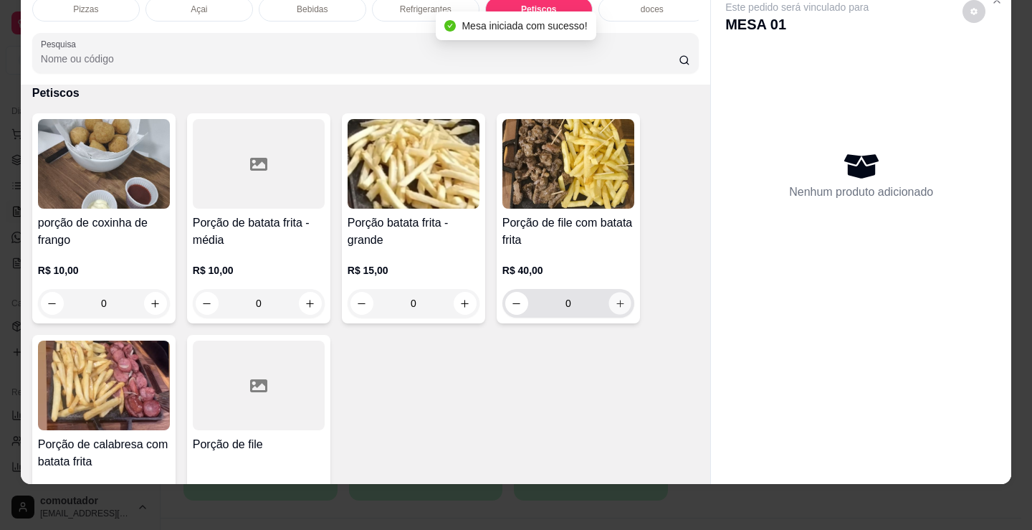
click at [615, 303] on icon "increase-product-quantity" at bounding box center [620, 303] width 11 height 11
type input "1"
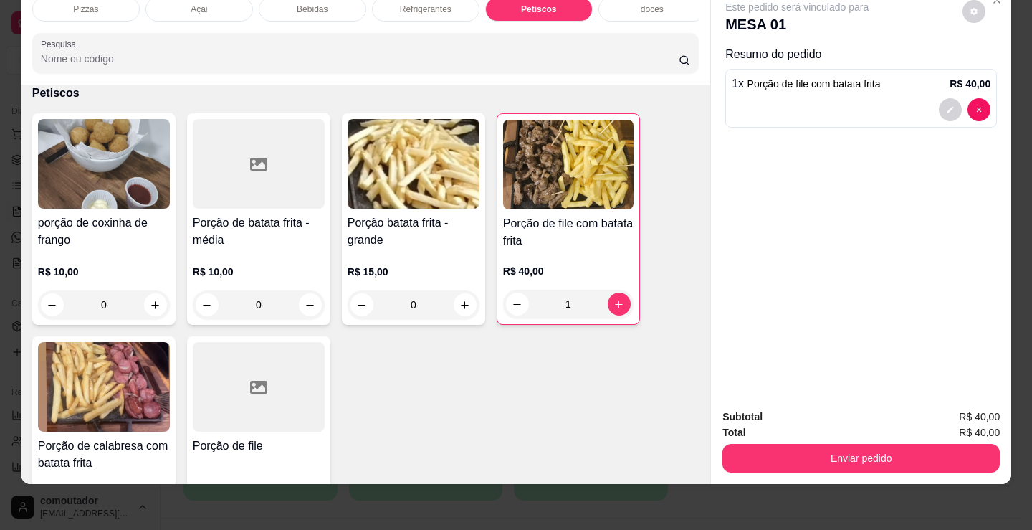
click at [332, 6] on div "Bebidas" at bounding box center [313, 9] width 108 height 24
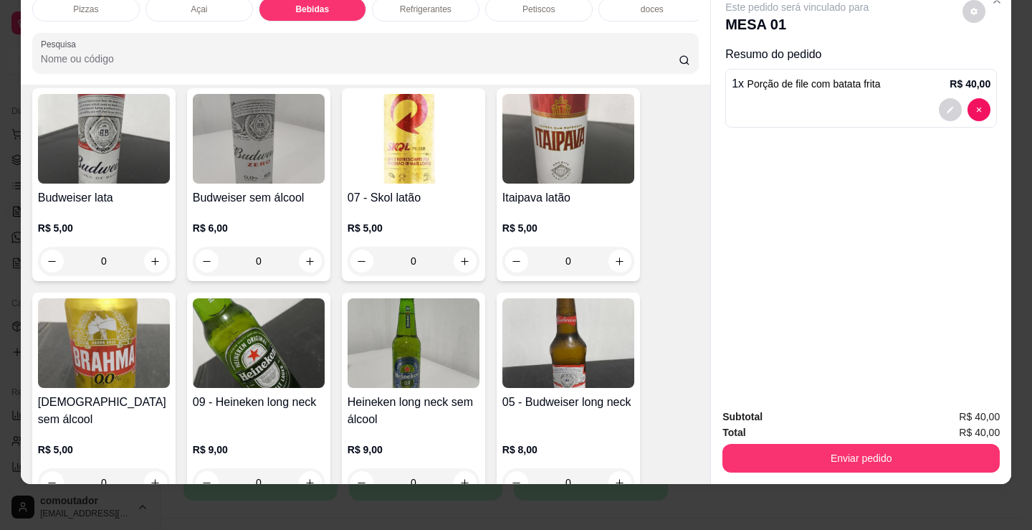
scroll to position [522, 0]
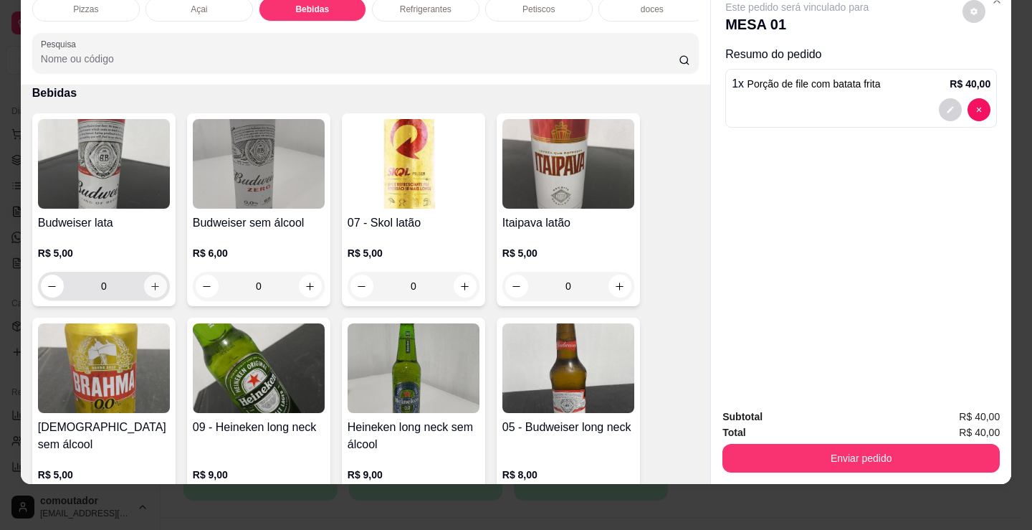
click at [151, 284] on icon "increase-product-quantity" at bounding box center [155, 286] width 11 height 11
type input "1"
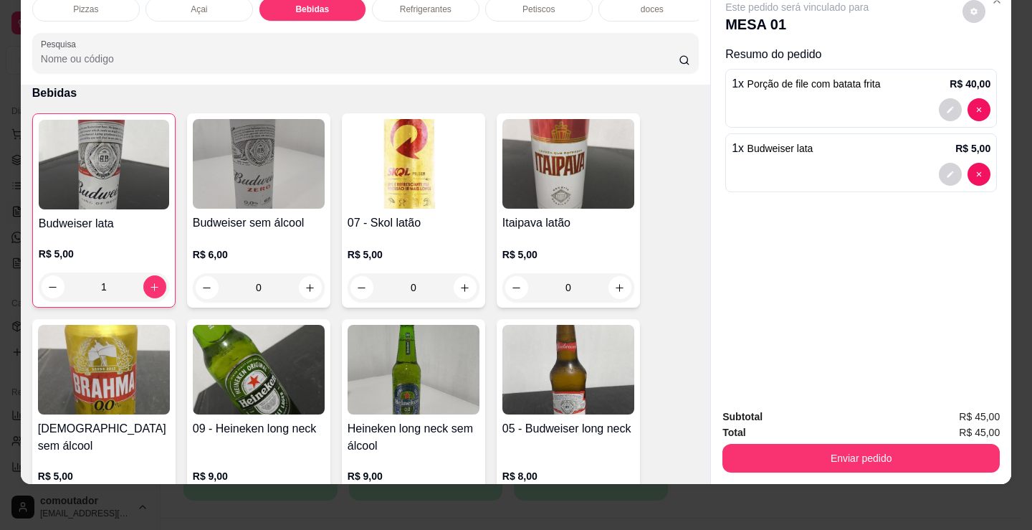
click at [409, 4] on p "Refrigerantes" at bounding box center [426, 9] width 52 height 11
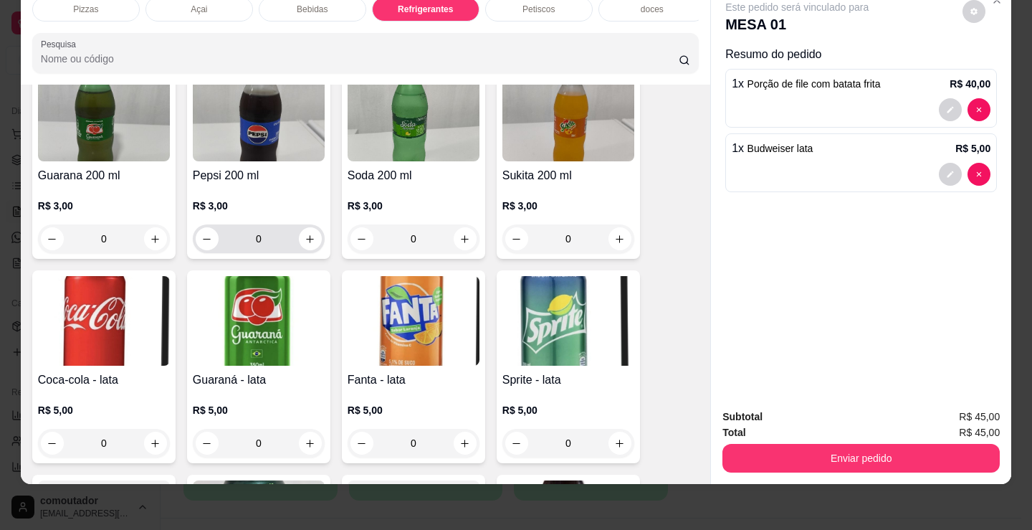
scroll to position [2531, 0]
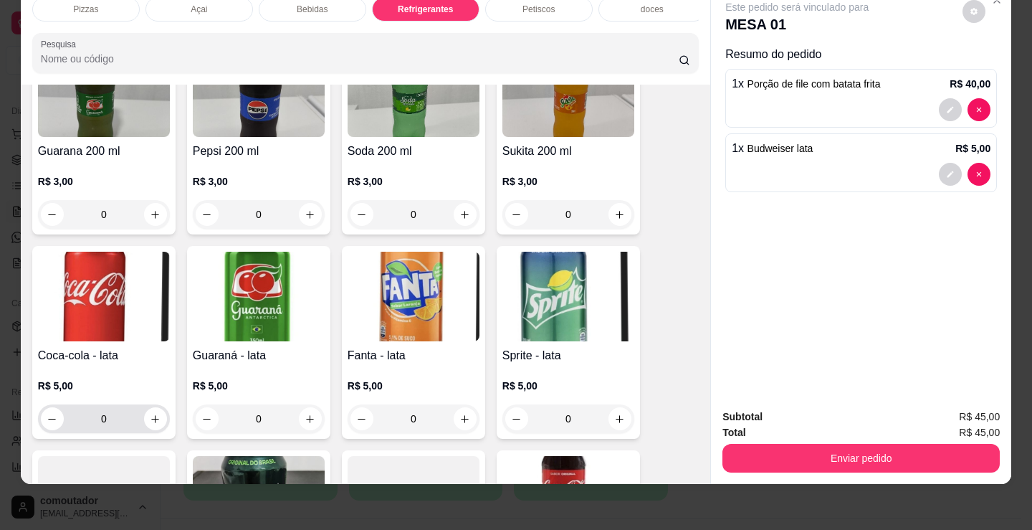
click at [153, 433] on div "0" at bounding box center [104, 418] width 126 height 29
click at [153, 421] on icon "increase-product-quantity" at bounding box center [155, 419] width 11 height 11
type input "1"
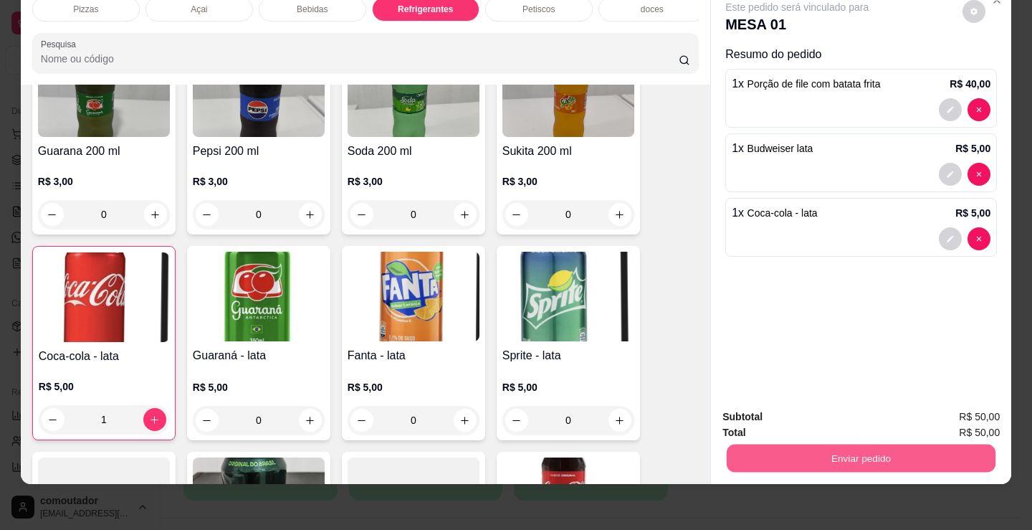
click at [769, 444] on button "Enviar pedido" at bounding box center [861, 458] width 269 height 28
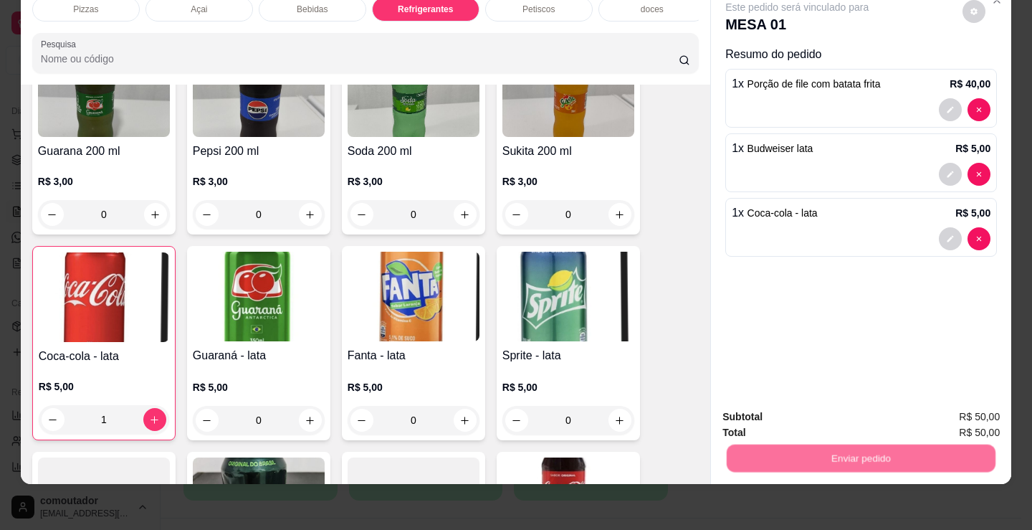
click at [773, 421] on button "Não registrar e enviar pedido" at bounding box center [814, 411] width 145 height 27
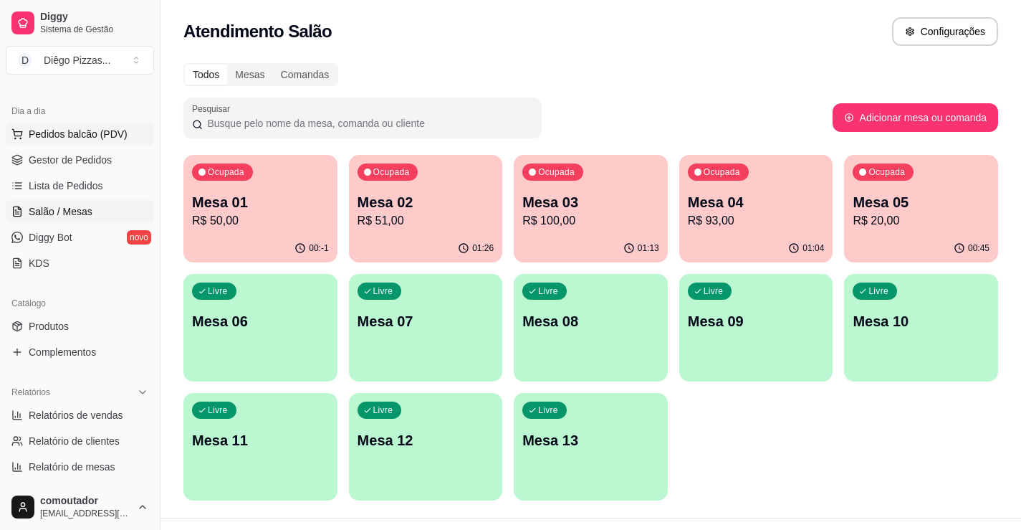
click at [49, 137] on span "Pedidos balcão (PDV)" at bounding box center [78, 134] width 99 height 14
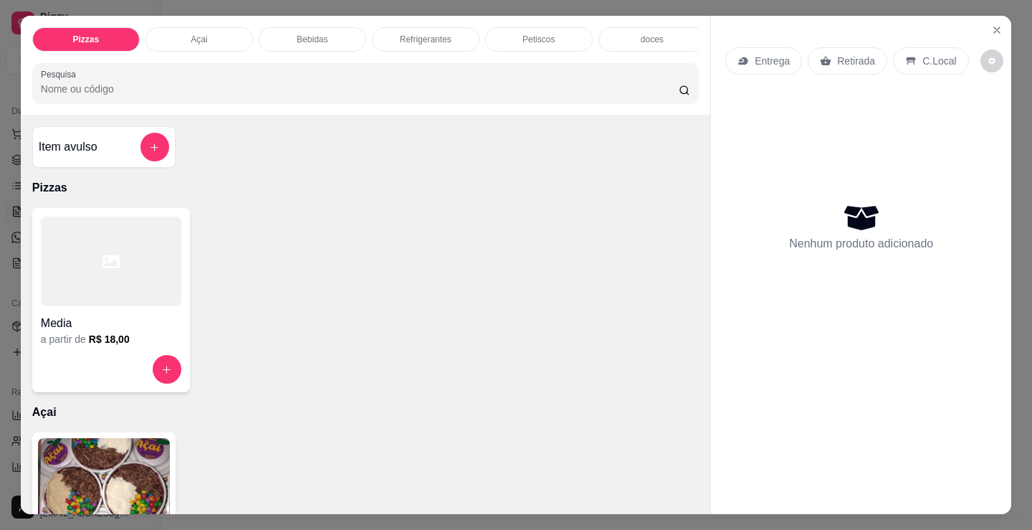
click at [32, 277] on div "Media a partir de R$ 18,00" at bounding box center [111, 300] width 158 height 184
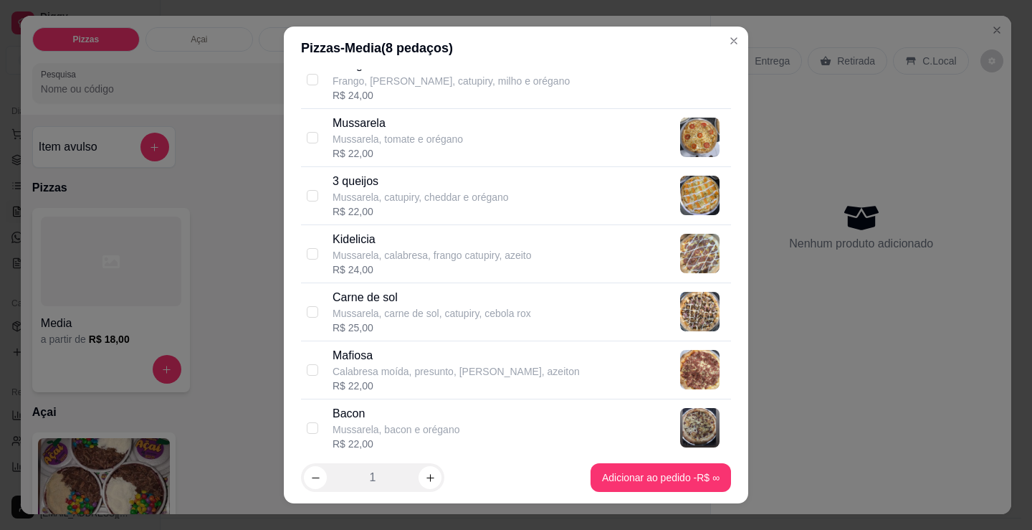
scroll to position [717, 0]
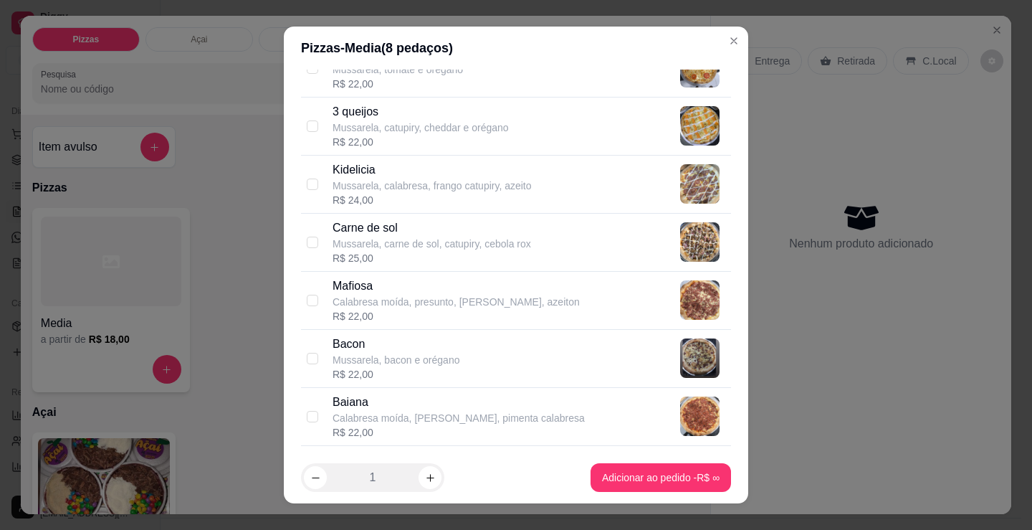
click at [414, 229] on p "Carne de sol" at bounding box center [432, 227] width 199 height 17
checkbox input "true"
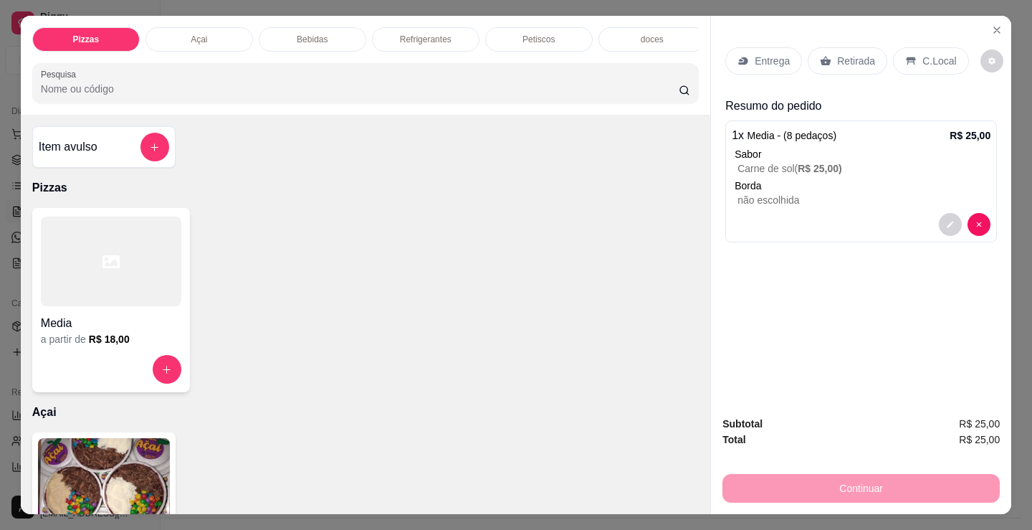
click at [134, 346] on div "a partir de R$ 18,00" at bounding box center [111, 339] width 140 height 14
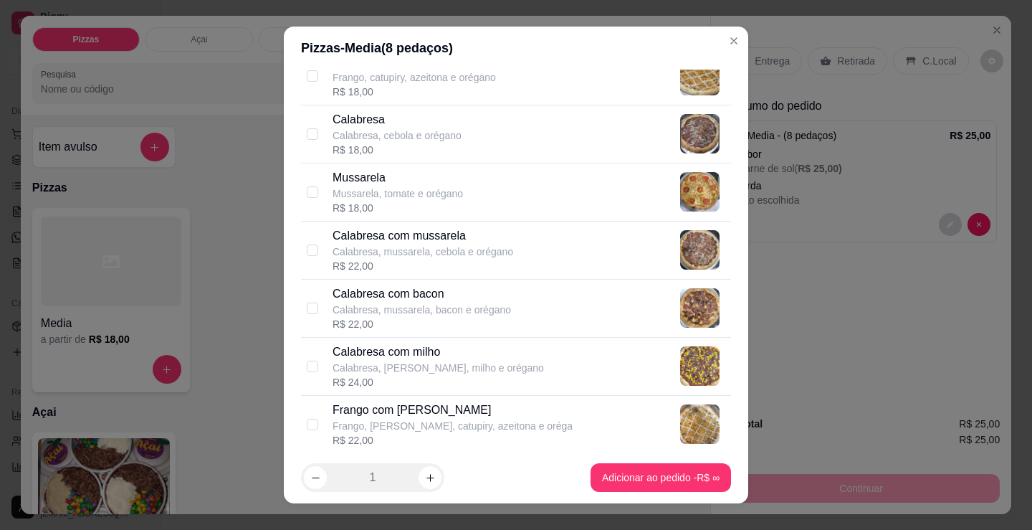
scroll to position [502, 0]
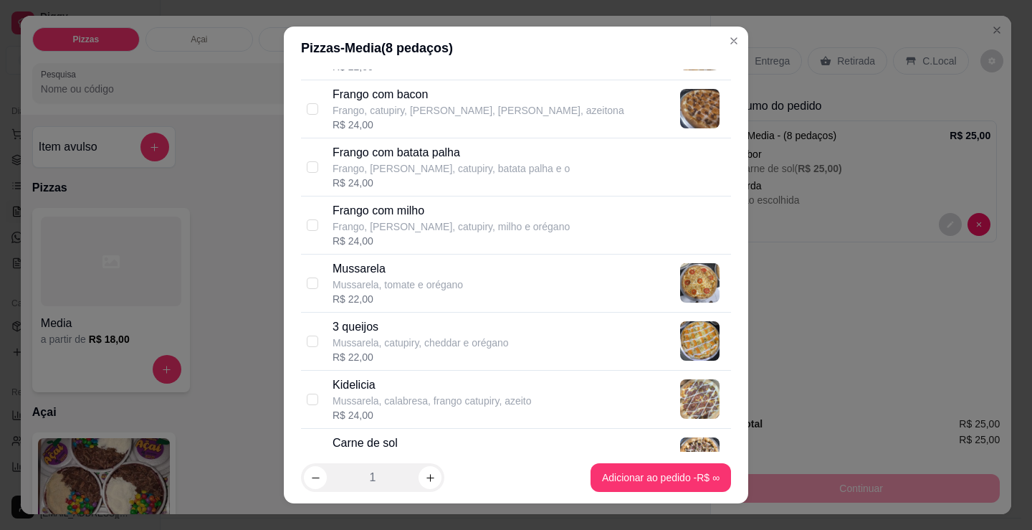
click at [593, 333] on div "3 queijos Mussarela, catupiry, cheddar e orégano R$ 22,00" at bounding box center [529, 341] width 393 height 46
checkbox input "true"
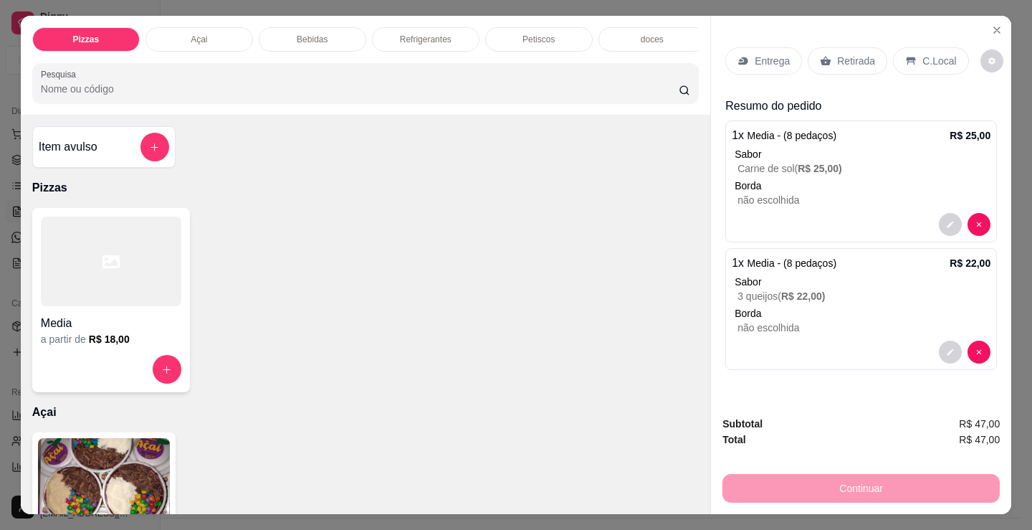
click at [138, 331] on h4 "Media" at bounding box center [111, 323] width 140 height 17
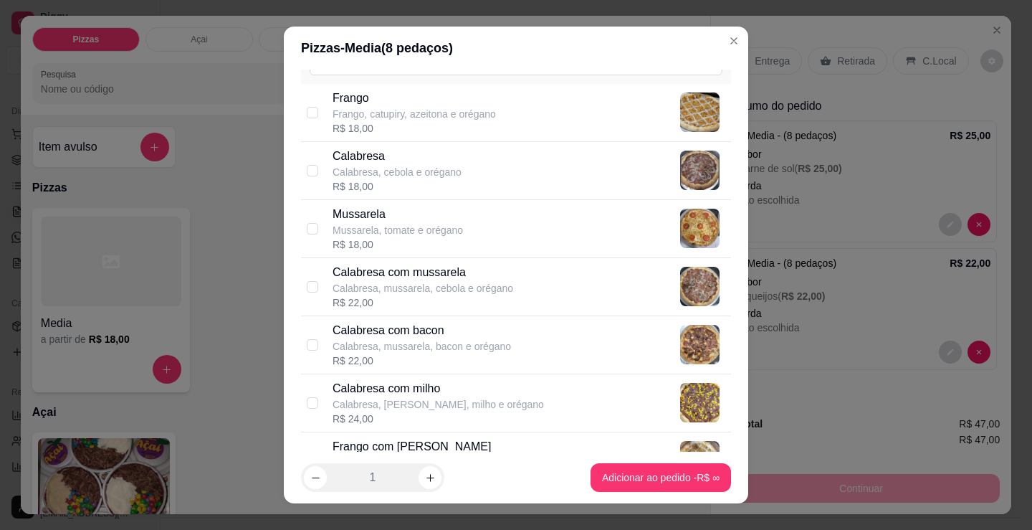
scroll to position [72, 0]
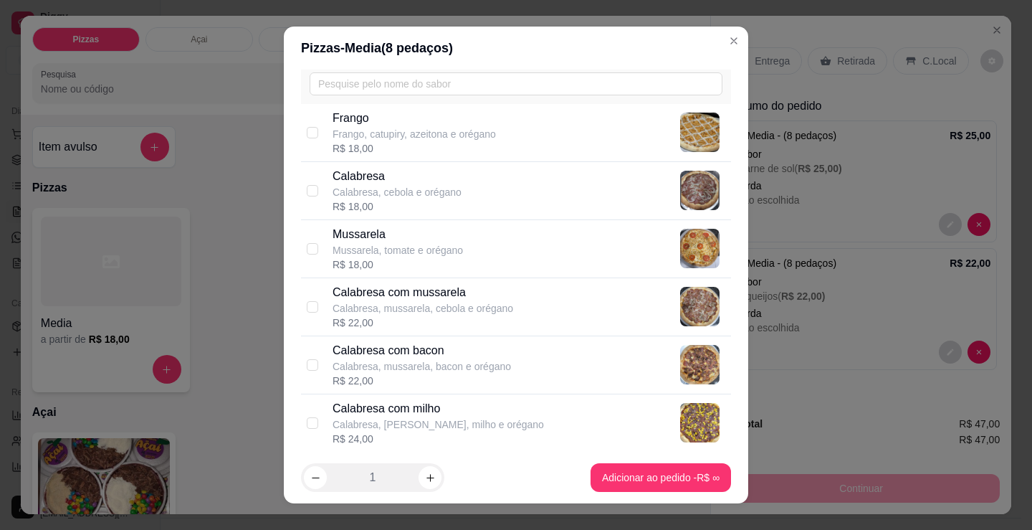
click at [361, 300] on p "Calabresa com mussarela" at bounding box center [423, 292] width 181 height 17
checkbox input "true"
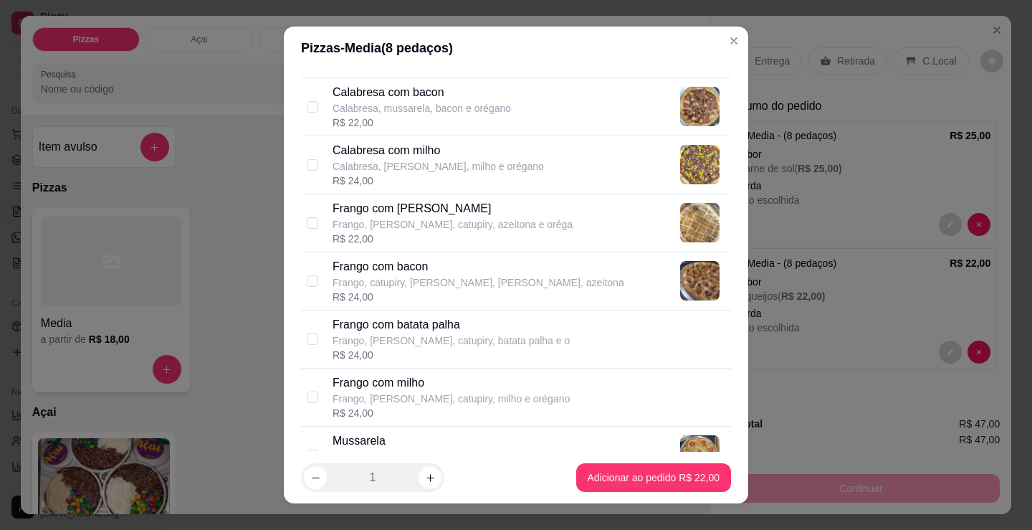
scroll to position [573, 0]
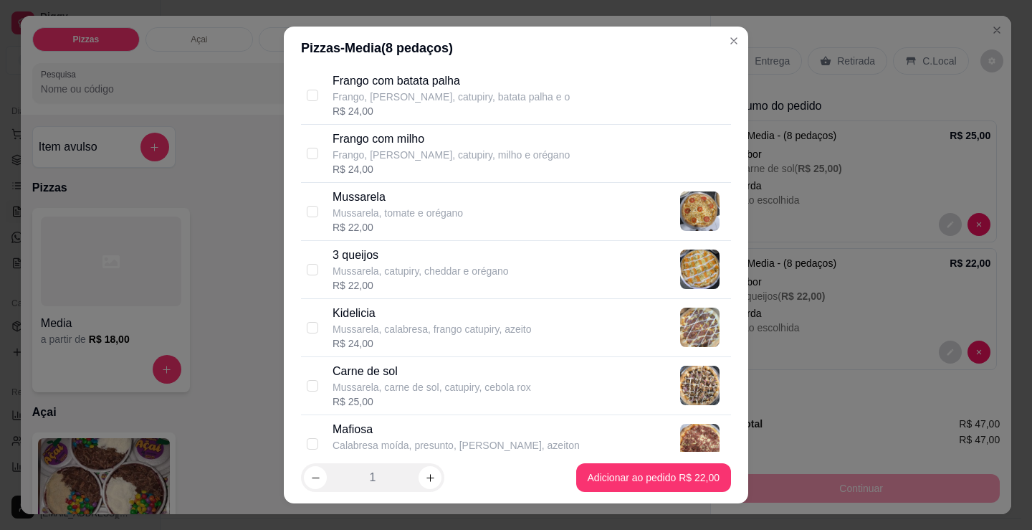
click at [402, 432] on p "Mafiosa" at bounding box center [456, 429] width 247 height 17
checkbox input "true"
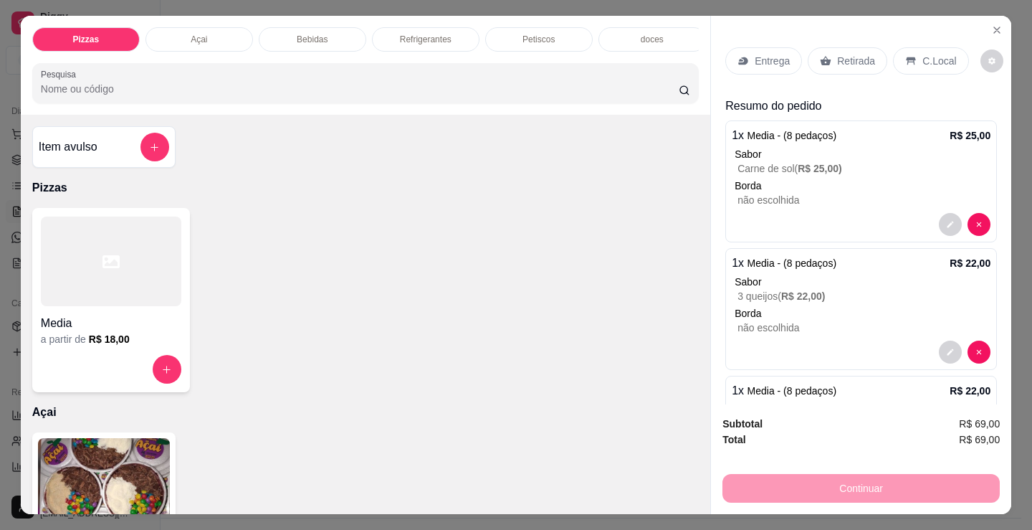
click at [427, 469] on div "Açai R$ 15,00 0" at bounding box center [365, 528] width 667 height 193
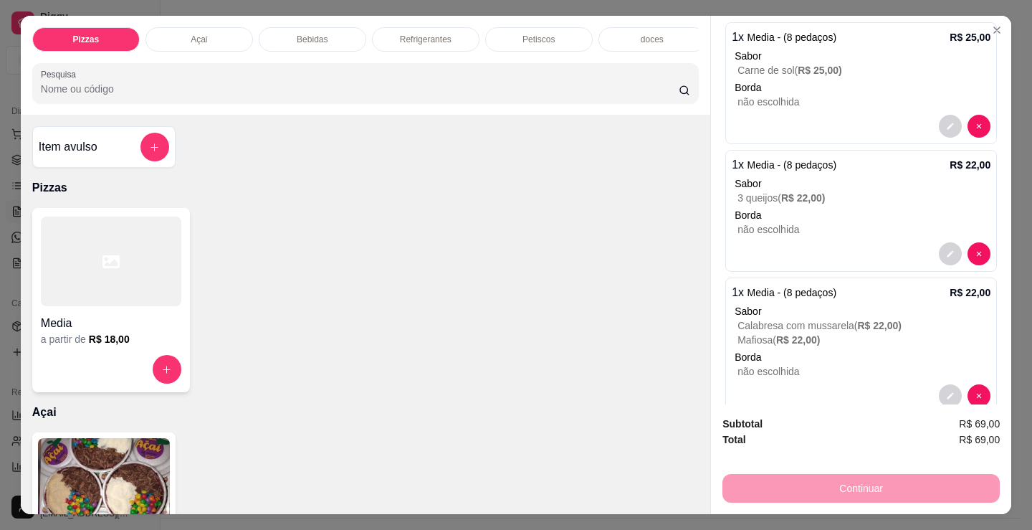
scroll to position [128, 0]
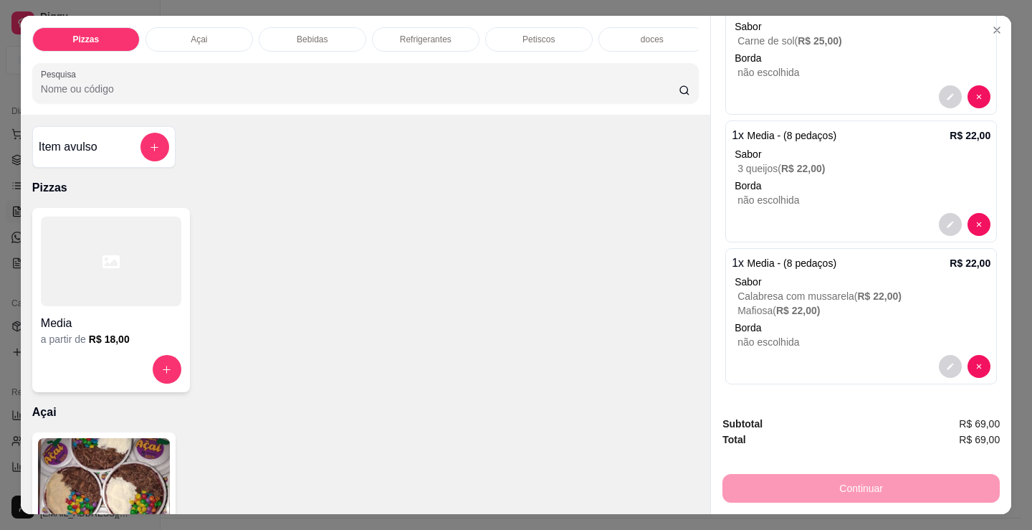
click at [583, 317] on div "Media a partir de R$ 18,00" at bounding box center [365, 300] width 667 height 184
click at [611, 328] on div "Media a partir de R$ 18,00" at bounding box center [365, 300] width 667 height 184
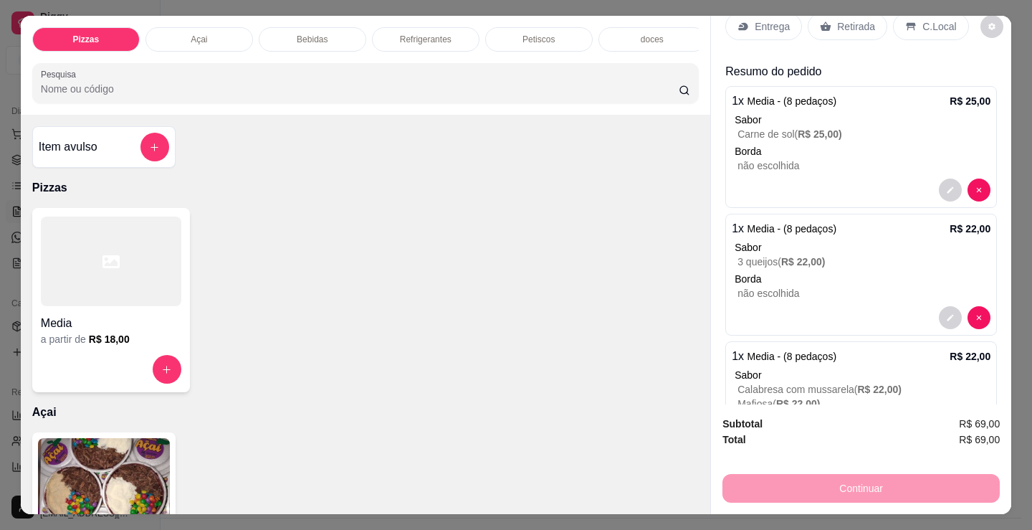
scroll to position [0, 0]
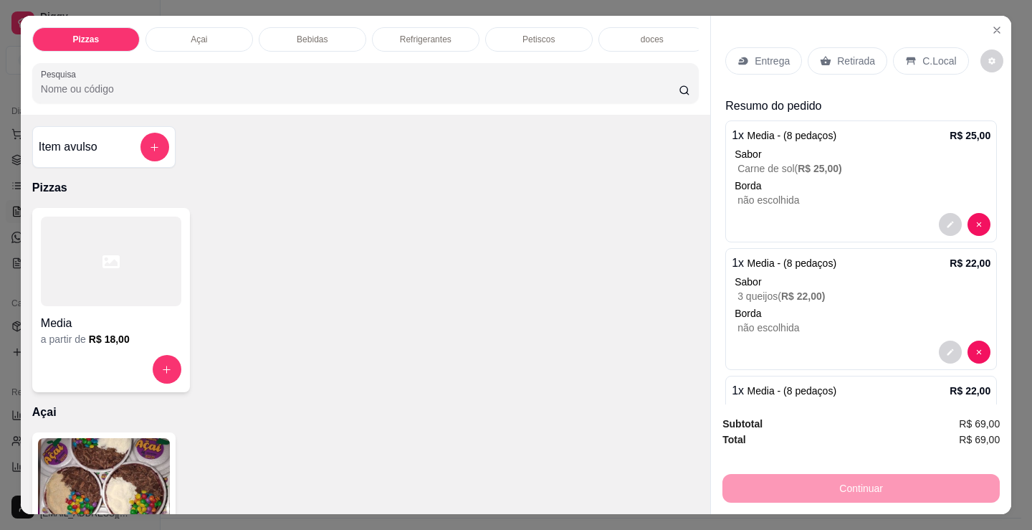
click at [930, 60] on p "C.Local" at bounding box center [939, 61] width 34 height 14
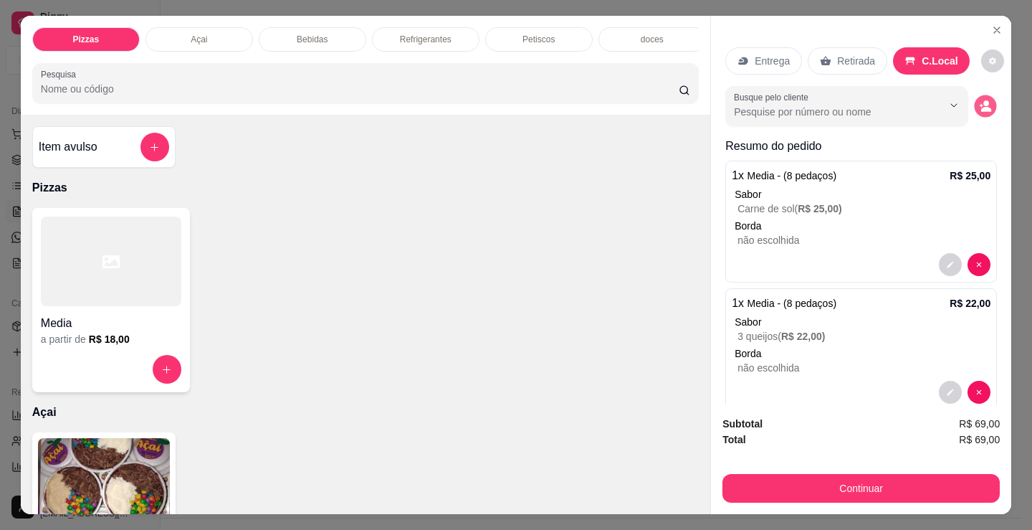
click at [983, 101] on circle "decrease-product-quantity" at bounding box center [986, 104] width 6 height 6
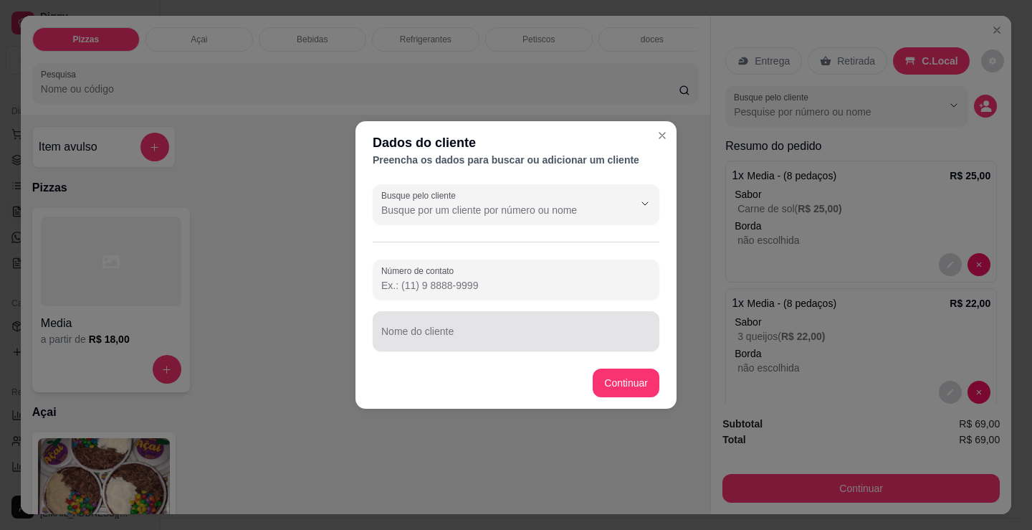
click at [454, 325] on div at bounding box center [515, 331] width 269 height 29
click at [583, 333] on input "Nome do cliente" at bounding box center [515, 337] width 269 height 14
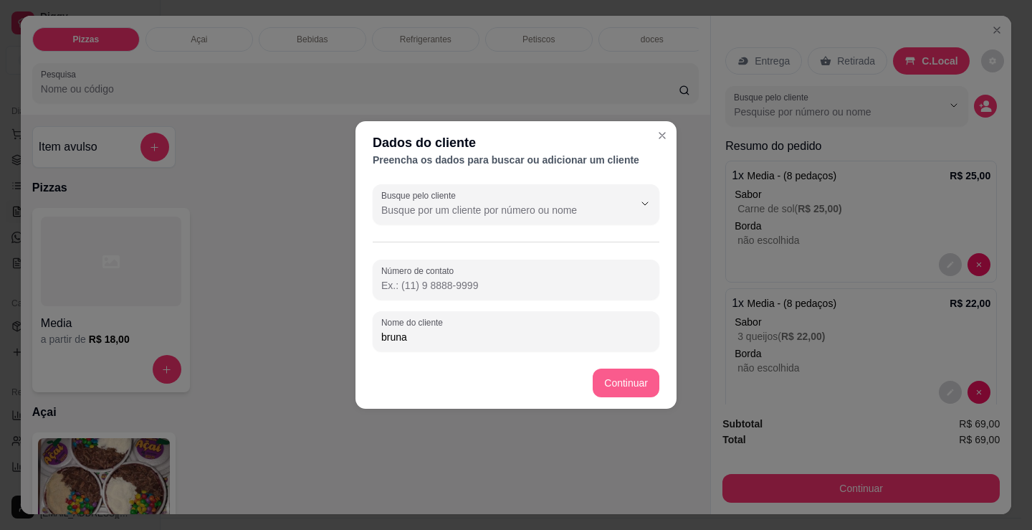
type input "bruna"
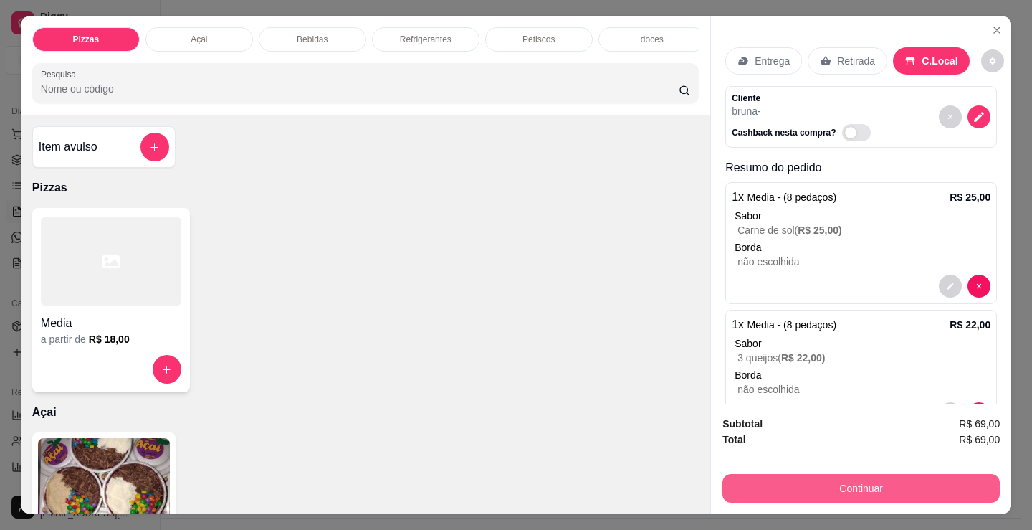
click at [812, 476] on button "Continuar" at bounding box center [860, 488] width 277 height 29
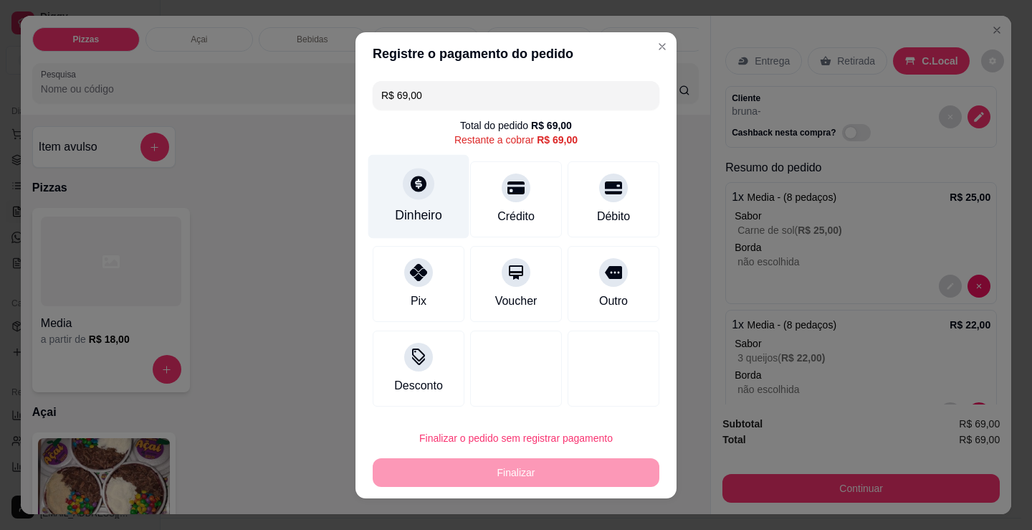
click at [409, 191] on icon at bounding box center [418, 183] width 19 height 19
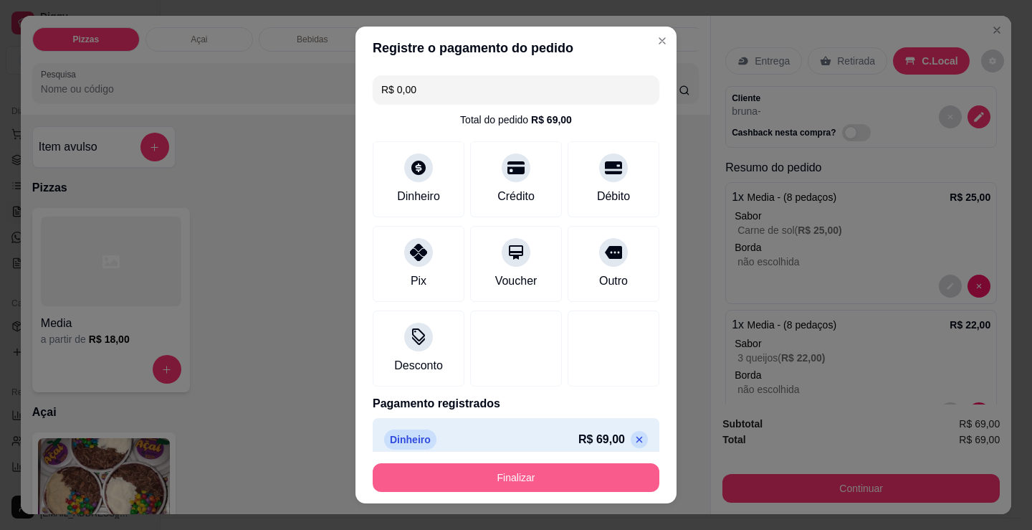
click at [540, 477] on button "Finalizar" at bounding box center [516, 477] width 287 height 29
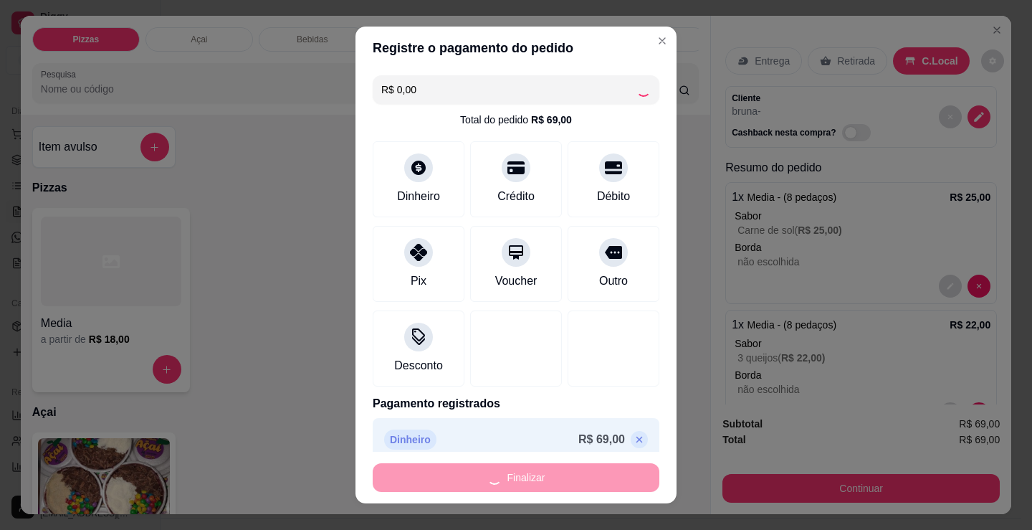
type input "-R$ 69,00"
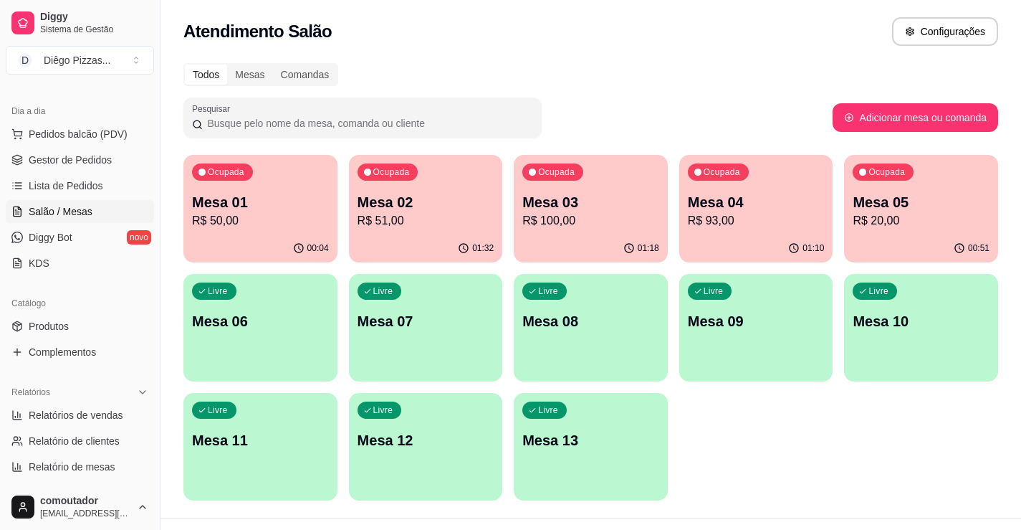
click at [527, 199] on p "Mesa 03" at bounding box center [590, 202] width 137 height 20
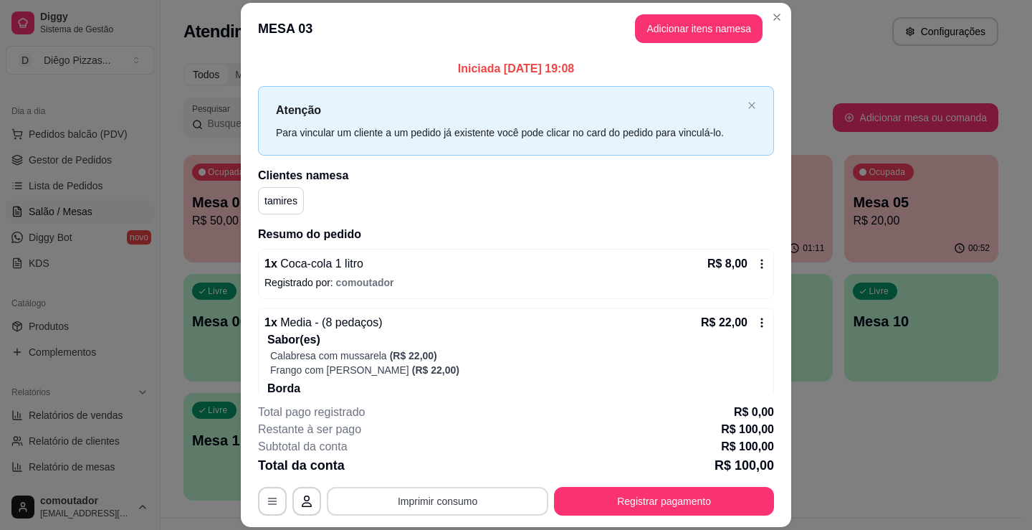
click at [454, 506] on button "Imprimir consumo" at bounding box center [437, 501] width 221 height 29
click at [439, 466] on button "IMPRESSORA" at bounding box center [437, 468] width 104 height 23
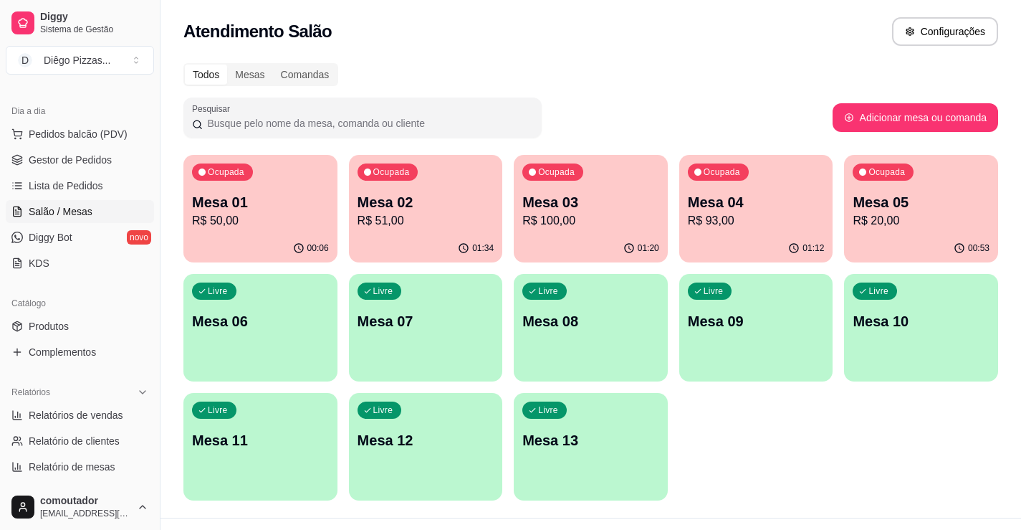
click at [596, 214] on p "R$ 100,00" at bounding box center [590, 220] width 137 height 17
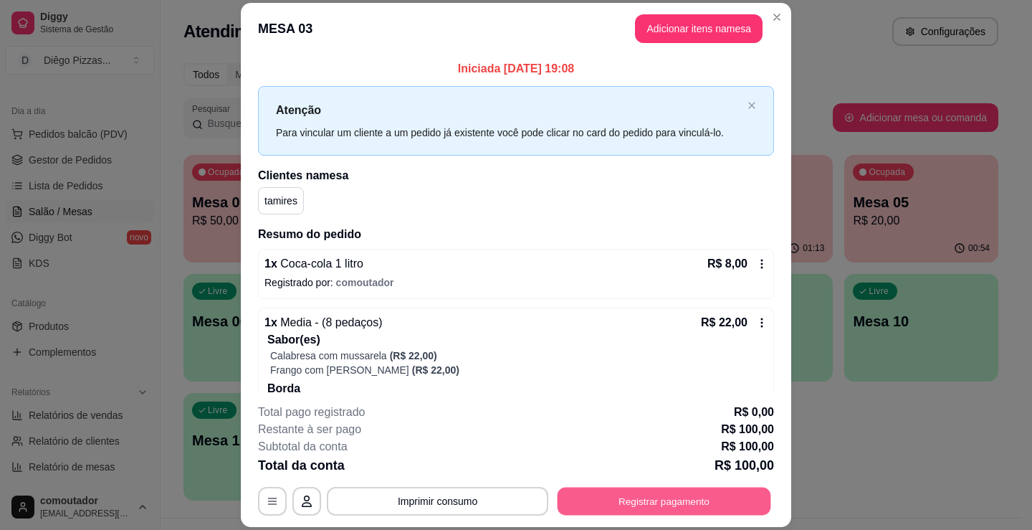
click at [670, 490] on button "Registrar pagamento" at bounding box center [665, 501] width 214 height 28
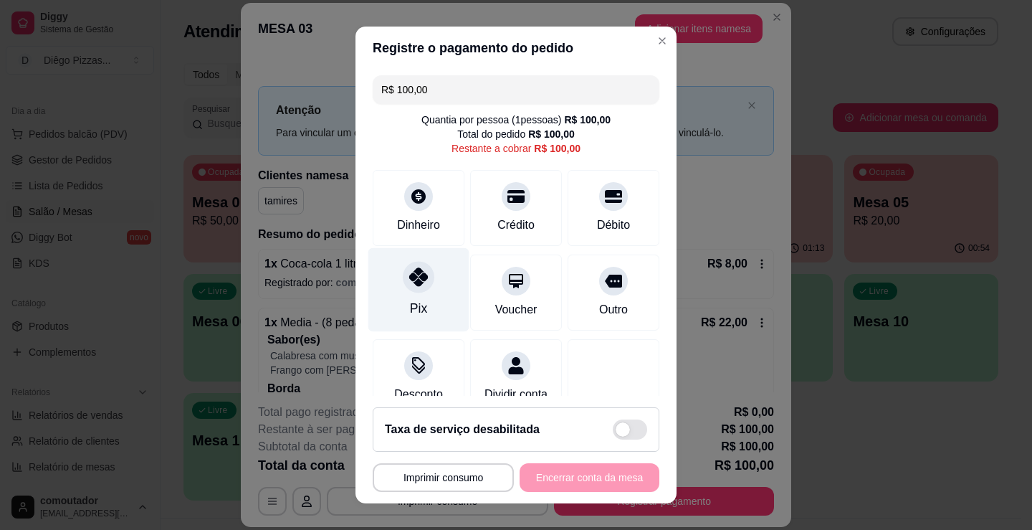
click at [445, 281] on div "Pix" at bounding box center [418, 290] width 101 height 84
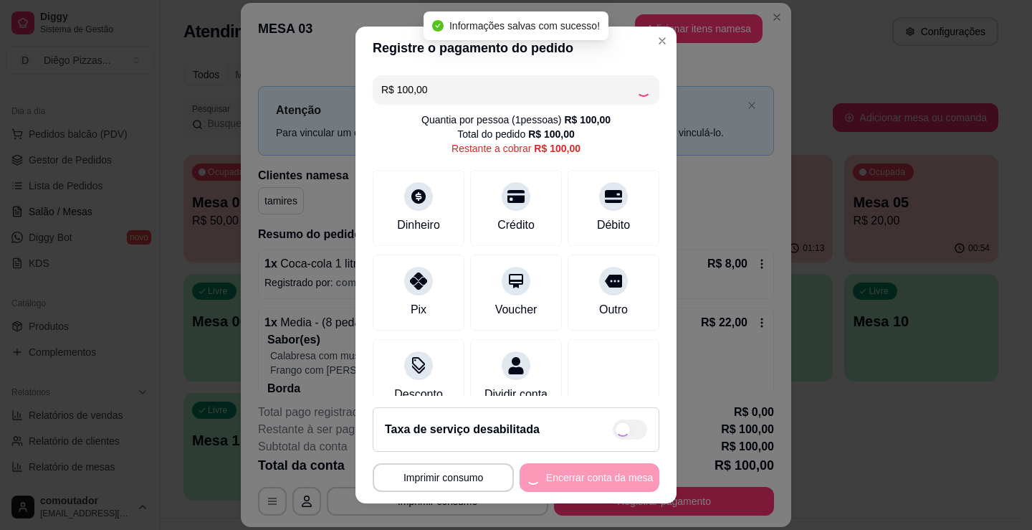
type input "R$ 0,00"
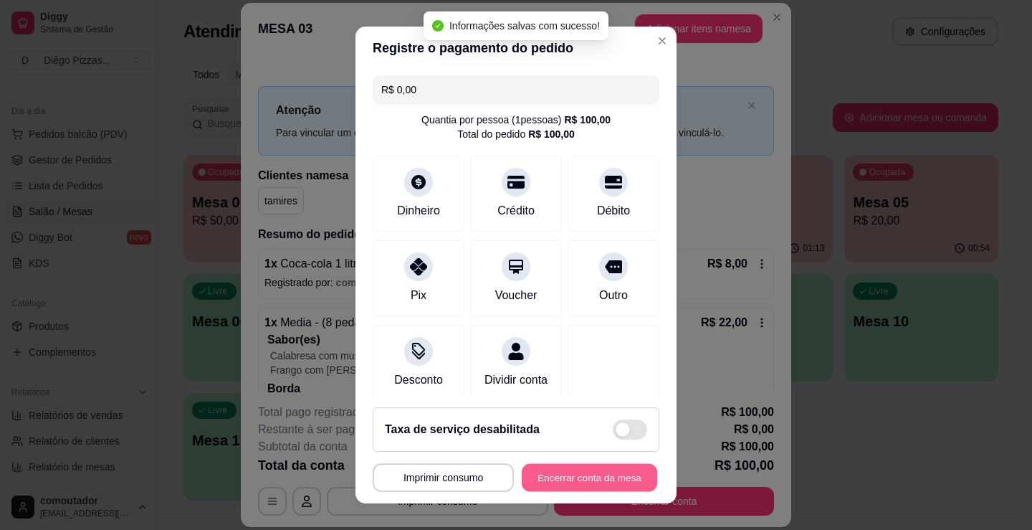
click at [576, 466] on button "Encerrar conta da mesa" at bounding box center [589, 478] width 135 height 28
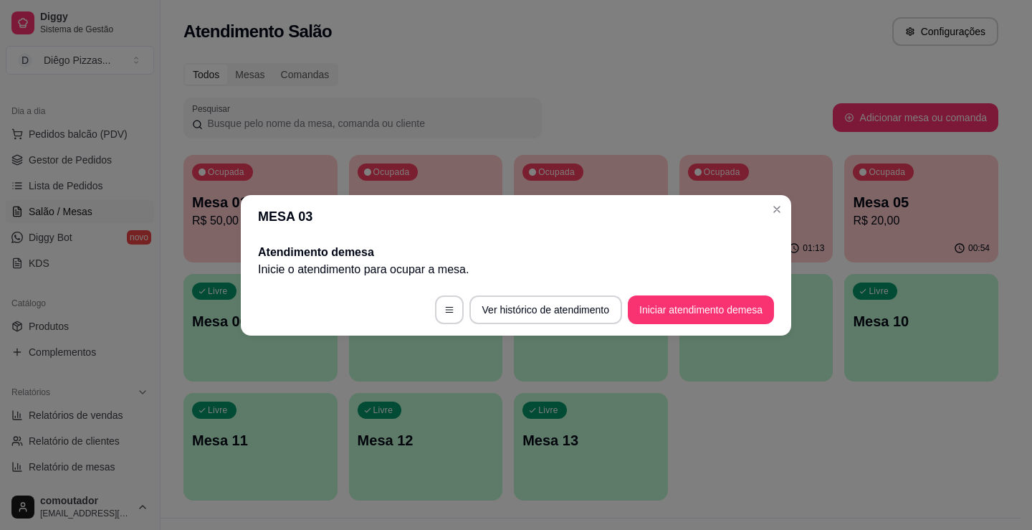
click at [416, 275] on p "Inicie o atendimento para ocupar a mesa ." at bounding box center [516, 269] width 516 height 17
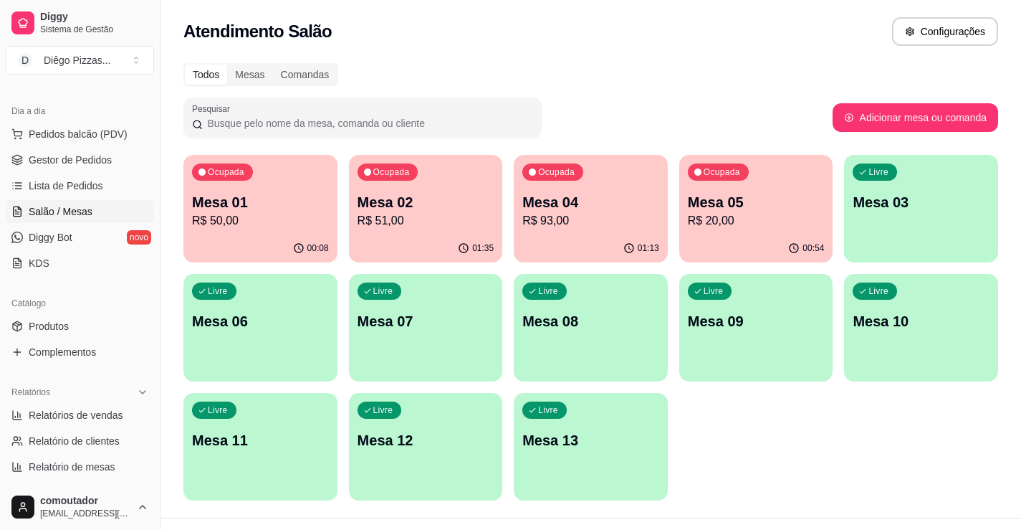
click at [765, 188] on div "Ocupada Mesa 05 R$ 20,00" at bounding box center [756, 195] width 154 height 80
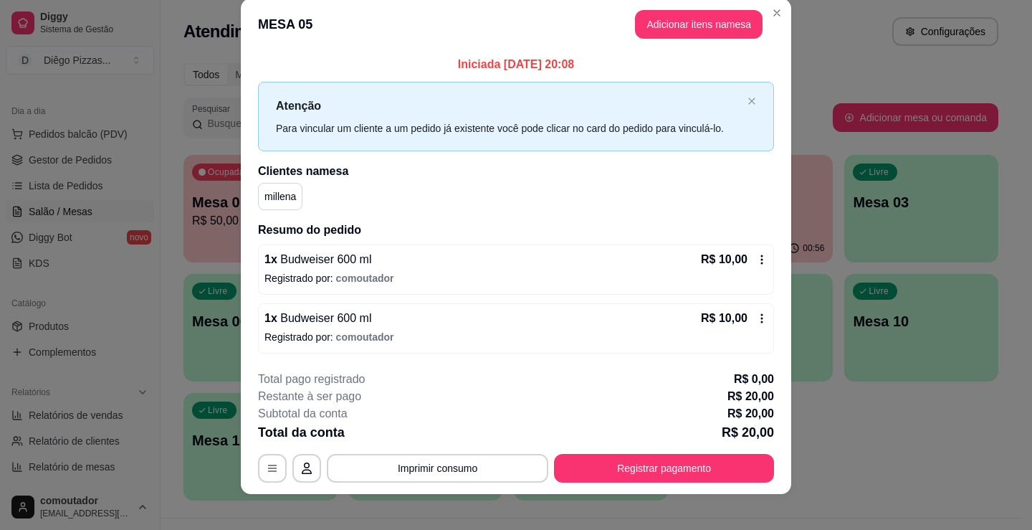
scroll to position [29, 0]
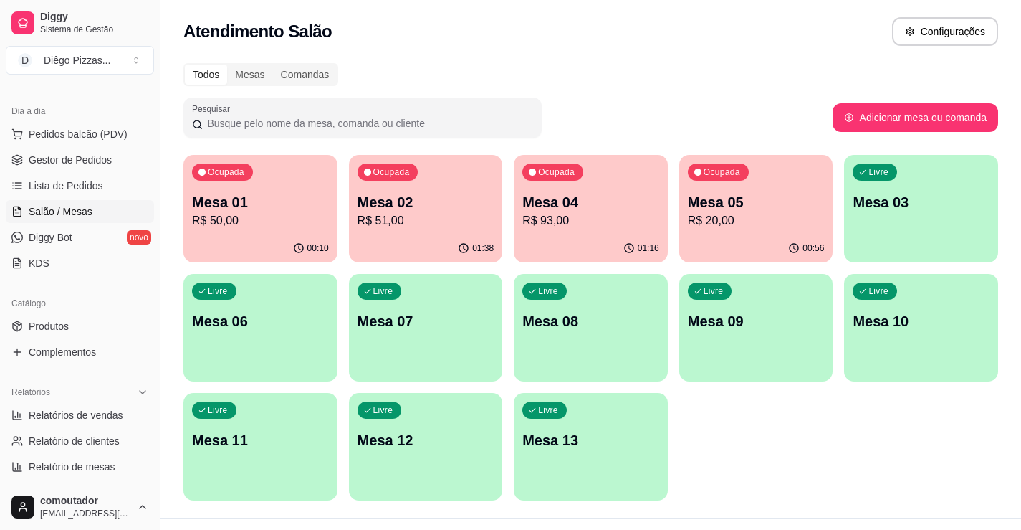
click at [301, 203] on p "Mesa 01" at bounding box center [260, 202] width 137 height 20
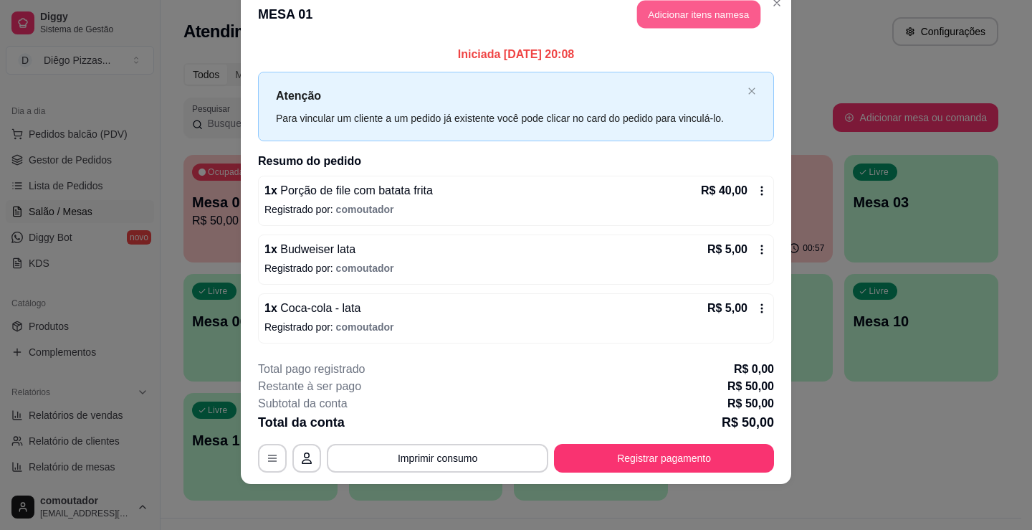
click at [668, 13] on button "Adicionar itens na mesa" at bounding box center [698, 15] width 123 height 28
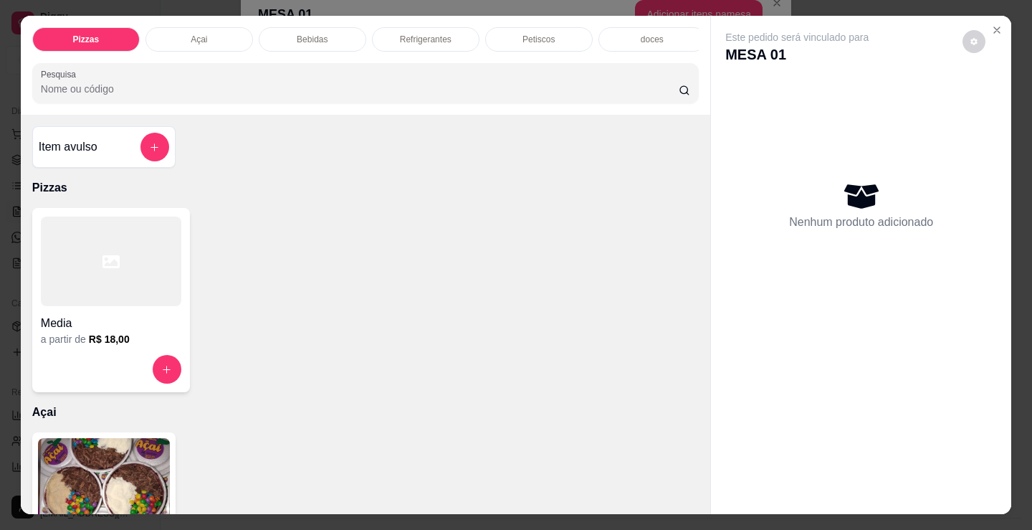
click at [336, 36] on div "Bebidas" at bounding box center [313, 39] width 108 height 24
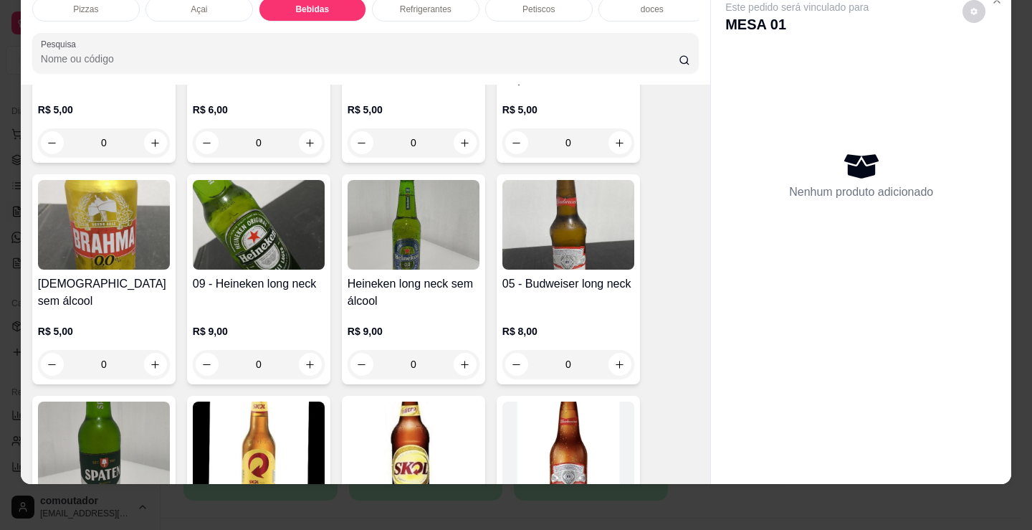
scroll to position [522, 0]
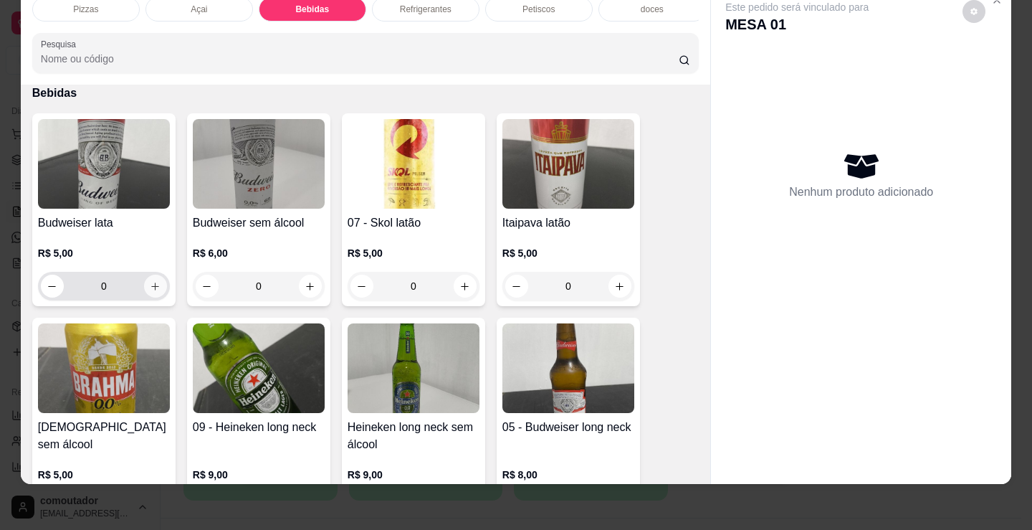
click at [150, 287] on icon "increase-product-quantity" at bounding box center [155, 286] width 11 height 11
type input "1"
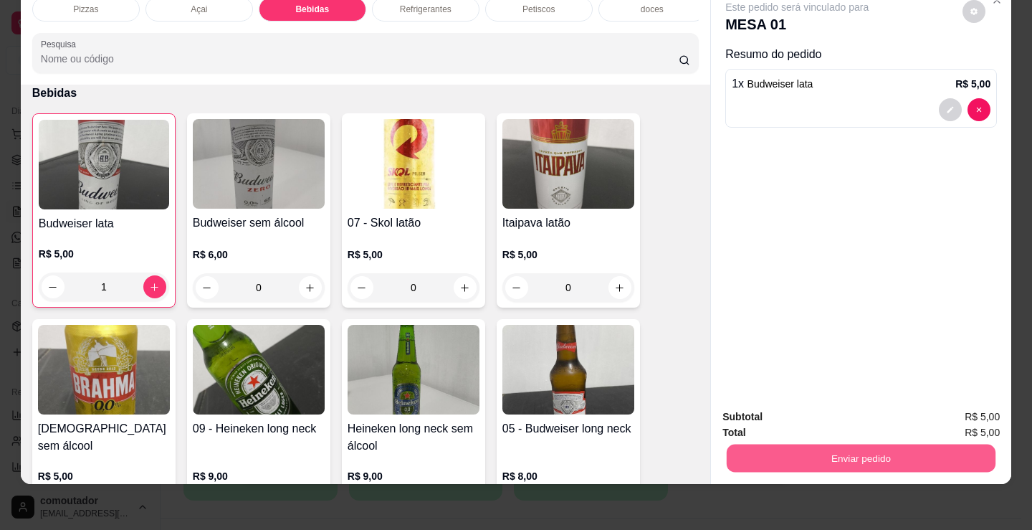
click at [770, 453] on button "Enviar pedido" at bounding box center [861, 458] width 269 height 28
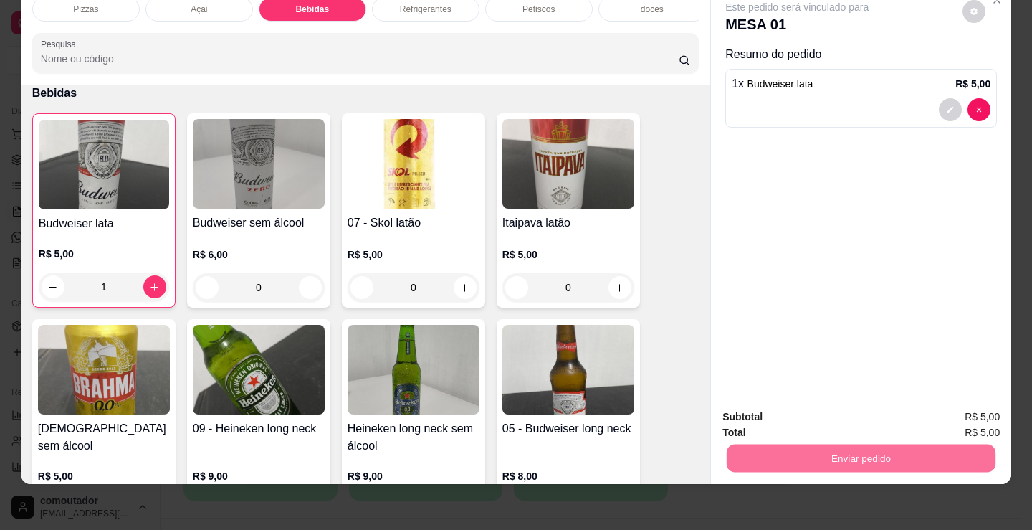
click at [808, 419] on button "Não registrar e enviar pedido" at bounding box center [814, 411] width 145 height 27
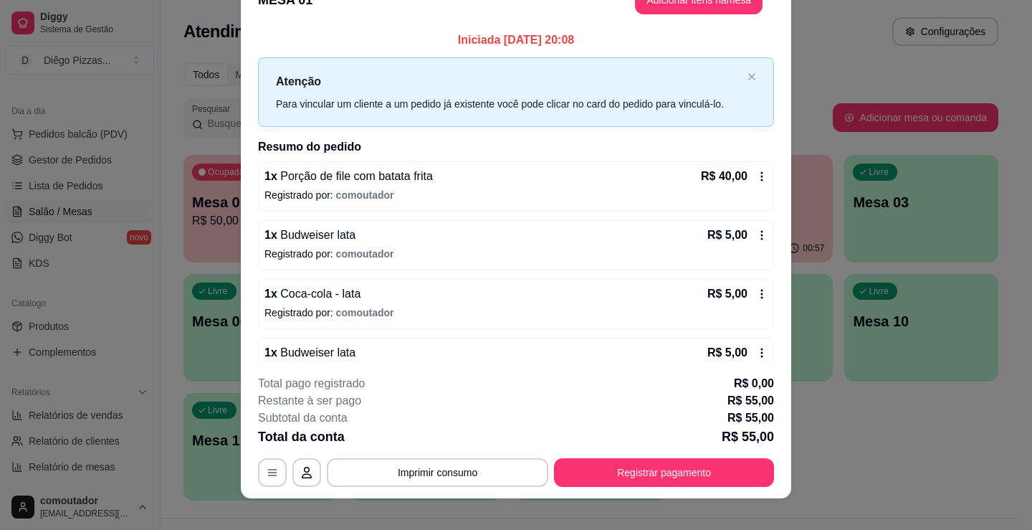
scroll to position [14, 0]
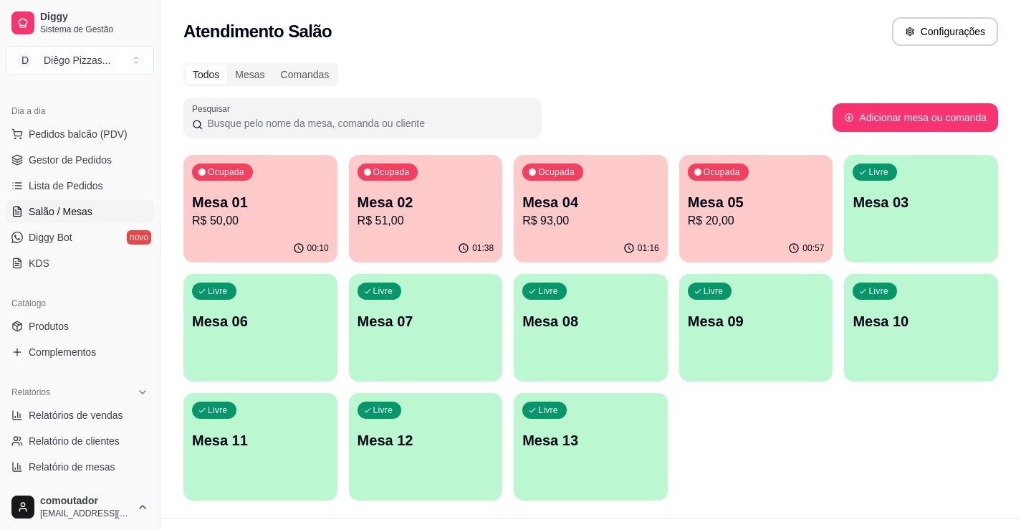
click at [296, 221] on p "R$ 50,00" at bounding box center [260, 220] width 137 height 17
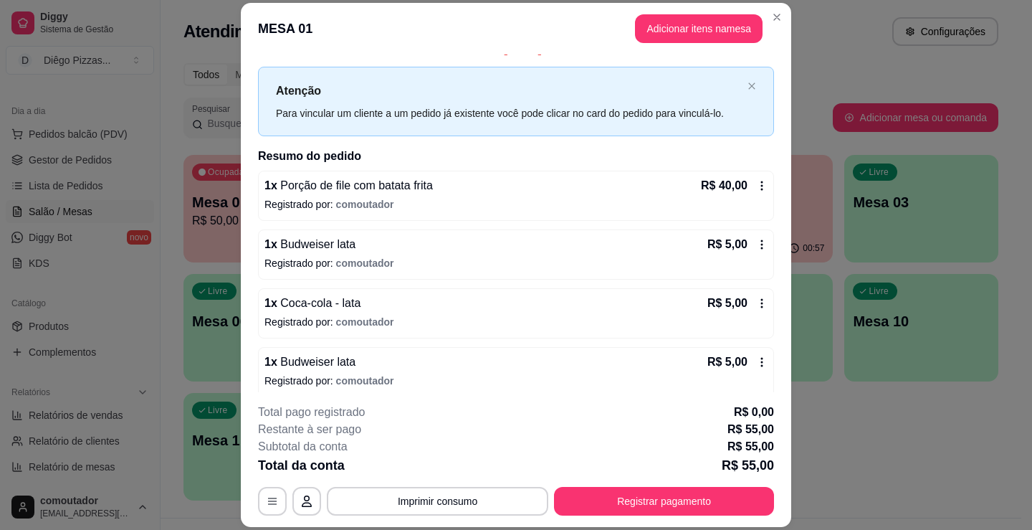
scroll to position [29, 0]
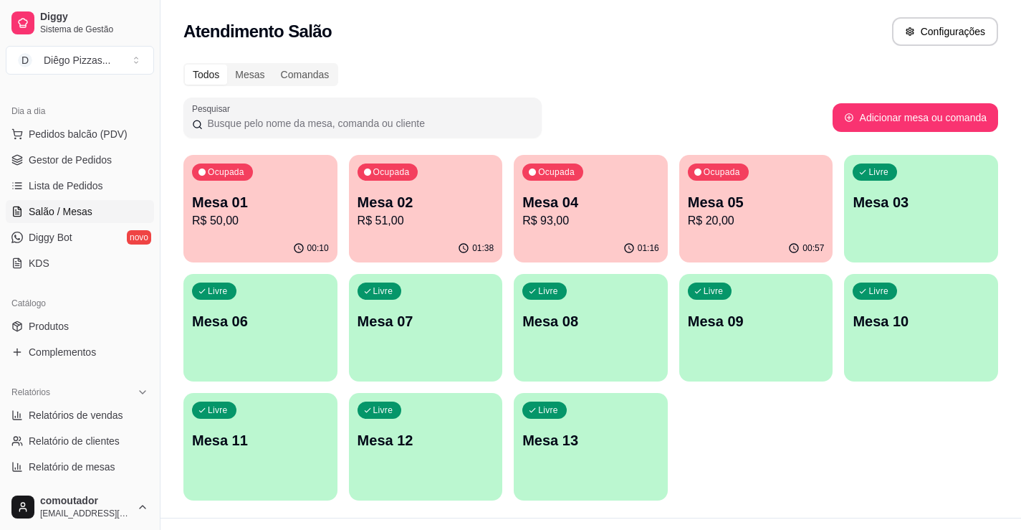
click at [391, 215] on p "R$ 51,00" at bounding box center [426, 220] width 137 height 17
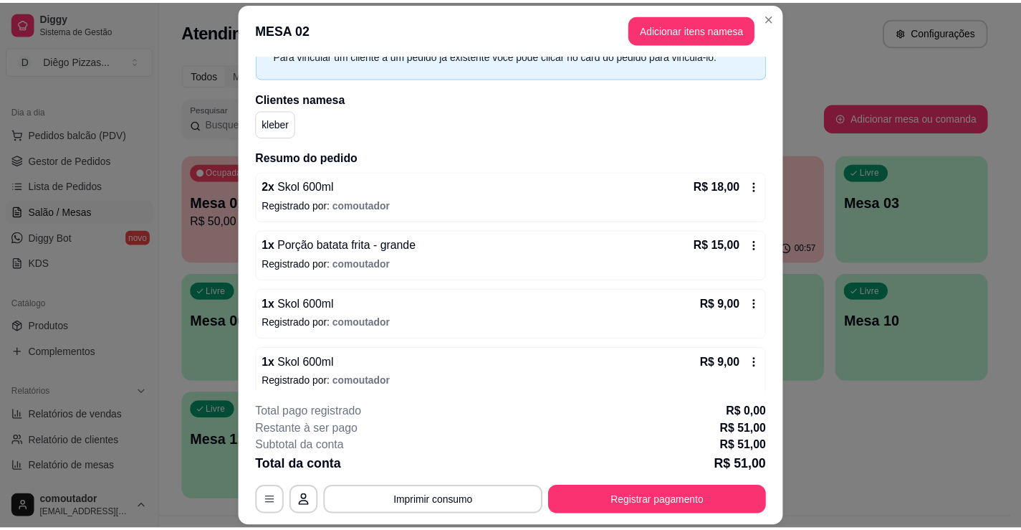
scroll to position [170, 0]
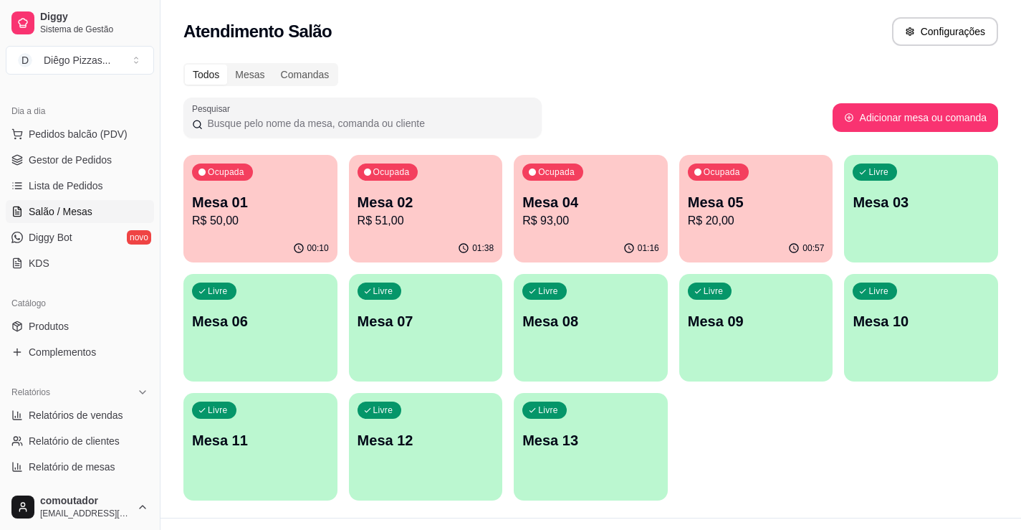
drag, startPoint x: 95, startPoint y: 355, endPoint x: 85, endPoint y: 366, distance: 13.7
click at [95, 355] on span "Complementos" at bounding box center [62, 352] width 67 height 14
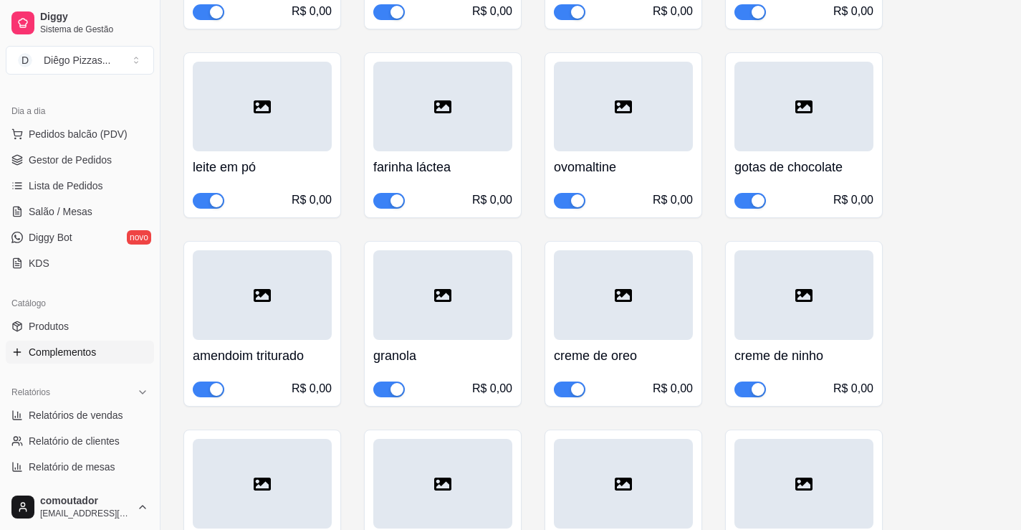
scroll to position [932, 0]
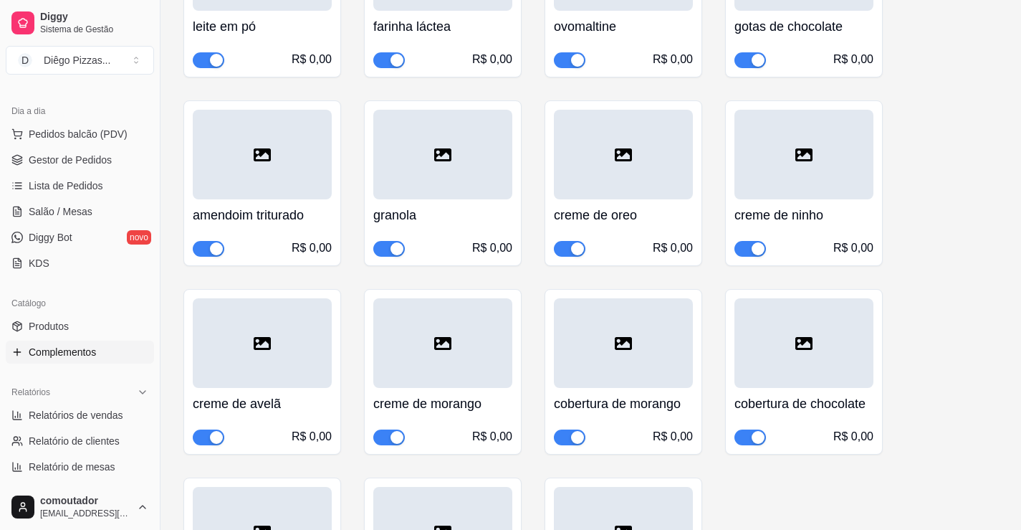
click at [578, 250] on div "button" at bounding box center [577, 248] width 13 height 13
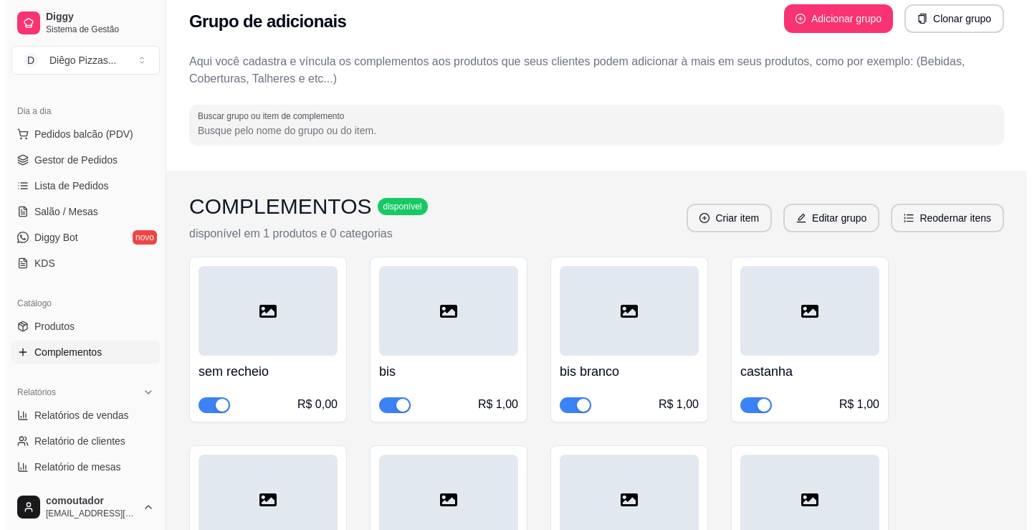
scroll to position [0, 0]
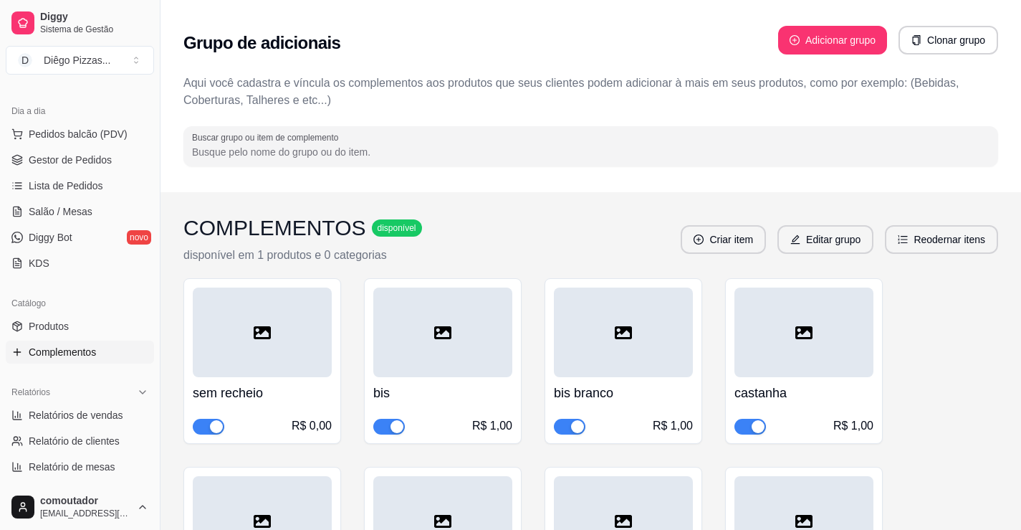
click at [949, 246] on button "Reodernar itens" at bounding box center [941, 239] width 113 height 29
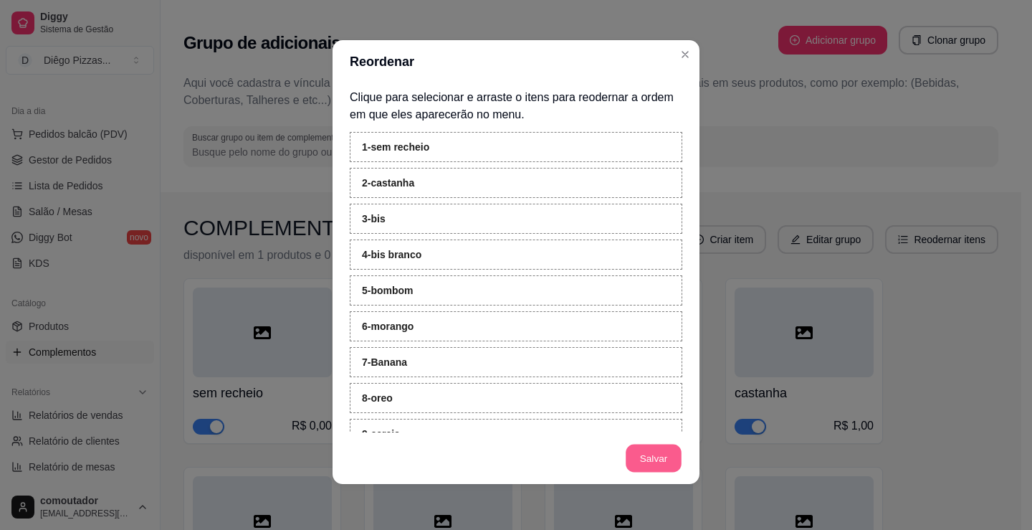
click at [655, 455] on button "Salvar" at bounding box center [654, 458] width 56 height 28
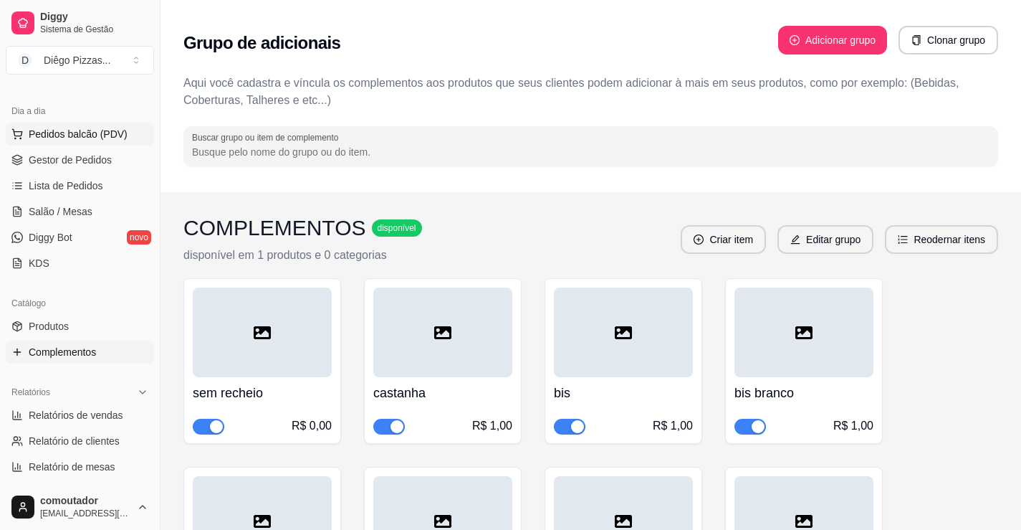
click at [73, 130] on span "Pedidos balcão (PDV)" at bounding box center [78, 134] width 99 height 14
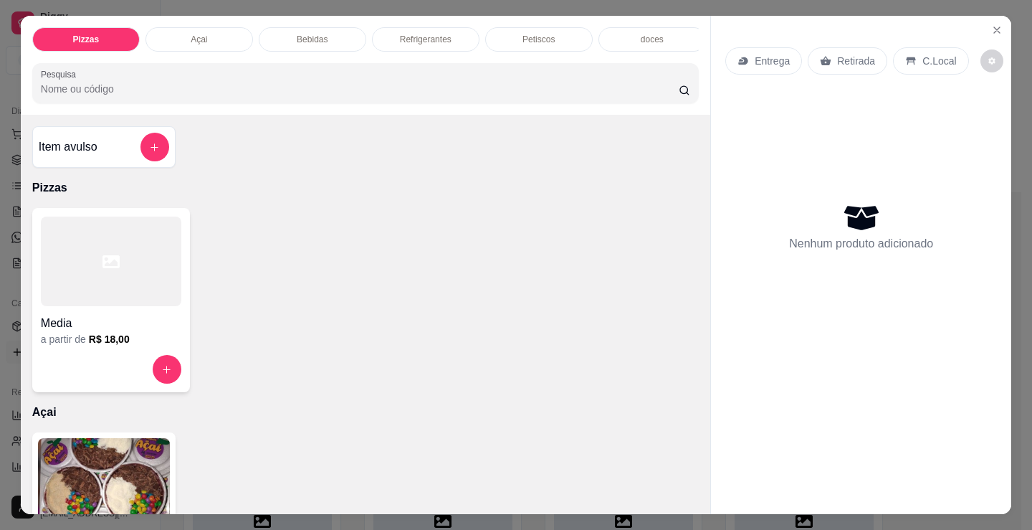
click at [178, 33] on div "Açai" at bounding box center [199, 39] width 108 height 24
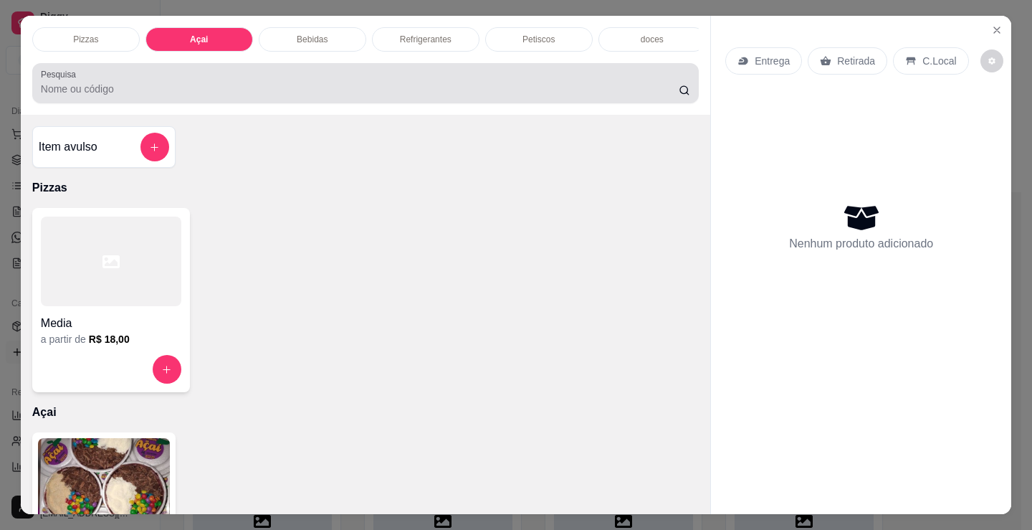
scroll to position [35, 0]
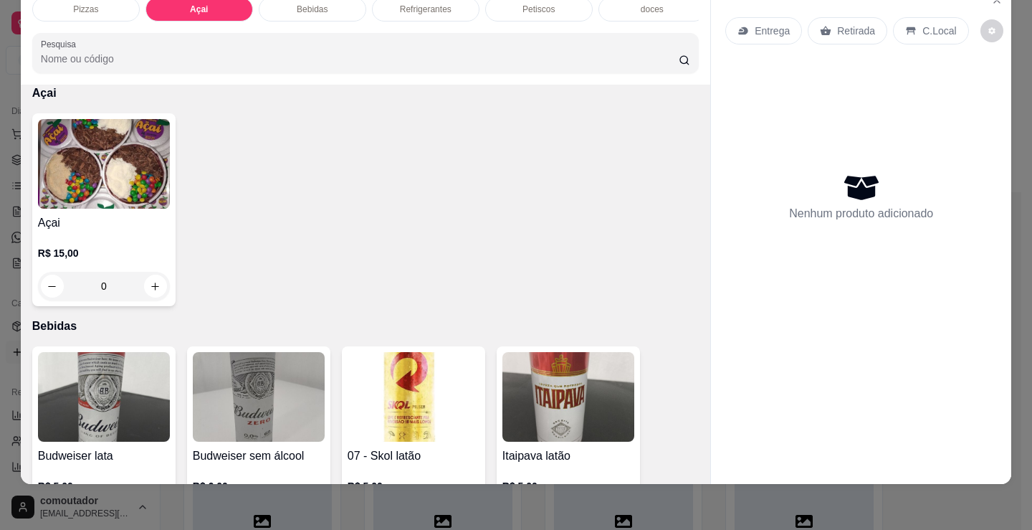
click at [120, 222] on h4 "Açai" at bounding box center [104, 222] width 132 height 17
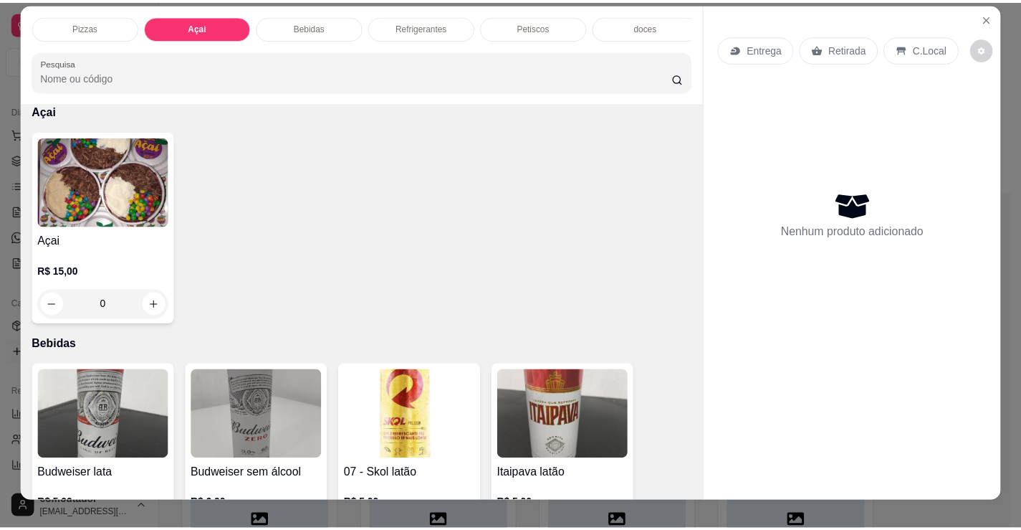
scroll to position [0, 0]
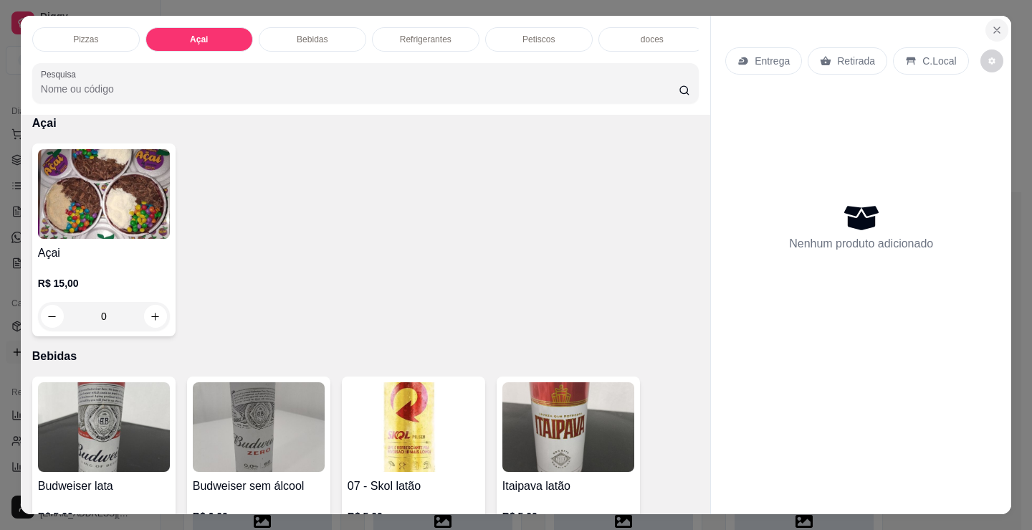
click at [991, 24] on icon "Close" at bounding box center [996, 29] width 11 height 11
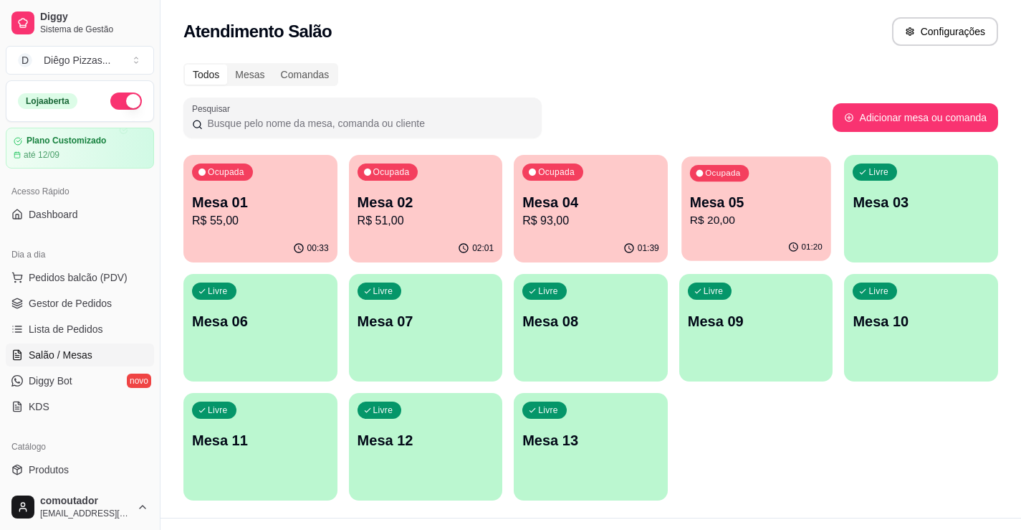
click at [735, 218] on p "R$ 20,00" at bounding box center [756, 220] width 133 height 16
click at [588, 179] on div "Ocupada Mesa 04 R$ 93,00" at bounding box center [591, 195] width 154 height 80
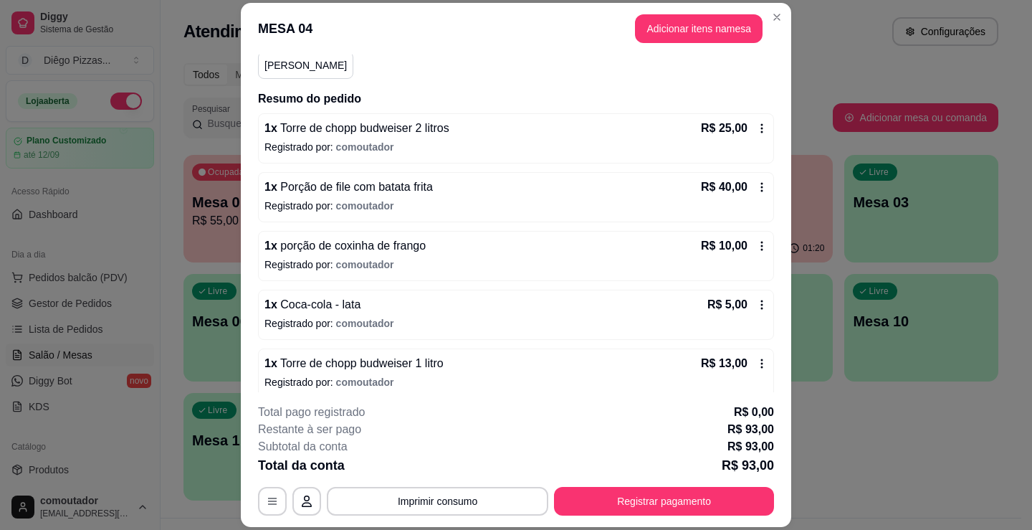
scroll to position [147, 0]
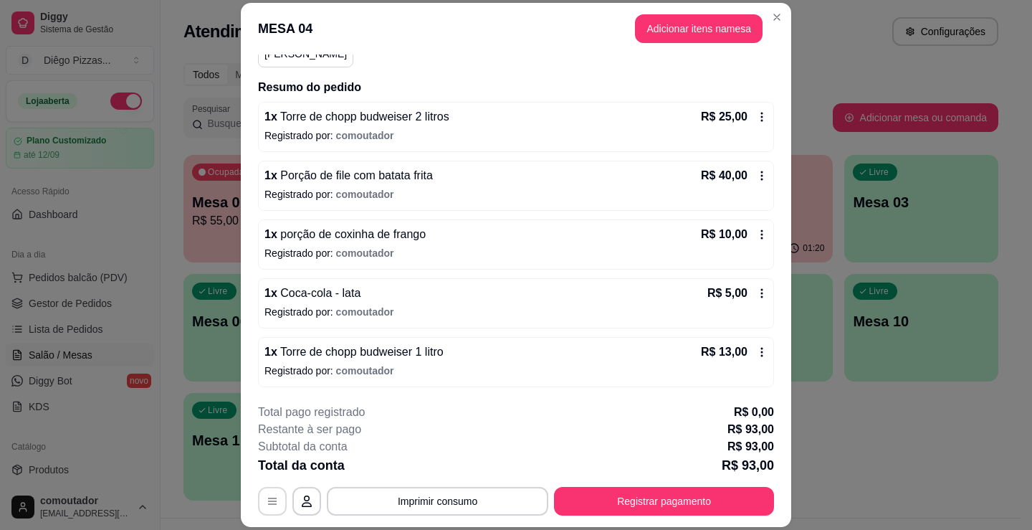
click at [281, 501] on button "button" at bounding box center [272, 501] width 29 height 29
click at [498, 502] on button "Imprimir consumo" at bounding box center [437, 501] width 221 height 29
click at [454, 462] on button "IMPRESSORA" at bounding box center [437, 468] width 104 height 23
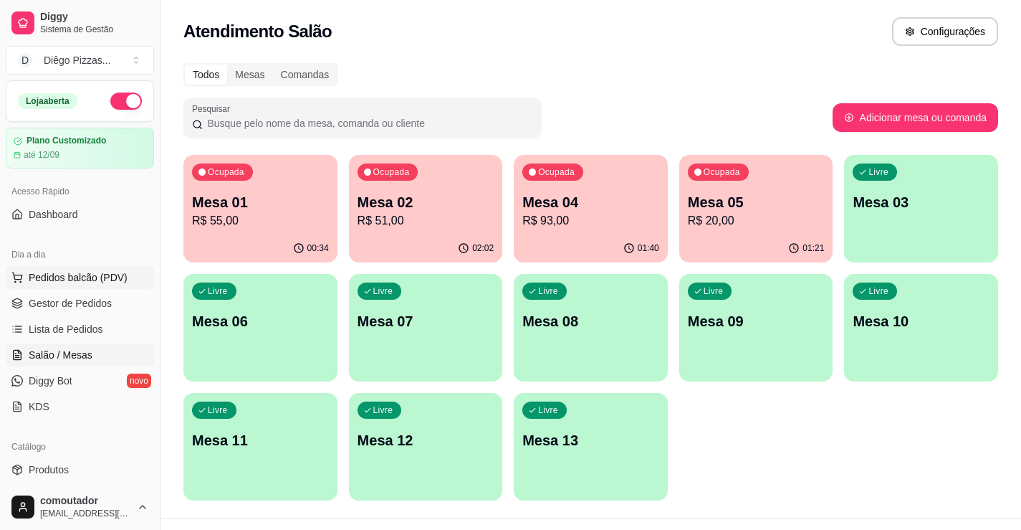
click at [45, 279] on span "Pedidos balcão (PDV)" at bounding box center [78, 277] width 99 height 14
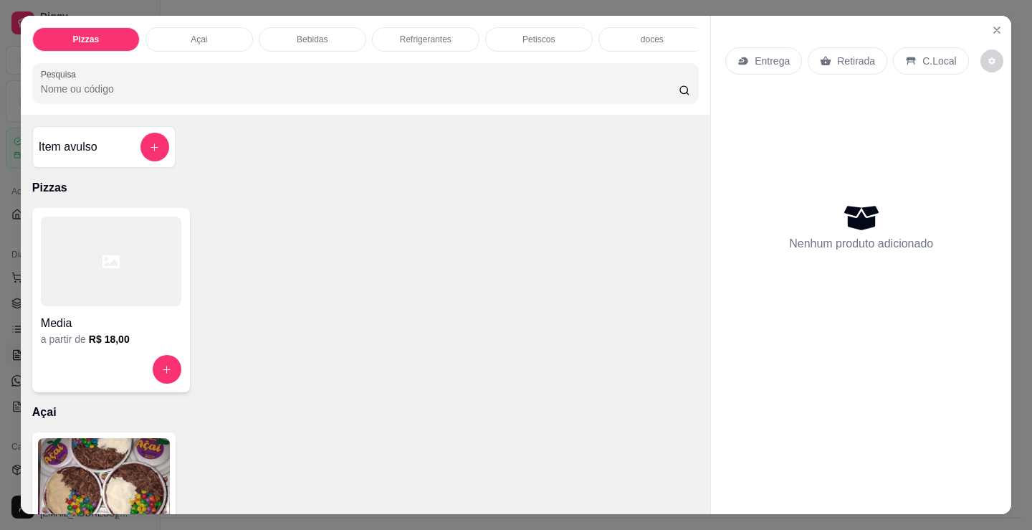
click at [211, 42] on div "Açai" at bounding box center [199, 39] width 108 height 24
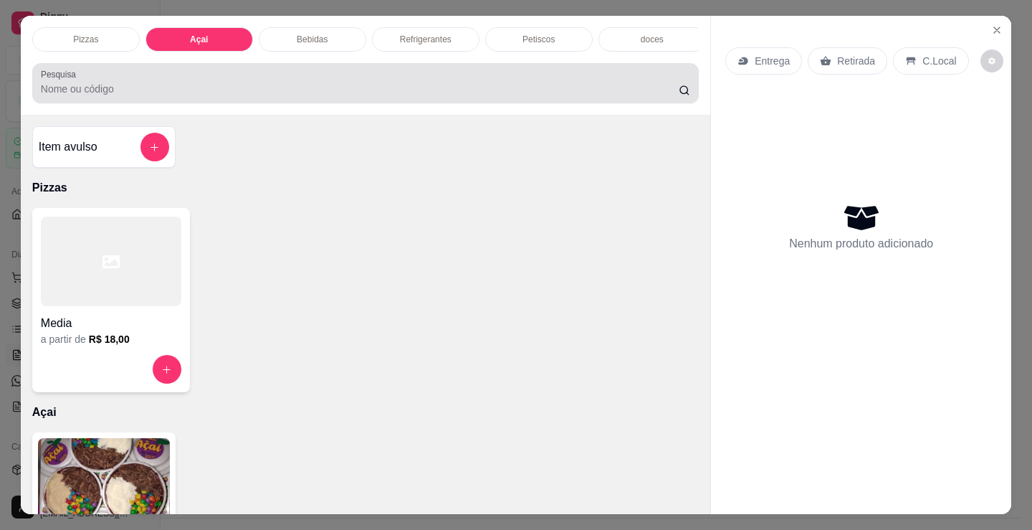
scroll to position [35, 0]
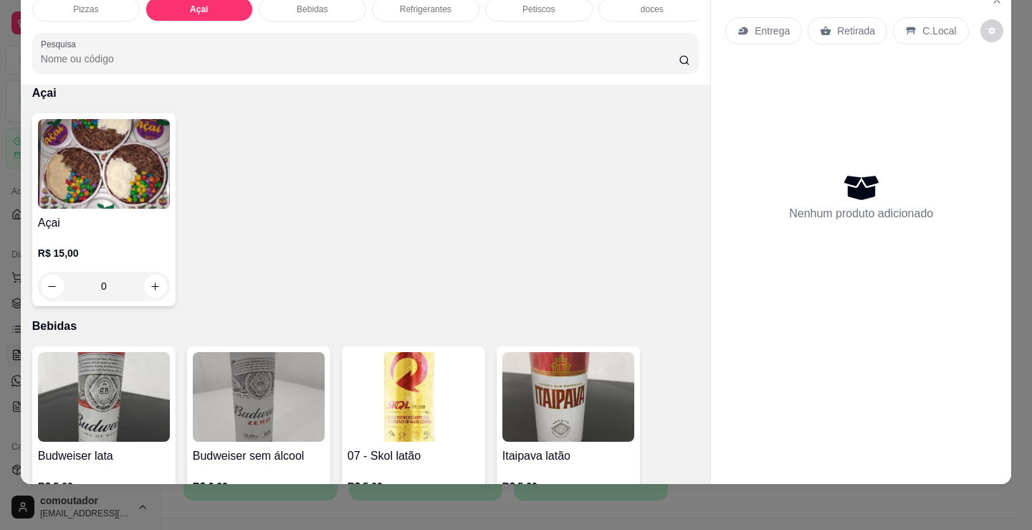
click at [87, 220] on h4 "Açai" at bounding box center [104, 222] width 132 height 17
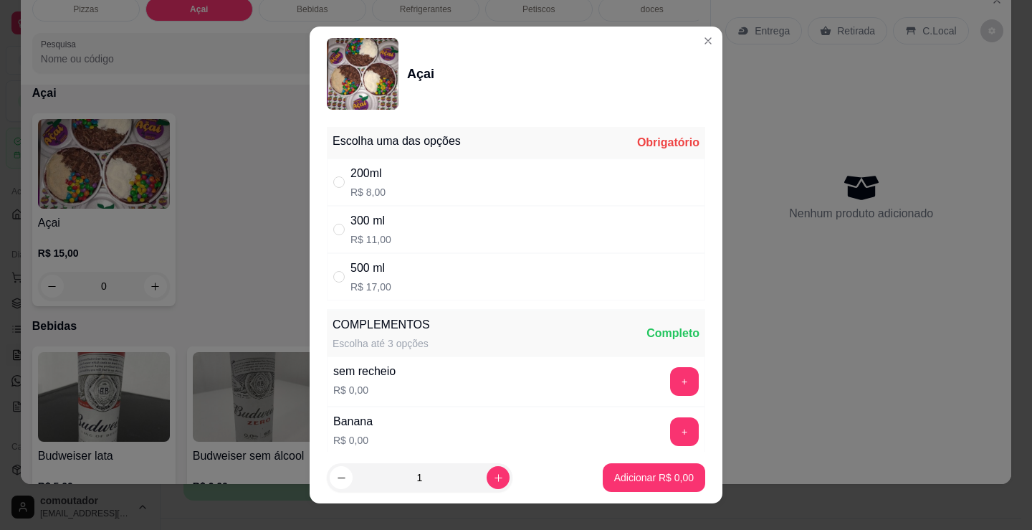
click at [515, 180] on div "200ml R$ 8,00" at bounding box center [516, 181] width 378 height 47
radio input "true"
click at [563, 342] on div "COMPLEMENTOS Escolha até 3 opções Completo" at bounding box center [516, 333] width 378 height 46
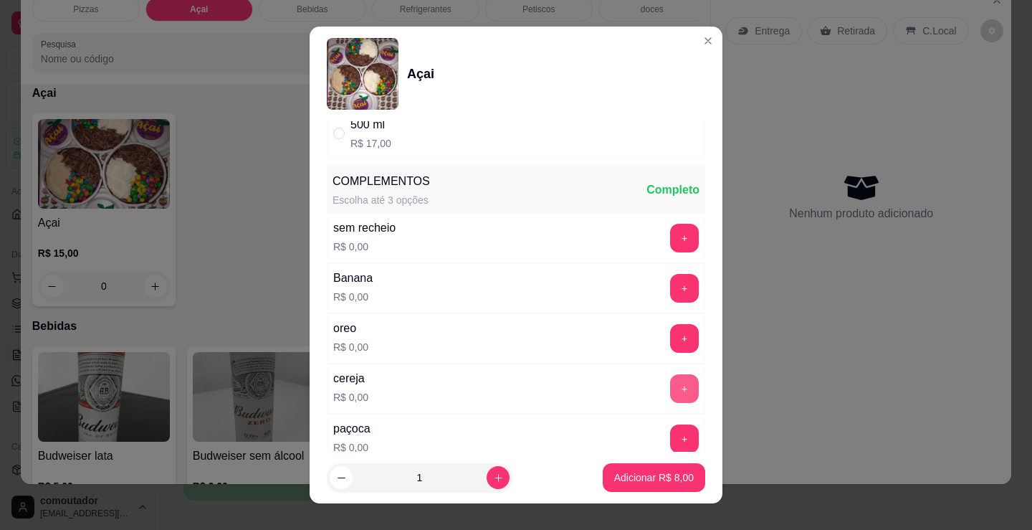
click at [670, 386] on button "+" at bounding box center [684, 388] width 29 height 29
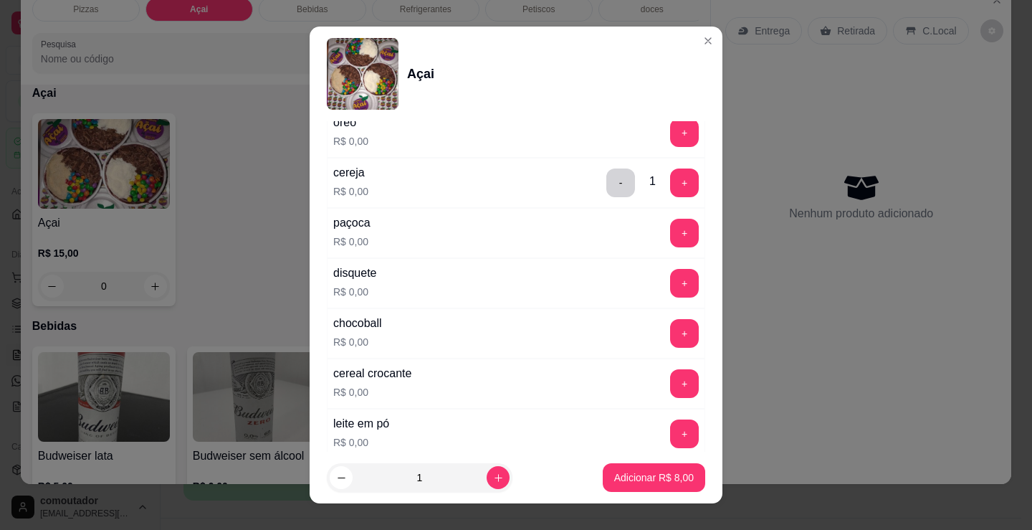
scroll to position [358, 0]
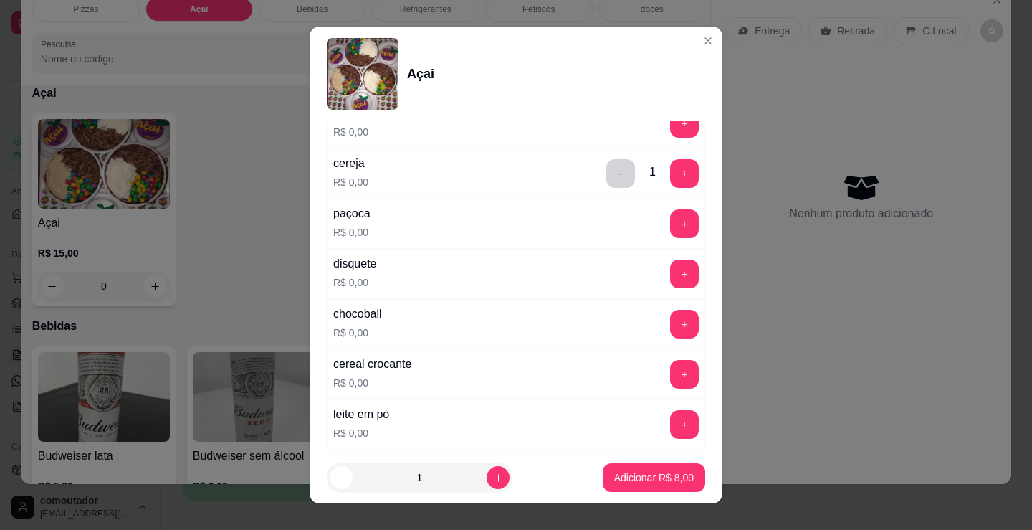
click at [527, 343] on div "chocoball R$ 0,00 +" at bounding box center [516, 324] width 378 height 50
click at [664, 415] on div "+" at bounding box center [684, 424] width 40 height 29
click at [670, 423] on button "+" at bounding box center [684, 424] width 29 height 29
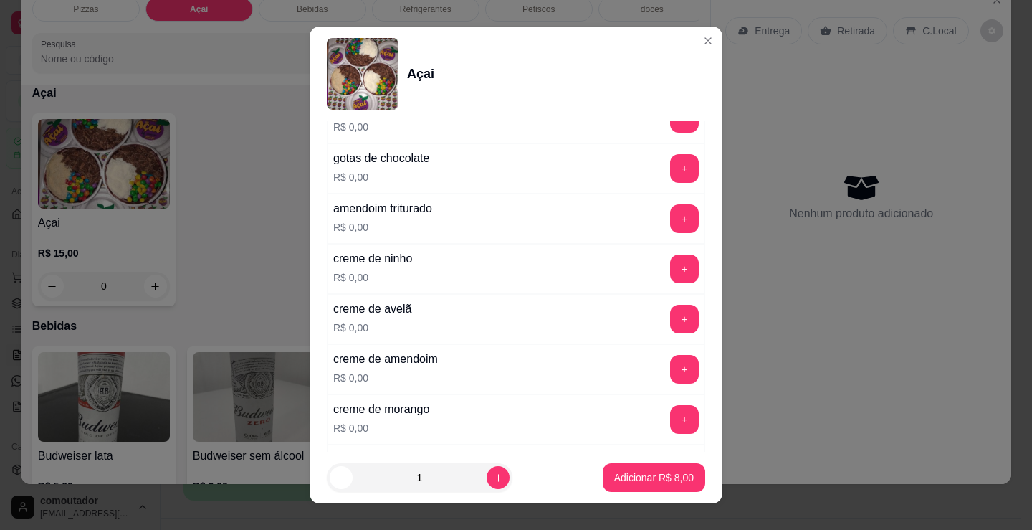
scroll to position [788, 0]
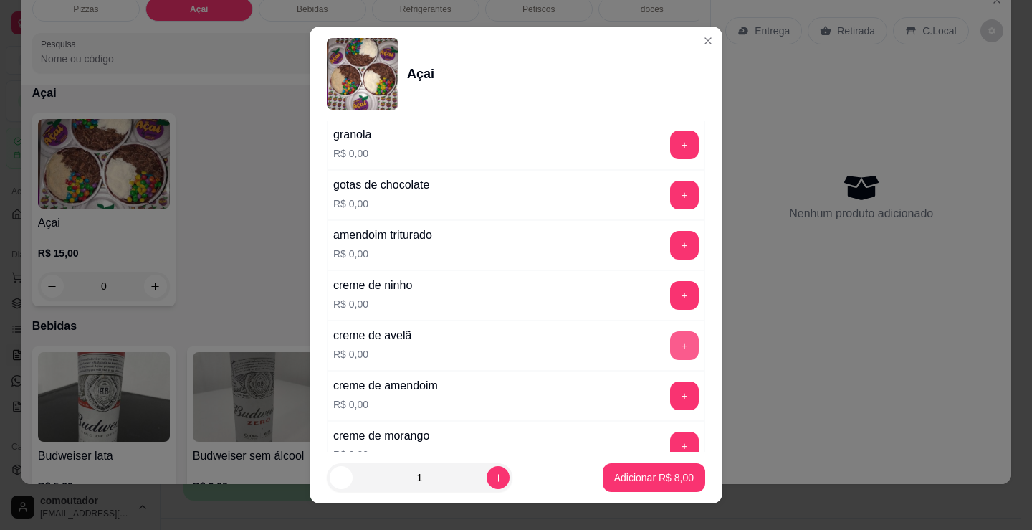
click at [670, 346] on button "+" at bounding box center [684, 345] width 29 height 29
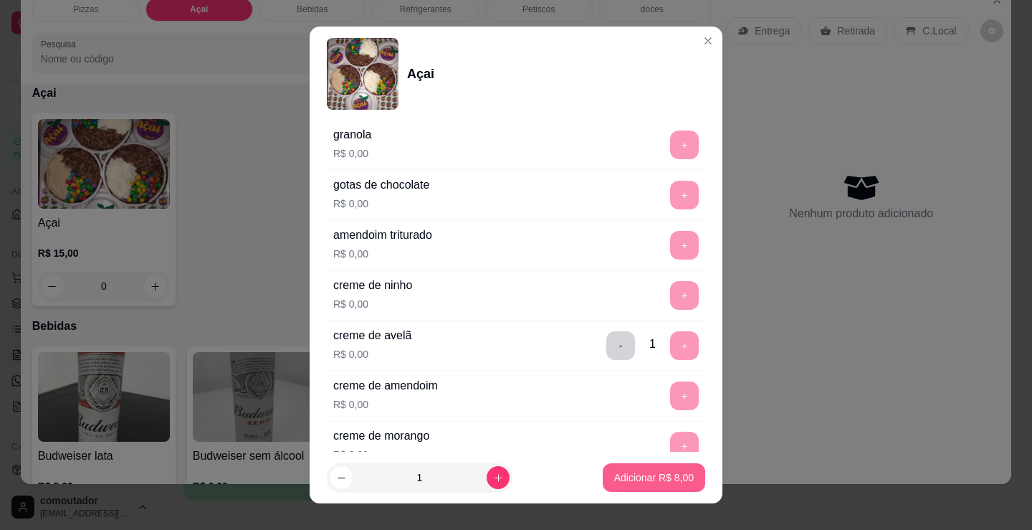
click at [654, 475] on p "Adicionar R$ 8,00" at bounding box center [654, 477] width 80 height 14
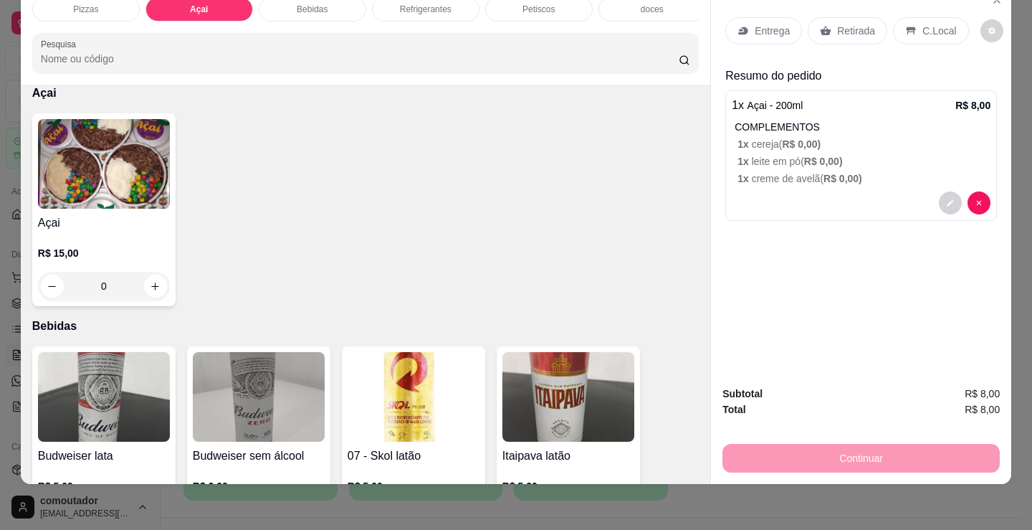
click at [766, 27] on p "Entrega" at bounding box center [772, 31] width 35 height 14
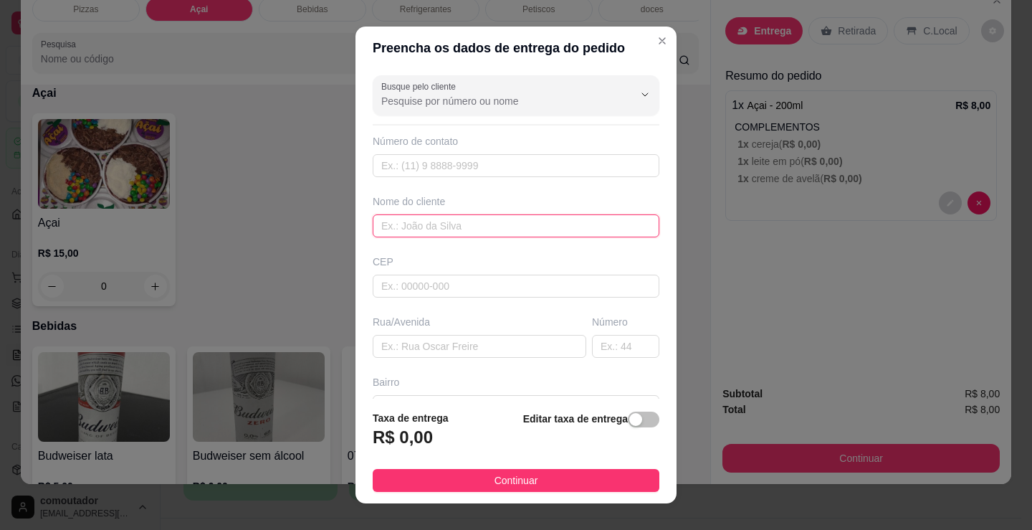
click at [540, 231] on input "text" at bounding box center [516, 225] width 287 height 23
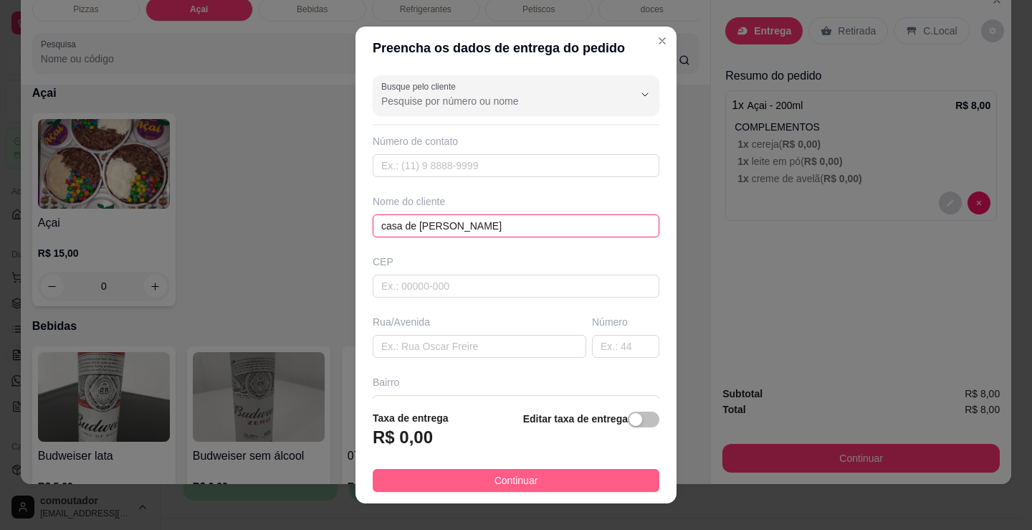
type input "casa de [PERSON_NAME]"
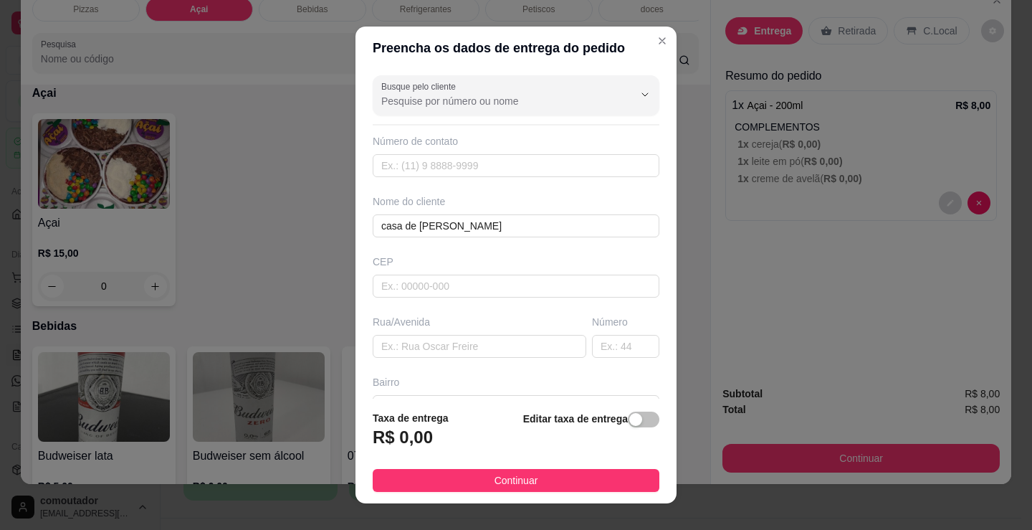
drag, startPoint x: 601, startPoint y: 476, endPoint x: 731, endPoint y: 443, distance: 134.5
click at [602, 477] on button "Continuar" at bounding box center [516, 480] width 287 height 23
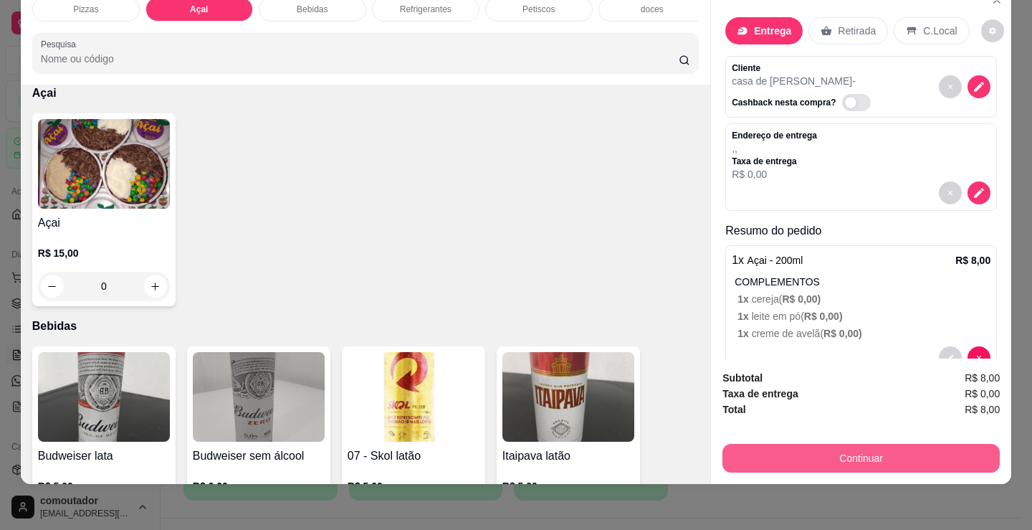
click at [759, 444] on button "Continuar" at bounding box center [860, 458] width 277 height 29
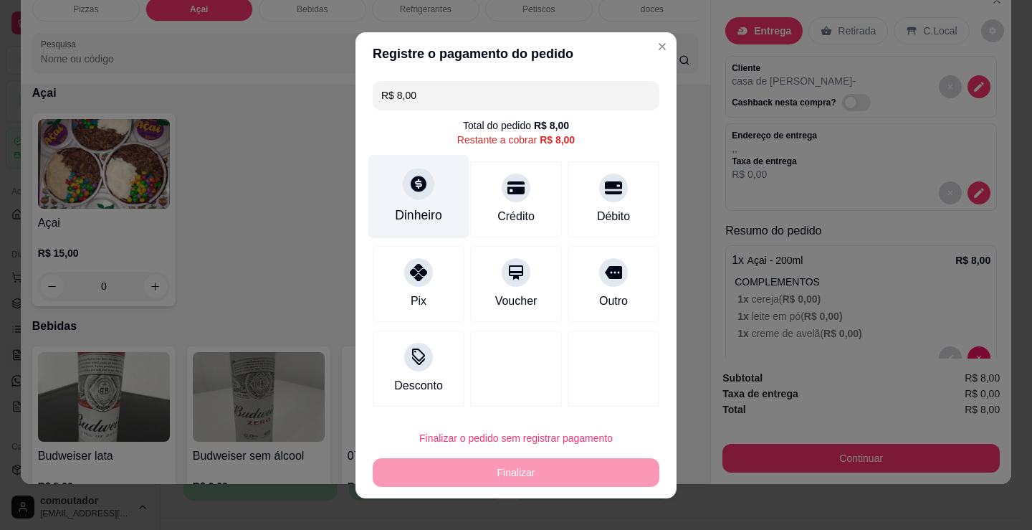
click at [403, 196] on div at bounding box center [419, 184] width 32 height 32
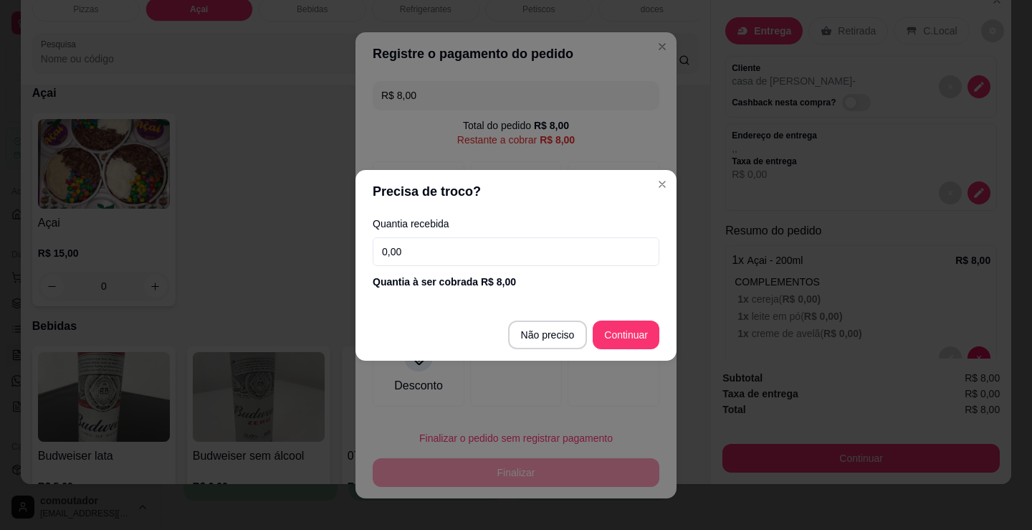
click at [432, 253] on input "0,00" at bounding box center [516, 251] width 287 height 29
type input "50,00"
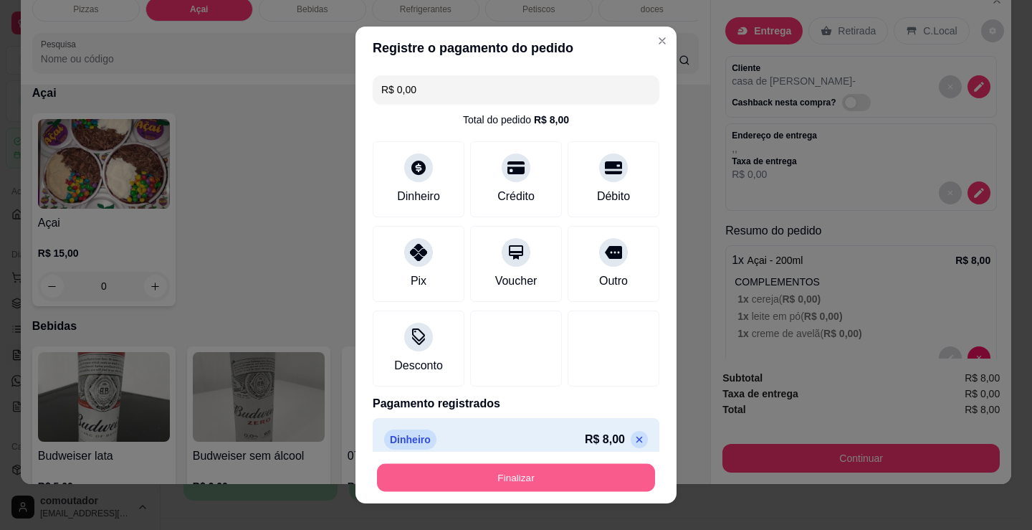
click at [602, 479] on button "Finalizar" at bounding box center [516, 478] width 278 height 28
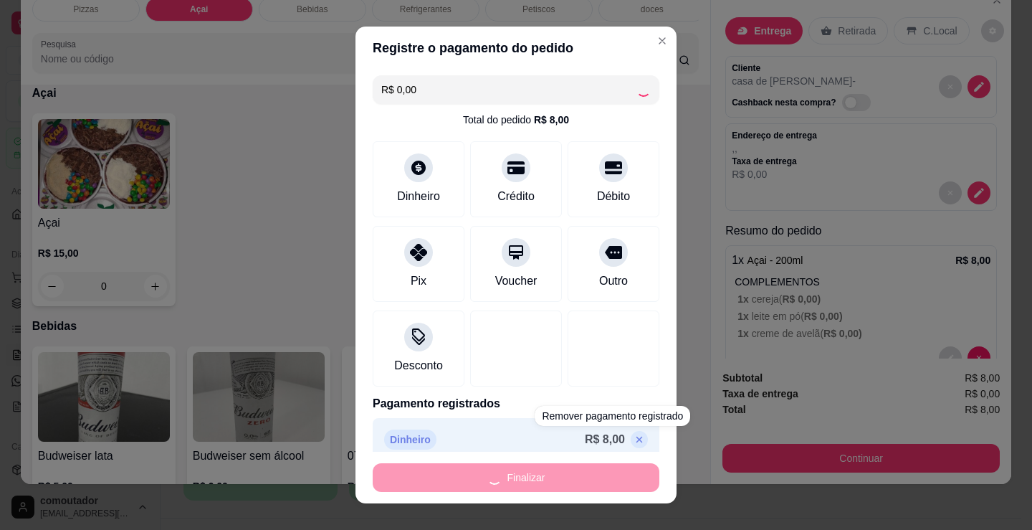
type input "-R$ 8,00"
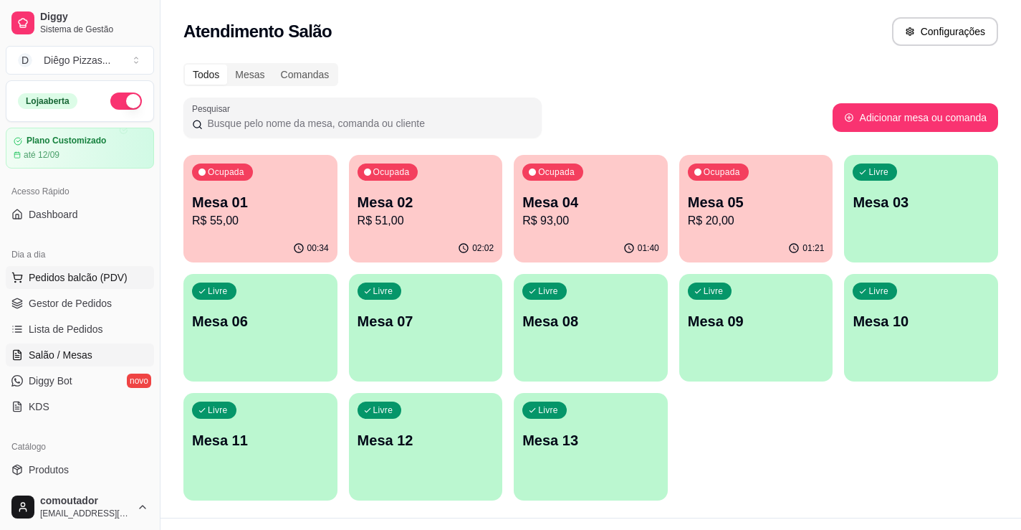
click at [77, 277] on span "Pedidos balcão (PDV)" at bounding box center [78, 277] width 99 height 14
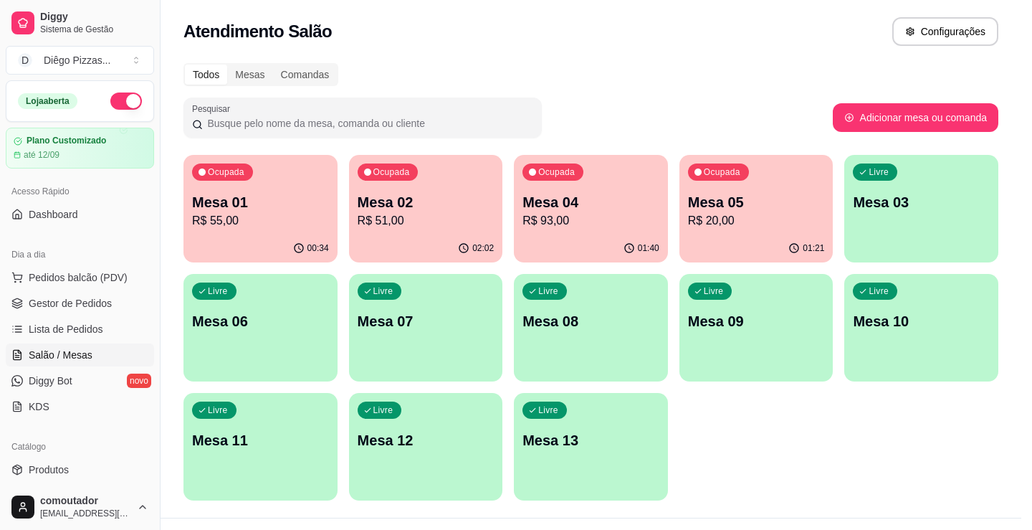
click at [106, 312] on div "Media" at bounding box center [111, 319] width 140 height 26
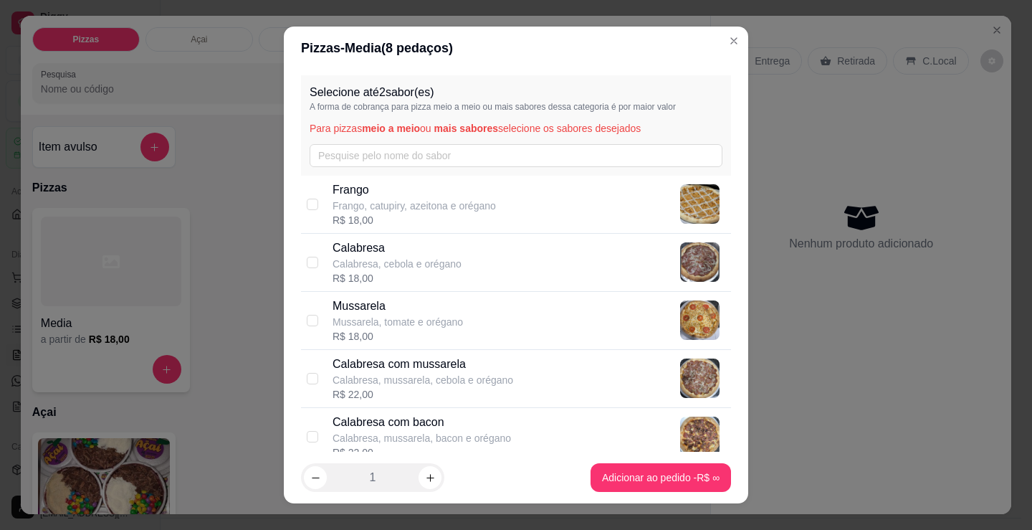
click at [414, 199] on p "Frango, catupiry, azeitona e orégano" at bounding box center [414, 206] width 163 height 14
checkbox input "true"
click at [424, 346] on div "Mussarela Mussarela, tomate e orégano R$ 18,00" at bounding box center [516, 321] width 430 height 58
checkbox input "true"
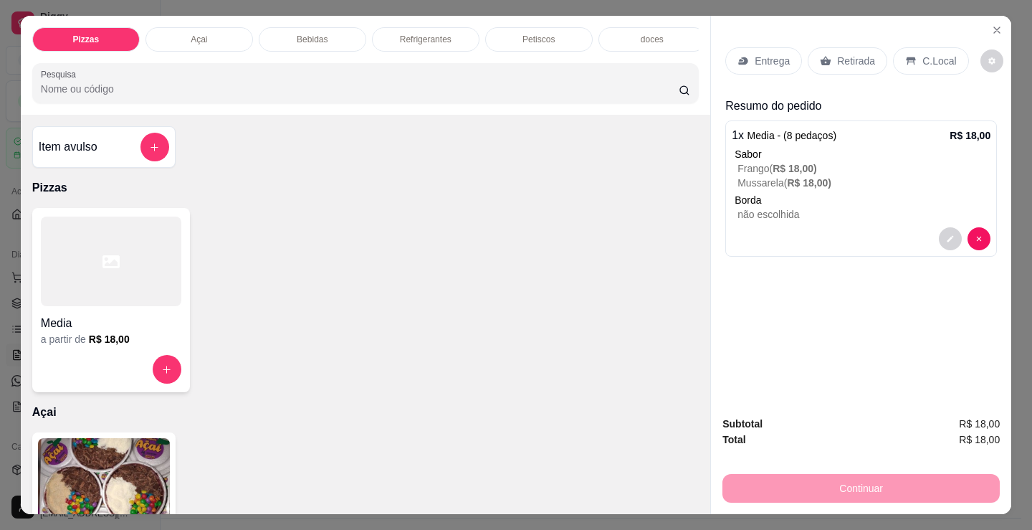
click at [94, 292] on div at bounding box center [111, 261] width 140 height 90
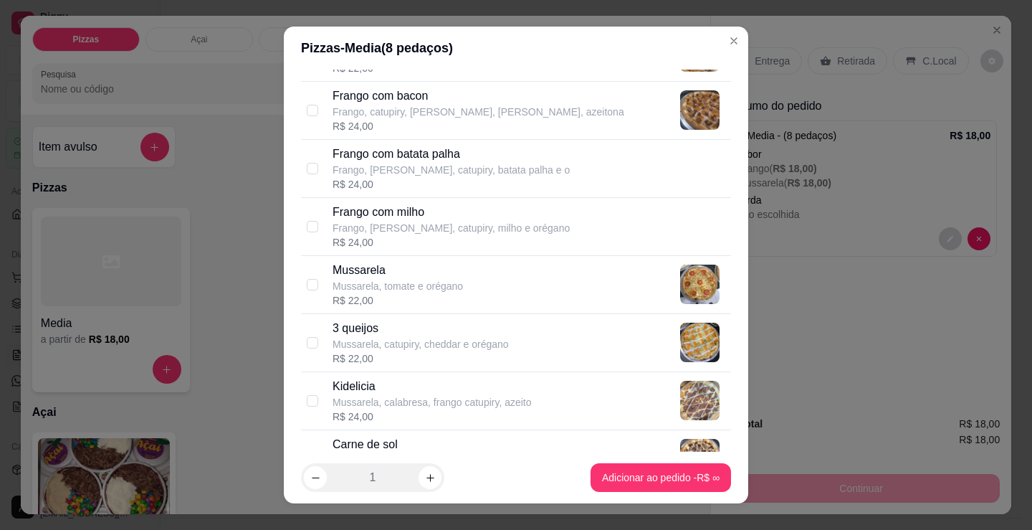
scroll to position [502, 0]
click at [466, 395] on p "Mussarela, calabresa, frango catupiry, azeito" at bounding box center [432, 400] width 199 height 14
checkbox input "true"
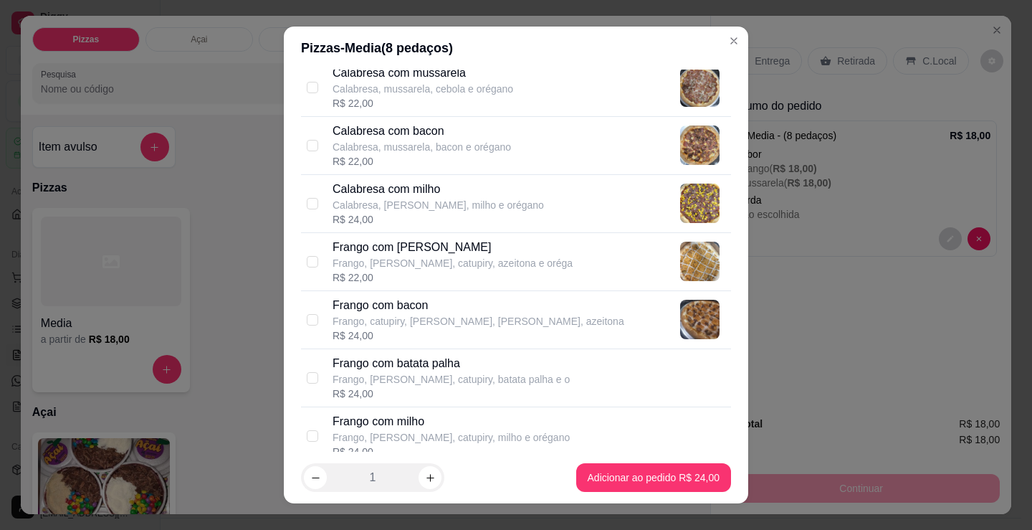
scroll to position [287, 0]
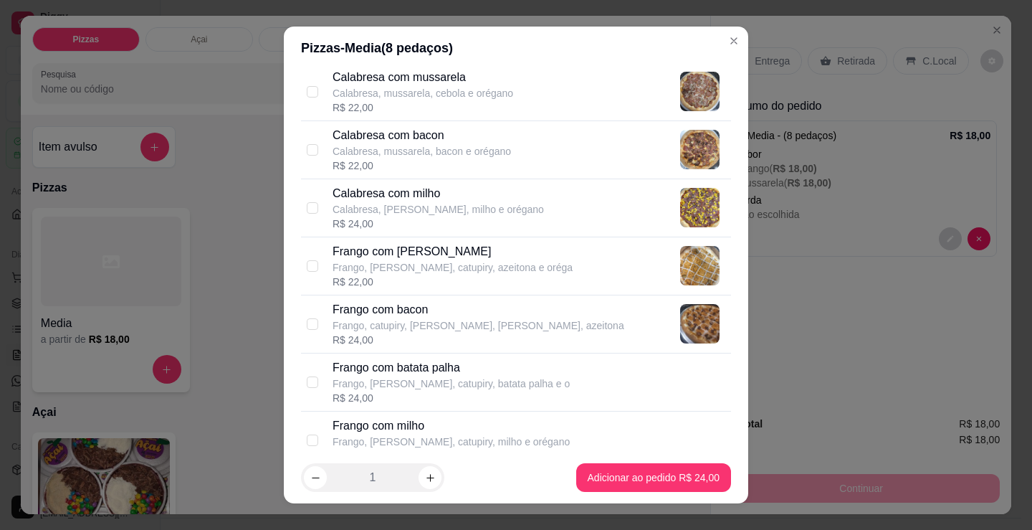
click at [401, 376] on p "Frango, [PERSON_NAME], catupiry, batata palha e o" at bounding box center [451, 383] width 237 height 14
checkbox input "true"
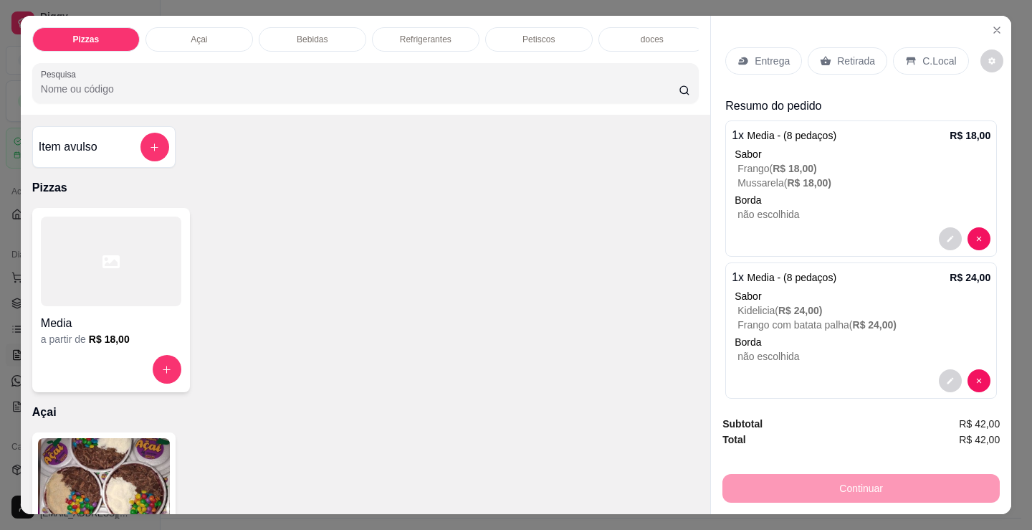
click at [770, 66] on div "Entrega" at bounding box center [763, 60] width 77 height 27
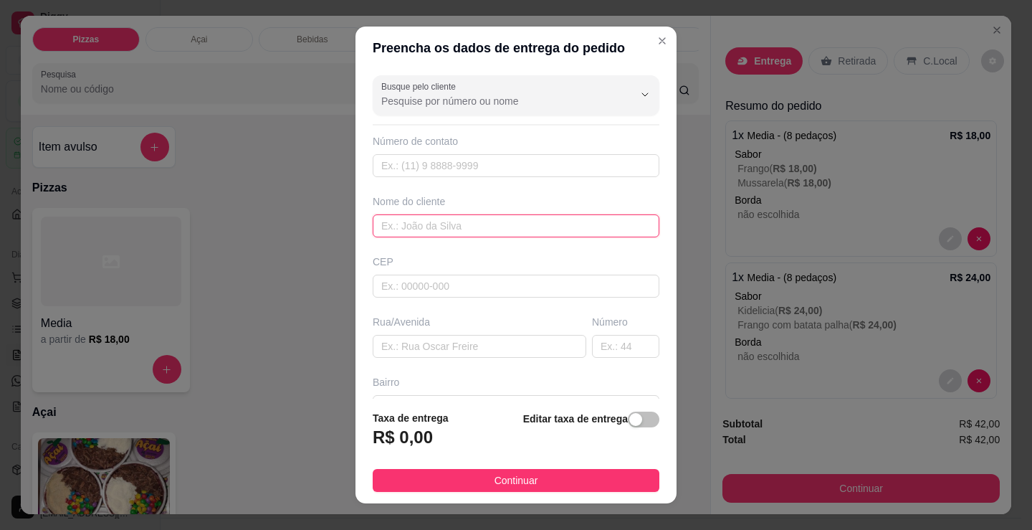
click at [464, 228] on input "text" at bounding box center [516, 225] width 287 height 23
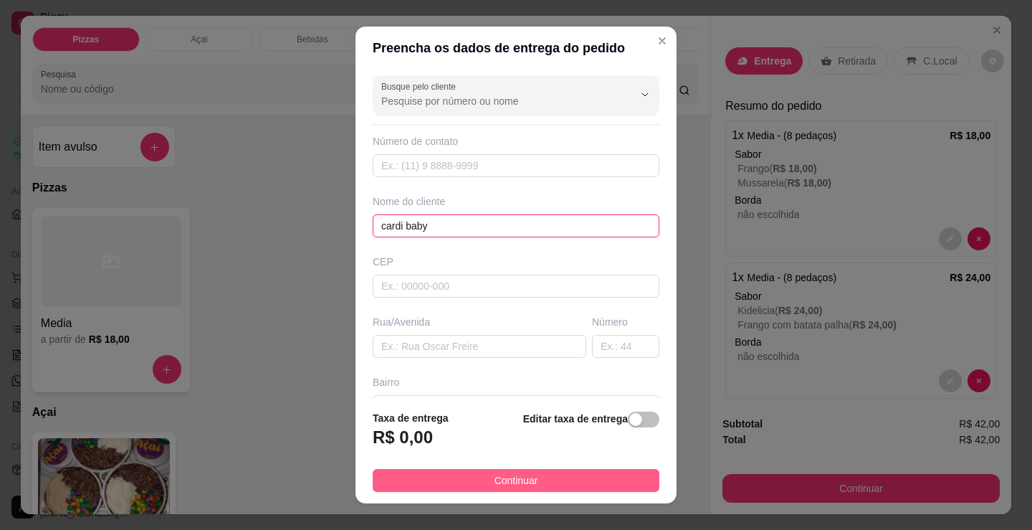
type input "cardi baby"
click at [527, 477] on span "Continuar" at bounding box center [517, 480] width 44 height 16
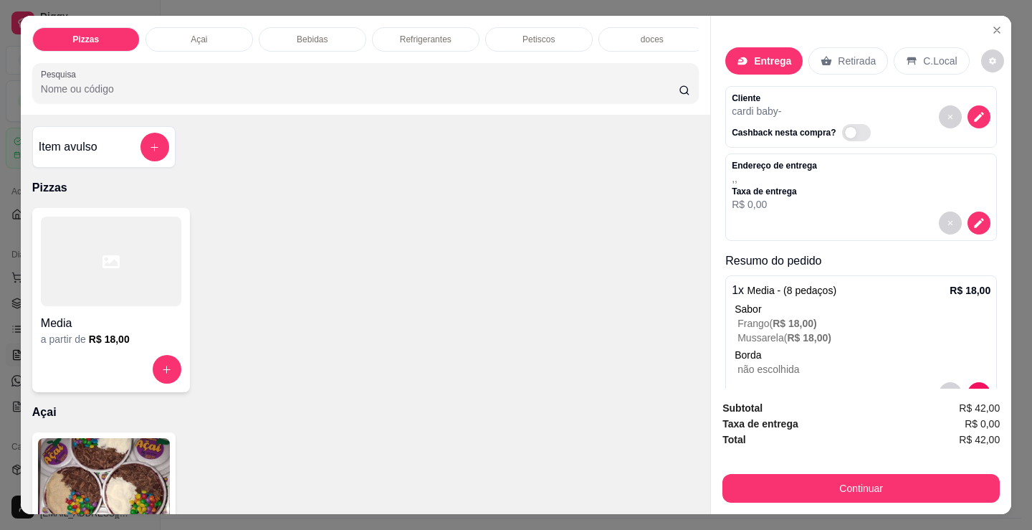
click at [883, 470] on div "Continuar" at bounding box center [860, 486] width 277 height 32
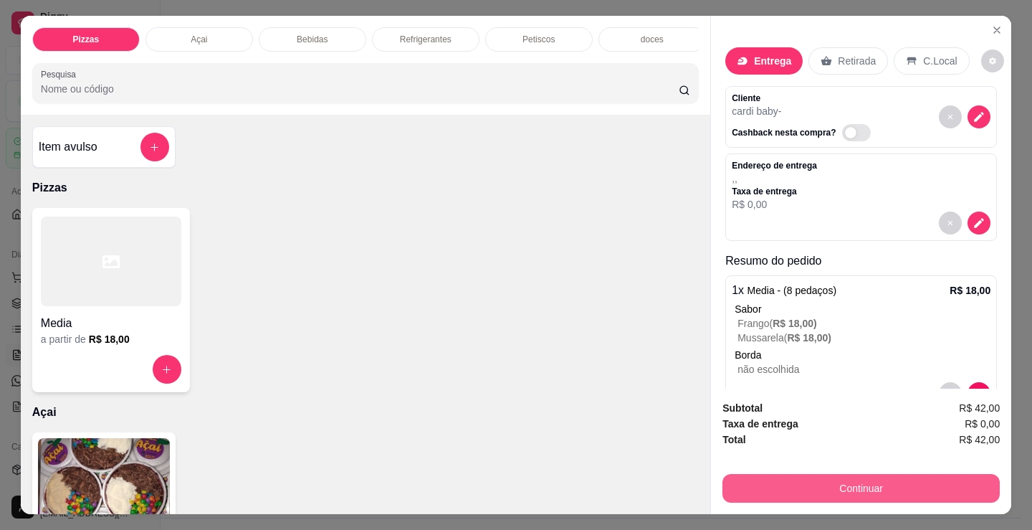
click at [864, 489] on button "Continuar" at bounding box center [860, 488] width 277 height 29
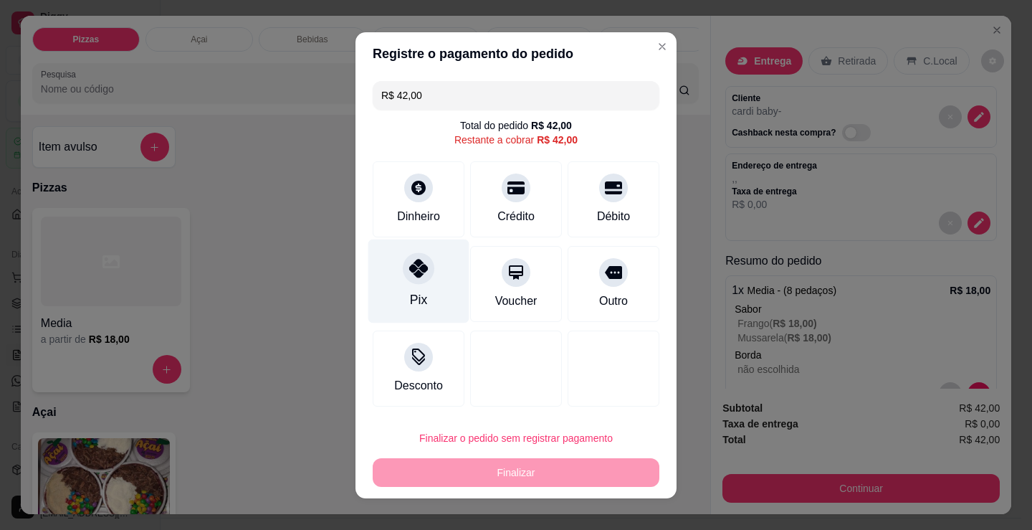
click at [411, 280] on div "Pix" at bounding box center [418, 281] width 101 height 84
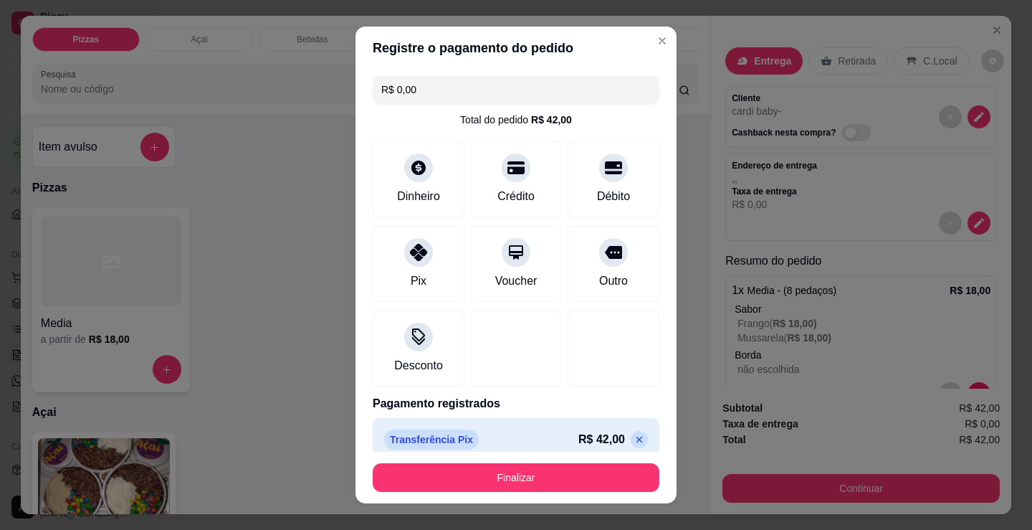
click at [488, 474] on button "Finalizar" at bounding box center [516, 477] width 287 height 29
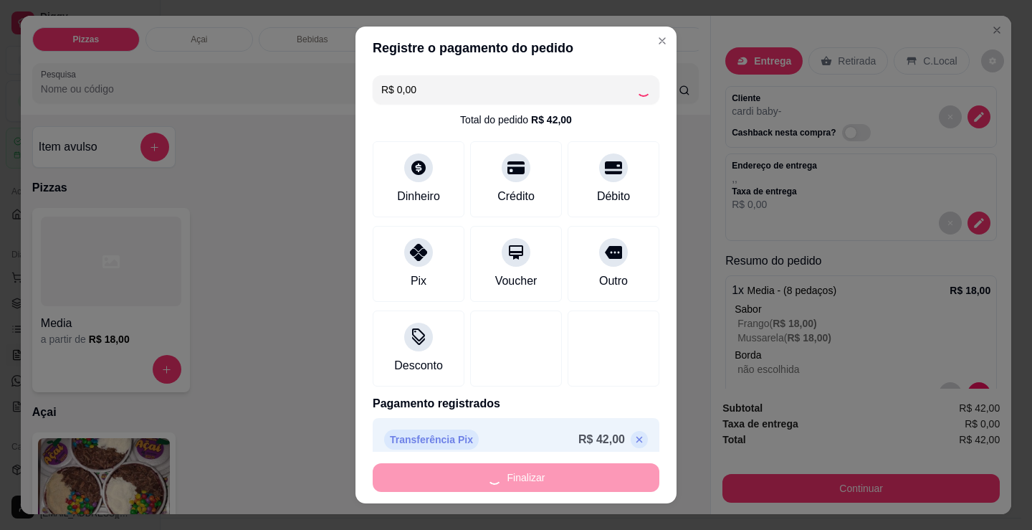
type input "-R$ 42,00"
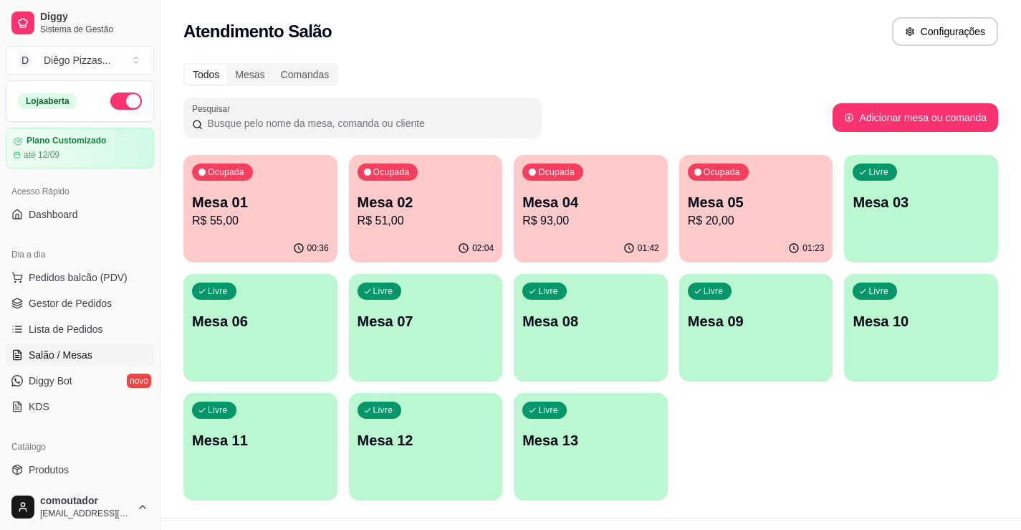
click at [765, 439] on div "Ocupada Mesa 01 R$ 55,00 00:36 Ocupada Mesa 02 R$ 51,00 02:04 Ocupada Mesa 04 R…" at bounding box center [590, 327] width 815 height 345
click at [700, 216] on p "R$ 20,00" at bounding box center [756, 220] width 133 height 16
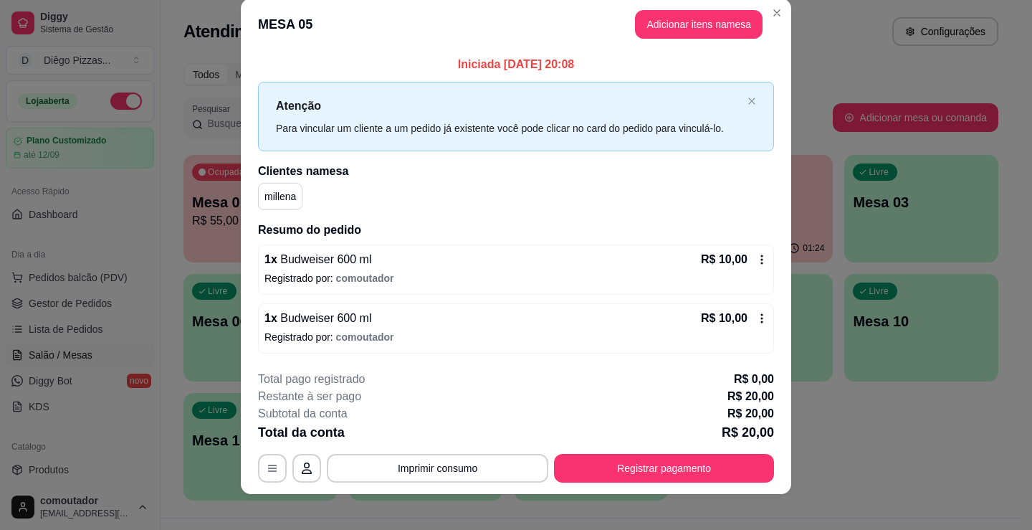
scroll to position [29, 0]
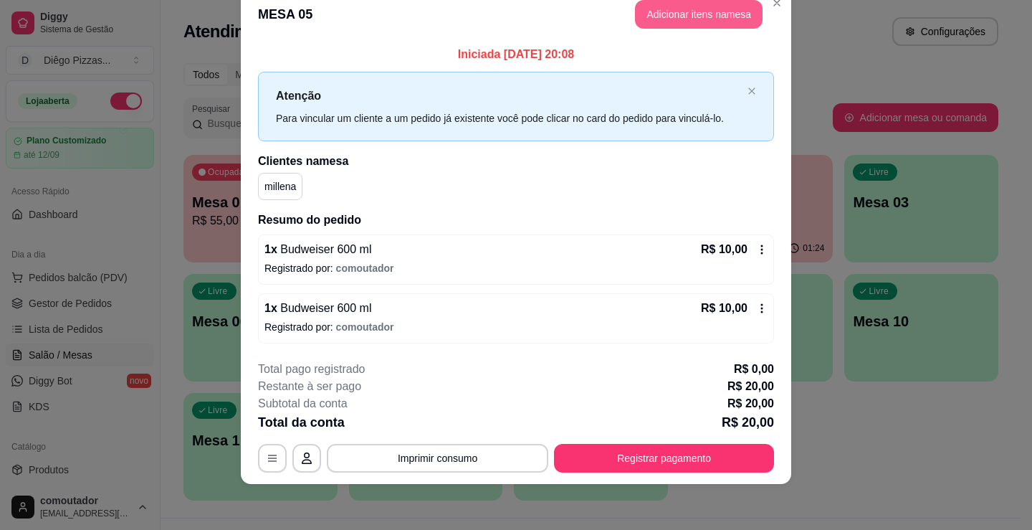
click at [657, 14] on button "Adicionar itens na mesa" at bounding box center [699, 14] width 128 height 29
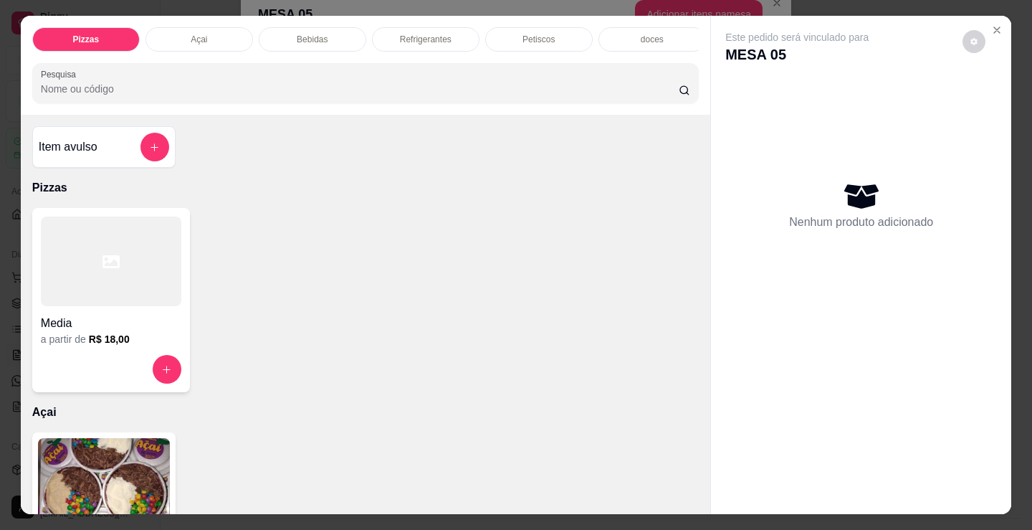
click at [297, 34] on p "Bebidas" at bounding box center [312, 39] width 31 height 11
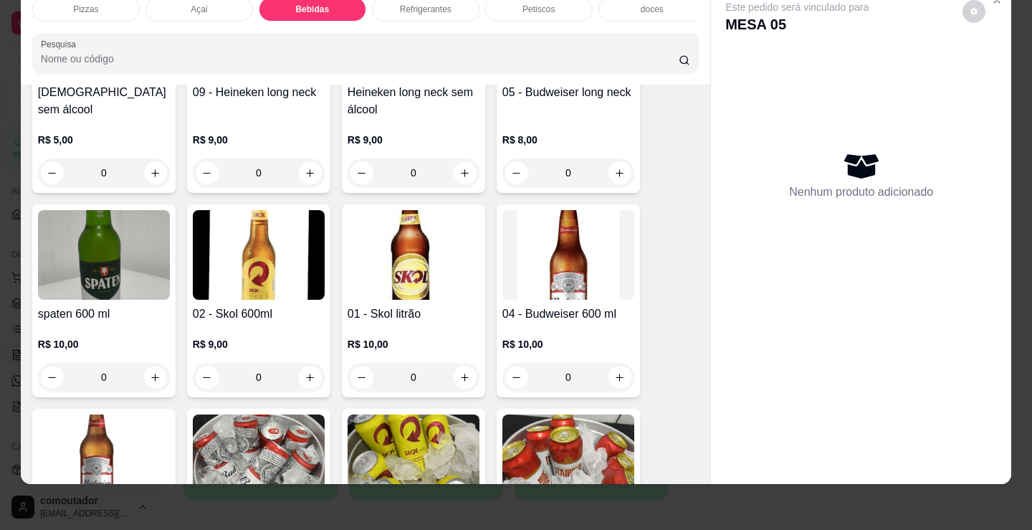
scroll to position [880, 0]
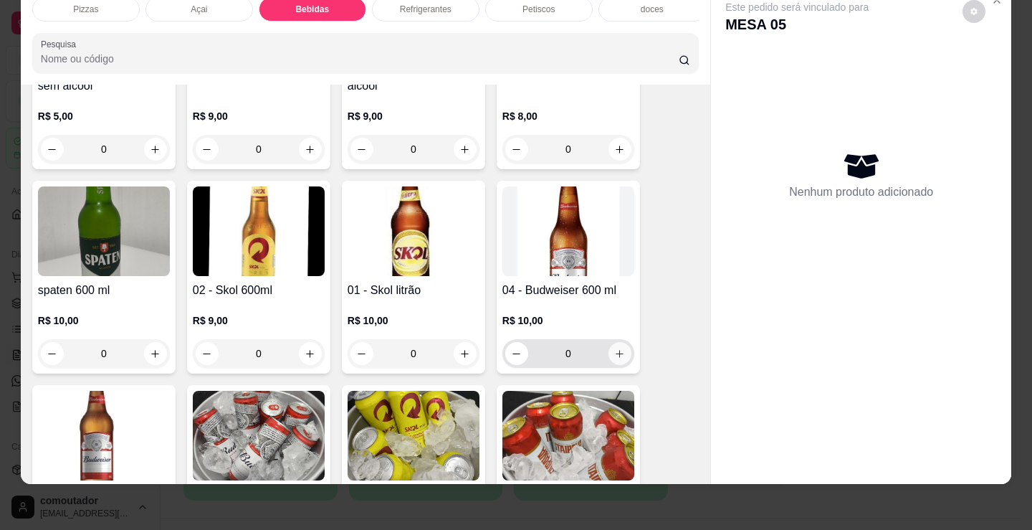
click at [614, 358] on icon "increase-product-quantity" at bounding box center [619, 353] width 11 height 11
type input "1"
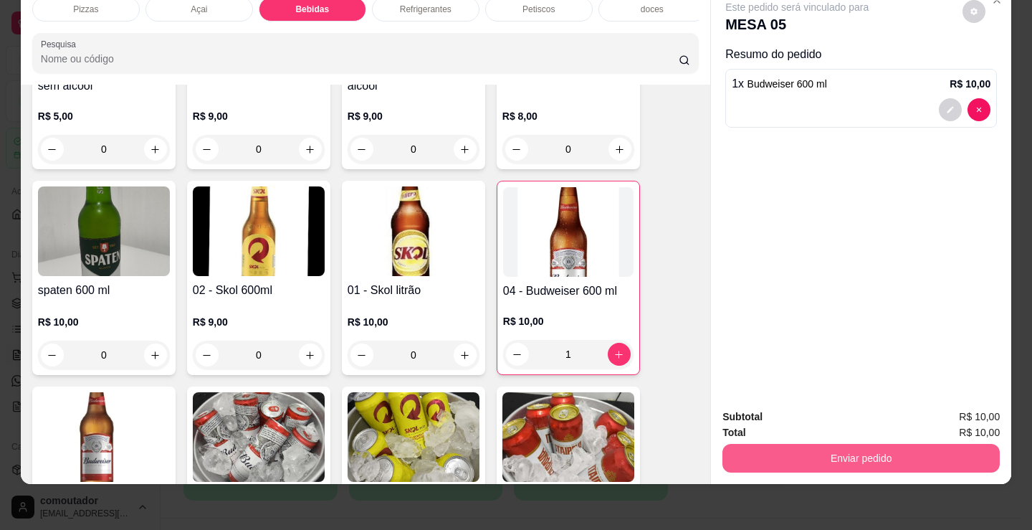
click at [825, 453] on button "Enviar pedido" at bounding box center [860, 458] width 277 height 29
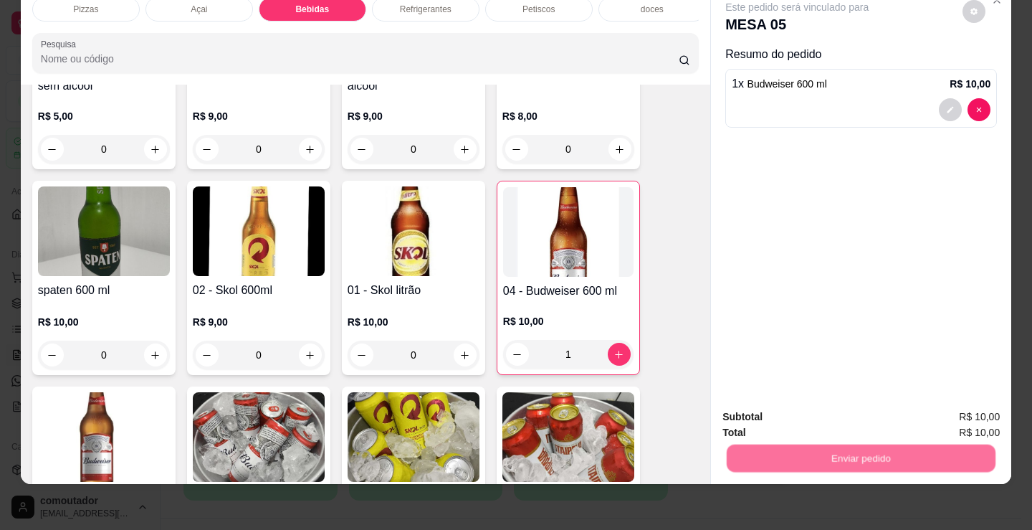
click at [810, 416] on button "Não registrar e enviar pedido" at bounding box center [813, 411] width 149 height 27
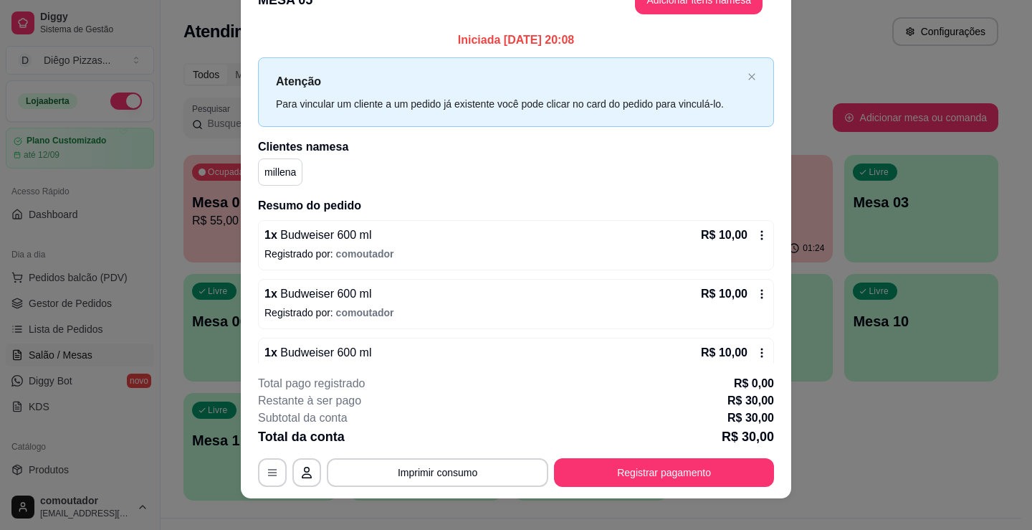
scroll to position [14, 0]
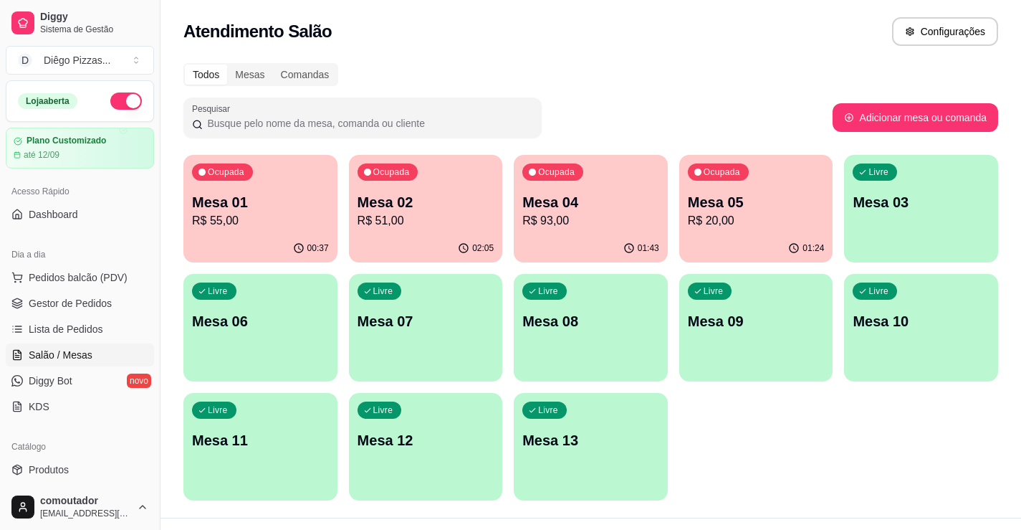
click at [577, 242] on div "01:43" at bounding box center [591, 248] width 154 height 28
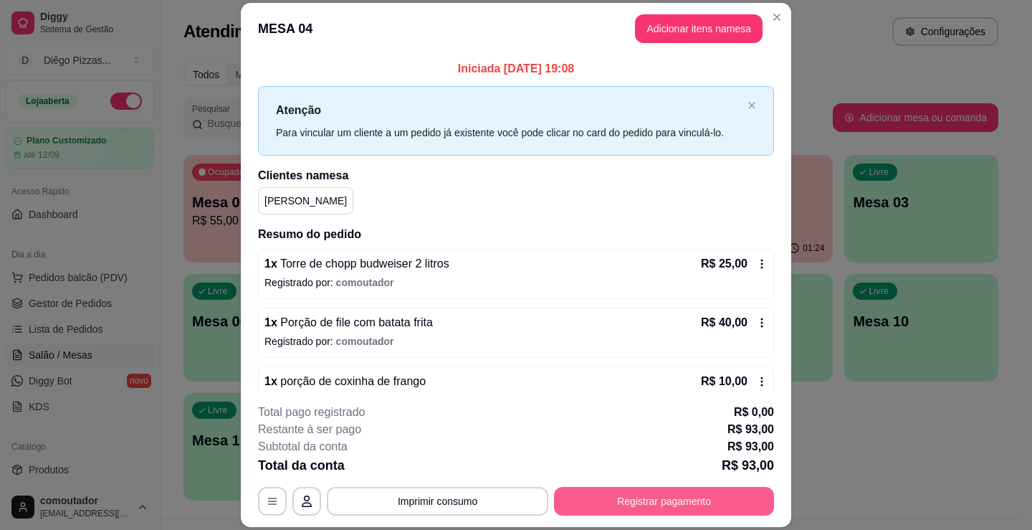
click at [618, 500] on button "Registrar pagamento" at bounding box center [664, 501] width 220 height 29
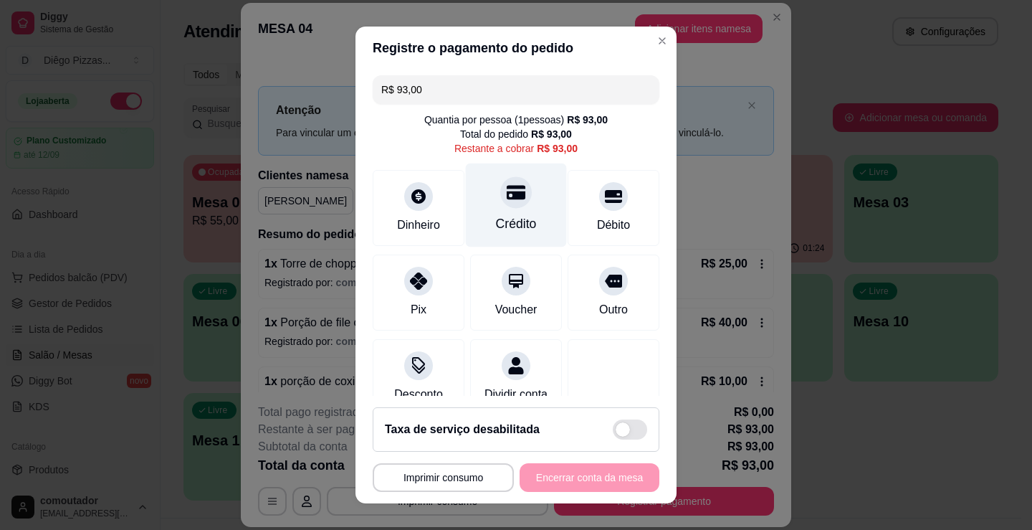
click at [503, 206] on div at bounding box center [516, 192] width 32 height 32
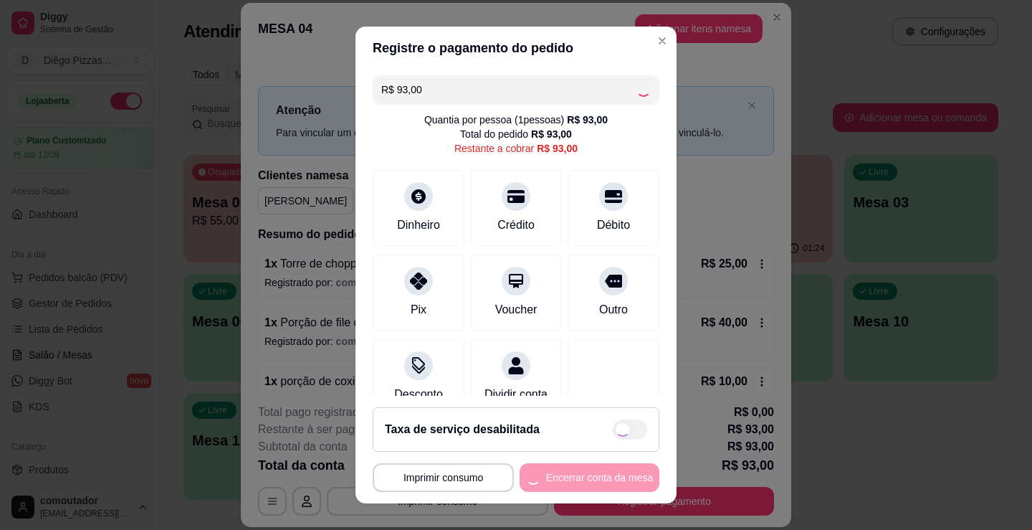
type input "R$ 0,00"
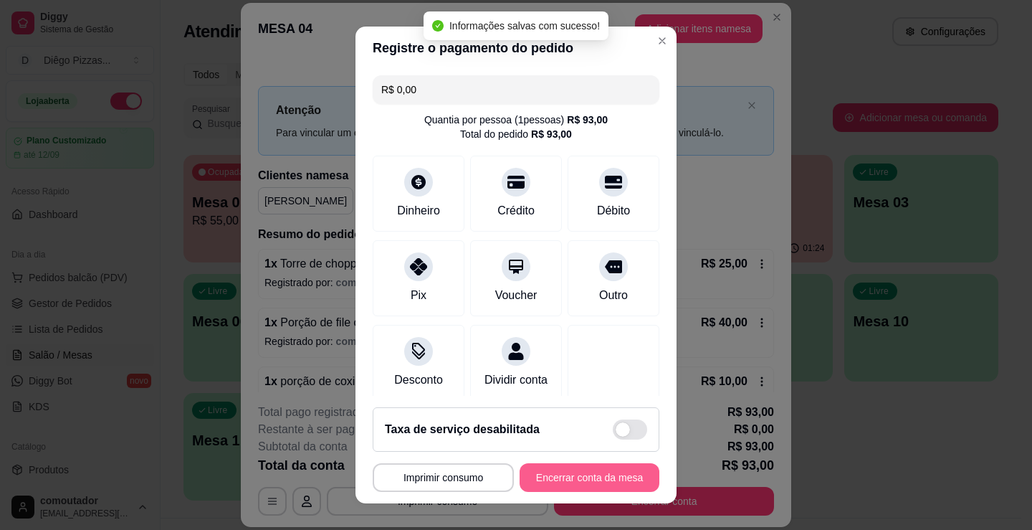
click at [607, 479] on button "Encerrar conta da mesa" at bounding box center [590, 477] width 140 height 29
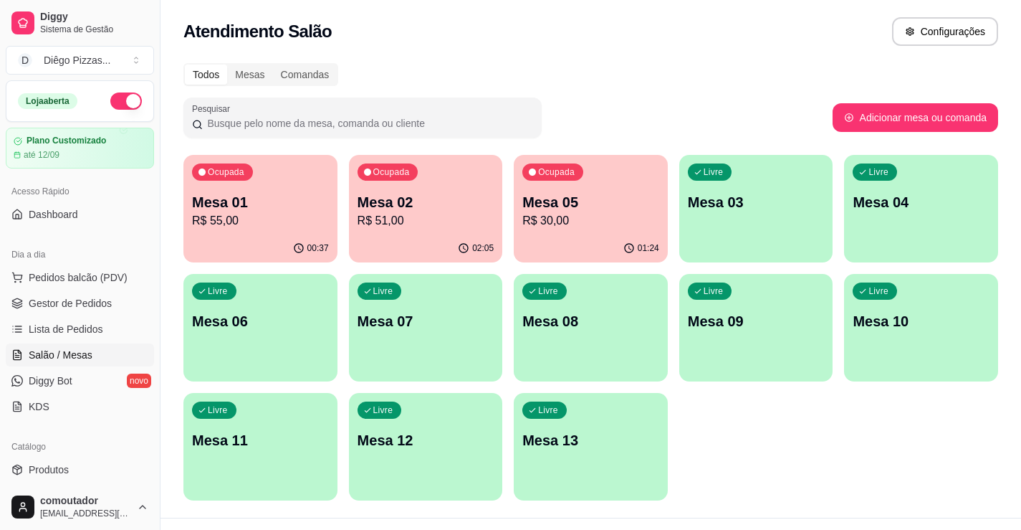
click at [278, 216] on p "R$ 55,00" at bounding box center [260, 220] width 137 height 17
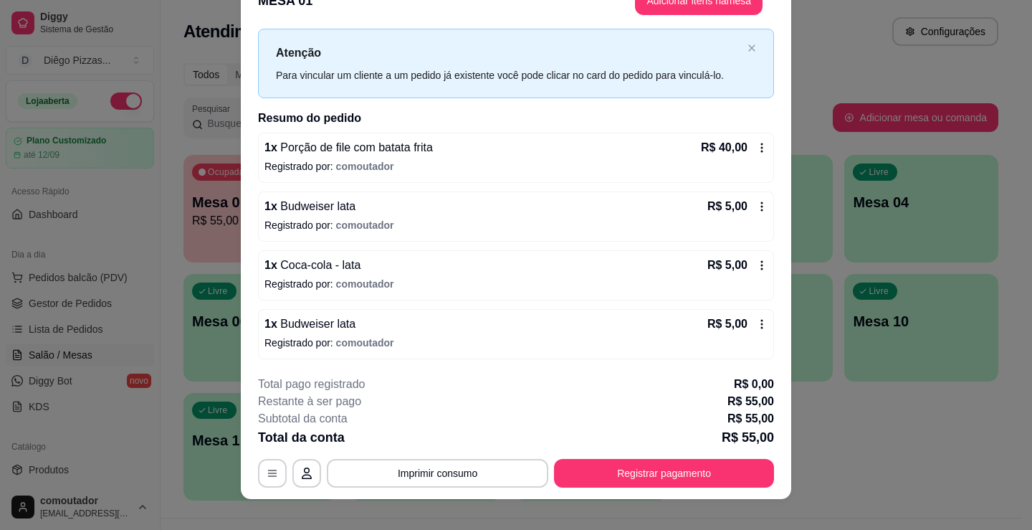
scroll to position [43, 0]
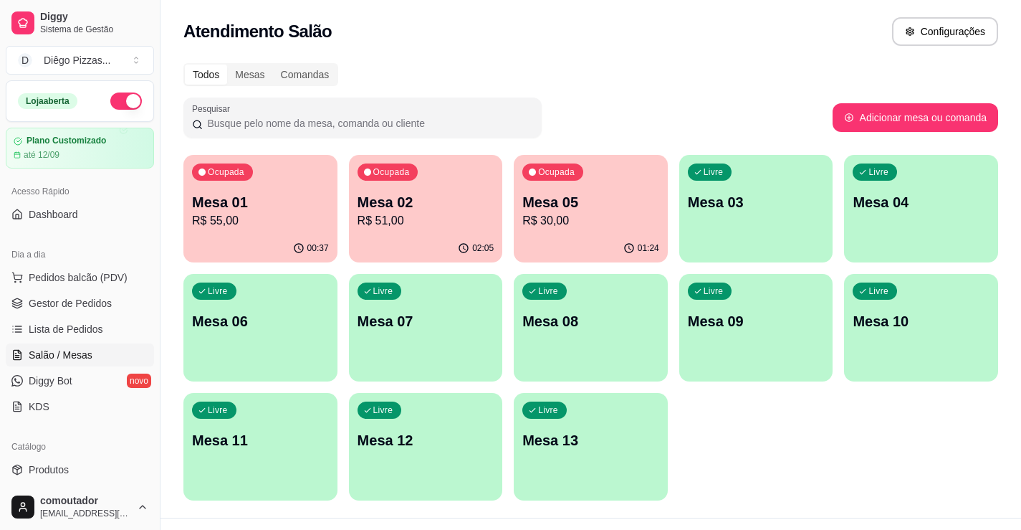
click at [448, 197] on p "Mesa 02" at bounding box center [426, 202] width 137 height 20
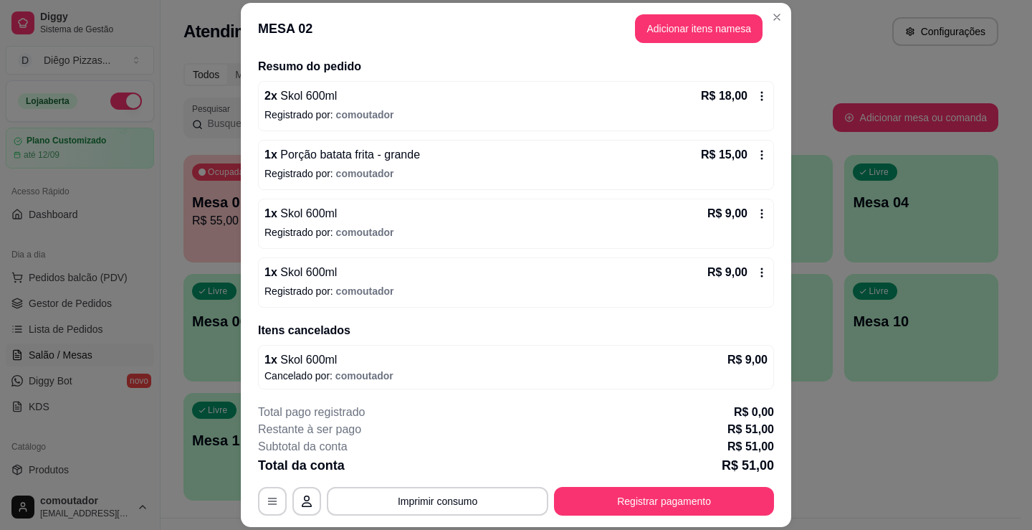
scroll to position [170, 0]
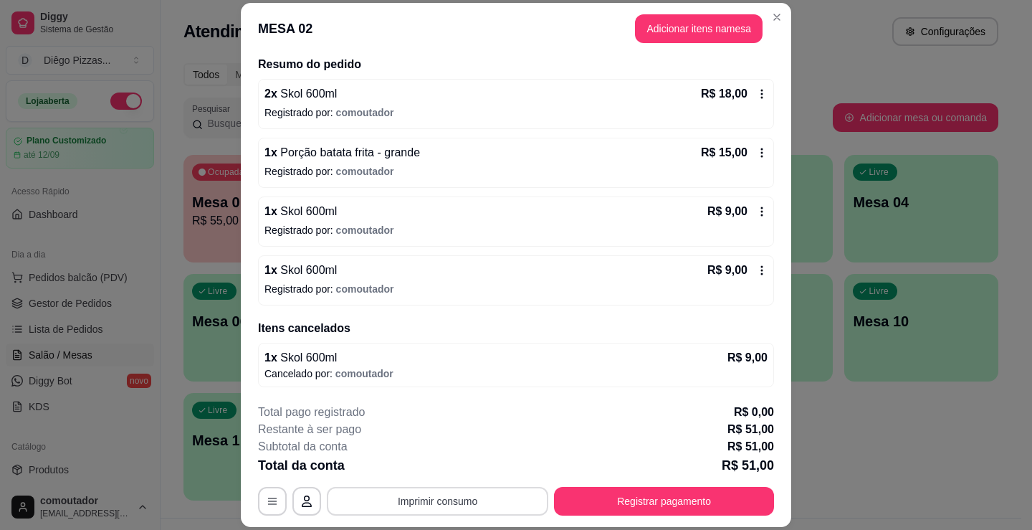
click at [495, 492] on button "Imprimir consumo" at bounding box center [437, 501] width 221 height 29
click at [462, 462] on button "IMPRESSORA" at bounding box center [437, 468] width 104 height 23
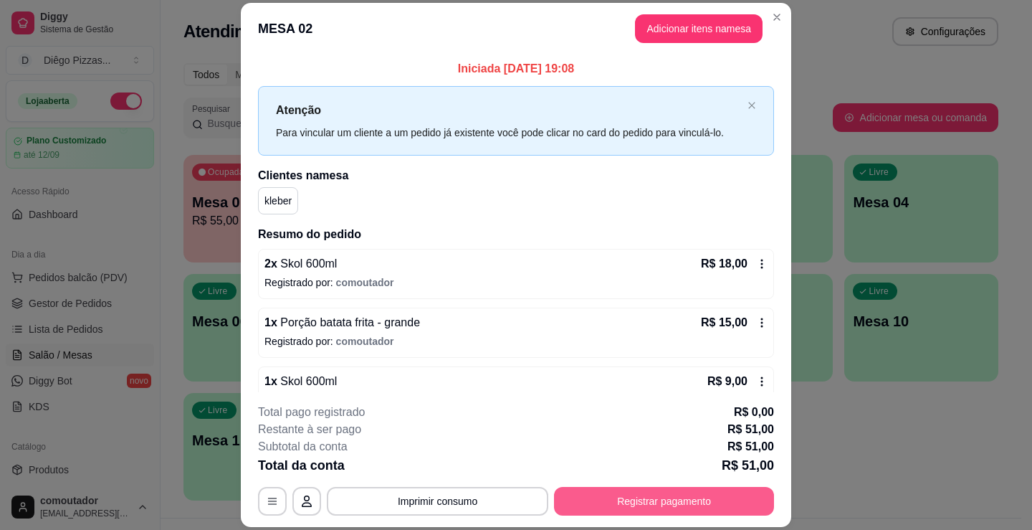
click at [614, 502] on button "Registrar pagamento" at bounding box center [664, 501] width 220 height 29
click at [618, 497] on button "Registrar pagamento" at bounding box center [664, 501] width 220 height 29
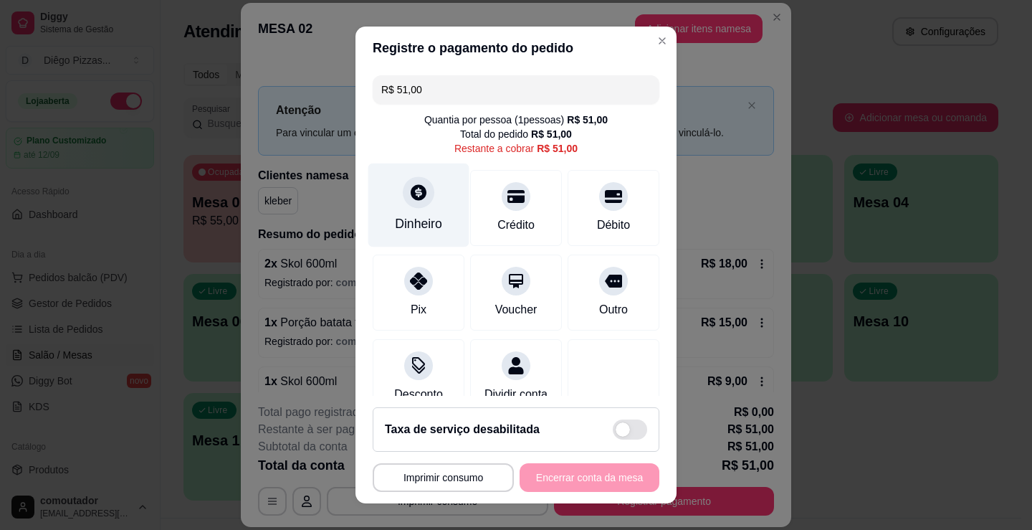
click at [416, 217] on div "Dinheiro" at bounding box center [418, 223] width 47 height 19
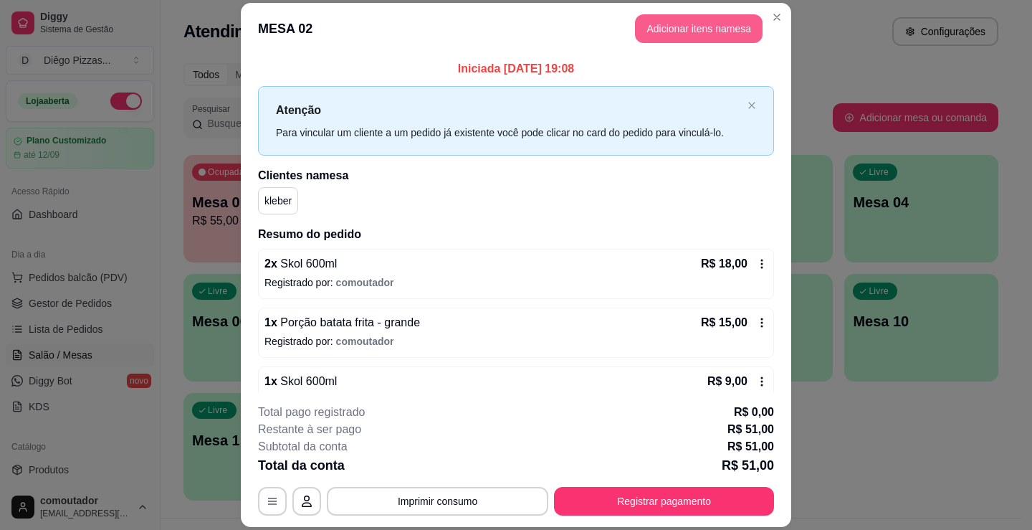
click at [673, 39] on button "Adicionar itens na mesa" at bounding box center [699, 28] width 128 height 29
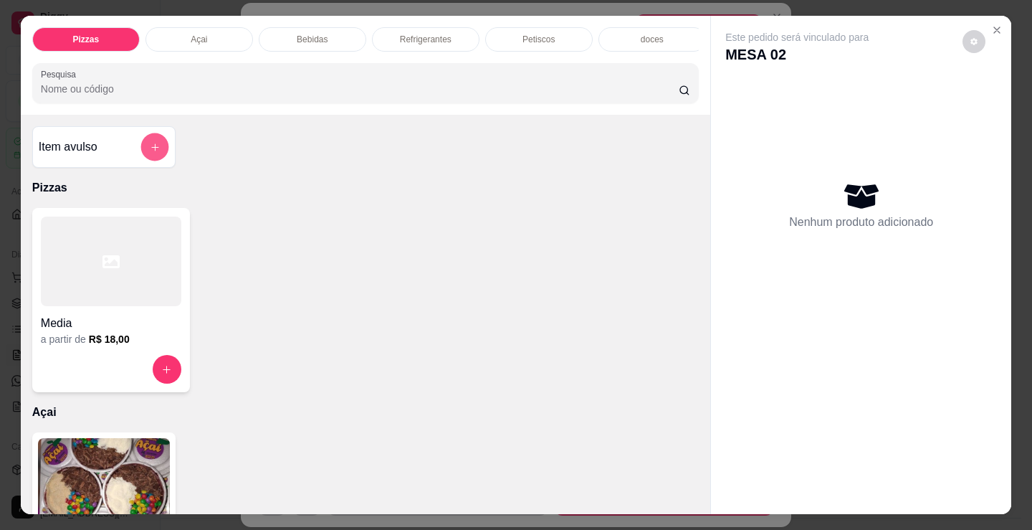
click at [150, 150] on icon "add-separate-item" at bounding box center [155, 147] width 11 height 11
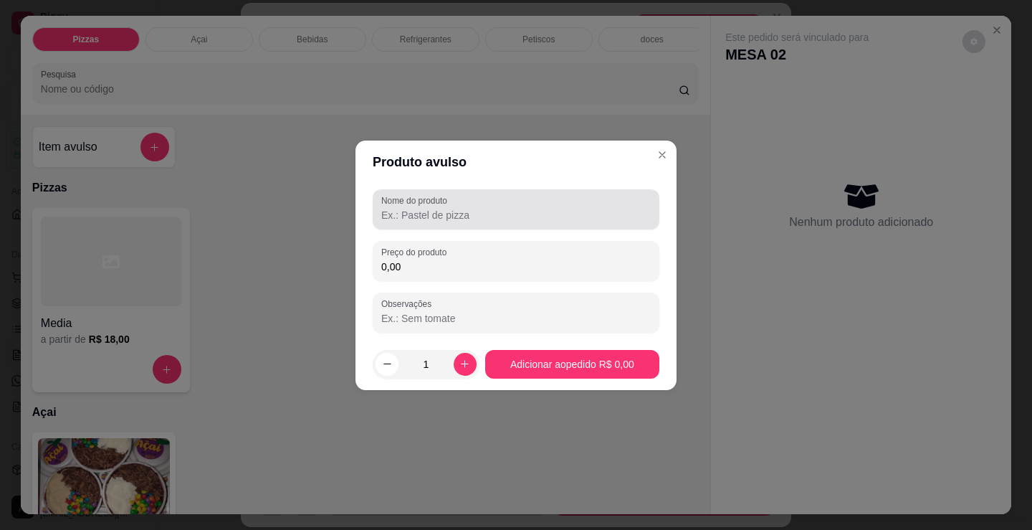
click at [469, 223] on div at bounding box center [515, 209] width 269 height 29
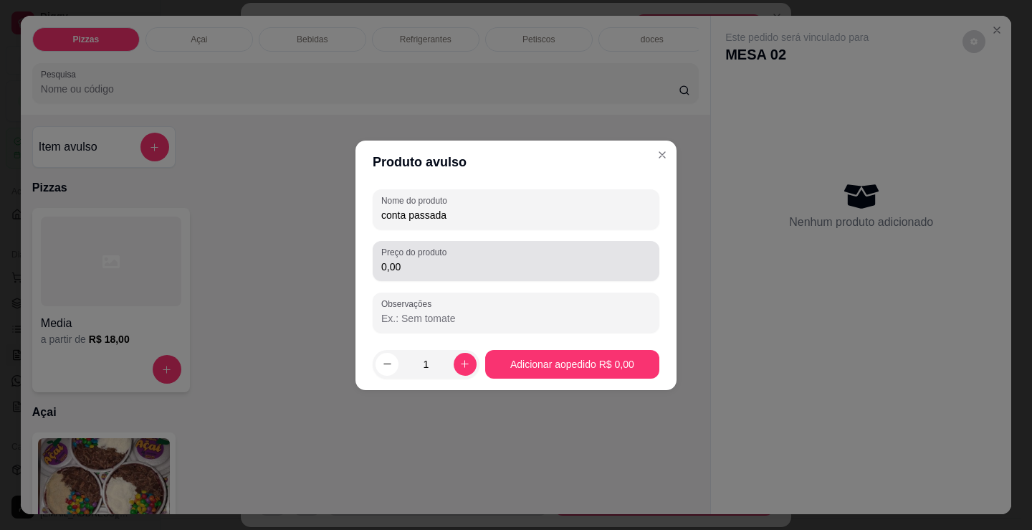
type input "conta passada"
click at [479, 257] on div "0,00" at bounding box center [515, 261] width 269 height 29
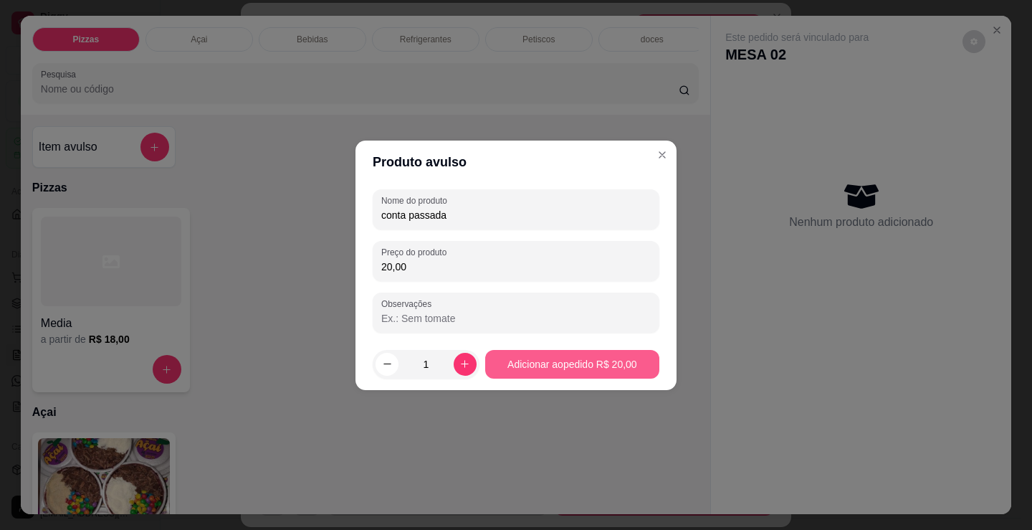
type input "20,00"
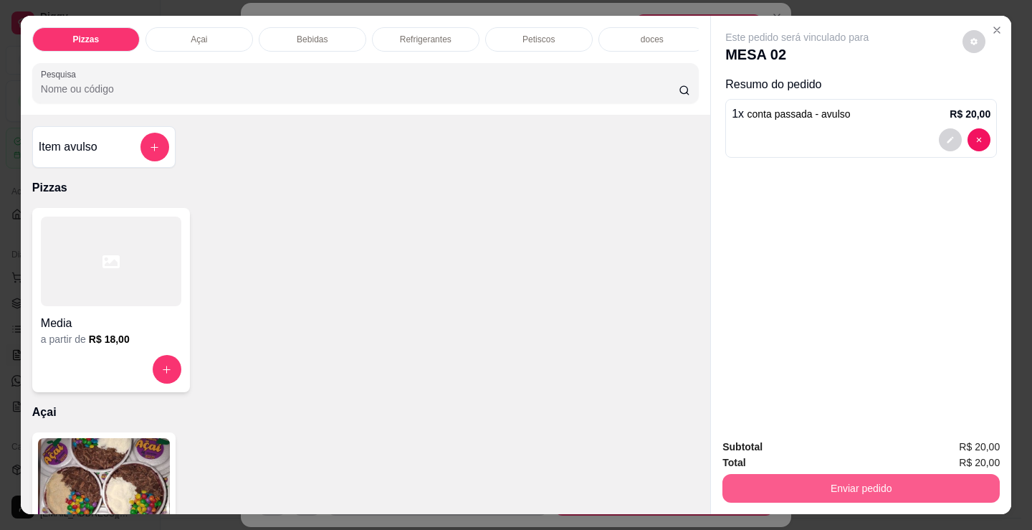
click at [915, 486] on button "Enviar pedido" at bounding box center [860, 488] width 277 height 29
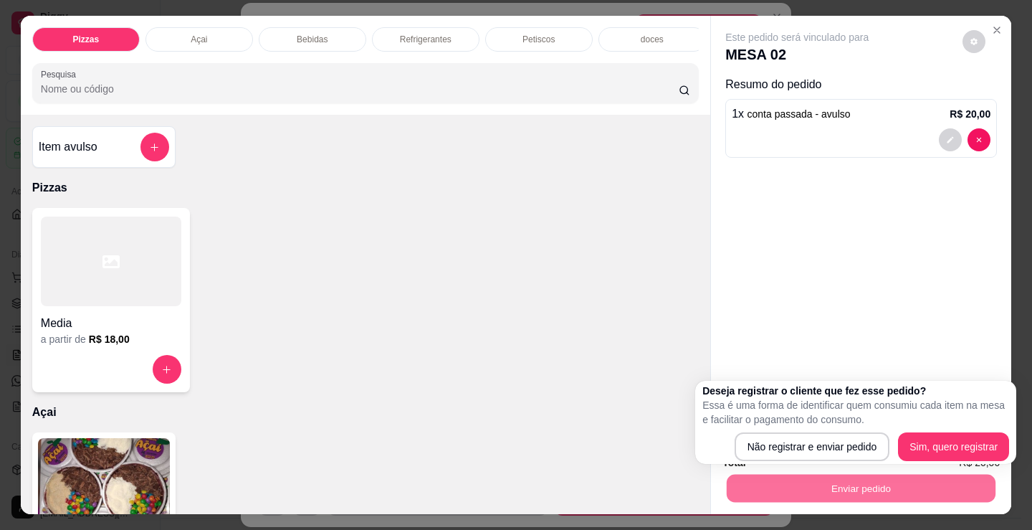
click at [847, 461] on div "Deseja registrar o cliente que fez esse pedido? Essa é uma forma de identificar…" at bounding box center [855, 422] width 321 height 83
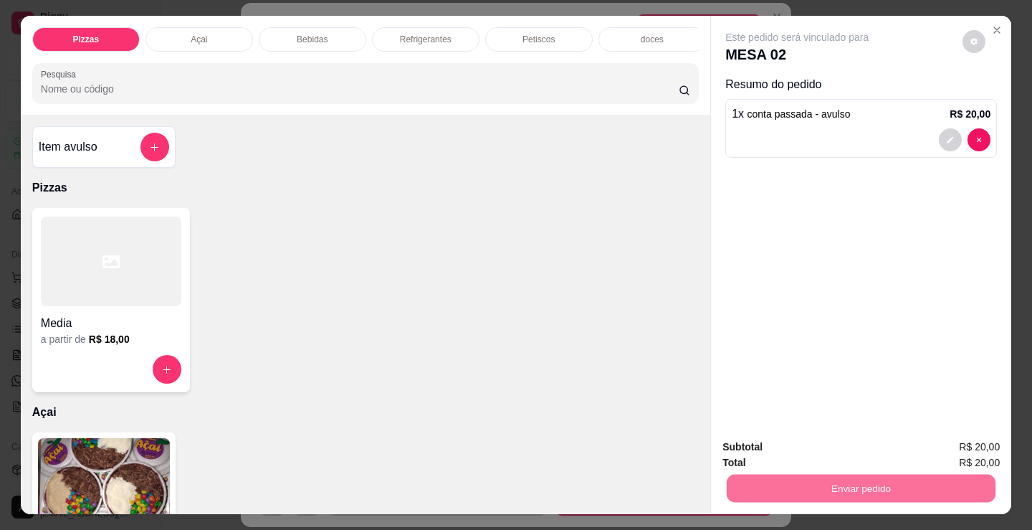
click at [845, 451] on button "Não registrar e enviar pedido" at bounding box center [813, 447] width 149 height 27
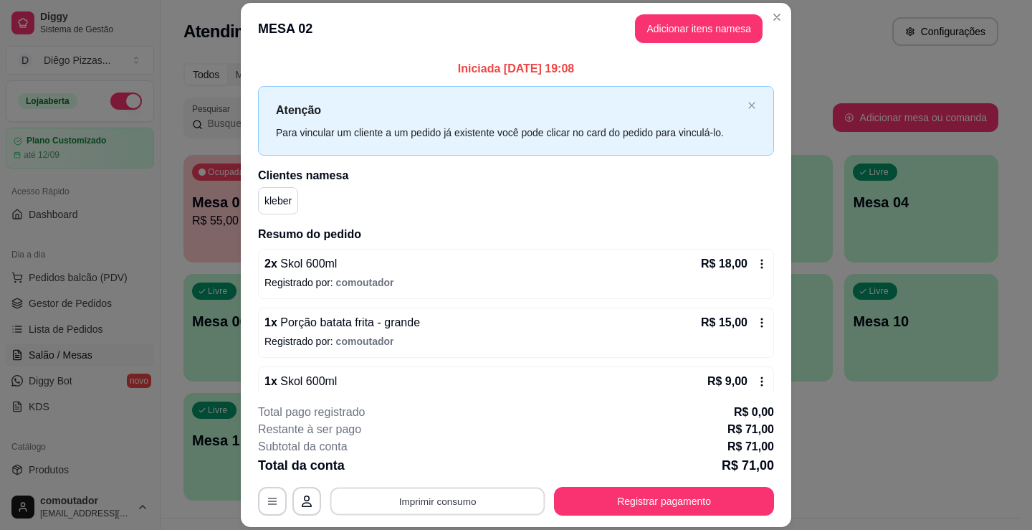
click at [501, 496] on button "Imprimir consumo" at bounding box center [437, 501] width 215 height 28
click at [461, 467] on button "IMPRESSORA" at bounding box center [436, 468] width 100 height 22
click at [651, 501] on button "Registrar pagamento" at bounding box center [664, 501] width 220 height 29
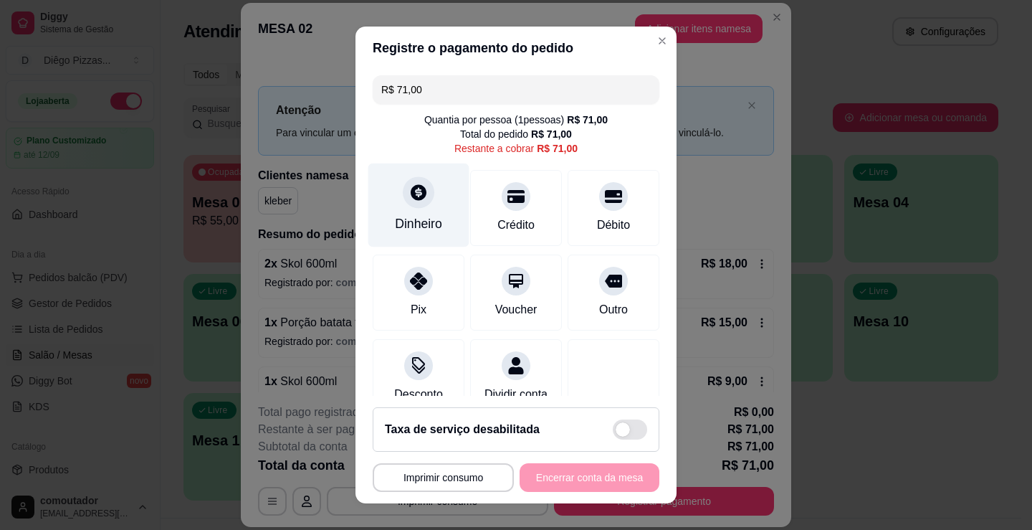
click at [443, 217] on div "Dinheiro" at bounding box center [418, 205] width 101 height 84
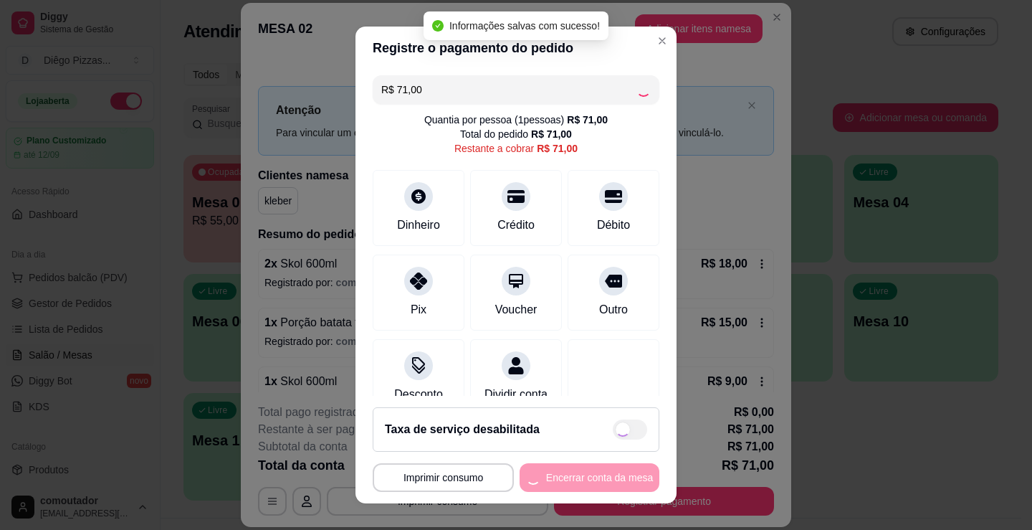
type input "R$ 0,00"
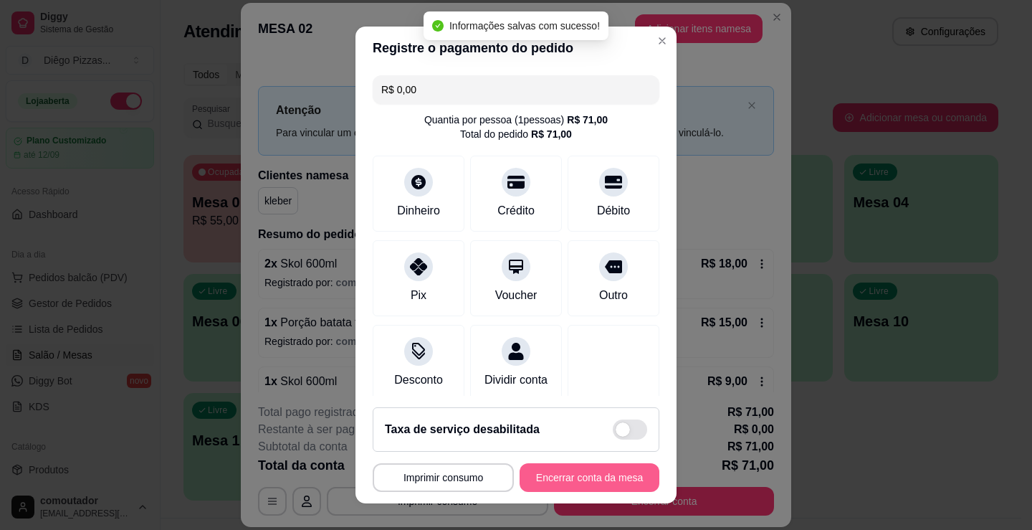
click at [565, 476] on button "Encerrar conta da mesa" at bounding box center [590, 477] width 140 height 29
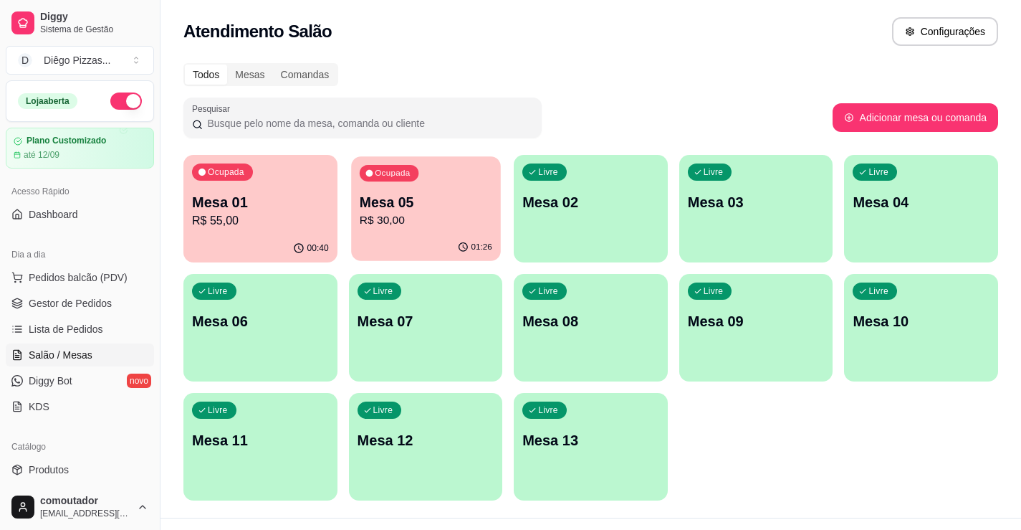
click at [369, 208] on p "Mesa 05" at bounding box center [425, 202] width 133 height 19
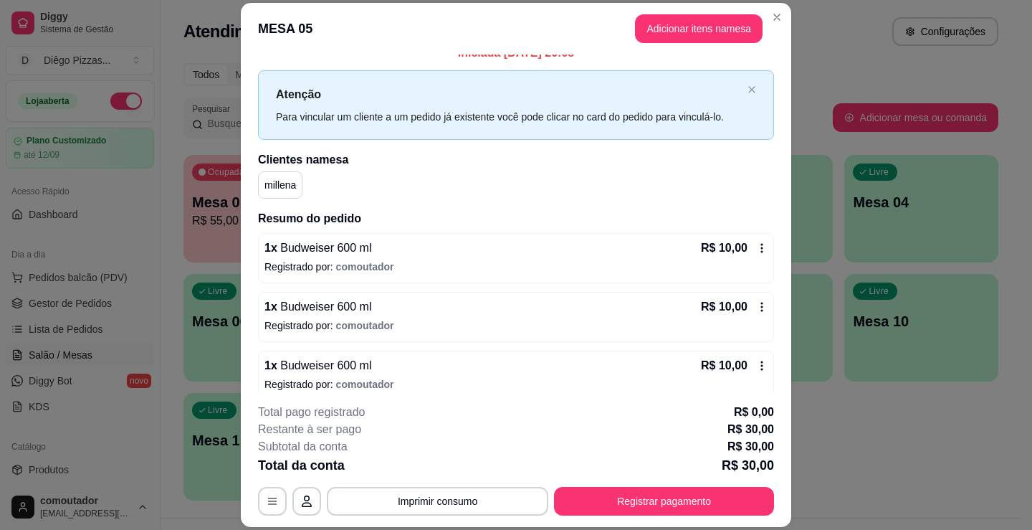
scroll to position [29, 0]
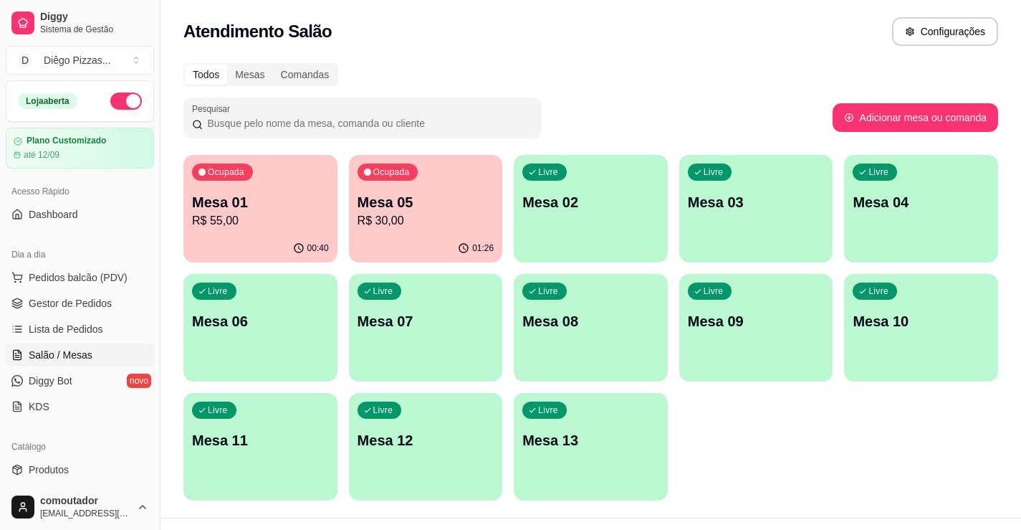
click at [237, 233] on div "Ocupada Mesa 01 R$ 55,00" at bounding box center [260, 195] width 154 height 80
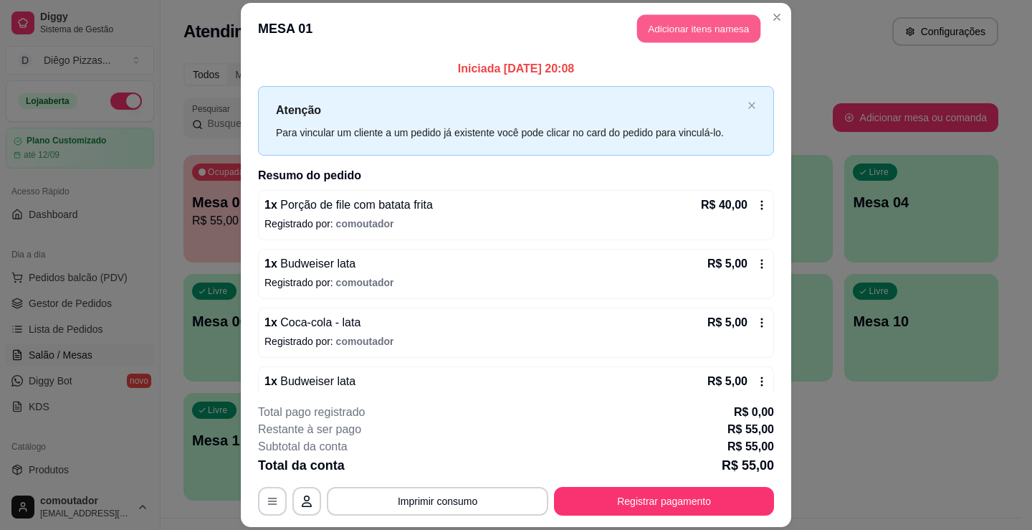
click at [677, 29] on button "Adicionar itens na mesa" at bounding box center [698, 28] width 123 height 28
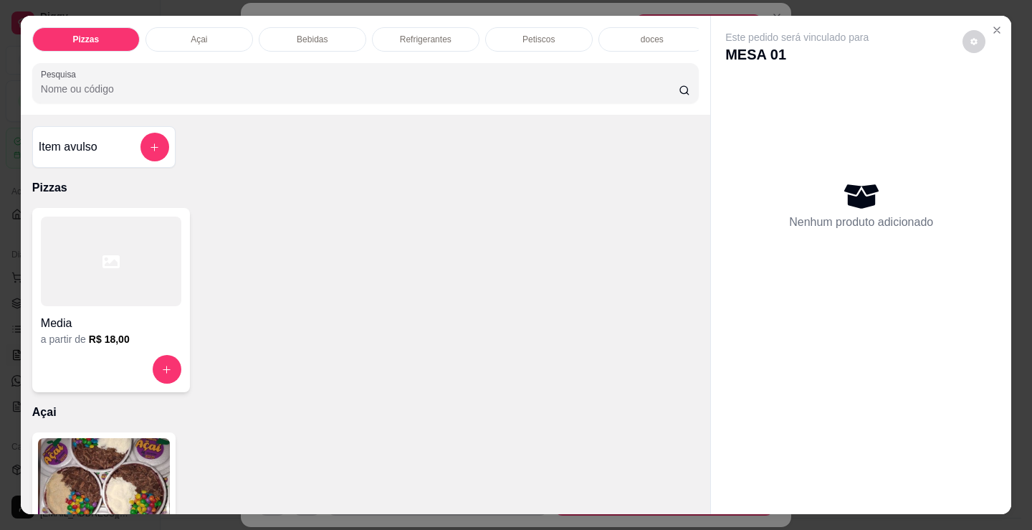
click at [420, 34] on p "Refrigerantes" at bounding box center [426, 39] width 52 height 11
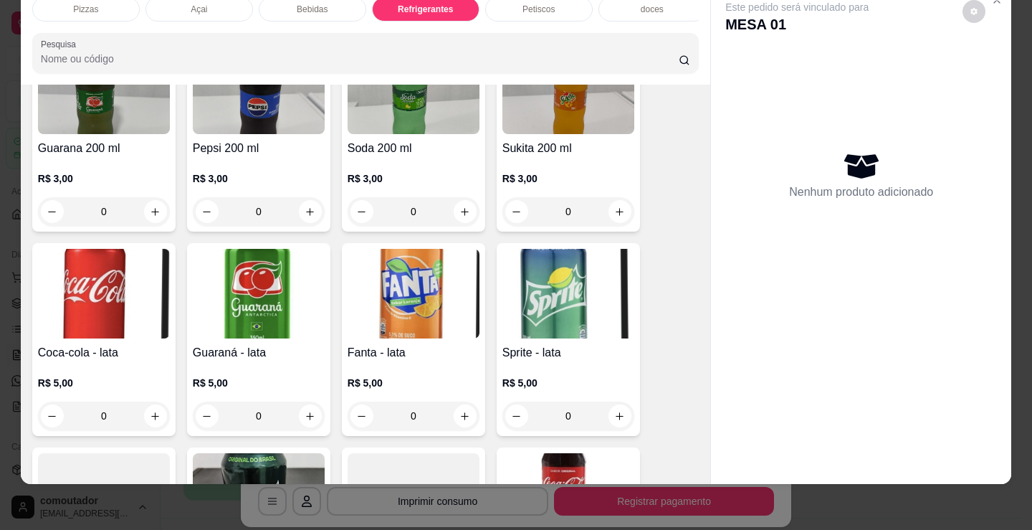
scroll to position [2673, 0]
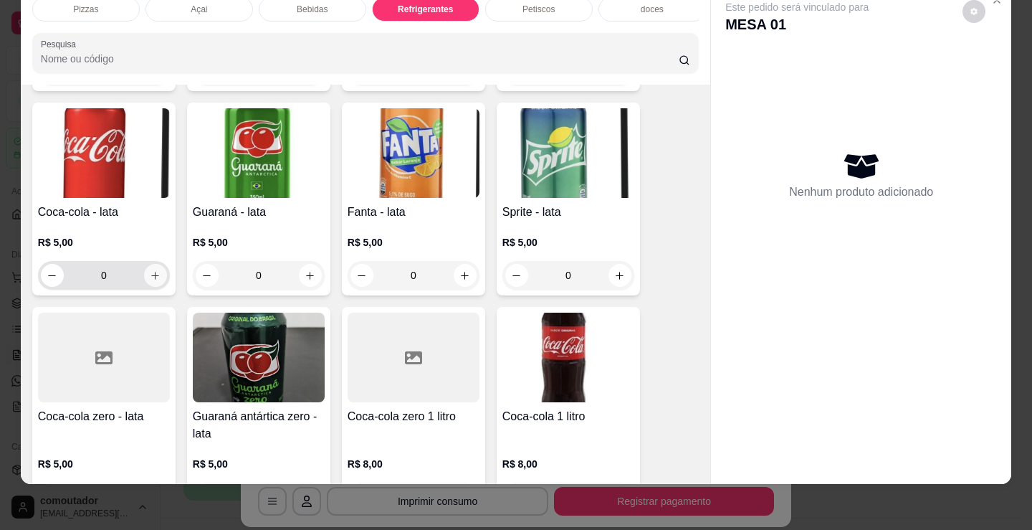
click at [150, 272] on icon "increase-product-quantity" at bounding box center [155, 275] width 11 height 11
type input "1"
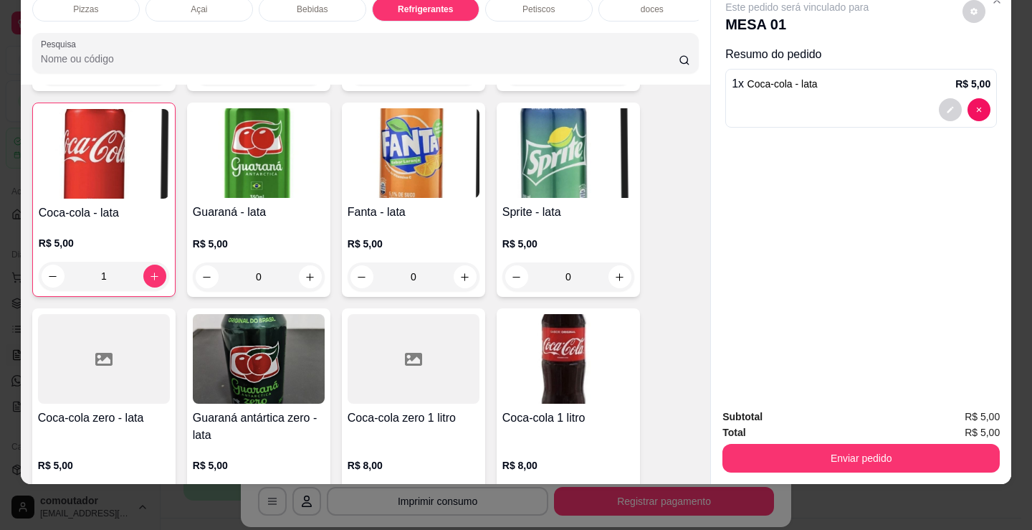
click at [322, 4] on div "Bebidas" at bounding box center [313, 9] width 108 height 24
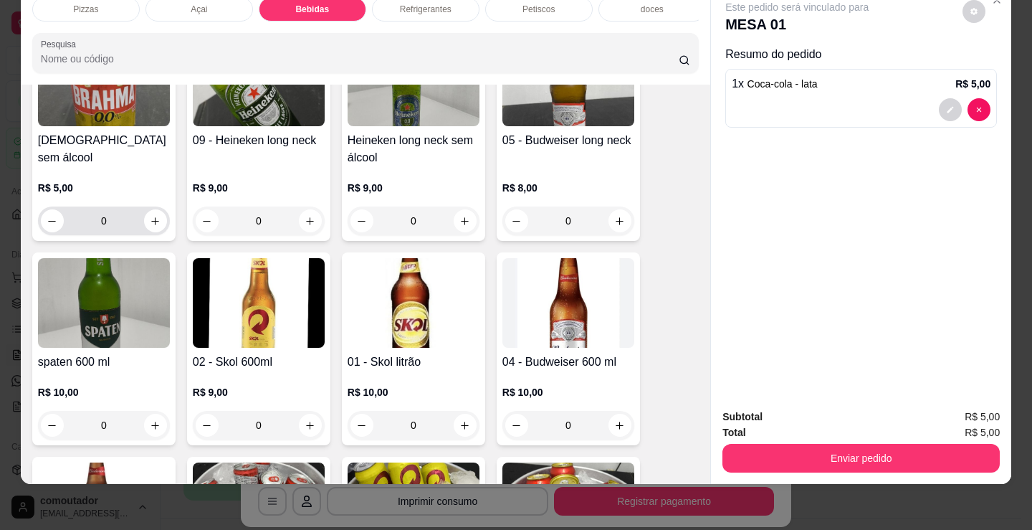
scroll to position [522, 0]
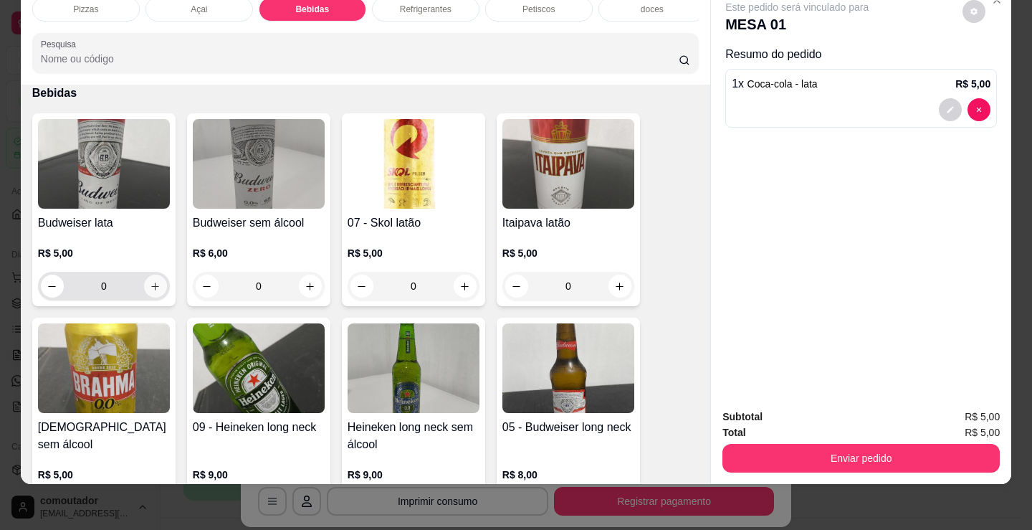
click at [150, 288] on icon "increase-product-quantity" at bounding box center [155, 286] width 11 height 11
type input "1"
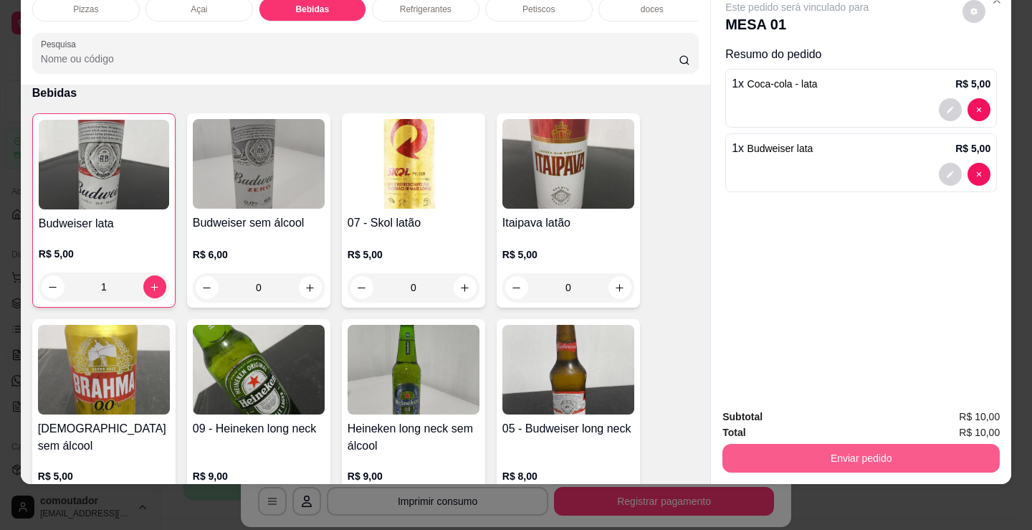
click at [768, 444] on button "Enviar pedido" at bounding box center [860, 458] width 277 height 29
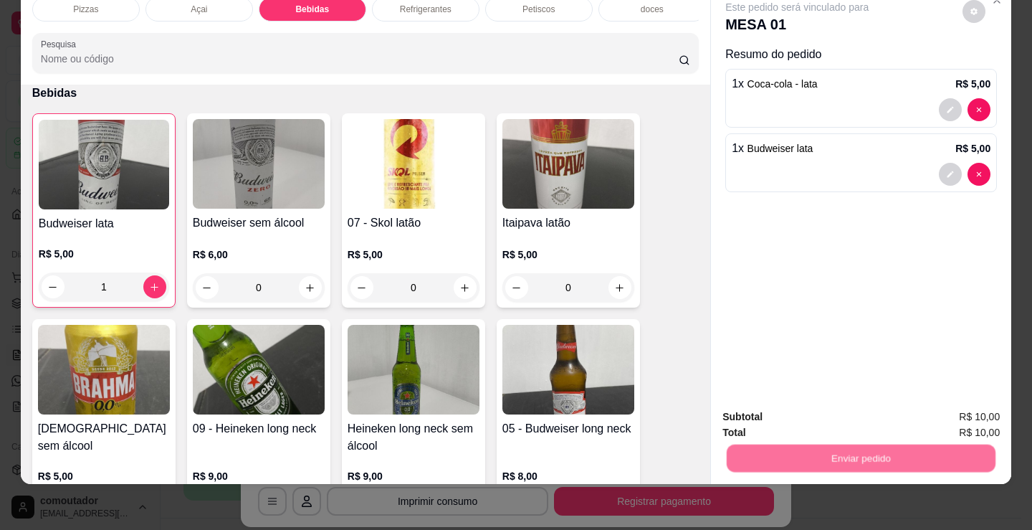
click at [772, 422] on button "Não registrar e enviar pedido" at bounding box center [813, 411] width 149 height 27
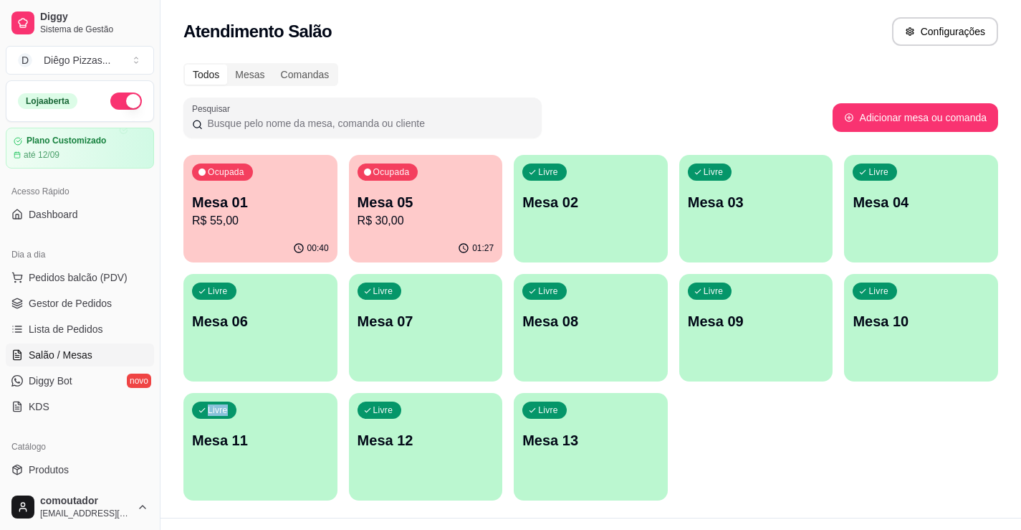
click at [873, 440] on div "Ocupada Mesa 01 R$ 55,00 00:40 Ocupada Mesa 05 R$ 30,00 01:27 Livre Mesa 02 Liv…" at bounding box center [590, 327] width 815 height 345
click at [275, 215] on p "R$ 55,00" at bounding box center [260, 220] width 133 height 16
click at [361, 203] on div "Ocupada Mesa 05 R$ 30,00" at bounding box center [426, 195] width 154 height 80
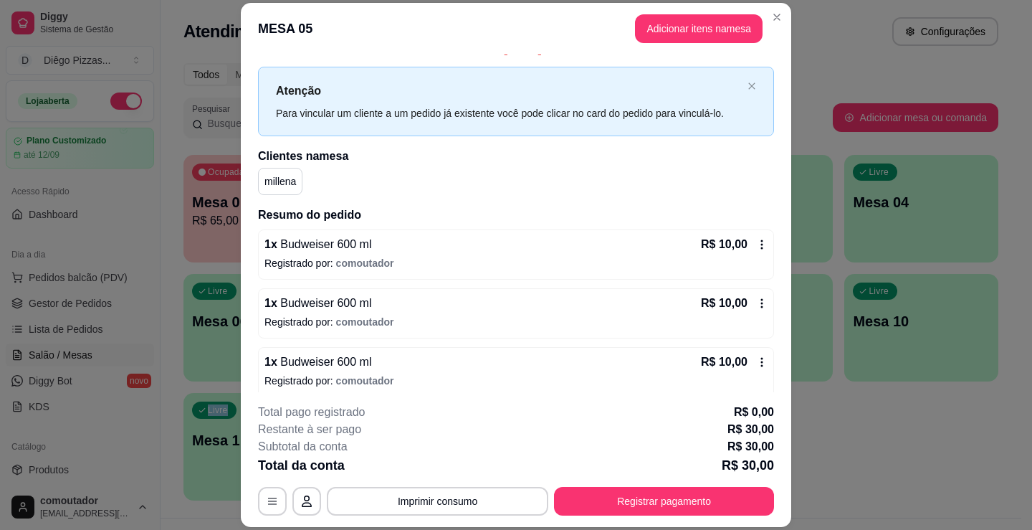
scroll to position [29, 0]
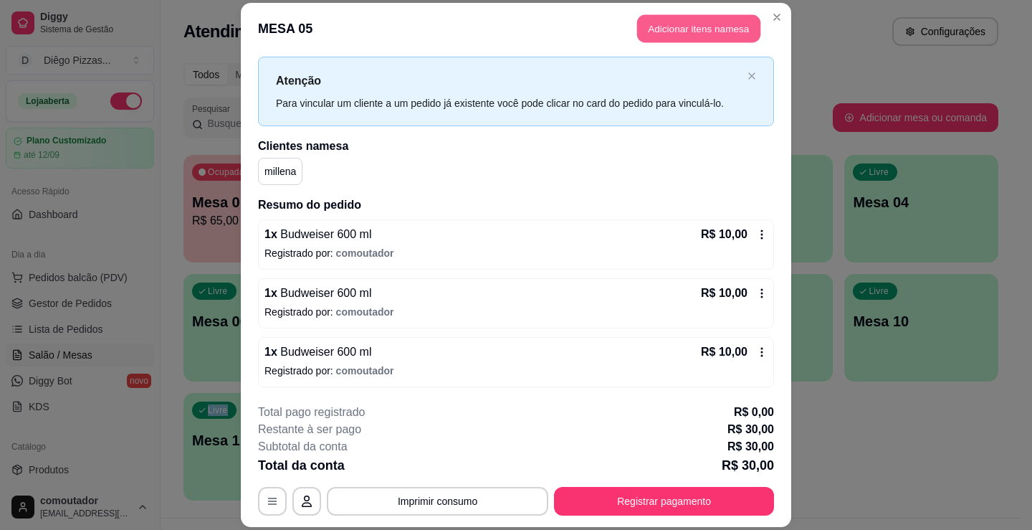
click at [668, 31] on button "Adicionar itens na mesa" at bounding box center [698, 28] width 123 height 28
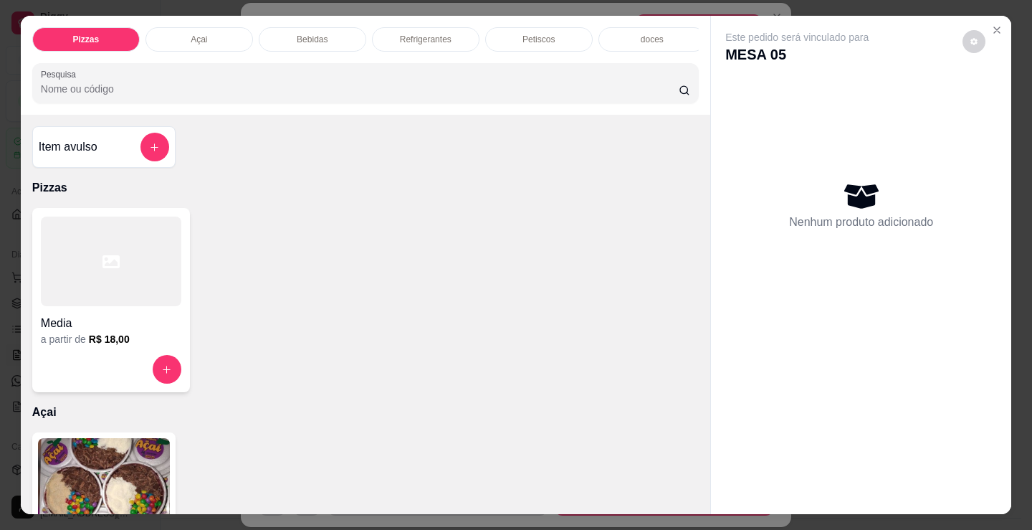
click at [325, 39] on div "Bebidas" at bounding box center [313, 39] width 108 height 24
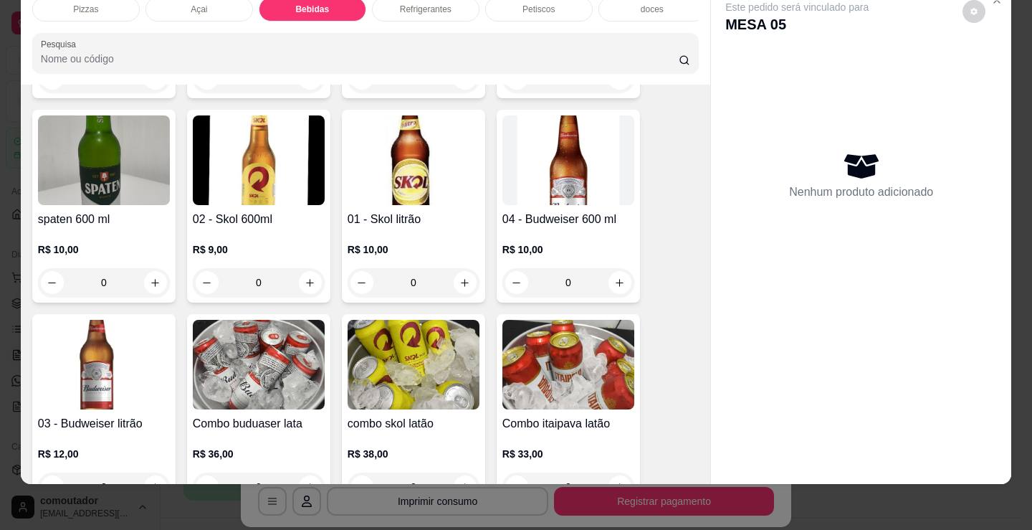
scroll to position [952, 0]
click at [796, 476] on div "Pizzas Açai Bebidas Refrigerantes Petiscos doces Cigarros utensílios quebrados …" at bounding box center [516, 265] width 1032 height 530
drag, startPoint x: 783, startPoint y: 508, endPoint x: 786, endPoint y: 493, distance: 15.2
click at [786, 504] on div "Pizzas Açai Bebidas Refrigerantes Petiscos doces Cigarros utensílios quebrados …" at bounding box center [516, 265] width 1032 height 530
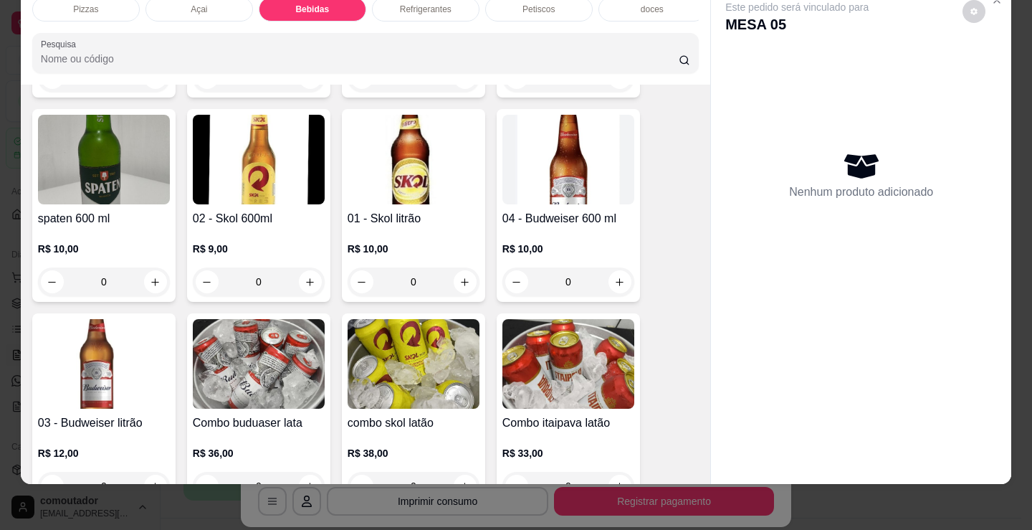
scroll to position [0, 0]
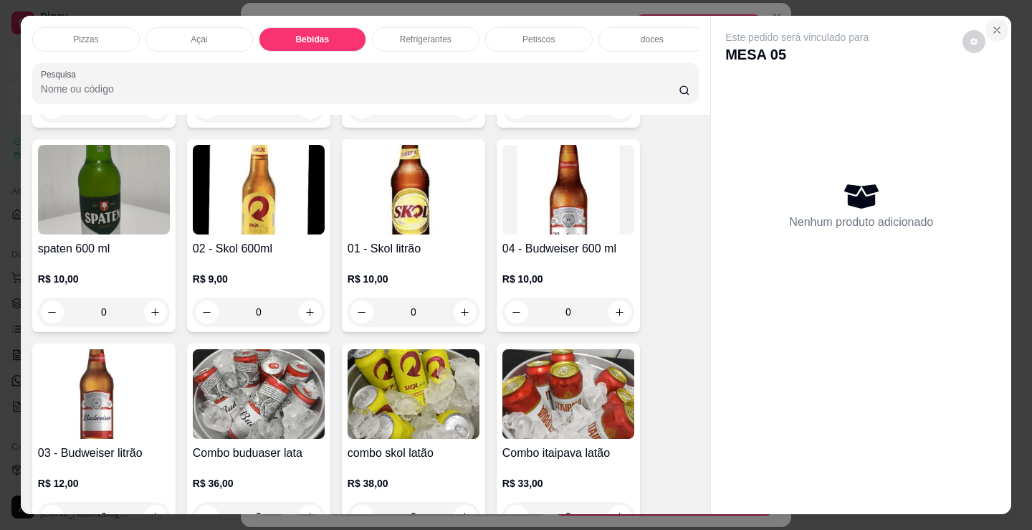
click at [991, 24] on icon "Close" at bounding box center [996, 29] width 11 height 11
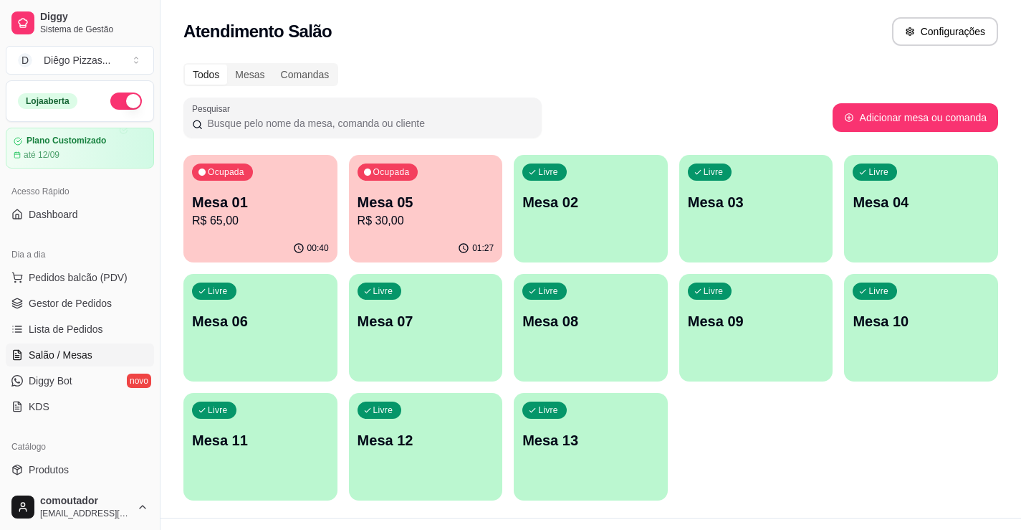
click at [592, 191] on div "Livre Mesa 02" at bounding box center [591, 200] width 154 height 90
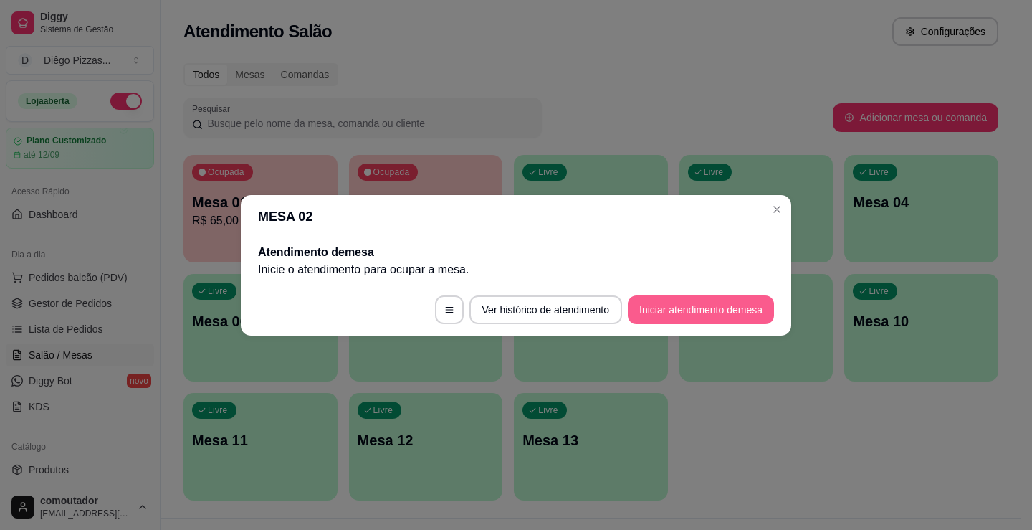
click at [692, 301] on button "Iniciar atendimento de mesa" at bounding box center [701, 309] width 146 height 29
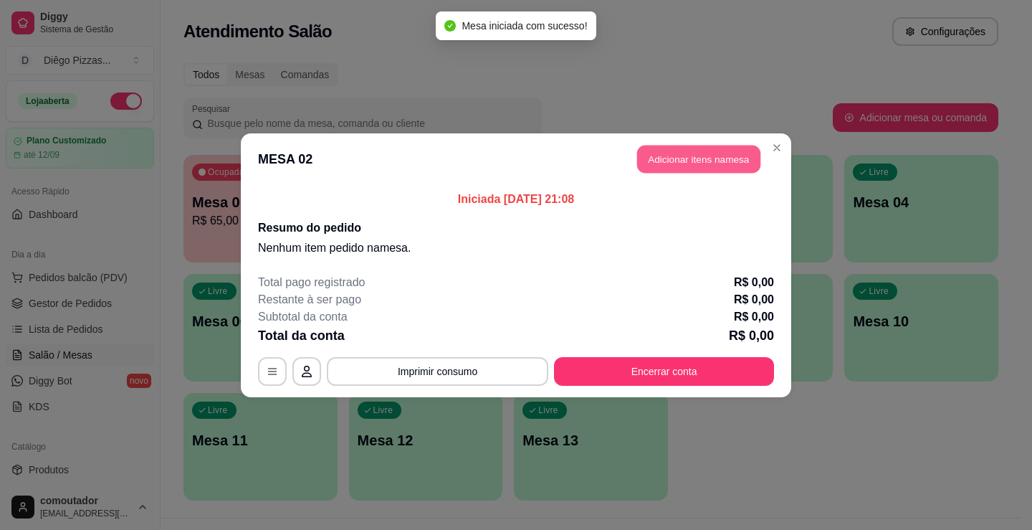
click at [677, 156] on button "Adicionar itens na mesa" at bounding box center [698, 159] width 123 height 28
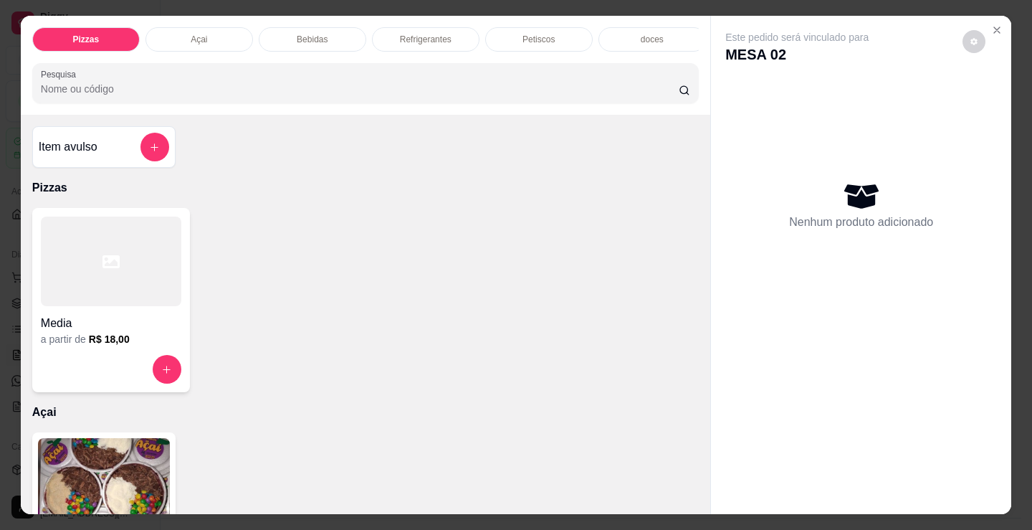
click at [129, 255] on div at bounding box center [111, 261] width 140 height 90
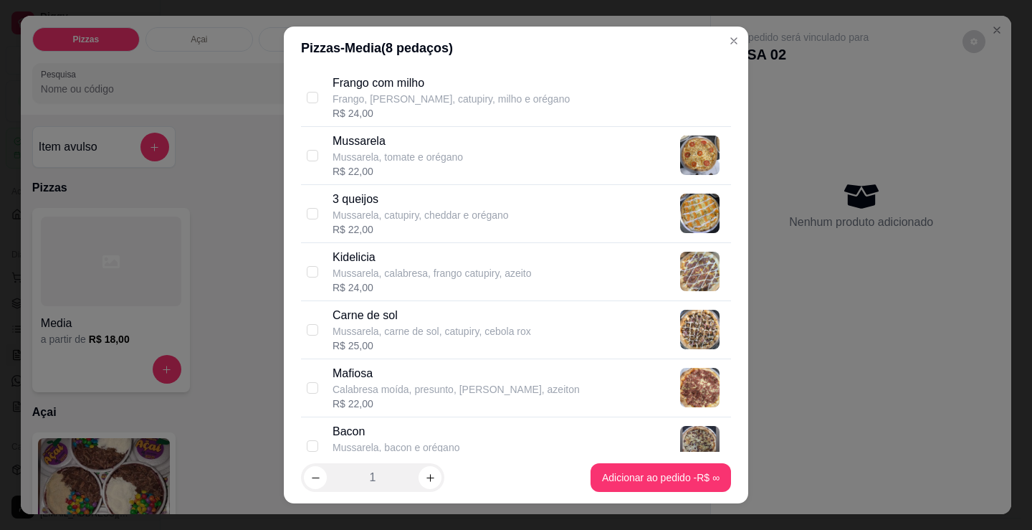
scroll to position [645, 0]
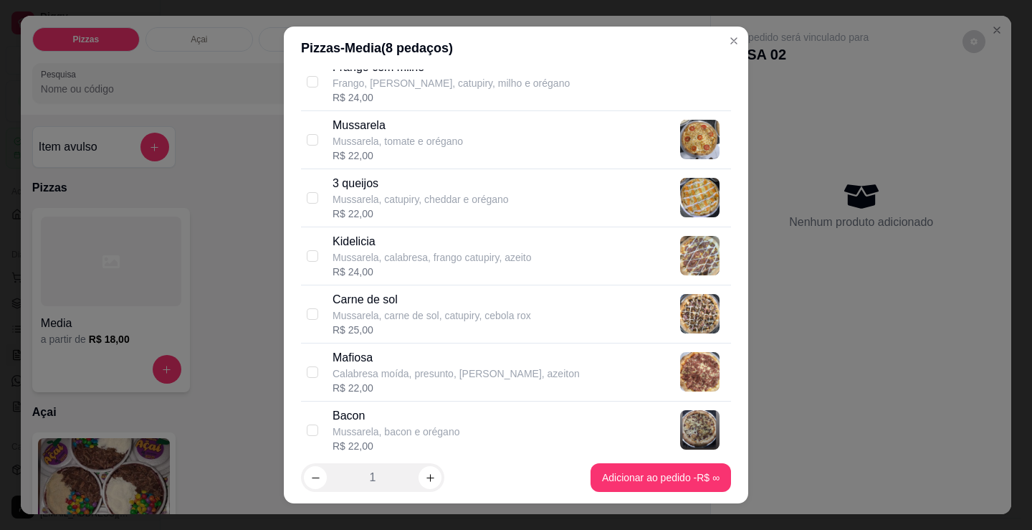
click at [505, 313] on p "Mussarela, carne de sol, catupiry, cebola rox" at bounding box center [432, 315] width 199 height 14
checkbox input "true"
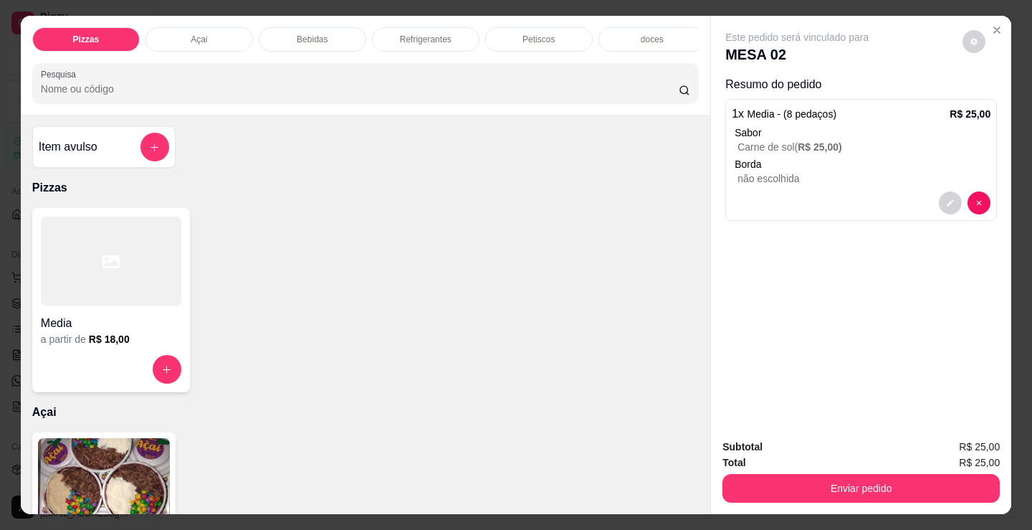
click at [143, 331] on h4 "Media" at bounding box center [111, 323] width 140 height 17
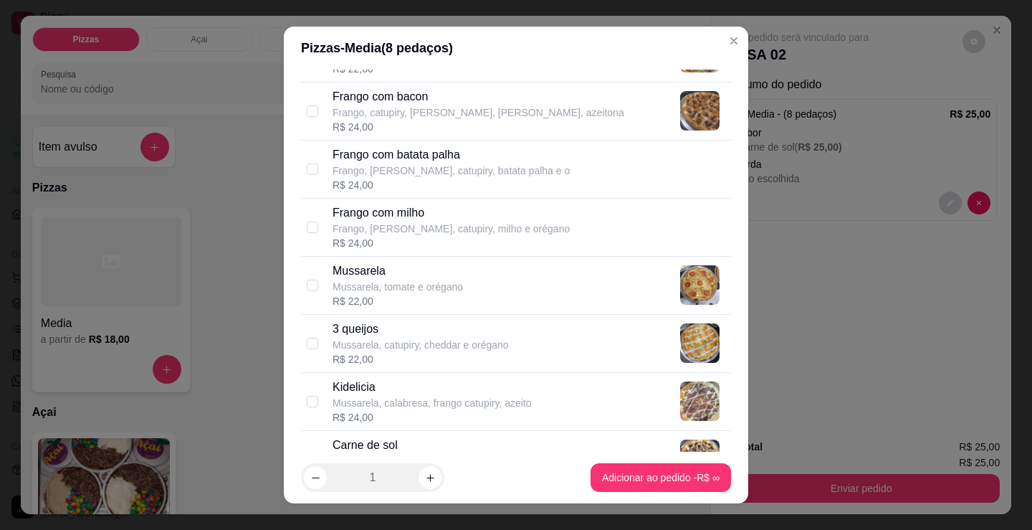
scroll to position [573, 0]
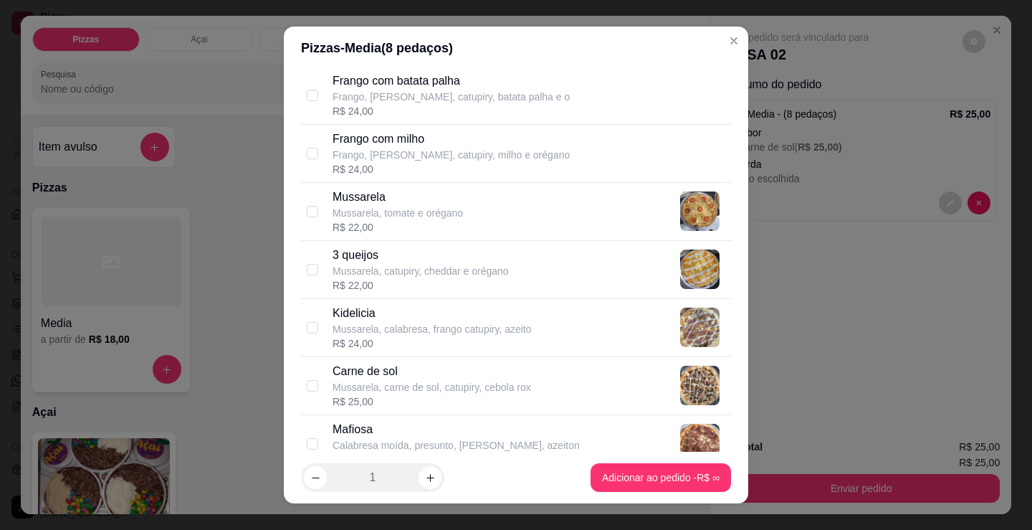
click at [335, 272] on p "Mussarela, catupiry, cheddar e orégano" at bounding box center [421, 271] width 176 height 14
checkbox input "true"
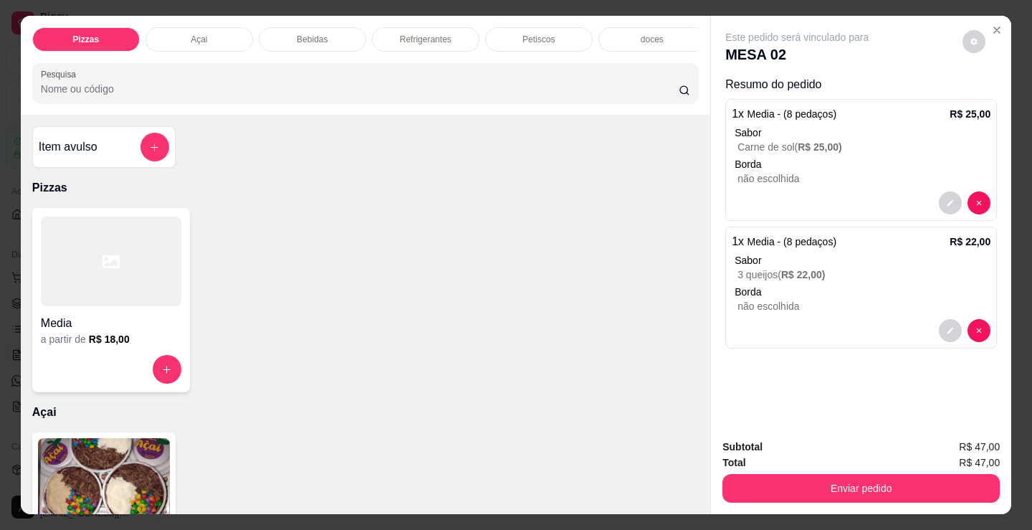
click at [161, 346] on div "a partir de R$ 18,00" at bounding box center [111, 339] width 140 height 14
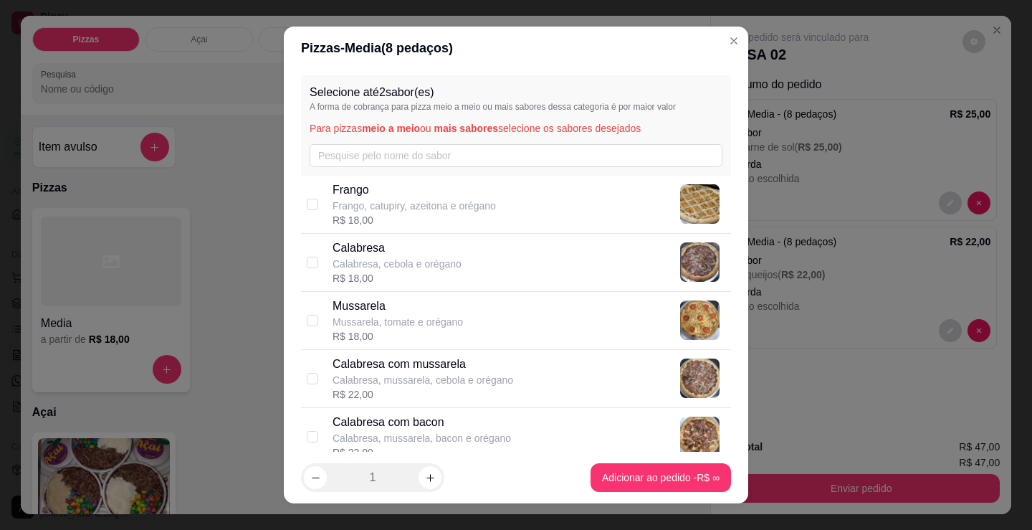
click at [433, 373] on p "Calabresa, mussarela, cebola e orégano" at bounding box center [423, 380] width 181 height 14
checkbox input "true"
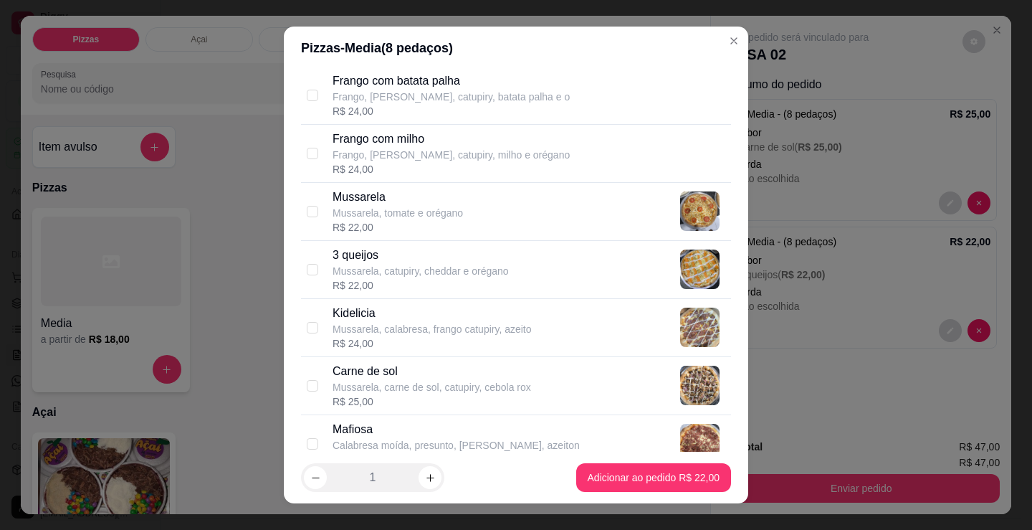
click at [386, 447] on p "Calabresa moída, presunto, [PERSON_NAME], azeiton" at bounding box center [456, 445] width 247 height 14
checkbox input "true"
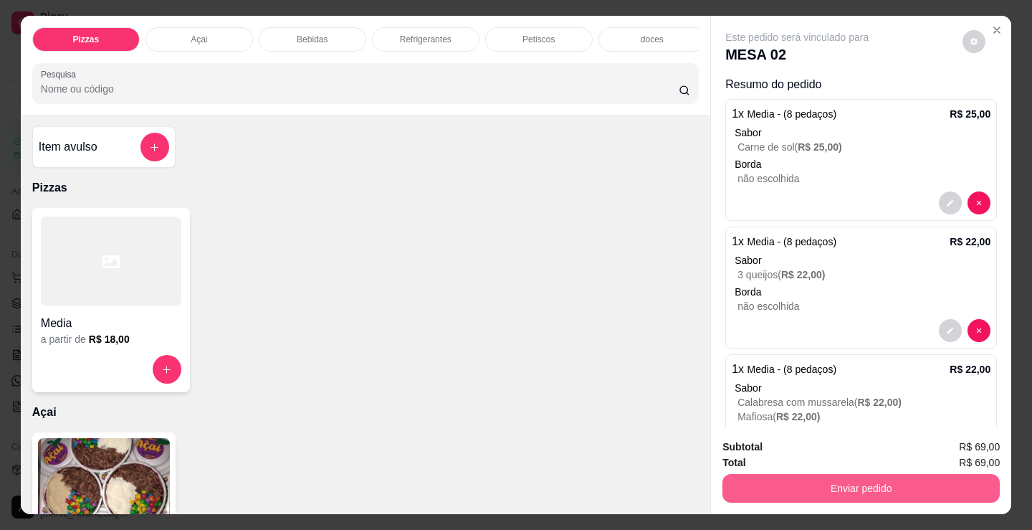
click at [806, 482] on button "Enviar pedido" at bounding box center [860, 488] width 277 height 29
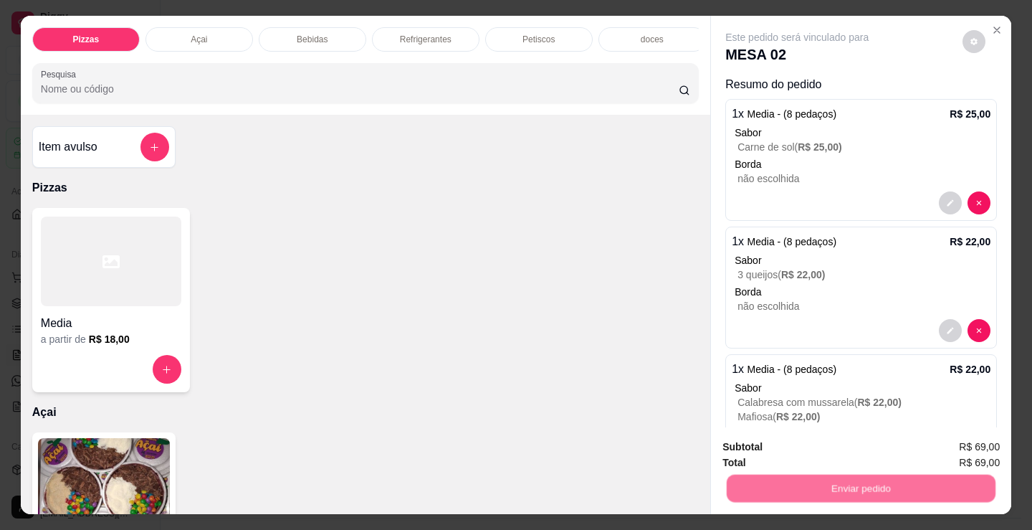
click at [778, 442] on button "Não registrar e enviar pedido" at bounding box center [814, 447] width 145 height 27
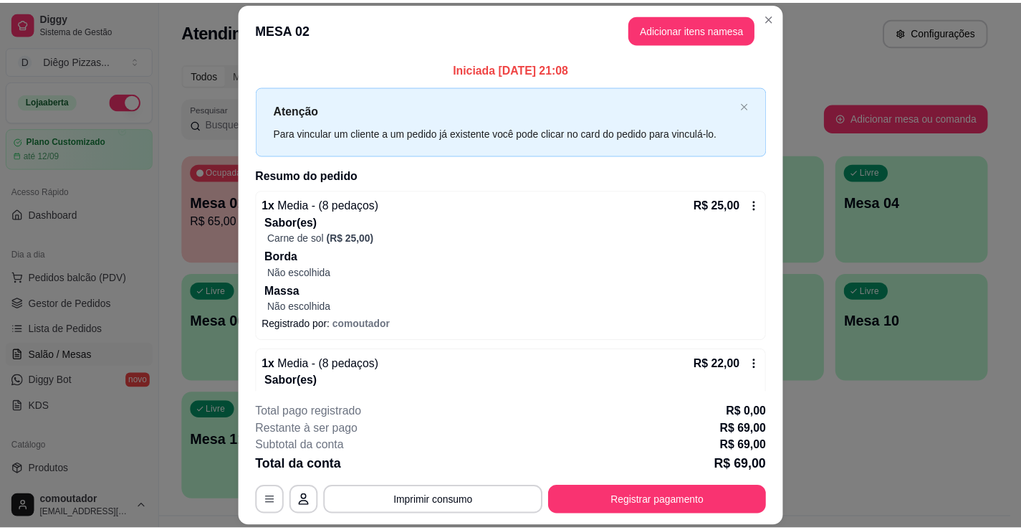
scroll to position [286, 0]
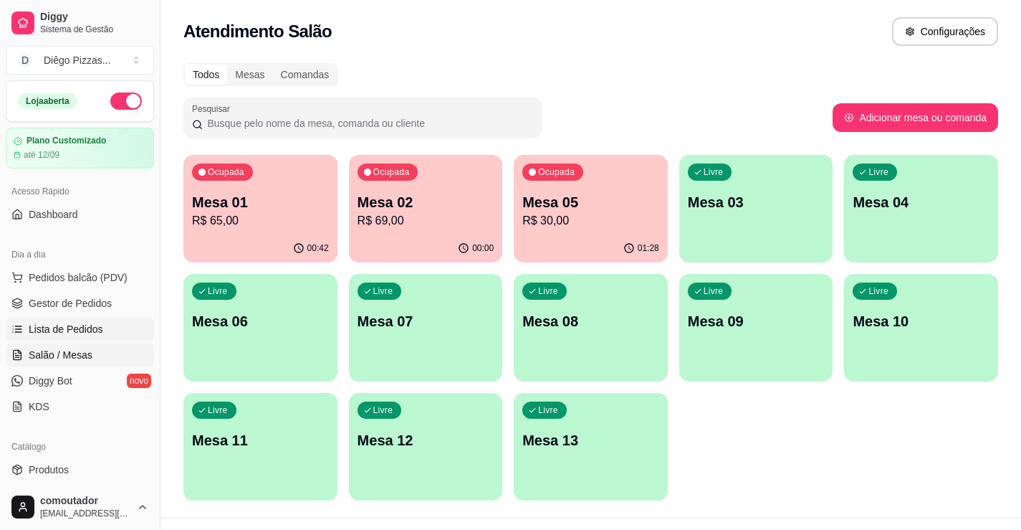
click at [90, 333] on span "Lista de Pedidos" at bounding box center [66, 329] width 75 height 14
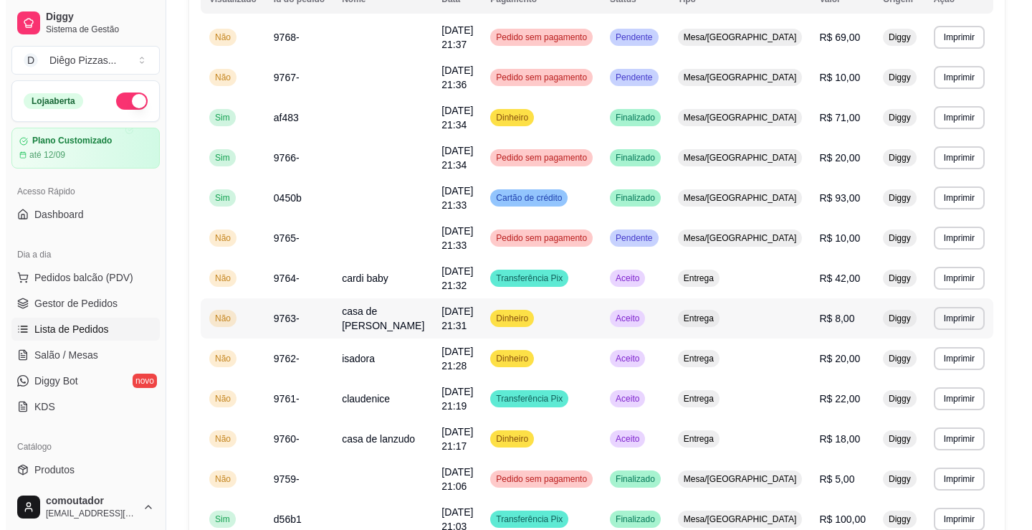
scroll to position [215, 0]
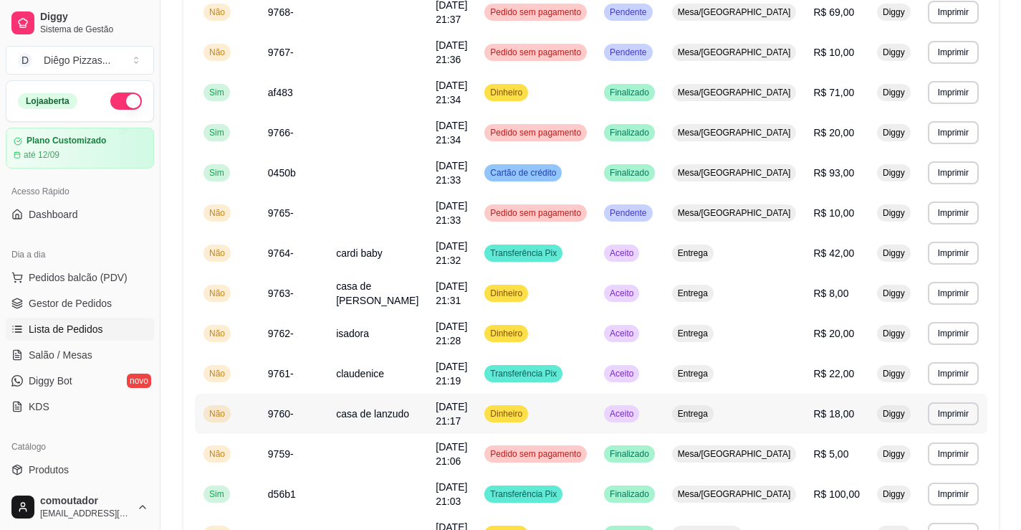
click at [391, 408] on span "casa de lanzudo" at bounding box center [372, 413] width 73 height 11
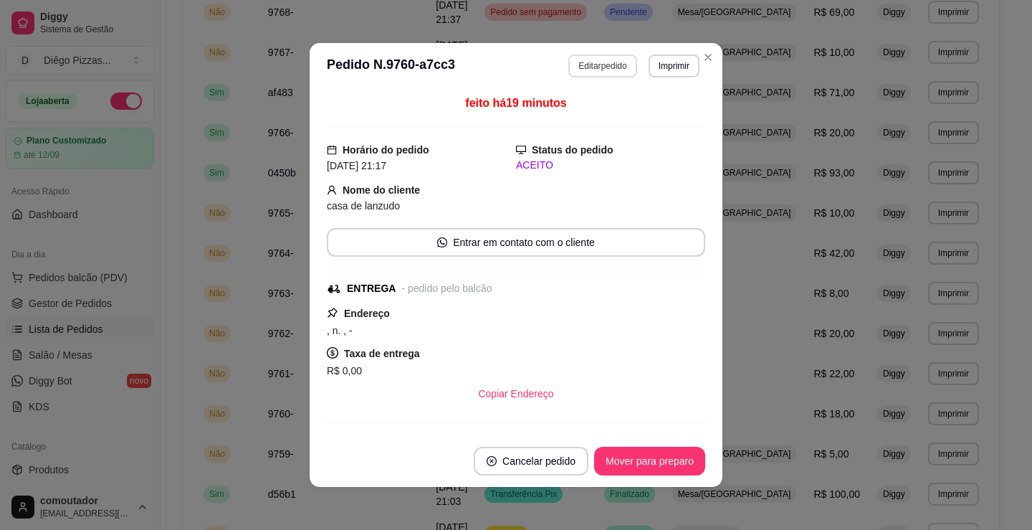
click at [585, 71] on button "Editar pedido" at bounding box center [602, 65] width 68 height 23
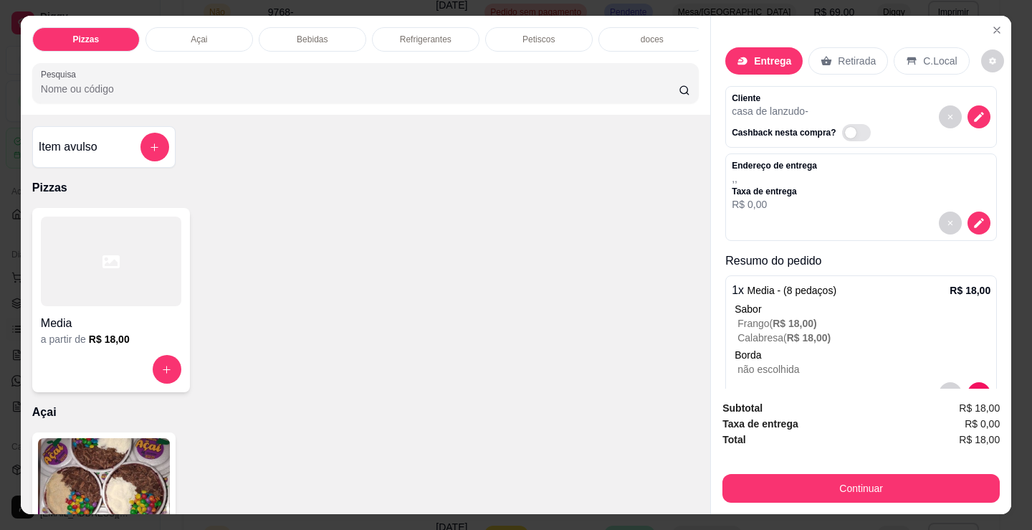
click at [400, 34] on p "Refrigerantes" at bounding box center [426, 39] width 52 height 11
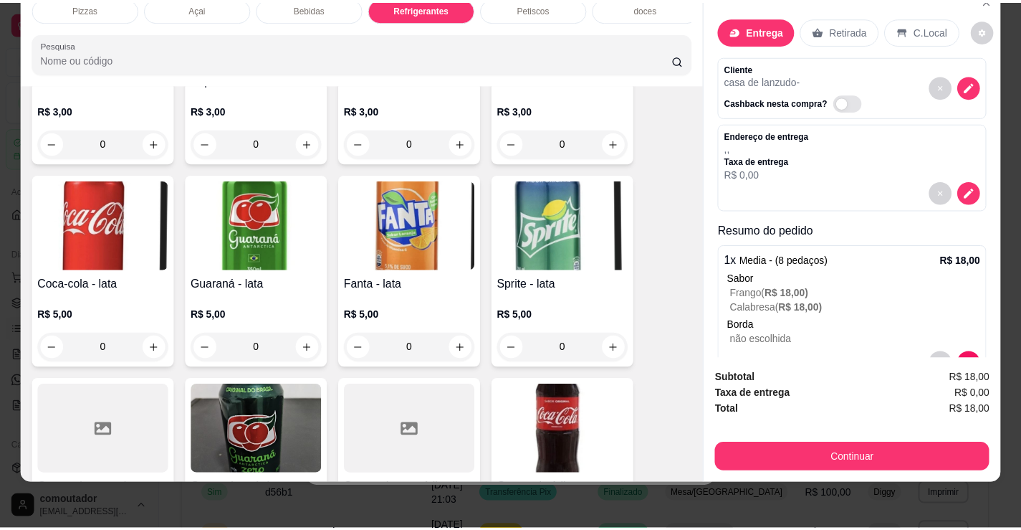
scroll to position [2601, 0]
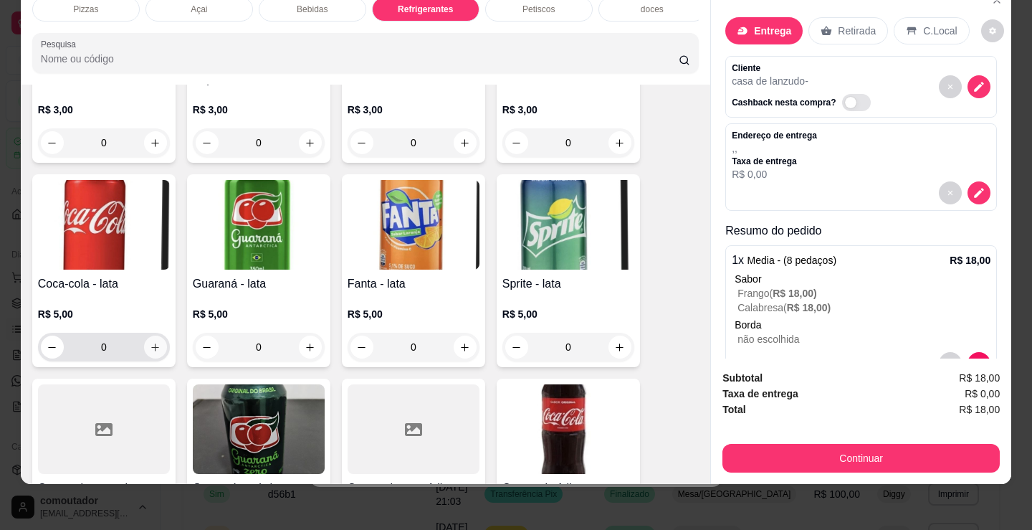
click at [150, 350] on icon "increase-product-quantity" at bounding box center [155, 347] width 11 height 11
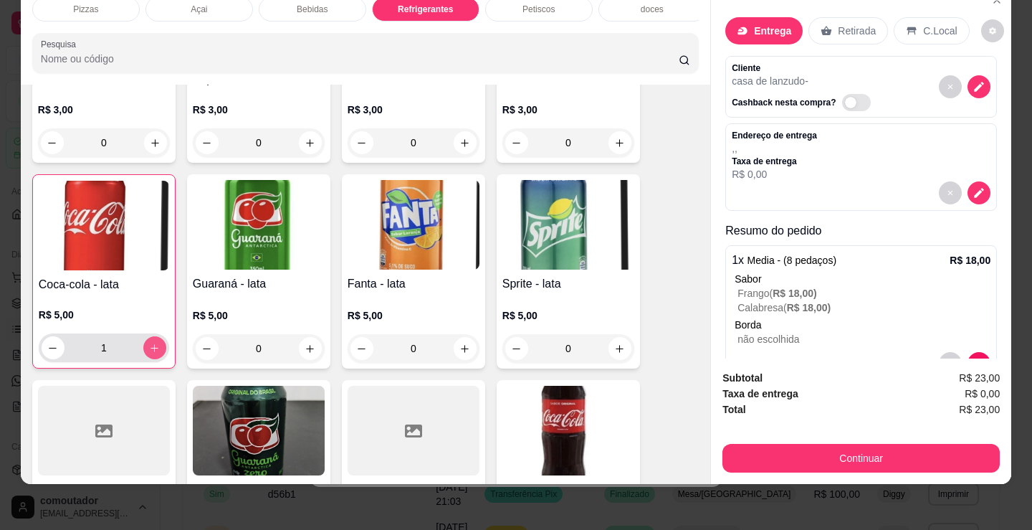
type input "1"
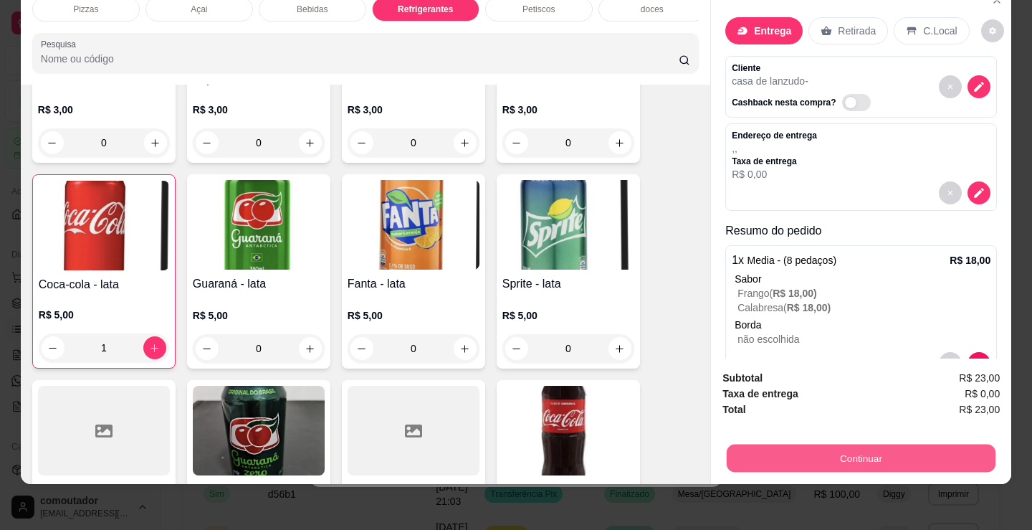
click at [740, 444] on button "Continuar" at bounding box center [861, 458] width 269 height 28
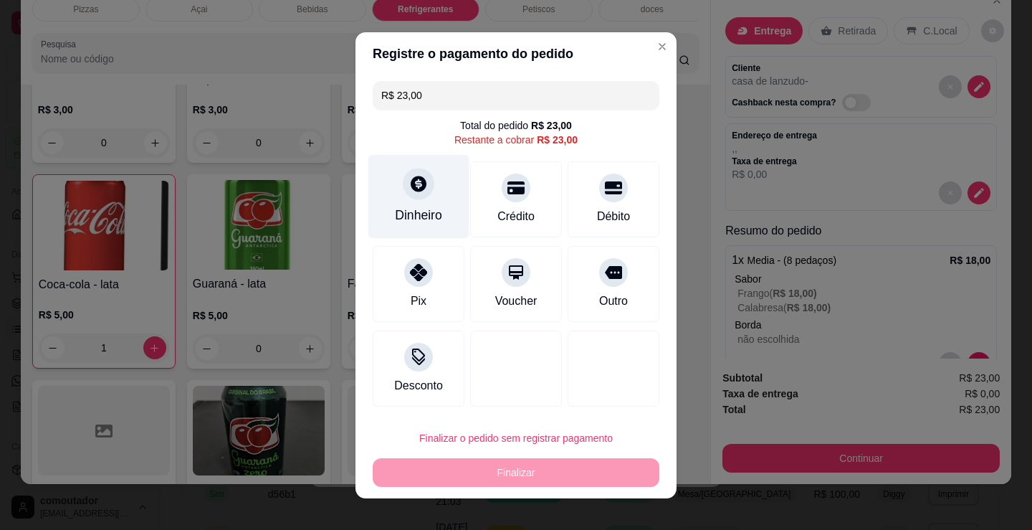
click at [395, 211] on div "Dinheiro" at bounding box center [418, 215] width 47 height 19
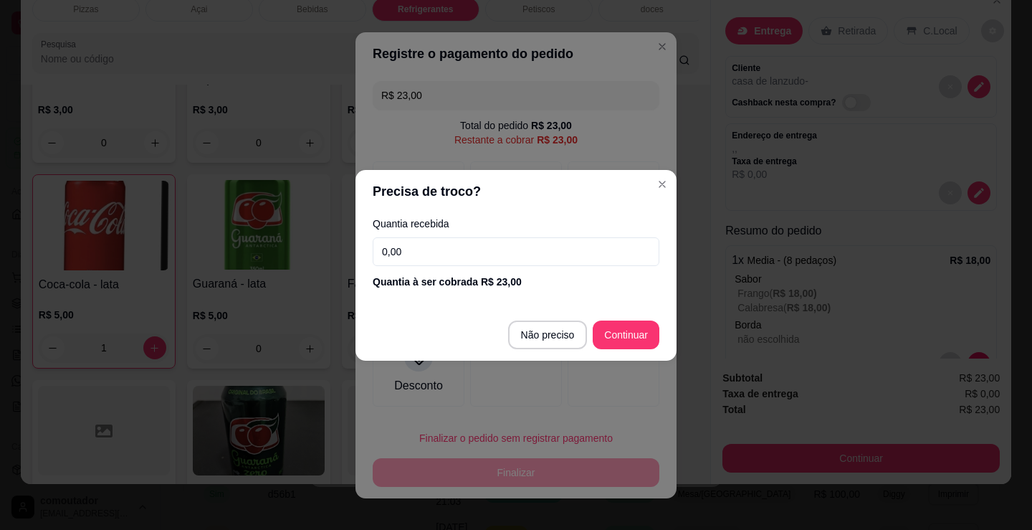
click at [451, 255] on input "0,00" at bounding box center [516, 251] width 287 height 29
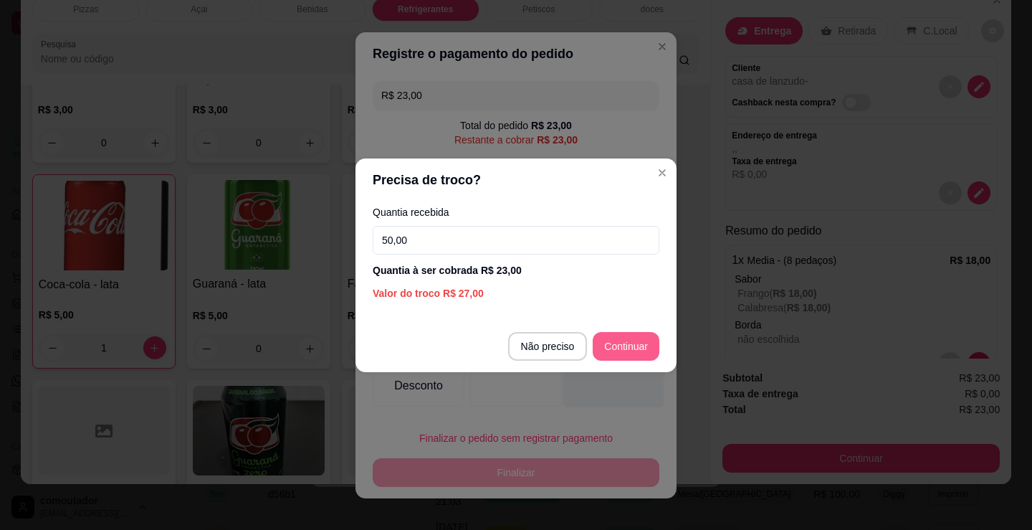
type input "50,00"
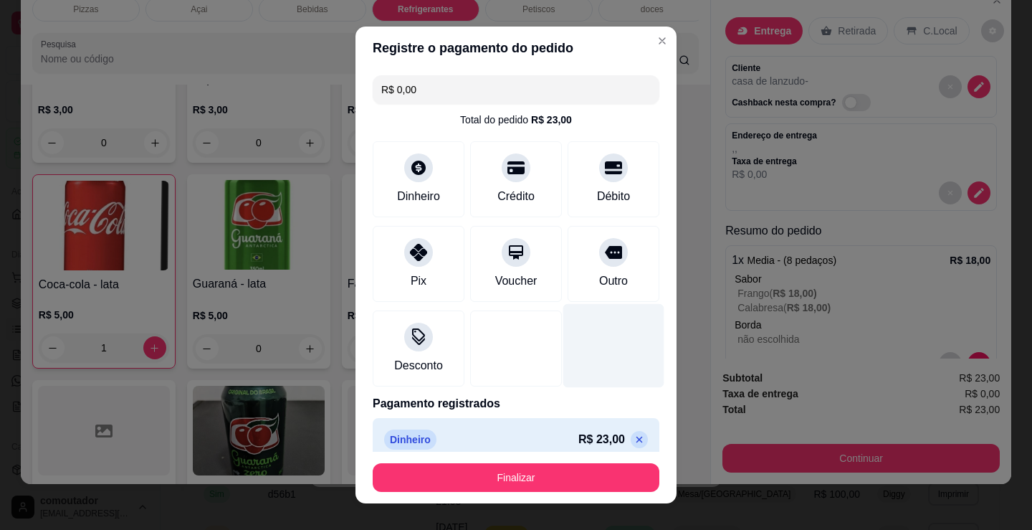
type input "R$ 0,00"
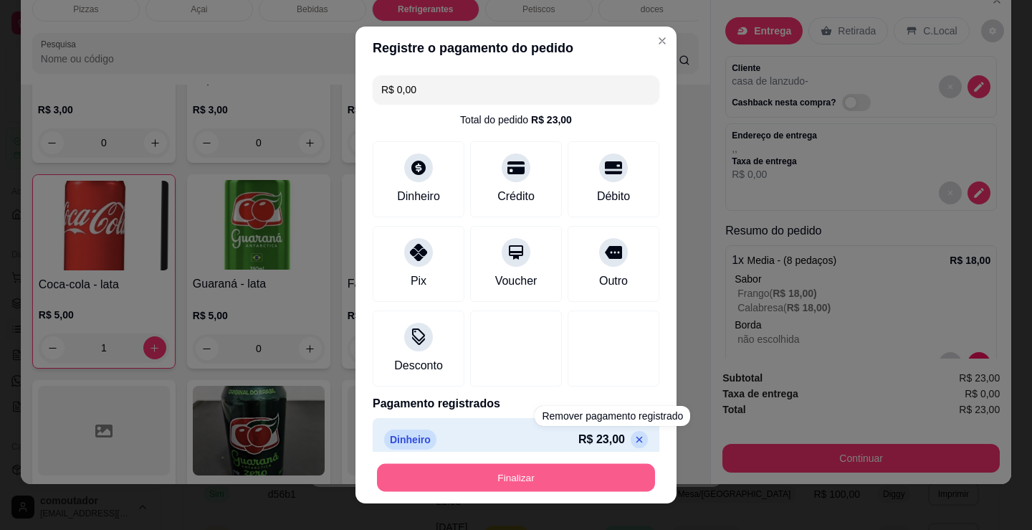
click at [568, 473] on button "Finalizar" at bounding box center [516, 478] width 278 height 28
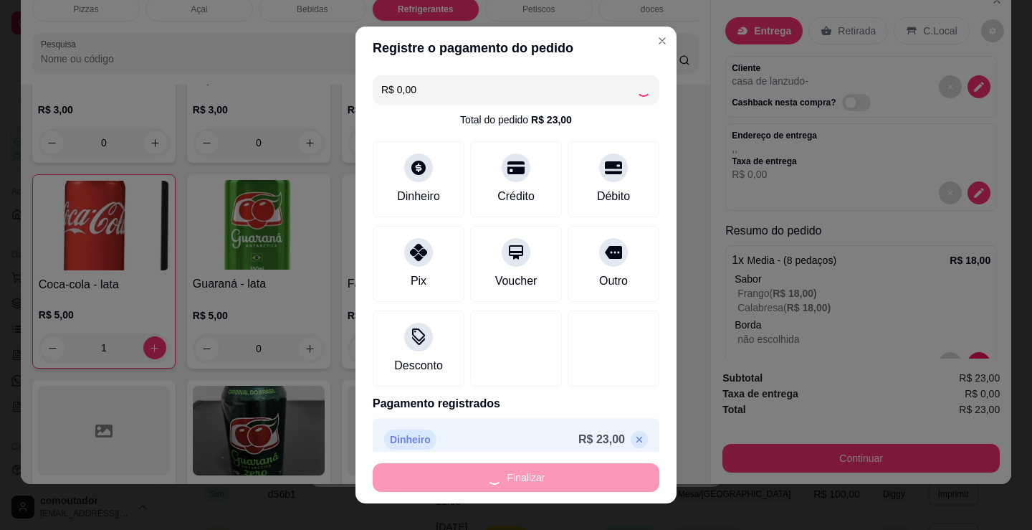
type input "0"
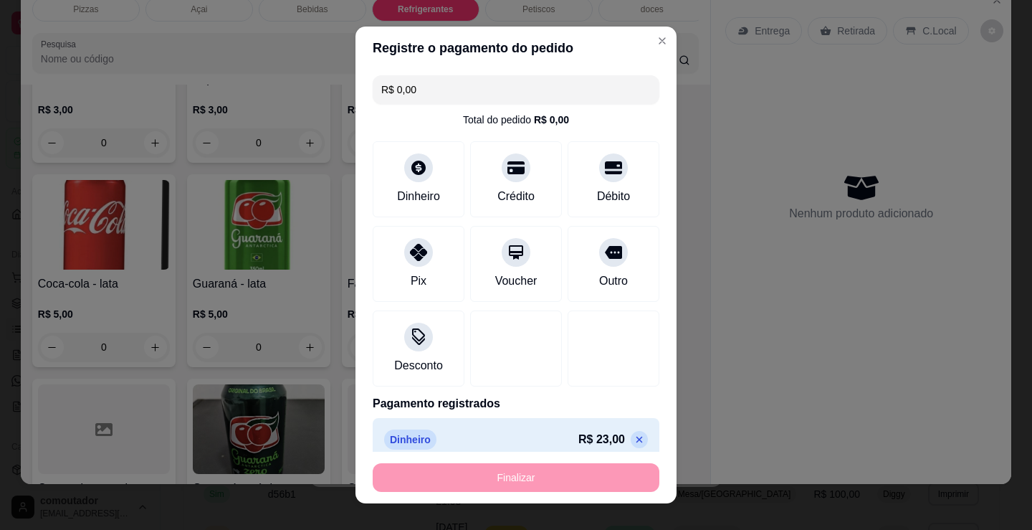
type input "-R$ 23,00"
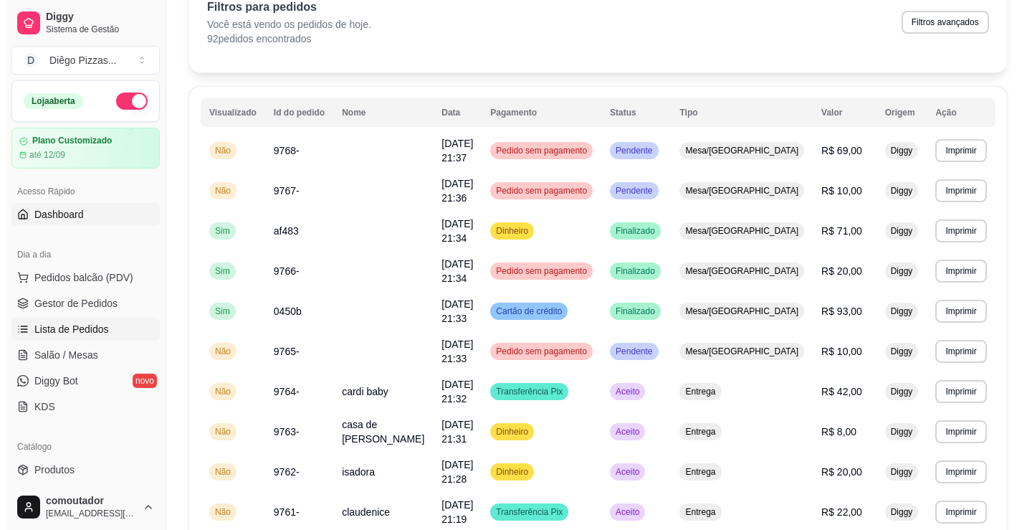
scroll to position [0, 0]
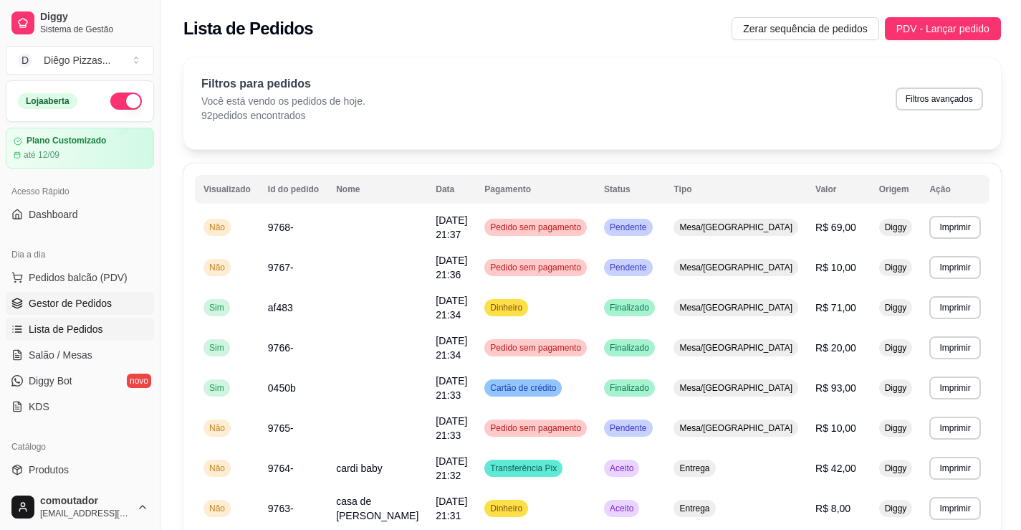
click at [56, 299] on span "Gestor de Pedidos" at bounding box center [70, 303] width 83 height 14
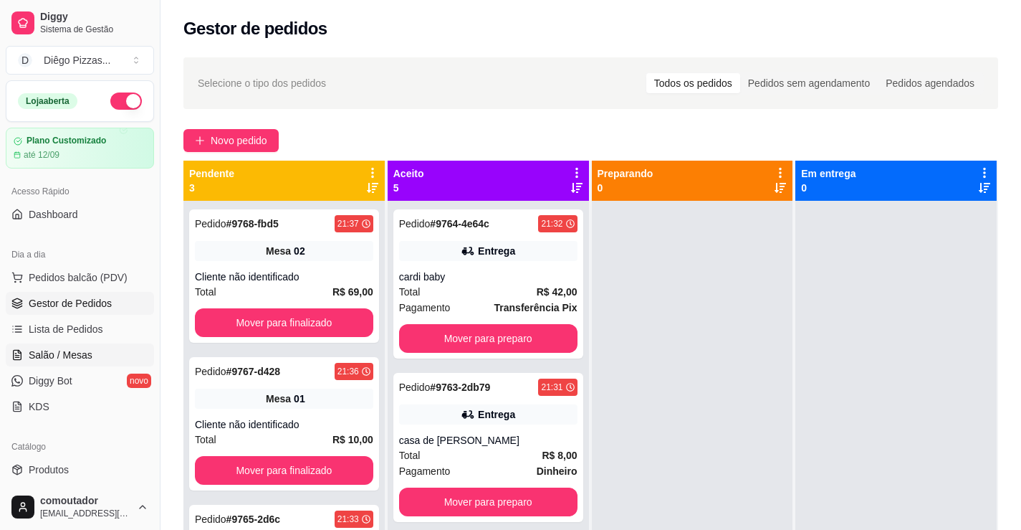
click at [87, 352] on span "Salão / Mesas" at bounding box center [61, 355] width 64 height 14
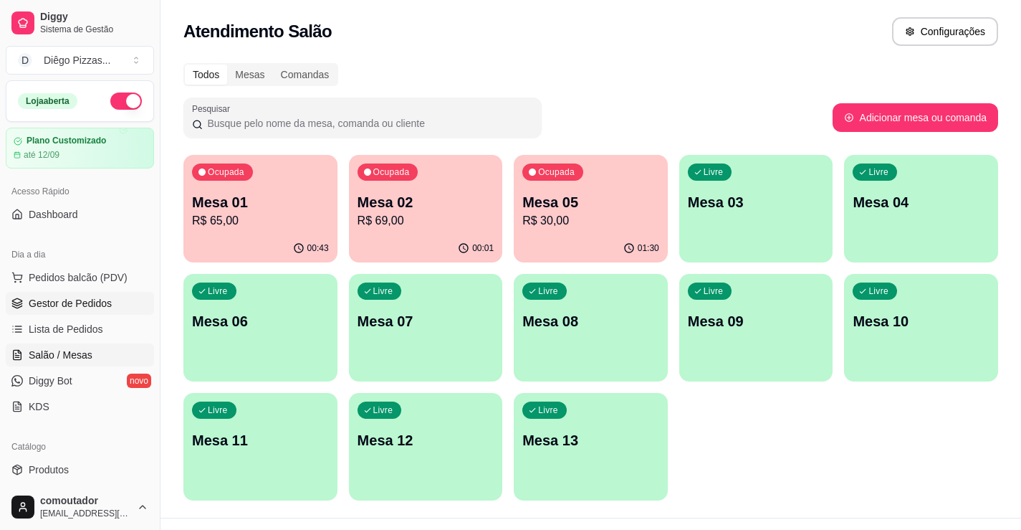
click at [87, 308] on span "Gestor de Pedidos" at bounding box center [70, 303] width 83 height 14
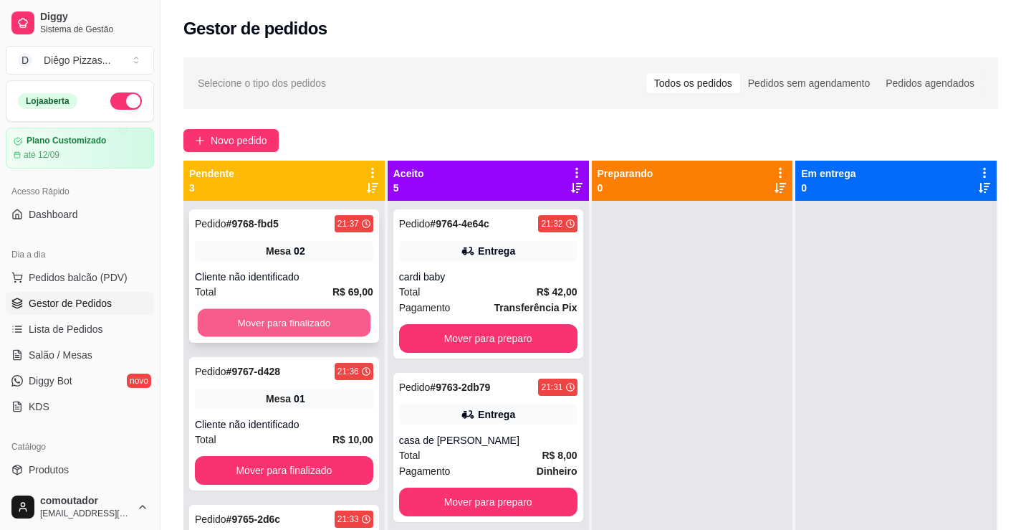
click at [305, 320] on button "Mover para finalizado" at bounding box center [284, 323] width 173 height 28
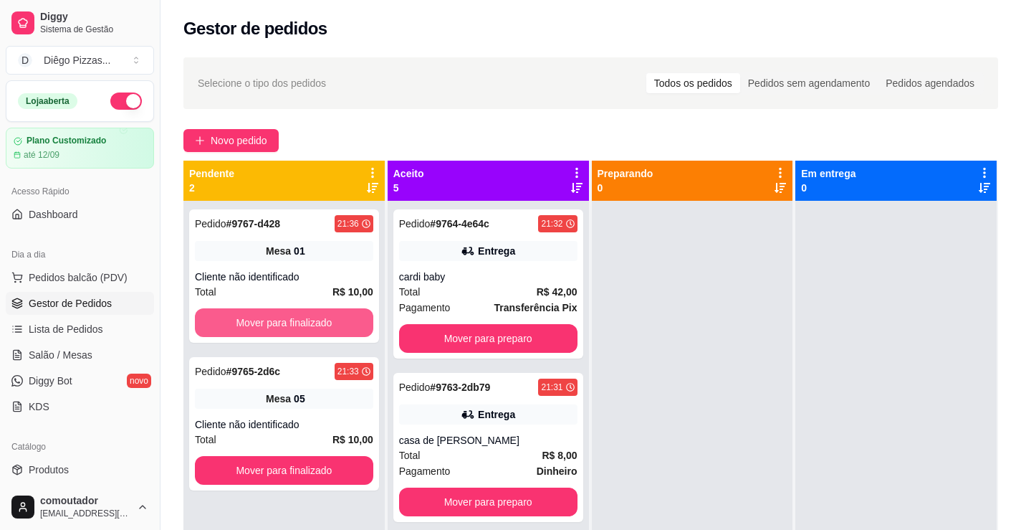
click at [305, 320] on button "Mover para finalizado" at bounding box center [284, 322] width 178 height 29
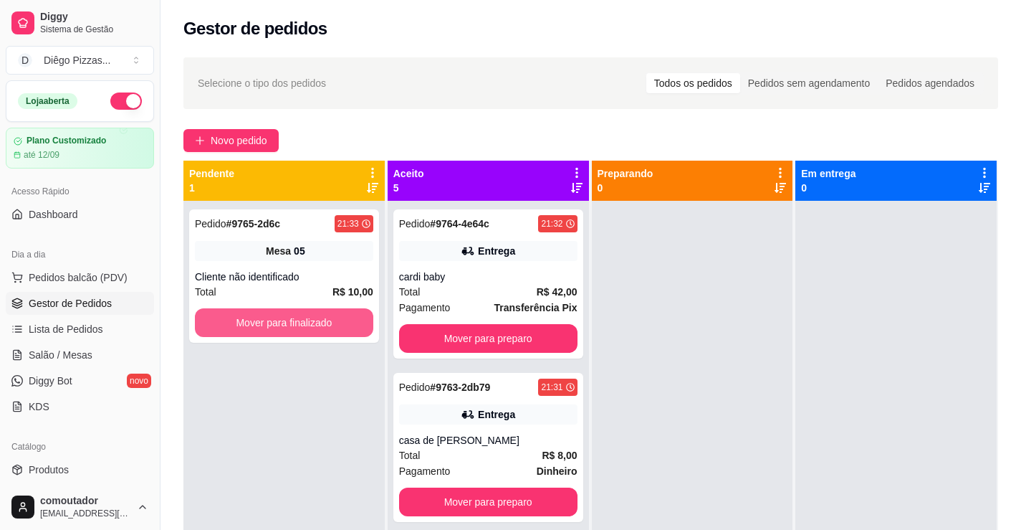
click at [305, 320] on button "Mover para finalizado" at bounding box center [284, 322] width 178 height 29
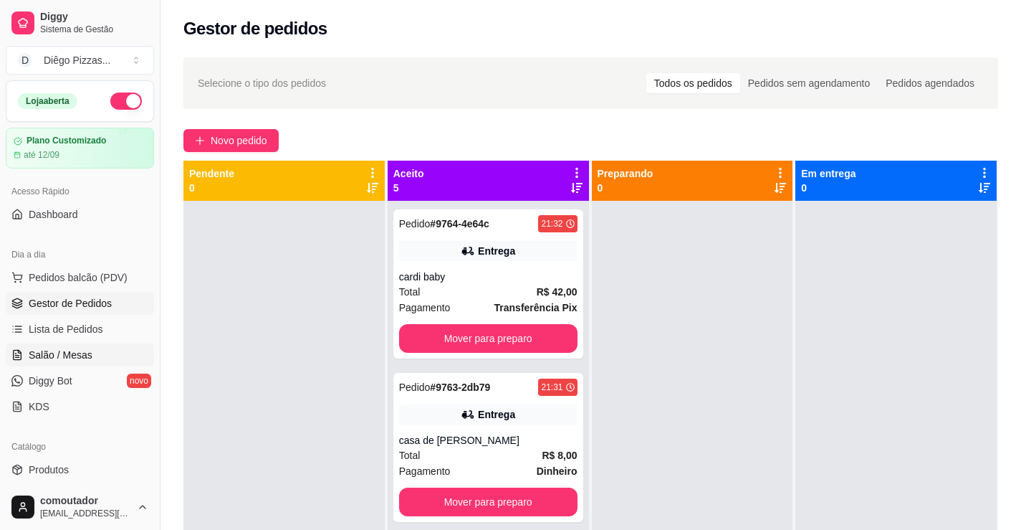
click at [71, 359] on span "Salão / Mesas" at bounding box center [61, 355] width 64 height 14
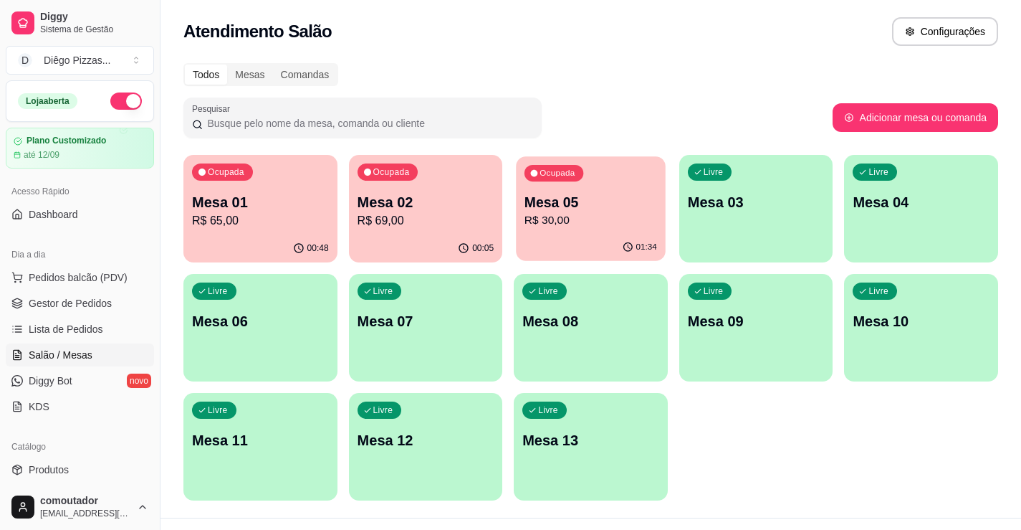
click at [617, 209] on p "Mesa 05" at bounding box center [591, 202] width 133 height 19
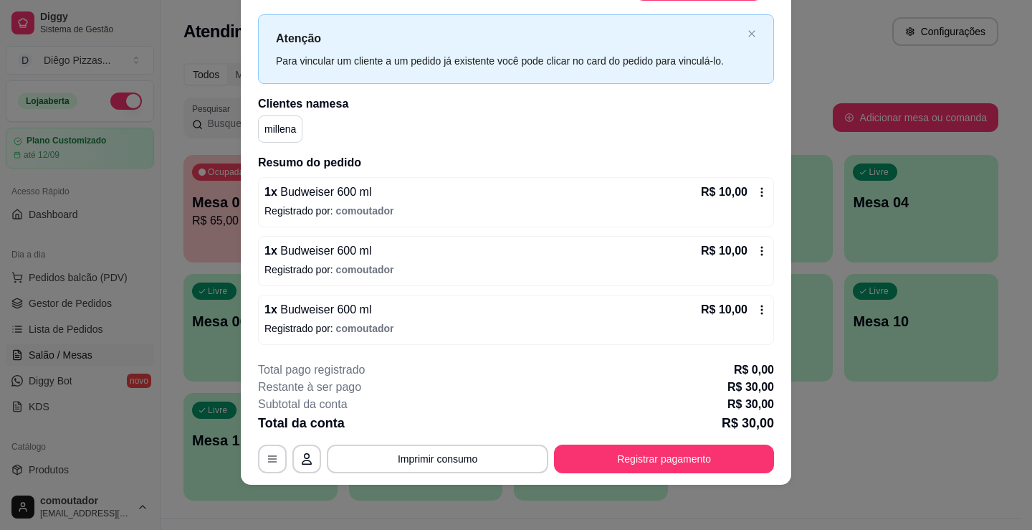
scroll to position [43, 0]
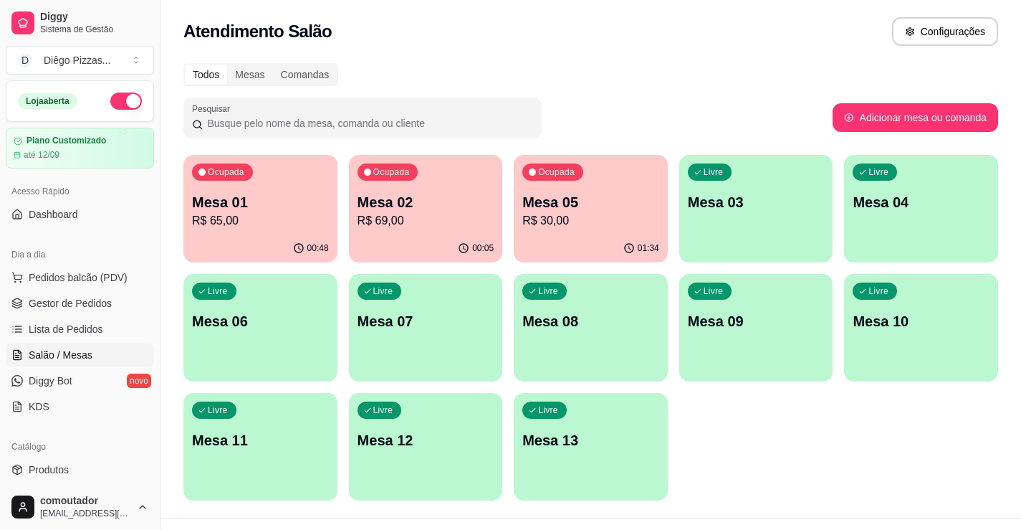
click at [366, 199] on p "Mesa 02" at bounding box center [426, 202] width 137 height 20
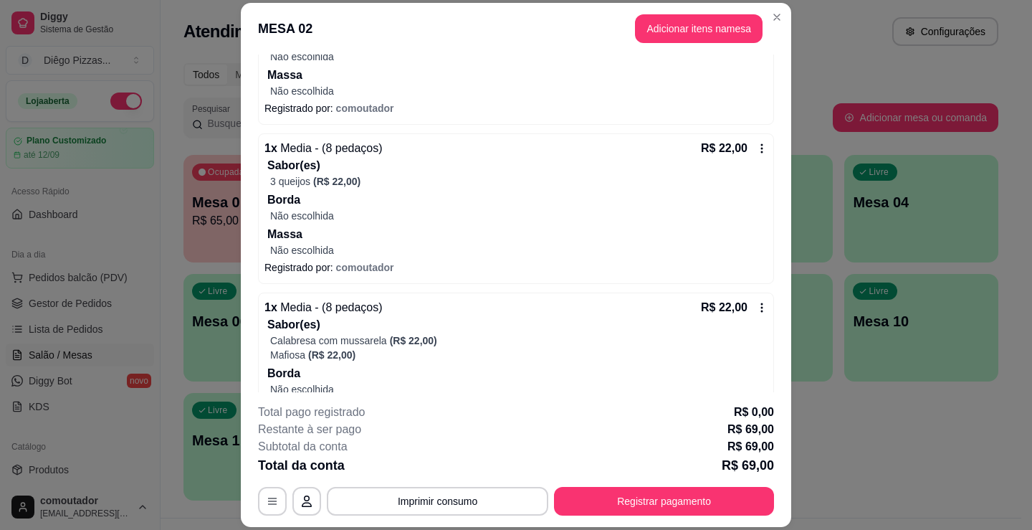
scroll to position [286, 0]
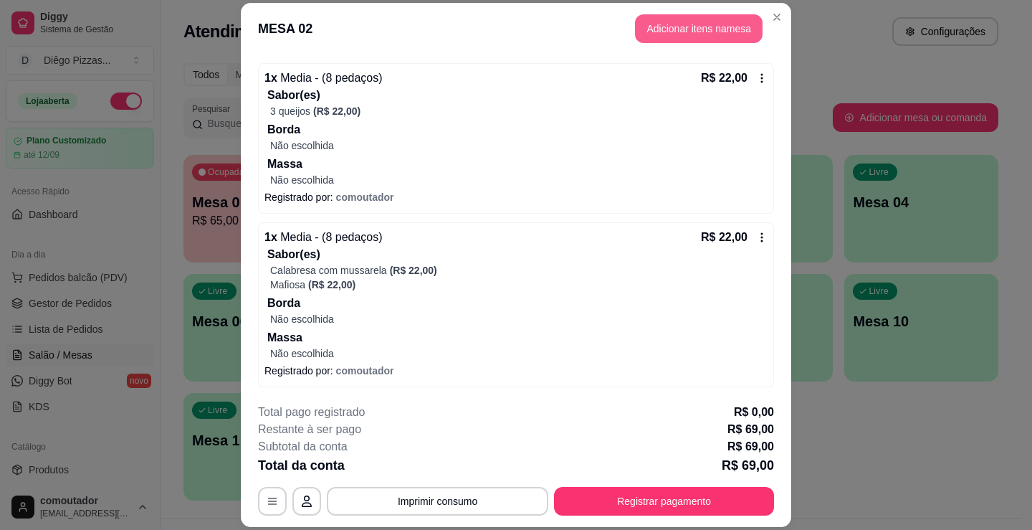
click at [731, 28] on button "Adicionar itens na mesa" at bounding box center [699, 28] width 128 height 29
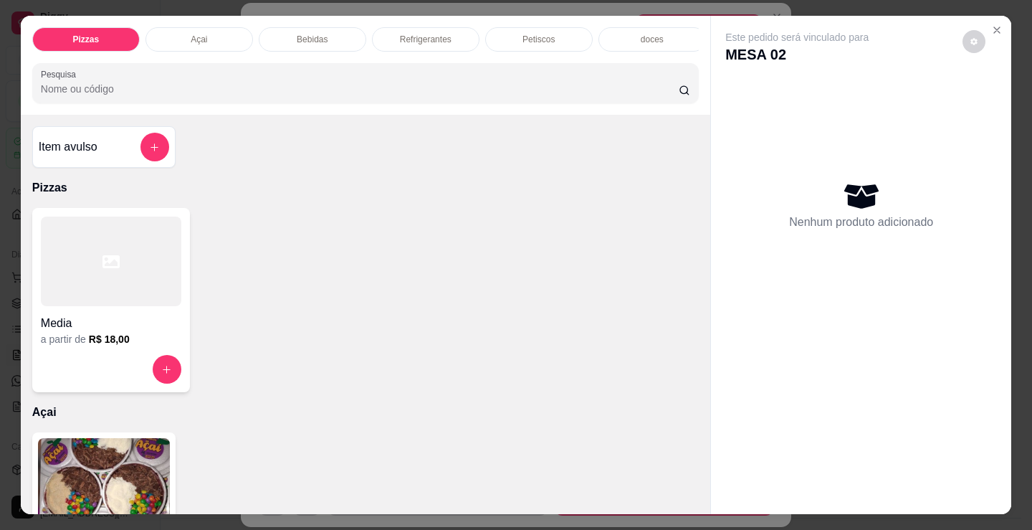
click at [438, 34] on p "Refrigerantes" at bounding box center [426, 39] width 52 height 11
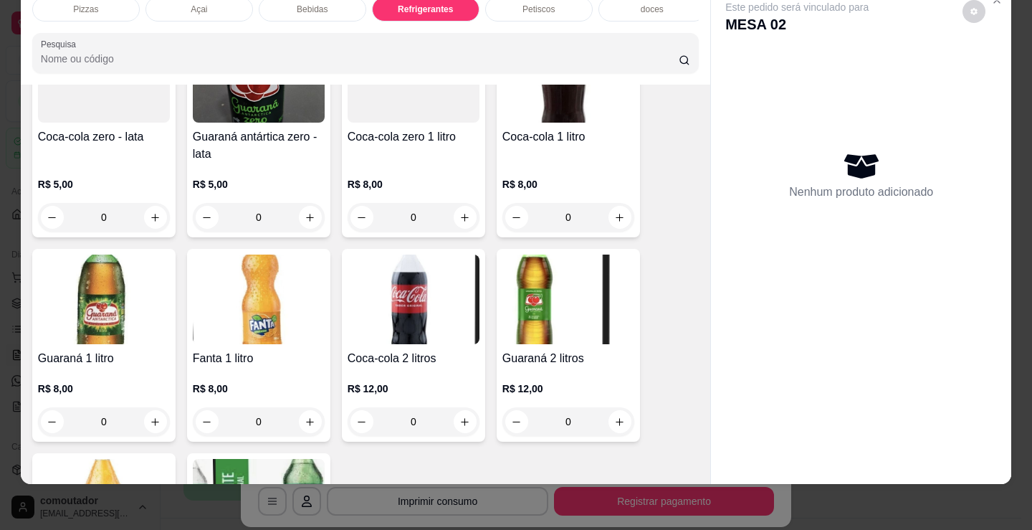
scroll to position [2959, 0]
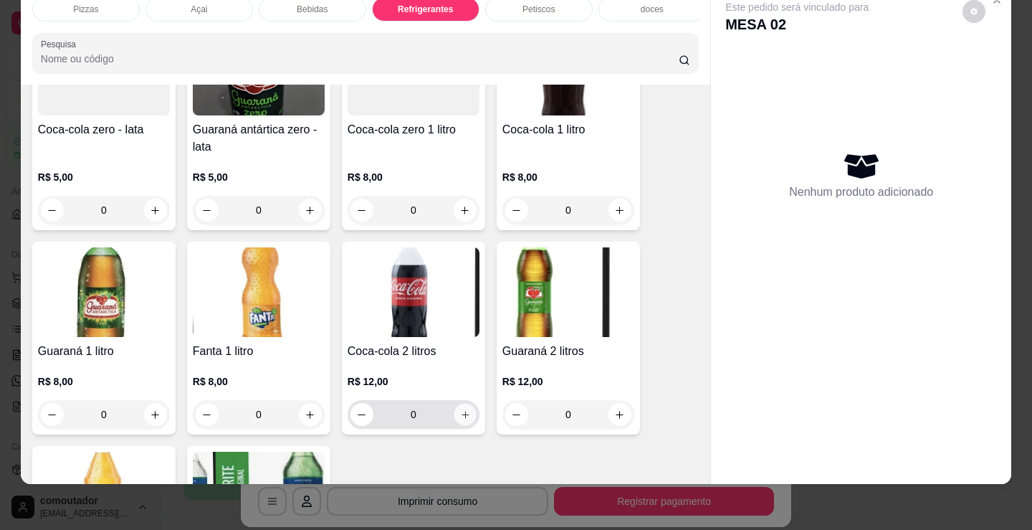
click at [460, 410] on icon "increase-product-quantity" at bounding box center [465, 414] width 11 height 11
type input "1"
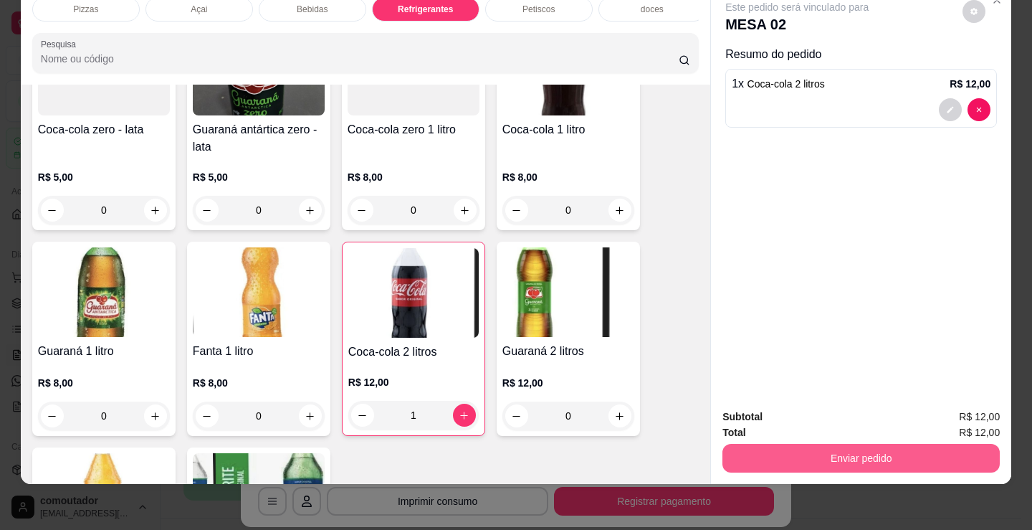
click at [857, 449] on button "Enviar pedido" at bounding box center [860, 458] width 277 height 29
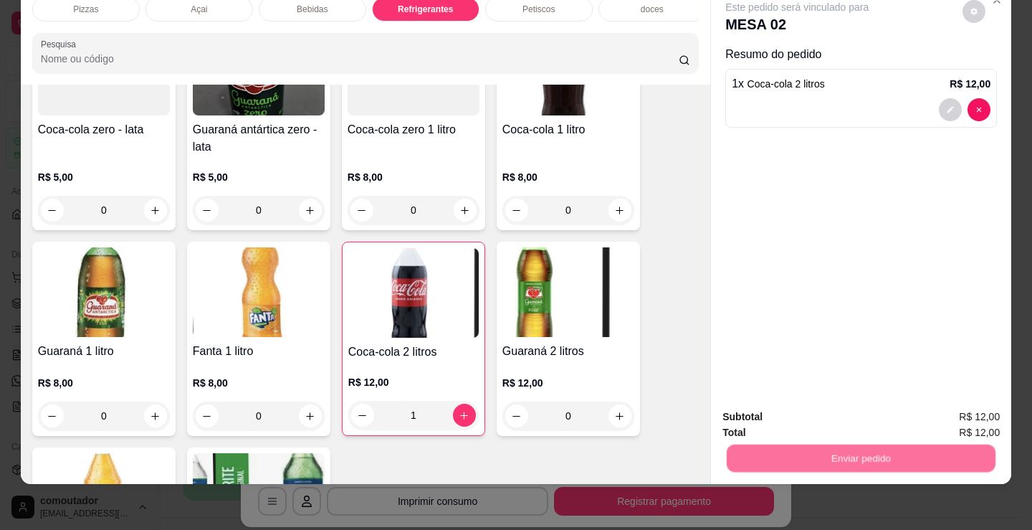
click at [840, 412] on button "Não registrar e enviar pedido" at bounding box center [813, 411] width 149 height 27
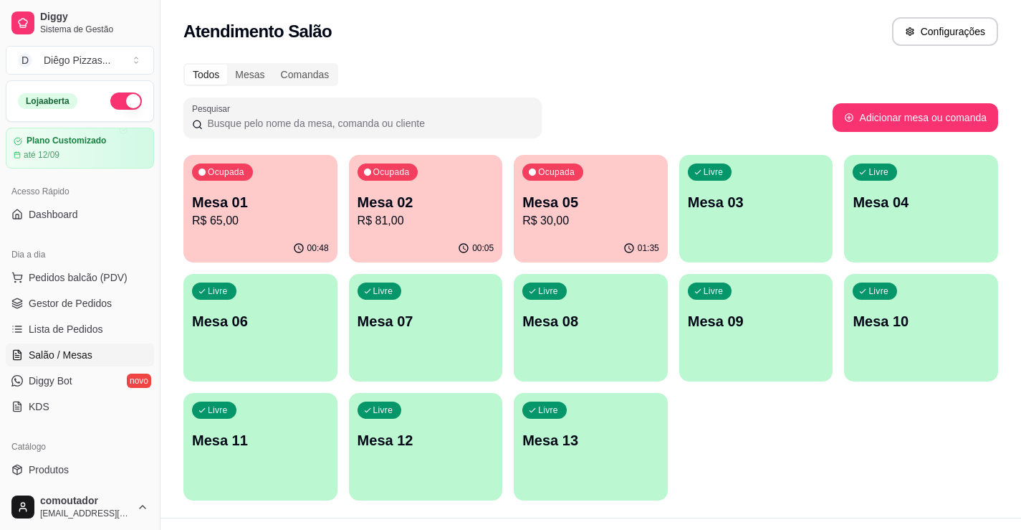
click at [590, 233] on div "Ocupada Mesa 05 R$ 30,00" at bounding box center [591, 195] width 154 height 80
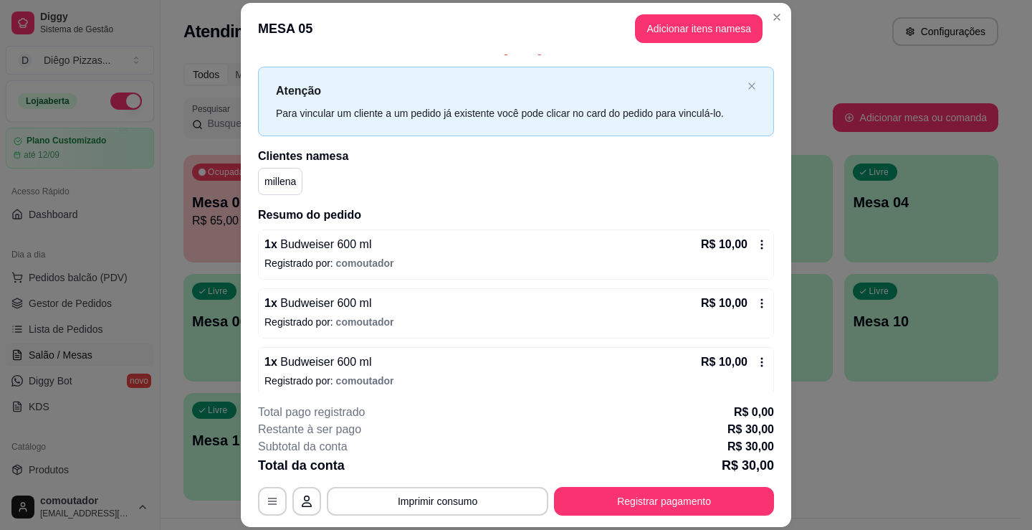
scroll to position [29, 0]
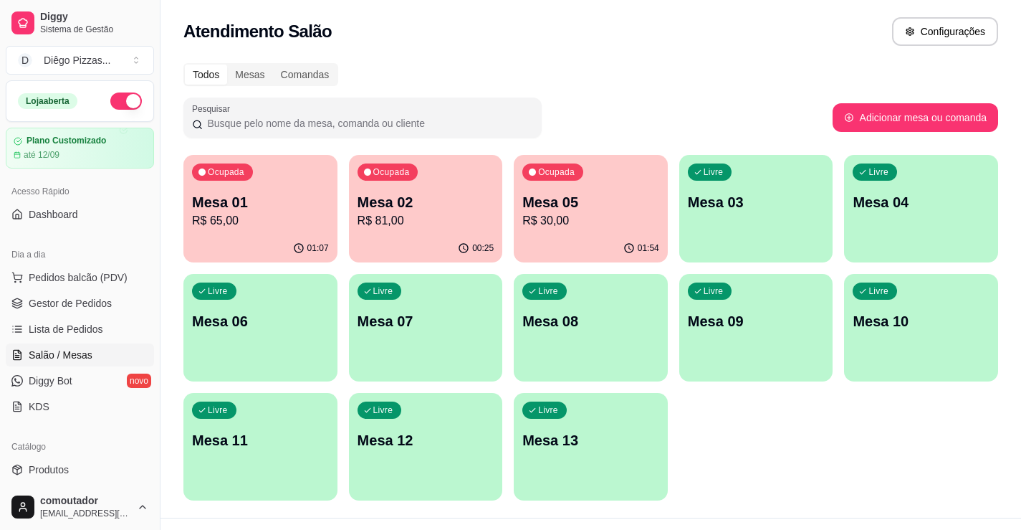
click at [383, 196] on p "Mesa 02" at bounding box center [426, 202] width 137 height 20
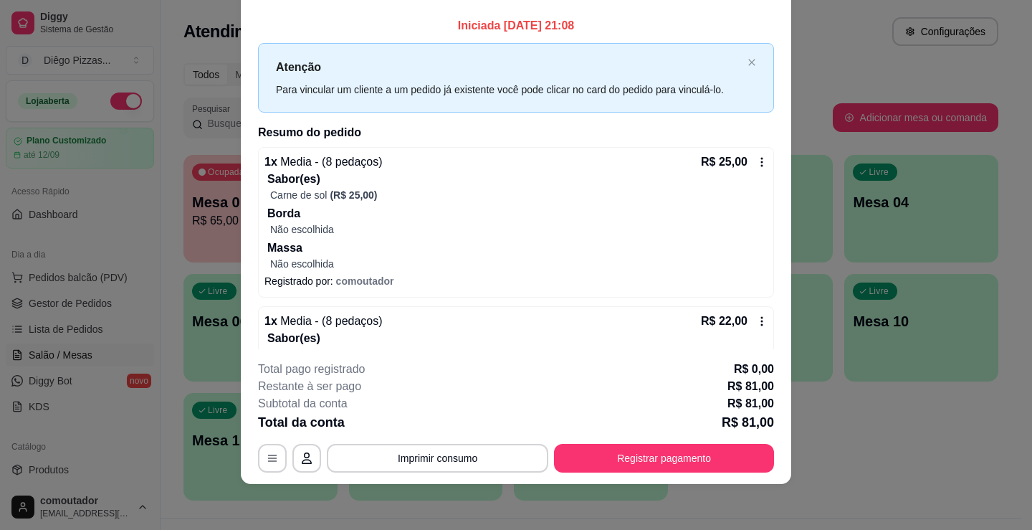
scroll to position [0, 0]
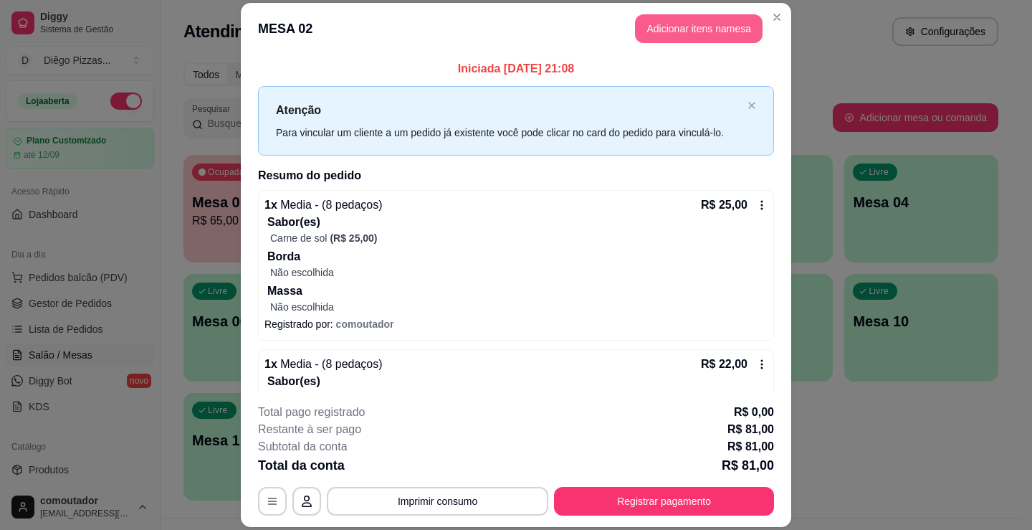
click at [686, 31] on button "Adicionar itens na mesa" at bounding box center [699, 28] width 128 height 29
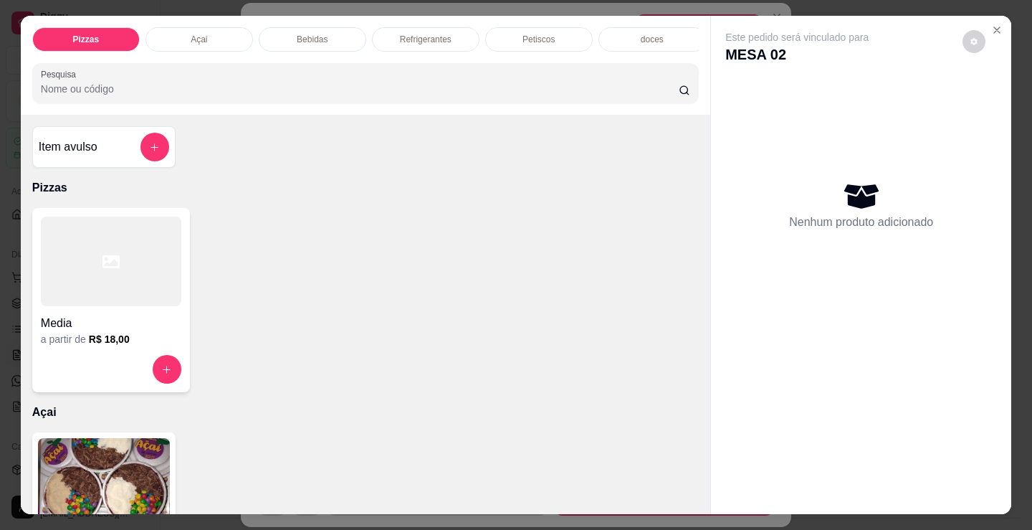
click at [565, 41] on div "Petiscos" at bounding box center [539, 39] width 108 height 24
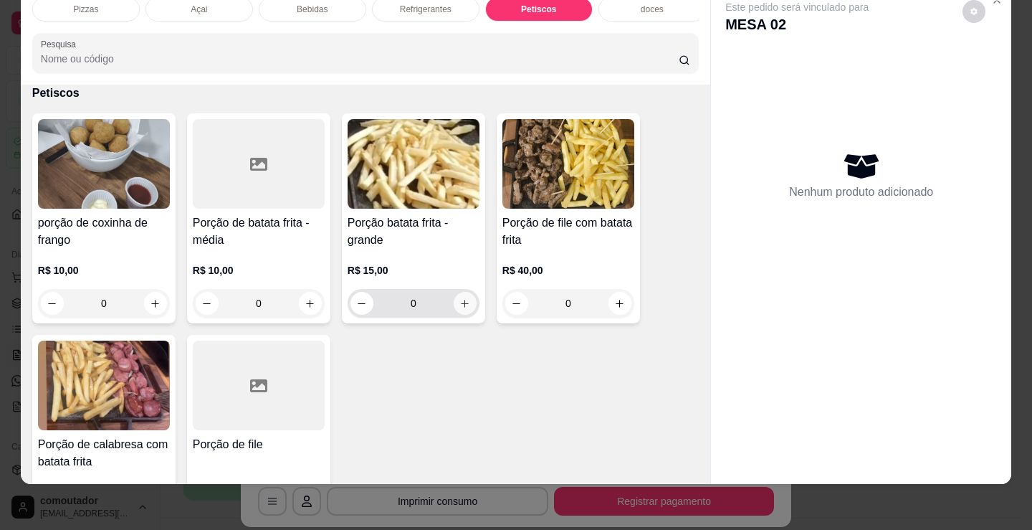
click at [462, 299] on icon "increase-product-quantity" at bounding box center [464, 303] width 11 height 11
type input "1"
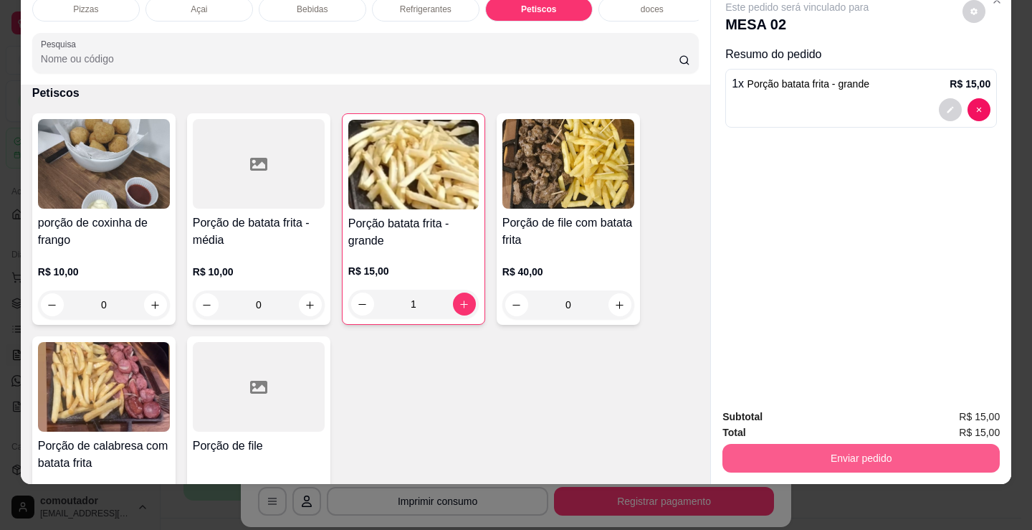
click at [831, 448] on button "Enviar pedido" at bounding box center [860, 458] width 277 height 29
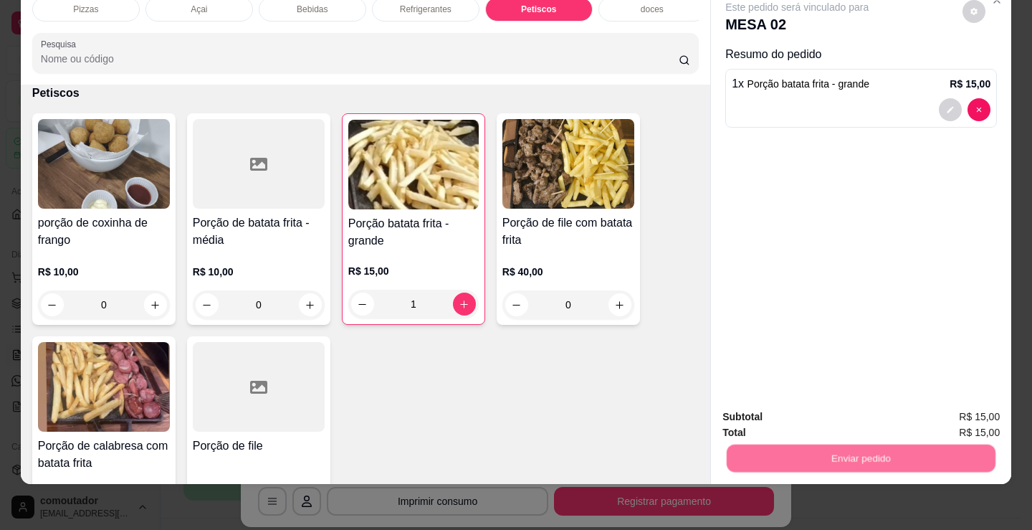
click at [818, 411] on button "Não registrar e enviar pedido" at bounding box center [813, 411] width 149 height 27
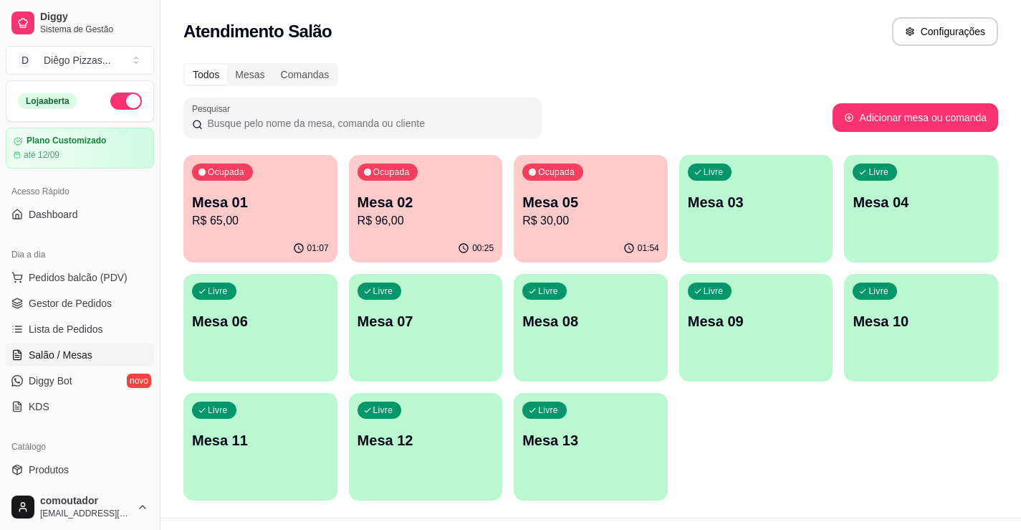
click at [115, 104] on button "button" at bounding box center [126, 100] width 32 height 17
click at [788, 469] on div "Ocupada Mesa 01 R$ 65,00 01:08 Ocupada Mesa 02 R$ 96,00 00:26 Ocupada Mesa 05 R…" at bounding box center [590, 327] width 815 height 345
click at [471, 214] on p "R$ 96,00" at bounding box center [426, 220] width 137 height 17
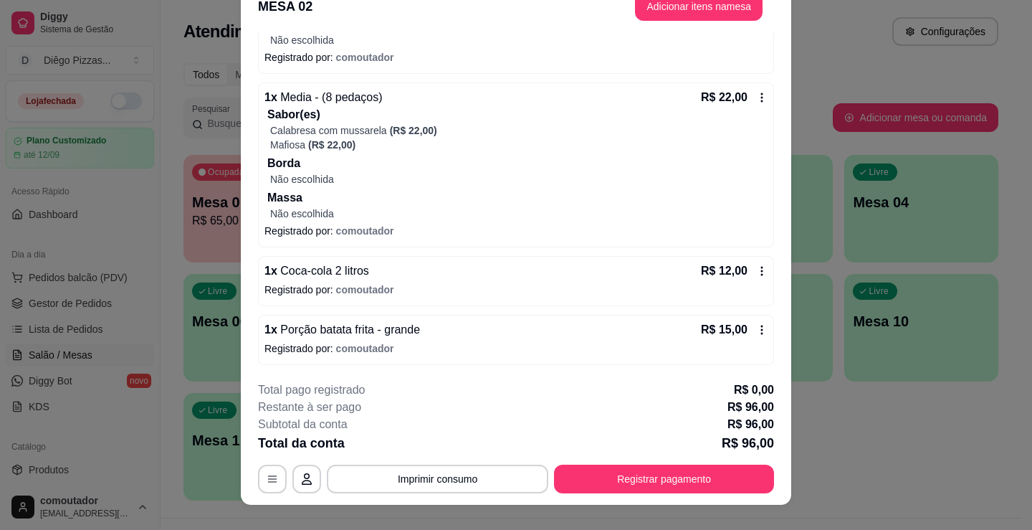
scroll to position [43, 0]
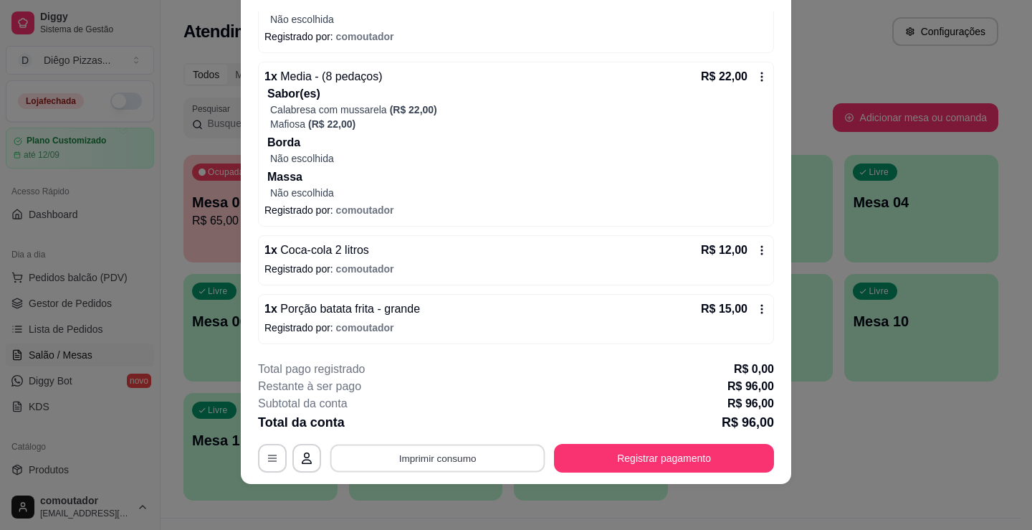
click at [366, 459] on button "Imprimir consumo" at bounding box center [437, 458] width 215 height 28
click at [398, 416] on button "IMPRESSORA" at bounding box center [436, 425] width 100 height 22
click at [614, 453] on button "Registrar pagamento" at bounding box center [664, 458] width 220 height 29
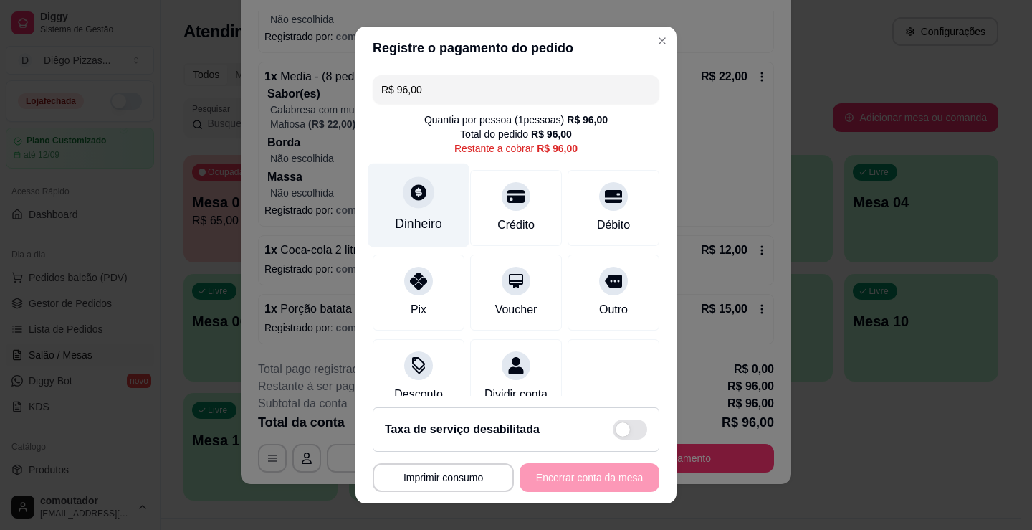
click at [427, 216] on div "Dinheiro" at bounding box center [418, 223] width 47 height 19
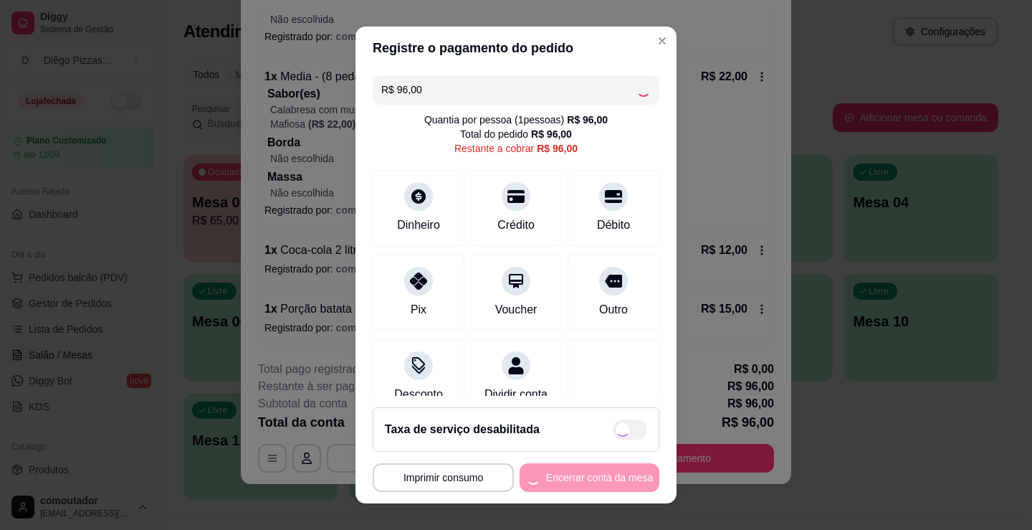
type input "R$ 0,00"
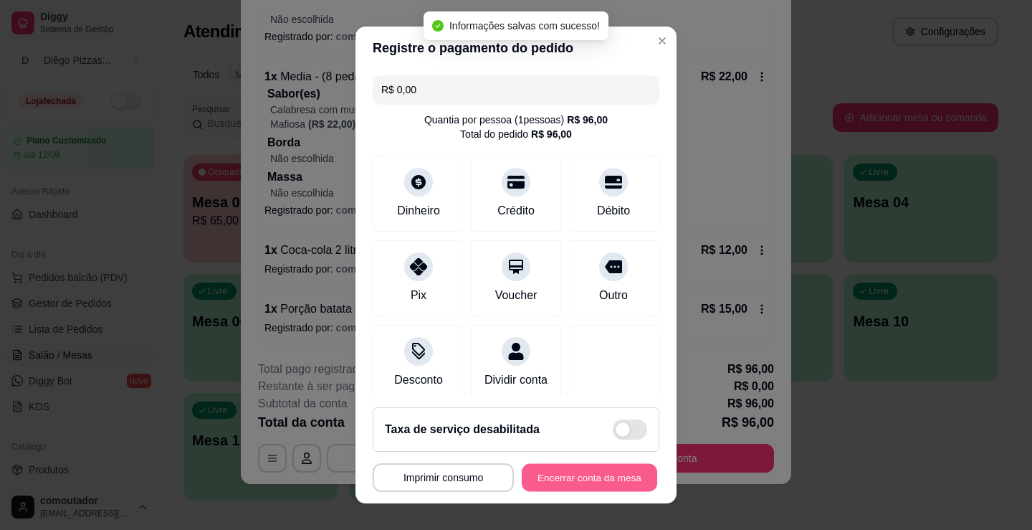
click at [584, 476] on button "Encerrar conta da mesa" at bounding box center [589, 478] width 135 height 28
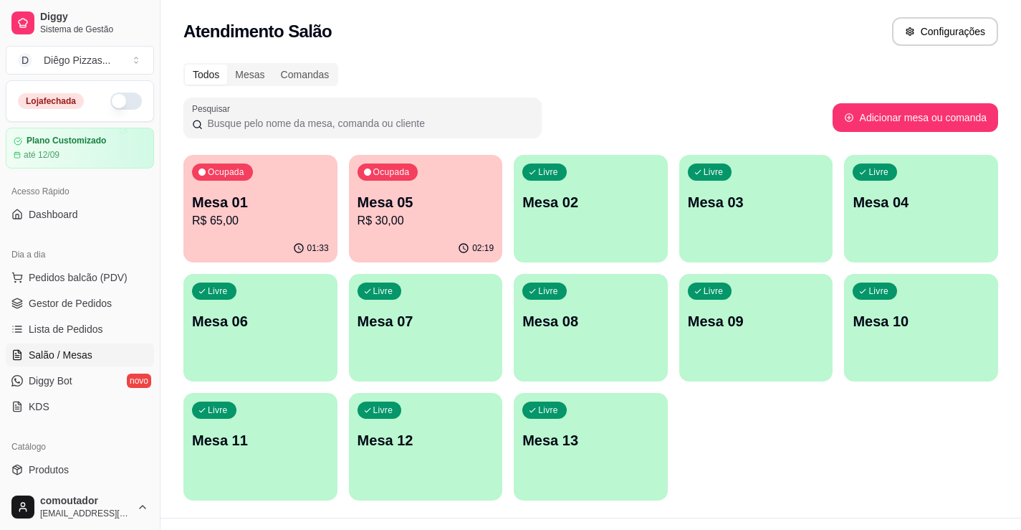
click at [324, 204] on p "Mesa 01" at bounding box center [260, 202] width 137 height 20
click at [231, 216] on p "R$ 65,00" at bounding box center [260, 220] width 137 height 17
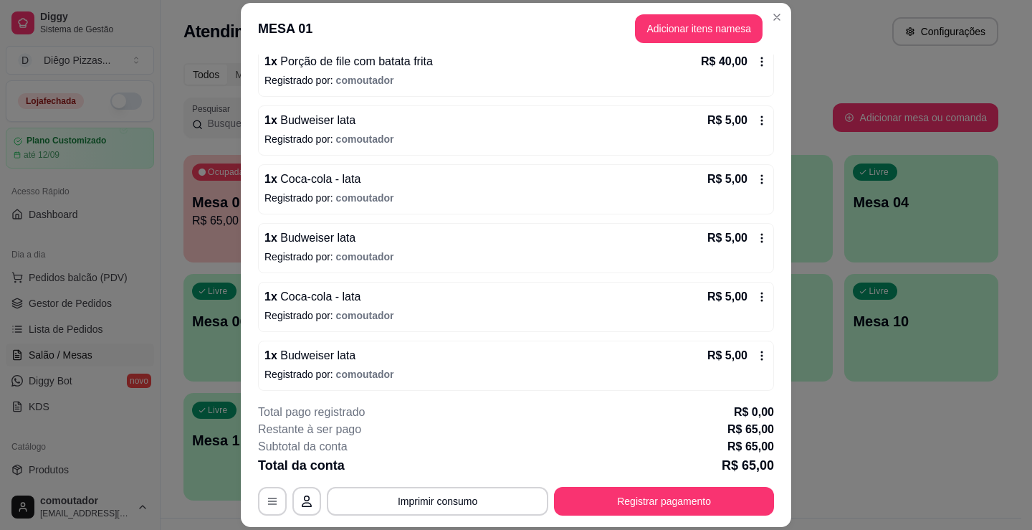
scroll to position [147, 0]
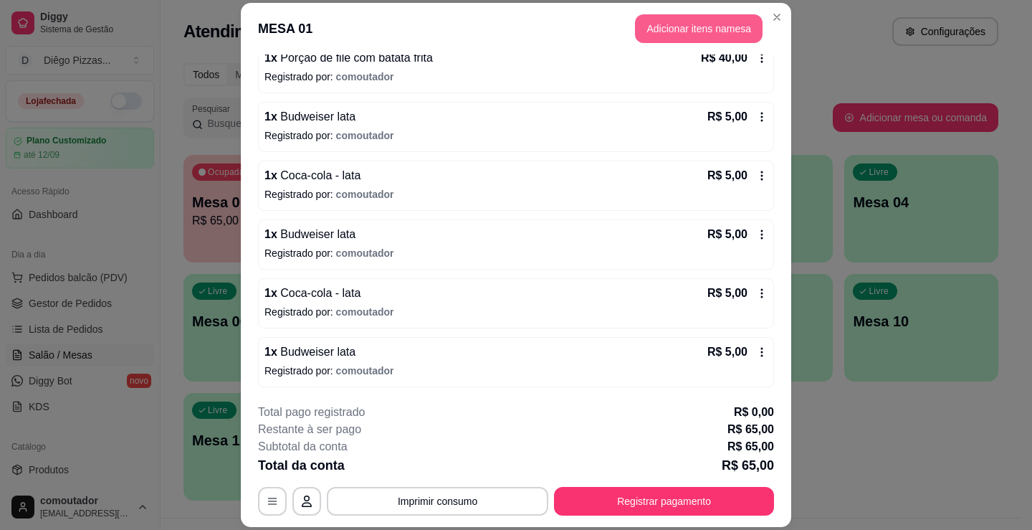
click at [650, 16] on button "Adicionar itens na mesa" at bounding box center [699, 28] width 128 height 29
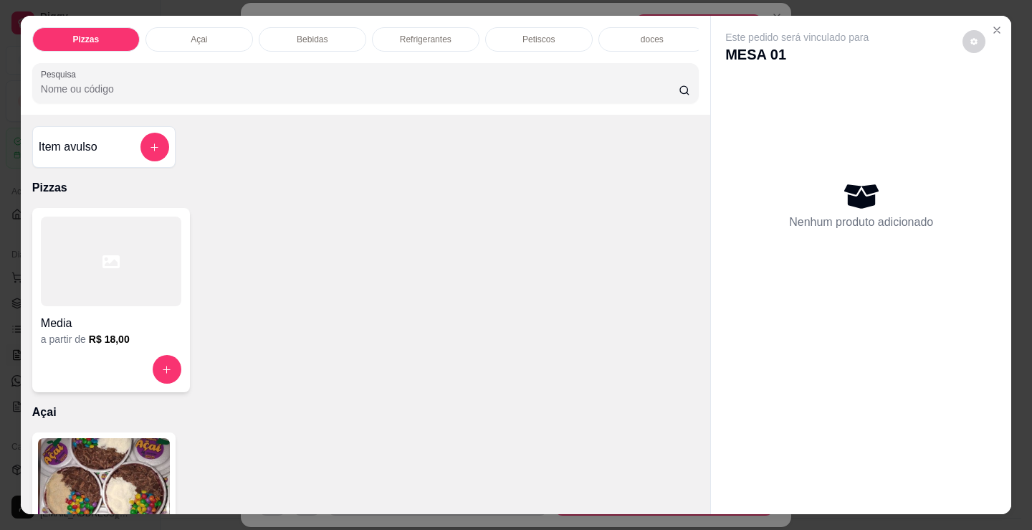
click at [320, 34] on p "Bebidas" at bounding box center [312, 39] width 31 height 11
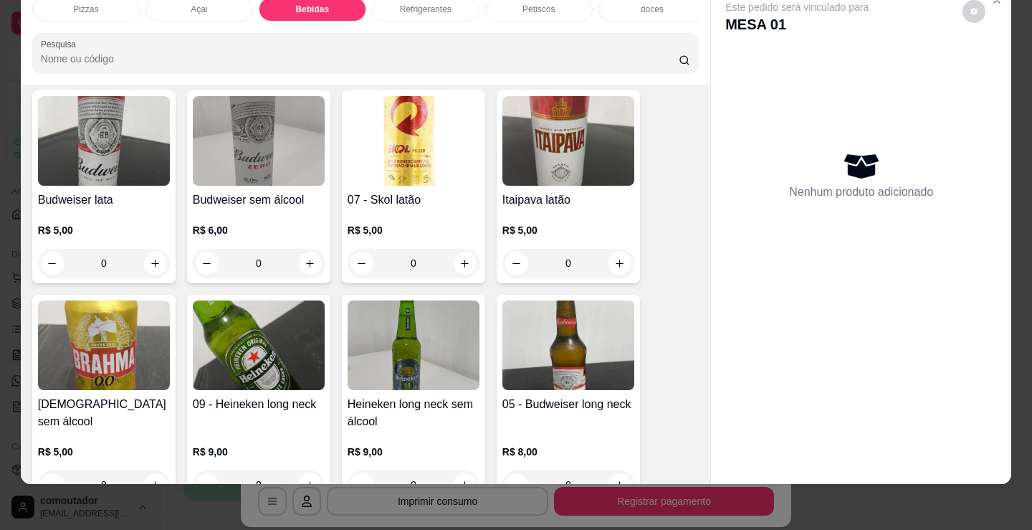
scroll to position [522, 0]
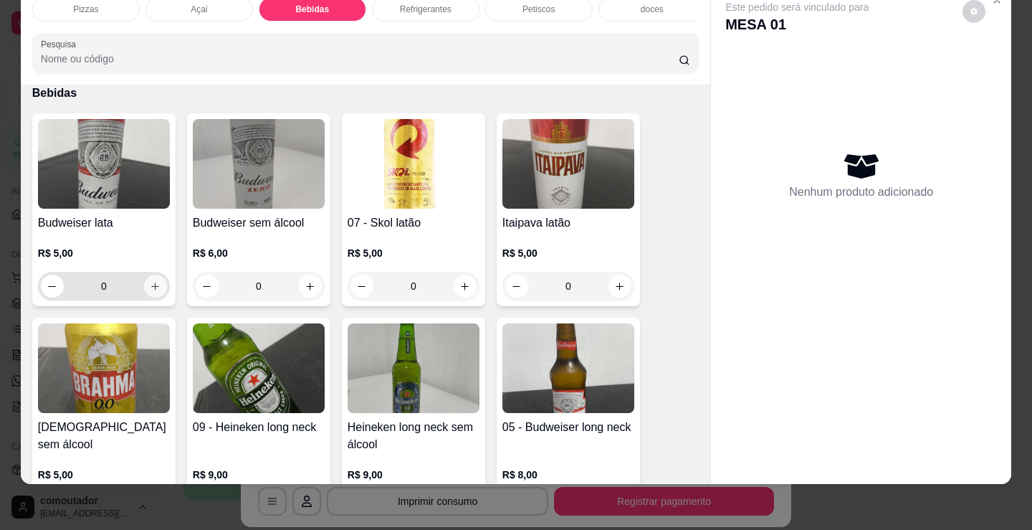
click at [154, 279] on button "increase-product-quantity" at bounding box center [155, 286] width 23 height 23
type input "1"
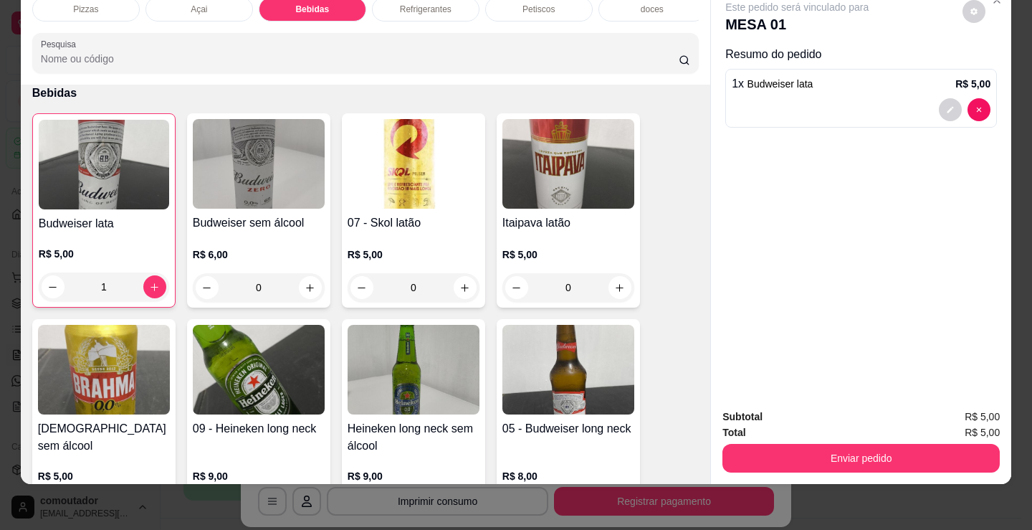
click at [454, 6] on div "Refrigerantes" at bounding box center [426, 9] width 108 height 24
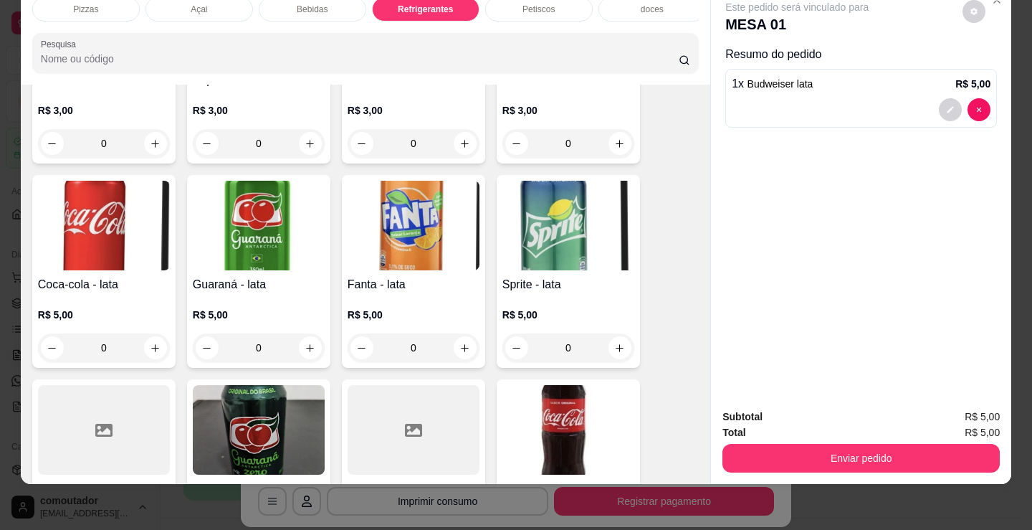
scroll to position [2602, 0]
click at [150, 353] on icon "increase-product-quantity" at bounding box center [155, 347] width 11 height 11
type input "1"
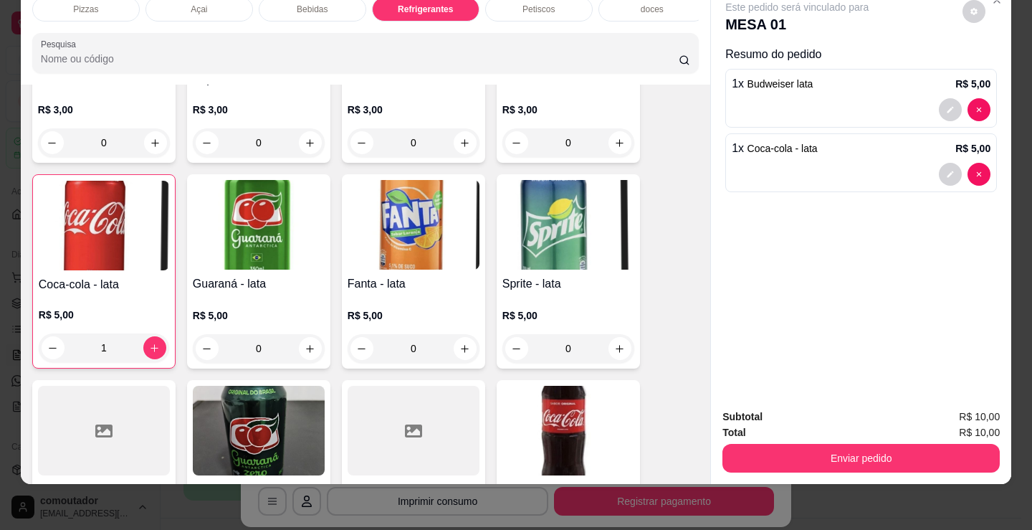
click at [85, 9] on div "Pizzas" at bounding box center [86, 9] width 108 height 24
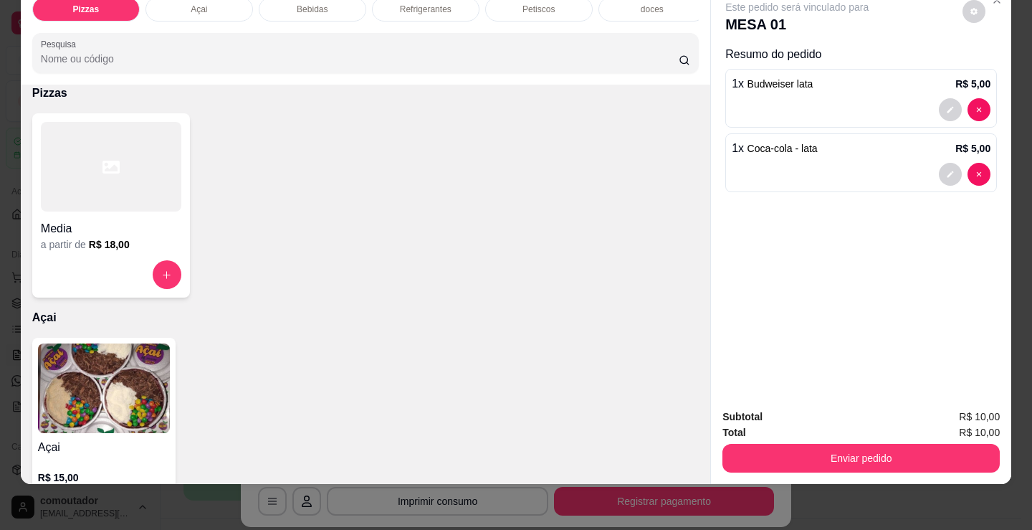
click at [66, 200] on div at bounding box center [111, 167] width 140 height 90
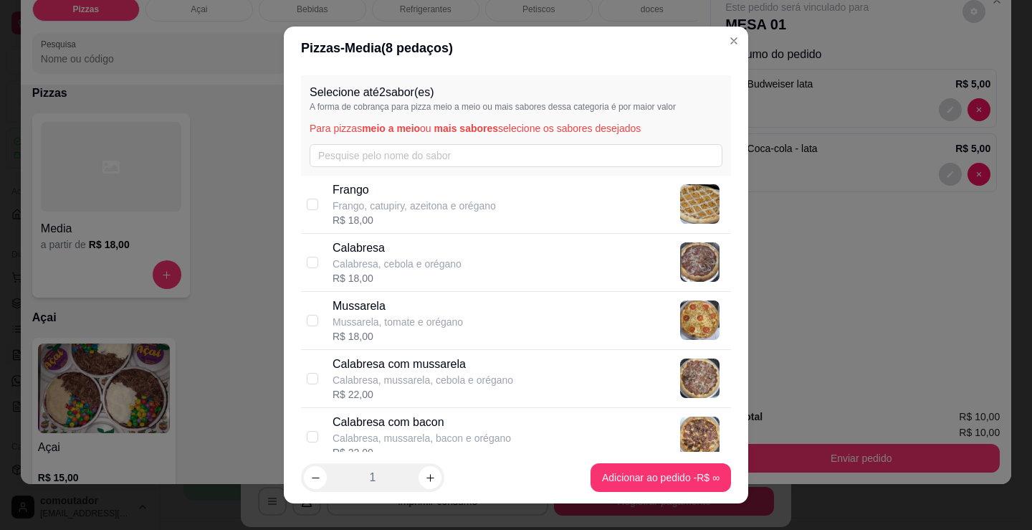
click at [429, 369] on p "Calabresa com mussarela" at bounding box center [423, 363] width 181 height 17
checkbox input "true"
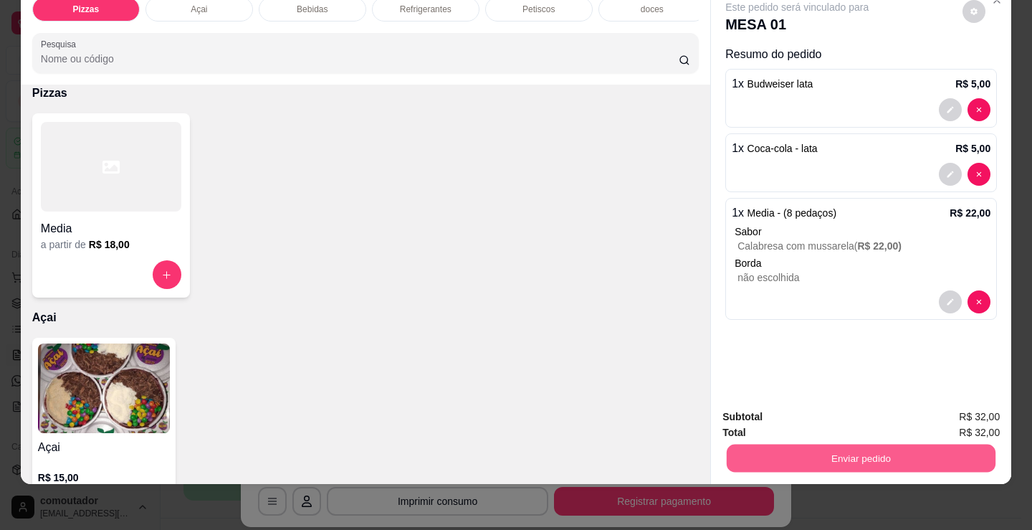
click at [854, 451] on button "Enviar pedido" at bounding box center [861, 458] width 269 height 28
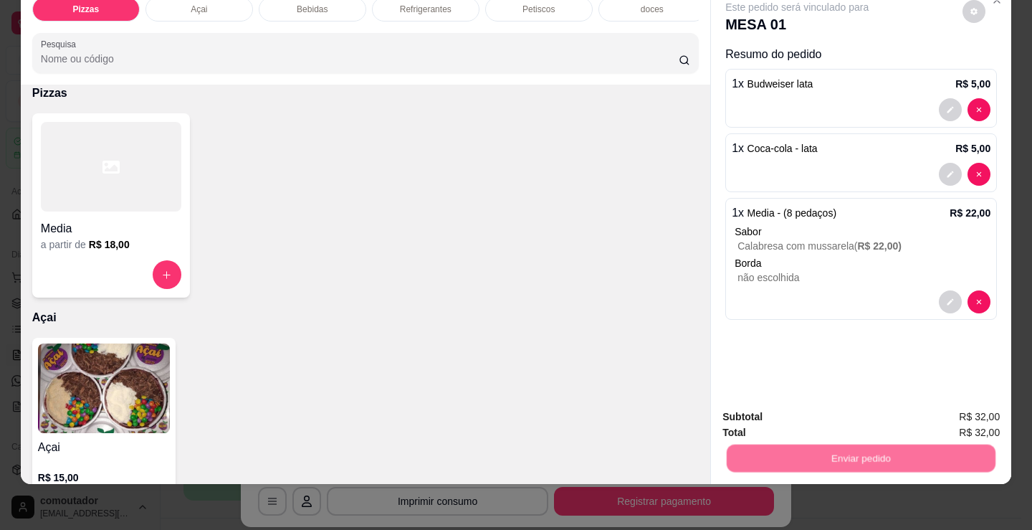
click at [781, 416] on button "Não registrar e enviar pedido" at bounding box center [813, 411] width 149 height 27
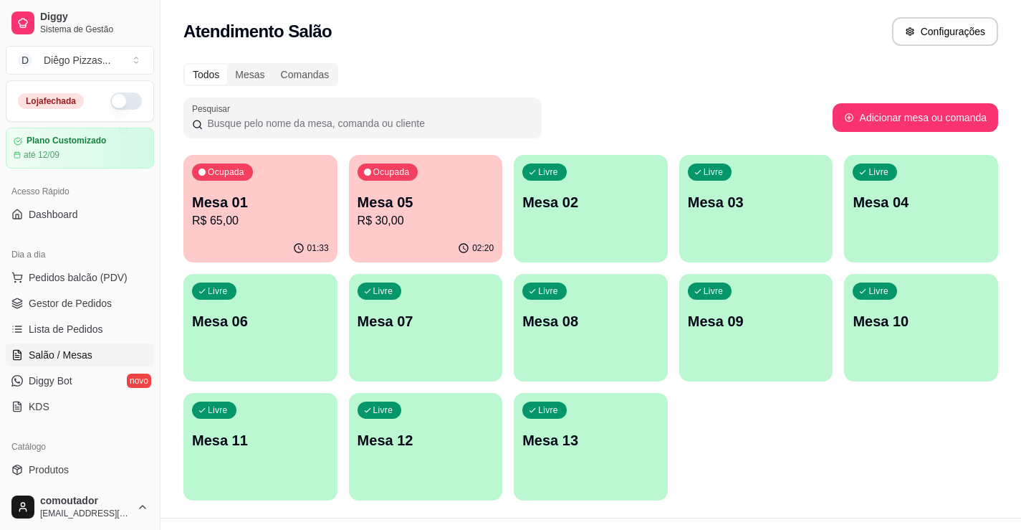
click at [413, 199] on p "Mesa 05" at bounding box center [426, 202] width 137 height 20
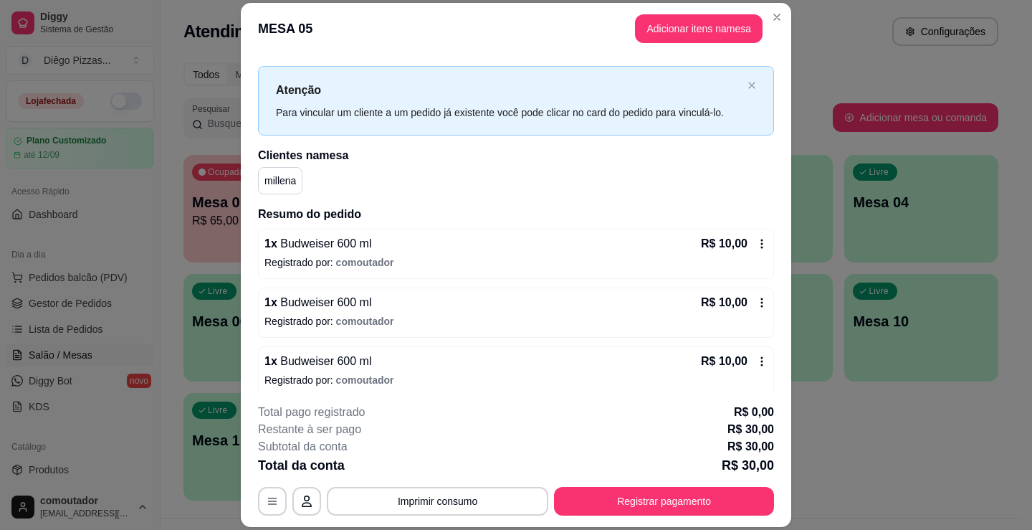
scroll to position [29, 0]
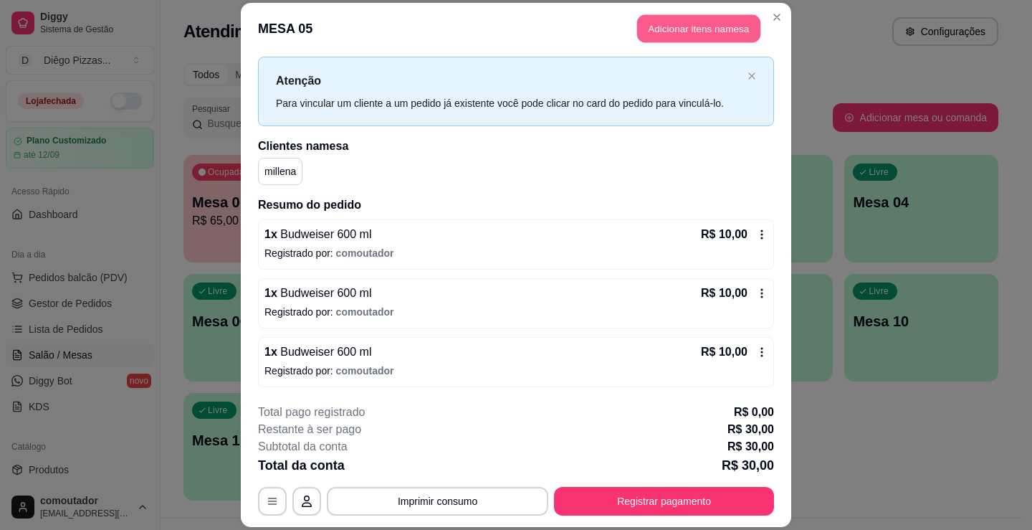
click at [650, 34] on button "Adicionar itens na mesa" at bounding box center [698, 28] width 123 height 28
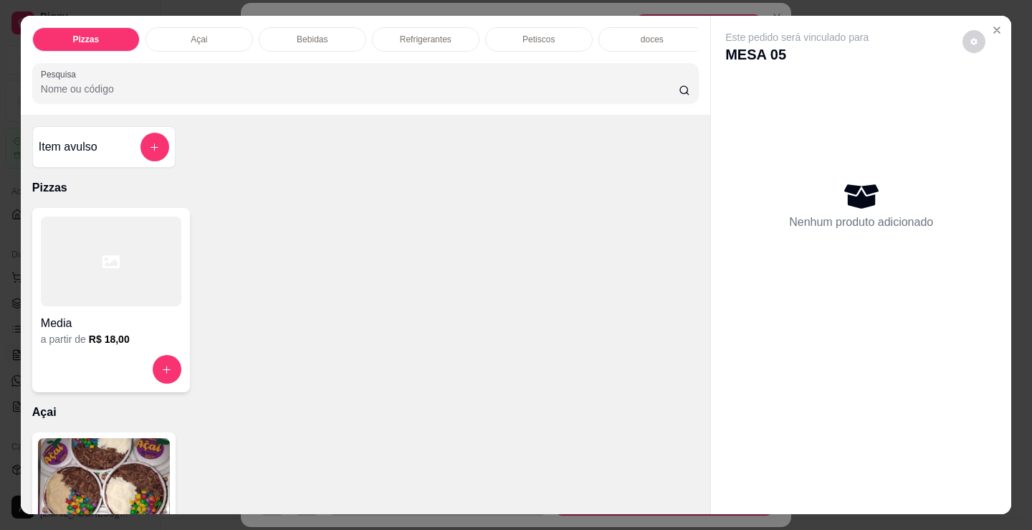
click at [316, 27] on div "Bebidas" at bounding box center [313, 39] width 108 height 24
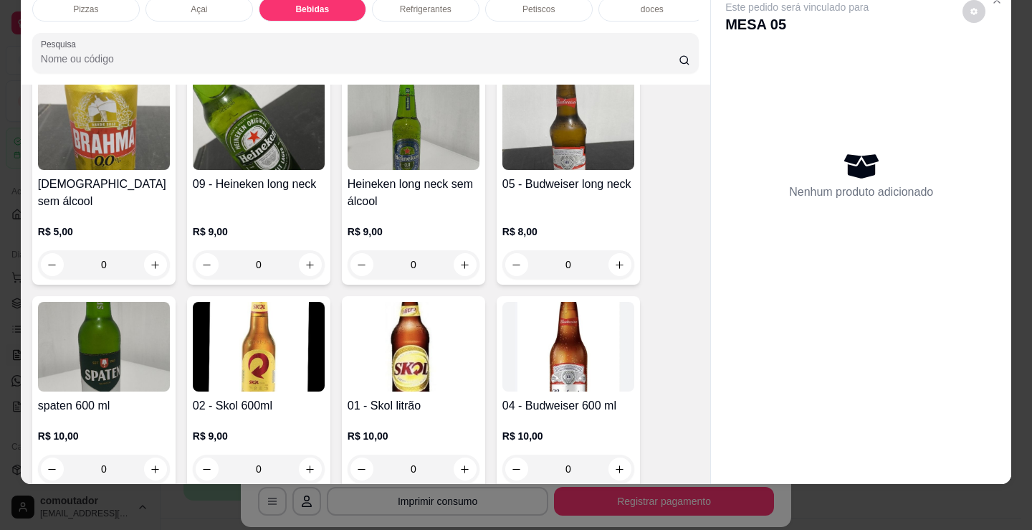
scroll to position [808, 0]
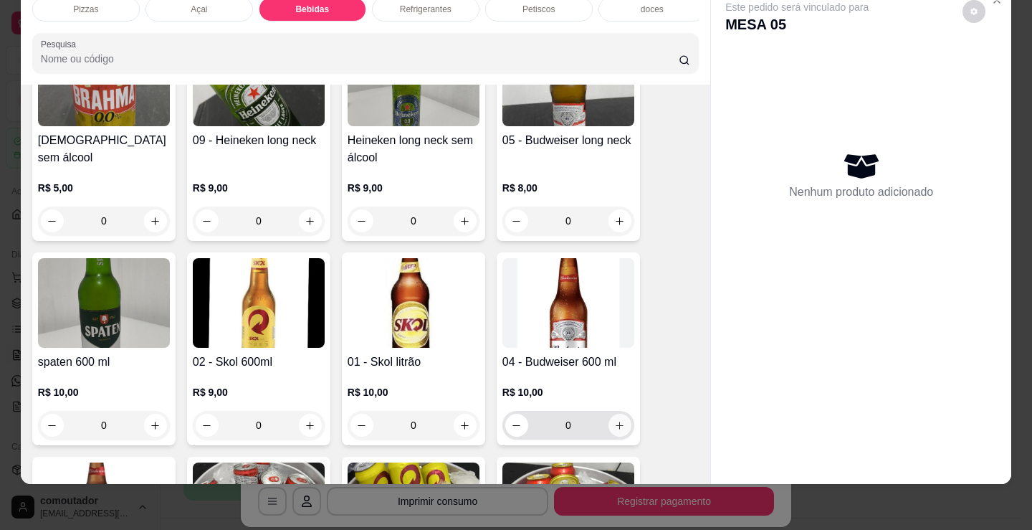
click at [617, 426] on icon "increase-product-quantity" at bounding box center [620, 425] width 8 height 8
type input "1"
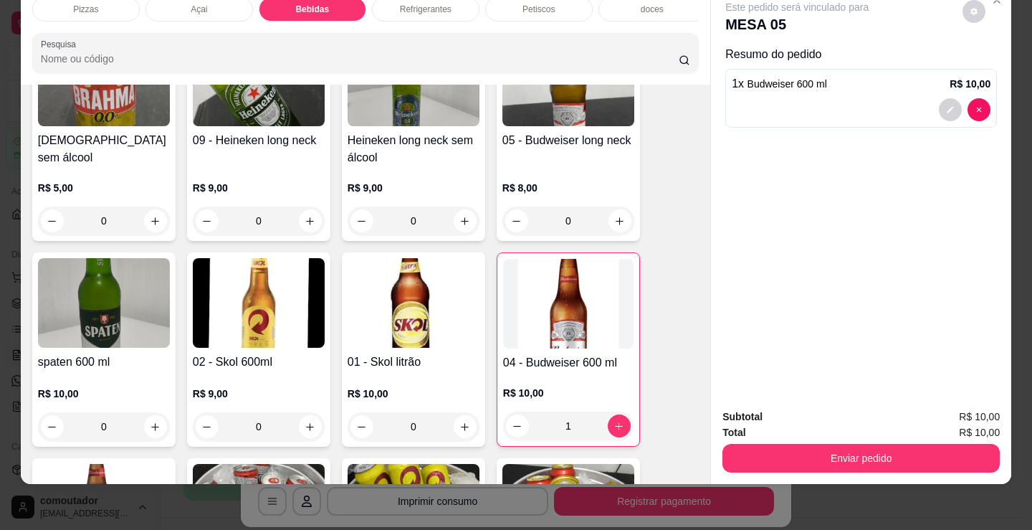
click at [835, 440] on div "Enviar pedido" at bounding box center [860, 456] width 277 height 32
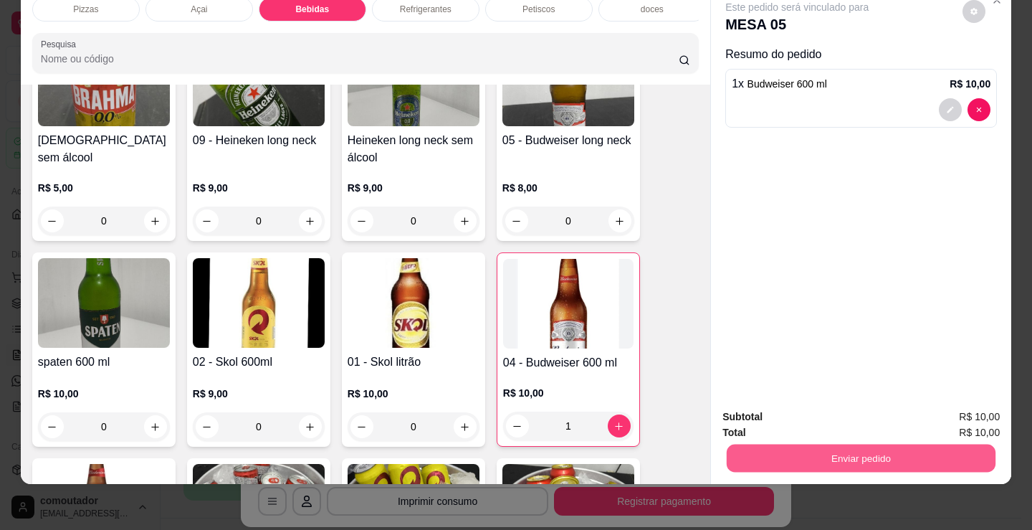
click at [830, 444] on button "Enviar pedido" at bounding box center [861, 458] width 269 height 28
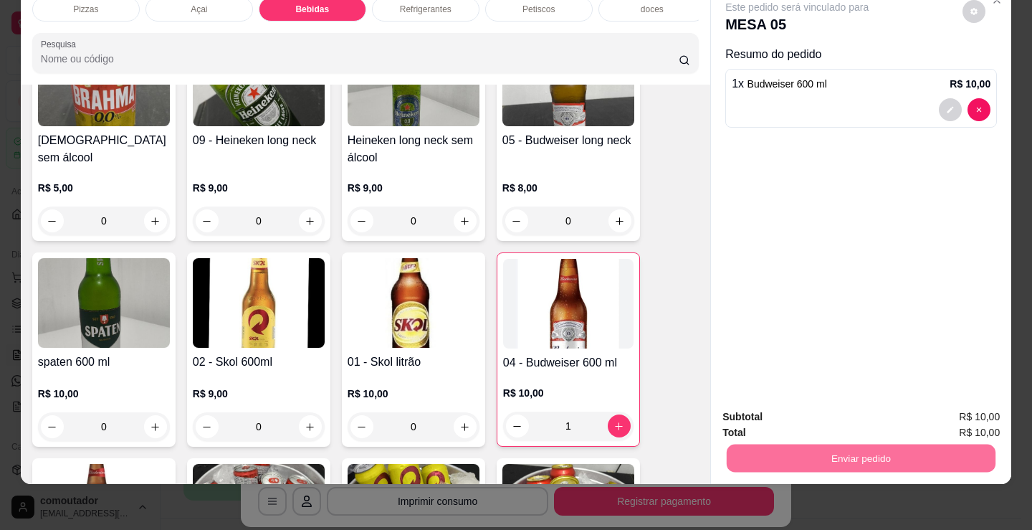
click at [796, 417] on button "Não registrar e enviar pedido" at bounding box center [813, 411] width 149 height 27
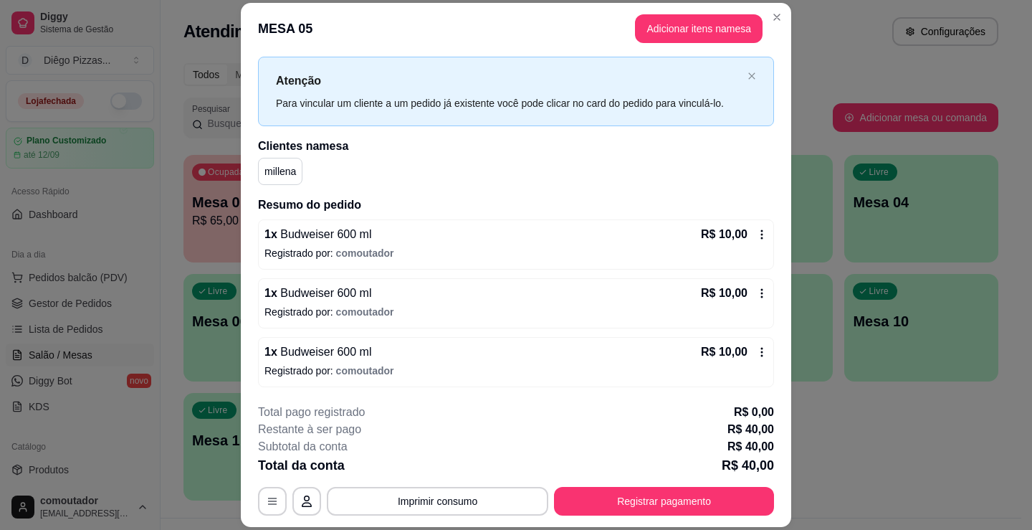
scroll to position [88, 0]
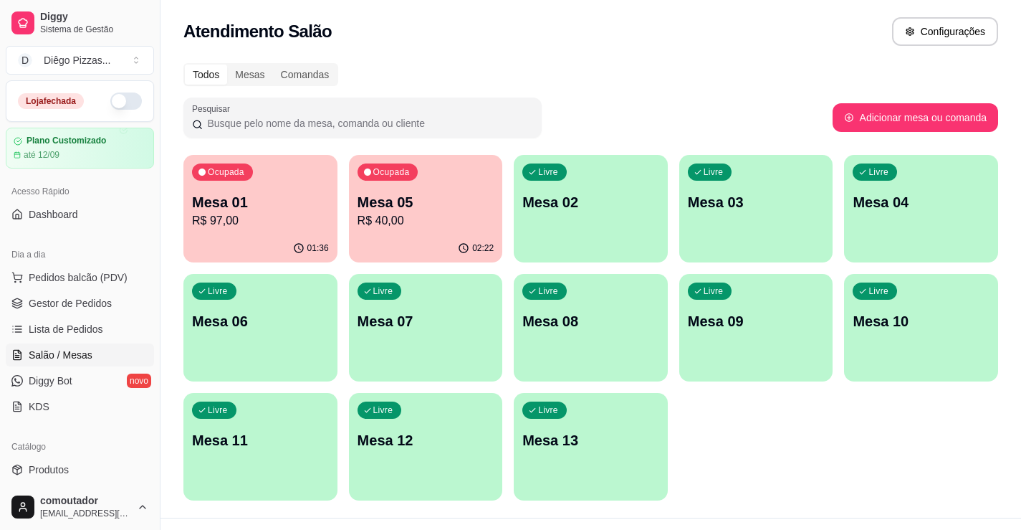
click at [485, 229] on div "Ocupada Mesa 05 R$ 40,00" at bounding box center [426, 195] width 154 height 80
click at [231, 227] on p "R$ 97,00" at bounding box center [260, 220] width 133 height 16
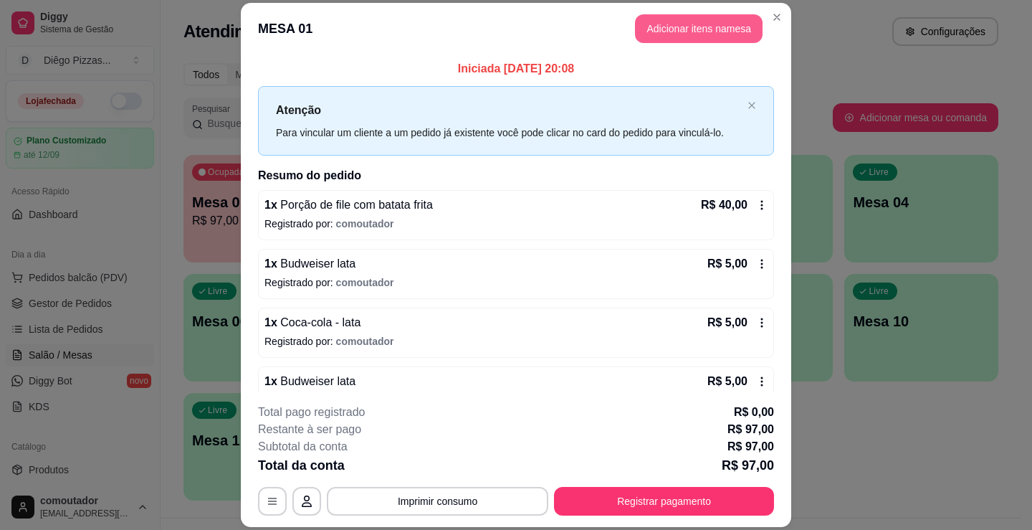
click at [689, 39] on button "Adicionar itens na mesa" at bounding box center [699, 28] width 128 height 29
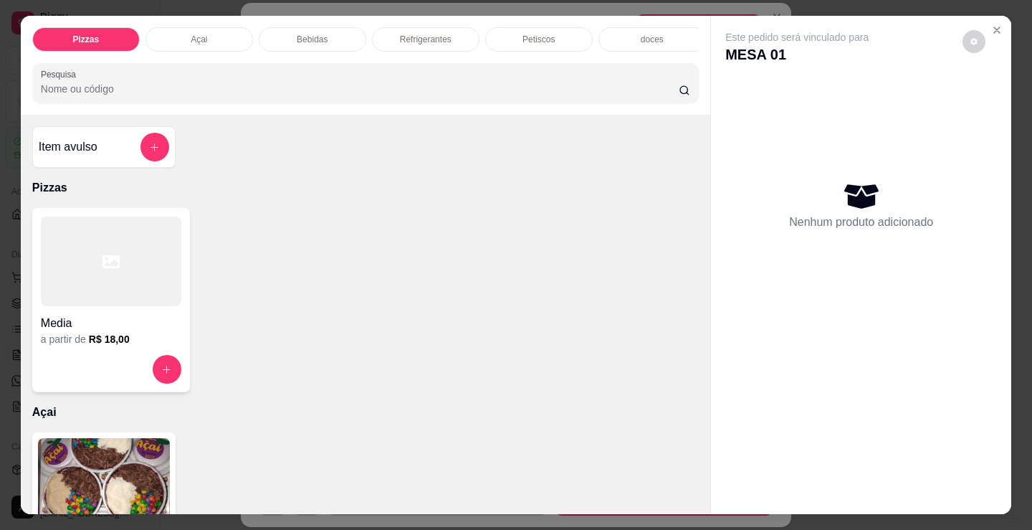
click at [156, 244] on div at bounding box center [111, 261] width 140 height 90
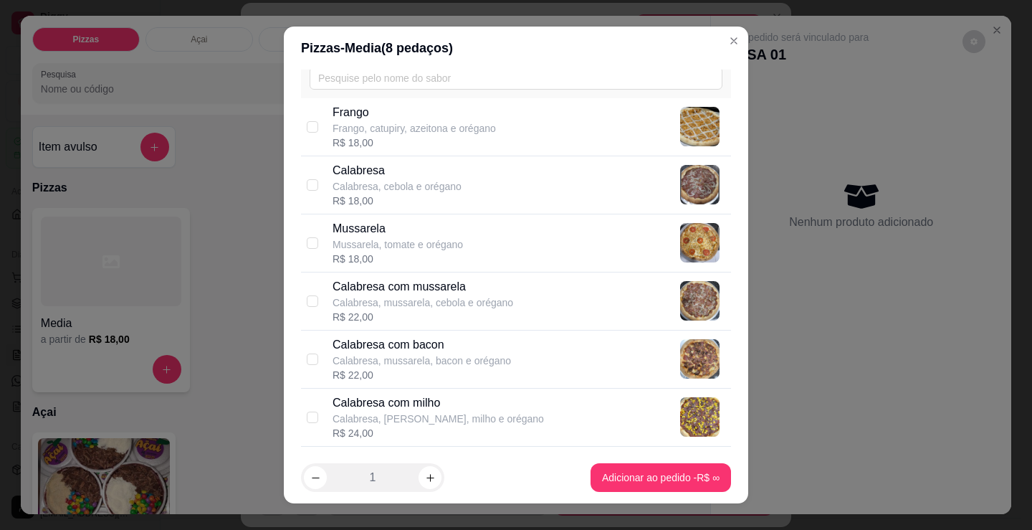
scroll to position [143, 0]
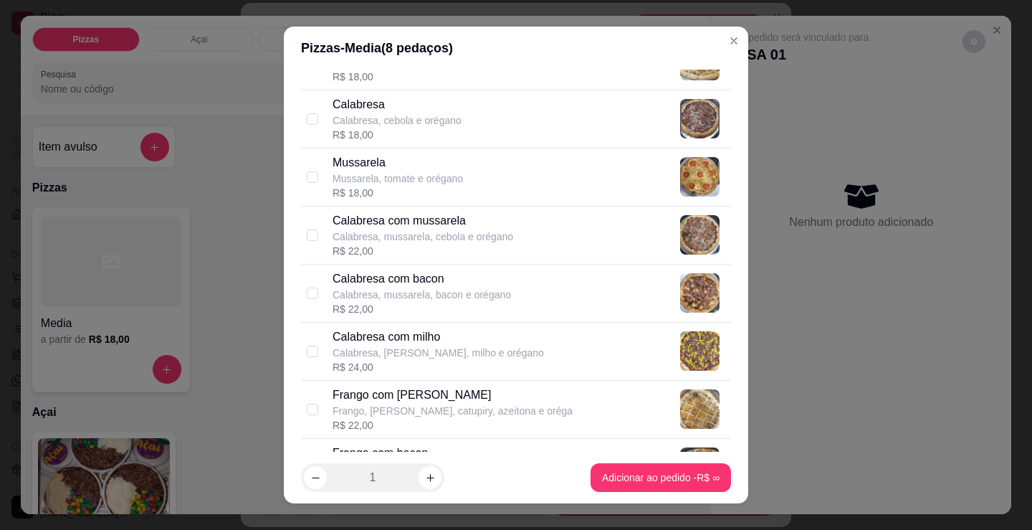
click at [474, 220] on p "Calabresa com mussarela" at bounding box center [423, 220] width 181 height 17
checkbox input "true"
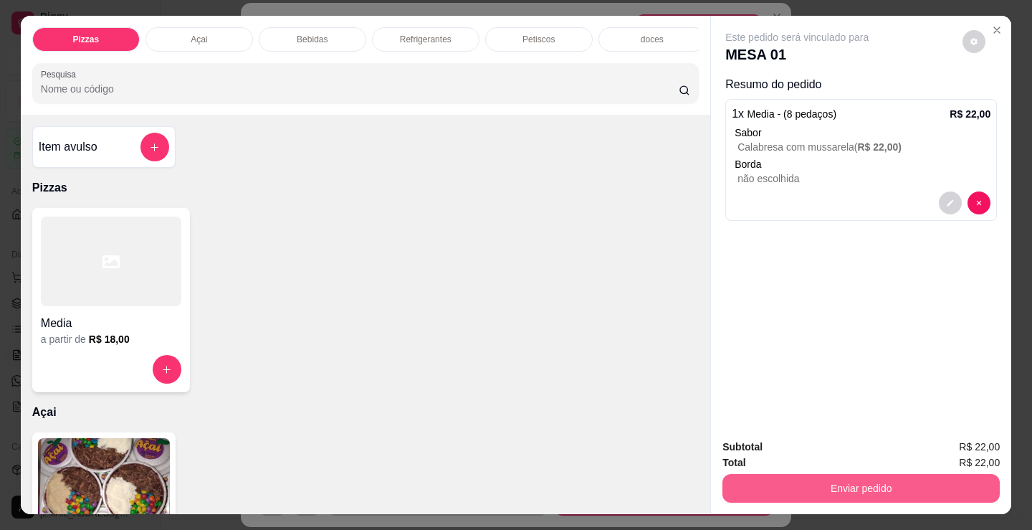
click at [849, 475] on button "Enviar pedido" at bounding box center [860, 488] width 277 height 29
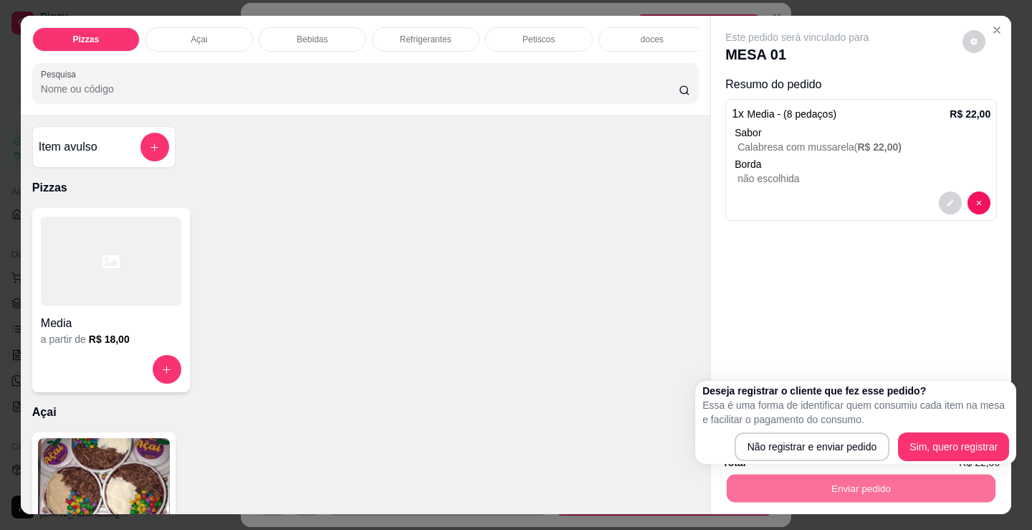
click at [791, 430] on div "Deseja registrar o cliente que fez esse pedido? Essa é uma forma de identificar…" at bounding box center [855, 421] width 307 height 77
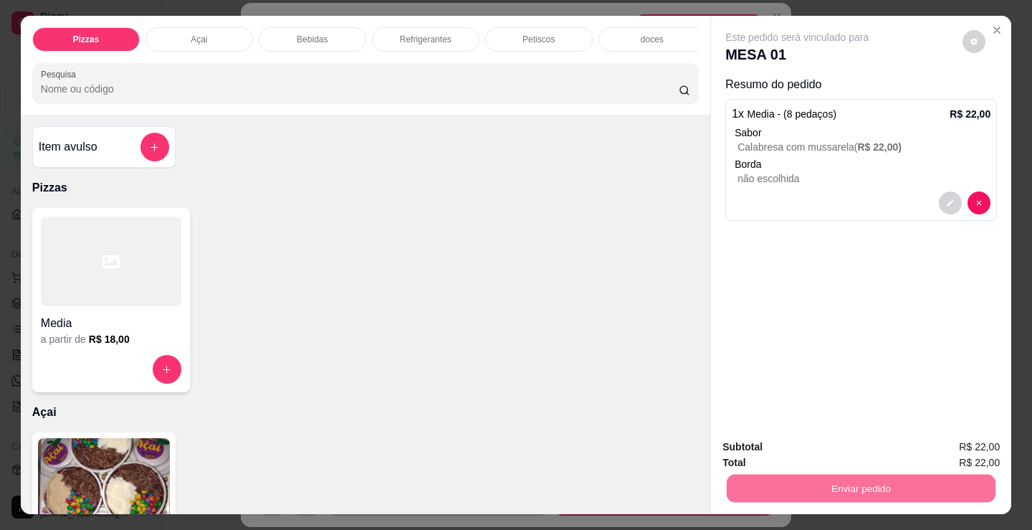
click at [791, 438] on button "Não registrar e enviar pedido" at bounding box center [814, 447] width 145 height 27
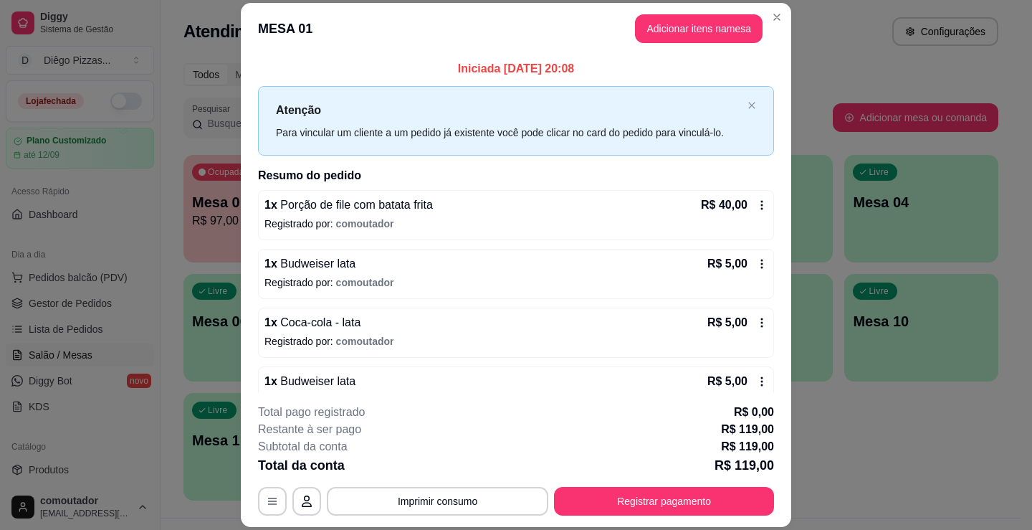
click at [651, 44] on header "MESA 01 Adicionar itens na mesa" at bounding box center [516, 29] width 550 height 52
click at [688, 19] on button "Adicionar itens na mesa" at bounding box center [698, 28] width 123 height 28
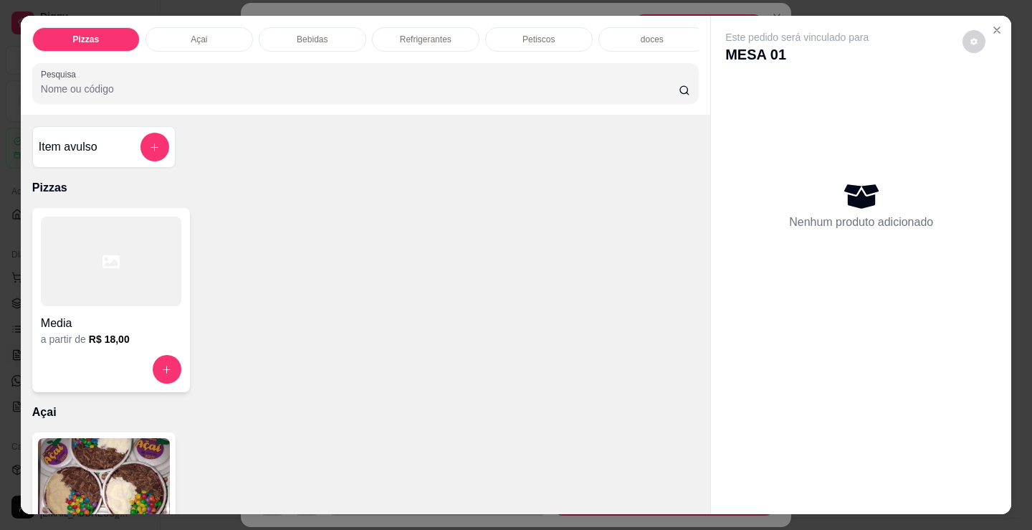
click at [616, 32] on div "doces" at bounding box center [652, 39] width 108 height 24
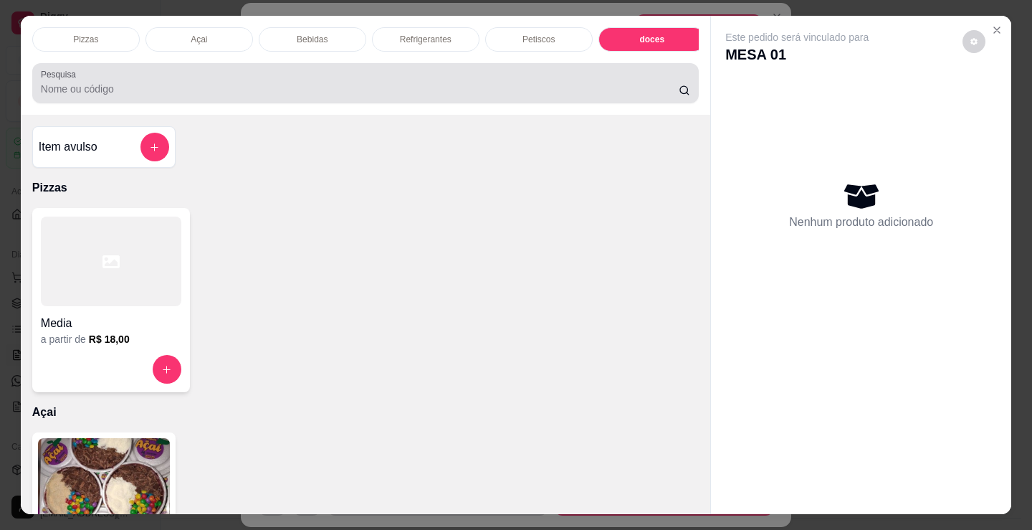
scroll to position [35, 0]
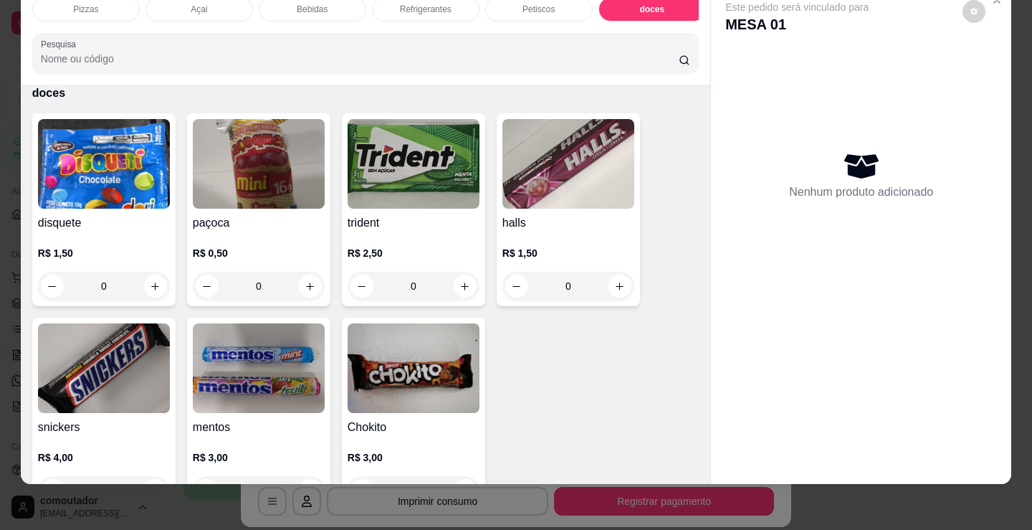
click at [313, 8] on div "Bebidas" at bounding box center [313, 9] width 108 height 24
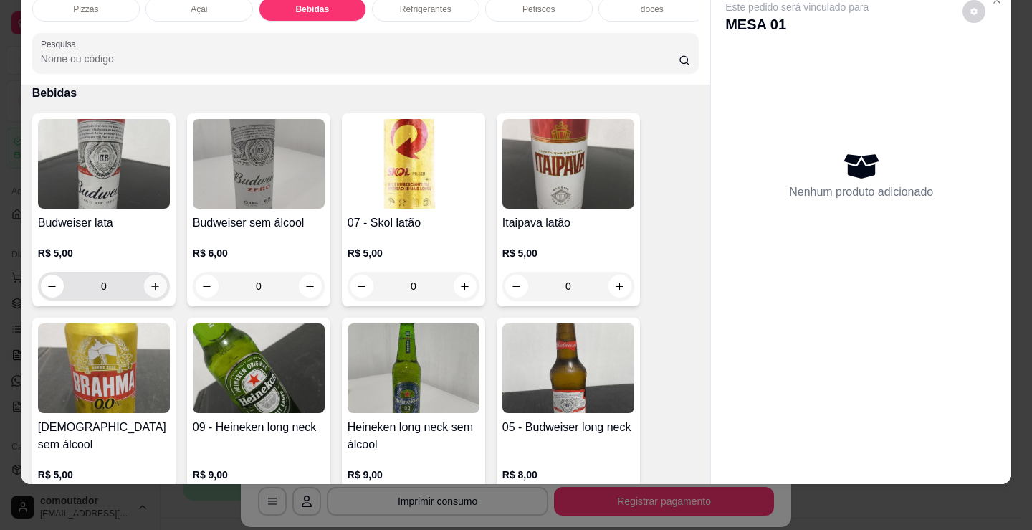
click at [150, 275] on div "0" at bounding box center [104, 286] width 126 height 29
click at [153, 287] on icon "increase-product-quantity" at bounding box center [156, 286] width 11 height 11
type input "1"
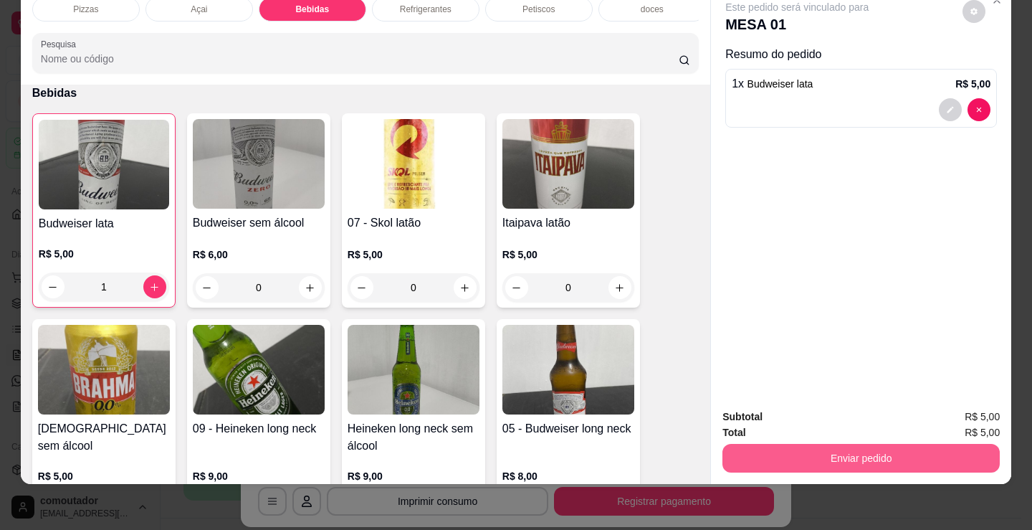
click at [877, 454] on button "Enviar pedido" at bounding box center [860, 458] width 277 height 29
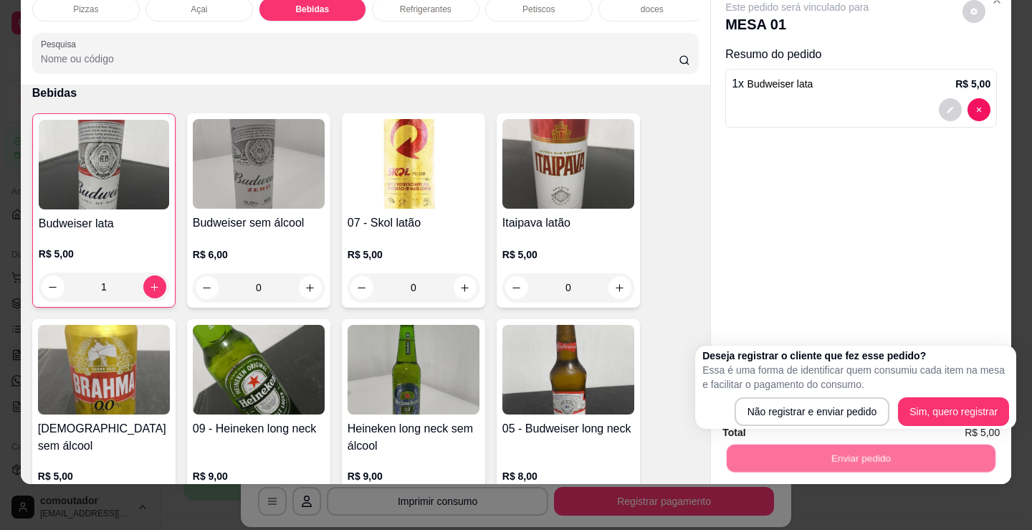
click at [836, 429] on div "Total R$ 5,00" at bounding box center [860, 432] width 277 height 16
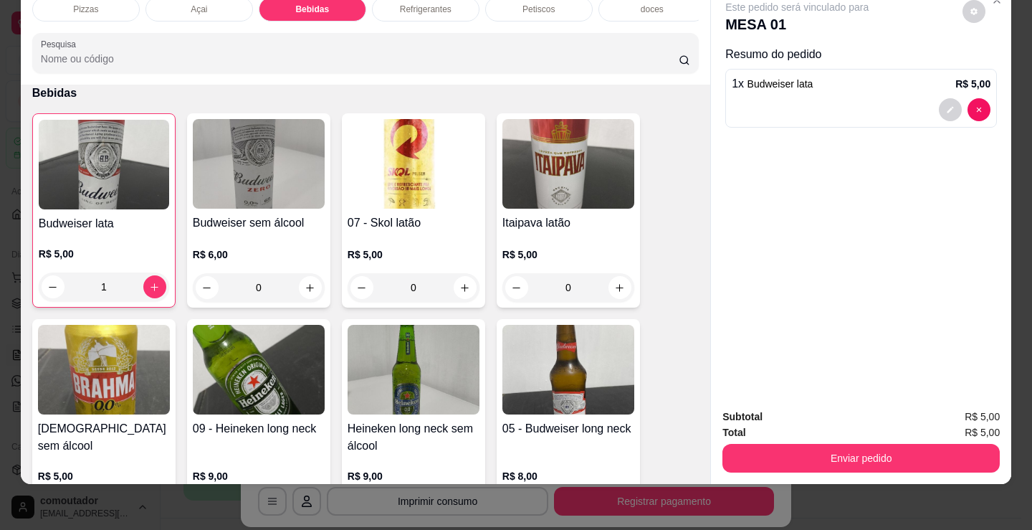
click at [834, 409] on div "Subtotal R$ 5,00" at bounding box center [860, 417] width 277 height 16
click at [826, 440] on div "Enviar pedido" at bounding box center [860, 456] width 277 height 32
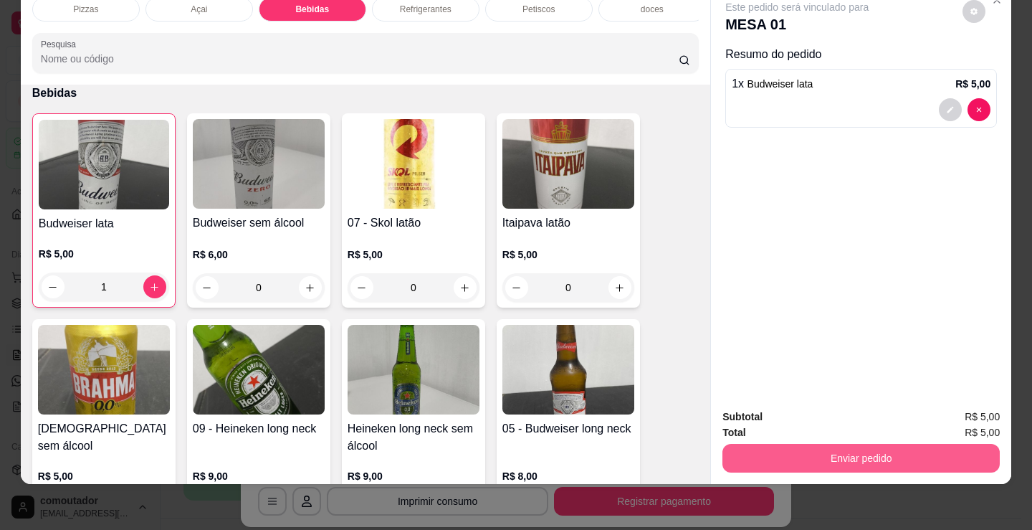
click at [824, 444] on button "Enviar pedido" at bounding box center [860, 458] width 277 height 29
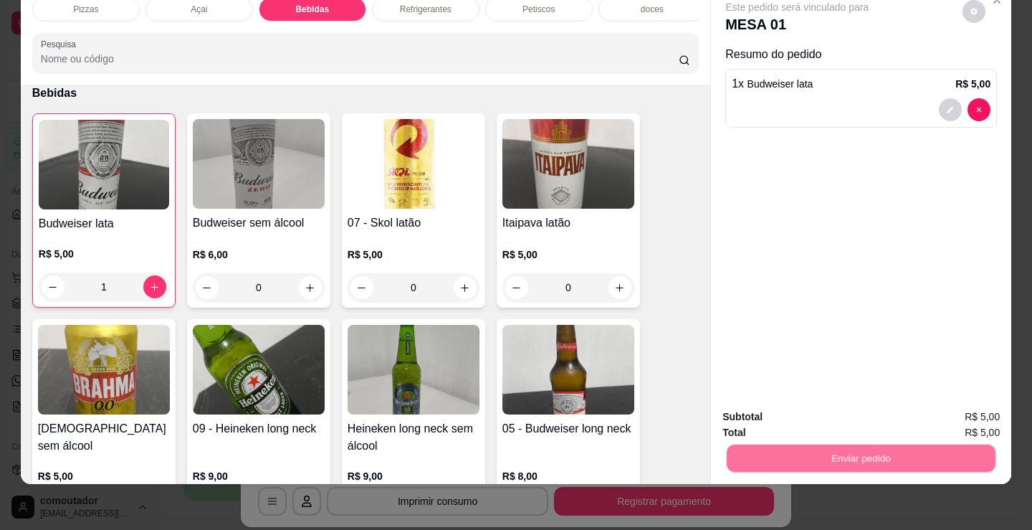
click at [819, 414] on button "Não registrar e enviar pedido" at bounding box center [813, 411] width 149 height 27
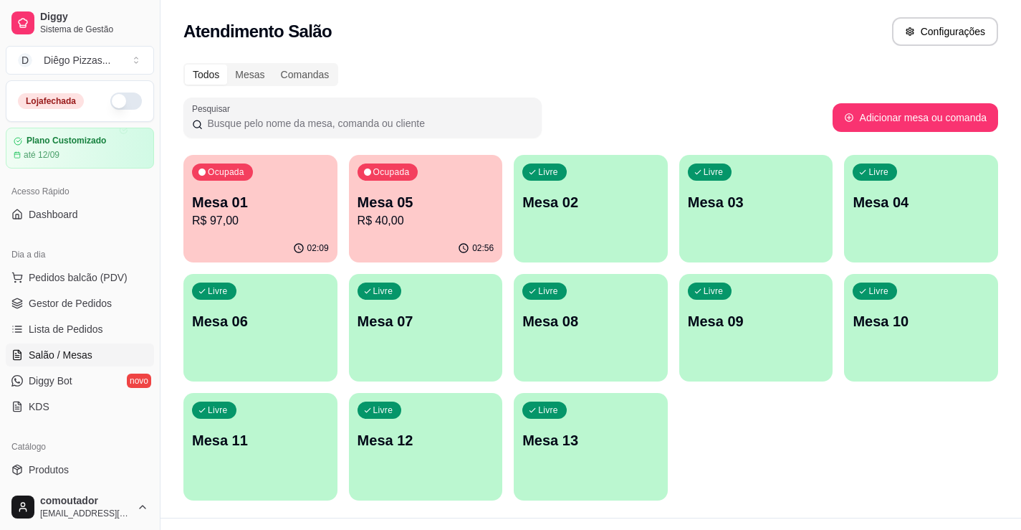
click at [436, 200] on p "Mesa 05" at bounding box center [426, 202] width 137 height 20
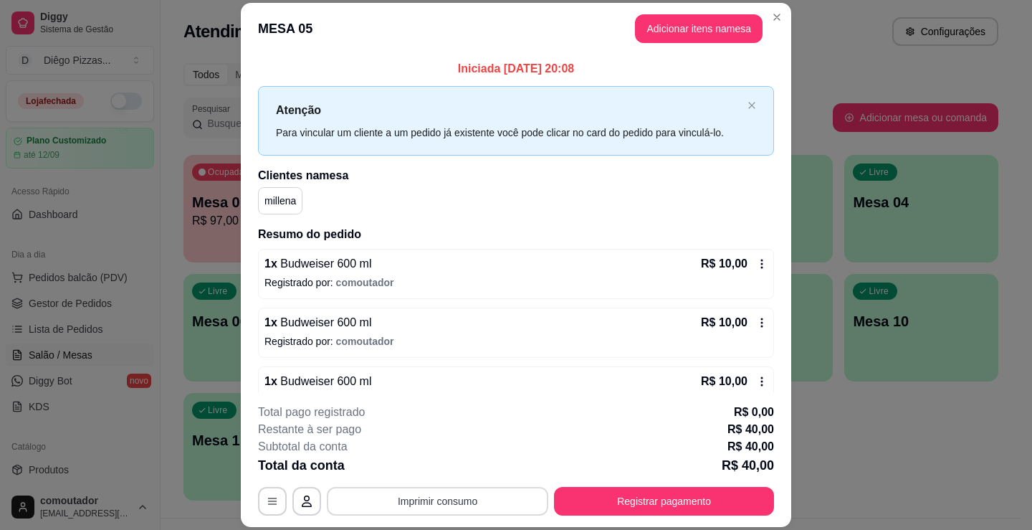
click at [449, 502] on button "Imprimir consumo" at bounding box center [437, 501] width 221 height 29
click at [444, 462] on button "IMPRESSORA" at bounding box center [437, 468] width 104 height 23
click at [604, 498] on button "Registrar pagamento" at bounding box center [665, 501] width 214 height 28
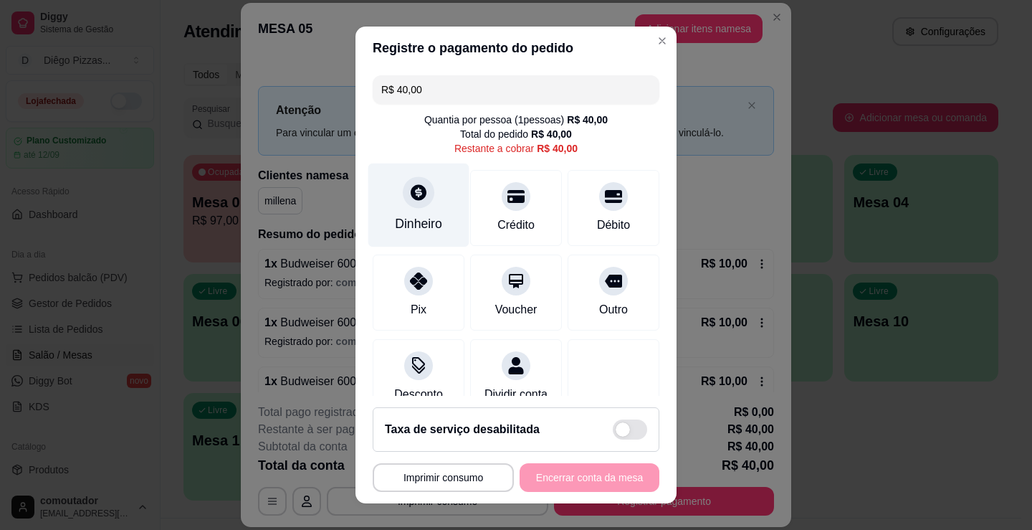
click at [421, 231] on div "Dinheiro" at bounding box center [418, 223] width 47 height 19
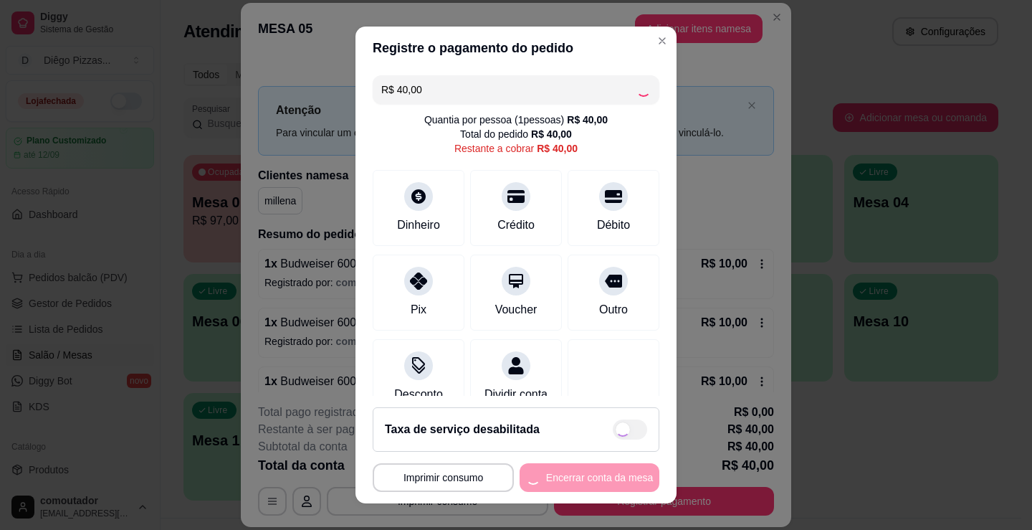
type input "R$ 0,00"
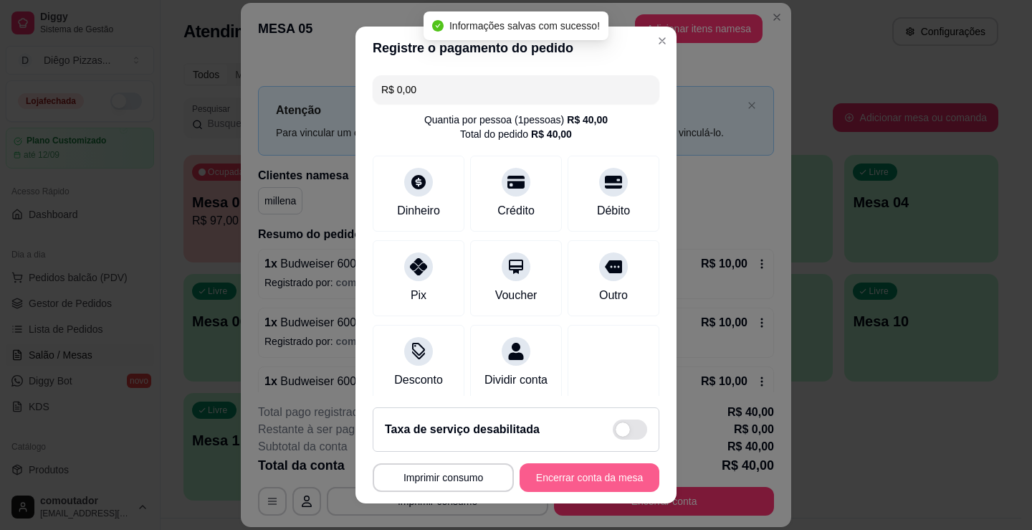
click at [572, 478] on button "Encerrar conta da mesa" at bounding box center [590, 477] width 140 height 29
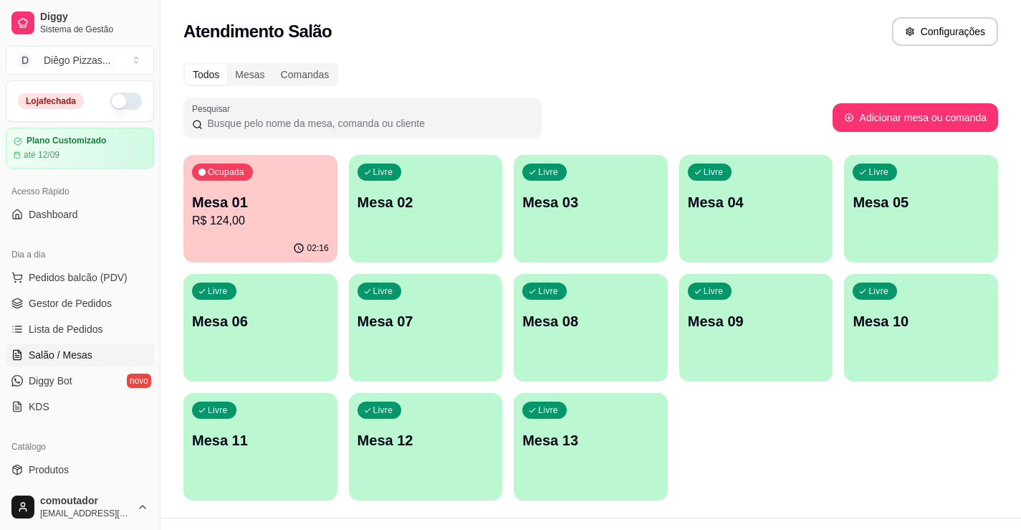
click at [226, 218] on p "R$ 124,00" at bounding box center [260, 220] width 137 height 17
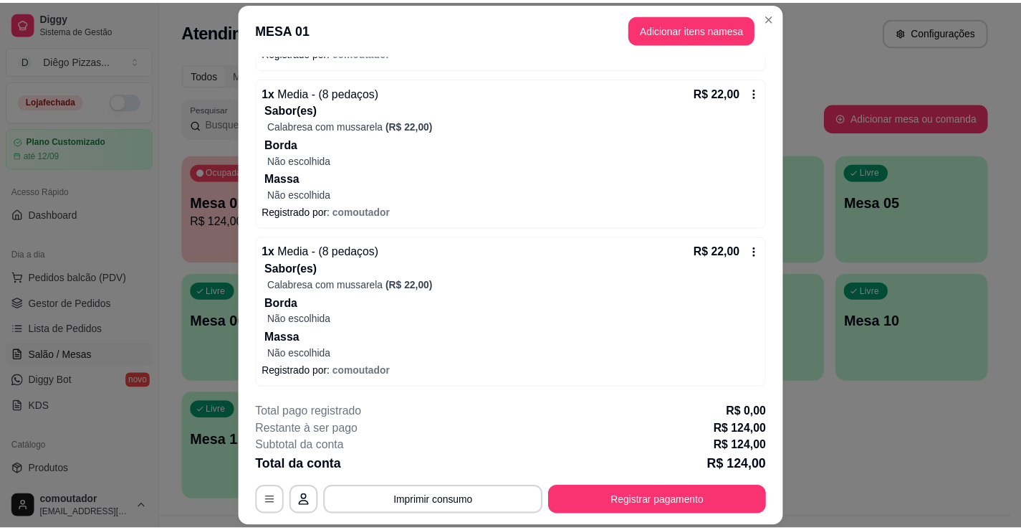
scroll to position [641, 0]
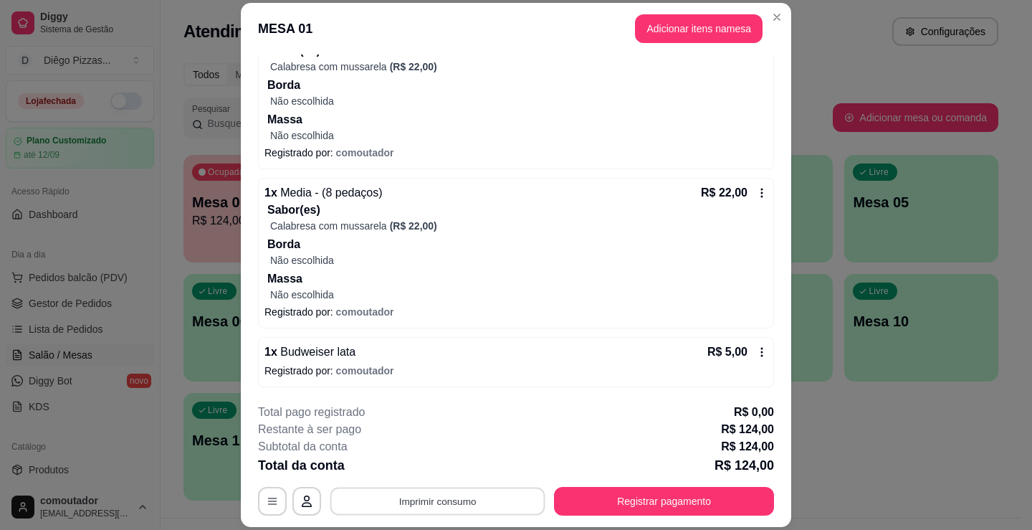
click at [447, 492] on button "Imprimir consumo" at bounding box center [437, 501] width 215 height 28
click at [411, 466] on button "IMPRESSORA" at bounding box center [437, 468] width 104 height 23
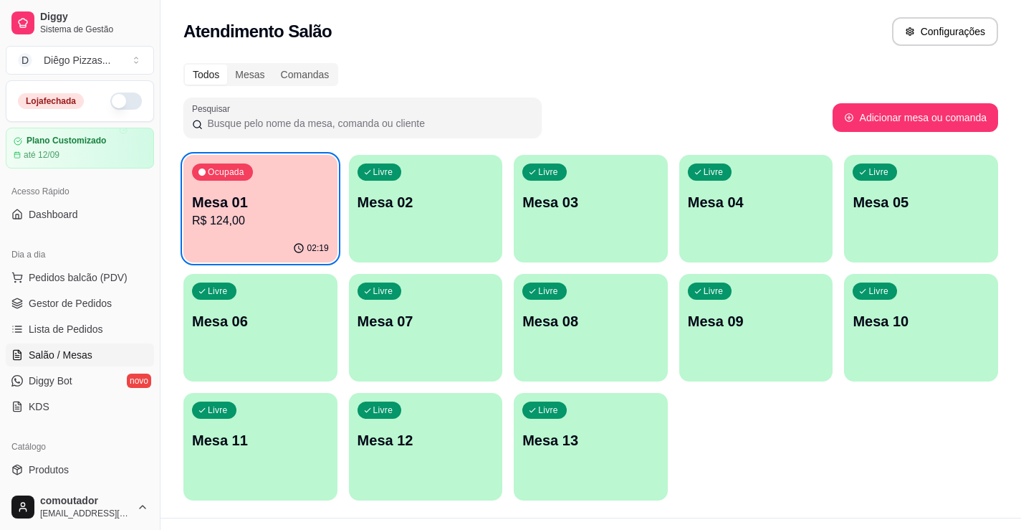
click at [253, 193] on p "Mesa 01" at bounding box center [260, 202] width 137 height 20
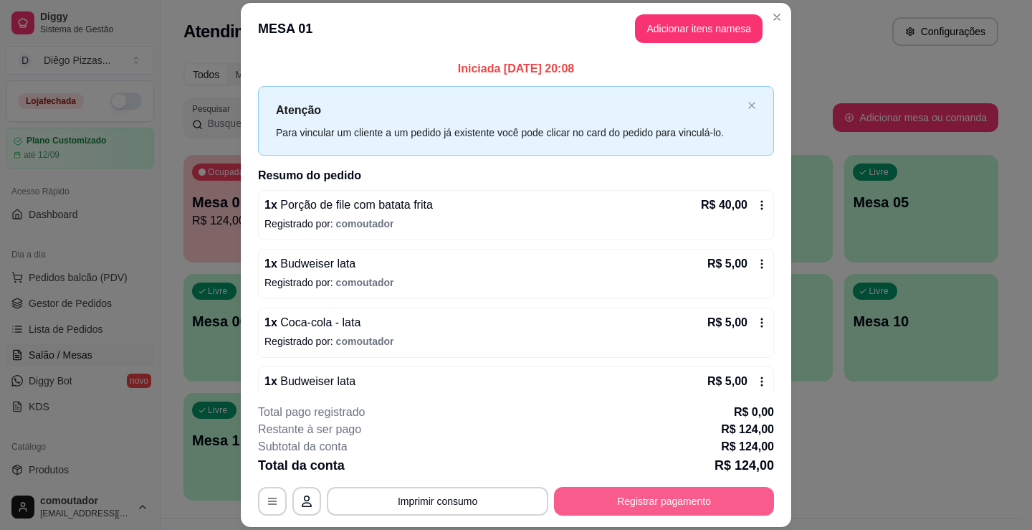
click at [662, 490] on button "Registrar pagamento" at bounding box center [664, 501] width 220 height 29
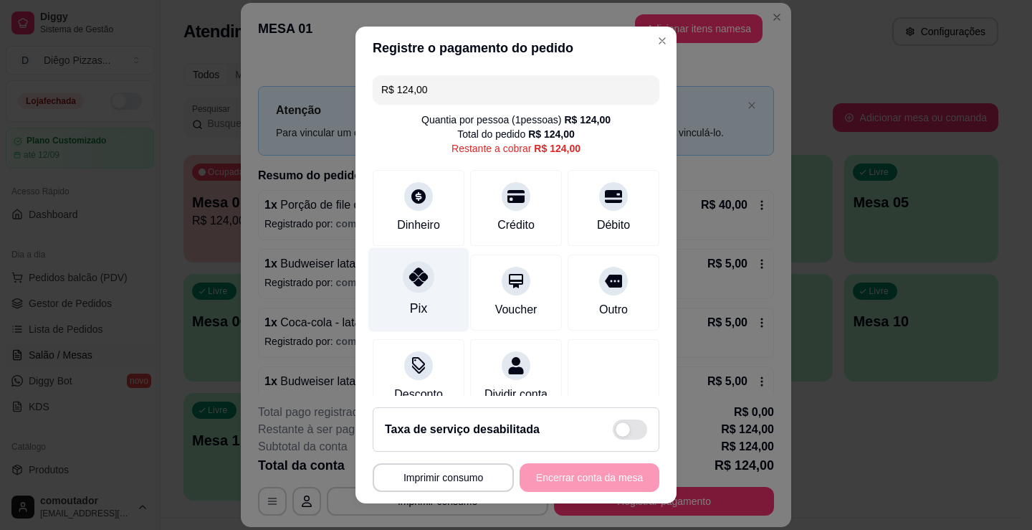
click at [394, 277] on div "Pix" at bounding box center [418, 290] width 101 height 84
type input "R$ 0,00"
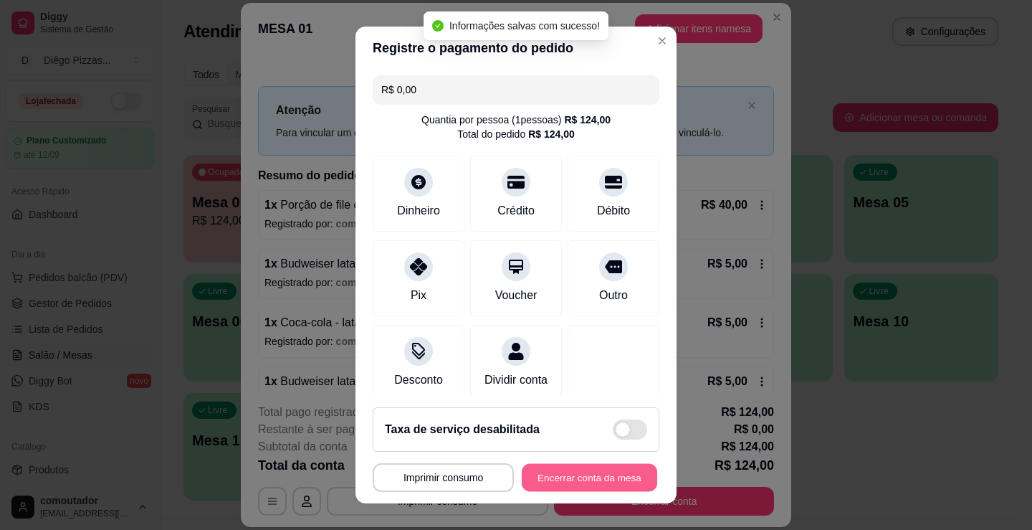
click at [552, 480] on button "Encerrar conta da mesa" at bounding box center [589, 478] width 135 height 28
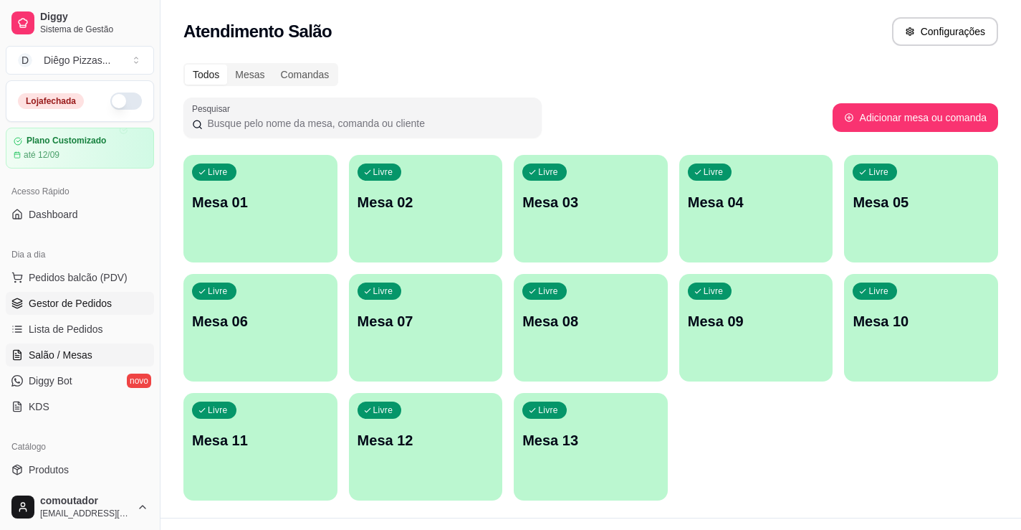
click at [75, 310] on span "Gestor de Pedidos" at bounding box center [70, 303] width 83 height 14
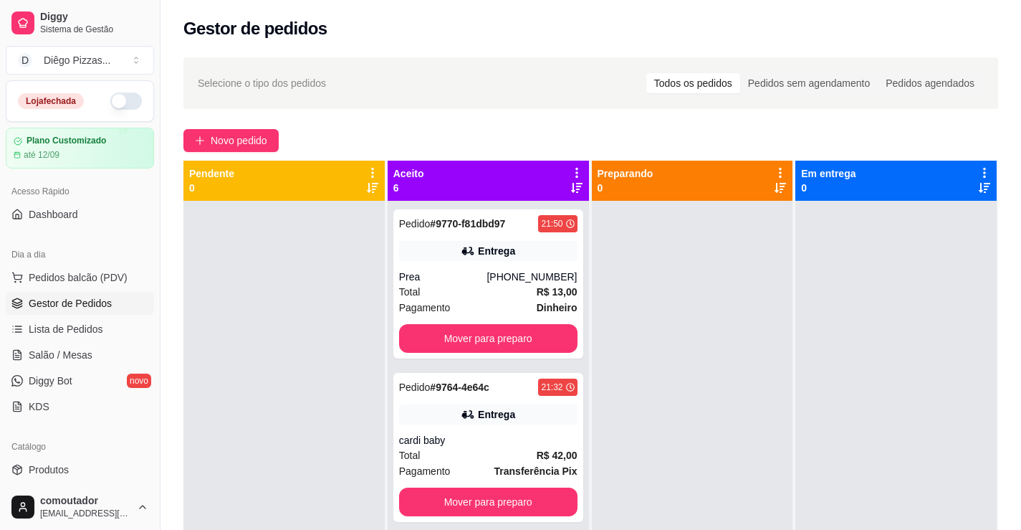
click at [573, 170] on icon at bounding box center [577, 172] width 13 height 13
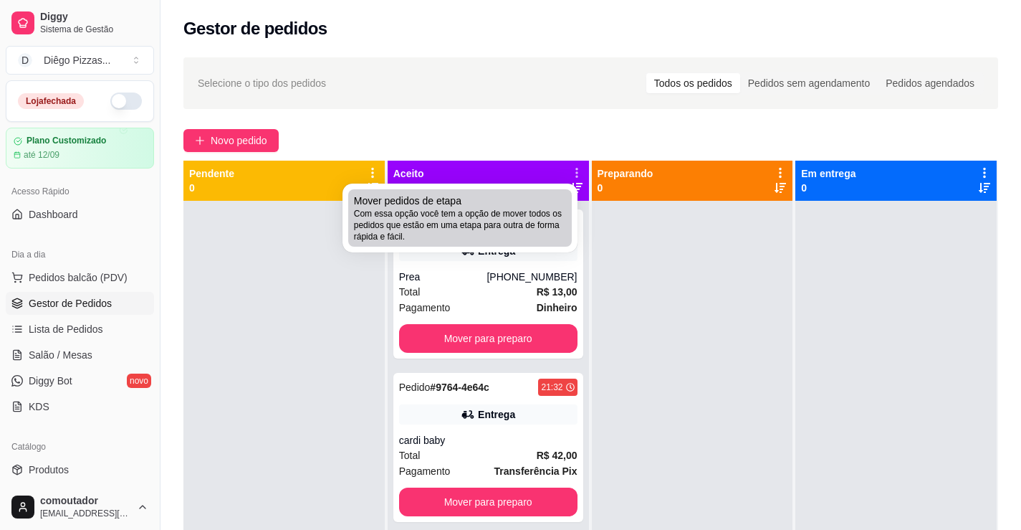
click at [520, 230] on span "Com essa opção você tem a opção de mover todos os pedidos que estão em uma etap…" at bounding box center [460, 225] width 212 height 34
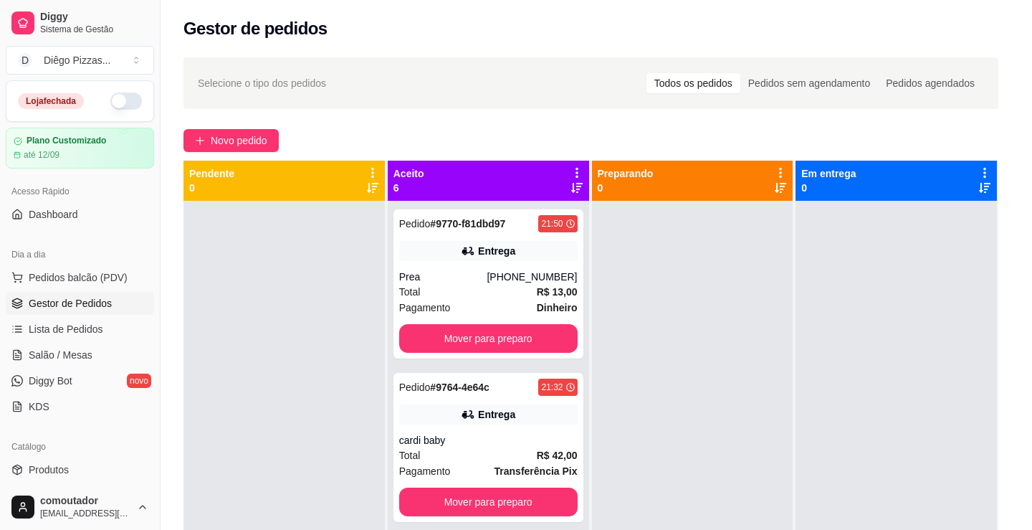
click at [508, 287] on span "Estou ciente de que esta ação será irreverssível e quero mover os pedidos." at bounding box center [526, 304] width 314 height 34
click at [358, 306] on input "Estou ciente de que esta ação será irreverssível e quero mover os pedidos." at bounding box center [352, 310] width 9 height 9
checkbox input "true"
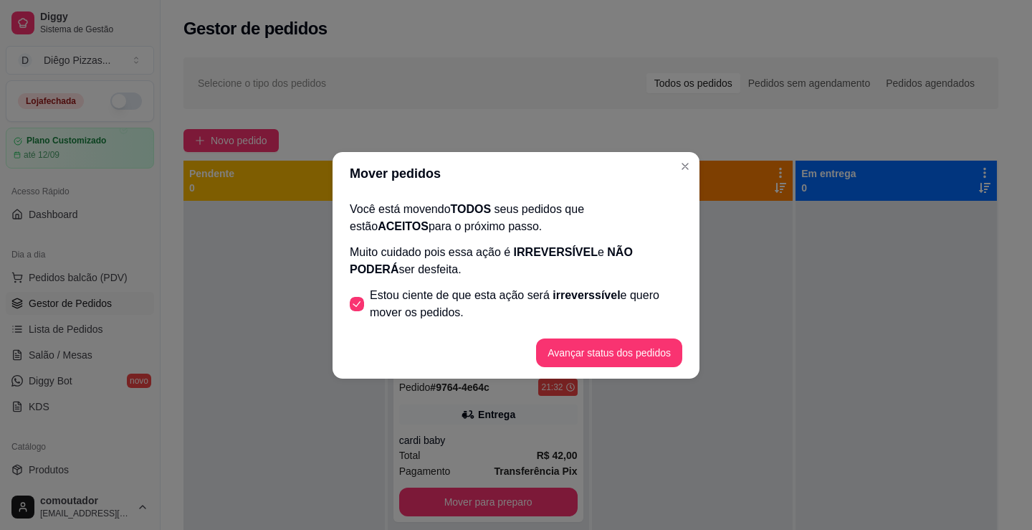
click at [641, 369] on footer "Avançar status dos pedidos" at bounding box center [516, 353] width 367 height 52
click at [639, 357] on button "Avançar status dos pedidos" at bounding box center [609, 352] width 142 height 28
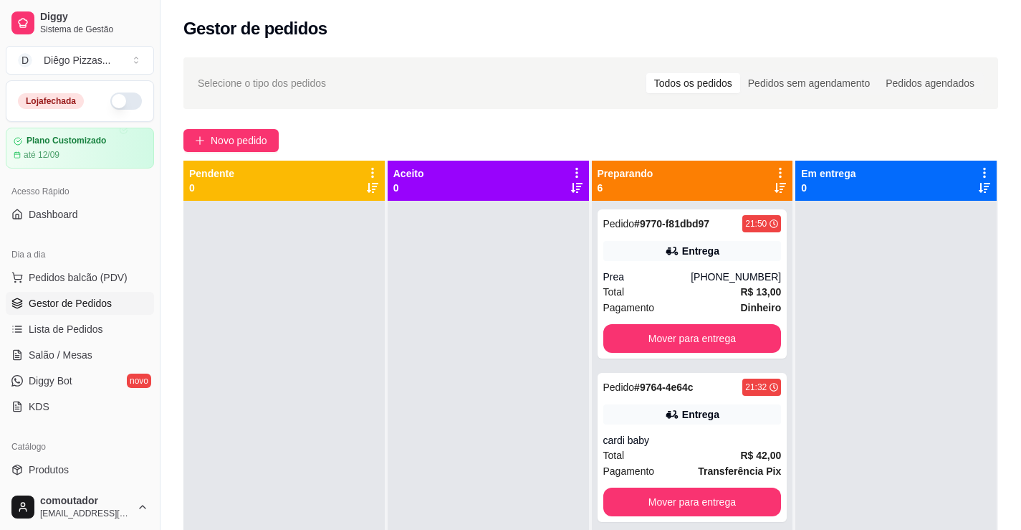
click at [774, 173] on icon at bounding box center [780, 172] width 13 height 13
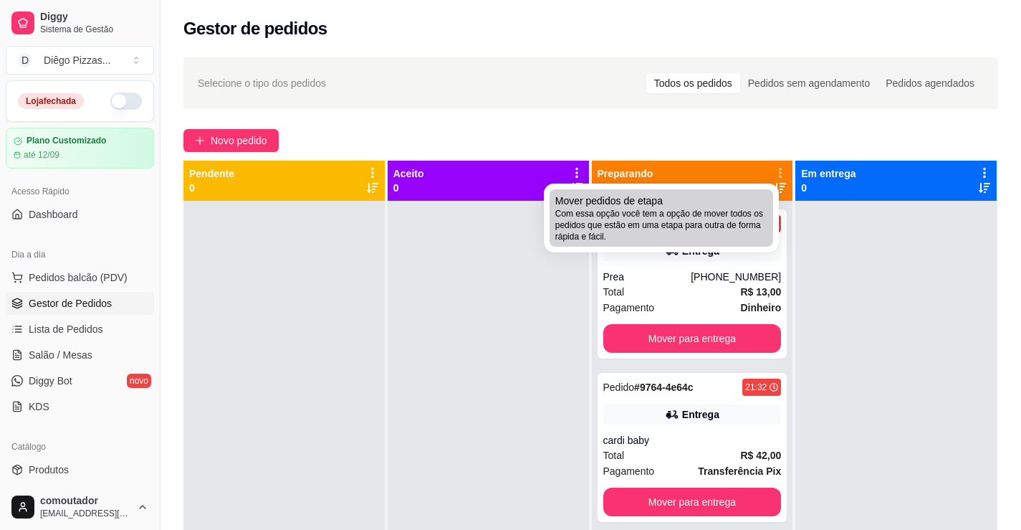
click at [681, 229] on span "Com essa opção você tem a opção de mover todos os pedidos que estão em uma etap…" at bounding box center [661, 225] width 212 height 34
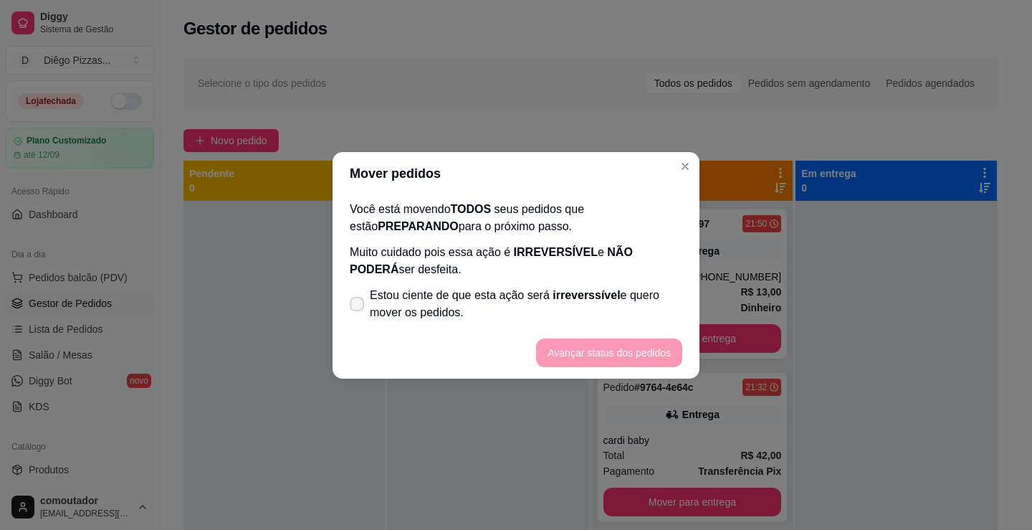
click at [535, 308] on span "Estou ciente de que esta ação será irreverssível e quero mover os pedidos." at bounding box center [526, 304] width 312 height 34
click at [358, 308] on input "Estou ciente de que esta ação será irreverssível e quero mover os pedidos." at bounding box center [353, 310] width 9 height 9
checkbox input "true"
click at [592, 348] on button "Avançar status dos pedidos" at bounding box center [609, 352] width 146 height 29
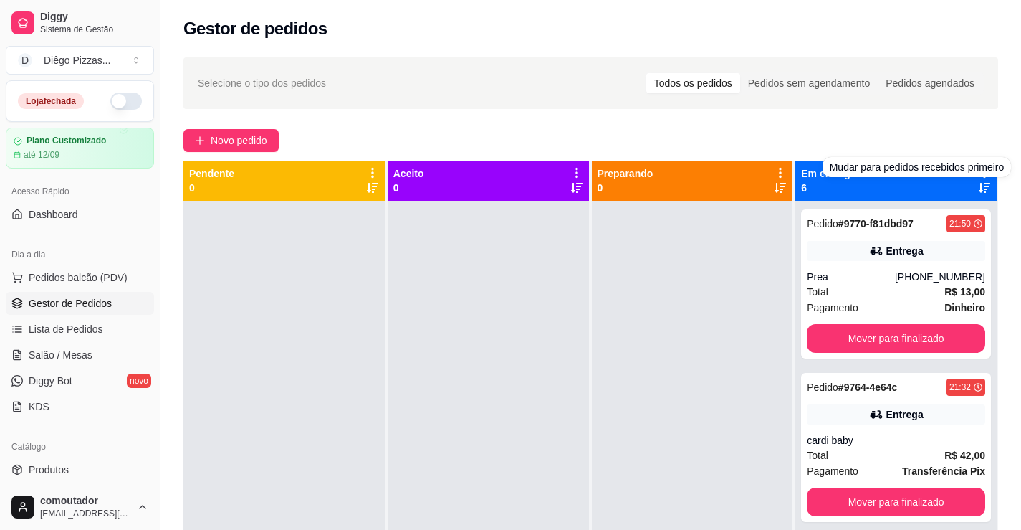
click at [980, 120] on div "Selecione o tipo dos pedidos Todos os pedidos Pedidos sem agendamento Pedidos a…" at bounding box center [591, 378] width 861 height 659
click at [983, 173] on icon at bounding box center [984, 173] width 3 height 10
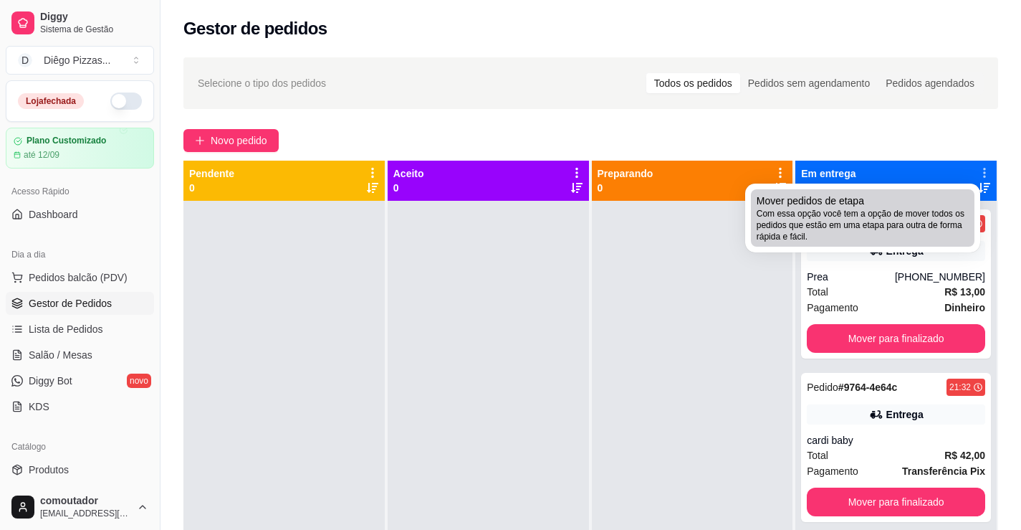
click at [824, 243] on li "Mover pedidos de etapa Com essa opção você tem a opção de mover todos os pedido…" at bounding box center [863, 217] width 224 height 57
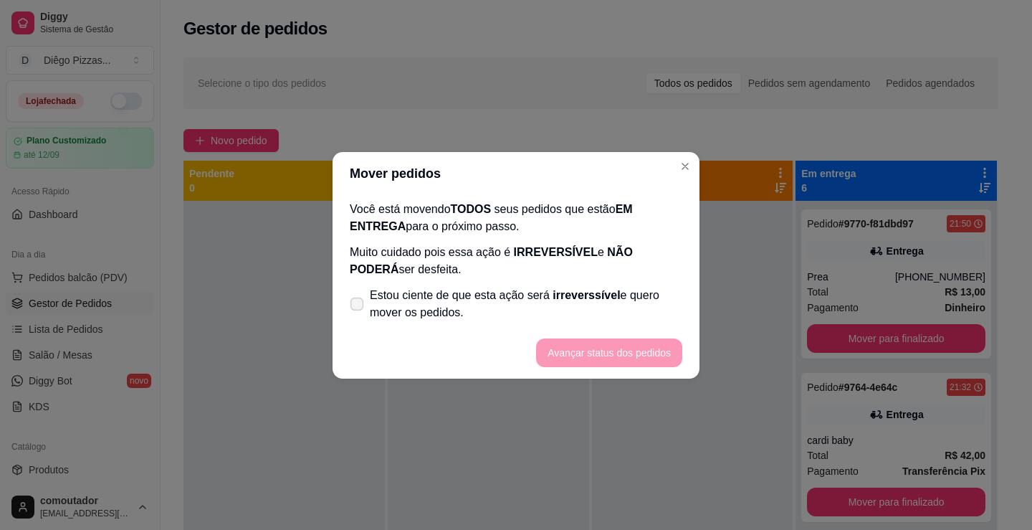
click at [601, 299] on span "irreverssível" at bounding box center [586, 295] width 67 height 12
click at [358, 306] on input "Estou ciente de que esta ação será irreverssível e quero mover os pedidos." at bounding box center [353, 310] width 9 height 9
checkbox input "true"
click at [588, 338] on footer "Avançar status dos pedidos" at bounding box center [516, 353] width 367 height 52
click at [606, 349] on button "Avançar status dos pedidos" at bounding box center [609, 352] width 146 height 29
